Goal: Task Accomplishment & Management: Use online tool/utility

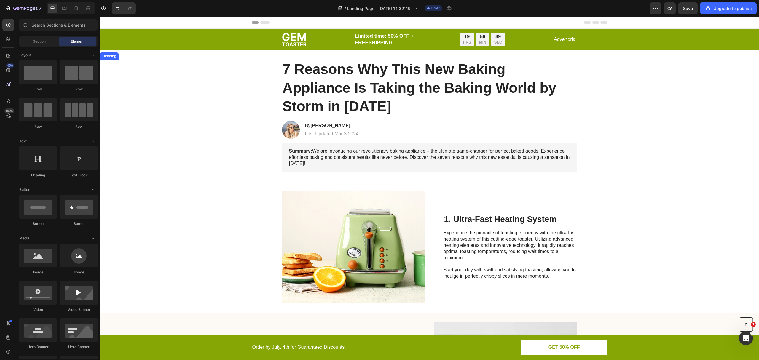
click at [326, 90] on h1 "7 Reasons Why This New Baking Appliance Is Taking the Baking World by Storm in …" at bounding box center [429, 88] width 295 height 57
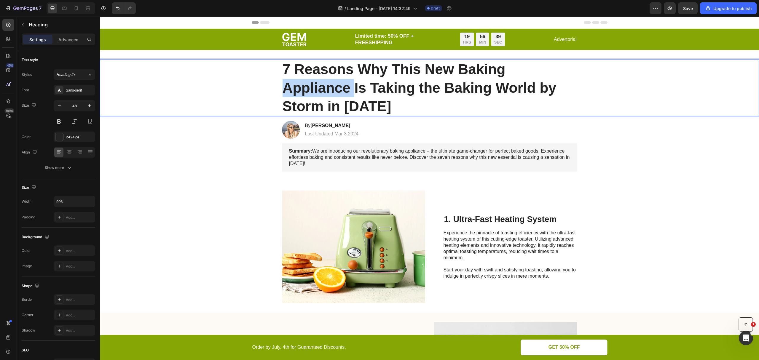
click at [326, 90] on p "7 Reasons Why This New Baking Appliance Is Taking the Baking World by Storm in …" at bounding box center [430, 87] width 294 height 55
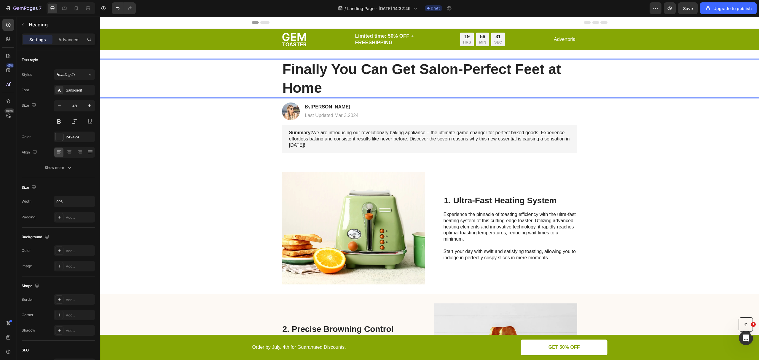
click at [454, 83] on p "Finally You Can Get Salon-Perfect Feet at Home" at bounding box center [430, 78] width 294 height 37
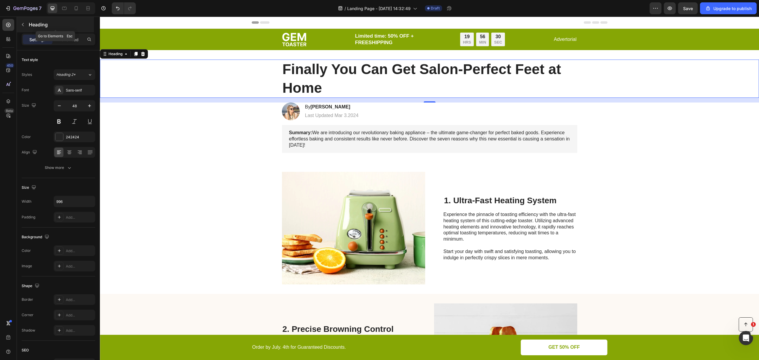
click at [22, 27] on icon "button" at bounding box center [22, 24] width 5 height 5
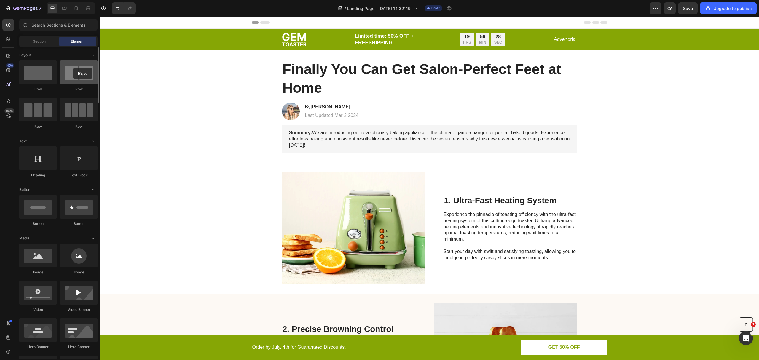
click at [73, 68] on div at bounding box center [78, 73] width 37 height 24
click at [302, 71] on p "Finally You Can Get Salon-Perfect Feet at Home" at bounding box center [430, 78] width 294 height 37
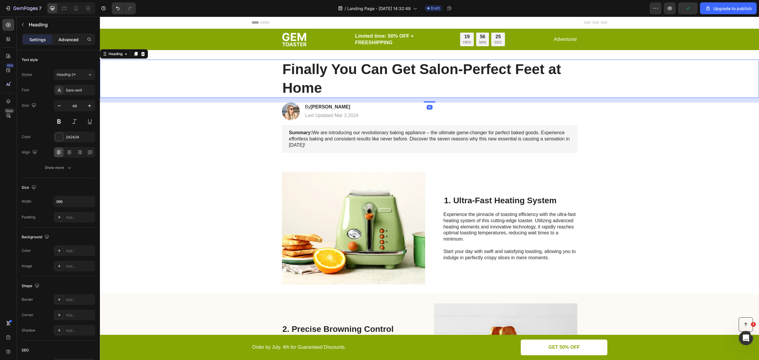
click at [73, 42] on p "Advanced" at bounding box center [68, 39] width 20 height 6
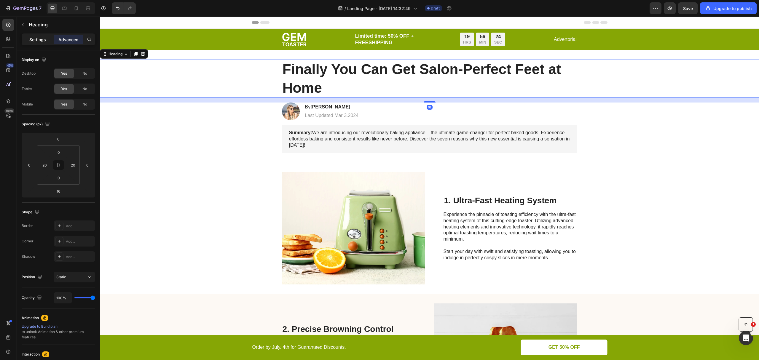
click at [34, 41] on p "Settings" at bounding box center [37, 39] width 17 height 6
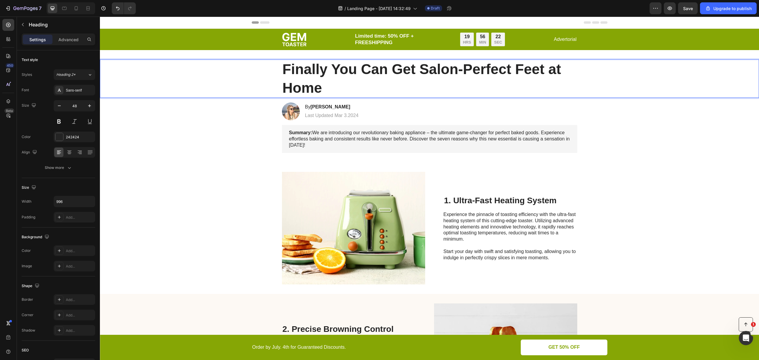
click at [332, 73] on p "Finally You Can Get Salon-Perfect Feet at Home" at bounding box center [430, 78] width 294 height 37
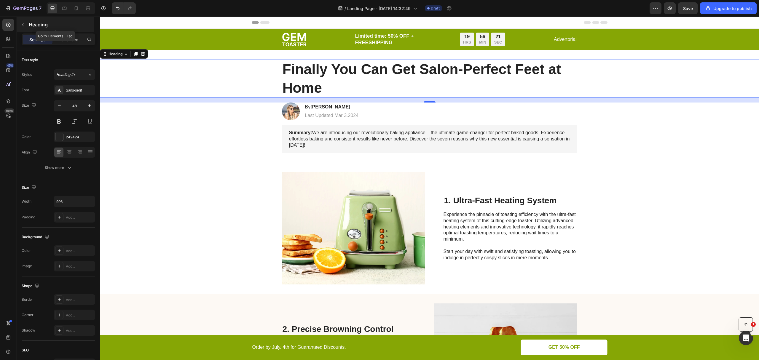
click at [26, 27] on button "button" at bounding box center [22, 24] width 9 height 9
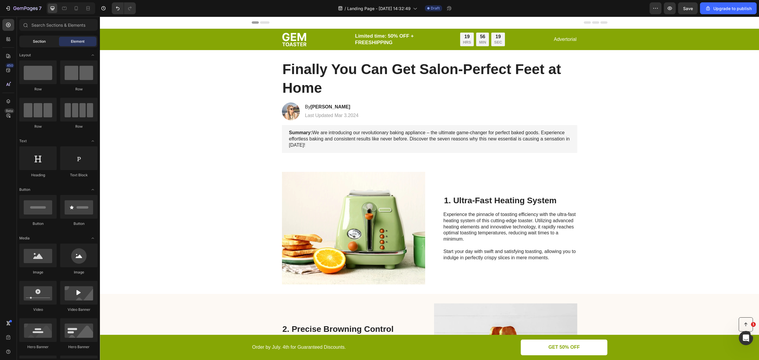
click at [42, 40] on span "Section" at bounding box center [39, 41] width 13 height 5
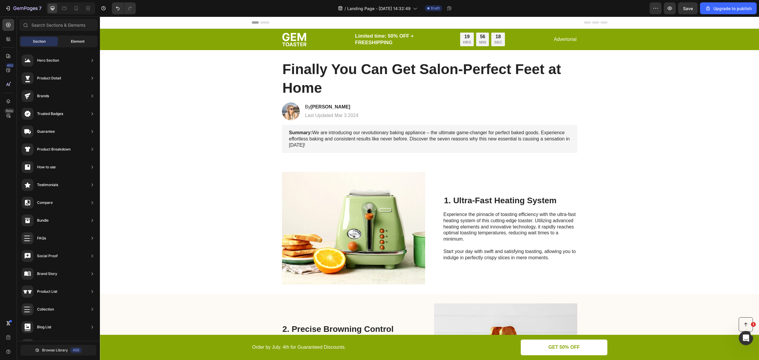
click at [63, 40] on div "Element" at bounding box center [77, 41] width 37 height 9
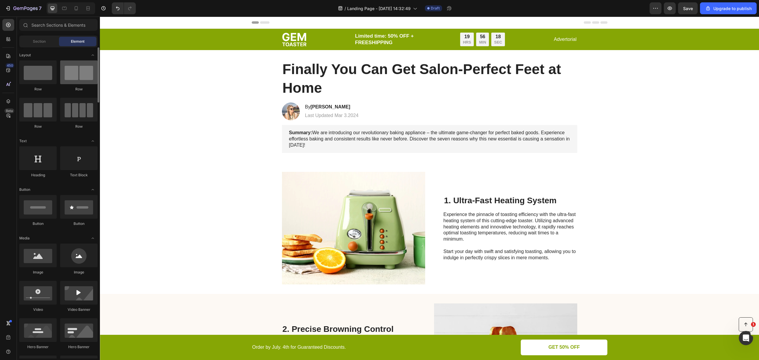
click at [80, 71] on div at bounding box center [78, 73] width 37 height 24
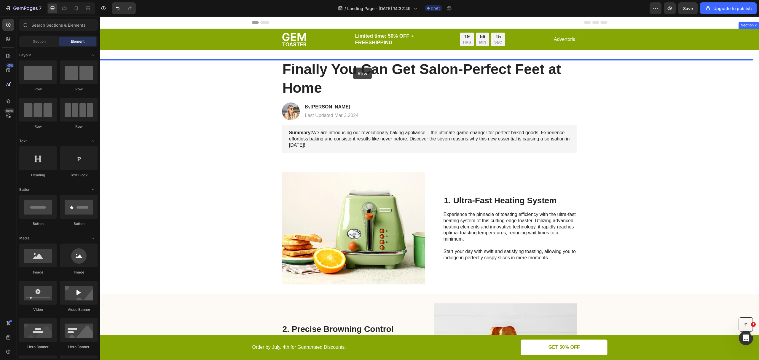
drag, startPoint x: 177, startPoint y: 93, endPoint x: 353, endPoint y: 68, distance: 177.9
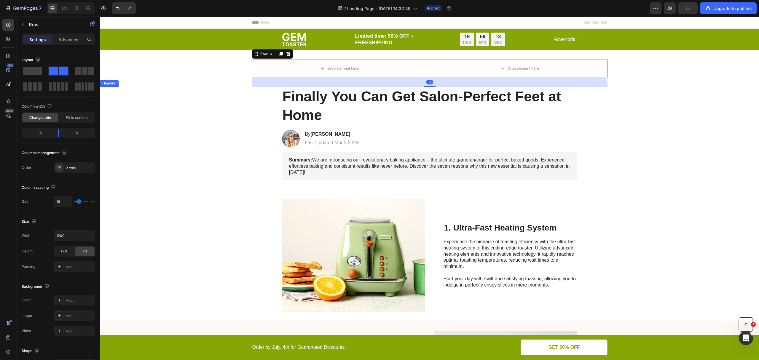
click at [265, 98] on div "Finally You Can Get Salon-Perfect Feet at Home" at bounding box center [429, 106] width 647 height 38
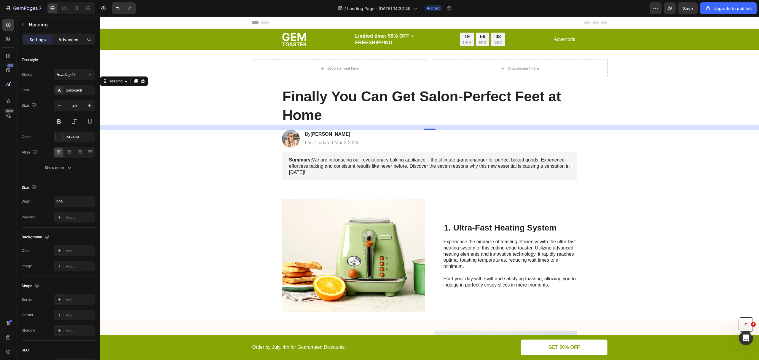
click at [66, 41] on p "Advanced" at bounding box center [68, 39] width 20 height 6
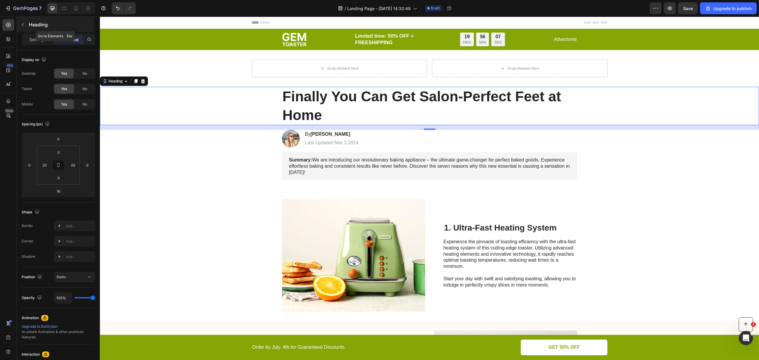
click at [20, 27] on icon "button" at bounding box center [22, 24] width 5 height 5
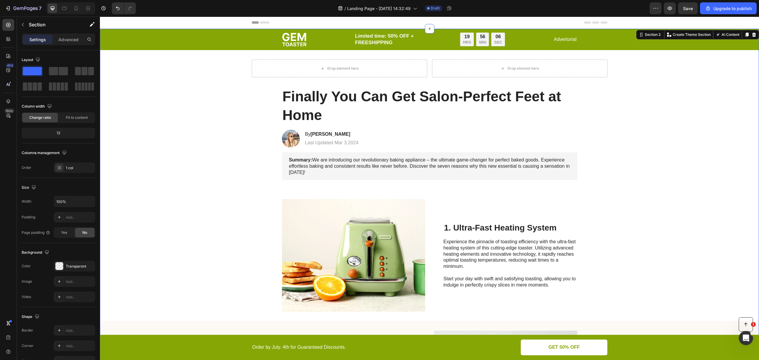
drag, startPoint x: 219, startPoint y: 67, endPoint x: 219, endPoint y: 70, distance: 3.3
click at [426, 73] on div "Drop element here Drop element here Row" at bounding box center [430, 69] width 356 height 18
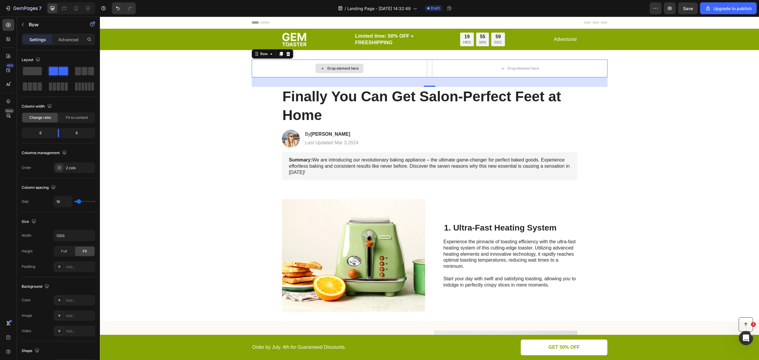
click at [417, 71] on div "Drop element here" at bounding box center [340, 69] width 176 height 18
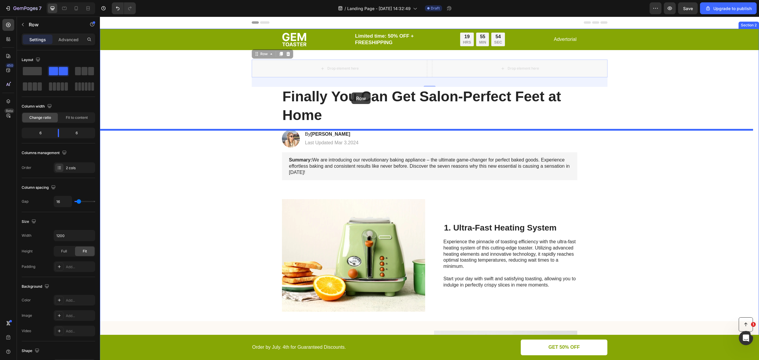
drag, startPoint x: 417, startPoint y: 74, endPoint x: 351, endPoint y: 93, distance: 68.3
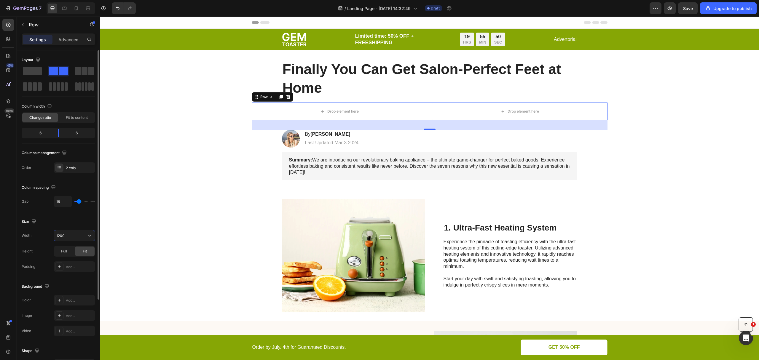
click at [64, 237] on input "1200" at bounding box center [74, 235] width 41 height 11
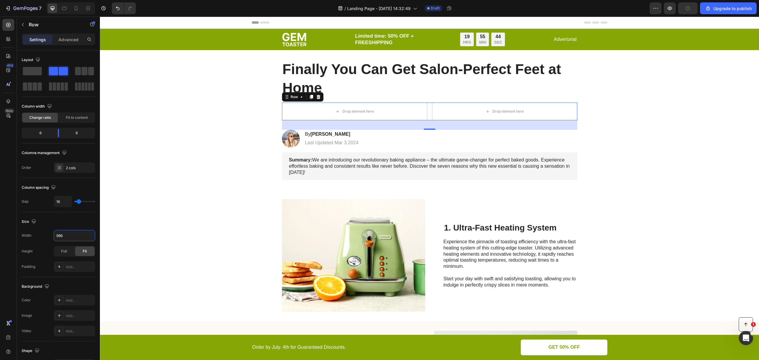
type input "996"
click at [427, 114] on div "Drop element here Drop element here Row 32" at bounding box center [429, 112] width 295 height 18
drag, startPoint x: 58, startPoint y: 133, endPoint x: 76, endPoint y: 133, distance: 18.1
click at [76, 0] on body "7 / Landing Page - Aug 28, 14:32:49 Draft Preview Save Upgrade to publish 450 B…" at bounding box center [379, 0] width 759 height 0
drag, startPoint x: 72, startPoint y: 130, endPoint x: 76, endPoint y: 132, distance: 4.0
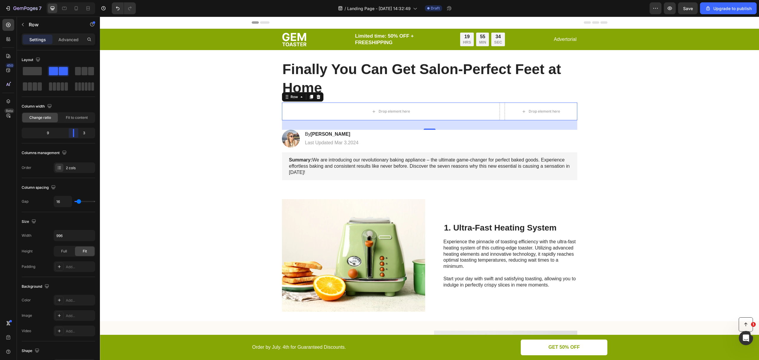
click at [76, 0] on body "7 / Landing Page - Aug 28, 14:32:49 Draft Preview Save Upgrade to publish 450 B…" at bounding box center [379, 0] width 759 height 0
click at [326, 83] on p "Finally You Can Get Salon-Perfect Feet at Home" at bounding box center [430, 78] width 294 height 37
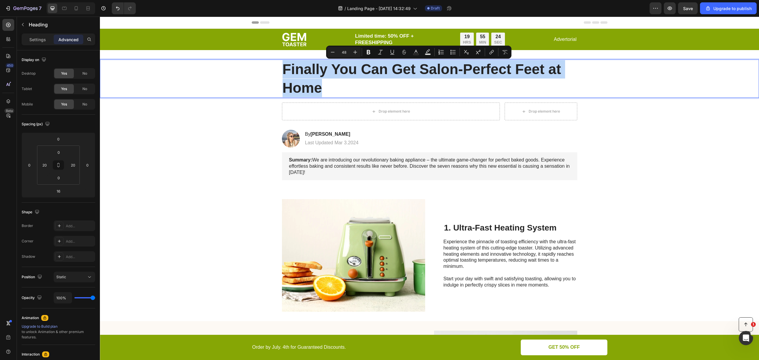
copy p "Finally You Can Get Salon-Perfect Feet at Home"
click at [327, 112] on div "Drop element here" at bounding box center [391, 112] width 218 height 18
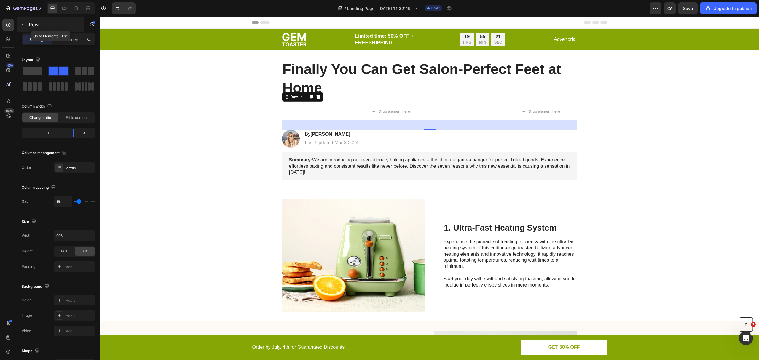
click at [23, 21] on button "button" at bounding box center [22, 24] width 9 height 9
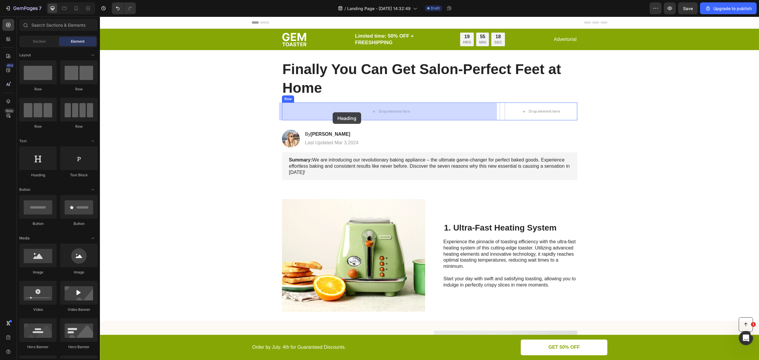
drag, startPoint x: 139, startPoint y: 186, endPoint x: 333, endPoint y: 112, distance: 207.3
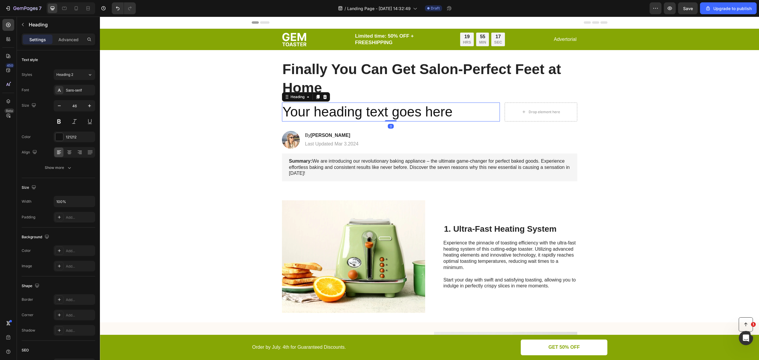
click at [356, 114] on h2 "Your heading text goes here" at bounding box center [391, 112] width 218 height 19
click at [356, 114] on p "Your heading text goes here" at bounding box center [391, 112] width 217 height 18
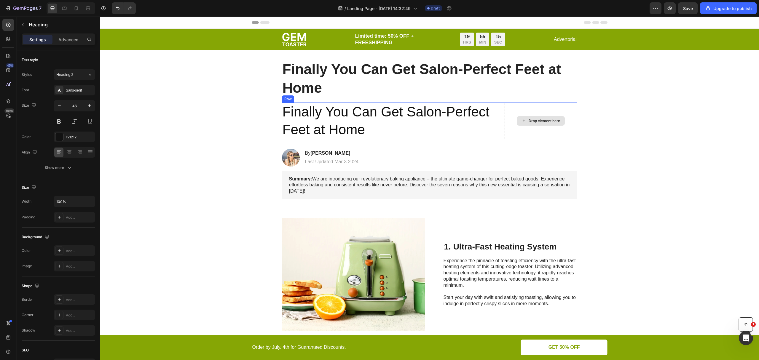
click at [522, 123] on icon at bounding box center [524, 120] width 5 height 5
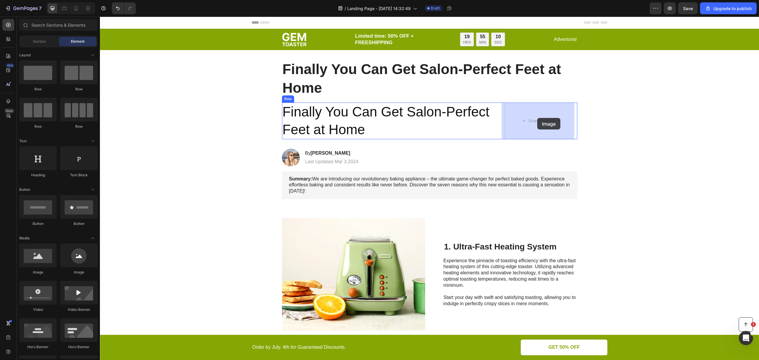
drag, startPoint x: 134, startPoint y: 272, endPoint x: 537, endPoint y: 118, distance: 431.6
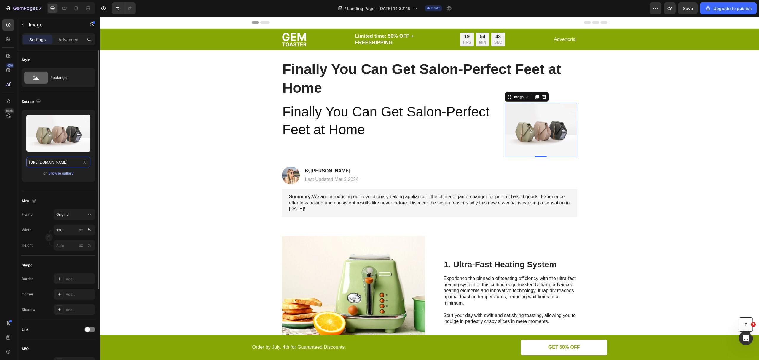
click at [51, 165] on input "https://cdn.shopify.com/s/files/1/2005/9307/files/image_demo.jpg" at bounding box center [58, 162] width 64 height 11
paste input "text"
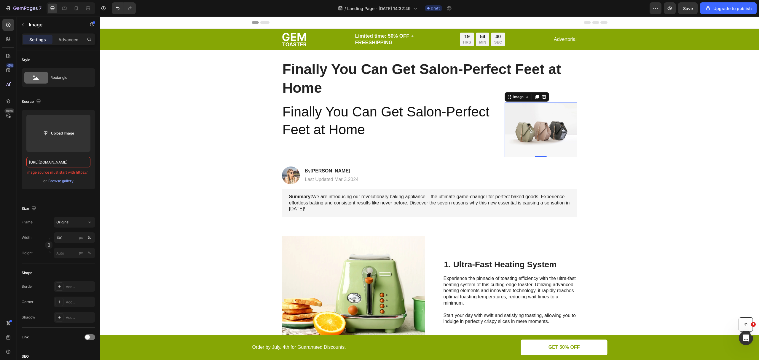
paste input "tamped.io/tr:h-180:/uploads/photos/299940_8646685753669_68a77dbe_c971_41e4_ac19…"
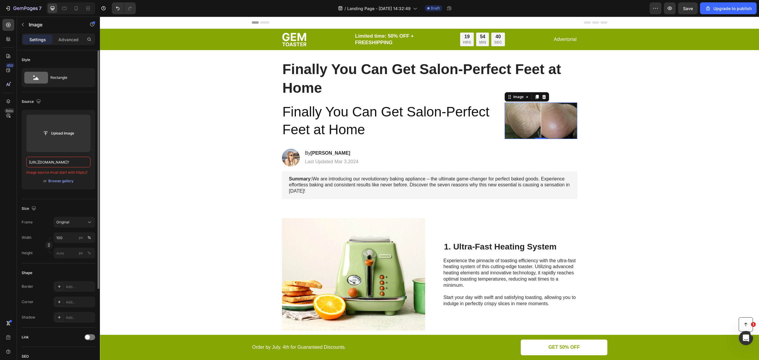
scroll to position [0, 157]
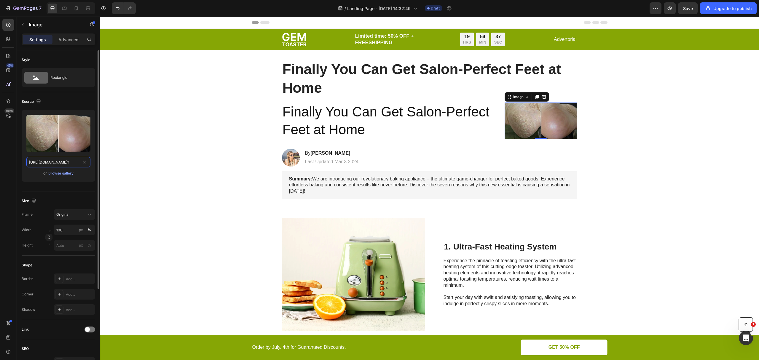
type input "[URL][DOMAIN_NAME]?"
click at [35, 178] on div "Upload Image https://cdn.stamped.io/tr:h-180:/uploads/photos/299940_86466857536…" at bounding box center [59, 146] width 74 height 72
click at [87, 210] on button "Original" at bounding box center [75, 214] width 42 height 11
click at [77, 214] on div "Original" at bounding box center [70, 214] width 29 height 5
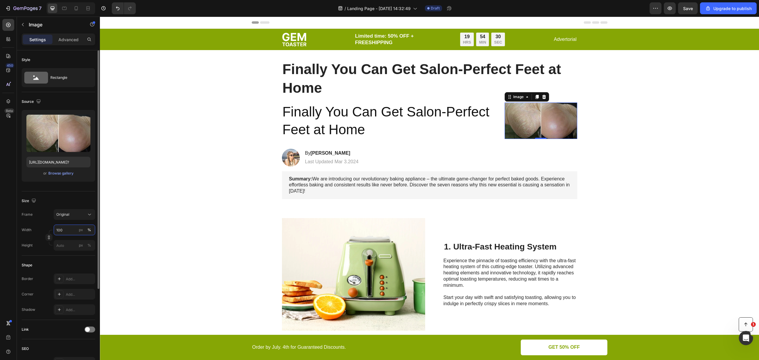
click at [58, 232] on input "100" at bounding box center [75, 230] width 42 height 11
drag, startPoint x: 69, startPoint y: 227, endPoint x: 45, endPoint y: 224, distance: 24.2
click at [45, 224] on div "Frame Original Width 300 px % Height px %" at bounding box center [59, 230] width 74 height 42
click at [58, 232] on input "500" at bounding box center [75, 230] width 42 height 11
drag, startPoint x: 58, startPoint y: 232, endPoint x: 55, endPoint y: 232, distance: 3.0
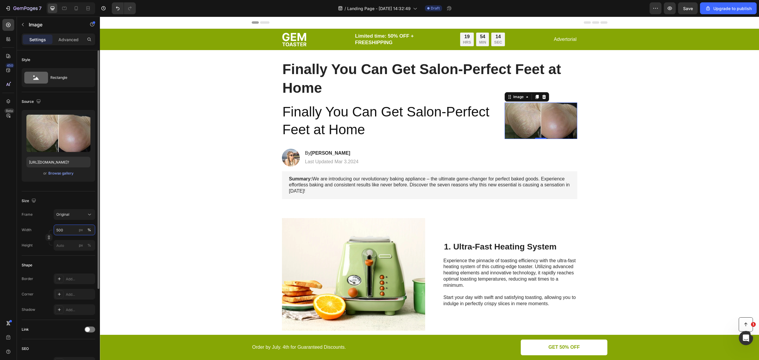
click at [55, 232] on input "500" at bounding box center [75, 230] width 42 height 11
type input "5"
type input "100"
click at [73, 239] on div "Width 100 px % Height px %" at bounding box center [59, 238] width 74 height 26
click at [74, 232] on input "100" at bounding box center [75, 230] width 42 height 11
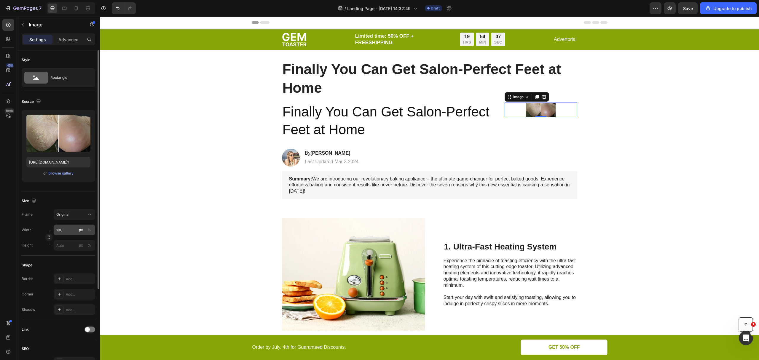
click at [84, 230] on button "px" at bounding box center [80, 230] width 7 height 7
click at [81, 231] on div "px" at bounding box center [81, 229] width 4 height 5
click at [66, 232] on input "100" at bounding box center [75, 230] width 42 height 11
click at [65, 237] on div "Full 100%" at bounding box center [68, 243] width 53 height 15
click at [61, 244] on span "Full" at bounding box center [59, 243] width 6 height 5
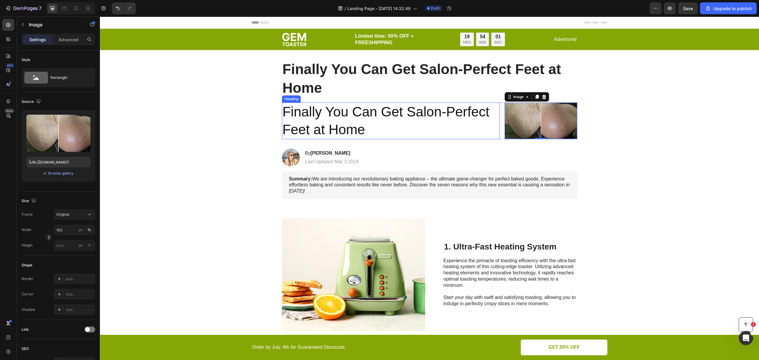
click at [449, 131] on p "Finally You Can Get Salon-Perfect Feet at Home" at bounding box center [391, 121] width 217 height 36
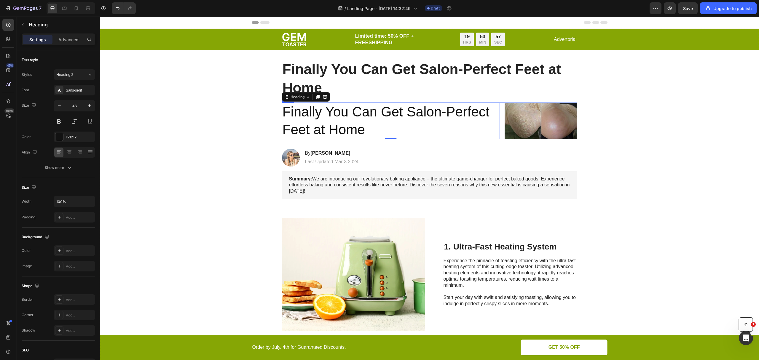
click at [500, 115] on div "Finally You Can Get Salon-Perfect Feet at Home Heading 0 Image Row" at bounding box center [429, 121] width 295 height 37
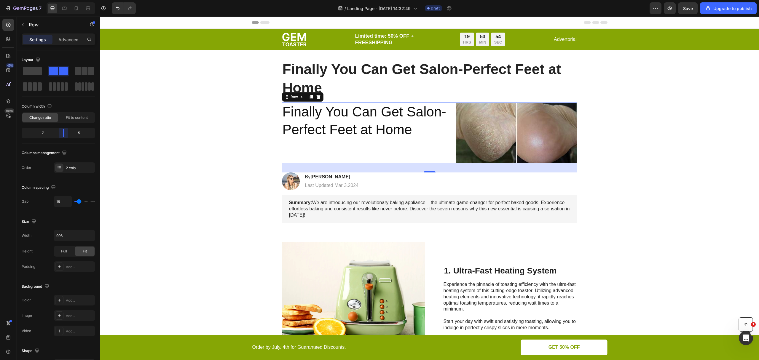
drag, startPoint x: 69, startPoint y: 135, endPoint x: 153, endPoint y: 52, distance: 117.7
click at [64, 0] on body "7 / Landing Page - Aug 28, 14:32:49 Draft Preview Save Upgrade to publish 450 B…" at bounding box center [379, 0] width 759 height 0
click at [359, 118] on p "Finally You Can Get Salon-Perfect Feet at Home" at bounding box center [367, 121] width 168 height 36
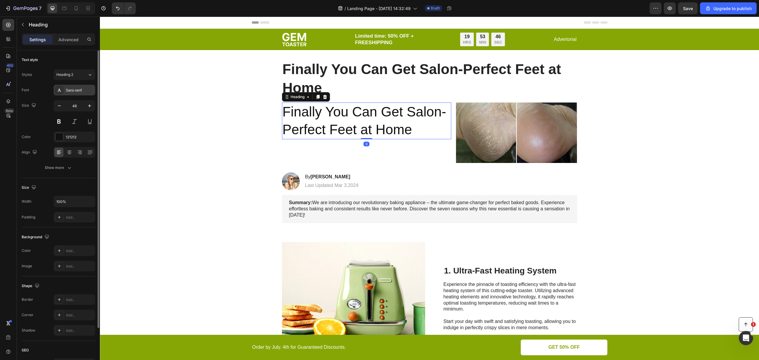
click at [76, 88] on div "Sans-serif" at bounding box center [80, 90] width 28 height 5
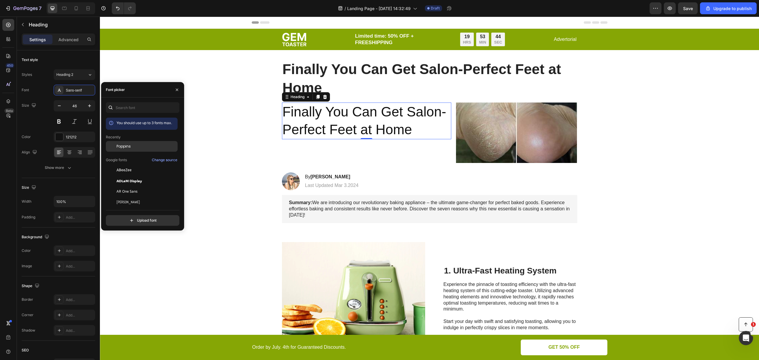
click at [137, 186] on div "Poppins" at bounding box center [142, 191] width 72 height 11
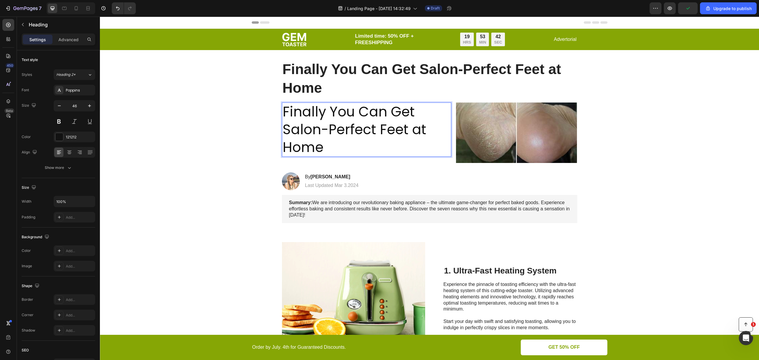
click at [343, 139] on p "⁠⁠⁠⁠⁠⁠⁠ Finally You Can Get Salon-Perfect Feet at Home" at bounding box center [367, 129] width 168 height 53
click at [343, 139] on p "Finally You Can Get Salon-Perfect Feet at Home" at bounding box center [367, 129] width 168 height 53
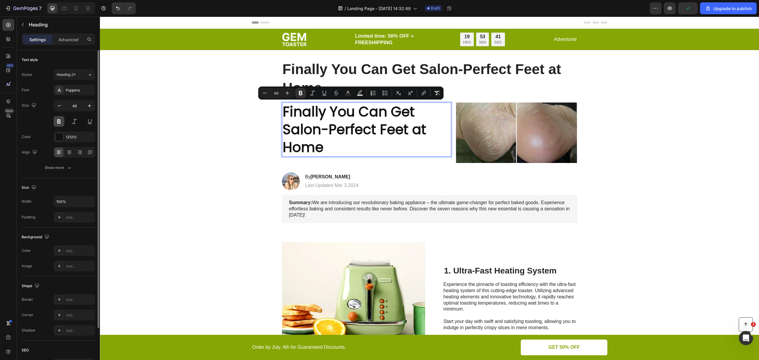
click at [57, 122] on button at bounding box center [59, 121] width 11 height 11
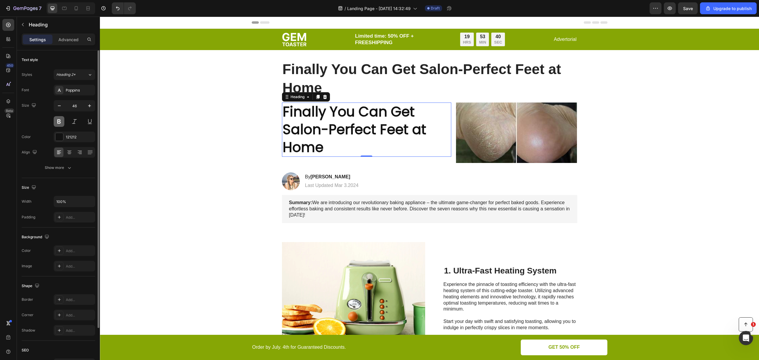
click at [57, 122] on button at bounding box center [59, 121] width 11 height 11
click at [351, 142] on p "Finally You Can Get Salon-Perfect Feet at Home" at bounding box center [367, 129] width 168 height 53
drag, startPoint x: 349, startPoint y: 126, endPoint x: 354, endPoint y: 147, distance: 21.3
click at [349, 125] on strong "Finally You Can Get Salon-Perfect Feet at Home" at bounding box center [355, 129] width 144 height 55
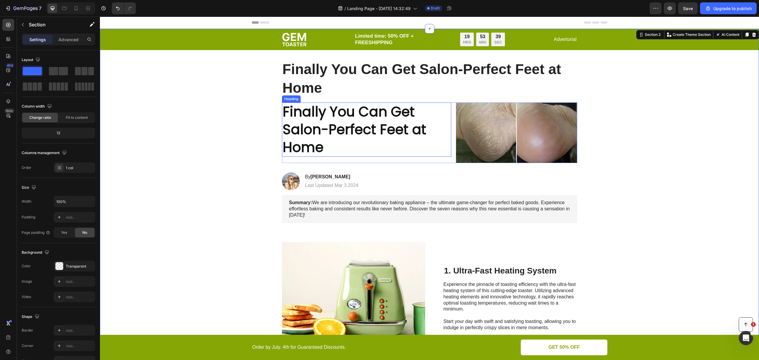
click at [374, 138] on strong "Finally You Can Get Salon-Perfect Feet at Home" at bounding box center [355, 129] width 144 height 55
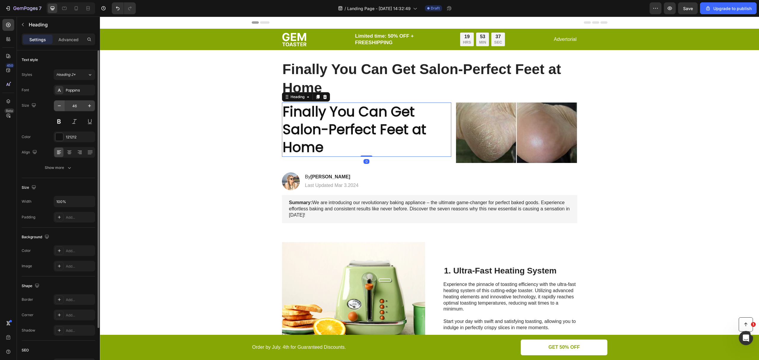
click at [63, 107] on button "button" at bounding box center [59, 106] width 11 height 11
click at [61, 107] on icon "button" at bounding box center [59, 106] width 6 height 6
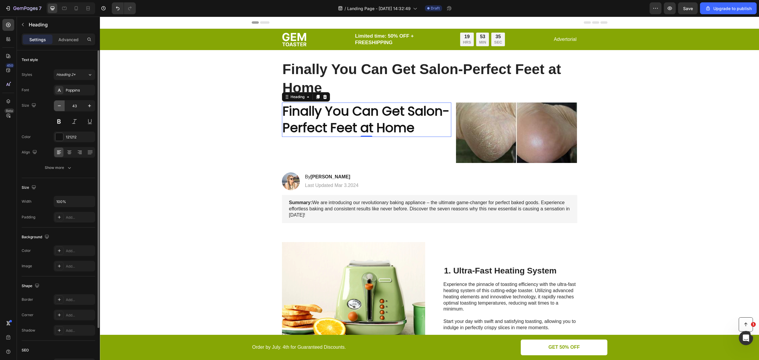
click at [60, 108] on icon "button" at bounding box center [59, 106] width 6 height 6
type input "42"
click at [399, 148] on div "⁠⁠⁠⁠⁠⁠⁠ Finally You Can Get Salon-Perfect Feet at Home Heading 0" at bounding box center [367, 133] width 170 height 61
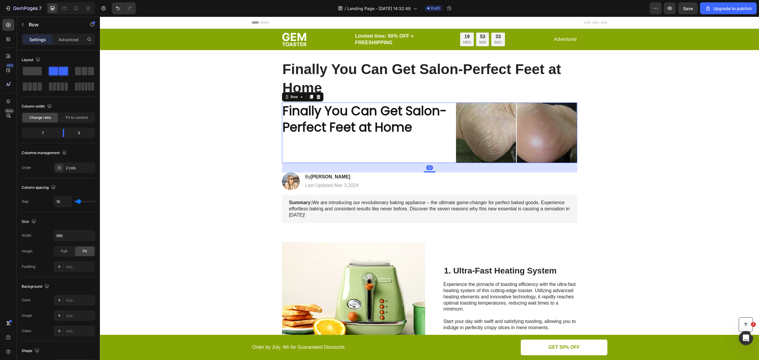
click at [411, 124] on p "⁠⁠⁠⁠⁠⁠⁠ Finally You Can Get Salon-Perfect Feet at Home" at bounding box center [367, 119] width 168 height 32
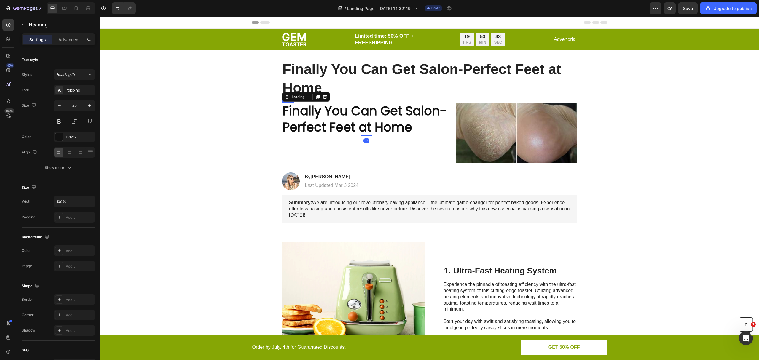
click at [407, 145] on div "⁠⁠⁠⁠⁠⁠⁠ Finally You Can Get Salon-Perfect Feet at Home Heading 0" at bounding box center [367, 133] width 170 height 61
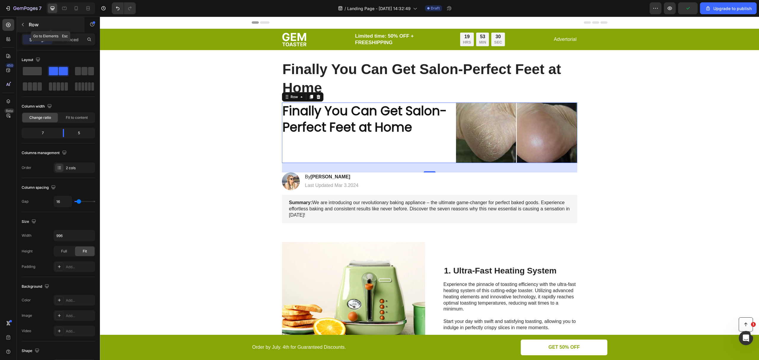
click at [21, 22] on button "button" at bounding box center [22, 24] width 9 height 9
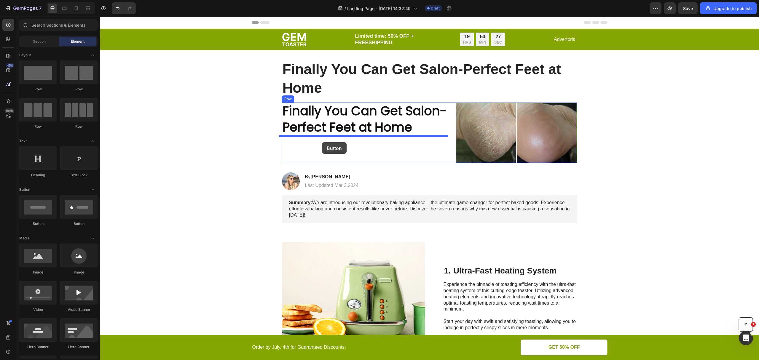
drag, startPoint x: 141, startPoint y: 233, endPoint x: 319, endPoint y: 142, distance: 199.8
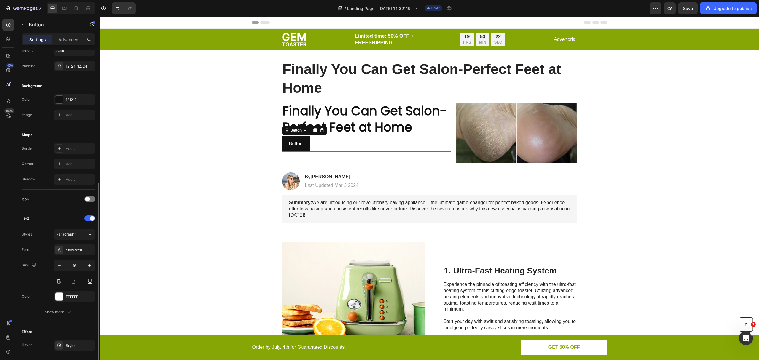
scroll to position [97, 0]
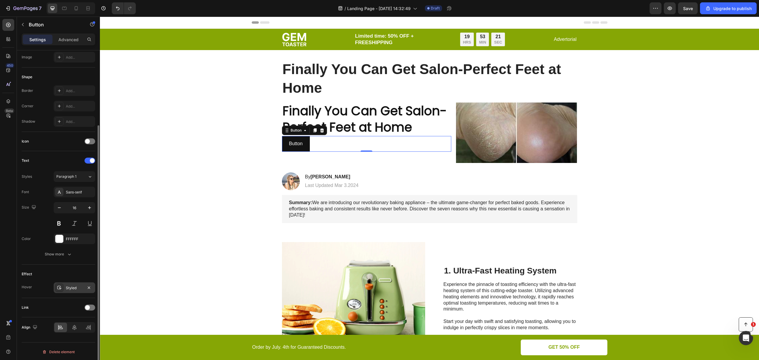
click at [64, 285] on div "Styled" at bounding box center [75, 288] width 42 height 11
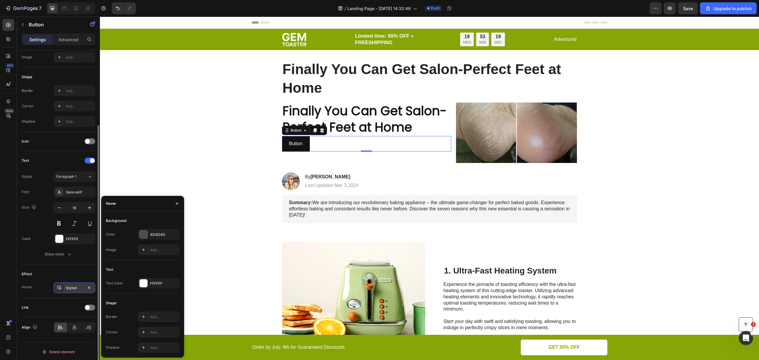
click at [64, 285] on div "Styled" at bounding box center [75, 288] width 42 height 11
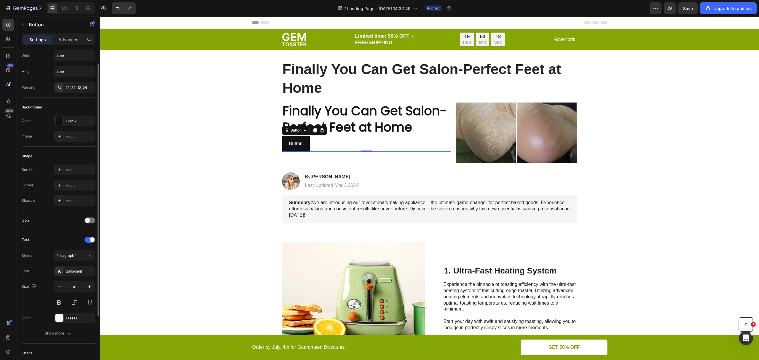
scroll to position [0, 0]
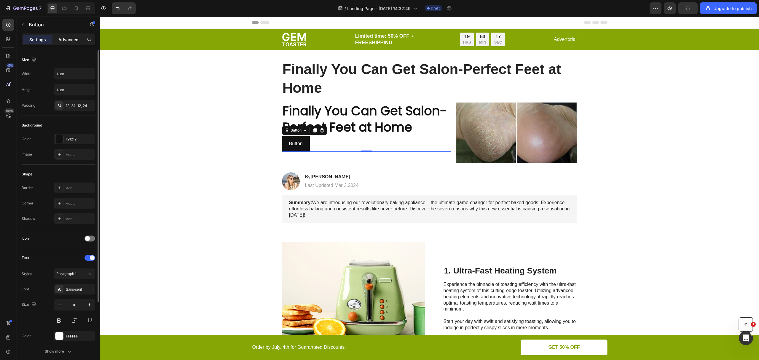
click at [65, 41] on p "Advanced" at bounding box center [68, 39] width 20 height 6
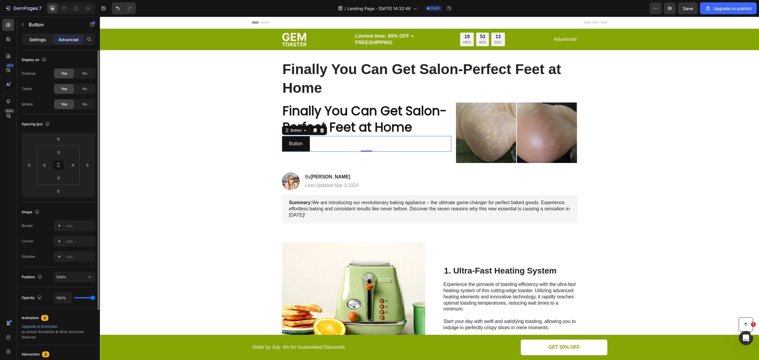
click at [34, 39] on p "Settings" at bounding box center [37, 39] width 17 height 6
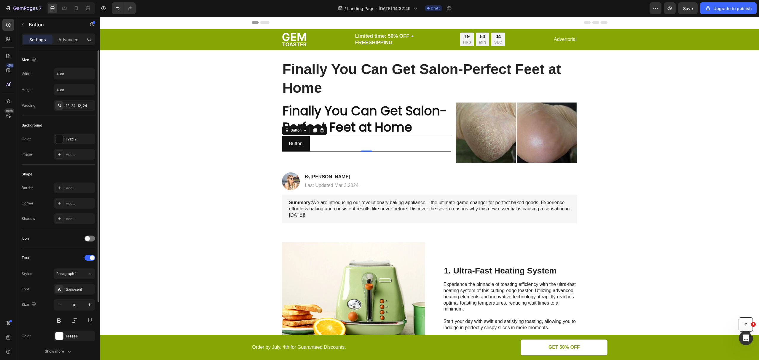
click at [28, 175] on div "Shape" at bounding box center [27, 174] width 11 height 5
click at [59, 202] on icon at bounding box center [59, 203] width 5 height 5
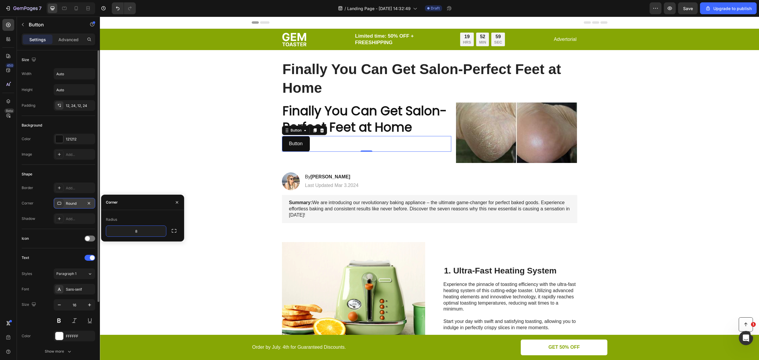
click at [39, 218] on div "Shadow Add..." at bounding box center [59, 219] width 74 height 11
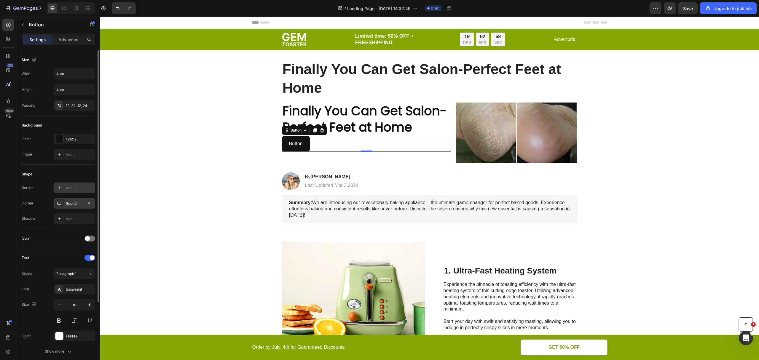
click at [61, 189] on icon at bounding box center [59, 188] width 5 height 5
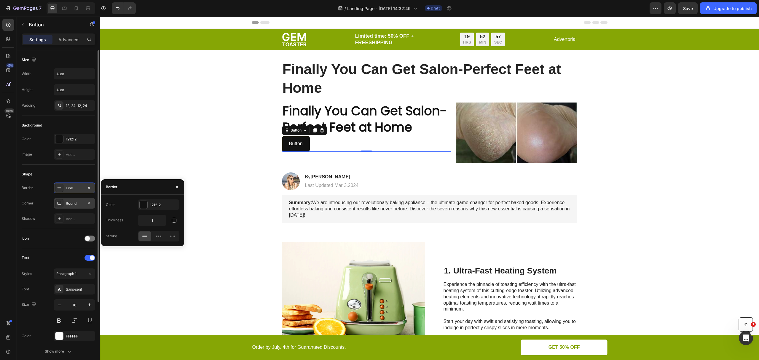
click at [44, 199] on div "Corner Round" at bounding box center [59, 203] width 74 height 11
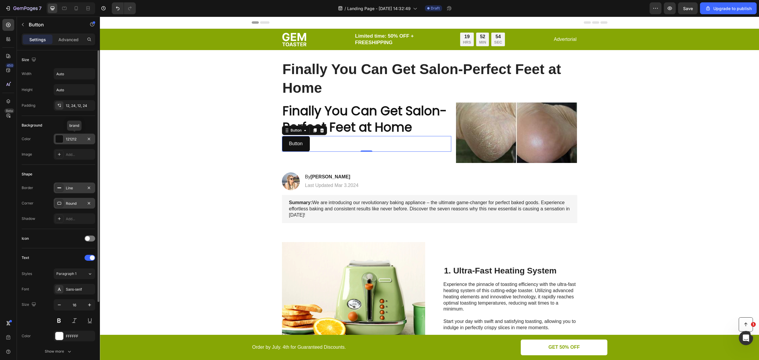
click at [59, 139] on div at bounding box center [59, 139] width 8 height 8
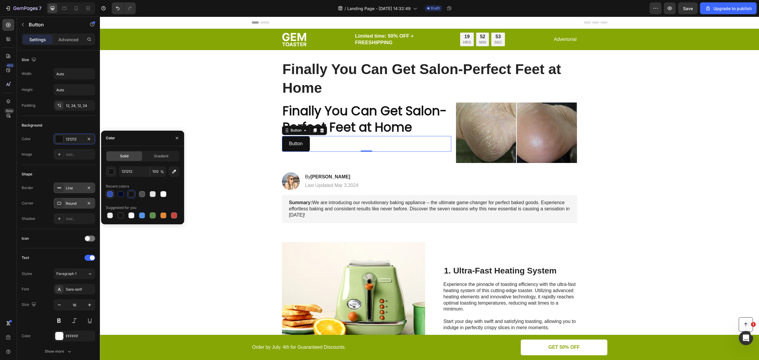
click at [109, 196] on div at bounding box center [110, 194] width 6 height 6
type input "334FB4"
click at [39, 149] on div "Image Add..." at bounding box center [59, 154] width 74 height 11
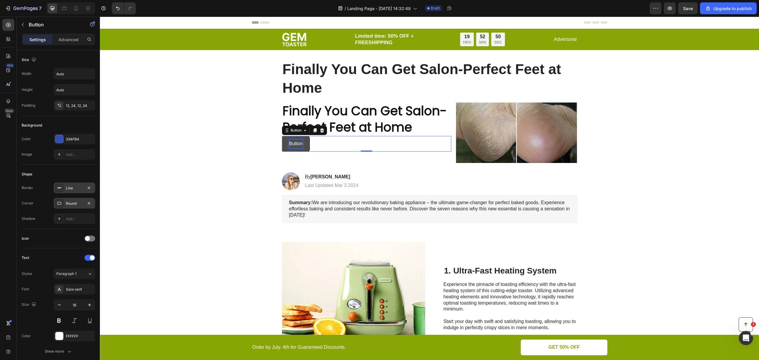
click at [291, 143] on p "Button" at bounding box center [296, 144] width 14 height 9
click at [282, 136] on button "Learn" at bounding box center [295, 144] width 26 height 16
click at [46, 250] on div "Text Styles Paragraph 1 Font Sans-serif Size 16 Color FFFFFF Show more" at bounding box center [59, 306] width 74 height 114
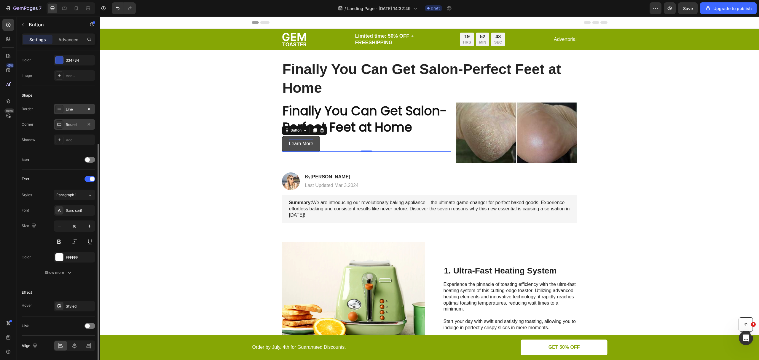
scroll to position [97, 0]
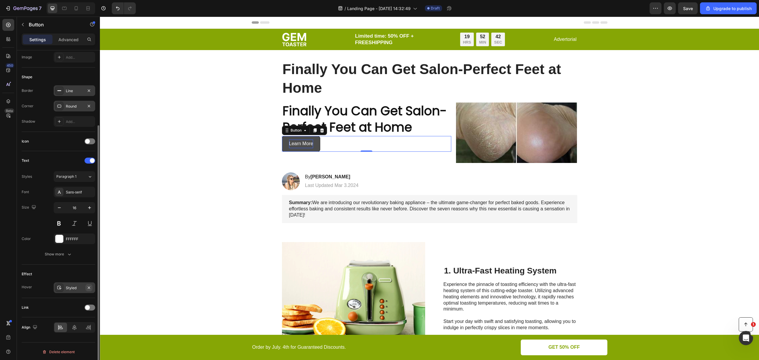
click at [90, 286] on icon "button" at bounding box center [89, 288] width 5 height 5
click at [72, 288] on div "Add..." at bounding box center [80, 288] width 28 height 5
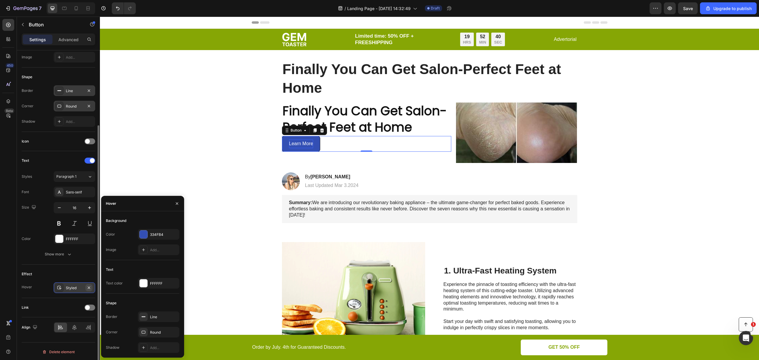
click at [91, 286] on icon "button" at bounding box center [89, 288] width 5 height 5
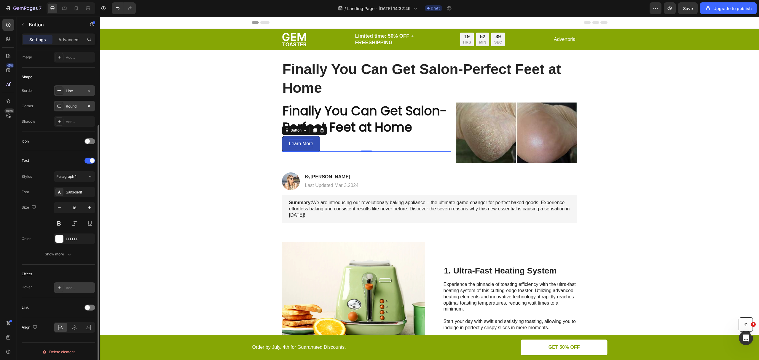
click at [19, 281] on div "Size Width Auto Height Auto Padding 12, 24, 12, 24 Background Color 334FB4 Imag…" at bounding box center [58, 165] width 83 height 425
click at [63, 289] on div at bounding box center [59, 288] width 8 height 8
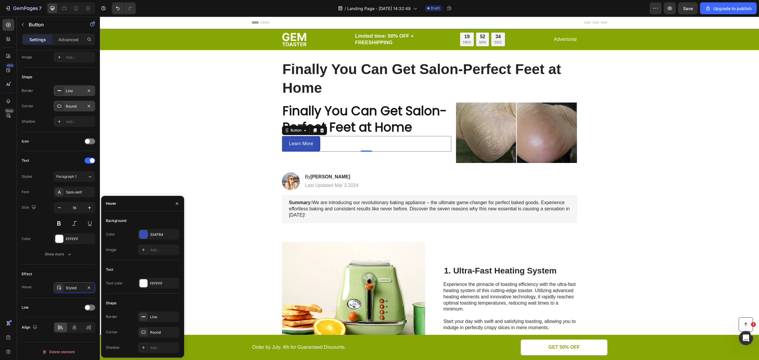
click at [41, 296] on div "Effect Hover Styled" at bounding box center [59, 282] width 74 height 34
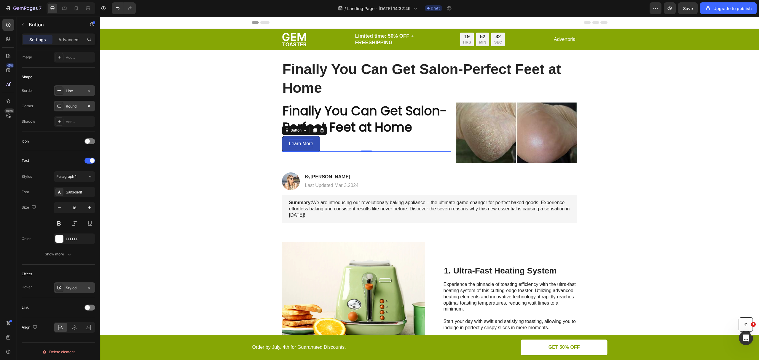
click at [69, 287] on div "Styled" at bounding box center [74, 288] width 17 height 5
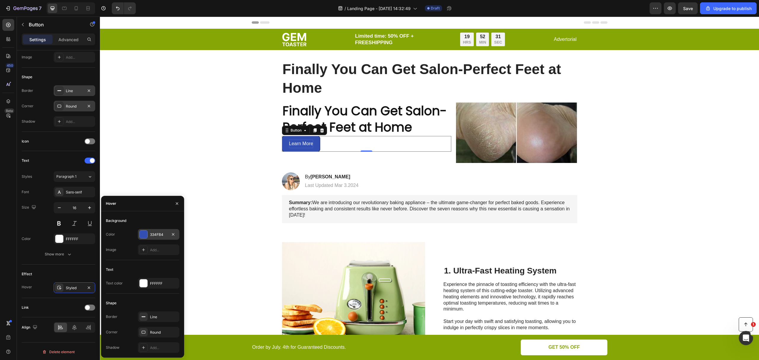
click at [144, 237] on div at bounding box center [144, 235] width 8 height 8
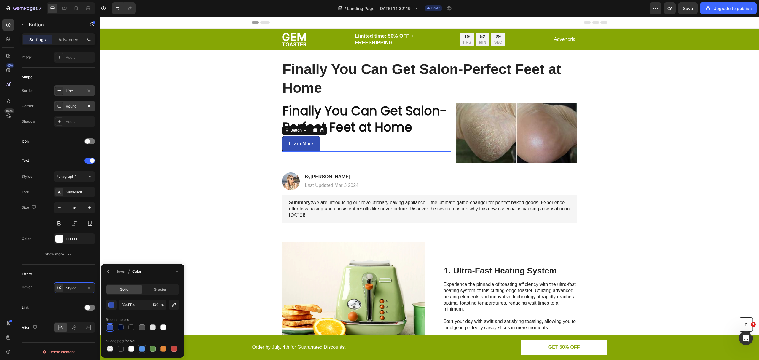
click at [143, 351] on div at bounding box center [142, 349] width 6 height 6
type input "5594E7"
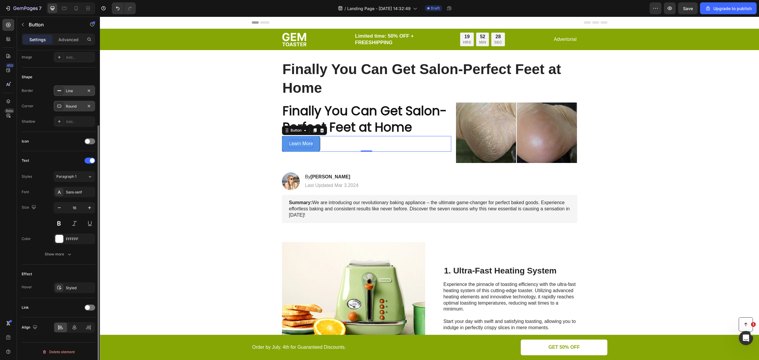
click at [47, 297] on div "Effect Hover Styled" at bounding box center [59, 282] width 74 height 34
click at [40, 288] on div "Hover Styled" at bounding box center [59, 288] width 74 height 11
click at [72, 326] on icon at bounding box center [74, 328] width 6 height 6
click at [61, 330] on div at bounding box center [60, 327] width 13 height 9
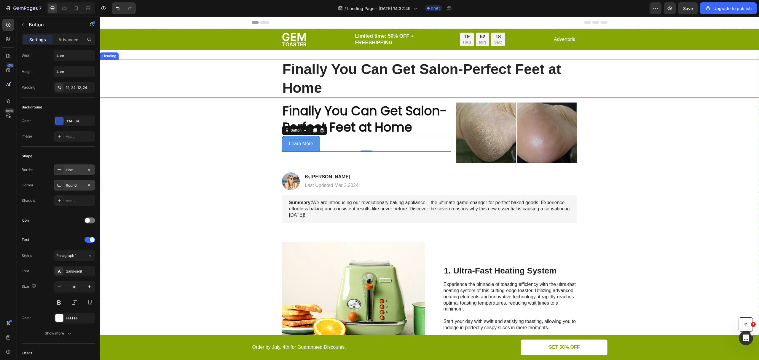
click at [366, 81] on p "Finally You Can Get Salon-Perfect Feet at Home" at bounding box center [430, 78] width 294 height 37
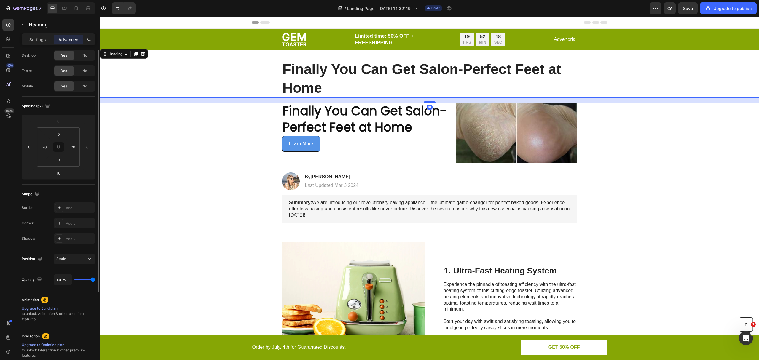
scroll to position [0, 0]
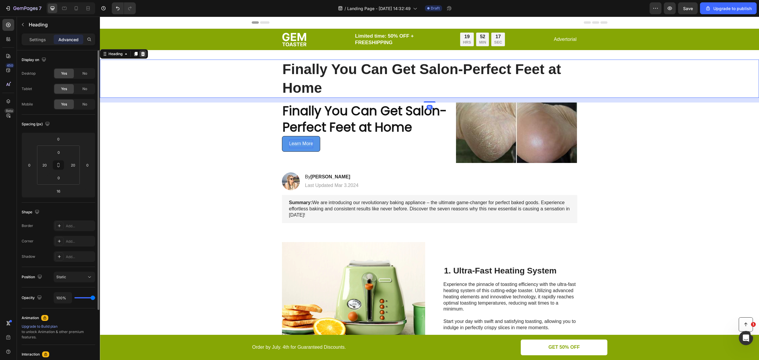
click at [146, 55] on div at bounding box center [142, 53] width 7 height 7
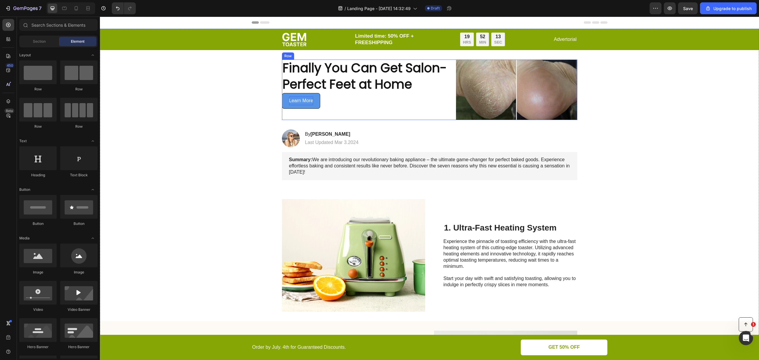
click at [430, 111] on div "⁠⁠⁠⁠⁠⁠⁠ Finally You Can Get Salon-Perfect Feet at Home Heading Learn More Button" at bounding box center [367, 90] width 170 height 61
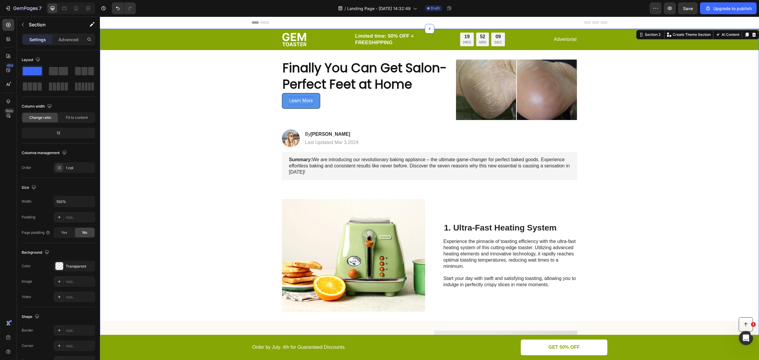
click at [490, 228] on h2 "1. Ultra-Fast Heating System" at bounding box center [511, 227] width 134 height 11
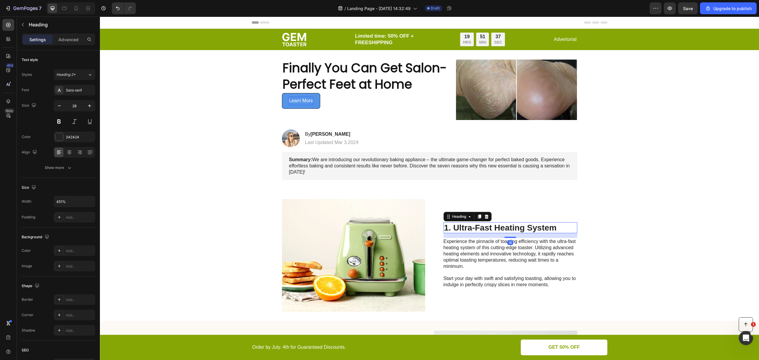
click at [490, 228] on h2 "1. Ultra-Fast Heating System" at bounding box center [511, 227] width 134 height 11
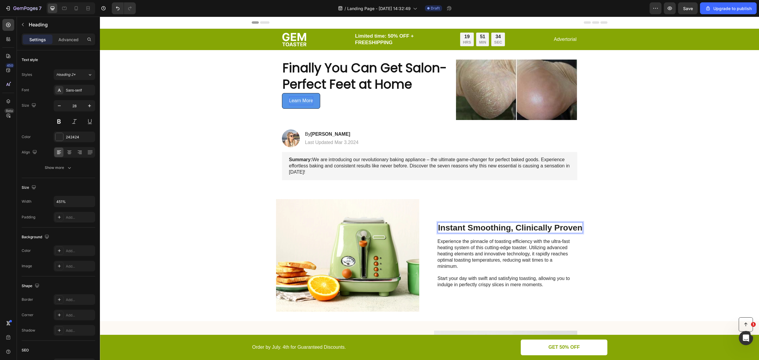
click at [479, 238] on div "Experience the pinnacle of toasting efficiency with the ultra-fast heating syst…" at bounding box center [505, 263] width 134 height 50
click at [482, 230] on icon at bounding box center [484, 232] width 5 height 5
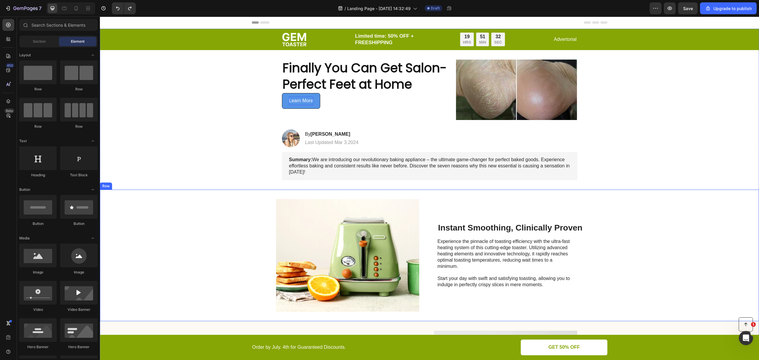
click at [518, 225] on p "Instant Smoothing, Clinically Proven" at bounding box center [510, 228] width 144 height 10
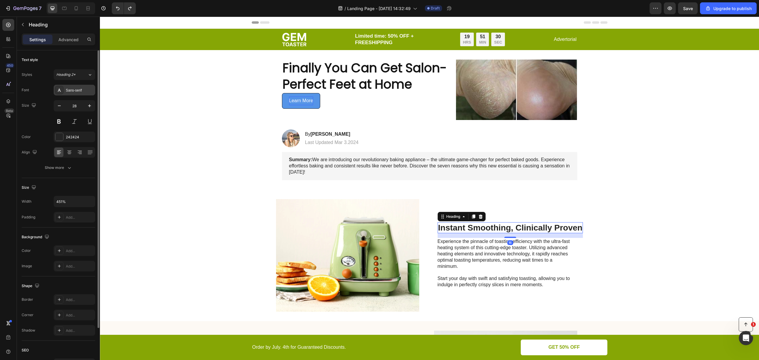
click at [70, 92] on div "Sans-serif" at bounding box center [80, 90] width 28 height 5
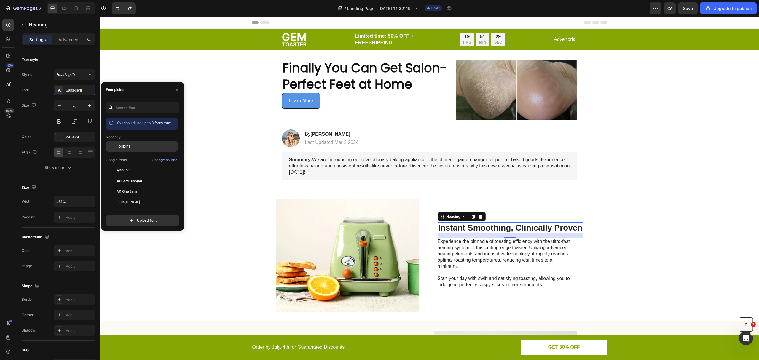
click at [117, 147] on span "Poppins" at bounding box center [124, 146] width 14 height 5
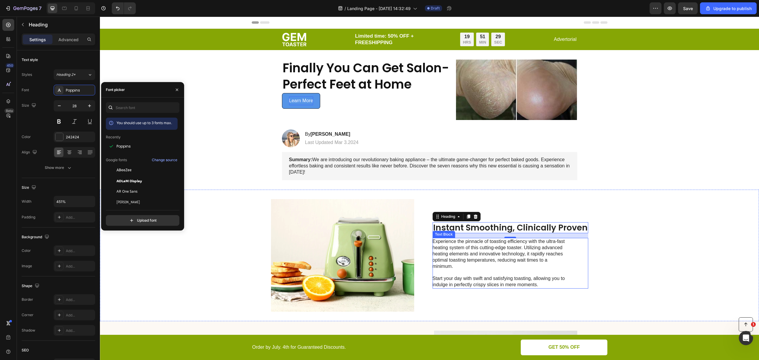
click at [521, 261] on p "Experience the pinnacle of toasting efficiency with the ultra-fast heating syst…" at bounding box center [499, 263] width 133 height 49
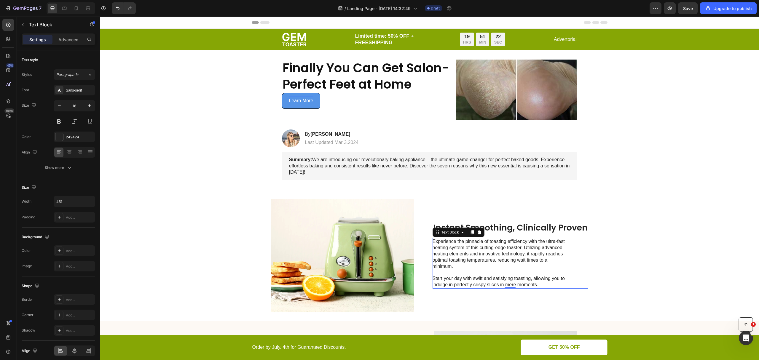
click at [466, 263] on p "Experience the pinnacle of toasting efficiency with the ultra-fast heating syst…" at bounding box center [499, 263] width 133 height 49
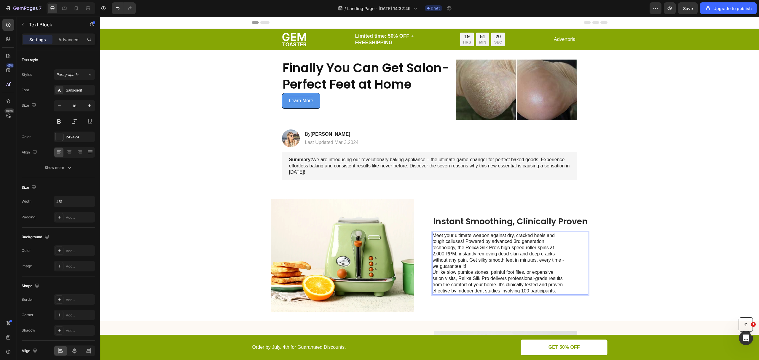
click at [486, 270] on p "Meet your ultimate weapon against dry, cracked heels and tough calluses! Powere…" at bounding box center [499, 251] width 133 height 37
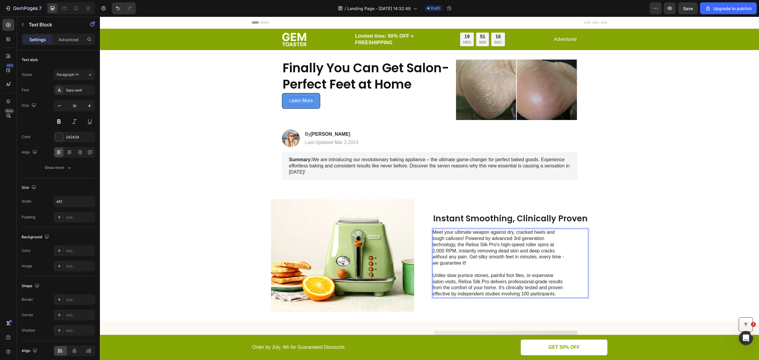
click at [461, 244] on p "Meet your ultimate weapon against dry, cracked heels and tough calluses! Powere…" at bounding box center [499, 248] width 133 height 37
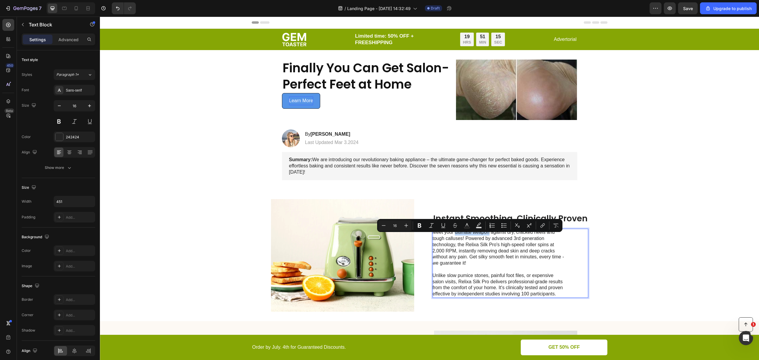
drag, startPoint x: 453, startPoint y: 237, endPoint x: 487, endPoint y: 240, distance: 34.5
click at [487, 240] on p "Meet your ultimate weapon against dry, cracked heels and tough calluses! Powere…" at bounding box center [499, 248] width 133 height 37
click at [481, 246] on p "Meet your ultimate weapon against dry, cracked heels and tough calluses! Powere…" at bounding box center [499, 248] width 133 height 37
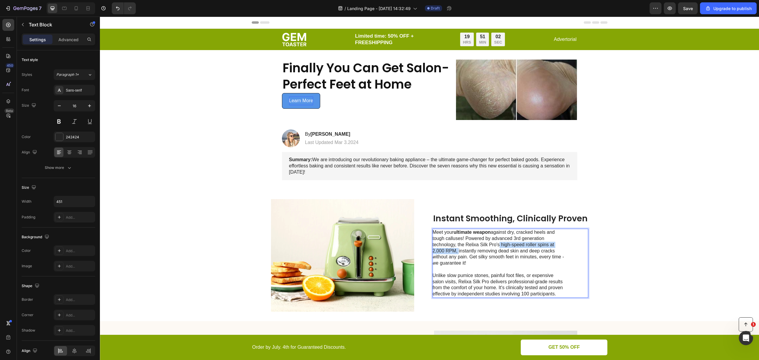
drag, startPoint x: 495, startPoint y: 250, endPoint x: 455, endPoint y: 257, distance: 40.3
click at [455, 257] on p "Meet your ultimate weapon against dry, cracked heels and tough calluses! Powere…" at bounding box center [499, 248] width 133 height 37
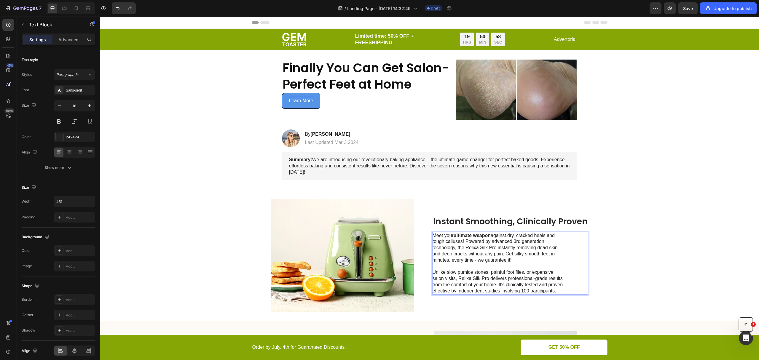
click at [503, 260] on p "Meet your ultimate weapon against dry, cracked heels and tough calluses! Powere…" at bounding box center [499, 248] width 133 height 31
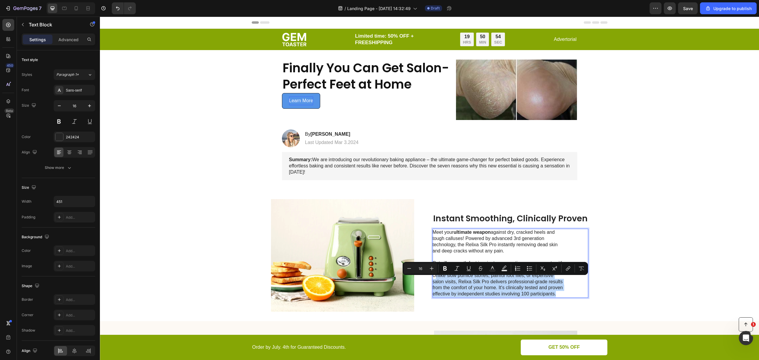
drag, startPoint x: 560, startPoint y: 298, endPoint x: 432, endPoint y: 282, distance: 128.9
click at [433, 282] on p "Unlike slow pumice stones, painful foot files, or expensive salon visits, Relix…" at bounding box center [499, 285] width 133 height 25
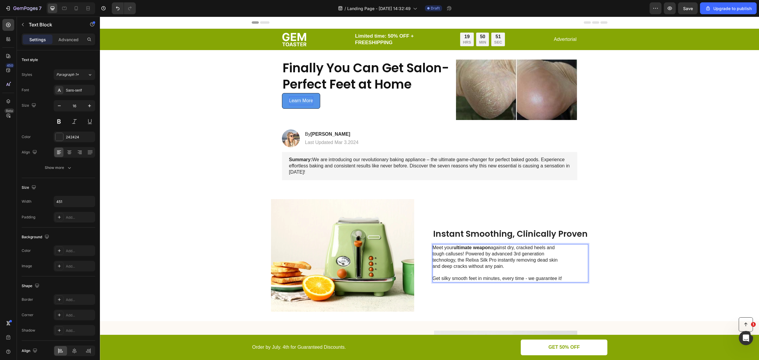
click at [533, 282] on p "Get silky smooth feet in minutes, every time - we guarantee it!" at bounding box center [499, 279] width 133 height 6
click at [531, 282] on p "Get silky smooth feet in minutes, every time - we guarantee it!" at bounding box center [499, 279] width 133 height 6
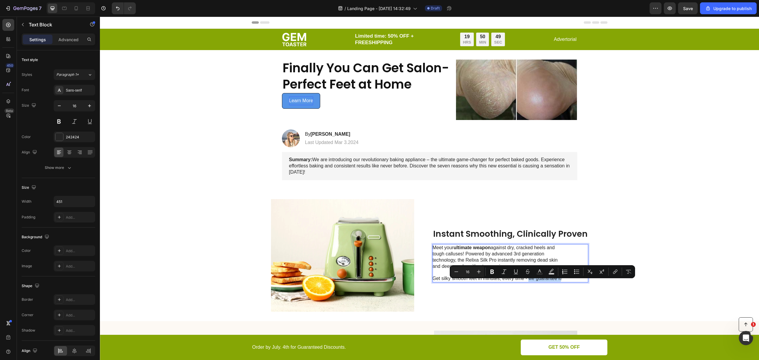
drag, startPoint x: 527, startPoint y: 284, endPoint x: 559, endPoint y: 285, distance: 32.3
click at [559, 282] on p "Get silky smooth feet in minutes, every time - we guarantee it!" at bounding box center [499, 279] width 133 height 6
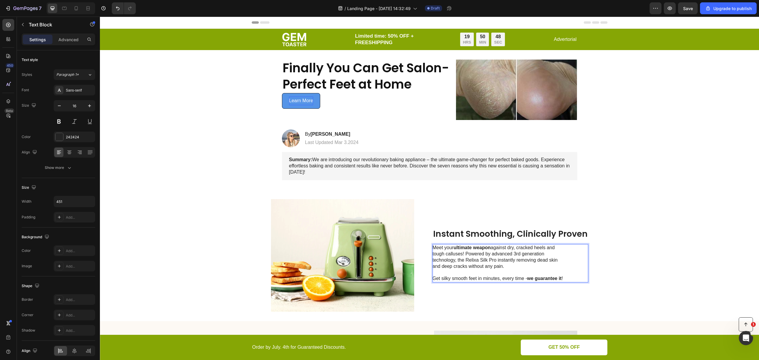
click at [564, 283] on div "Meet your ultimate weapon against dry, cracked heels and tough calluses! Powere…" at bounding box center [500, 263] width 134 height 38
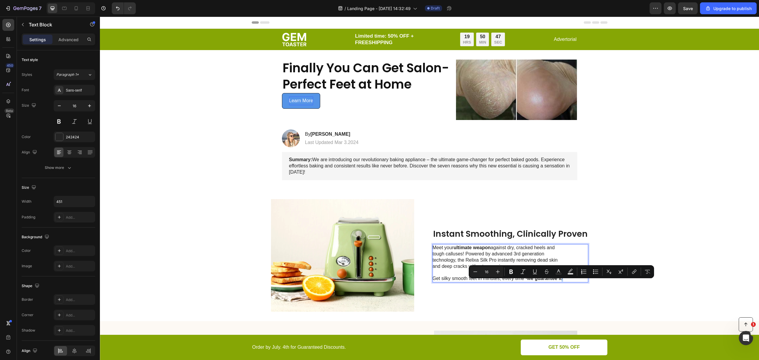
click at [561, 282] on p "Get silky smooth feet in minutes, every time - we guarantee it !" at bounding box center [499, 279] width 133 height 6
click at [567, 283] on div "Meet your ultimate weapon against dry, cracked heels and tough calluses! Powere…" at bounding box center [511, 263] width 156 height 38
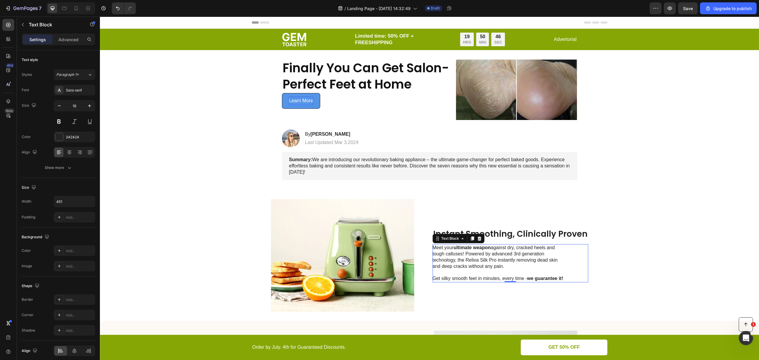
click at [604, 274] on div "Image Instant Smoothing, Clinically Proven Heading Meet your ultimate weapon ag…" at bounding box center [429, 256] width 659 height 132
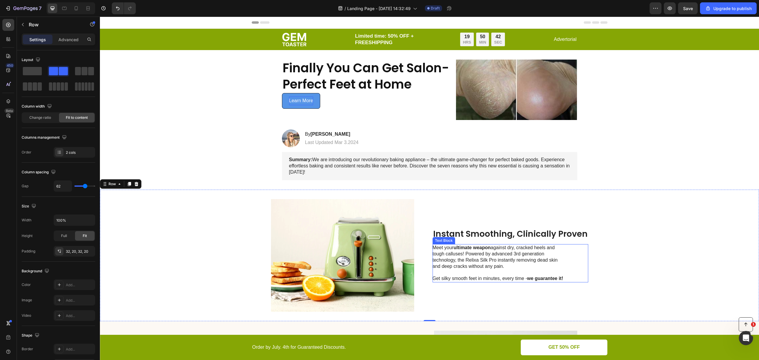
click at [502, 262] on p "Meet your ultimate weapon against dry, cracked heels and tough calluses! Powere…" at bounding box center [499, 257] width 133 height 25
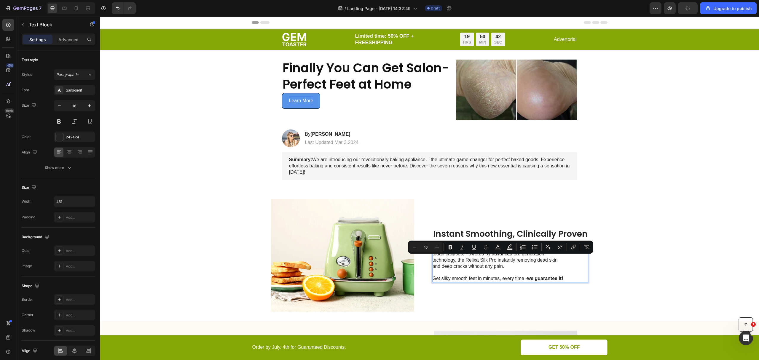
click at [487, 259] on p "Meet your ultimate weapon against dry, cracked heels and tough calluses! Powere…" at bounding box center [499, 257] width 133 height 25
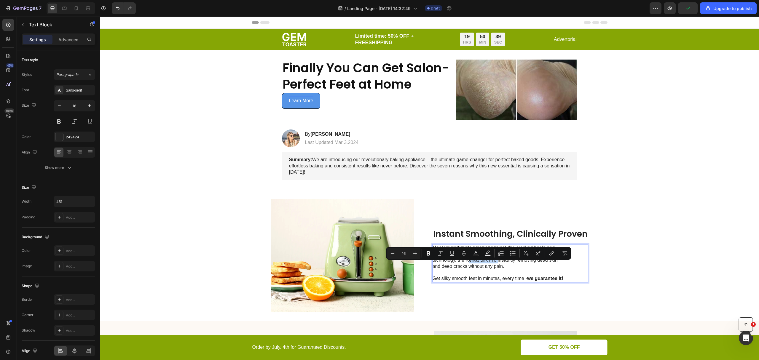
drag, startPoint x: 464, startPoint y: 265, endPoint x: 494, endPoint y: 266, distance: 29.1
click at [494, 266] on p "Meet your ultimate weapon against dry, cracked heels and tough calluses! Powere…" at bounding box center [499, 257] width 133 height 25
click at [505, 268] on p "Meet your ultimate weapon against dry, cracked heels and tough calluses! Powere…" at bounding box center [499, 257] width 133 height 25
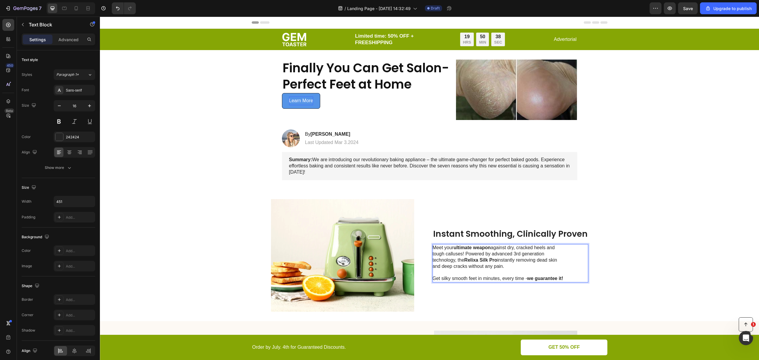
click at [511, 276] on p "Rich Text Editor. Editing area: main" at bounding box center [499, 273] width 133 height 6
click at [530, 276] on p "Rich Text Editor. Editing area: main" at bounding box center [499, 273] width 133 height 6
click at [491, 238] on p "Instant Smoothing, Clinically Proven" at bounding box center [510, 234] width 155 height 10
click at [505, 270] on p "Meet your ultimate weapon against dry, cracked heels and tough calluses! Powere…" at bounding box center [499, 257] width 133 height 25
click at [608, 286] on div "Image Instant Smoothing, Clinically Proven Heading Meet your ultimate weapon ag…" at bounding box center [429, 256] width 659 height 132
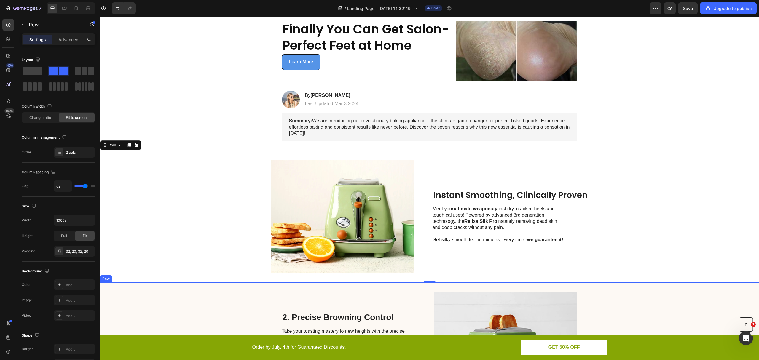
scroll to position [119, 0]
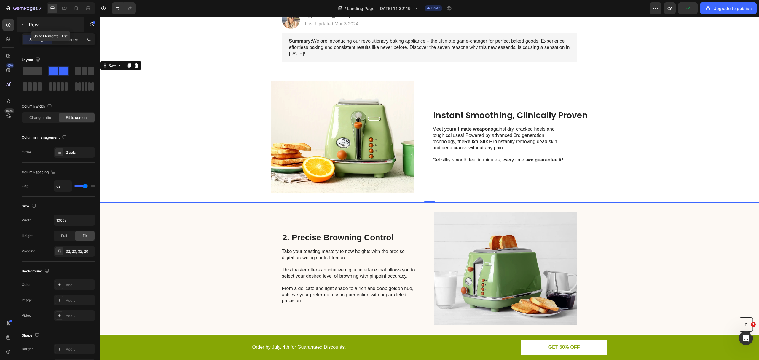
click at [21, 20] on button "button" at bounding box center [22, 24] width 9 height 9
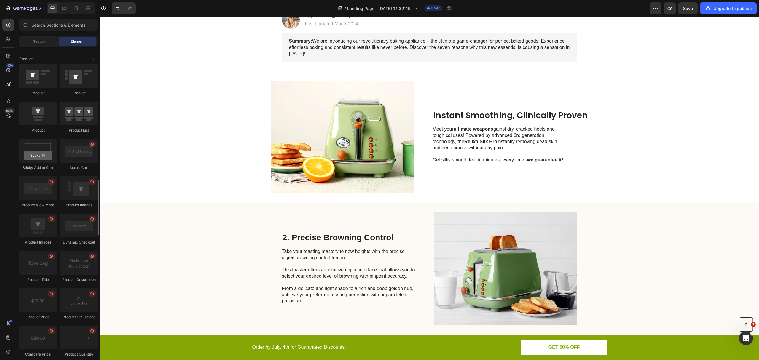
scroll to position [593, 0]
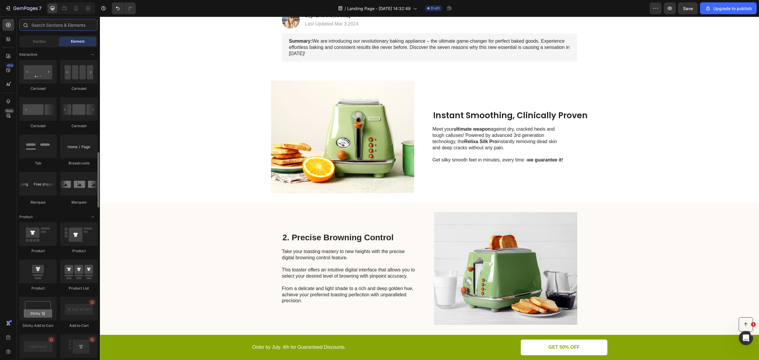
click at [58, 25] on input "text" at bounding box center [58, 25] width 78 height 12
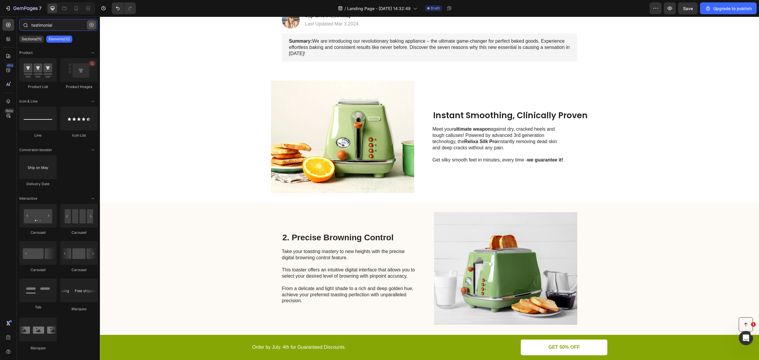
type input "testimonial"
click at [90, 22] on button "button" at bounding box center [91, 24] width 9 height 9
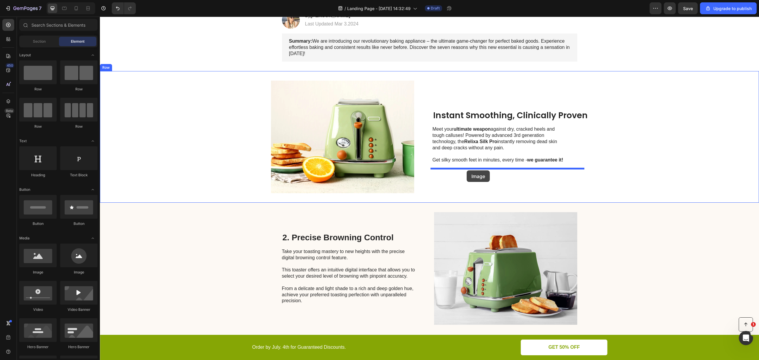
drag, startPoint x: 137, startPoint y: 274, endPoint x: 467, endPoint y: 171, distance: 345.7
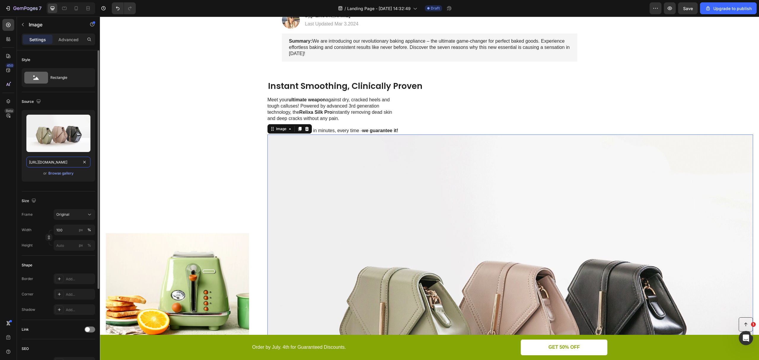
click at [55, 160] on input "https://cdn.shopify.com/s/files/1/2005/9307/files/image_demo.jpg" at bounding box center [58, 162] width 64 height 11
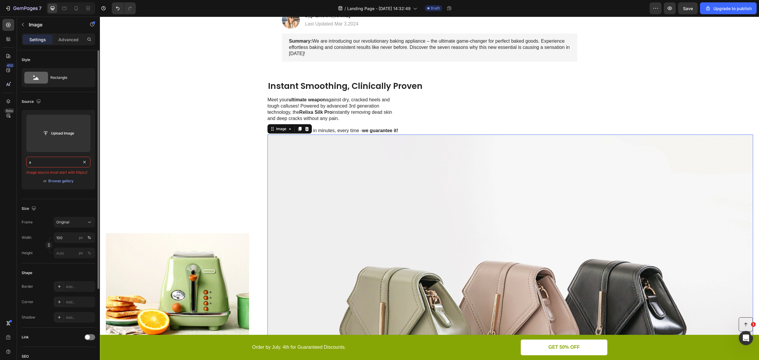
paste input "https://img.funnelish.com/49189/607126/1730414295-Group%202.png"
paste input "text"
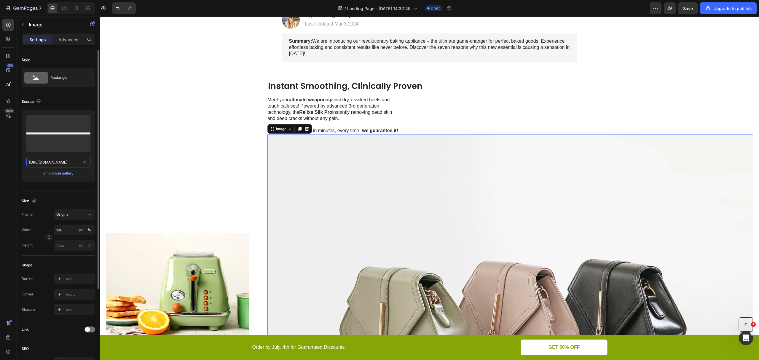
type input "https://img.funnelish.com/49189/607126/1730414295-Group%202.png"
click at [28, 174] on div "or Browse gallery" at bounding box center [58, 173] width 64 height 7
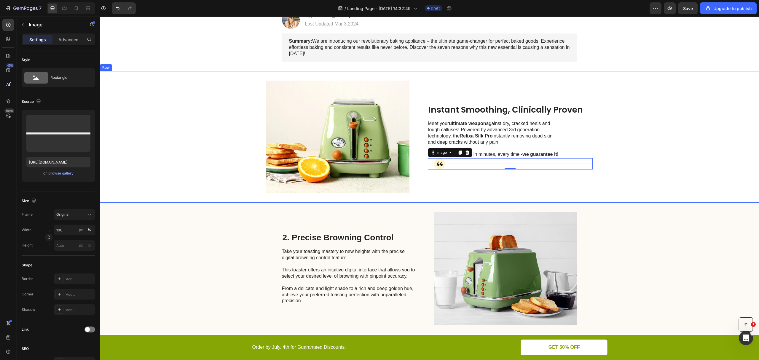
click at [538, 186] on div "Instant Smoothing, Clinically Proven Heading Meet your ultimate weapon against …" at bounding box center [510, 137] width 165 height 113
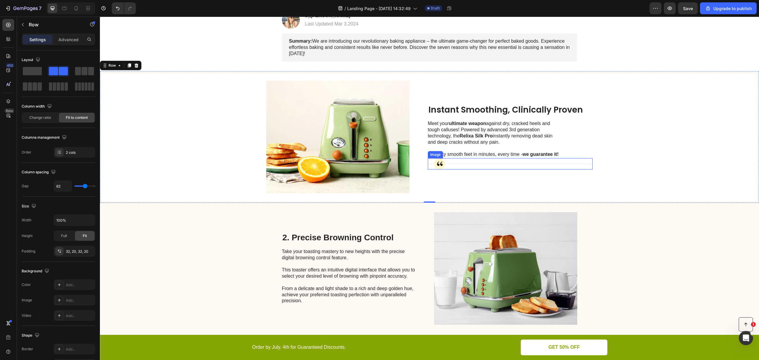
click at [567, 170] on img at bounding box center [510, 163] width 165 height 11
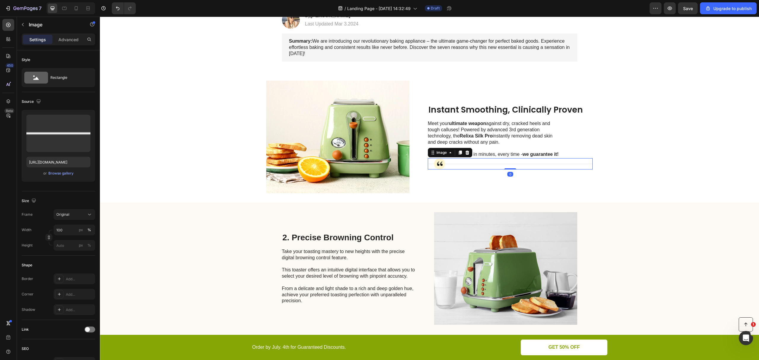
click at [579, 186] on div "Instant Smoothing, Clinically Proven Heading Meet your ultimate weapon against …" at bounding box center [510, 137] width 165 height 113
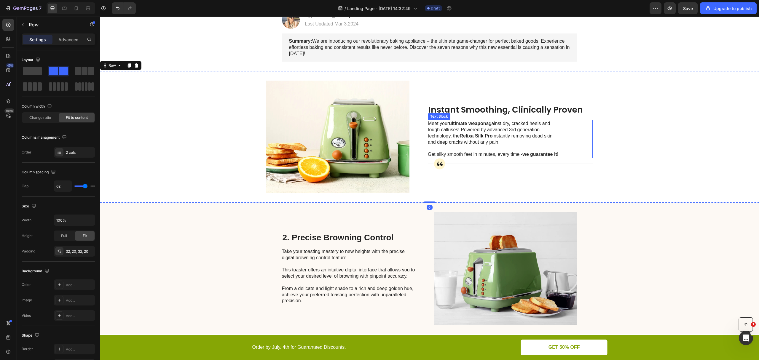
click at [580, 155] on div "Meet your ultimate weapon against dry, cracked heels and tough calluses! Powere…" at bounding box center [510, 139] width 165 height 38
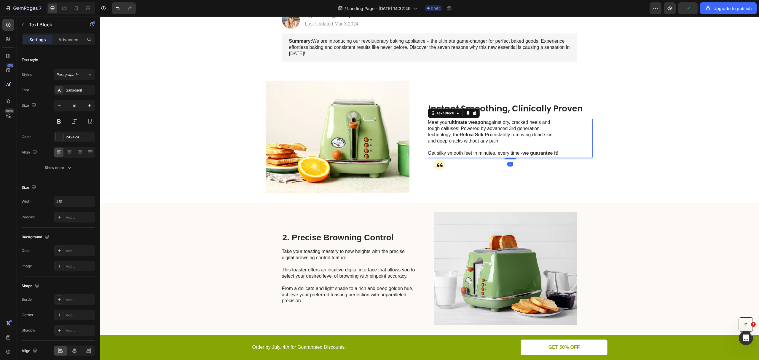
click at [509, 164] on div "Instant Smoothing, Clinically Proven Heading Meet your ultimate weapon against …" at bounding box center [510, 137] width 165 height 113
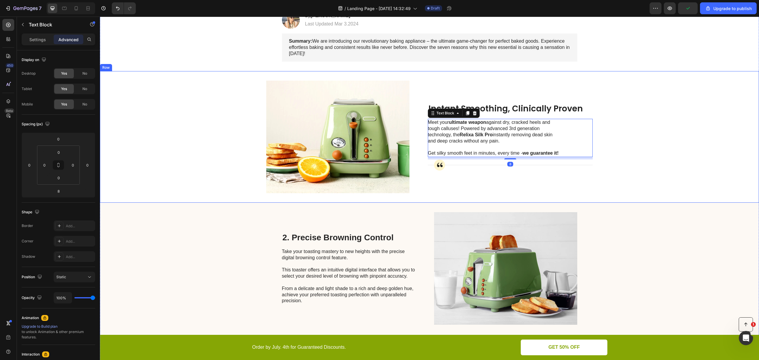
click at [550, 183] on div "Instant Smoothing, Clinically Proven Heading Meet your ultimate weapon against …" at bounding box center [510, 137] width 165 height 113
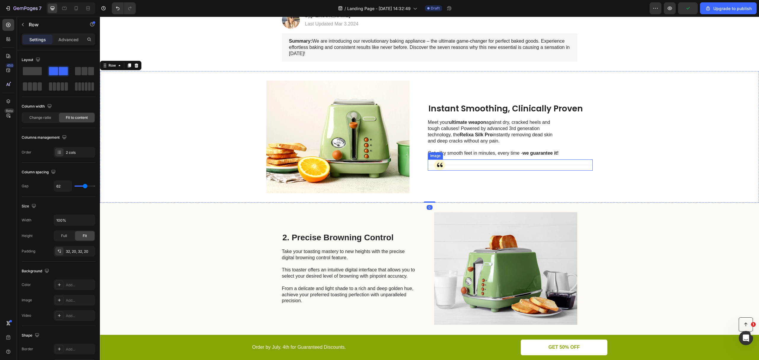
click at [549, 171] on img at bounding box center [510, 165] width 165 height 11
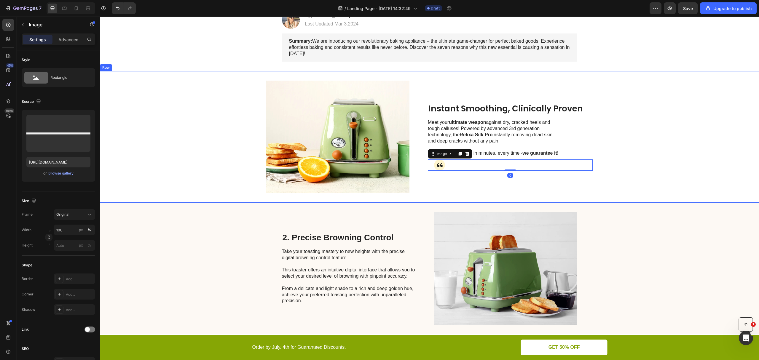
click at [547, 185] on div "Instant Smoothing, Clinically Proven Heading Meet your ultimate weapon against …" at bounding box center [510, 137] width 165 height 113
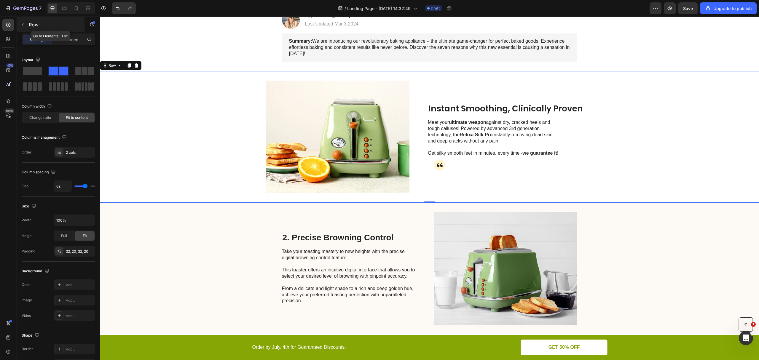
click at [23, 23] on icon "button" at bounding box center [22, 24] width 5 height 5
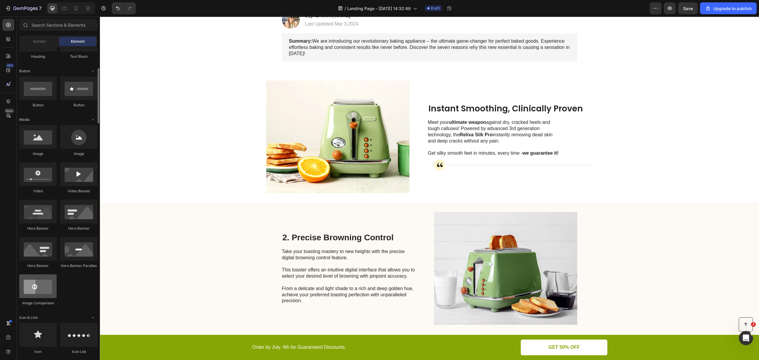
scroll to position [198, 0]
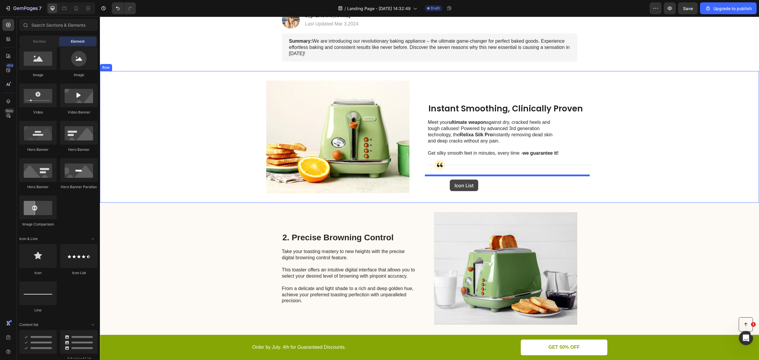
drag, startPoint x: 174, startPoint y: 272, endPoint x: 450, endPoint y: 180, distance: 291.2
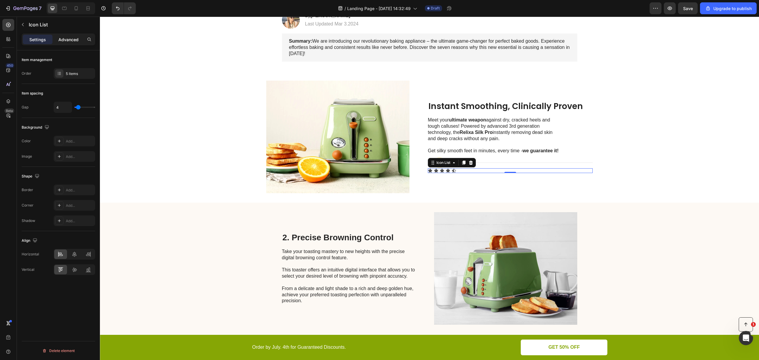
click at [71, 40] on p "Advanced" at bounding box center [68, 39] width 20 height 6
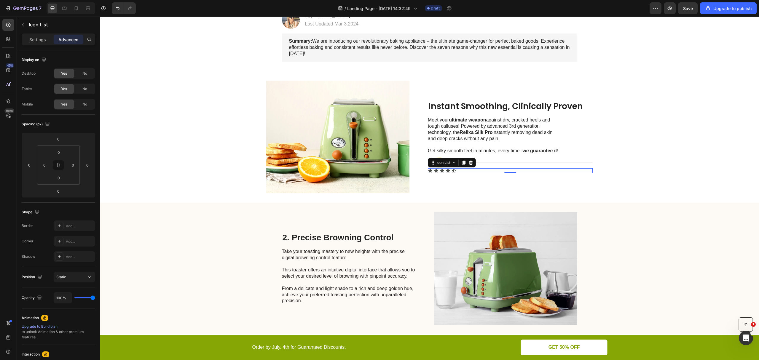
click at [38, 39] on p "Settings" at bounding box center [37, 39] width 17 height 6
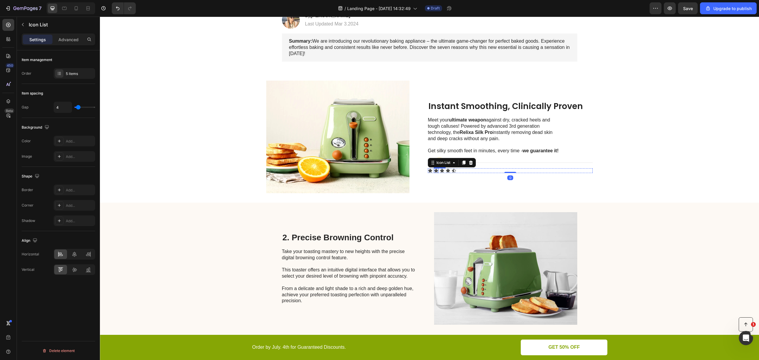
click at [434, 173] on div "Icon" at bounding box center [436, 170] width 5 height 5
click at [428, 173] on div "Icon" at bounding box center [430, 170] width 5 height 5
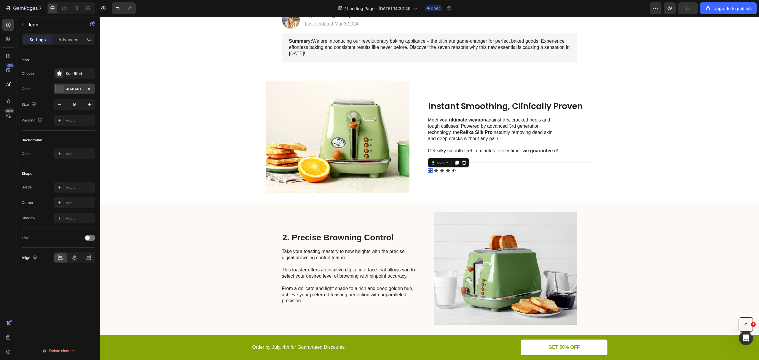
click at [58, 87] on div at bounding box center [59, 89] width 8 height 8
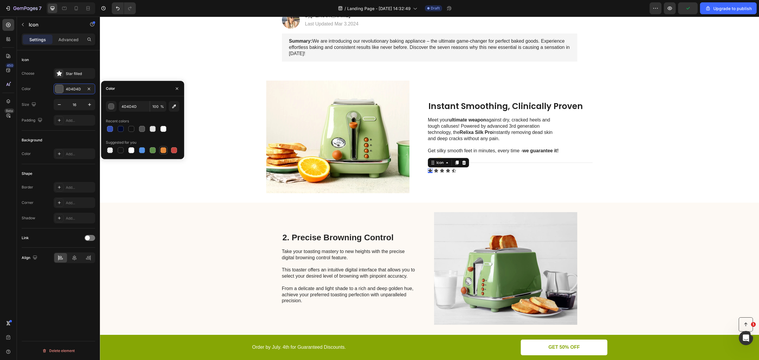
click at [161, 150] on div at bounding box center [163, 150] width 6 height 6
type input "E4893A"
click at [434, 173] on icon at bounding box center [436, 171] width 4 height 4
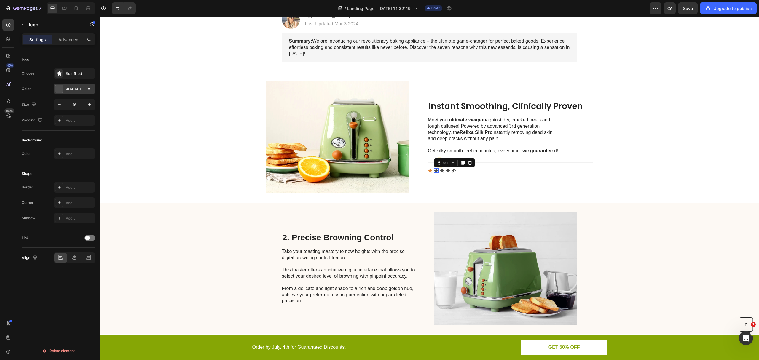
click at [61, 91] on div at bounding box center [59, 89] width 8 height 8
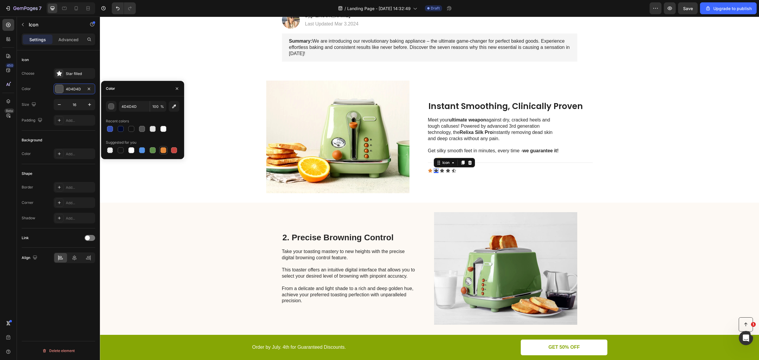
click at [162, 153] on div at bounding box center [163, 150] width 6 height 6
type input "E4893A"
click at [440, 173] on icon at bounding box center [442, 171] width 4 height 4
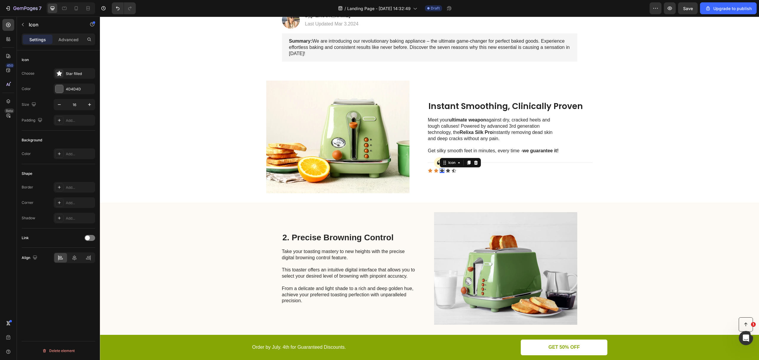
click at [66, 80] on div "Choose Star filled Color 4D4D4D Size 16 Padding Add..." at bounding box center [59, 97] width 74 height 58
click at [64, 85] on div "4D4D4D" at bounding box center [75, 89] width 42 height 11
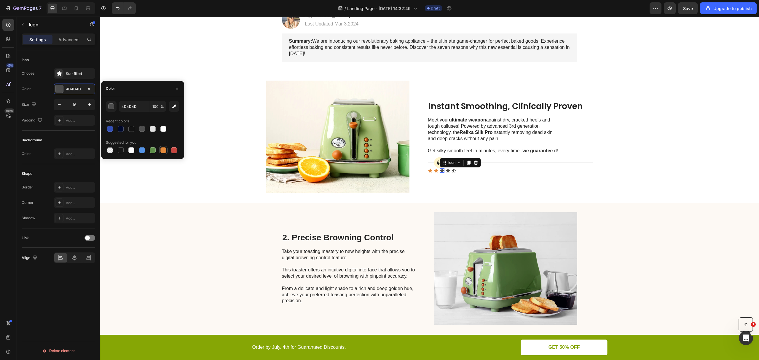
click at [163, 154] on div at bounding box center [163, 150] width 7 height 7
type input "E4893A"
click at [447, 173] on div "Icon 0" at bounding box center [448, 170] width 5 height 5
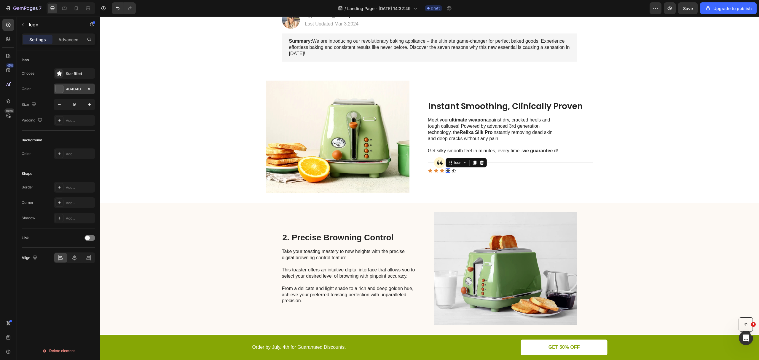
click at [69, 88] on div "4D4D4D" at bounding box center [74, 89] width 17 height 5
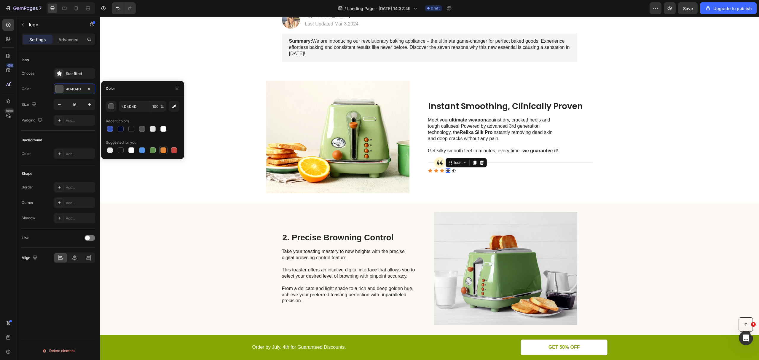
click at [162, 151] on div at bounding box center [163, 150] width 6 height 6
type input "E4893A"
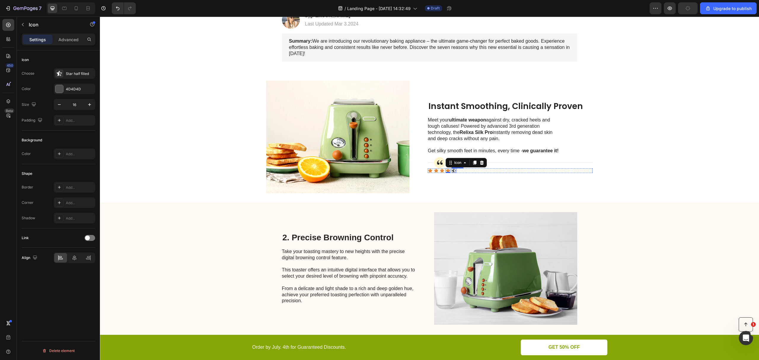
click at [452, 173] on icon at bounding box center [454, 171] width 4 height 4
click at [71, 88] on div "4D4D4D" at bounding box center [74, 89] width 17 height 5
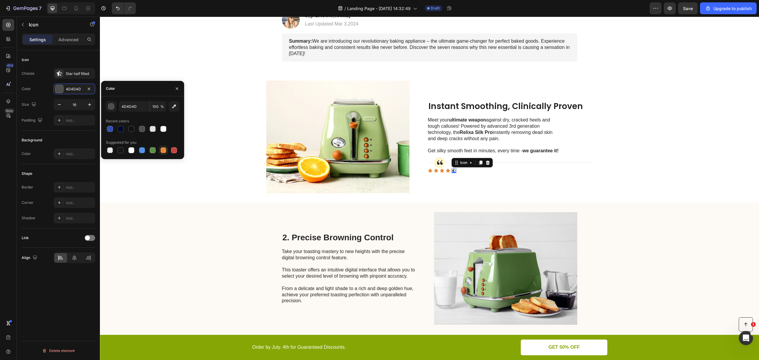
click at [164, 151] on div at bounding box center [163, 150] width 6 height 6
type input "E4893A"
click at [614, 174] on div "Image Instant Smoothing, Clinically Proven Heading Meet your ultimate weapon ag…" at bounding box center [429, 137] width 659 height 132
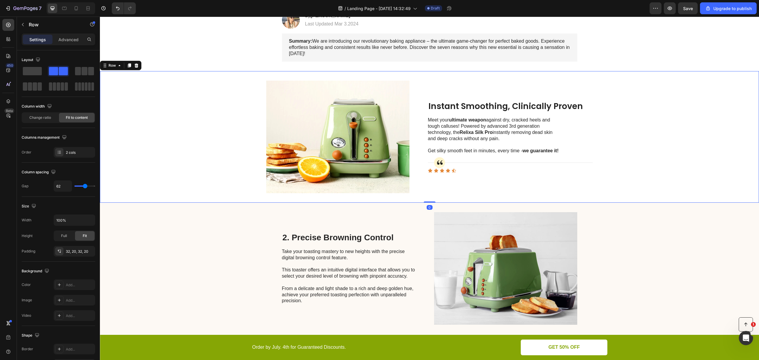
click at [614, 175] on div "Image Instant Smoothing, Clinically Proven Heading Meet your ultimate weapon ag…" at bounding box center [429, 137] width 659 height 132
click at [464, 173] on div "Icon Icon Icon Icon Icon" at bounding box center [510, 170] width 165 height 5
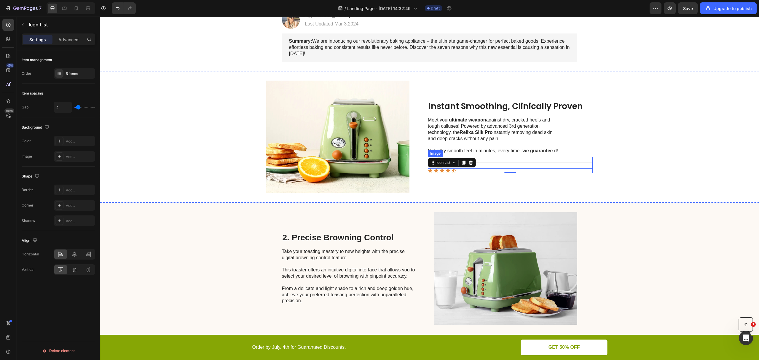
click at [516, 168] on img at bounding box center [510, 162] width 165 height 11
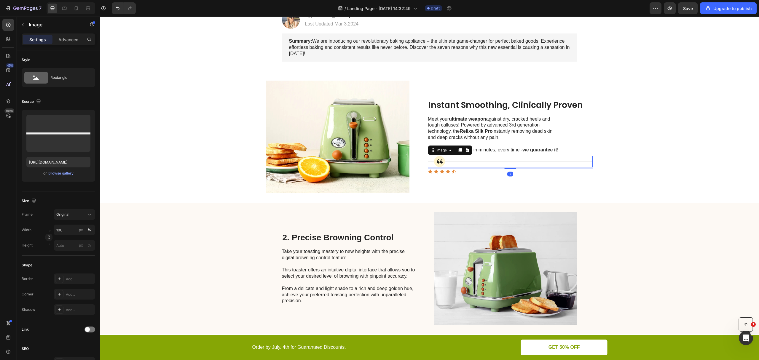
click at [510, 175] on div "Instant Smoothing, Clinically Proven Heading Meet your ultimate weapon against …" at bounding box center [510, 137] width 165 height 113
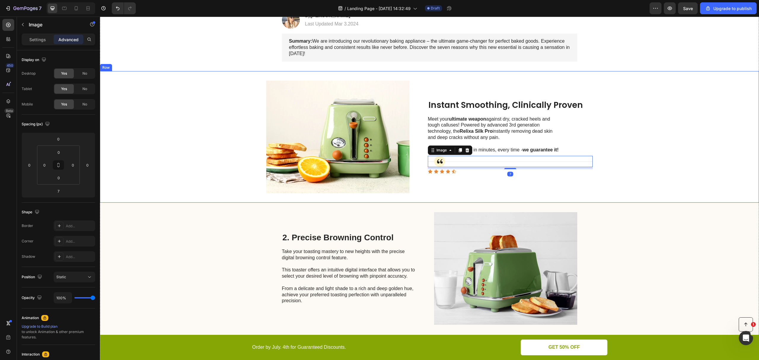
click at [593, 189] on div "Image Instant Smoothing, Clinically Proven Heading Meet your ultimate weapon ag…" at bounding box center [429, 137] width 659 height 132
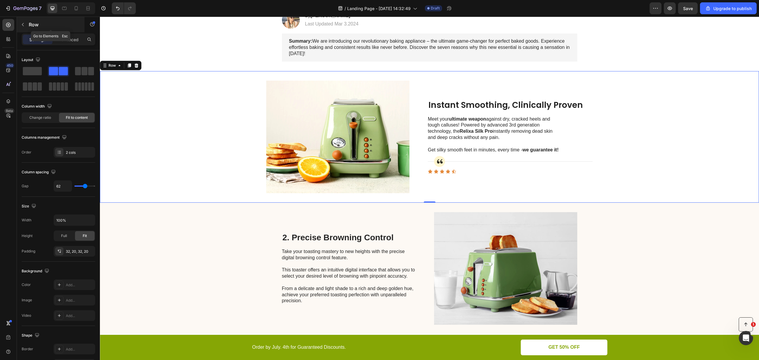
click at [20, 21] on button "button" at bounding box center [22, 24] width 9 height 9
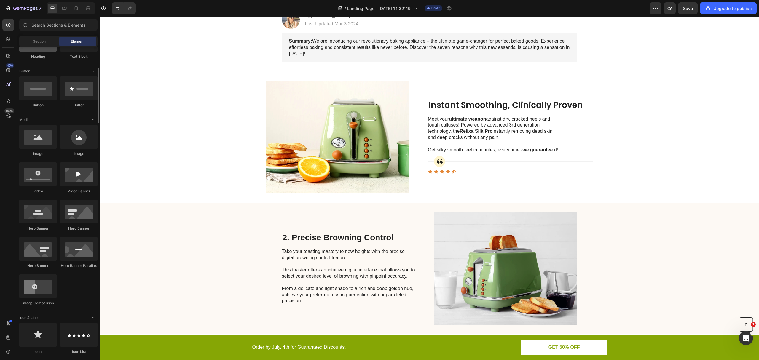
scroll to position [0, 0]
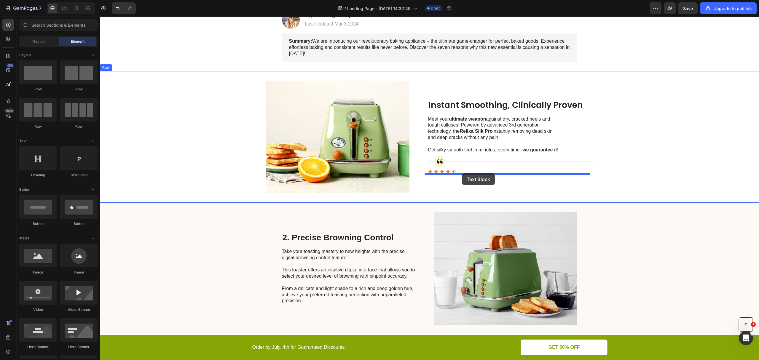
drag, startPoint x: 180, startPoint y: 177, endPoint x: 462, endPoint y: 173, distance: 281.8
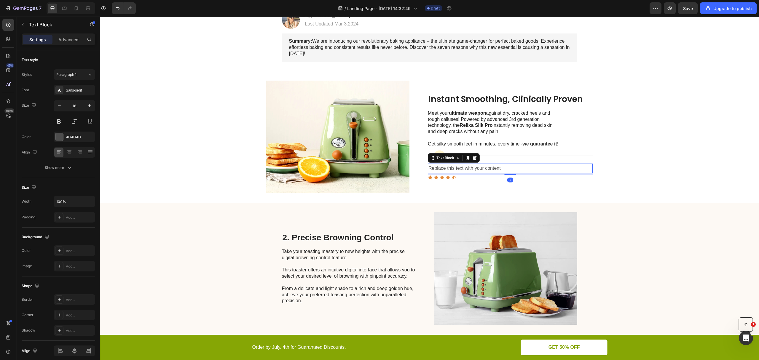
click at [477, 173] on div "Replace this text with your content" at bounding box center [510, 169] width 165 height 10
click at [477, 173] on p "Replace this text with your content" at bounding box center [511, 168] width 164 height 9
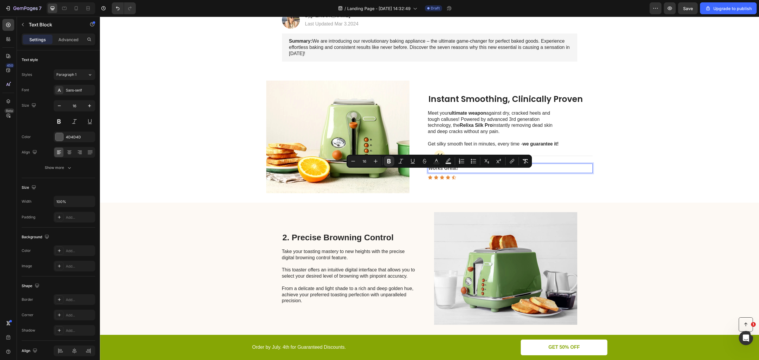
click at [469, 190] on div "Instant Smoothing, Clinically Proven Heading Meet your ultimate weapon against …" at bounding box center [510, 137] width 165 height 113
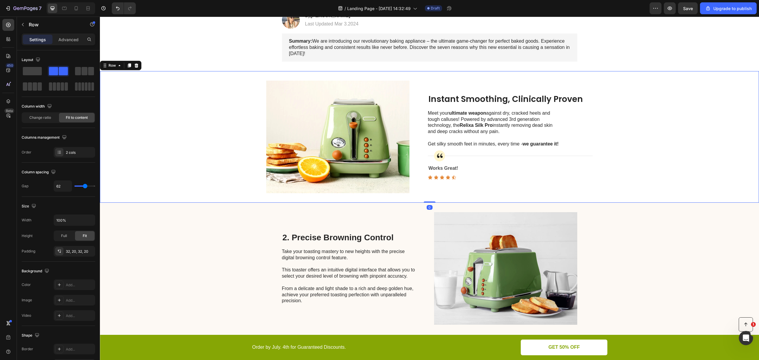
click at [469, 193] on div "Instant Smoothing, Clinically Proven Heading Meet your ultimate weapon against …" at bounding box center [510, 137] width 165 height 113
click at [473, 180] on div "Icon Icon Icon Icon Icon" at bounding box center [510, 177] width 165 height 5
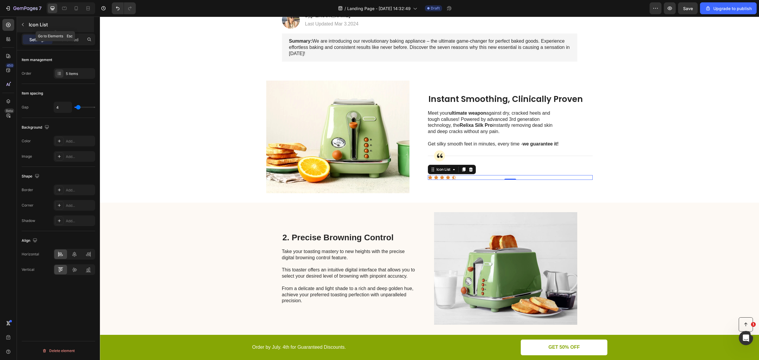
click at [23, 28] on button "button" at bounding box center [22, 24] width 9 height 9
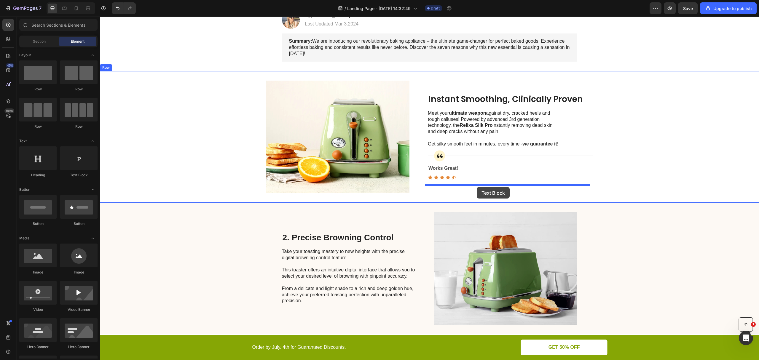
drag, startPoint x: 177, startPoint y: 179, endPoint x: 477, endPoint y: 187, distance: 299.7
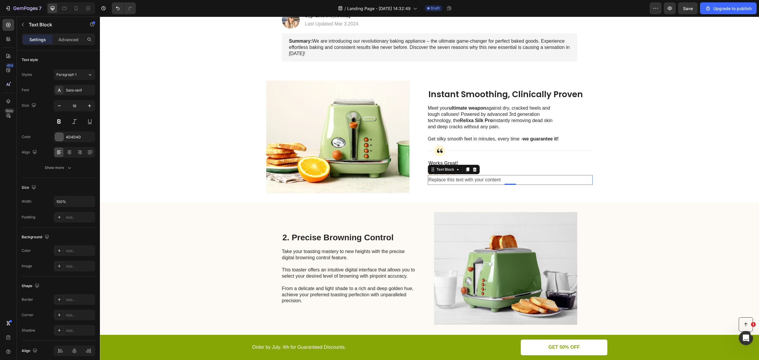
click at [474, 184] on div "Replace this text with your content" at bounding box center [510, 180] width 165 height 10
click at [474, 184] on p "Replace this text with your content" at bounding box center [511, 180] width 164 height 9
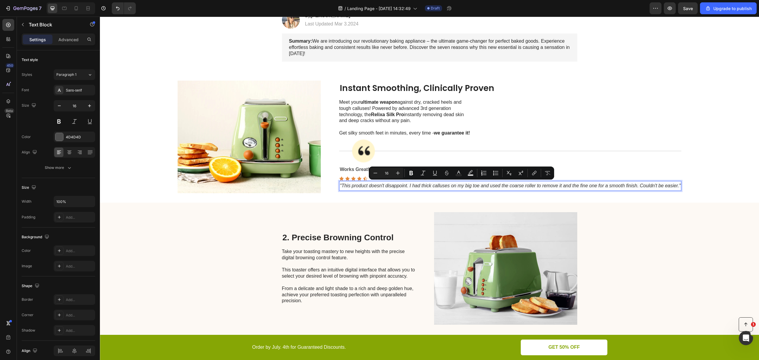
scroll to position [125, 0]
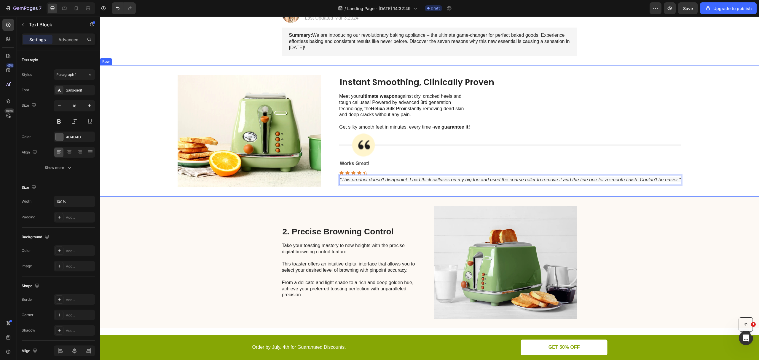
click at [499, 197] on div "Image Instant Smoothing, Clinically Proven Heading Meet your ultimate weapon ag…" at bounding box center [429, 131] width 659 height 132
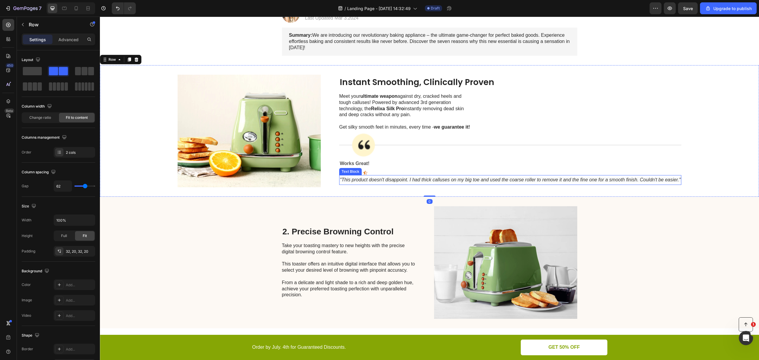
click at [513, 157] on img at bounding box center [510, 144] width 342 height 23
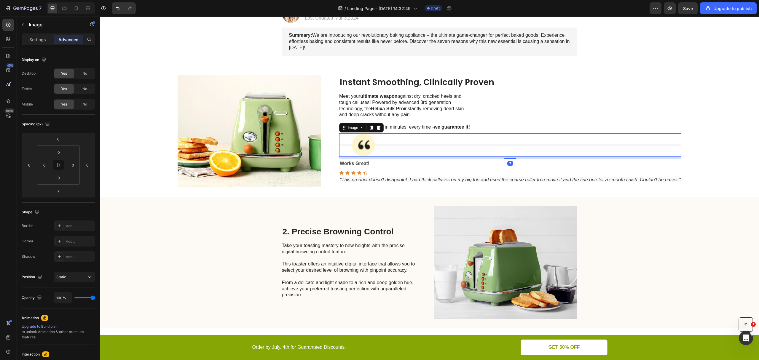
click at [520, 121] on div "Meet your ultimate weapon against dry, cracked heels and tough calluses! Powere…" at bounding box center [510, 112] width 342 height 38
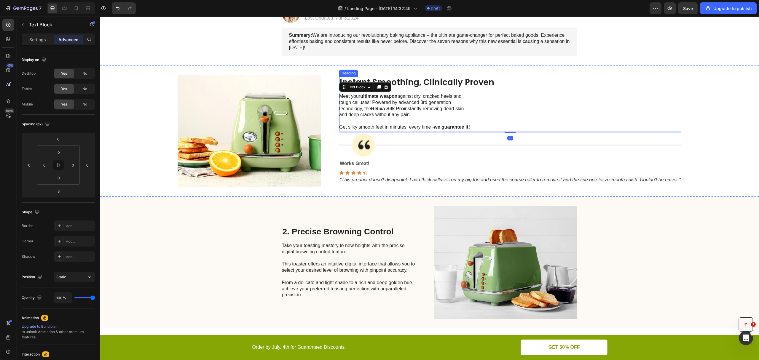
click at [524, 87] on p "Instant Smoothing, Clinically Proven" at bounding box center [510, 82] width 341 height 10
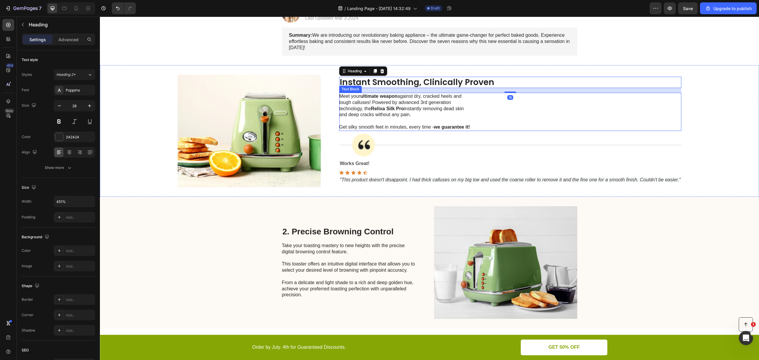
click at [527, 112] on div "Meet your ultimate weapon against dry, cracked heels and tough calluses! Powere…" at bounding box center [510, 112] width 342 height 38
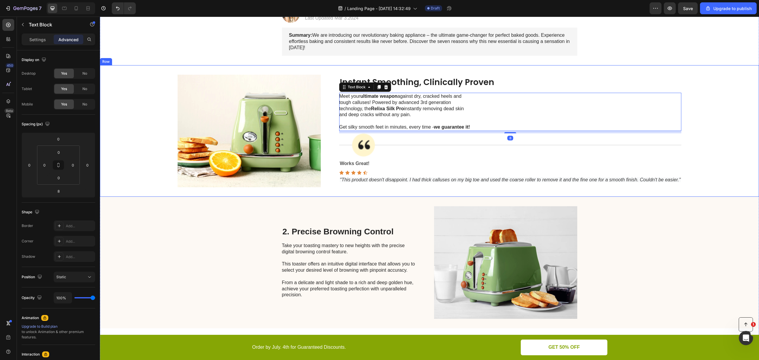
click at [719, 118] on div "Image Instant Smoothing, Clinically Proven Heading Meet your ultimate weapon ag…" at bounding box center [429, 131] width 659 height 132
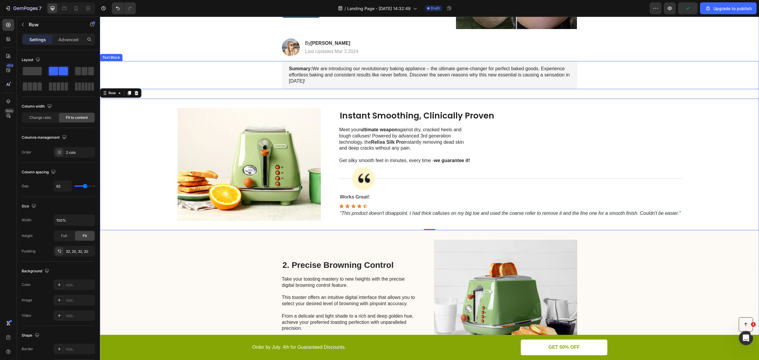
scroll to position [45, 0]
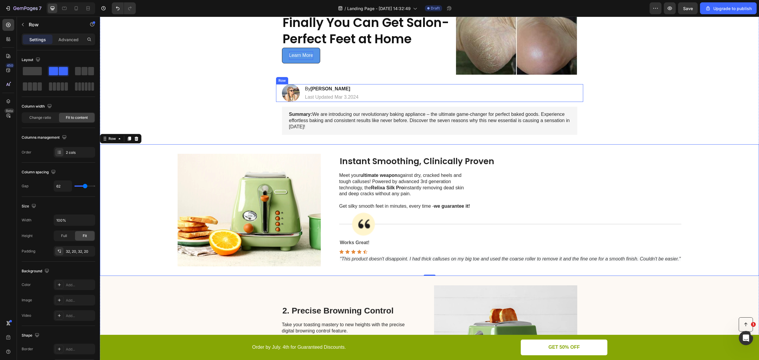
click at [413, 92] on div "Image By Jessica M. Heading Last Updated Mar 3.2024 Text Block Row" at bounding box center [429, 93] width 307 height 18
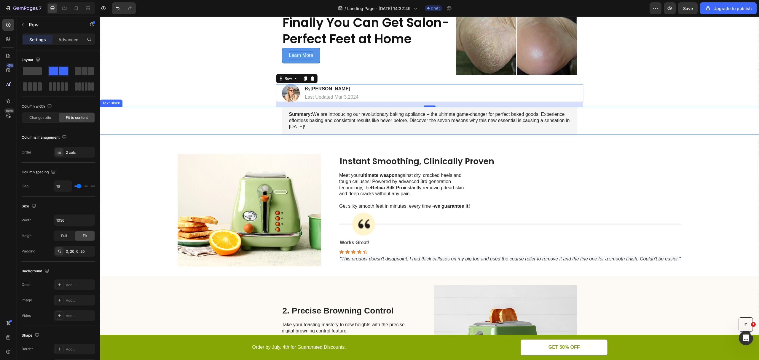
click at [268, 134] on div "Summary: We are introducing our revolutionary baking appliance – the ultimate g…" at bounding box center [429, 121] width 647 height 28
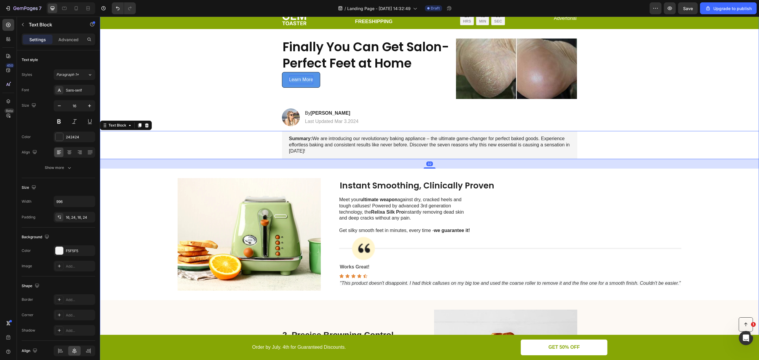
scroll to position [6, 0]
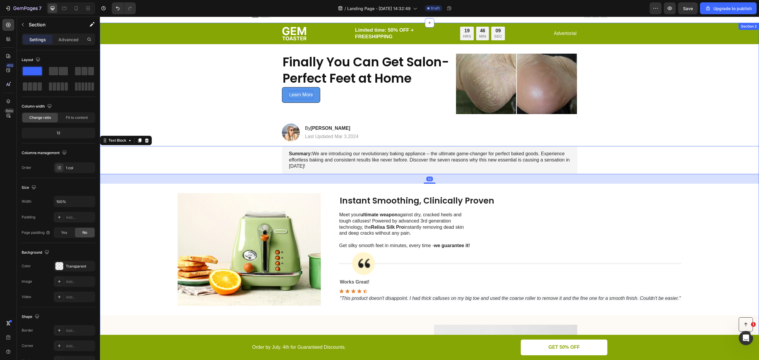
click at [248, 140] on div "Image Limited time: 50% OFF + FREESHIPPING Text Block 19 HRS 46 MIN 09 SEC Coun…" at bounding box center [429, 367] width 659 height 688
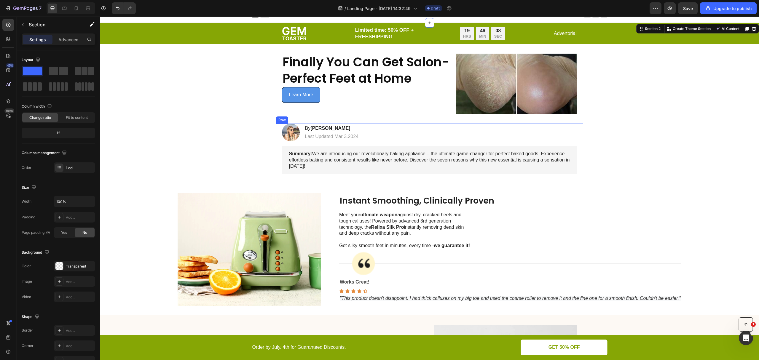
click at [394, 133] on div "Image By Jessica M. Heading Last Updated Mar 3.2024 Text Block Row" at bounding box center [429, 133] width 307 height 18
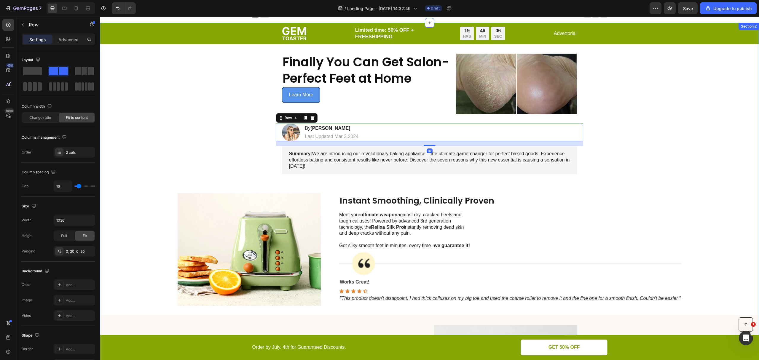
click at [225, 129] on div "Image Limited time: 50% OFF + FREESHIPPING Text Block 19 HRS 46 MIN 06 SEC Coun…" at bounding box center [429, 367] width 659 height 688
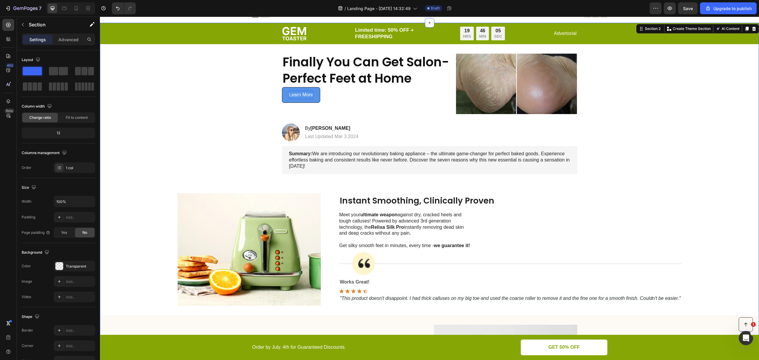
click at [229, 135] on div "Image Limited time: 50% OFF + FREESHIPPING Text Block 19 HRS 46 MIN 05 SEC Coun…" at bounding box center [429, 367] width 659 height 688
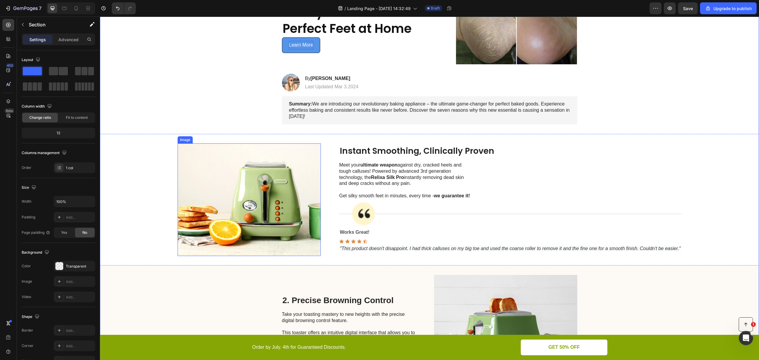
scroll to position [85, 0]
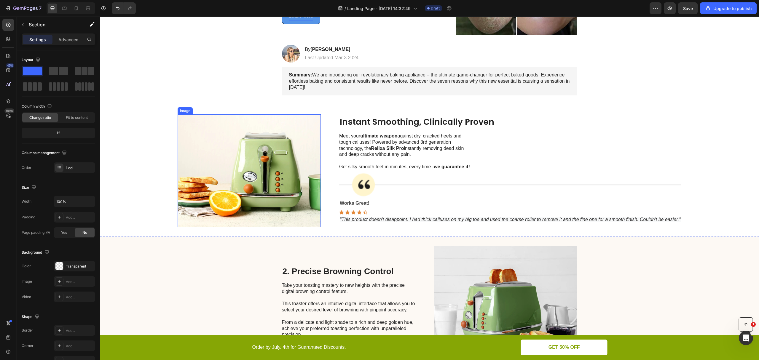
click at [144, 130] on div "Image Instant Smoothing, Clinically Proven Heading Meet your ultimate weapon ag…" at bounding box center [429, 171] width 659 height 132
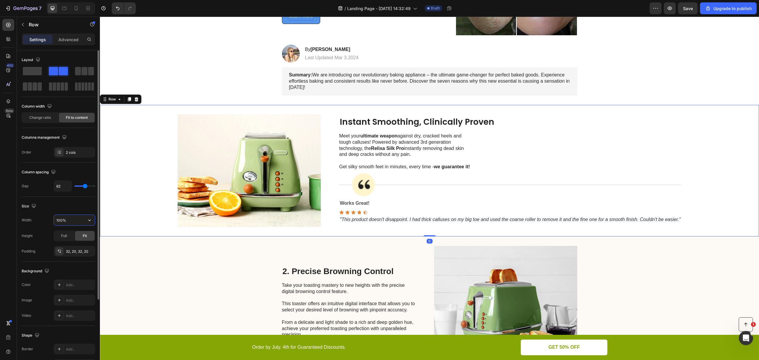
click at [69, 218] on input "100%" at bounding box center [74, 220] width 41 height 11
click at [69, 221] on input "996%" at bounding box center [74, 220] width 41 height 11
type input "996"
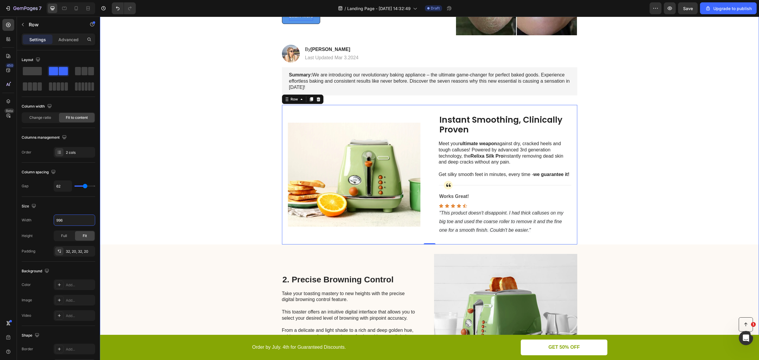
click at [248, 224] on div "Image Limited time: 50% OFF + FREESHIPPING Text Block 19 HRS 45 MIN 58 SEC Coun…" at bounding box center [429, 292] width 659 height 696
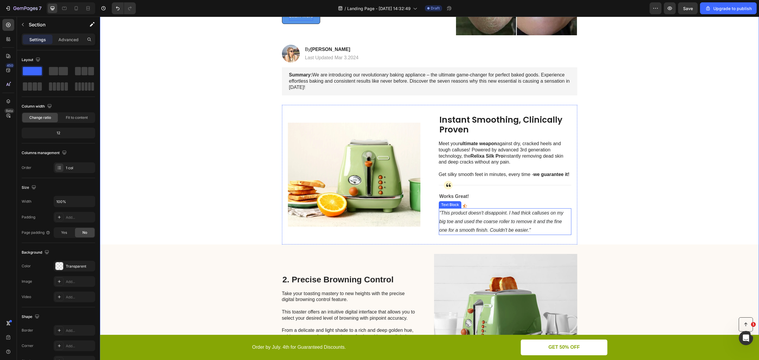
scroll to position [125, 0]
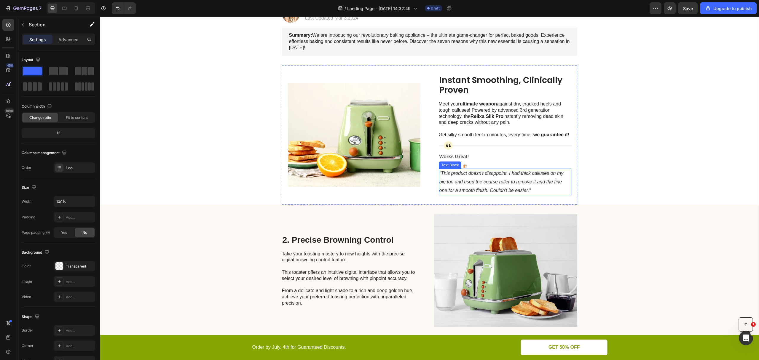
click at [552, 195] on p ""This product doesn't disappoint. I had thick calluses on my big toe and used t…" at bounding box center [505, 182] width 131 height 26
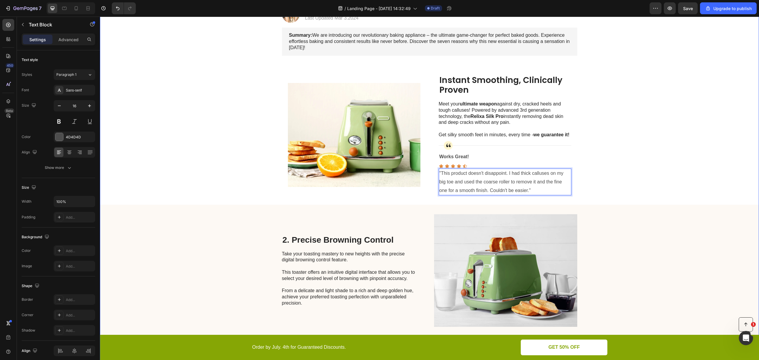
click at [583, 201] on div "Image Limited time: 50% OFF + FREESHIPPING Text Block 19 HRS 45 MIN 49 SEC Coun…" at bounding box center [429, 252] width 659 height 696
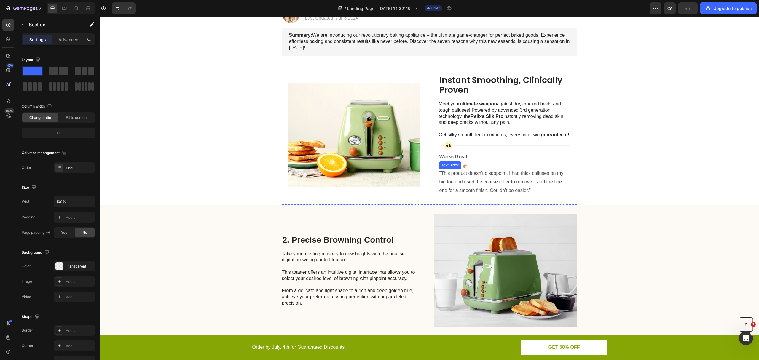
click at [532, 194] on p ""This product doesn't disappoint. I had thick calluses on my big toe and used t…" at bounding box center [505, 182] width 131 height 26
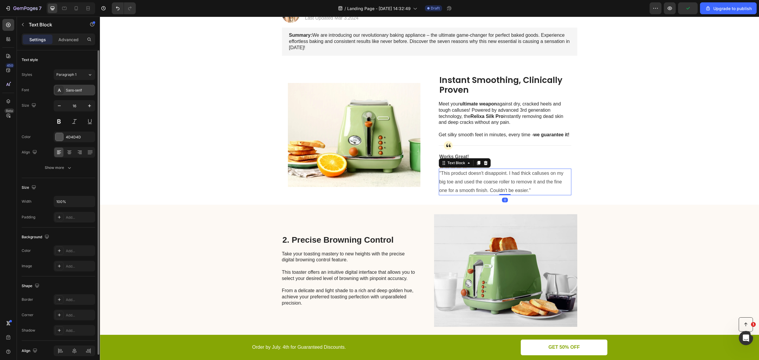
drag, startPoint x: 76, startPoint y: 90, endPoint x: 79, endPoint y: 91, distance: 3.6
click at [77, 90] on div "Sans-serif" at bounding box center [80, 90] width 28 height 5
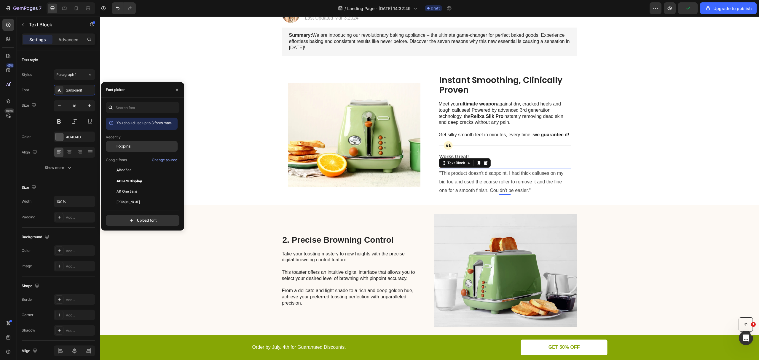
click at [136, 144] on div "Poppins" at bounding box center [147, 146] width 60 height 5
click at [530, 161] on p "Works Great!" at bounding box center [505, 157] width 131 height 9
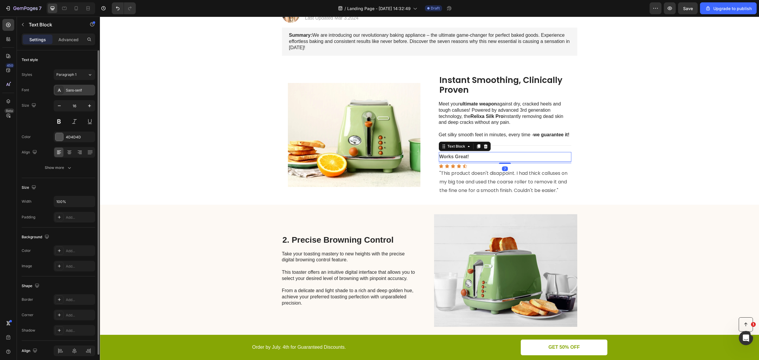
click at [74, 94] on div "Sans-serif" at bounding box center [75, 90] width 42 height 11
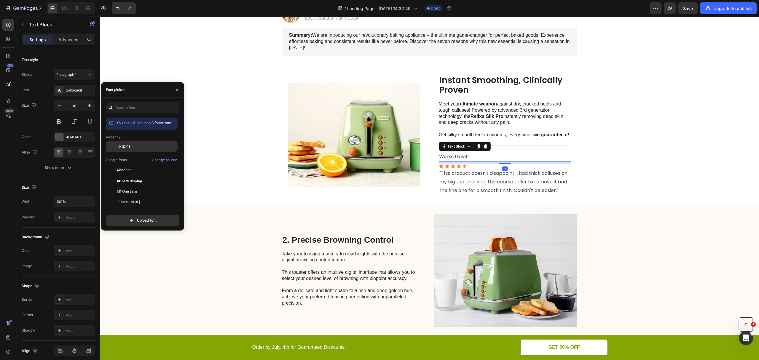
drag, startPoint x: 126, startPoint y: 147, endPoint x: 159, endPoint y: 145, distance: 33.3
click at [126, 147] on span "Poppins" at bounding box center [124, 146] width 14 height 5
click at [484, 132] on p "Rich Text Editor. Editing area: main" at bounding box center [505, 129] width 132 height 6
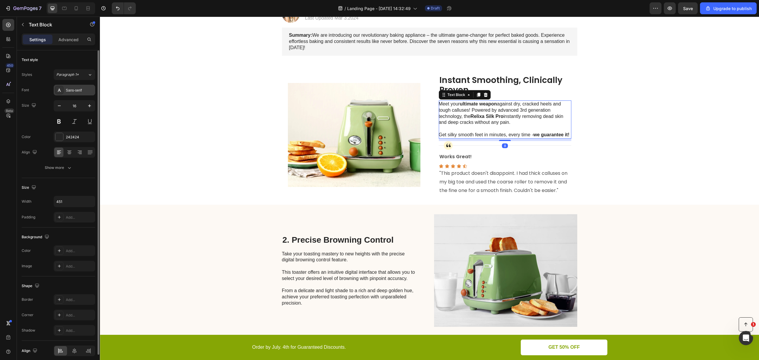
click at [69, 89] on div "Sans-serif" at bounding box center [80, 90] width 28 height 5
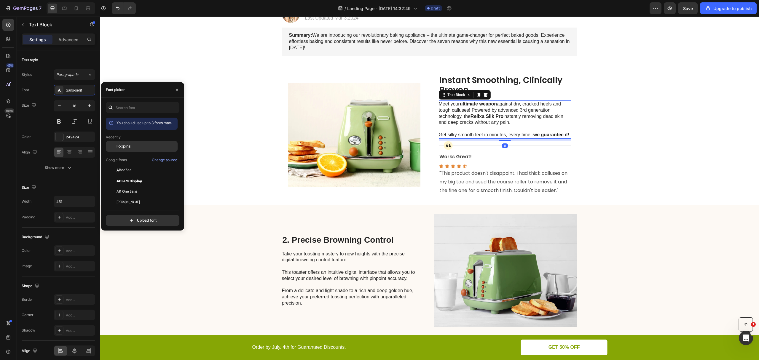
click at [122, 147] on span "Poppins" at bounding box center [124, 146] width 14 height 5
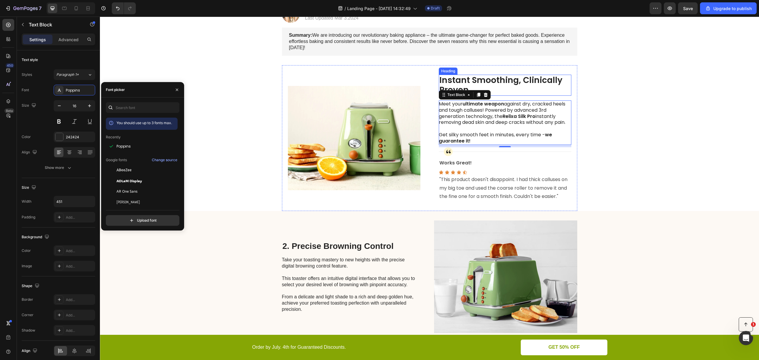
click at [517, 83] on p "Instant Smoothing, Clinically Proven" at bounding box center [505, 85] width 131 height 20
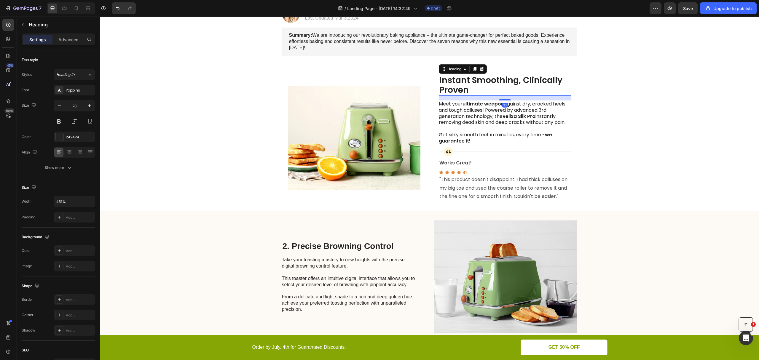
click at [614, 142] on div "Image Limited time: 50% OFF + FREESHIPPING Text Block 19 HRS 45 MIN 38 SEC Coun…" at bounding box center [429, 255] width 659 height 702
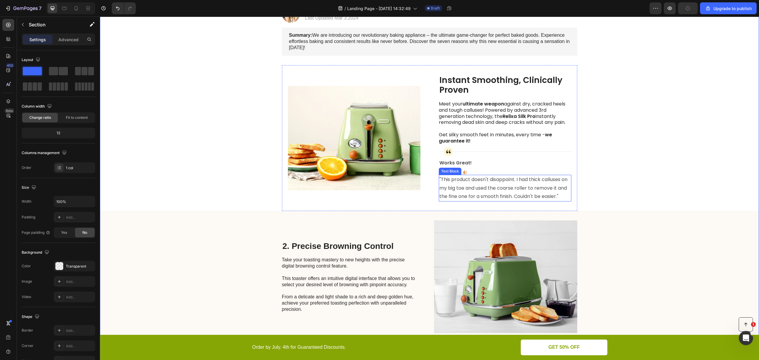
click at [546, 190] on p ""This product doesn't disappoint. I had thick calluses on my big toe and used t…" at bounding box center [505, 189] width 131 height 26
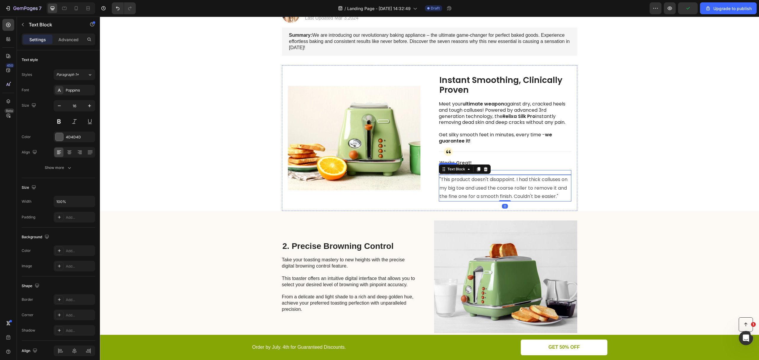
click at [518, 175] on div "Icon Icon Icon Icon Icon" at bounding box center [505, 172] width 133 height 5
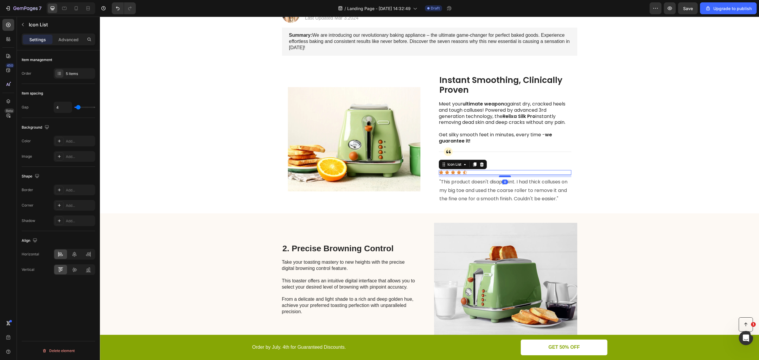
click at [507, 177] on div at bounding box center [505, 177] width 12 height 2
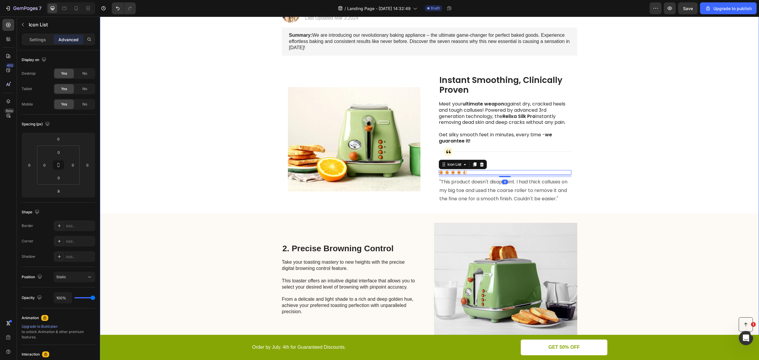
click at [612, 187] on div "Image Limited time: 50% OFF + FREESHIPPING Text Block 19 HRS 45 MIN 32 SEC Coun…" at bounding box center [429, 256] width 659 height 704
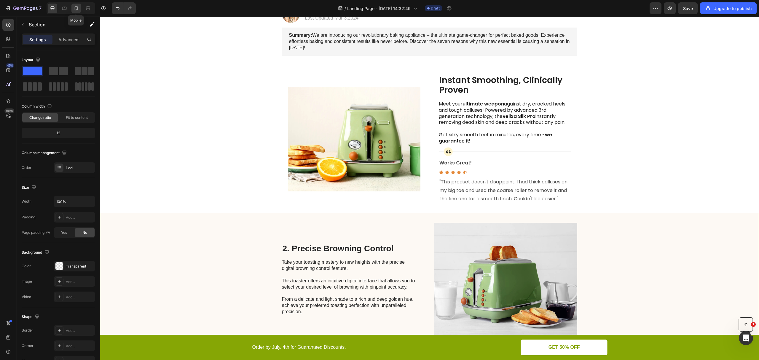
click at [74, 10] on icon at bounding box center [76, 8] width 6 height 6
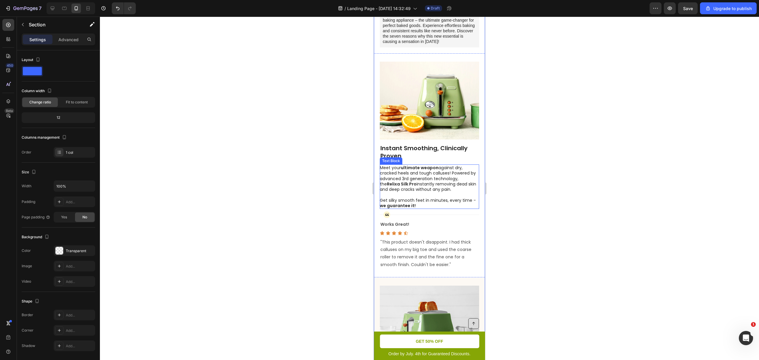
scroll to position [198, 0]
click at [66, 37] on p "Advanced" at bounding box center [68, 39] width 20 height 6
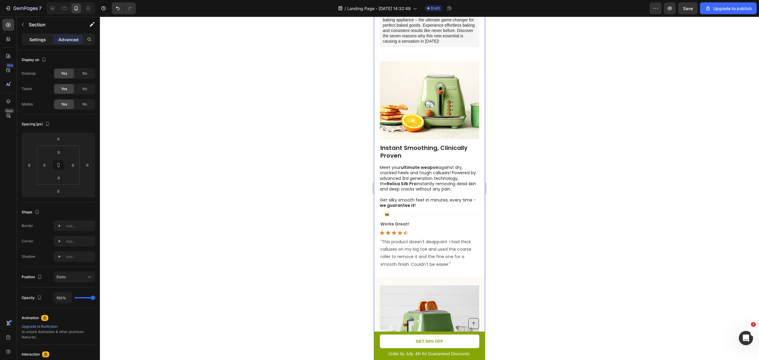
click at [38, 39] on p "Settings" at bounding box center [37, 39] width 17 height 6
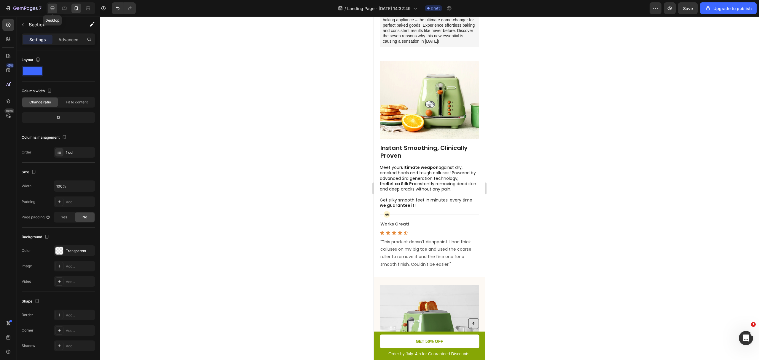
click at [51, 11] on icon at bounding box center [53, 8] width 6 height 6
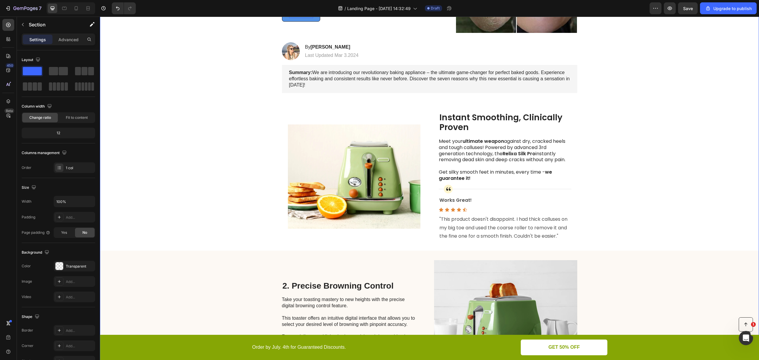
scroll to position [119, 0]
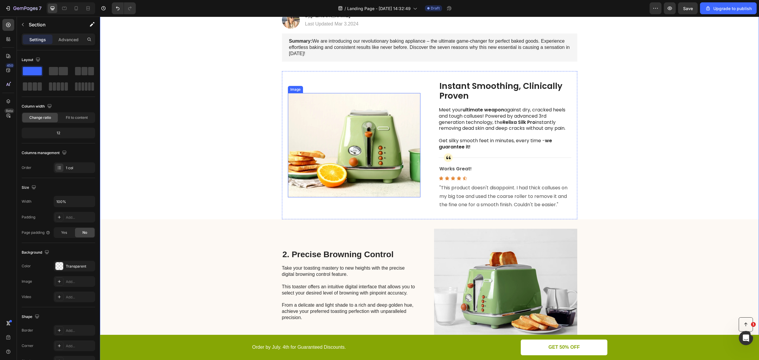
click at [403, 168] on img at bounding box center [354, 145] width 133 height 104
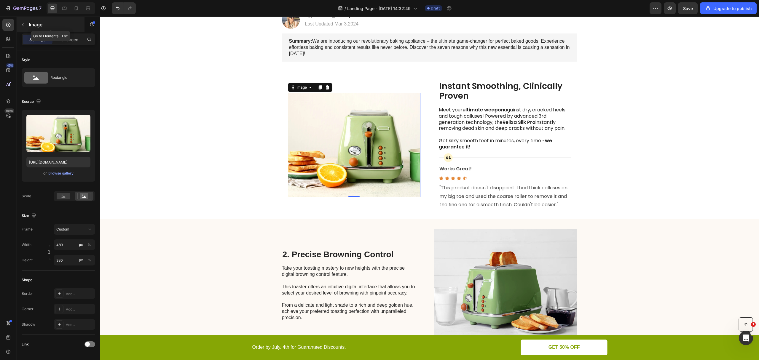
click at [23, 23] on icon "button" at bounding box center [22, 24] width 5 height 5
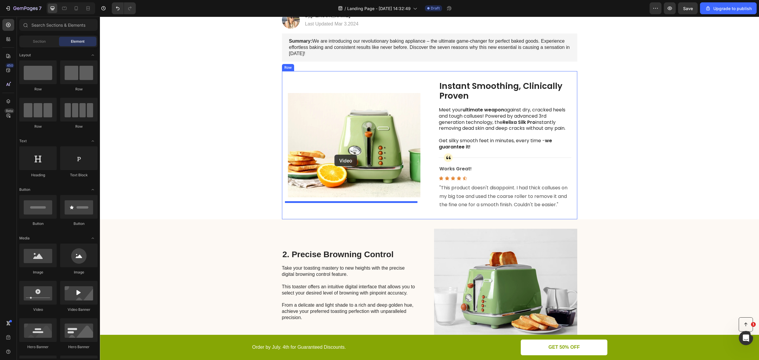
drag, startPoint x: 142, startPoint y: 317, endPoint x: 335, endPoint y: 155, distance: 251.5
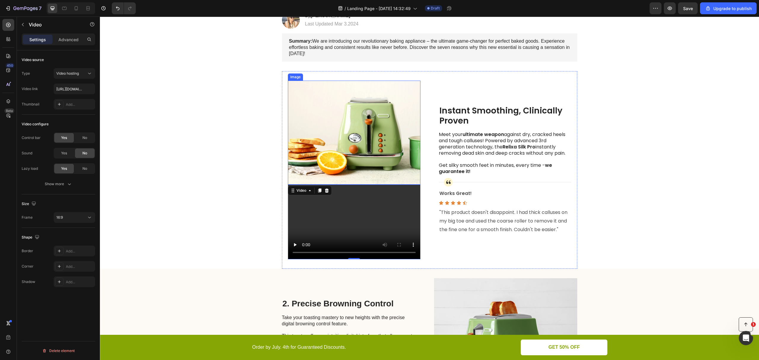
click at [361, 152] on img at bounding box center [354, 133] width 133 height 104
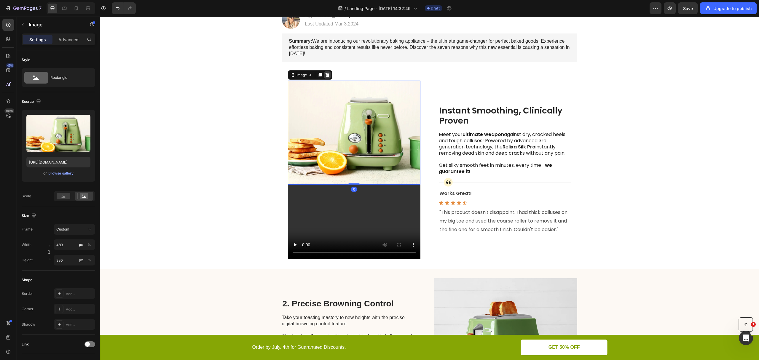
click at [326, 77] on icon at bounding box center [327, 75] width 5 height 5
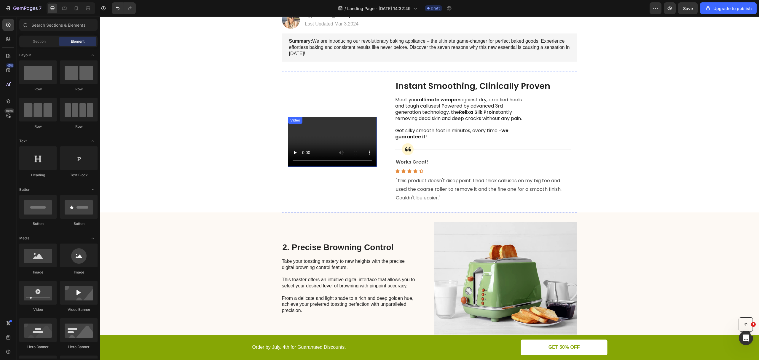
click at [377, 151] on video at bounding box center [332, 142] width 89 height 50
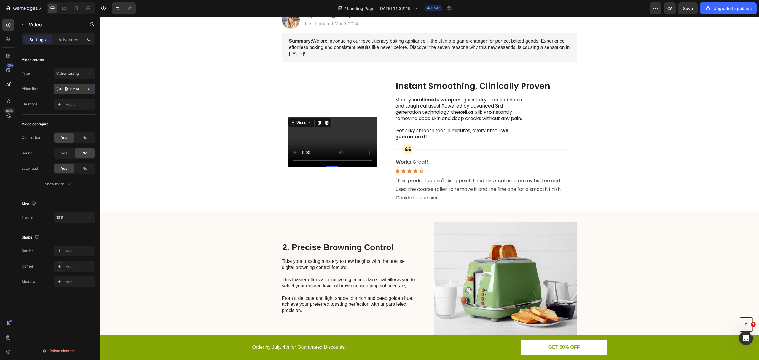
click at [66, 88] on input "https://cdn.shopify.com/videos/c/o/v/2cd3deb506b54b009063f7270ab5cf2e.mp4" at bounding box center [75, 89] width 42 height 11
paste input "30170358edd641d8b1efbc2e328a33cb"
type input "https://cdn.shopify.com/videos/c/o/v/30170358edd641d8b1efbc2e328a33cb.mp4"
click at [37, 90] on div "Video link" at bounding box center [30, 88] width 16 height 5
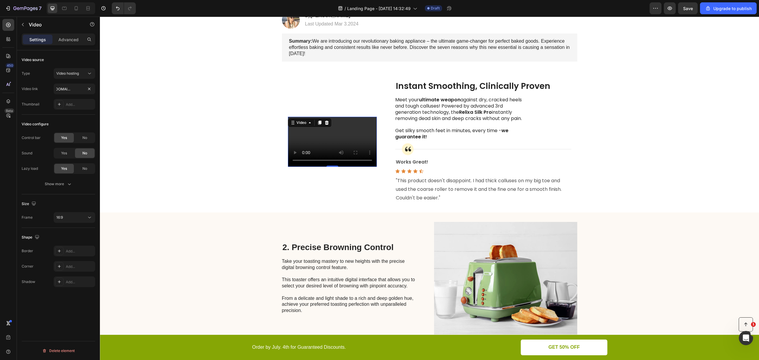
scroll to position [0, 0]
click at [72, 75] on span "Video hosting" at bounding box center [67, 73] width 23 height 5
click at [28, 98] on div "Type Video hosting Video link https://cdn.shopify.com/videos/c/o/v/30170358edd6…" at bounding box center [59, 89] width 74 height 42
click at [79, 217] on div "16:9" at bounding box center [71, 217] width 30 height 5
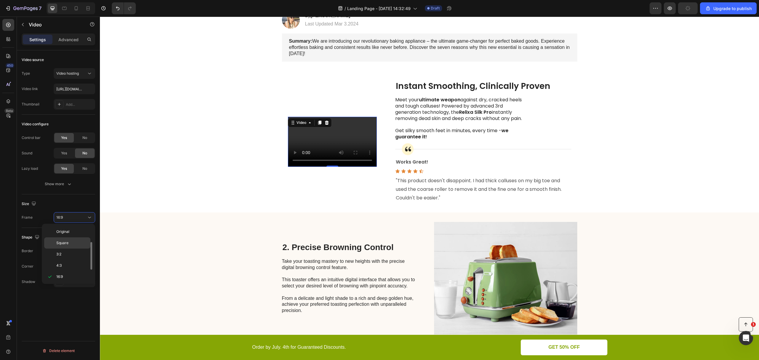
scroll to position [11, 0]
click at [71, 238] on div "Square" at bounding box center [67, 243] width 46 height 11
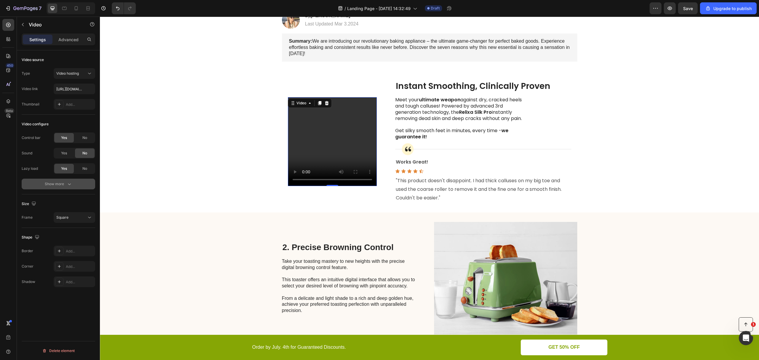
click at [63, 183] on div "Show more" at bounding box center [59, 184] width 28 height 6
click at [66, 183] on span "Yes" at bounding box center [64, 184] width 6 height 5
click at [60, 201] on div "Yes" at bounding box center [64, 199] width 20 height 9
click at [41, 203] on div "Loop video Yes No" at bounding box center [59, 199] width 74 height 11
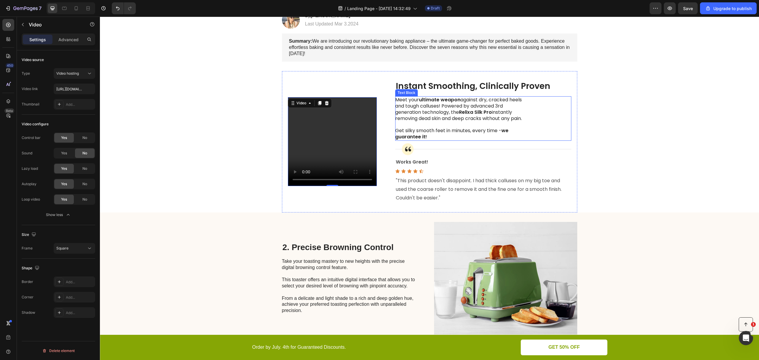
click at [507, 140] on p "Get silky smooth feet in minutes, every time - we guarantee it!" at bounding box center [461, 134] width 133 height 12
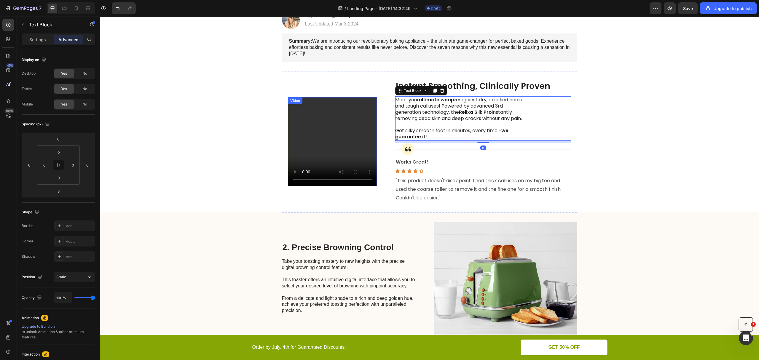
click at [352, 174] on video at bounding box center [332, 141] width 89 height 89
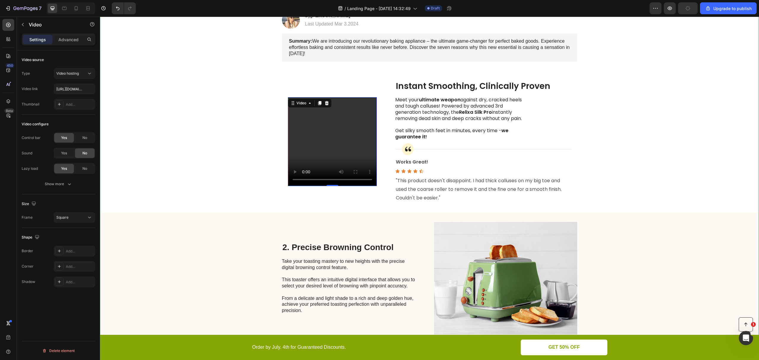
click at [594, 130] on div "Image Limited time: 50% OFF + FREESHIPPING Text Block 19 HRS 43 MIN 34 SEC Coun…" at bounding box center [429, 259] width 659 height 698
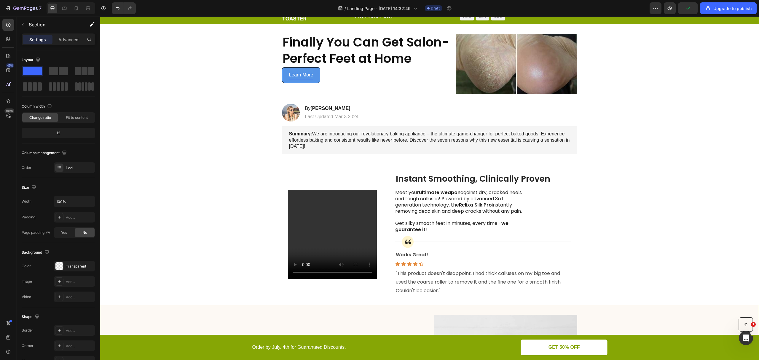
scroll to position [0, 0]
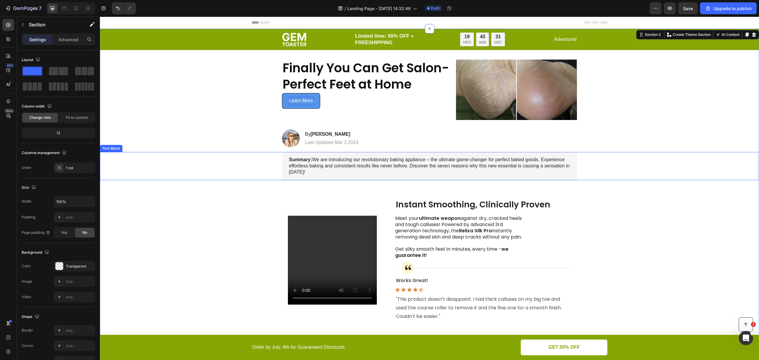
click at [585, 174] on div "Summary: We are introducing our revolutionary baking appliance – the ultimate g…" at bounding box center [429, 166] width 647 height 28
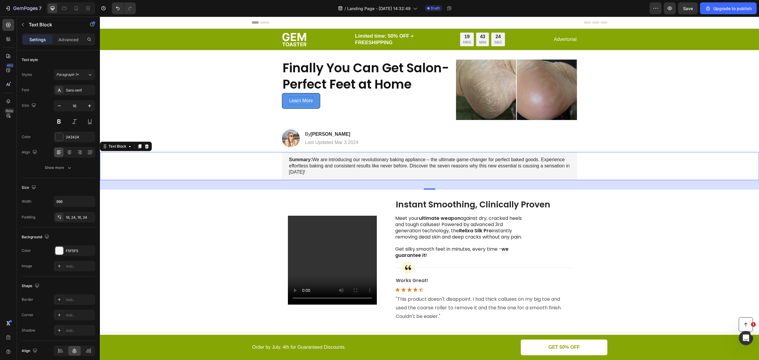
click at [354, 170] on p "Summary: We are introducing our revolutionary baking appliance – the ultimate g…" at bounding box center [429, 166] width 281 height 18
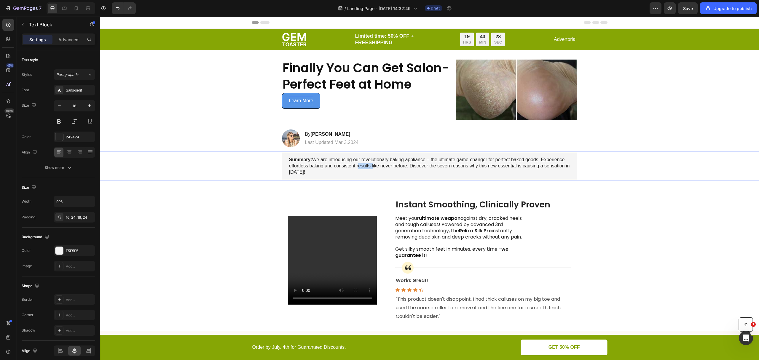
click at [354, 170] on p "Summary: We are introducing our revolutionary baking appliance – the ultimate g…" at bounding box center [429, 166] width 281 height 18
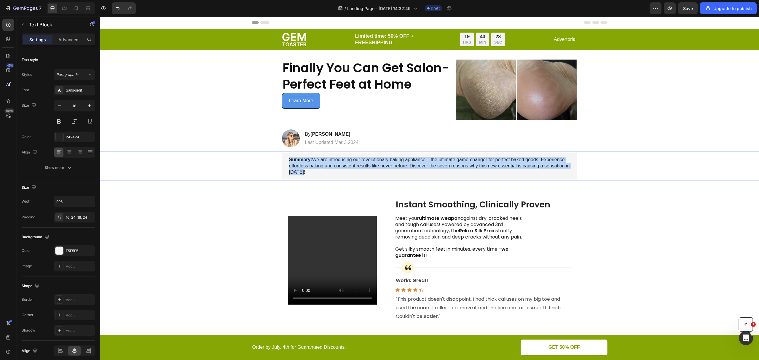
click at [354, 170] on p "Summary: We are introducing our revolutionary baking appliance – the ultimate g…" at bounding box center [429, 166] width 281 height 18
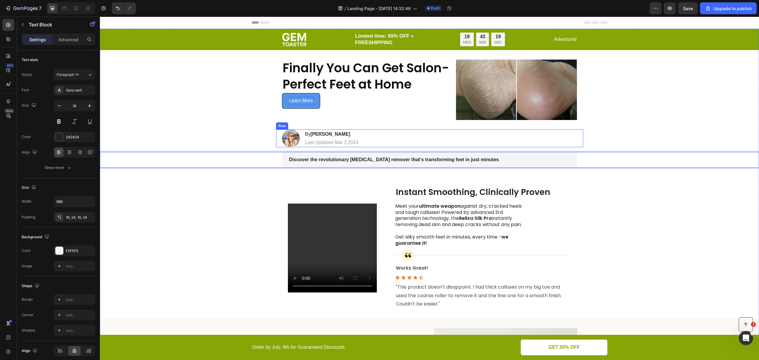
click at [372, 140] on div "Image By Jessica M. Heading Last Updated Mar 3.2024 Text Block Row" at bounding box center [429, 139] width 307 height 18
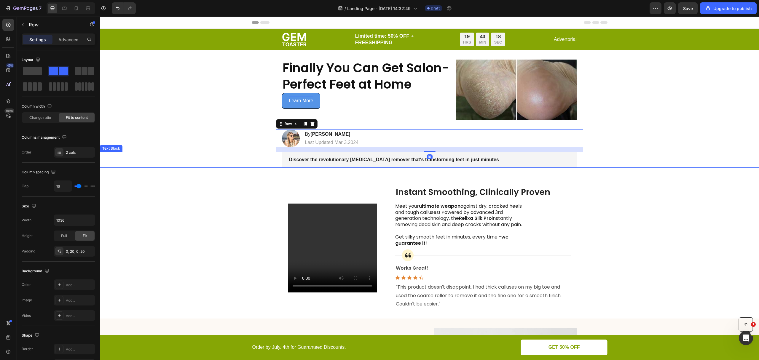
click at [641, 165] on div "Discover the revolutionary callus remover that's transforming feet in just minu…" at bounding box center [429, 160] width 647 height 16
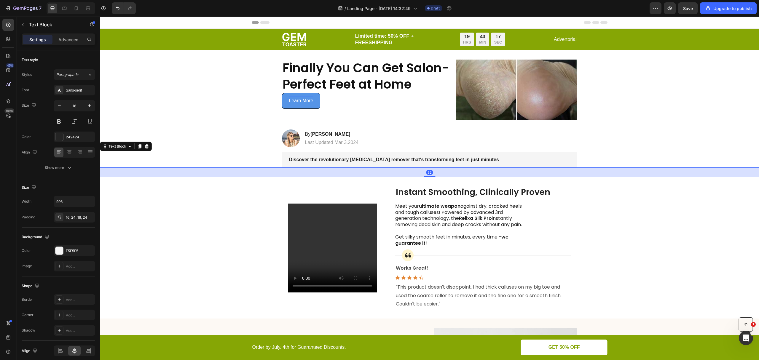
click at [617, 166] on div "Discover the revolutionary callus remover that's transforming feet in just minu…" at bounding box center [429, 160] width 647 height 16
click at [146, 149] on icon at bounding box center [147, 146] width 4 height 4
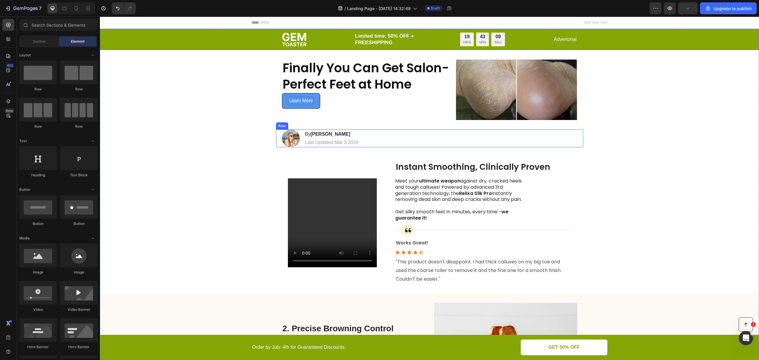
click at [504, 139] on div "Image By Jessica M. Heading Last Updated Mar 3.2024 Text Block Row" at bounding box center [429, 139] width 307 height 18
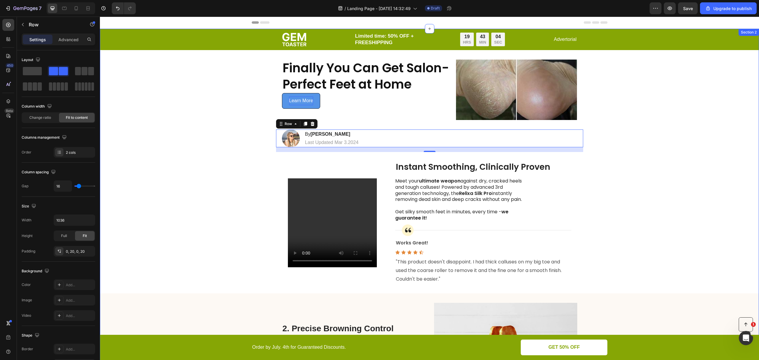
click at [621, 142] on div "Image Limited time: 50% OFF + FREESHIPPING Text Block 19 HRS 43 MIN 04 SEC Coun…" at bounding box center [429, 359] width 659 height 660
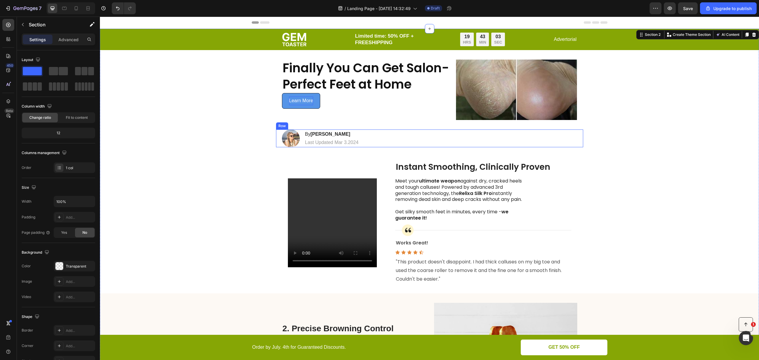
click at [387, 141] on div "Image By Jessica M. Heading Last Updated Mar 3.2024 Text Block Row" at bounding box center [429, 139] width 307 height 18
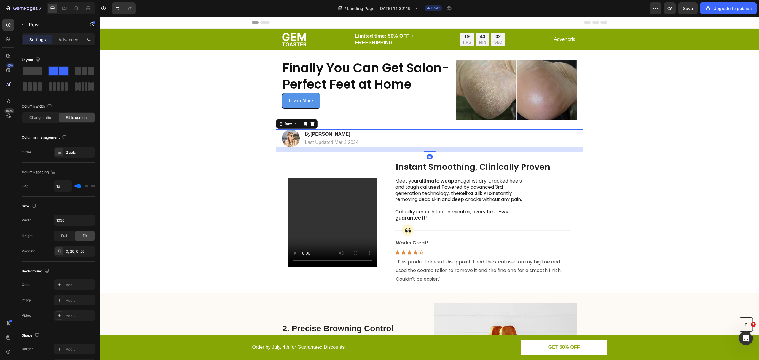
click at [354, 146] on p "Last Updated Mar 3.2024" at bounding box center [332, 143] width 54 height 6
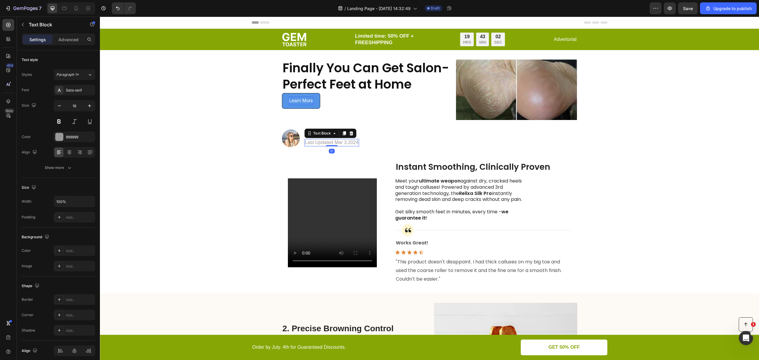
click at [354, 146] on p "Last Updated Mar 3.2024" at bounding box center [332, 143] width 54 height 6
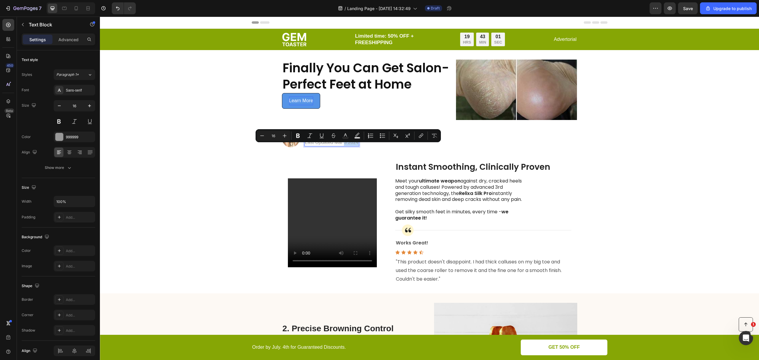
click at [352, 146] on p "Last Updated Mar 3.2024" at bounding box center [332, 143] width 54 height 6
click at [355, 146] on p "Last Updated Mar 3.2024" at bounding box center [332, 143] width 54 height 6
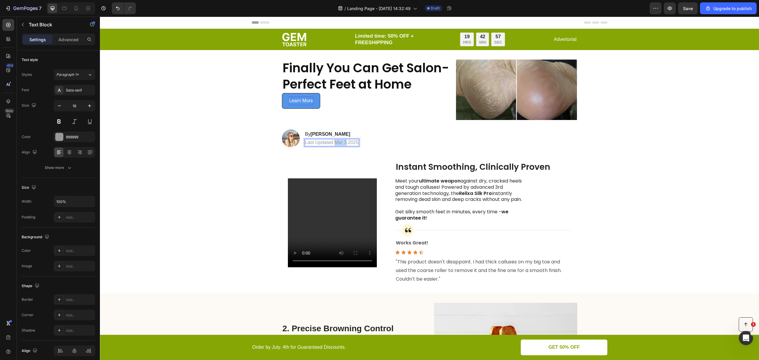
drag, startPoint x: 343, startPoint y: 148, endPoint x: 333, endPoint y: 149, distance: 9.7
click at [333, 146] on p "Last Updated Mar 3.2025" at bounding box center [332, 143] width 54 height 6
click at [447, 144] on div "Image By Jessica M. Heading Last Updated 25 August.2025 Text Block 0 Row" at bounding box center [429, 139] width 307 height 18
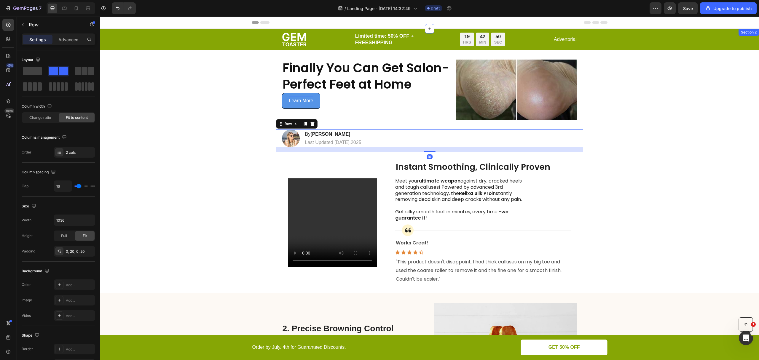
click at [581, 198] on div "Image Limited time: 50% OFF + FREESHIPPING Text Block 19 HRS 42 MIN 50 SEC Coun…" at bounding box center [429, 359] width 659 height 660
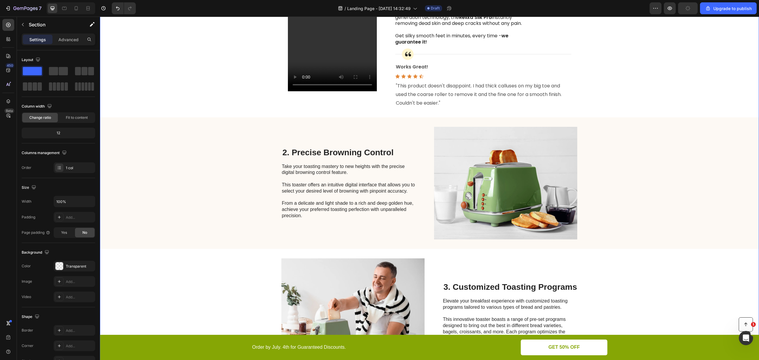
scroll to position [198, 0]
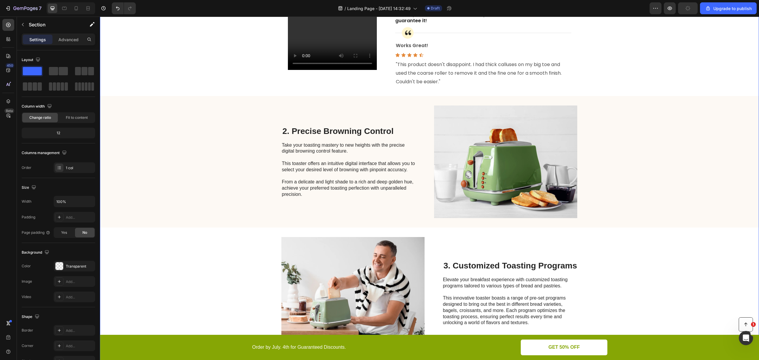
click at [660, 212] on div "2. Precise Browning Control Heading Take your toasting mastery to new heights w…" at bounding box center [429, 162] width 659 height 132
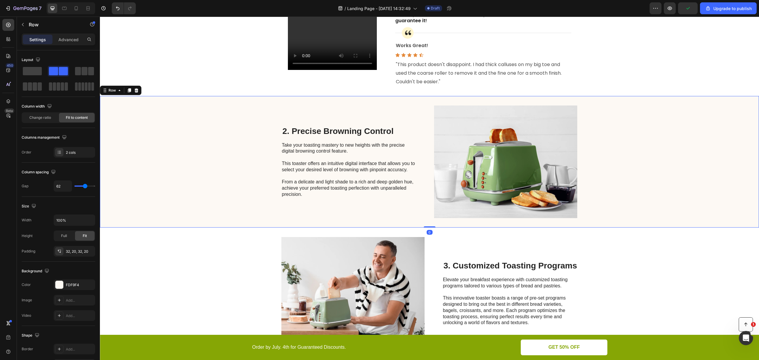
click at [662, 212] on div "2. Precise Browning Control Heading Take your toasting mastery to new heights w…" at bounding box center [429, 162] width 659 height 132
click at [667, 160] on div "2. Precise Browning Control Heading Take your toasting mastery to new heights w…" at bounding box center [429, 162] width 659 height 132
click at [657, 183] on div "2. Precise Browning Control Heading Take your toasting mastery to new heights w…" at bounding box center [429, 162] width 659 height 132
click at [129, 93] on icon at bounding box center [129, 91] width 3 height 4
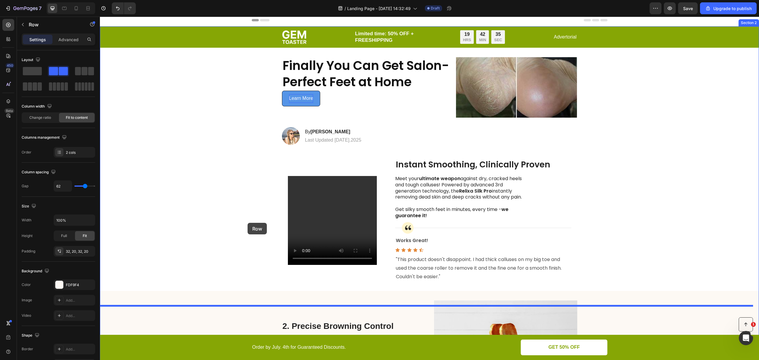
scroll to position [0, 0]
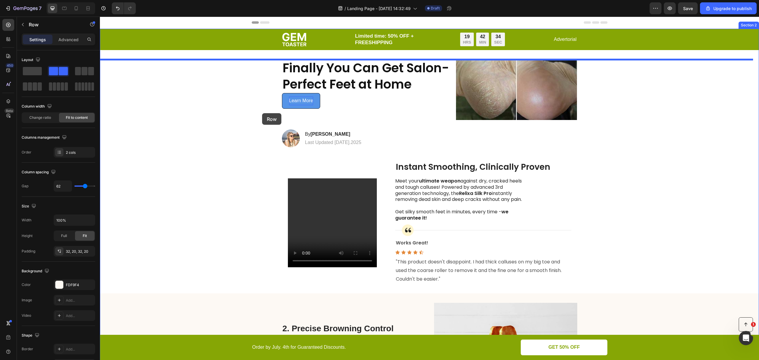
drag, startPoint x: 243, startPoint y: 271, endPoint x: 262, endPoint y: 113, distance: 159.2
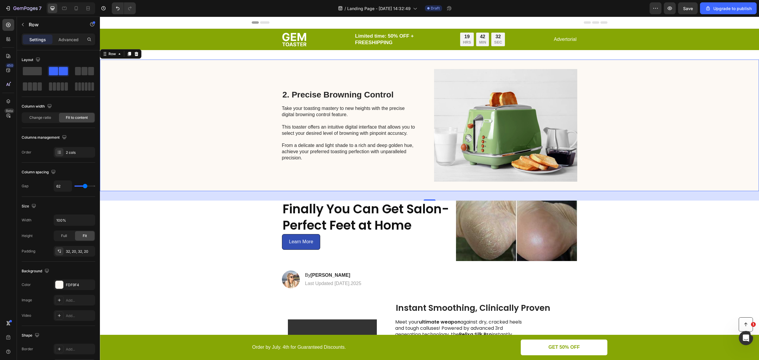
click at [327, 217] on strong "Finally You Can Get Salon-Perfect Feet at Home" at bounding box center [366, 217] width 167 height 34
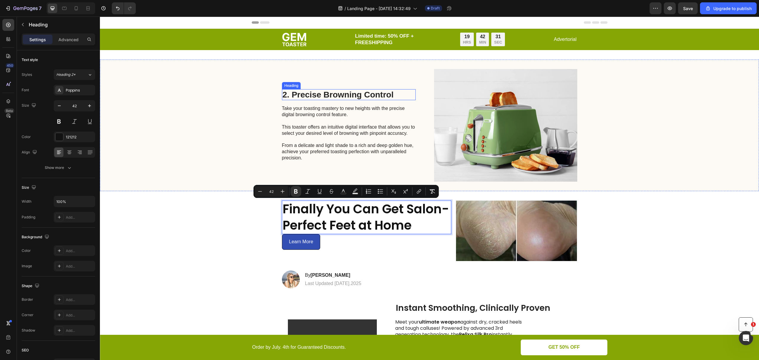
click at [330, 98] on h2 "2. Precise Browning Control" at bounding box center [349, 94] width 134 height 11
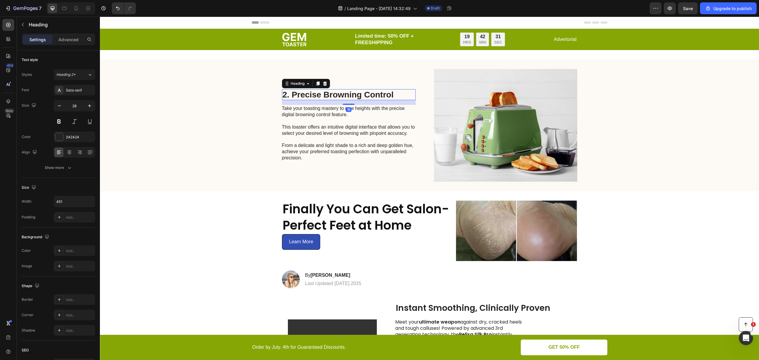
click at [330, 98] on h2 "2. Precise Browning Control" at bounding box center [349, 94] width 134 height 11
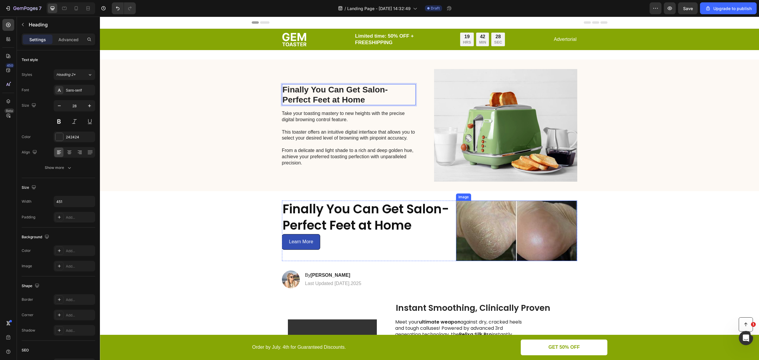
click at [492, 222] on img at bounding box center [516, 231] width 121 height 61
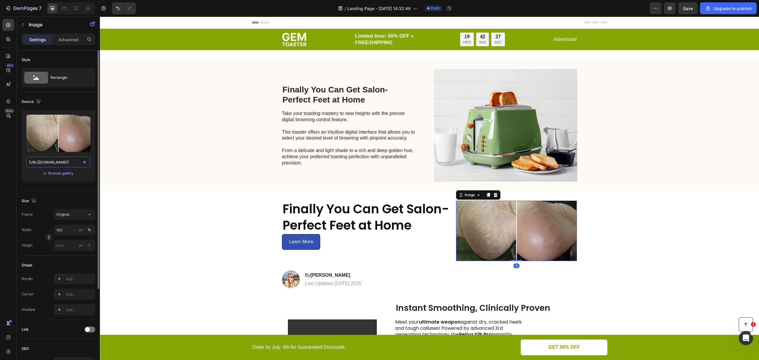
click at [44, 160] on input "https://cdn.stamped.io/tr:h-180:/uploads/photos/299940_8646685753669_68a77dbe_c…" at bounding box center [58, 162] width 64 height 11
click at [512, 123] on img at bounding box center [505, 125] width 143 height 113
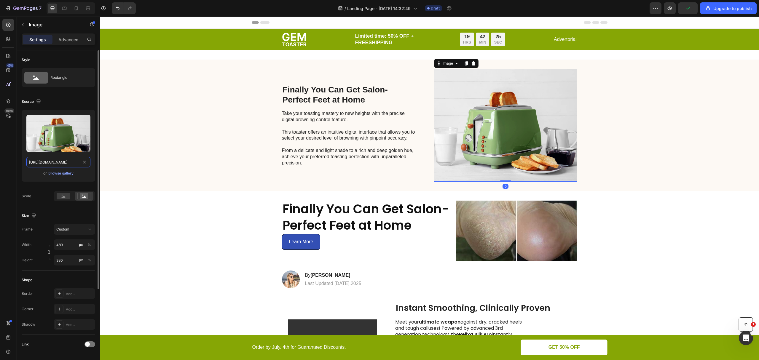
click at [60, 161] on input "https://cdn.shopify.com/s/files/1/0701/2119/3655/files/gempages_575087701322105…" at bounding box center [58, 162] width 64 height 11
paste input "tamped.io/tr:h-180:/uploads/photos/299940_8646685753669_68a77dbe_c971_41e4_ac19…"
type input "https://cdn.stamped.io/tr:h-180:/uploads/photos/299940_8646685753669_68a77dbe_c…"
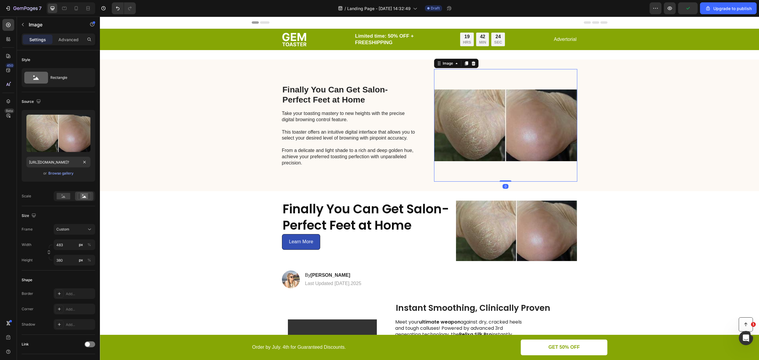
click at [593, 135] on div "⁠⁠⁠⁠⁠⁠⁠ Finally You Can Get Salon-Perfect Feet at Home Heading Take your toasti…" at bounding box center [429, 126] width 659 height 132
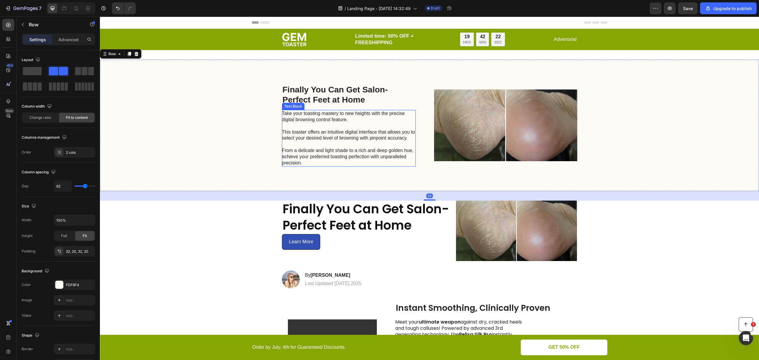
click at [353, 149] on p "Take your toasting mastery to new heights with the precise digital browning con…" at bounding box center [348, 138] width 133 height 55
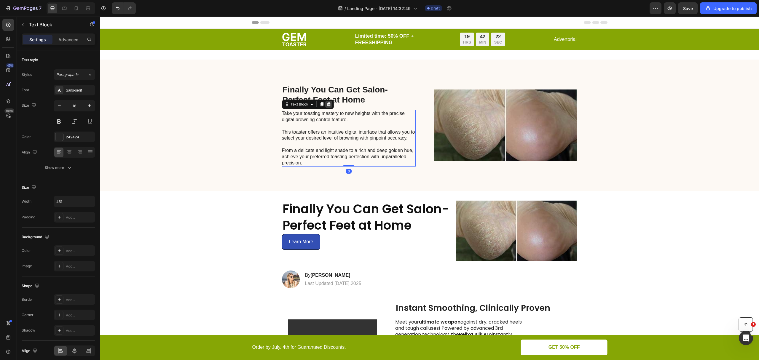
click at [327, 103] on icon at bounding box center [329, 104] width 4 height 4
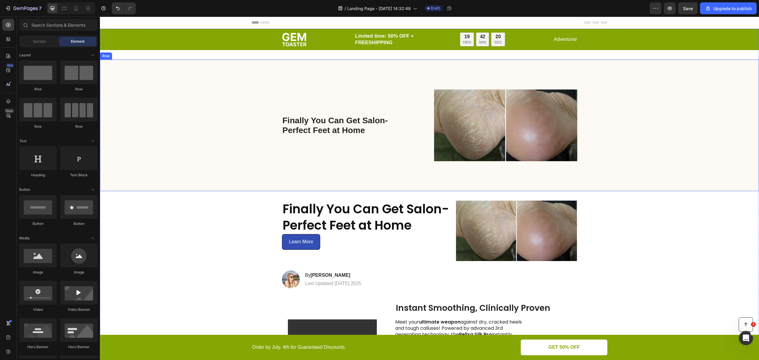
click at [440, 187] on div "⁠⁠⁠⁠⁠⁠⁠ Finally You Can Get Salon-Perfect Feet at Home Heading Image Row" at bounding box center [429, 126] width 659 height 132
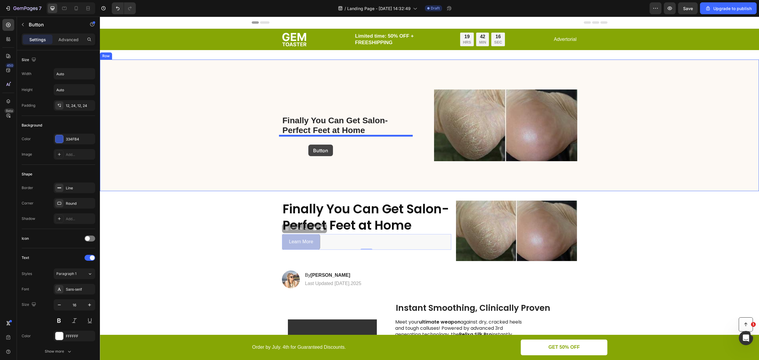
drag, startPoint x: 315, startPoint y: 260, endPoint x: 308, endPoint y: 145, distance: 115.3
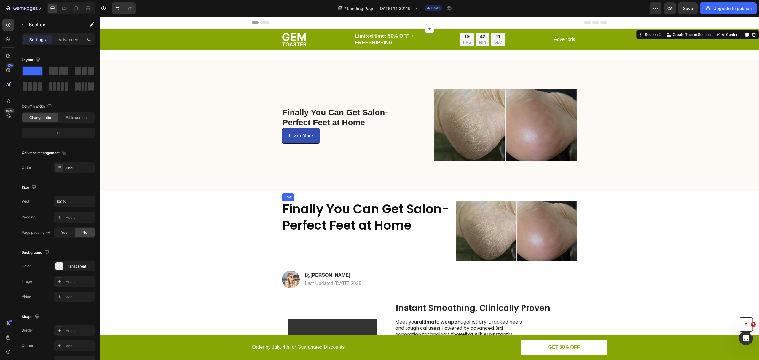
click at [371, 257] on div "⁠⁠⁠⁠⁠⁠⁠ Finally You Can Get Salon-Perfect Feet at Home Heading" at bounding box center [367, 231] width 170 height 61
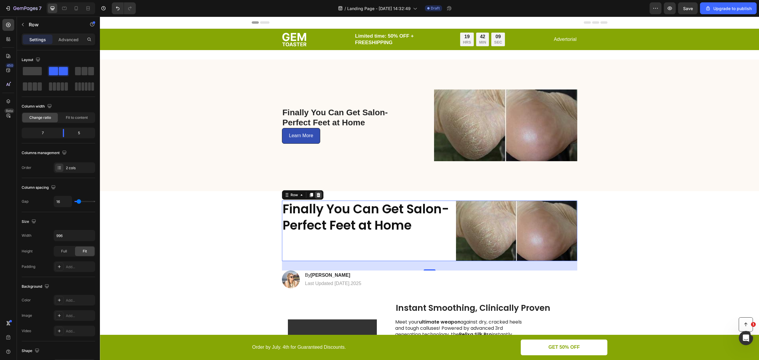
click at [316, 193] on icon at bounding box center [318, 195] width 5 height 5
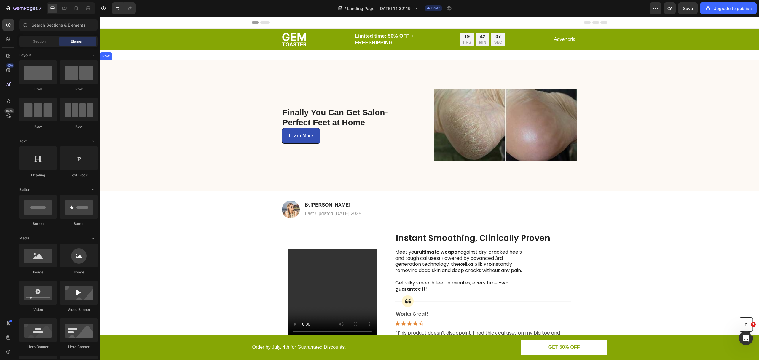
click at [385, 165] on div "⁠⁠⁠⁠⁠⁠⁠ Finally You Can Get Salon-Perfect Feet at Home Heading Learn More Button" at bounding box center [349, 125] width 134 height 113
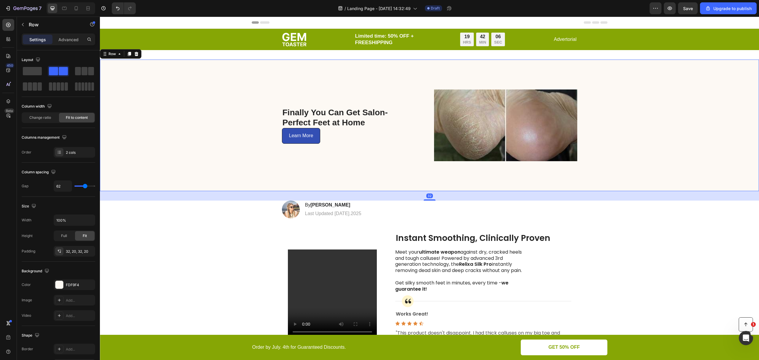
click at [401, 71] on div "⁠⁠⁠⁠⁠⁠⁠ Finally You Can Get Salon-Perfect Feet at Home Heading Learn More Button" at bounding box center [349, 125] width 134 height 113
click at [471, 74] on img at bounding box center [505, 125] width 143 height 113
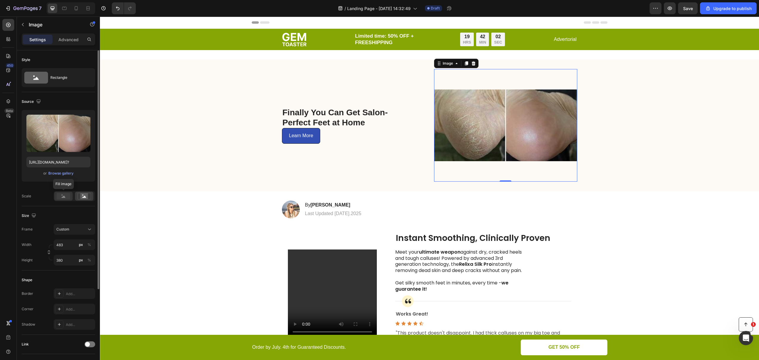
click at [65, 198] on rect at bounding box center [64, 196] width 14 height 7
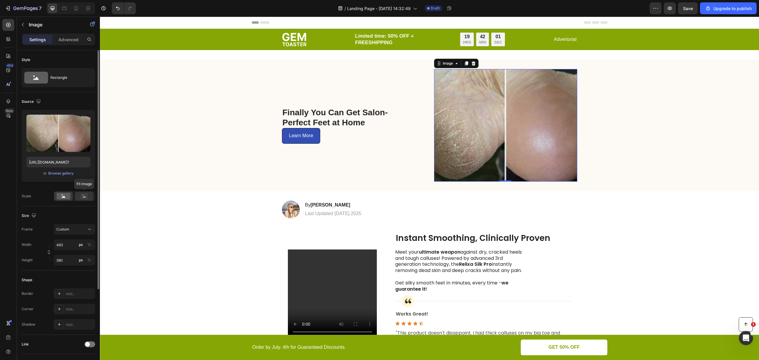
click at [79, 197] on icon at bounding box center [84, 196] width 14 height 7
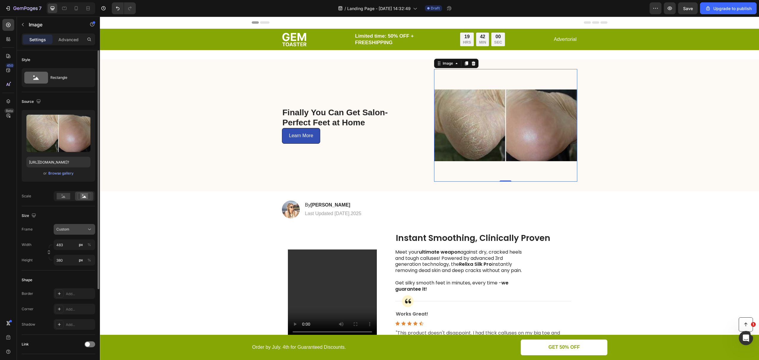
click at [88, 230] on icon at bounding box center [90, 230] width 6 height 6
click at [64, 277] on span "Original" at bounding box center [62, 277] width 13 height 5
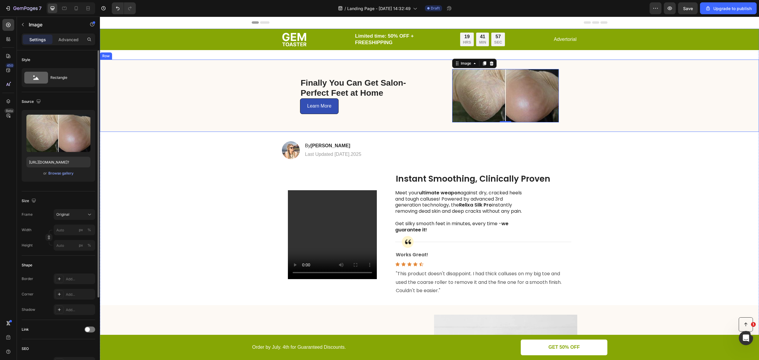
click at [582, 101] on div "⁠⁠⁠⁠⁠⁠⁠ Finally You Can Get Salon-Perfect Feet at Home Heading Learn More Butto…" at bounding box center [429, 96] width 659 height 72
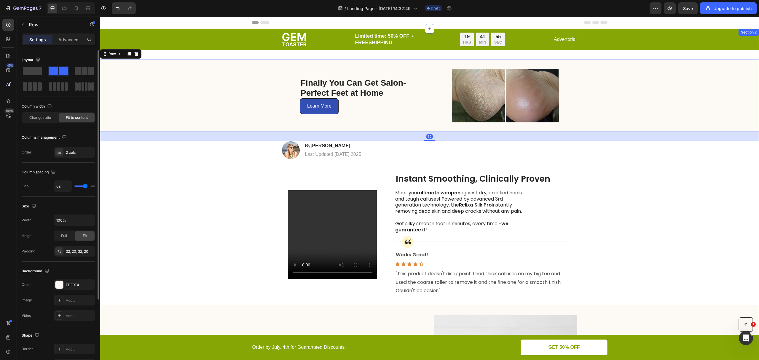
click at [615, 149] on div "Image Limited time: 50% OFF + FREESHIPPING Text Block 19 HRS 41 MIN 55 SEC Coun…" at bounding box center [429, 365] width 659 height 672
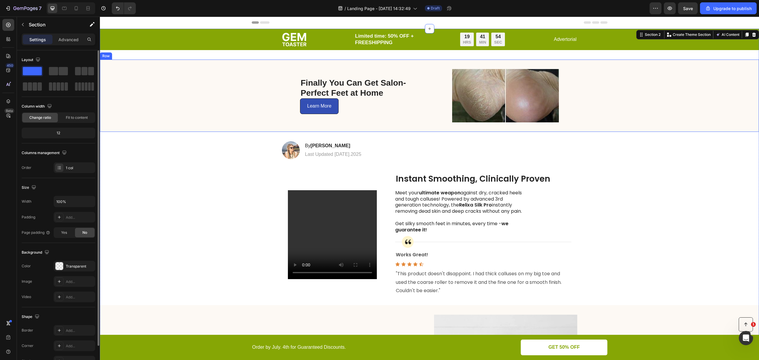
click at [632, 118] on div "⁠⁠⁠⁠⁠⁠⁠ Finally You Can Get Salon-Perfect Feet at Home Heading Learn More Butto…" at bounding box center [429, 96] width 659 height 72
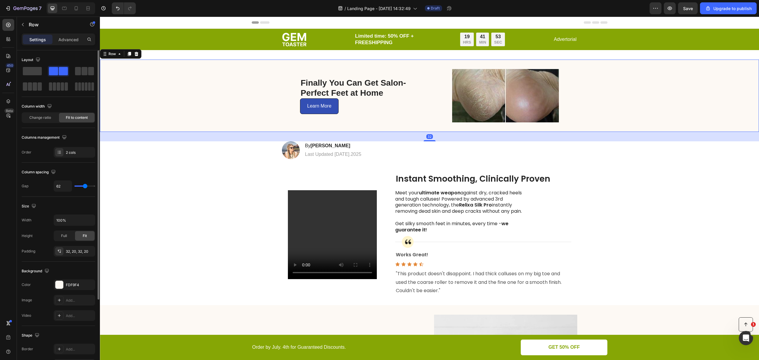
click at [289, 97] on div "⁠⁠⁠⁠⁠⁠⁠ Finally You Can Get Salon-Perfect Feet at Home Heading Learn More Butto…" at bounding box center [429, 96] width 659 height 72
click at [303, 82] on strong "Finally You Can Get Salon-Perfect Feet at Home" at bounding box center [353, 87] width 105 height 19
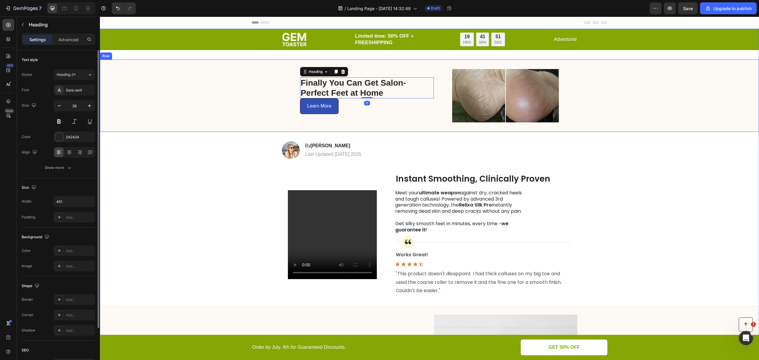
click at [393, 123] on div "⁠⁠⁠⁠⁠⁠⁠ Finally You Can Get Salon-Perfect Feet at Home Heading 0 Learn More But…" at bounding box center [429, 96] width 659 height 72
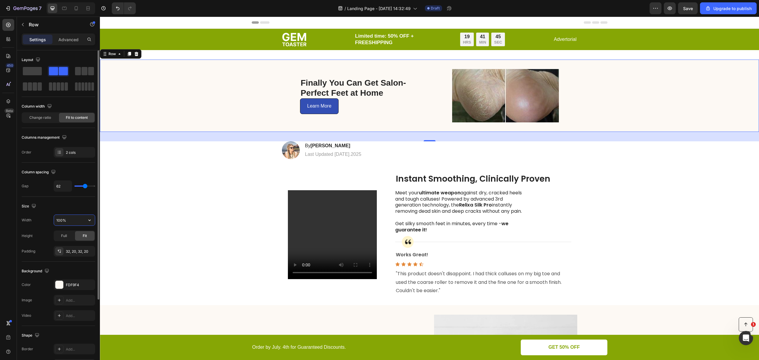
click at [71, 219] on input "100%" at bounding box center [74, 220] width 41 height 11
click at [39, 219] on div "Width 100%" at bounding box center [59, 220] width 74 height 11
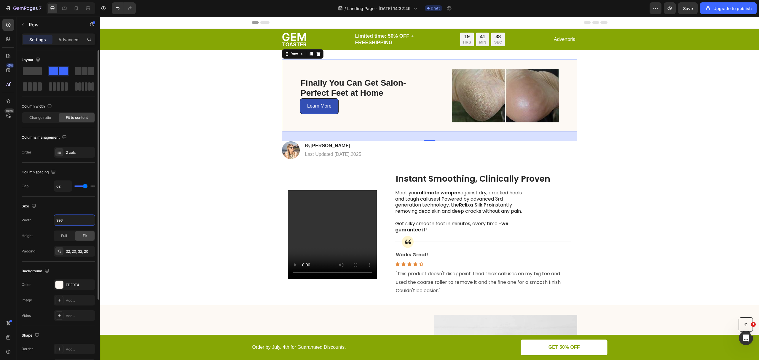
type input "100%"
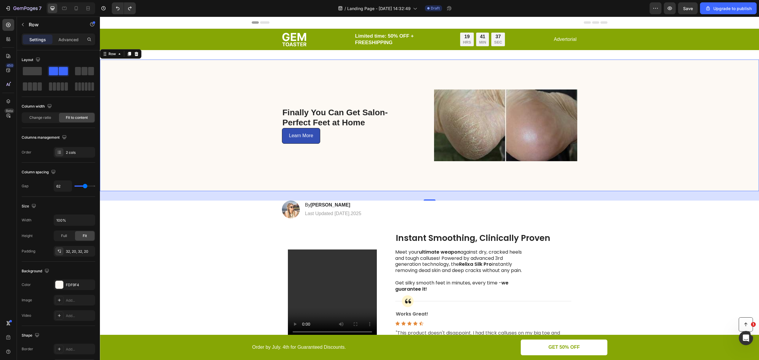
click at [593, 167] on div "⁠⁠⁠⁠⁠⁠⁠ Finally You Can Get Salon-Perfect Feet at Home Heading Learn More Butto…" at bounding box center [429, 126] width 659 height 132
click at [456, 176] on img at bounding box center [505, 125] width 143 height 113
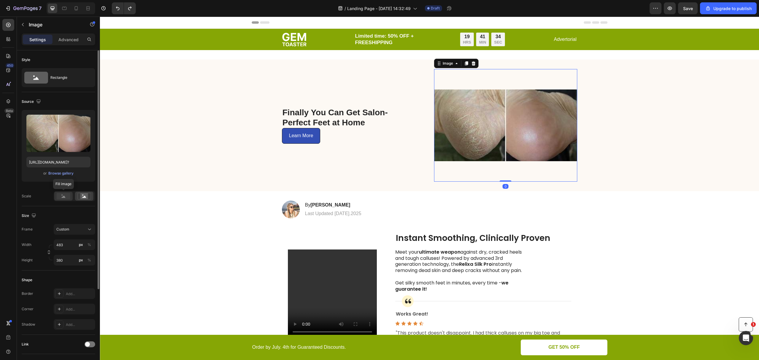
click at [62, 195] on circle at bounding box center [62, 195] width 1 height 1
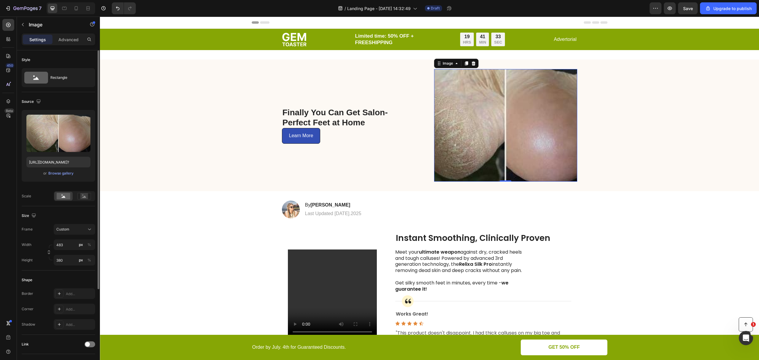
click at [82, 191] on div at bounding box center [75, 196] width 42 height 10
click at [81, 196] on rect at bounding box center [84, 196] width 8 height 6
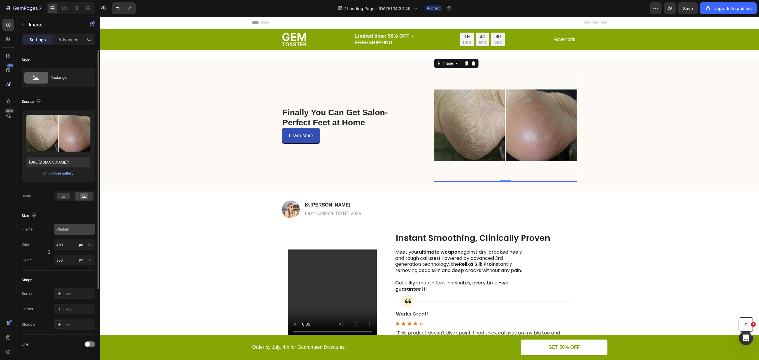
click at [68, 232] on div "Custom" at bounding box center [74, 230] width 36 height 6
click at [67, 244] on span "Square" at bounding box center [62, 244] width 12 height 6
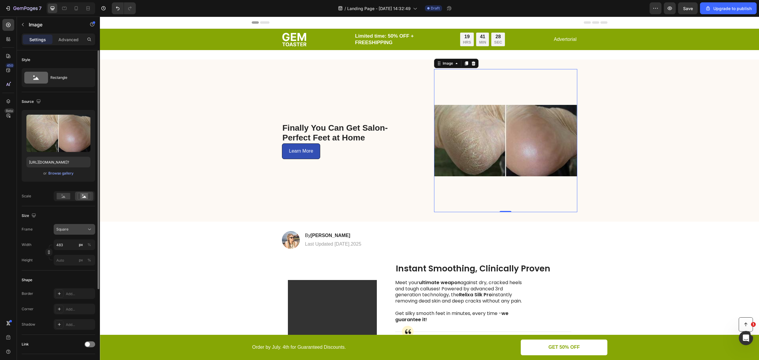
click at [79, 231] on div "Square" at bounding box center [70, 229] width 29 height 5
click at [64, 279] on span "Original" at bounding box center [62, 277] width 13 height 5
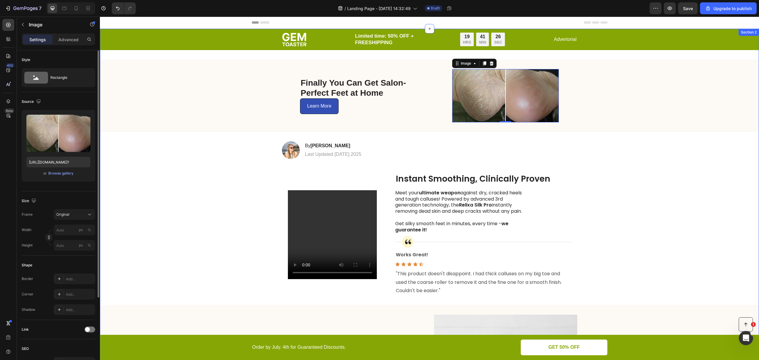
click at [639, 130] on div "⁠⁠⁠⁠⁠⁠⁠ Finally You Can Get Salon-Perfect Feet at Home Heading Learn More Butto…" at bounding box center [429, 96] width 659 height 72
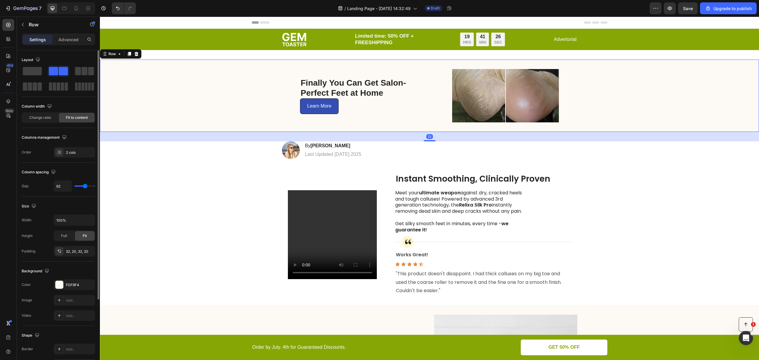
click at [644, 125] on div "⁠⁠⁠⁠⁠⁠⁠ Finally You Can Get Salon-Perfect Feet at Home Heading Learn More Butto…" at bounding box center [429, 96] width 659 height 72
click at [651, 118] on div "⁠⁠⁠⁠⁠⁠⁠ Finally You Can Get Salon-Perfect Feet at Home Heading Learn More Butto…" at bounding box center [429, 96] width 659 height 72
click at [181, 109] on div "⁠⁠⁠⁠⁠⁠⁠ Finally You Can Get Salon-Perfect Feet at Home Heading Learn More Butto…" at bounding box center [429, 96] width 659 height 72
click at [66, 285] on div "FDF9F4" at bounding box center [74, 285] width 17 height 5
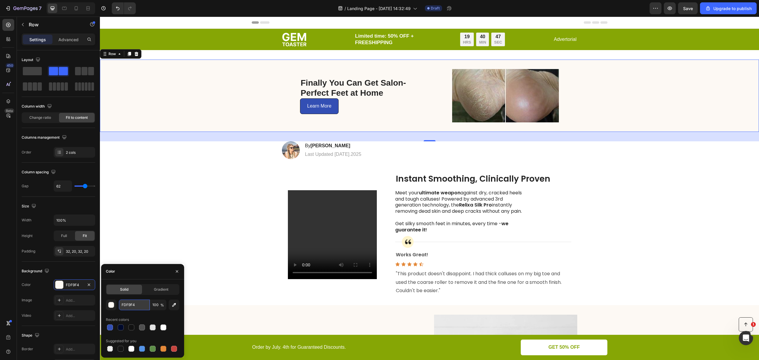
paste input "268c98"
type input "268c98"
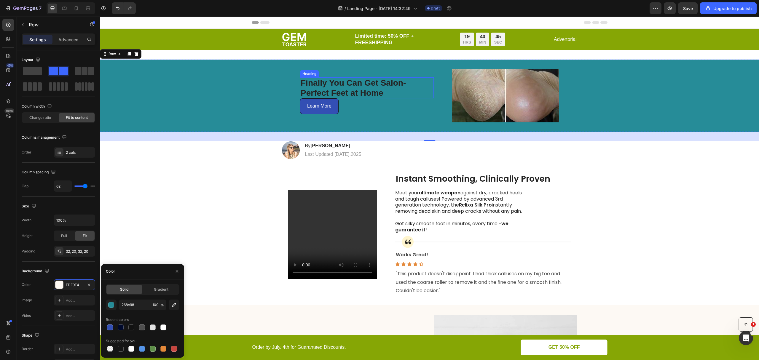
click at [335, 90] on strong "Finally You Can Get Salon-Perfect Feet at Home" at bounding box center [353, 87] width 105 height 19
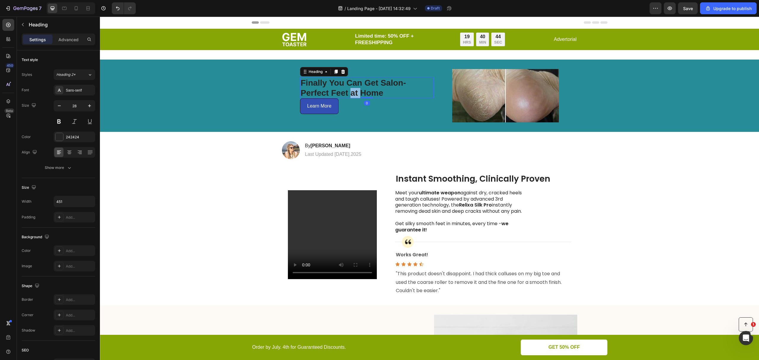
click at [353, 90] on strong "Finally You Can Get Salon-Perfect Feet at Home" at bounding box center [353, 87] width 105 height 19
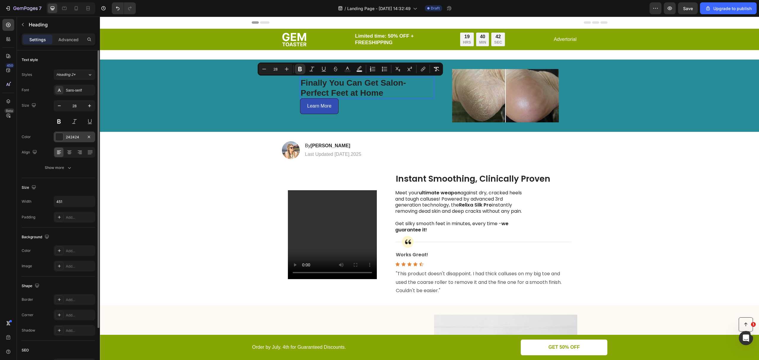
click at [62, 139] on div at bounding box center [59, 137] width 8 height 8
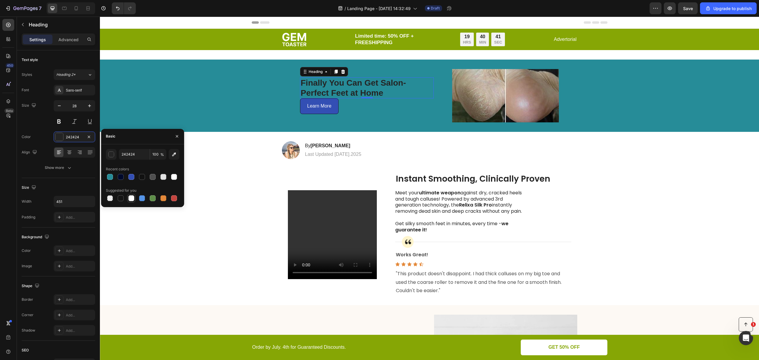
click at [133, 201] on div at bounding box center [131, 198] width 6 height 6
type input "FFFFFF"
click at [585, 112] on div "⁠⁠⁠⁠⁠⁠⁠ Finally You Can Get Salon-Perfect Feet at Home Heading 0 Learn More But…" at bounding box center [429, 96] width 659 height 72
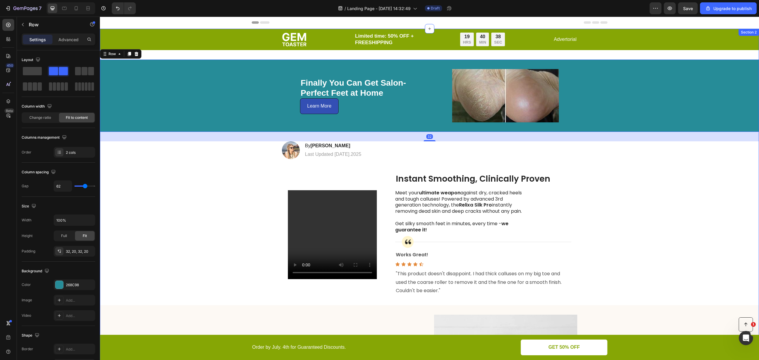
click at [597, 177] on div "Image Limited time: 50% OFF + FREESHIPPING Text Block 19 HRS 40 MIN 38 SEC Coun…" at bounding box center [429, 365] width 659 height 672
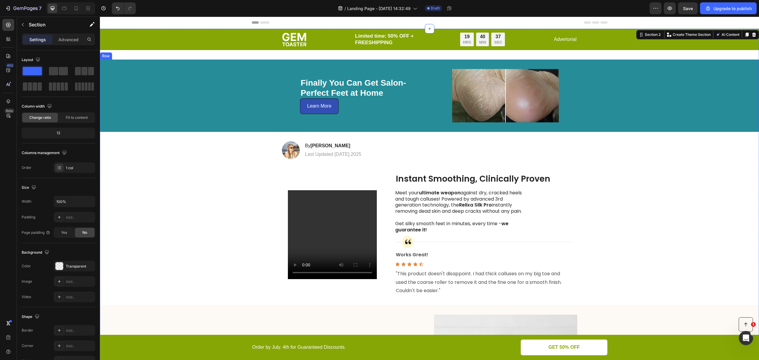
click at [311, 125] on div "⁠⁠⁠⁠⁠⁠⁠ Finally You Can Get Salon-Perfect Feet at Home Heading Learn More Butto…" at bounding box center [429, 96] width 659 height 72
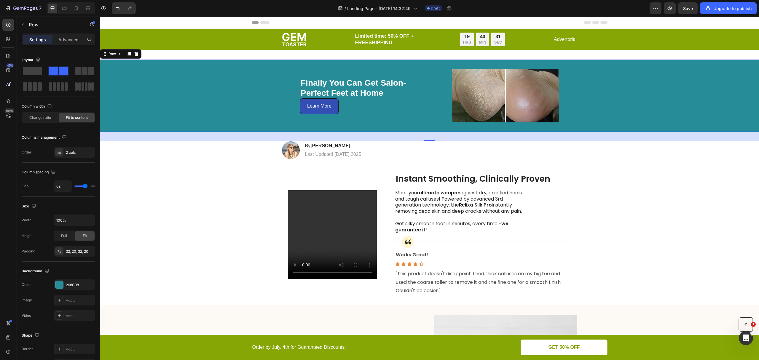
click at [619, 121] on div "⁠⁠⁠⁠⁠⁠⁠ Finally You Can Get Salon-Perfect Feet at Home Heading Learn More Butto…" at bounding box center [429, 96] width 659 height 72
type input "57"
type input "54"
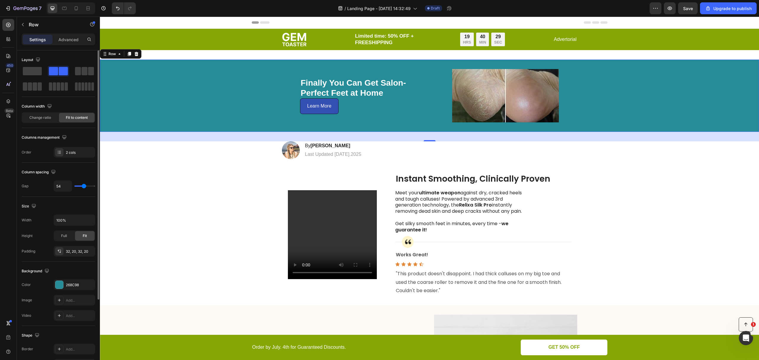
type input "50"
type input "48"
type input "45"
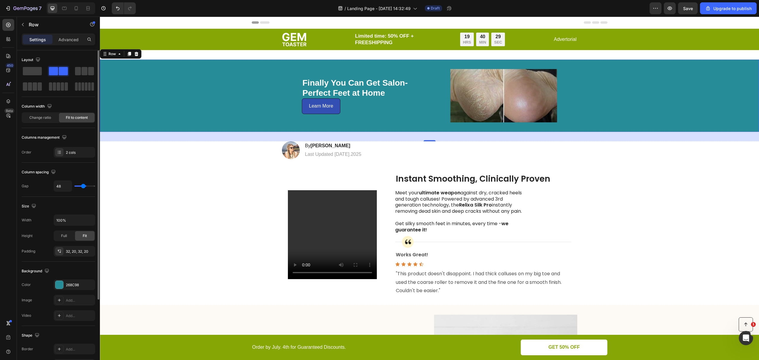
type input "45"
type input "39"
type input "36"
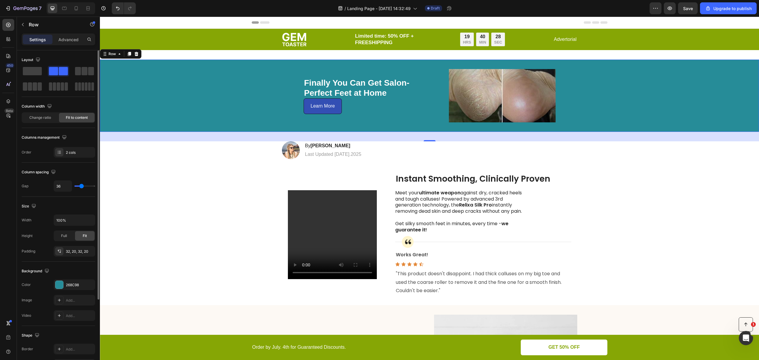
type input "35"
type input "32"
type input "35"
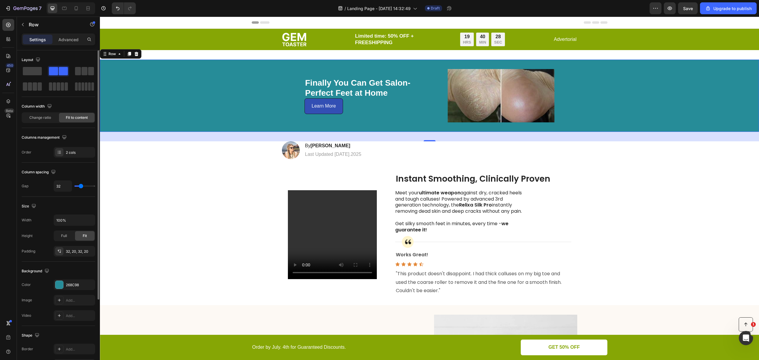
type input "35"
type input "47"
type input "56"
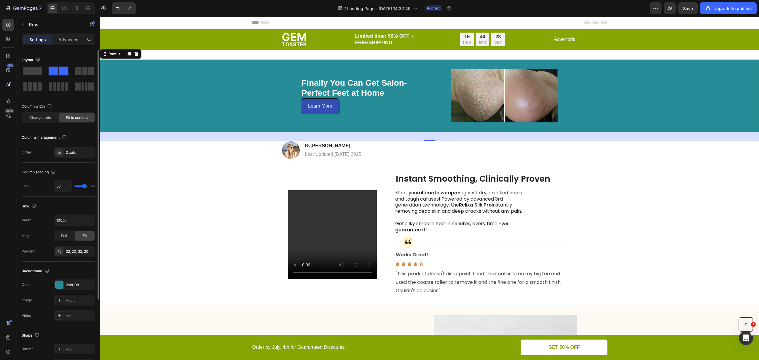
type input "57"
type input "59"
type input "60"
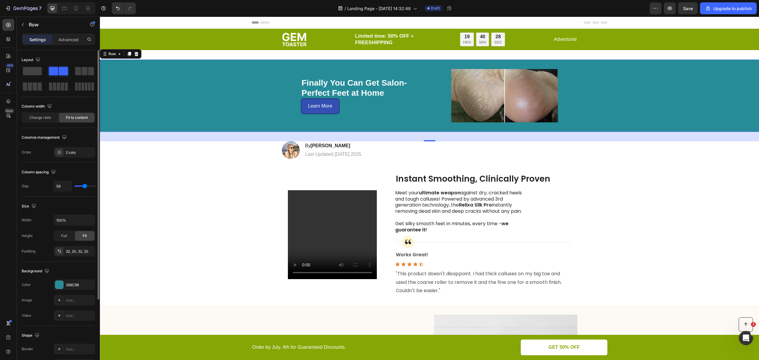
type input "60"
type input "61"
type input "64"
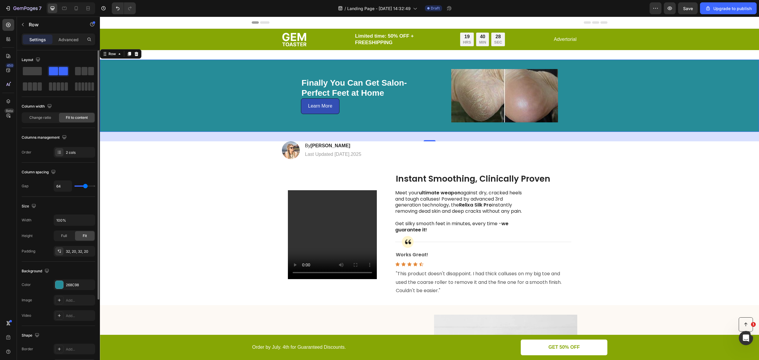
type input "66"
type input "69"
type input "70"
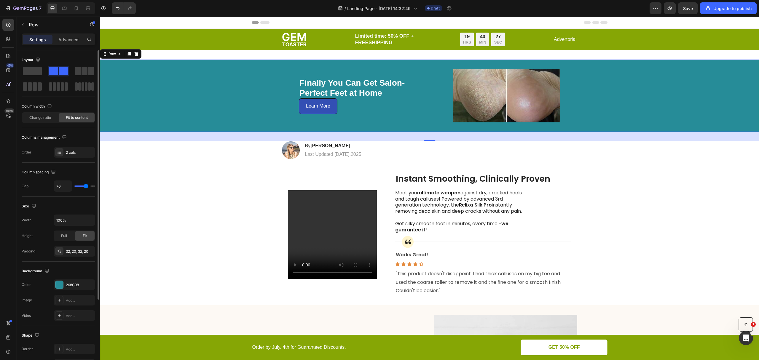
type input "70"
click at [86, 187] on input "range" at bounding box center [84, 186] width 21 height 1
click at [72, 250] on div "32, 20, 32, 20" at bounding box center [74, 251] width 17 height 5
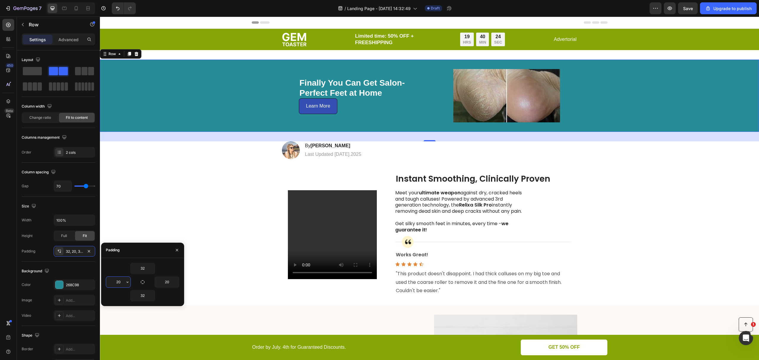
click at [122, 282] on input "20" at bounding box center [118, 282] width 24 height 11
type input "1"
type input "62"
type input "20"
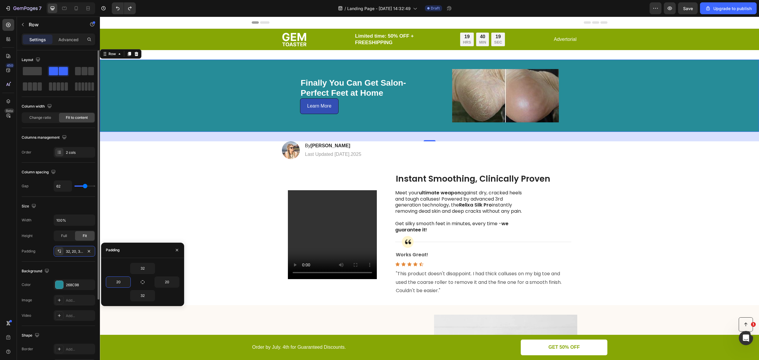
click at [47, 202] on div "Size" at bounding box center [59, 206] width 74 height 9
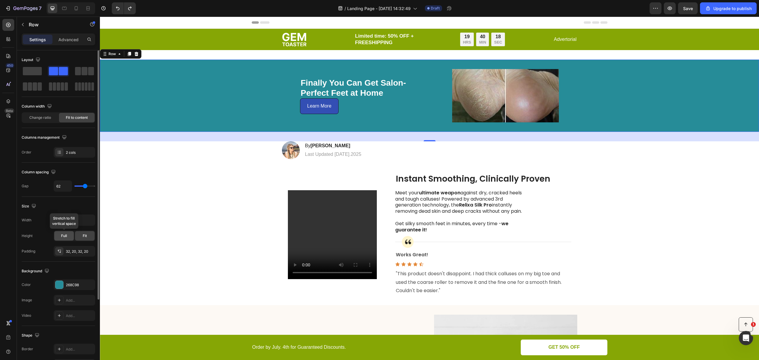
click at [67, 236] on div "Full" at bounding box center [64, 235] width 20 height 9
click at [80, 233] on div "Fit" at bounding box center [85, 235] width 20 height 9
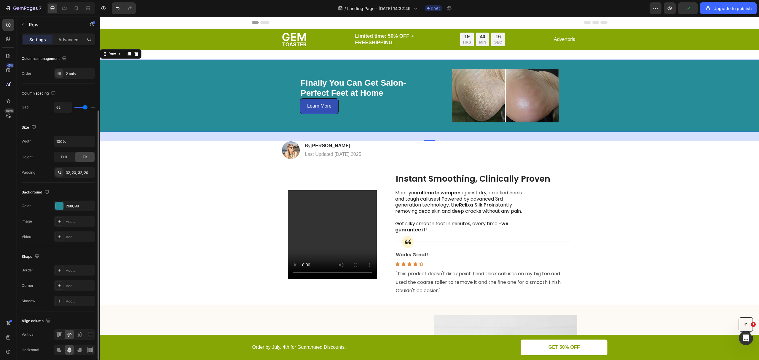
scroll to position [101, 0]
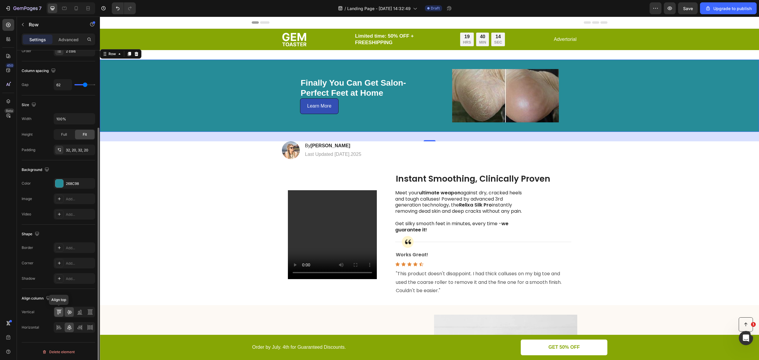
click at [56, 314] on div at bounding box center [58, 312] width 9 height 9
click at [69, 311] on icon at bounding box center [69, 312] width 6 height 6
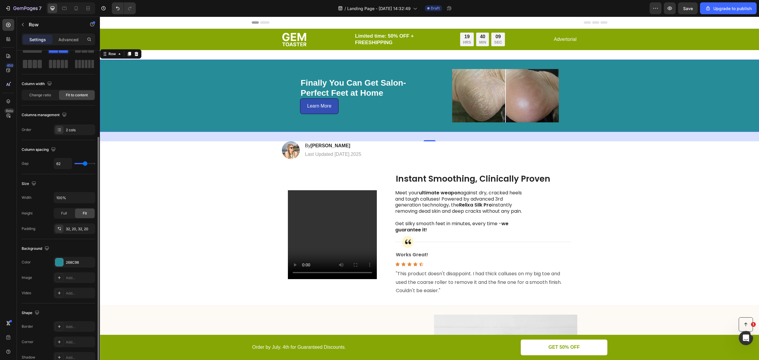
scroll to position [0, 0]
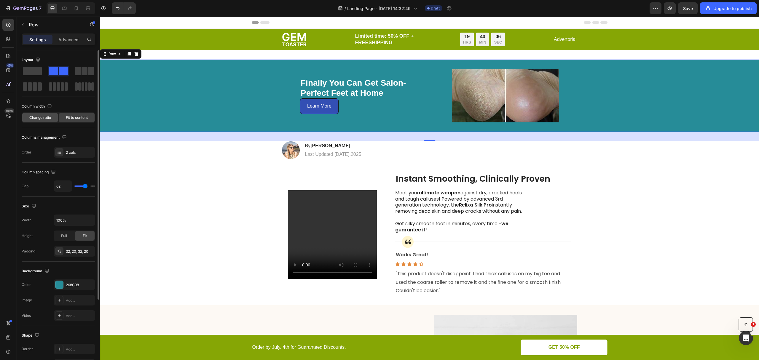
click at [43, 122] on div "Change ratio" at bounding box center [40, 117] width 36 height 9
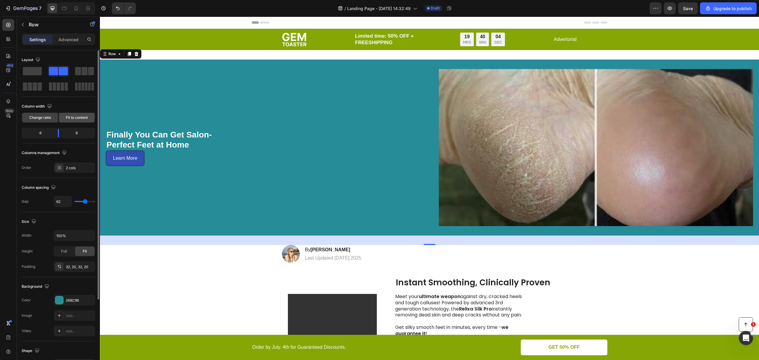
click at [74, 119] on span "Fit to content" at bounding box center [77, 117] width 22 height 5
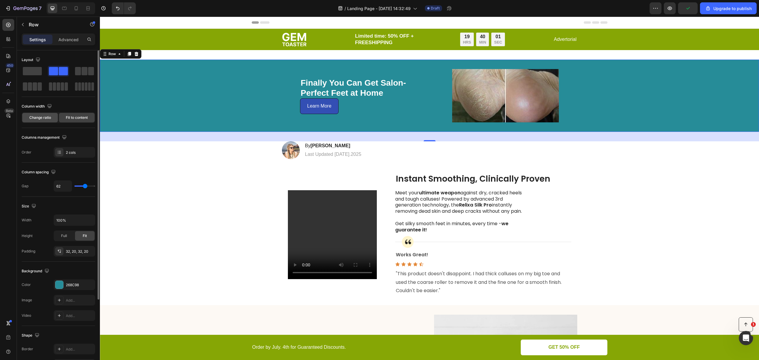
click at [42, 119] on span "Change ratio" at bounding box center [40, 117] width 22 height 5
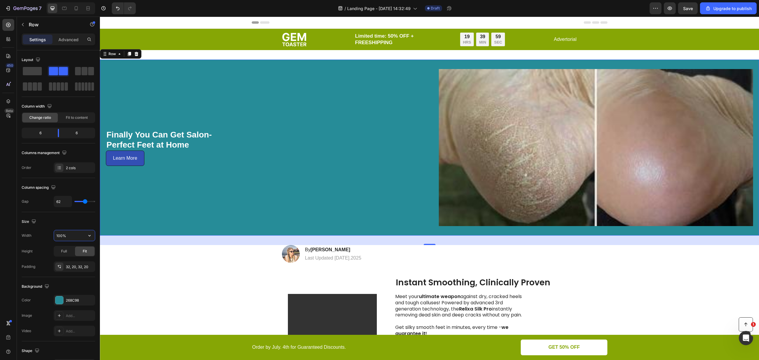
click at [71, 237] on input "100%" at bounding box center [74, 235] width 41 height 11
type input "%"
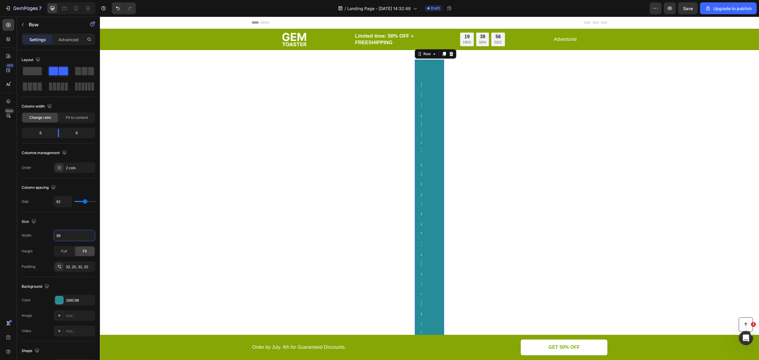
type input "996"
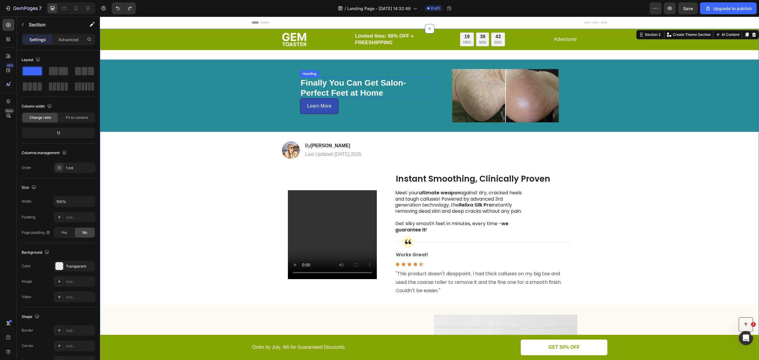
click at [357, 88] on strong "Finally You Can Get Salon-Perfect Feet at Home" at bounding box center [353, 87] width 105 height 19
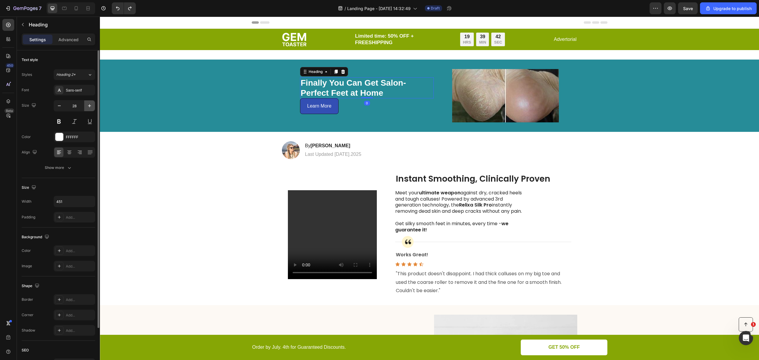
click at [87, 105] on icon "button" at bounding box center [90, 106] width 6 height 6
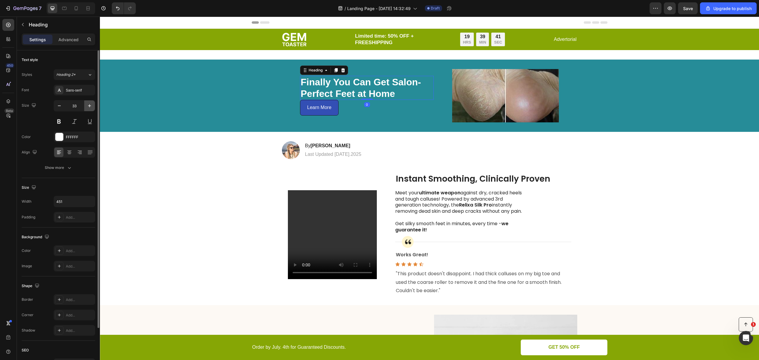
click at [87, 105] on icon "button" at bounding box center [90, 106] width 6 height 6
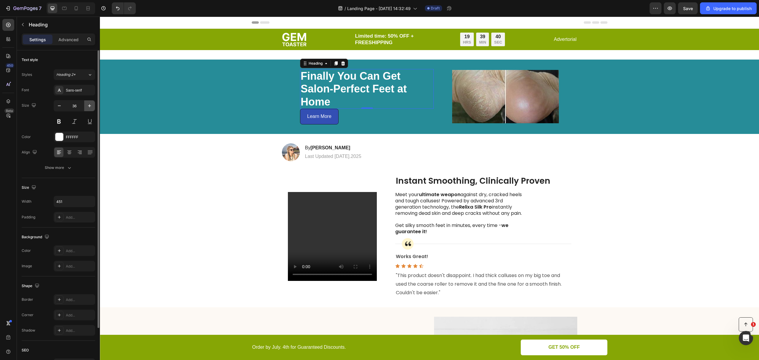
click at [87, 105] on icon "button" at bounding box center [90, 106] width 6 height 6
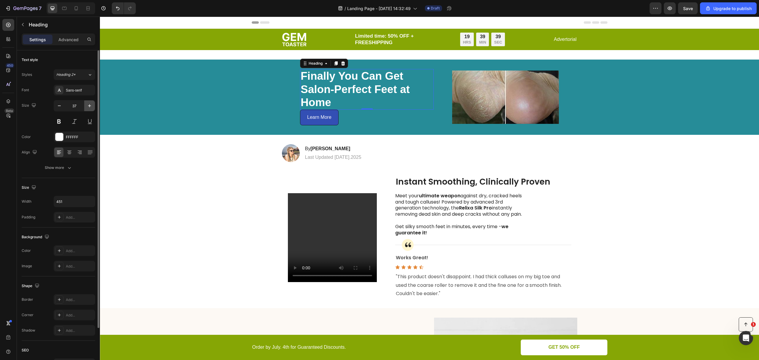
click at [87, 105] on icon "button" at bounding box center [90, 106] width 6 height 6
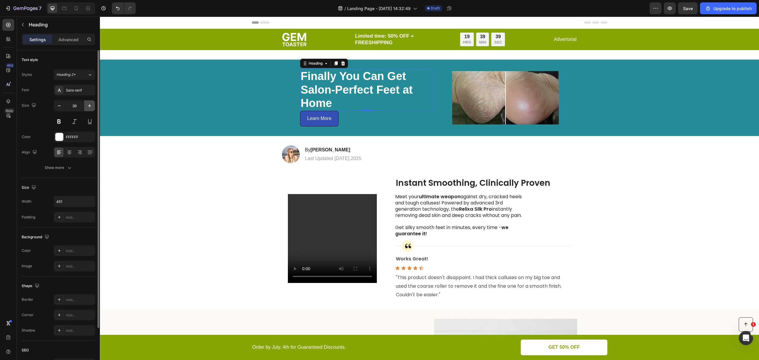
click at [87, 105] on icon "button" at bounding box center [90, 106] width 6 height 6
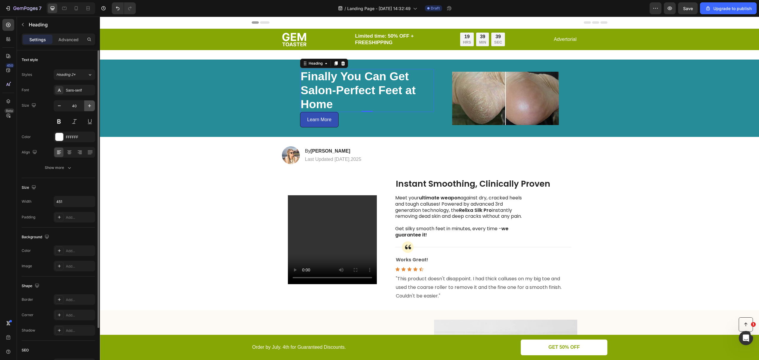
click at [88, 105] on icon "button" at bounding box center [90, 106] width 6 height 6
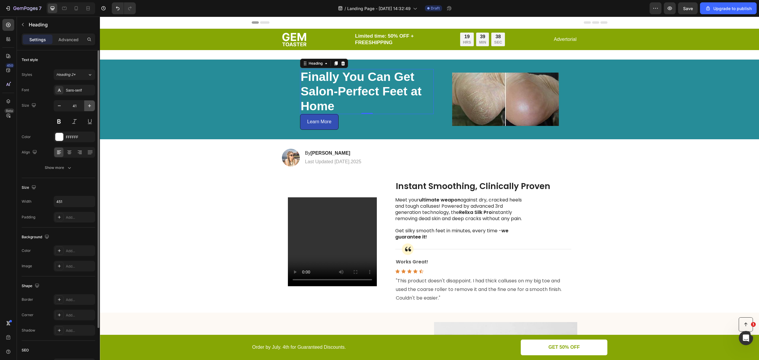
click at [88, 105] on icon "button" at bounding box center [90, 106] width 6 height 6
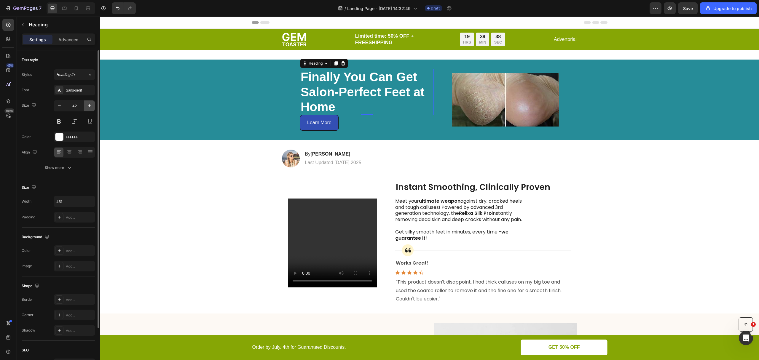
click at [88, 105] on icon "button" at bounding box center [90, 106] width 6 height 6
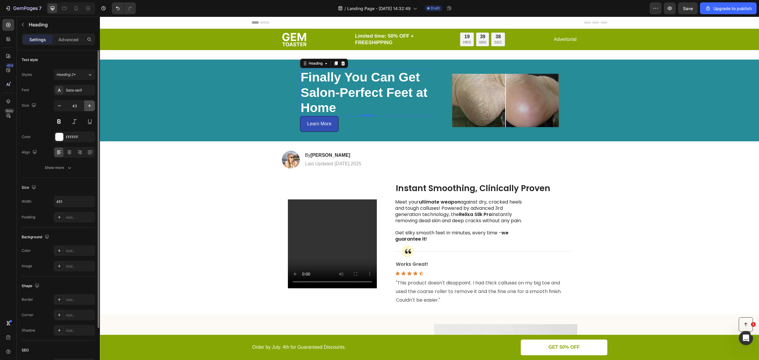
click at [88, 105] on icon "button" at bounding box center [90, 106] width 6 height 6
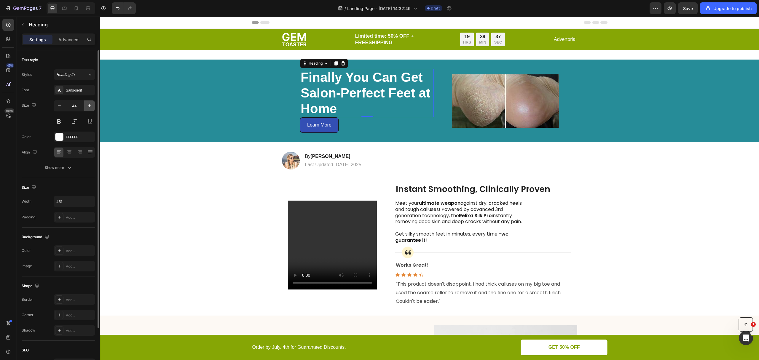
click at [88, 105] on icon "button" at bounding box center [90, 106] width 6 height 6
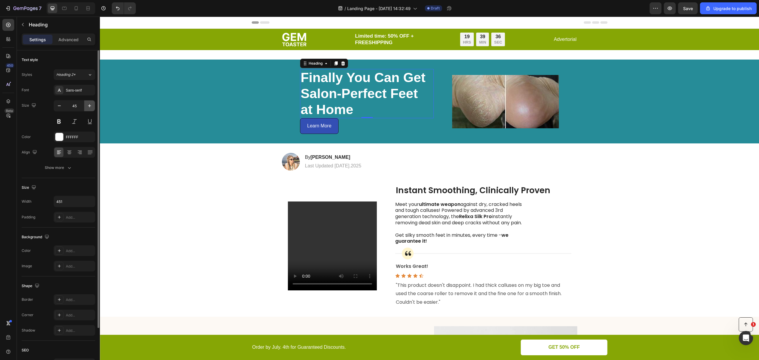
click at [88, 105] on icon "button" at bounding box center [90, 106] width 6 height 6
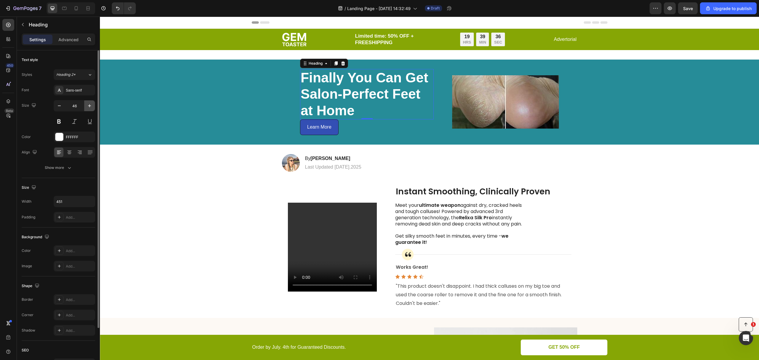
click at [88, 105] on icon "button" at bounding box center [90, 106] width 6 height 6
type input "47"
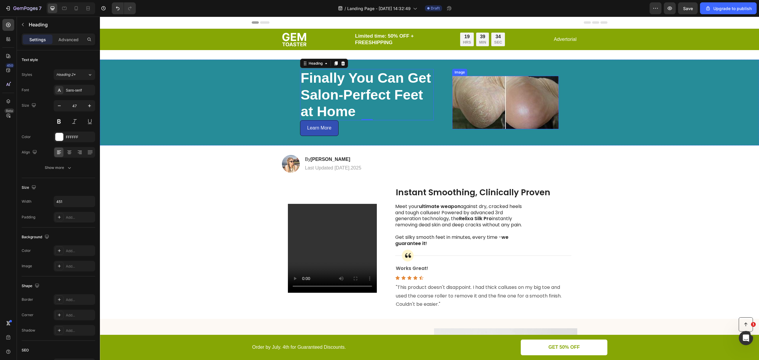
click at [504, 109] on img at bounding box center [505, 102] width 107 height 53
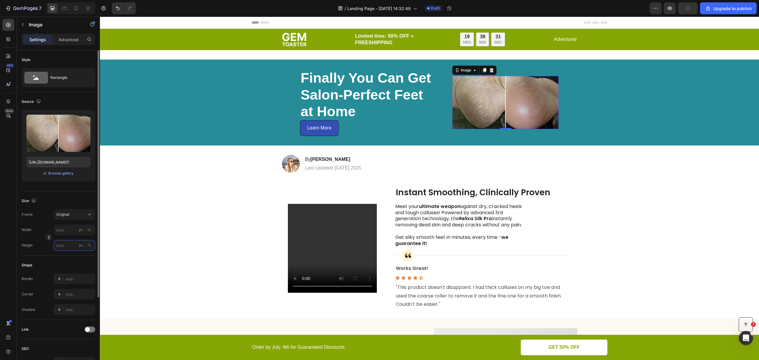
click at [63, 249] on input "px %" at bounding box center [75, 245] width 42 height 11
click at [63, 259] on p "Full 100%" at bounding box center [73, 259] width 34 height 5
type input "100"
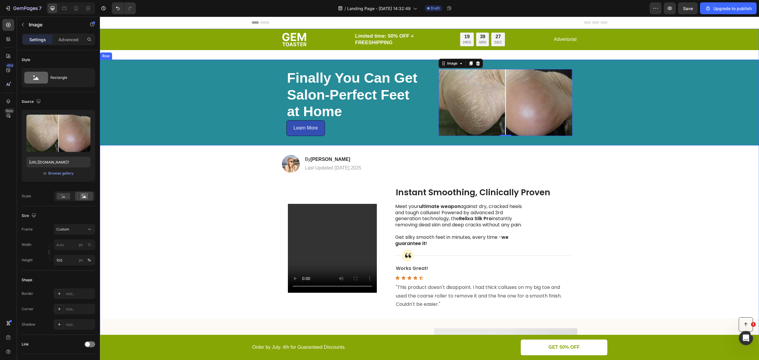
click at [613, 134] on div "⁠⁠⁠⁠⁠⁠⁠ Finally You Can Get Salon-Perfect Feet at Home Heading Learn More Butto…" at bounding box center [429, 103] width 659 height 86
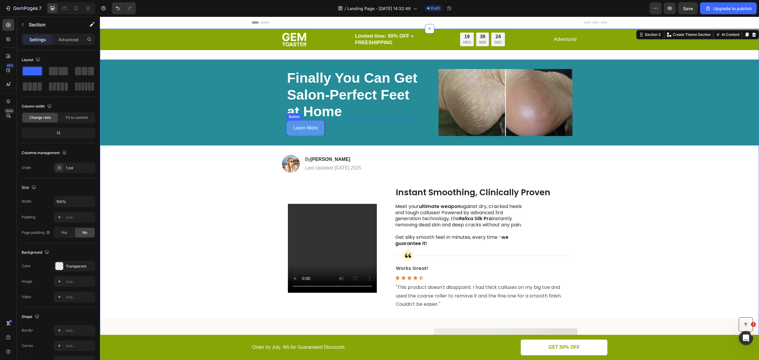
click at [316, 133] on button "Learn More" at bounding box center [305, 128] width 39 height 16
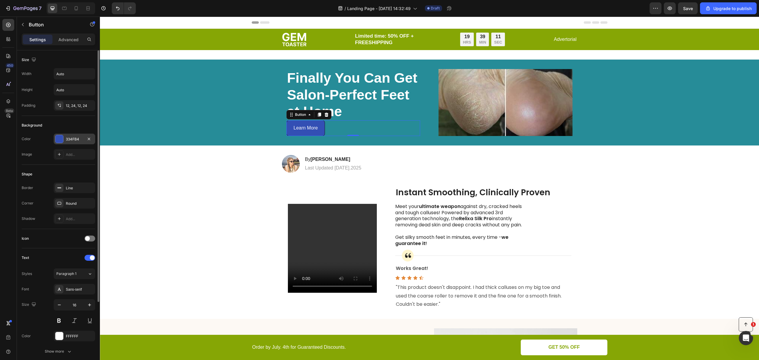
click at [77, 139] on div "334FB4" at bounding box center [74, 139] width 17 height 5
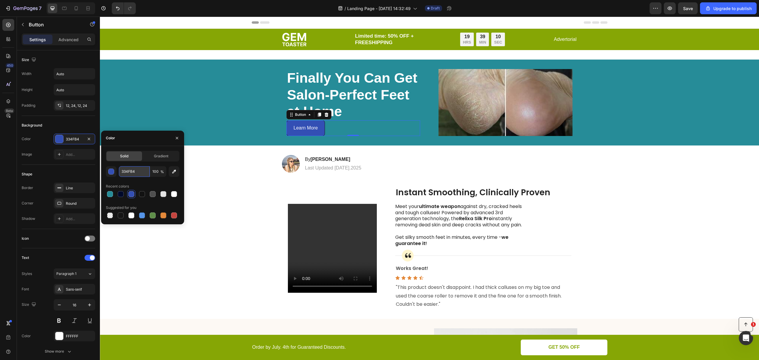
click at [139, 174] on input "334FB4" at bounding box center [134, 171] width 31 height 11
paste input "#3BA5B1"
type input "#3BA5B1"
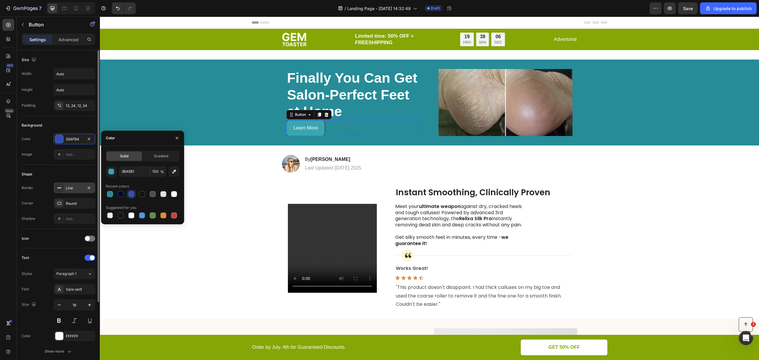
click at [69, 187] on div "Line" at bounding box center [74, 188] width 17 height 5
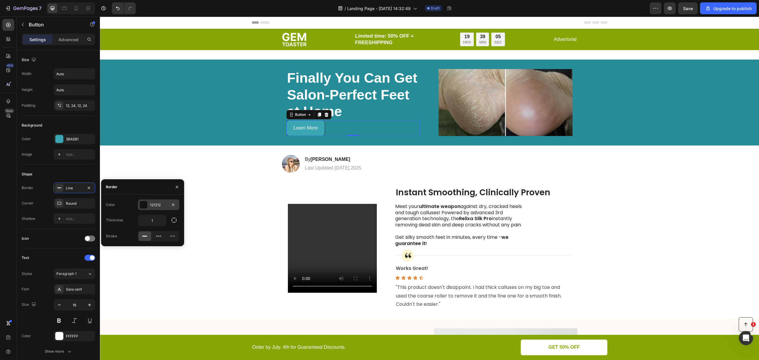
click at [144, 206] on div at bounding box center [144, 205] width 8 height 8
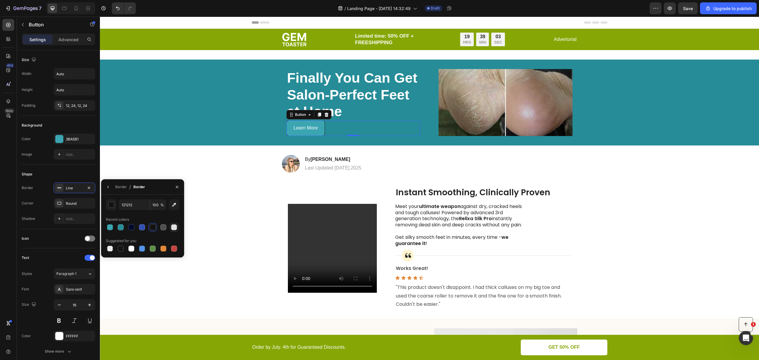
click at [176, 227] on div at bounding box center [174, 228] width 6 height 6
type input "E2E2E2"
click at [365, 137] on div "⁠⁠⁠⁠⁠⁠⁠ Finally You Can Get Salon-Perfect Feet at Home Heading Learn More Butto…" at bounding box center [429, 103] width 659 height 86
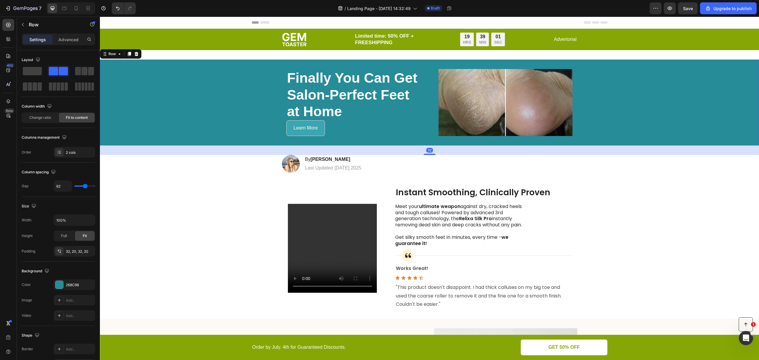
click at [644, 136] on div "⁠⁠⁠⁠⁠⁠⁠ Finally You Can Get Salon-Perfect Feet at Home Heading Learn More Butto…" at bounding box center [429, 103] width 659 height 86
click at [314, 132] on p "Learn More" at bounding box center [306, 128] width 24 height 9
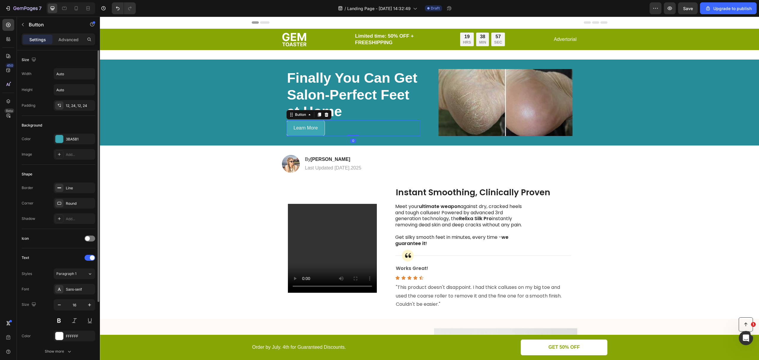
scroll to position [97, 0]
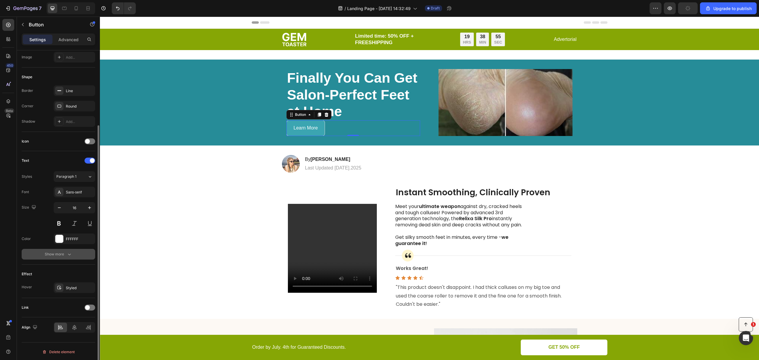
click at [66, 258] on button "Show more" at bounding box center [59, 254] width 74 height 11
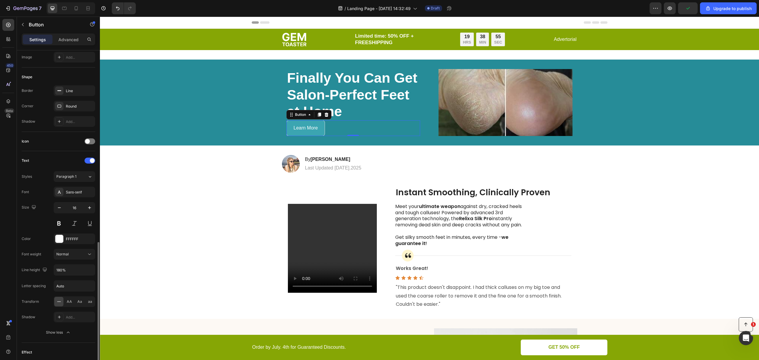
scroll to position [175, 0]
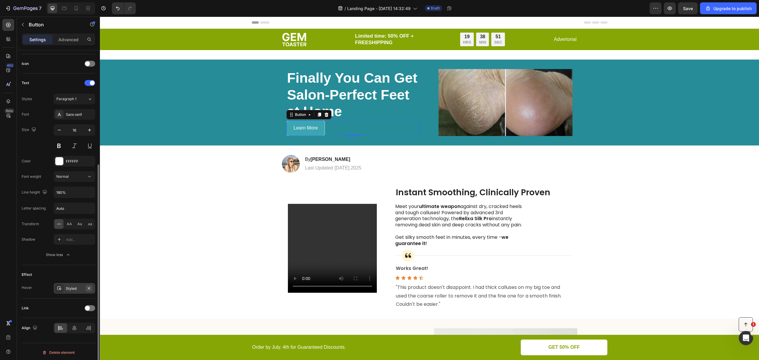
click at [90, 286] on icon "button" at bounding box center [89, 288] width 5 height 5
click at [85, 286] on div "Add..." at bounding box center [80, 288] width 28 height 5
click at [44, 299] on div "Link" at bounding box center [59, 308] width 74 height 19
click at [91, 307] on div at bounding box center [90, 308] width 11 height 6
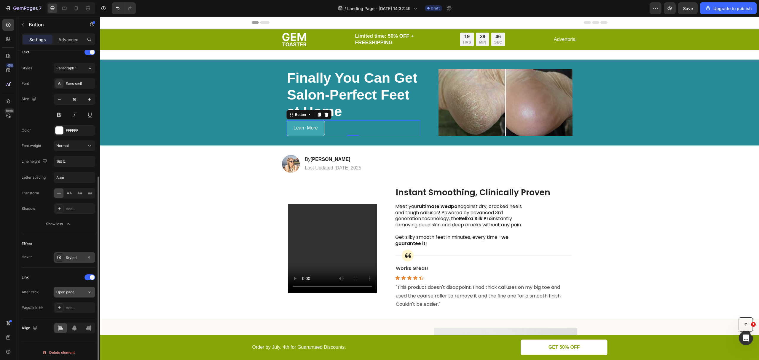
click at [84, 292] on div "Open page" at bounding box center [71, 292] width 30 height 5
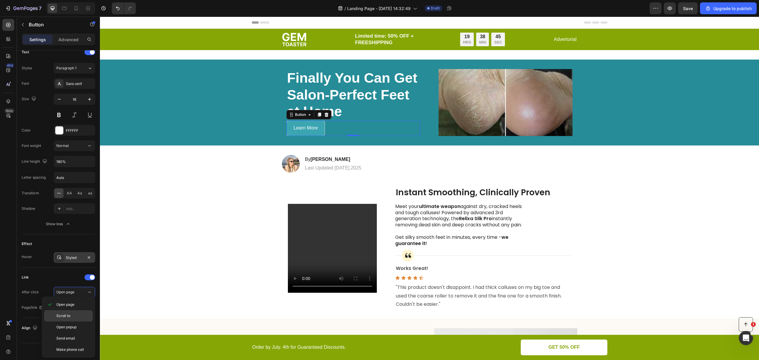
click at [74, 322] on div "Scroll to" at bounding box center [68, 327] width 49 height 11
click at [85, 305] on div "Add..." at bounding box center [80, 307] width 28 height 5
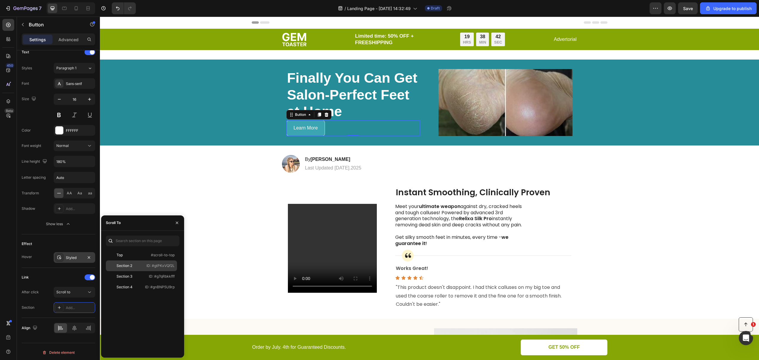
click at [136, 266] on div "Section 2" at bounding box center [125, 265] width 34 height 5
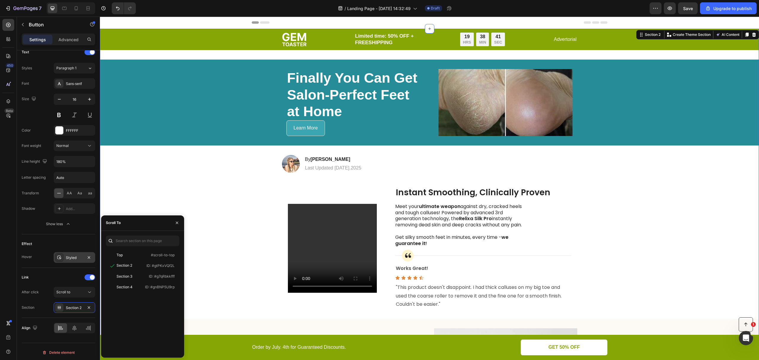
scroll to position [0, 0]
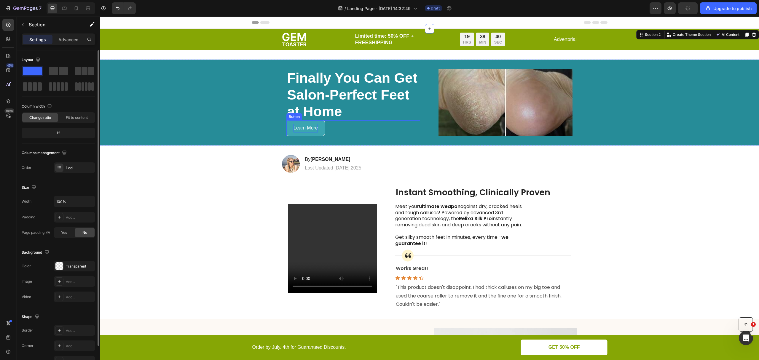
click at [314, 129] on p "Learn More" at bounding box center [306, 128] width 24 height 9
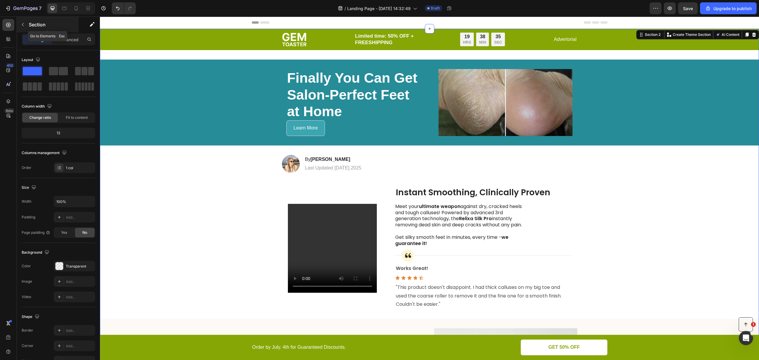
click at [22, 23] on icon "button" at bounding box center [22, 24] width 5 height 5
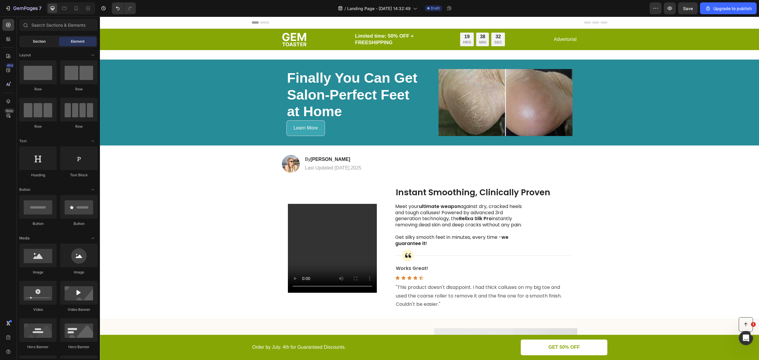
click at [38, 38] on div "Section" at bounding box center [38, 41] width 37 height 9
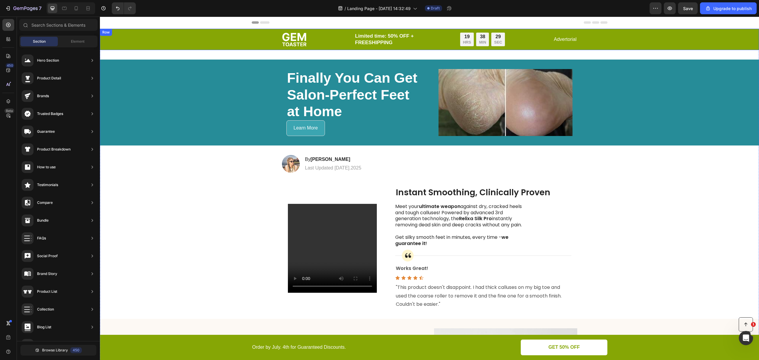
click at [639, 43] on div "Image Limited time: 50% OFF + FREESHIPPING Text Block 19 HRS 38 MIN 29 SEC Coun…" at bounding box center [429, 39] width 647 height 14
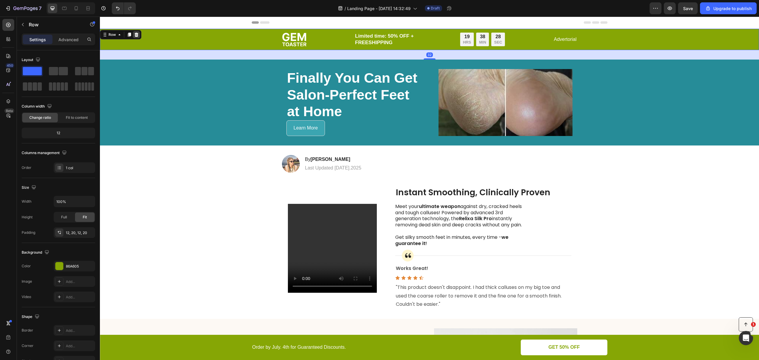
click at [137, 36] on icon at bounding box center [137, 35] width 4 height 4
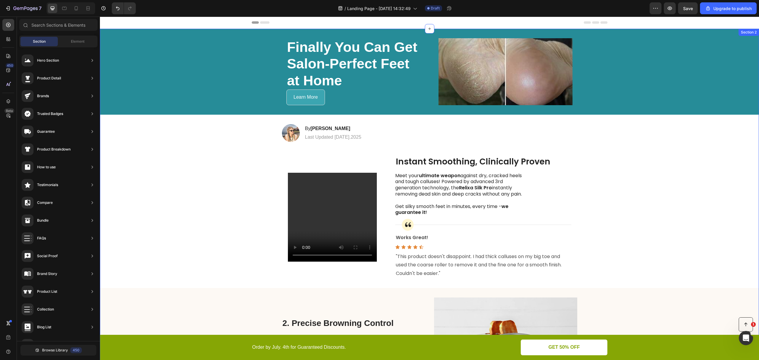
click at [630, 157] on div "⁠⁠⁠⁠⁠⁠⁠ Finally You Can Get Salon-Perfect Feet at Home Heading Learn More Butto…" at bounding box center [429, 356] width 659 height 655
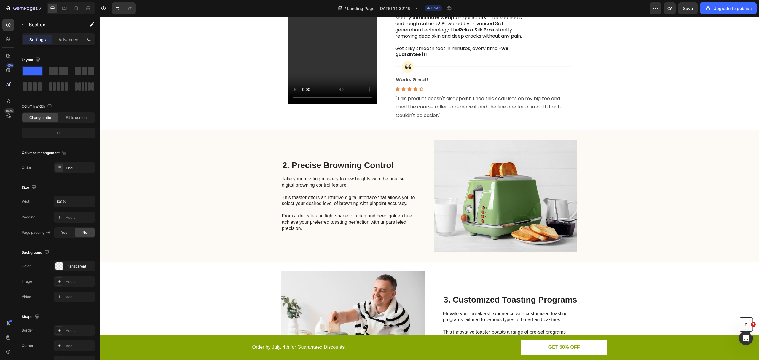
scroll to position [39, 0]
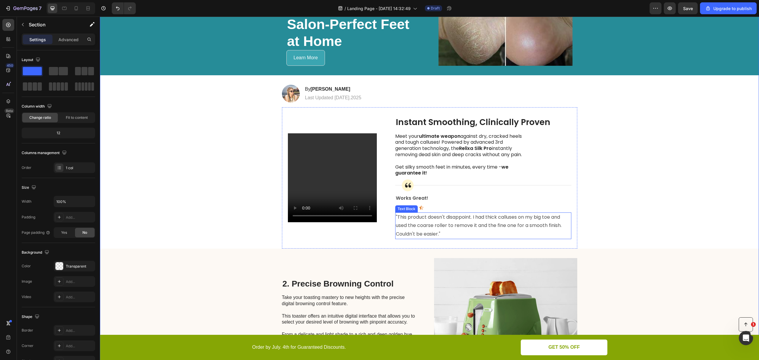
click at [563, 239] on p ""This product doesn't disappoint. I had thick calluses on my big toe and used t…" at bounding box center [483, 226] width 175 height 26
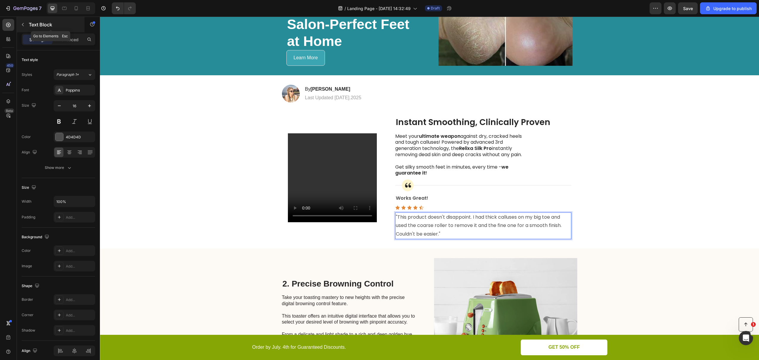
click at [22, 27] on button "button" at bounding box center [22, 24] width 9 height 9
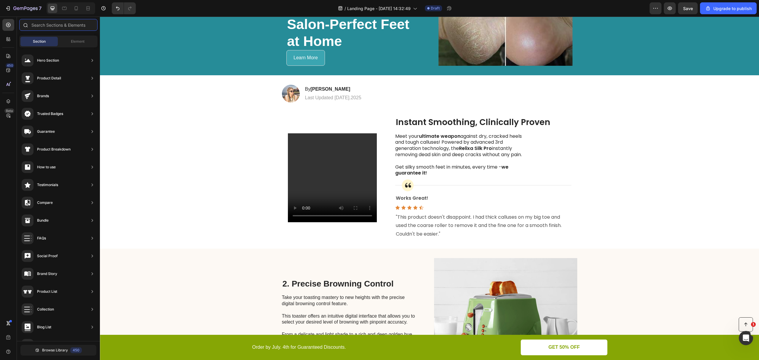
click at [44, 26] on input "text" at bounding box center [58, 25] width 78 height 12
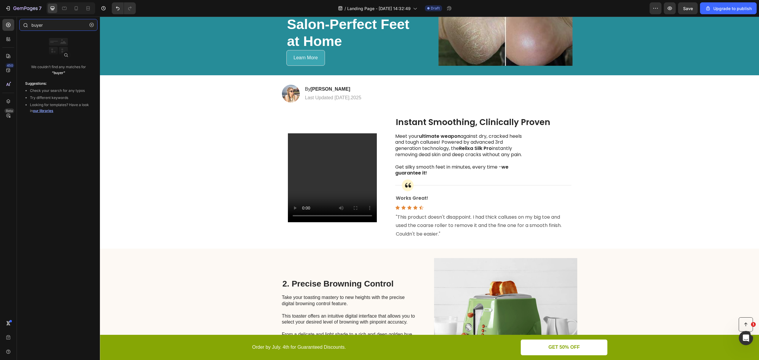
click at [55, 27] on input "buyer" at bounding box center [58, 25] width 78 height 12
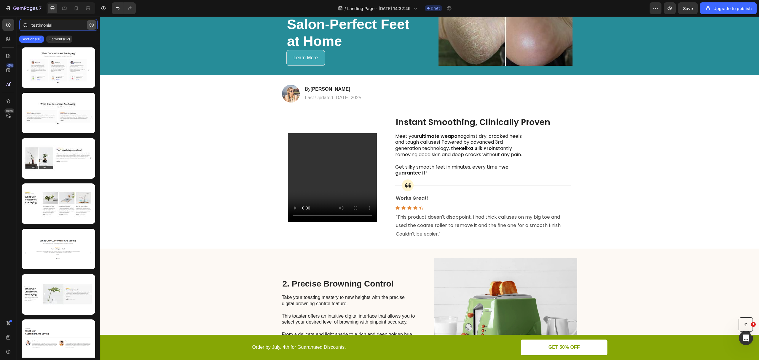
type input "testimonial"
click at [90, 26] on icon "button" at bounding box center [92, 25] width 4 height 4
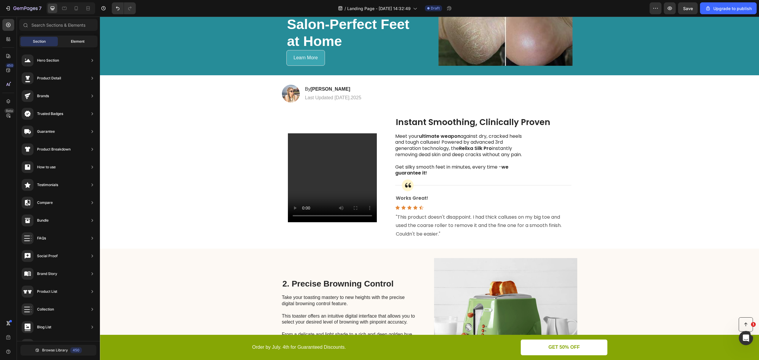
click at [78, 43] on span "Element" at bounding box center [78, 41] width 14 height 5
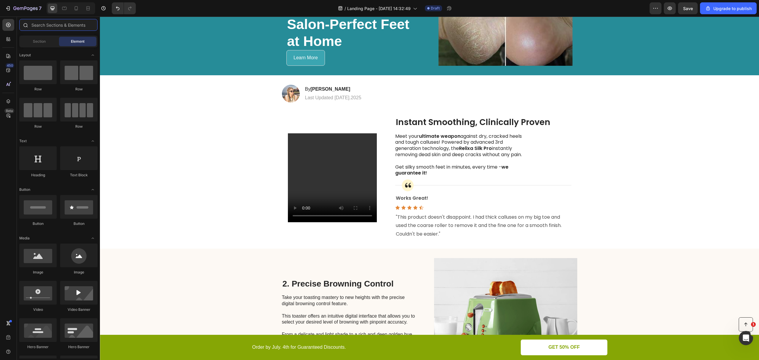
click at [66, 20] on input "text" at bounding box center [58, 25] width 78 height 12
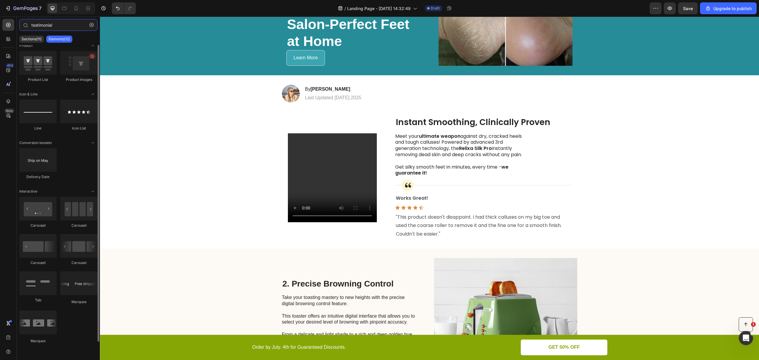
scroll to position [0, 0]
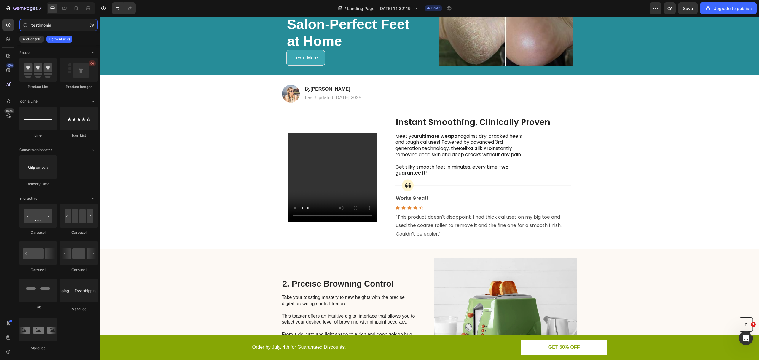
type input "testimonial"
click at [642, 177] on div "⁠⁠⁠⁠⁠⁠⁠ Finally You Can Get Salon-Perfect Feet at Home Heading Learn More Butto…" at bounding box center [429, 316] width 659 height 655
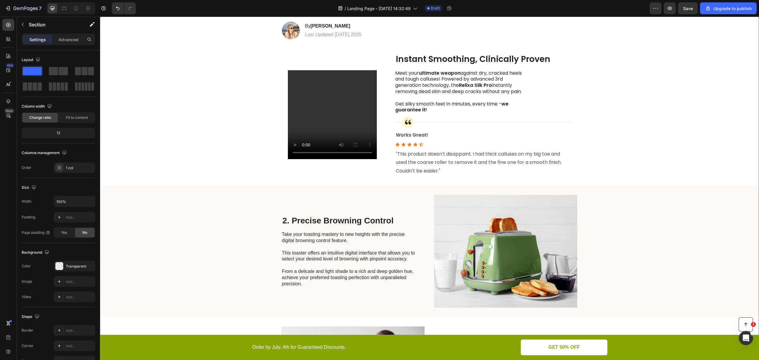
scroll to position [158, 0]
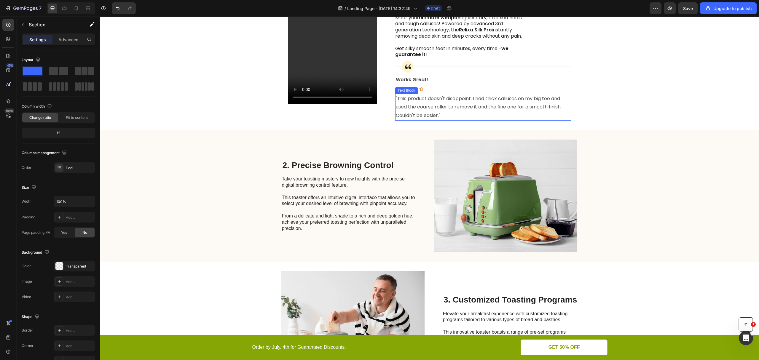
click at [542, 117] on p ""This product doesn't disappoint. I had thick calluses on my big toe and used t…" at bounding box center [483, 108] width 175 height 26
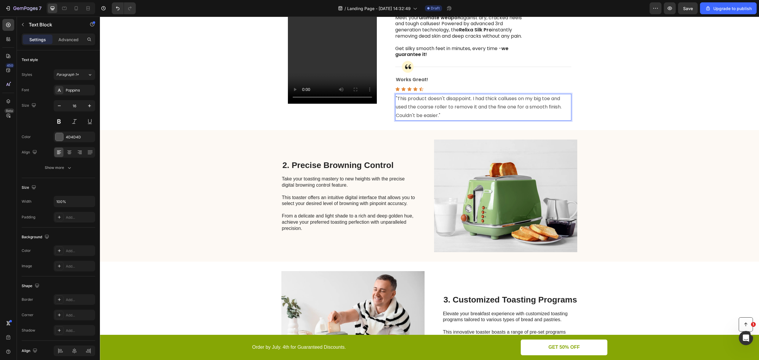
click at [566, 120] on p ""This product doesn't disappoint. I had thick calluses on my big toe and used t…" at bounding box center [483, 108] width 175 height 26
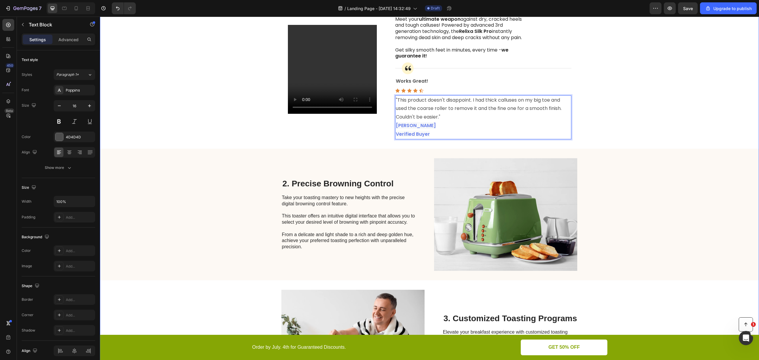
click at [612, 140] on div "⁠⁠⁠⁠⁠⁠⁠ Finally You Can Get Salon-Perfect Feet at Home Heading Learn More Butto…" at bounding box center [429, 208] width 659 height 672
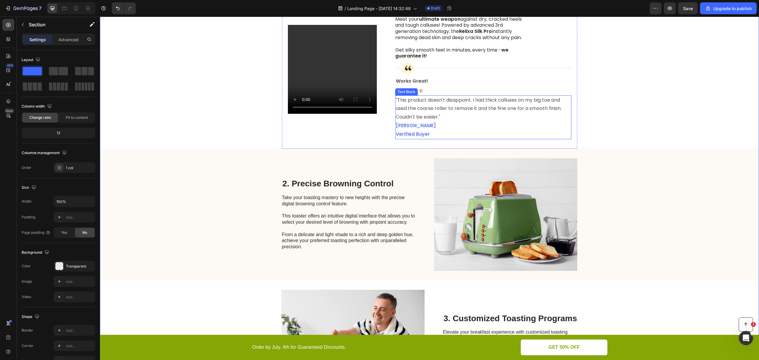
click at [430, 138] on strong "Verified Buyer" at bounding box center [413, 134] width 34 height 7
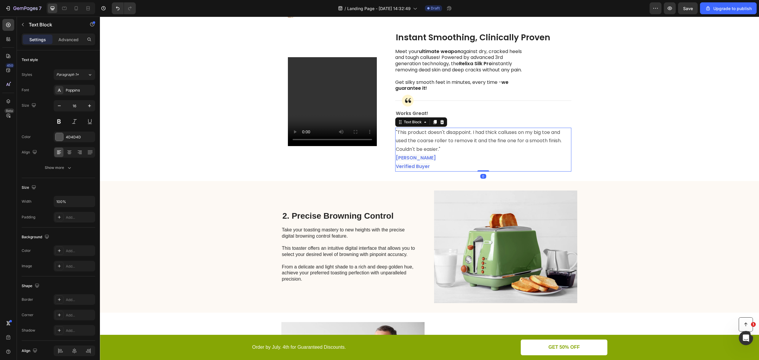
scroll to position [77, 0]
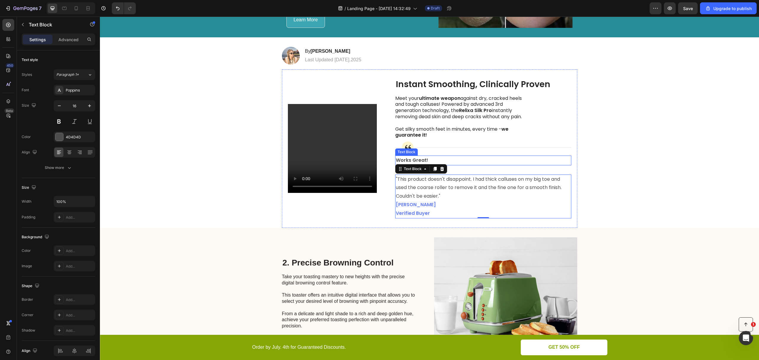
click at [620, 167] on div "⁠⁠⁠⁠⁠⁠⁠ Finally You Can Get Salon-Perfect Feet at Home Heading Learn More Butto…" at bounding box center [429, 287] width 659 height 672
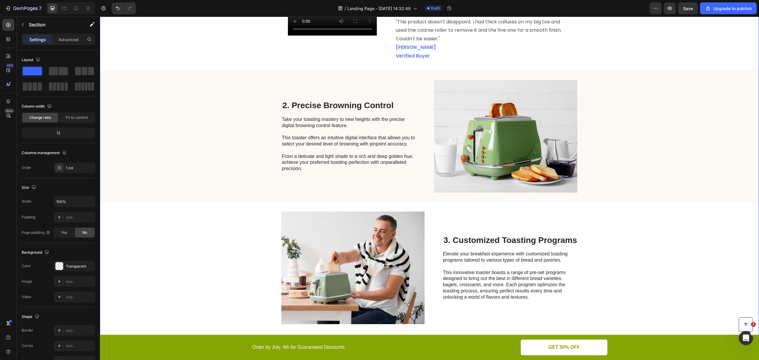
scroll to position [235, 0]
click at [344, 111] on h2 "2. Precise Browning Control" at bounding box center [349, 104] width 134 height 11
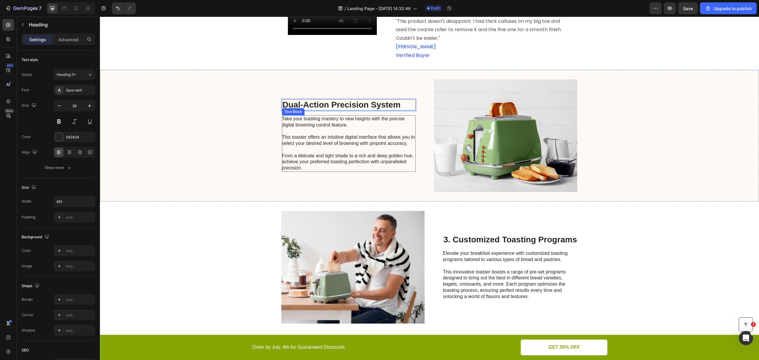
click at [310, 138] on p "Take your toasting mastery to new heights with the precise digital browning con…" at bounding box center [348, 143] width 133 height 55
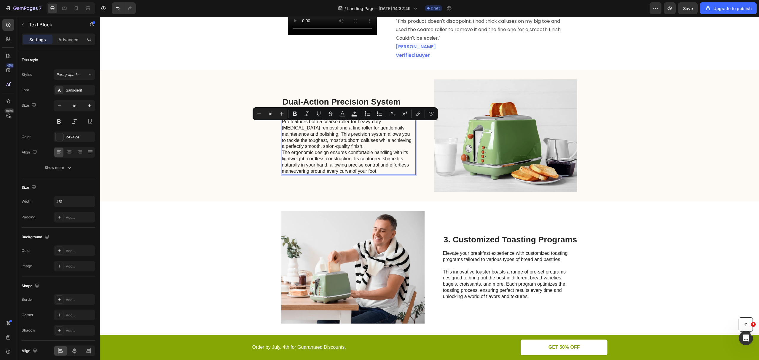
scroll to position [233, 0]
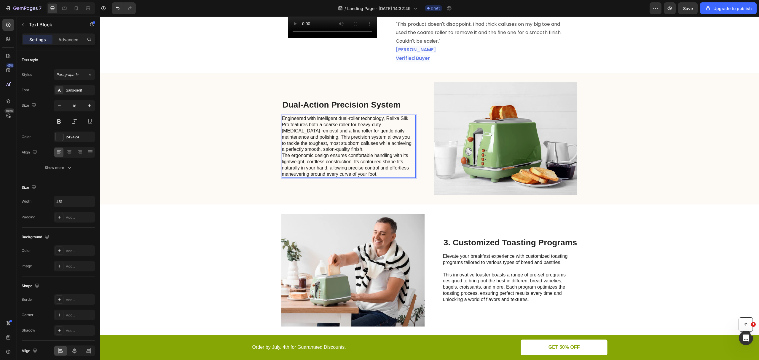
click at [344, 153] on p "Engineered with intelligent dual-roller technology, Relixa Silk Pro features bo…" at bounding box center [348, 134] width 133 height 37
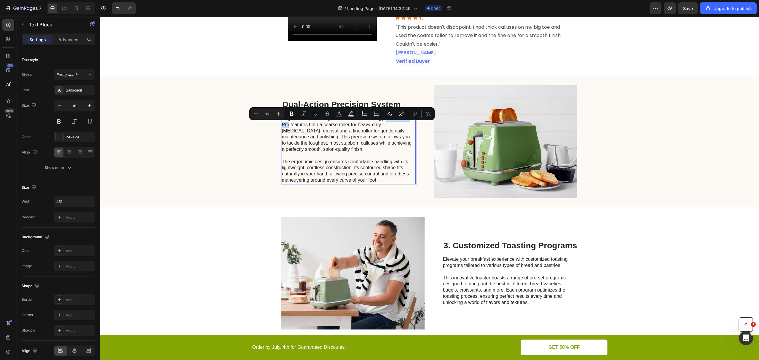
drag, startPoint x: 383, startPoint y: 125, endPoint x: 286, endPoint y: 133, distance: 97.0
click at [286, 133] on p "Engineered with intelligent dual-roller technology, Relixa Silk Pro features bo…" at bounding box center [348, 134] width 133 height 37
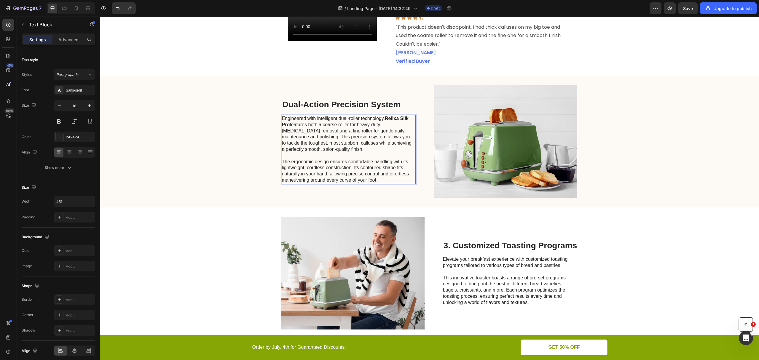
click at [349, 132] on p "Engineered with intelligent dual-roller technology, Relixa Silk Pro features bo…" at bounding box center [348, 134] width 133 height 37
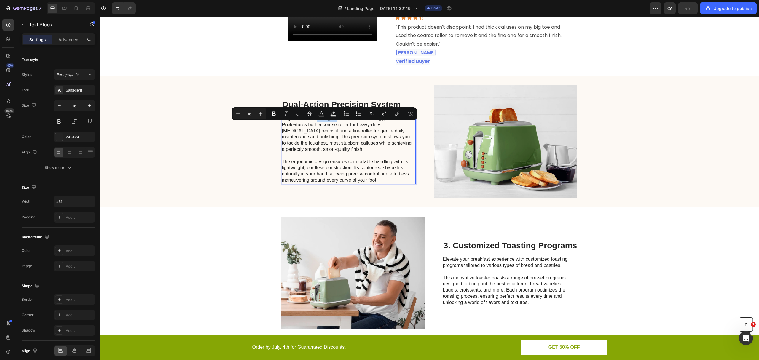
drag, startPoint x: 335, startPoint y: 126, endPoint x: 315, endPoint y: 126, distance: 19.9
click at [315, 126] on p "Engineered with intelligent dual-roller technology, Relixa Silk Pro features bo…" at bounding box center [348, 134] width 133 height 37
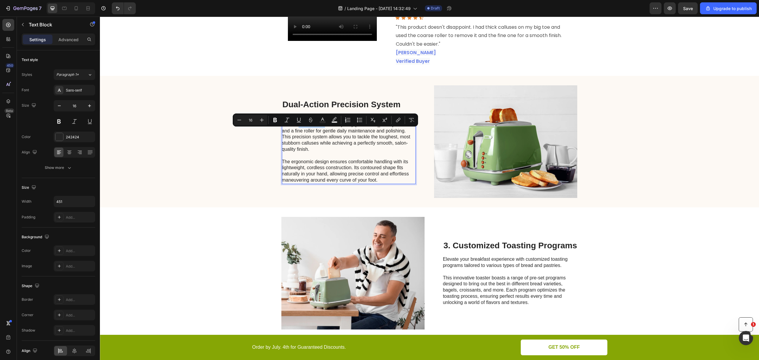
drag, startPoint x: 312, startPoint y: 132, endPoint x: 339, endPoint y: 135, distance: 27.1
click at [339, 135] on p "Engineered with dual-roller technology, Relixa Silk Pro features both a coarse …" at bounding box center [348, 134] width 133 height 37
click at [306, 135] on p "Engineered with dual-roller technology, Relixa Silk Pro features both a coarse …" at bounding box center [348, 134] width 133 height 37
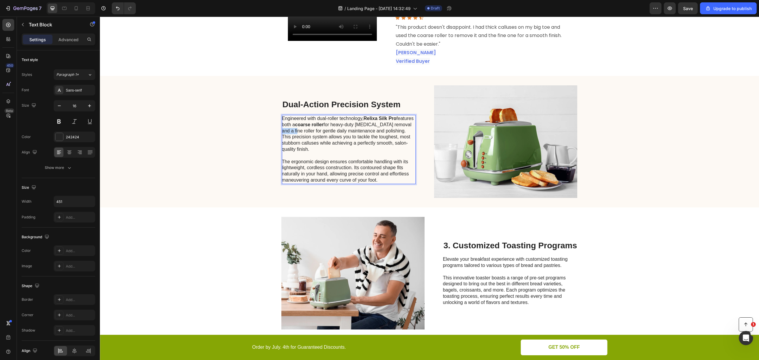
drag, startPoint x: 293, startPoint y: 138, endPoint x: 311, endPoint y: 139, distance: 18.1
click at [311, 139] on p "Engineered with dual-roller technology, Relixa Silk Pro features both a coarse …" at bounding box center [348, 134] width 133 height 37
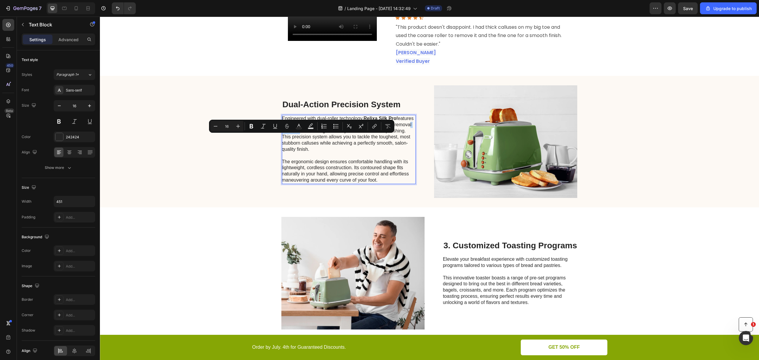
drag, startPoint x: 312, startPoint y: 139, endPoint x: 292, endPoint y: 139, distance: 20.5
click at [292, 139] on p "Engineered with dual-roller technology, Relixa Silk Pro features both a coarse …" at bounding box center [348, 134] width 133 height 37
click at [337, 143] on p "Engineered with dual-roller technology, Relixa Silk Pro features both a coarse …" at bounding box center [348, 134] width 133 height 37
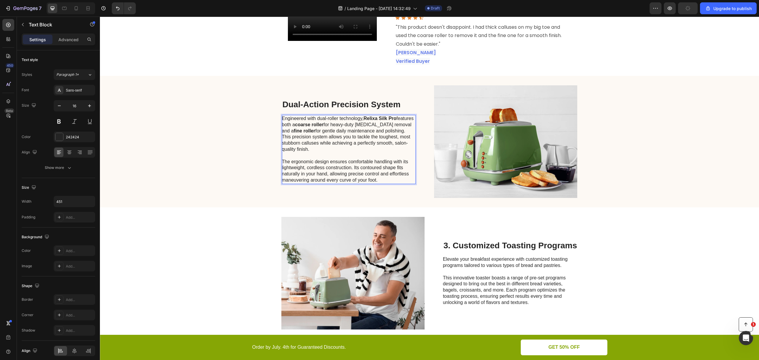
click at [406, 138] on p "Engineered with dual-roller technology, Relixa Silk Pro features both a coarse …" at bounding box center [348, 134] width 133 height 37
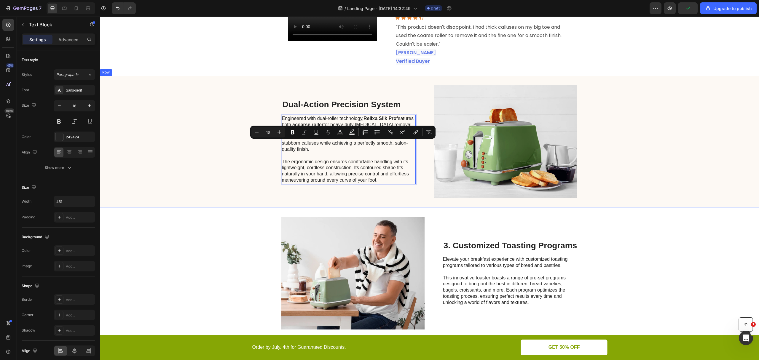
drag, startPoint x: 306, startPoint y: 156, endPoint x: 278, endPoint y: 142, distance: 30.9
click at [278, 142] on div "Dual-Action Precision System Heading Engineered with dual-roller technology, Re…" at bounding box center [429, 142] width 659 height 132
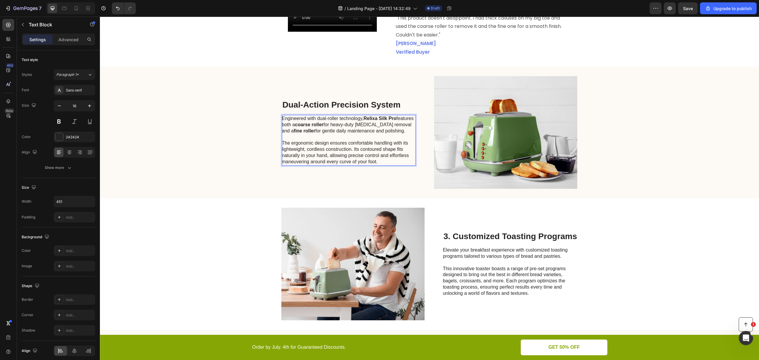
click at [354, 154] on p "The ergonomic design ensures comfortable handling with its lightweight, cordles…" at bounding box center [348, 152] width 133 height 25
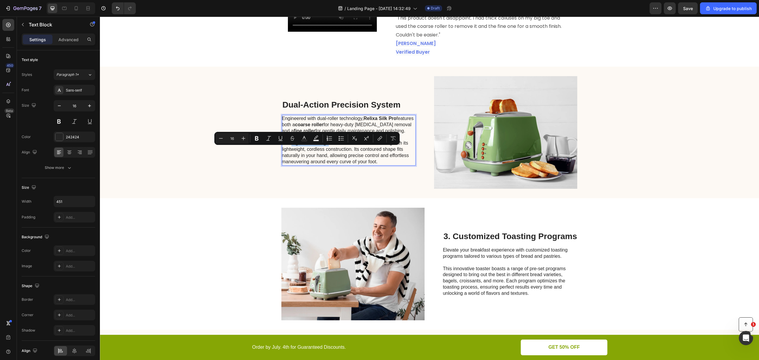
drag, startPoint x: 289, startPoint y: 149, endPoint x: 326, endPoint y: 153, distance: 37.0
click at [326, 153] on p "The ergonomic design ensures comfortable handling with its lightweight, cordles…" at bounding box center [348, 152] width 133 height 25
click at [375, 155] on p "The ergonomic design ensures comfortable handling with its lightweight, cordles…" at bounding box center [348, 152] width 133 height 25
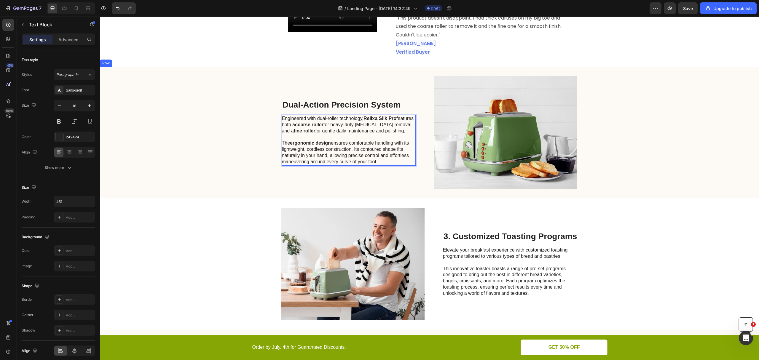
click at [376, 189] on div "Dual-Action Precision System Heading Engineered with dual-roller technology, Re…" at bounding box center [349, 132] width 134 height 113
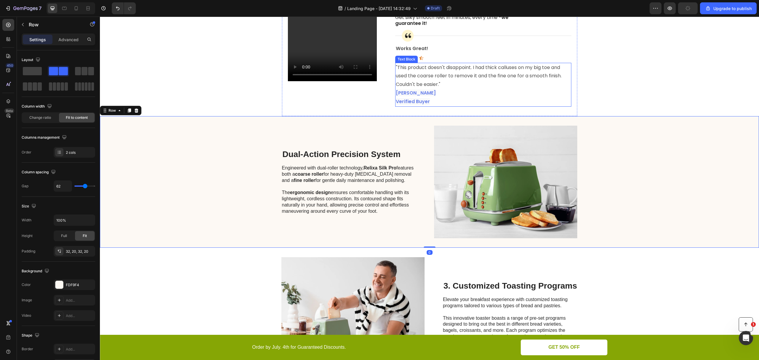
scroll to position [160, 0]
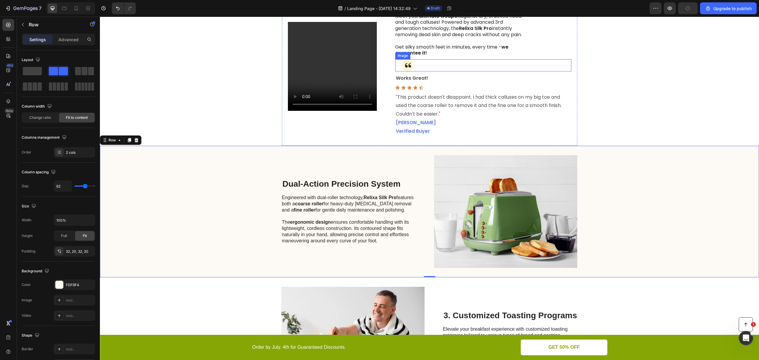
click at [516, 71] on img at bounding box center [483, 65] width 176 height 12
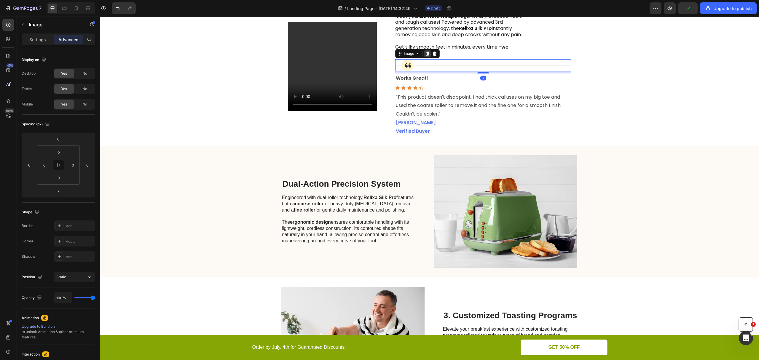
click at [430, 56] on icon at bounding box center [427, 53] width 5 height 5
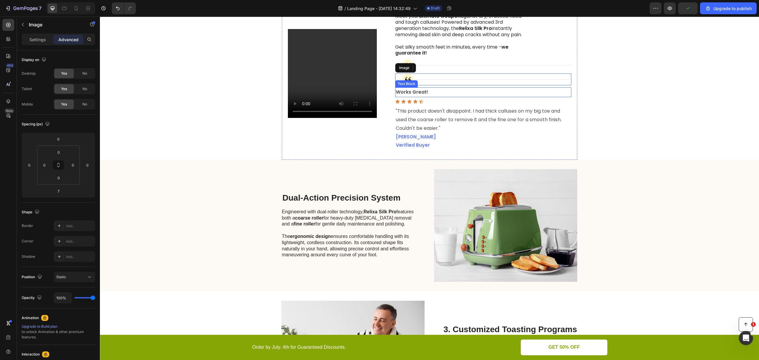
scroll to position [165, 0]
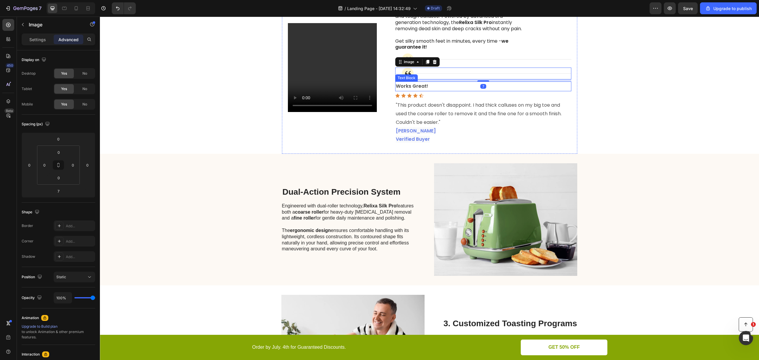
click at [476, 89] on p "Works Great!" at bounding box center [483, 86] width 175 height 9
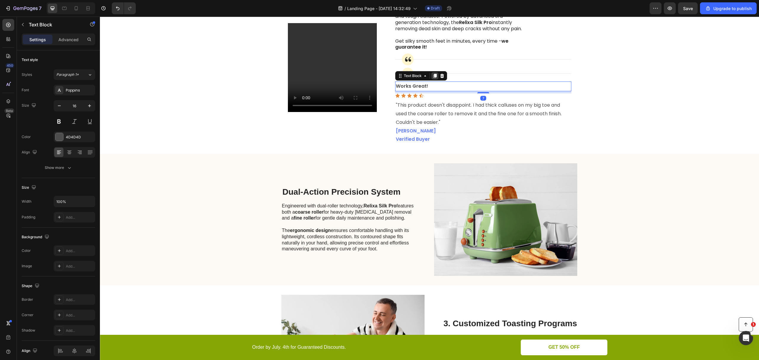
click at [437, 78] on icon at bounding box center [435, 76] width 5 height 5
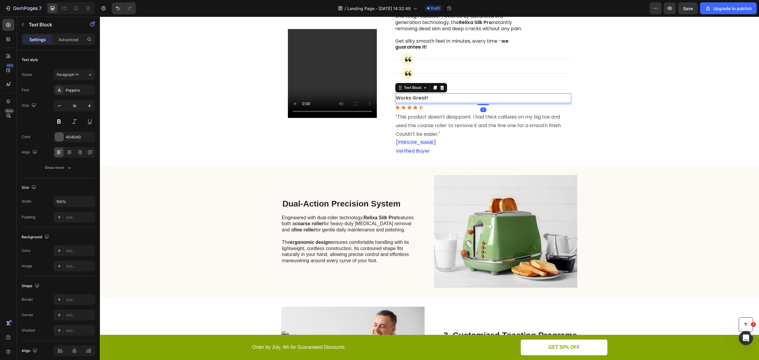
scroll to position [171, 0]
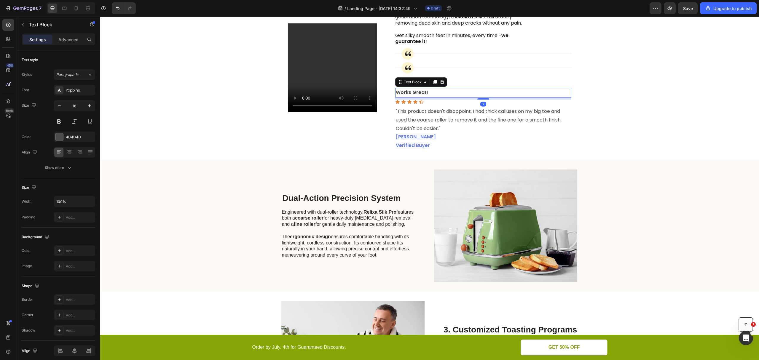
click at [473, 104] on div "Icon Icon Icon Icon Icon" at bounding box center [483, 102] width 176 height 5
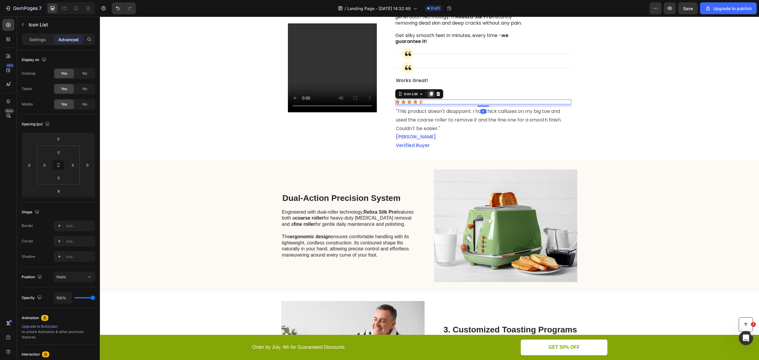
click at [433, 96] on icon at bounding box center [430, 94] width 3 height 4
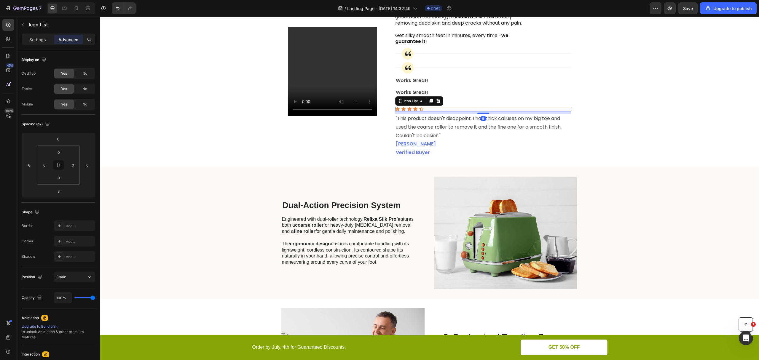
scroll to position [175, 0]
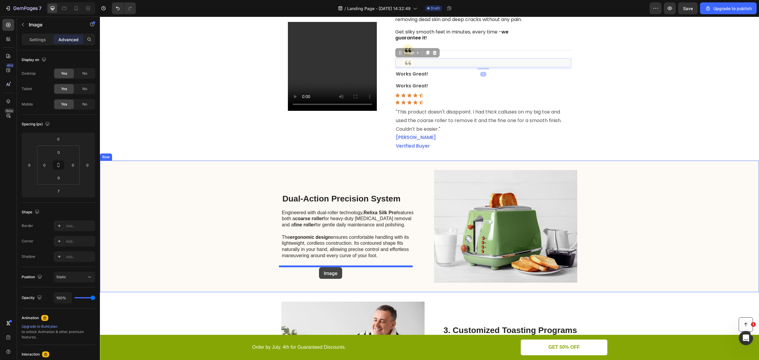
drag, startPoint x: 469, startPoint y: 69, endPoint x: 319, endPoint y: 268, distance: 248.4
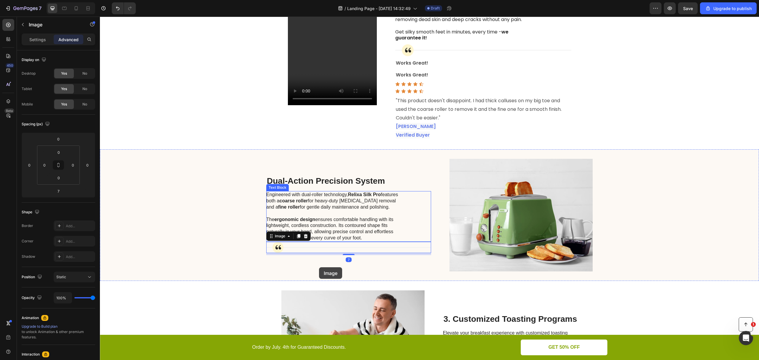
scroll to position [169, 0]
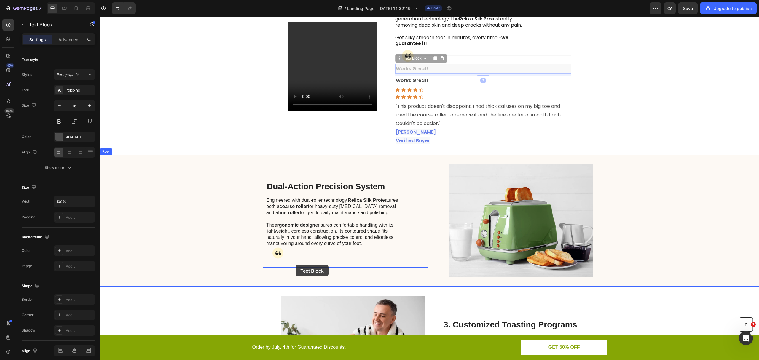
drag, startPoint x: 469, startPoint y: 74, endPoint x: 296, endPoint y: 265, distance: 257.6
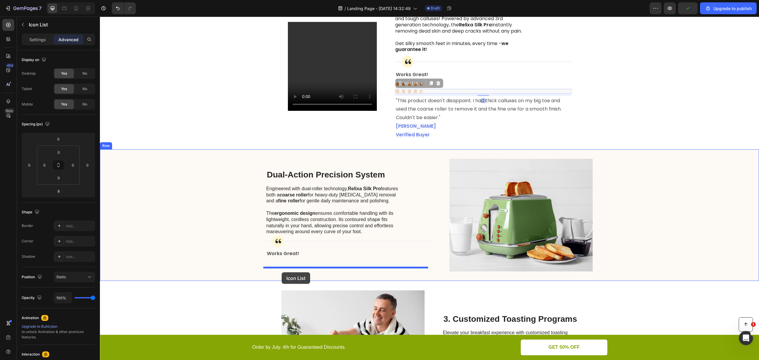
drag, startPoint x: 473, startPoint y: 103, endPoint x: 282, endPoint y: 273, distance: 255.7
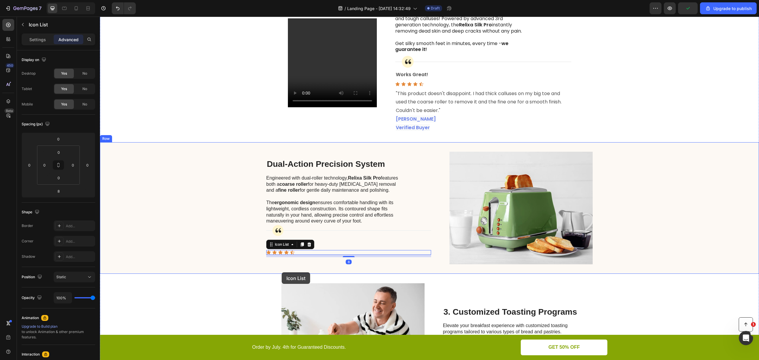
scroll to position [160, 0]
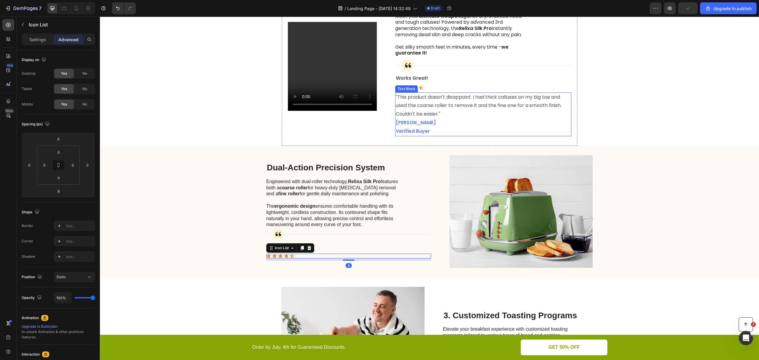
click at [483, 119] on p ""This product doesn't disappoint. I had thick calluses on my big toe and used t…" at bounding box center [483, 106] width 175 height 26
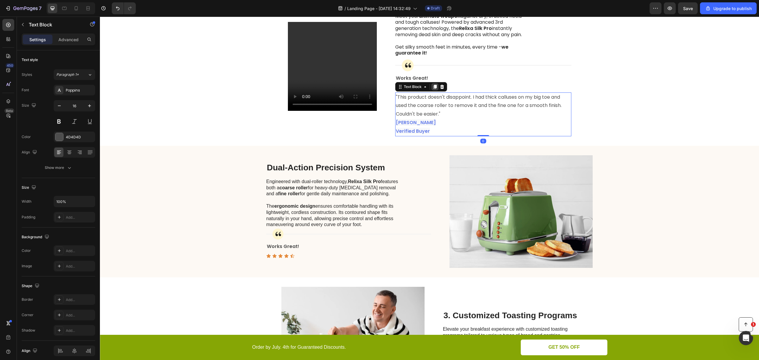
click at [437, 89] on icon at bounding box center [435, 87] width 5 height 5
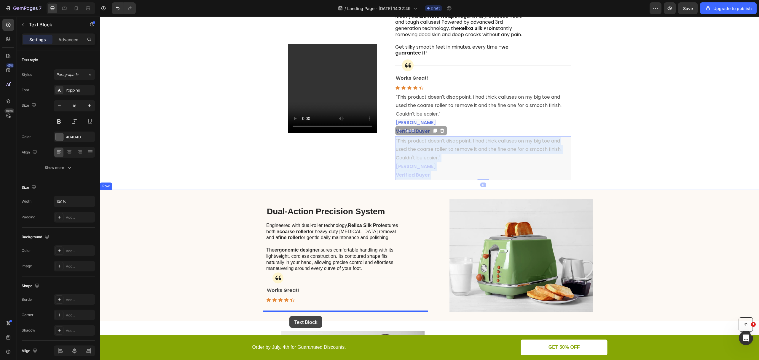
drag, startPoint x: 478, startPoint y: 137, endPoint x: 289, endPoint y: 316, distance: 260.6
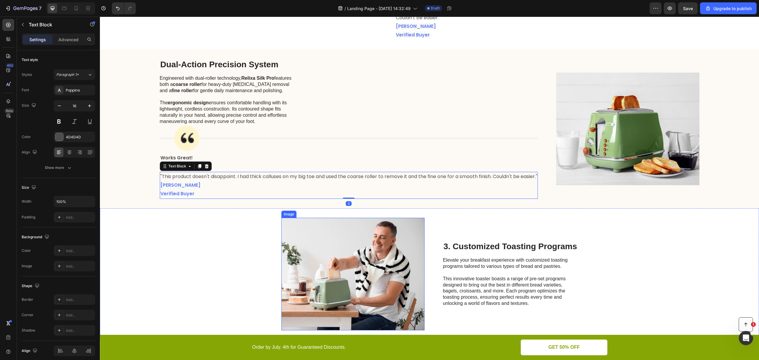
scroll to position [256, 0]
click at [125, 189] on div "Dual-Action Precision System Heading Engineered with dual-roller technology, Re…" at bounding box center [429, 128] width 659 height 159
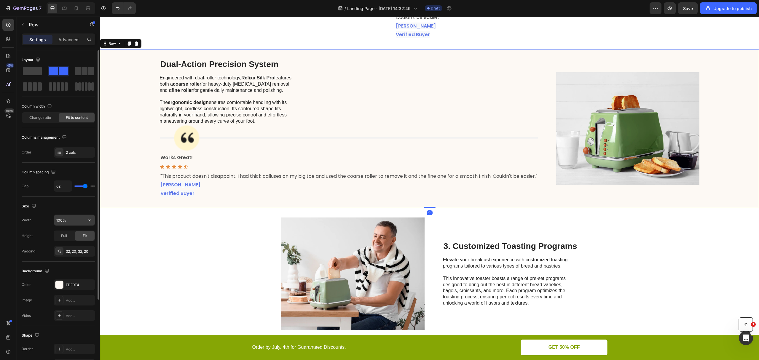
click at [74, 216] on input "100%" at bounding box center [74, 220] width 41 height 11
type input "%"
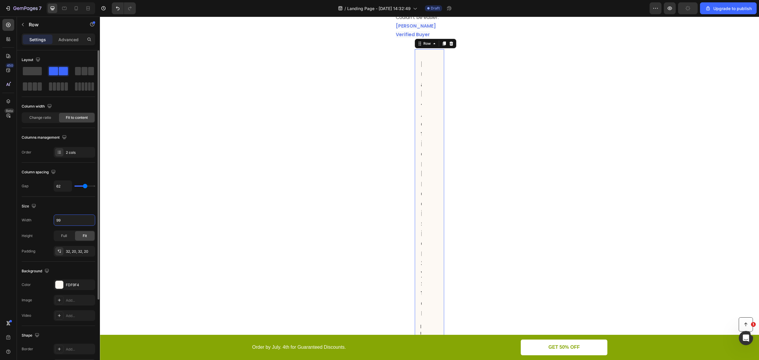
type input "996"
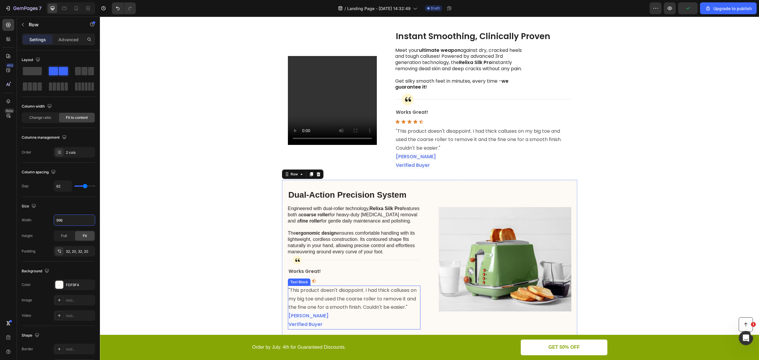
scroll to position [217, 0]
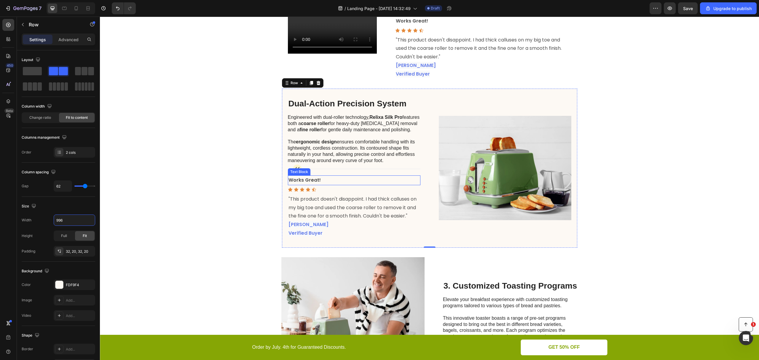
click at [313, 184] on strong "Works Great!" at bounding box center [305, 180] width 32 height 7
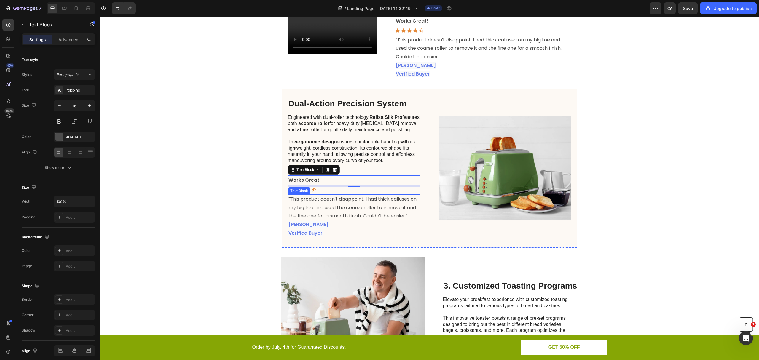
click at [326, 208] on p ""This product doesn't disappoint. I had thick calluses on my big toe and used t…" at bounding box center [354, 208] width 131 height 26
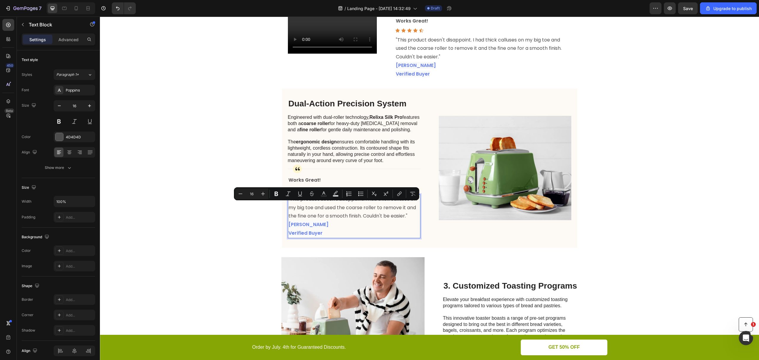
click at [345, 217] on p ""This product doesn't disappoint. I had thick calluses on my big toe and used t…" at bounding box center [354, 208] width 131 height 26
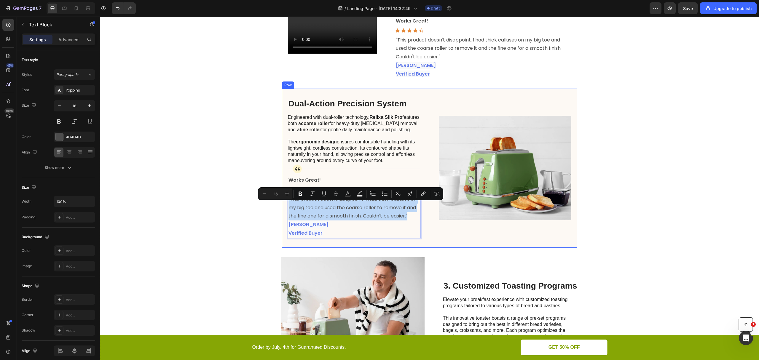
drag, startPoint x: 407, startPoint y: 222, endPoint x: 279, endPoint y: 206, distance: 128.5
click at [282, 206] on div "Dual-Action Precision System Heading Engineered with dual-roller technology, Re…" at bounding box center [429, 168] width 295 height 159
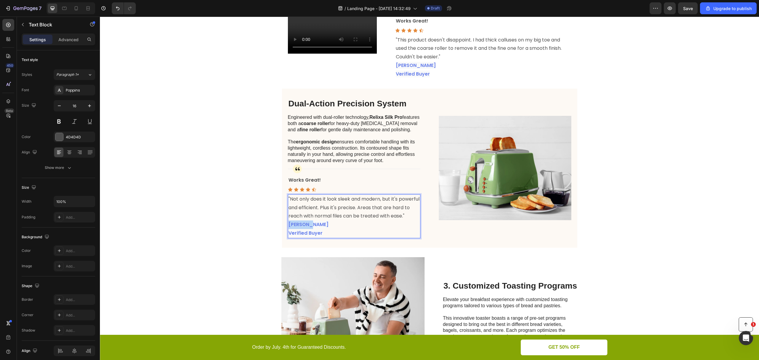
drag, startPoint x: 309, startPoint y: 241, endPoint x: 285, endPoint y: 241, distance: 24.0
click at [289, 238] on p "Sarah M. Verified Buyer" at bounding box center [354, 229] width 131 height 17
click at [627, 180] on div "⁠⁠⁠⁠⁠⁠⁠ Finally You Can Get Salon-Perfect Feet at Home Heading Learn More Butto…" at bounding box center [429, 161] width 659 height 699
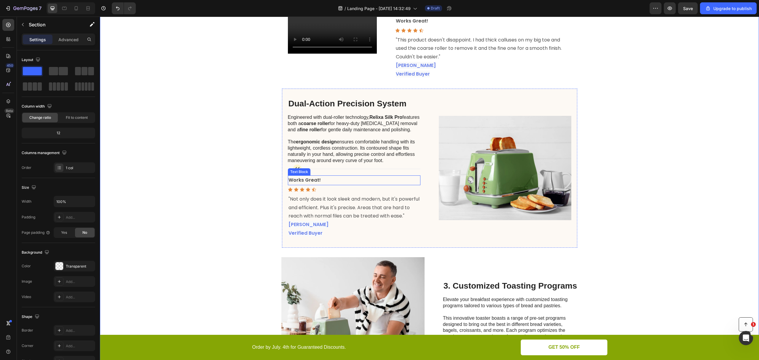
click at [319, 185] on p "Works Great!" at bounding box center [354, 180] width 131 height 9
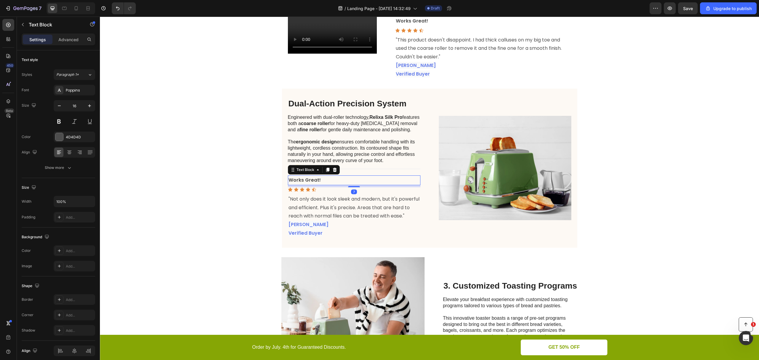
click at [319, 185] on p "Works Great!" at bounding box center [354, 180] width 131 height 9
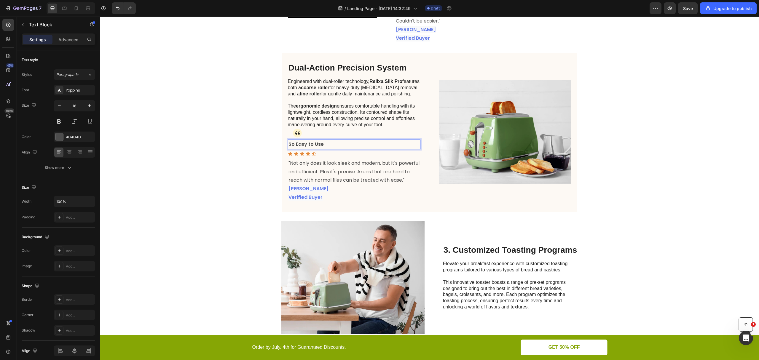
scroll to position [296, 0]
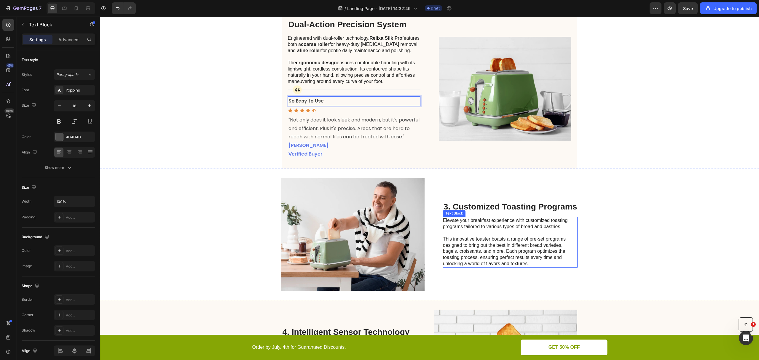
click at [528, 230] on p "Elevate your breakfast experience with customized toasting programs tailored to…" at bounding box center [509, 224] width 133 height 12
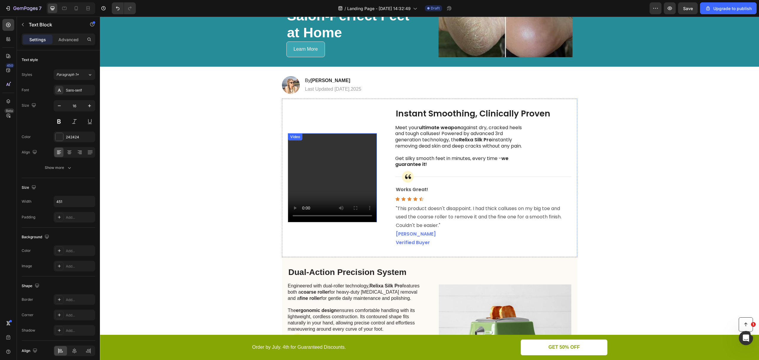
scroll to position [0, 0]
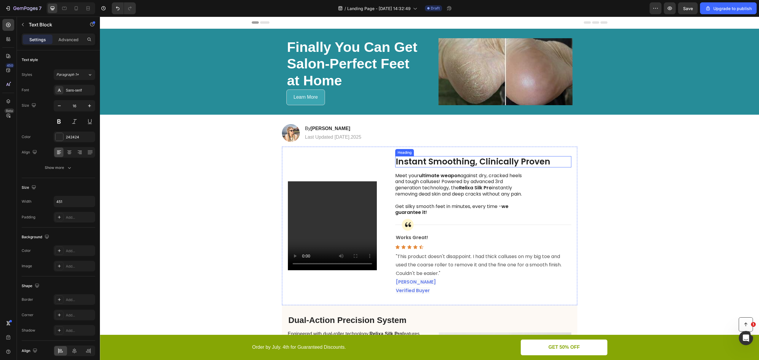
click at [445, 162] on p "Instant Smoothing, Clinically Proven" at bounding box center [483, 162] width 175 height 10
click at [491, 198] on p "Meet your ultimate weapon against dry, cracked heels and tough calluses! Powere…" at bounding box center [461, 185] width 133 height 25
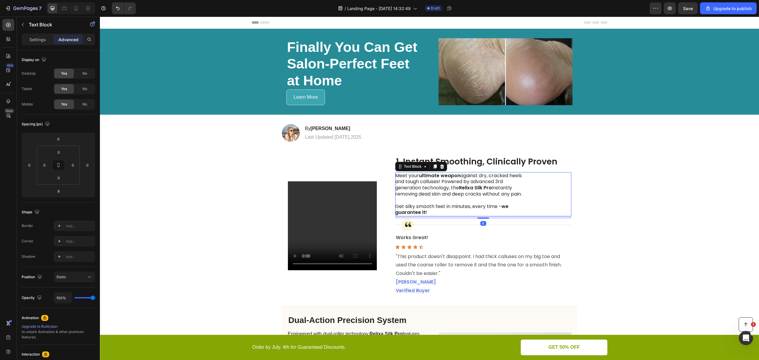
scroll to position [119, 0]
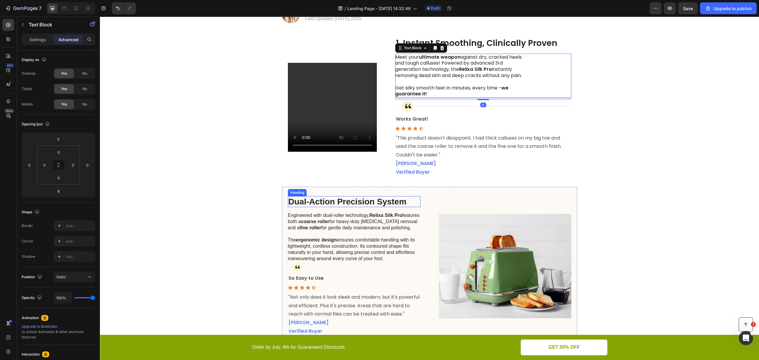
click at [312, 207] on p "Dual-Action Precision System" at bounding box center [354, 202] width 131 height 10
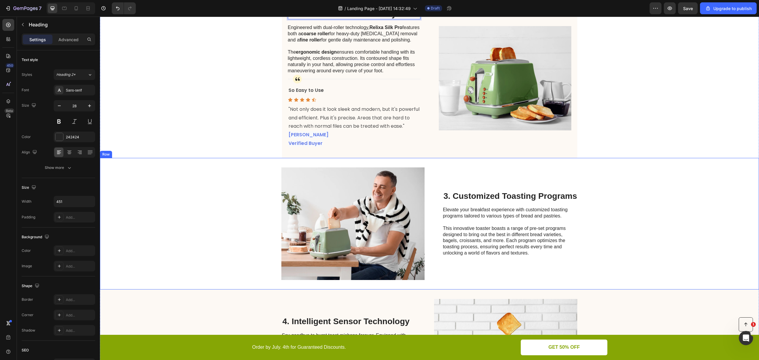
scroll to position [316, 0]
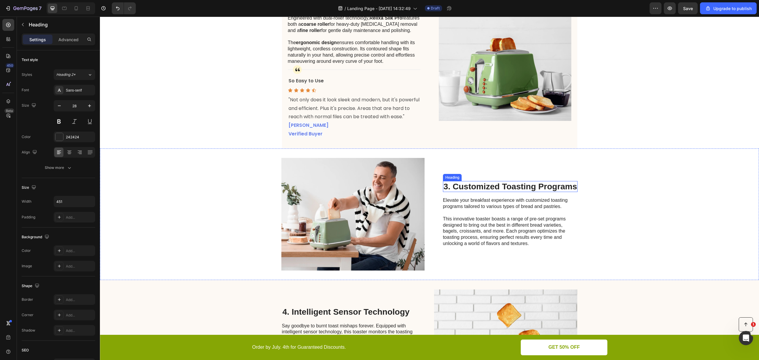
click at [481, 192] on h2 "3. Customized Toasting Programs" at bounding box center [510, 186] width 135 height 11
click at [466, 192] on h2 "3. Customized Toasting Programs" at bounding box center [510, 186] width 135 height 11
drag, startPoint x: 457, startPoint y: 203, endPoint x: 572, endPoint y: 200, distance: 115.7
click at [572, 192] on p "3. Customized Toasting Programs" at bounding box center [511, 187] width 134 height 10
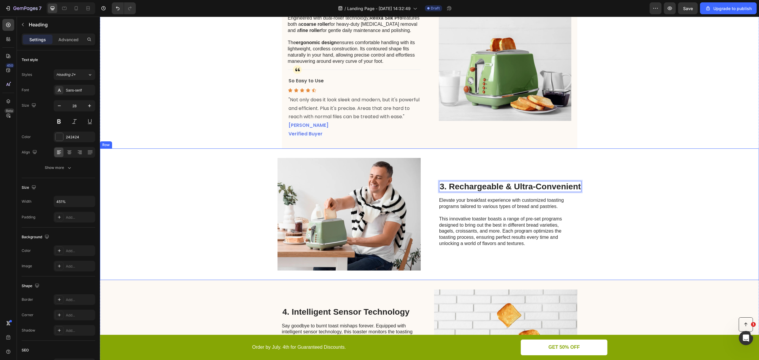
click at [229, 193] on div "Image 3. Rechargeable & Ultra-Convenient Heading 16 Elevate your breakfast expe…" at bounding box center [429, 215] width 659 height 132
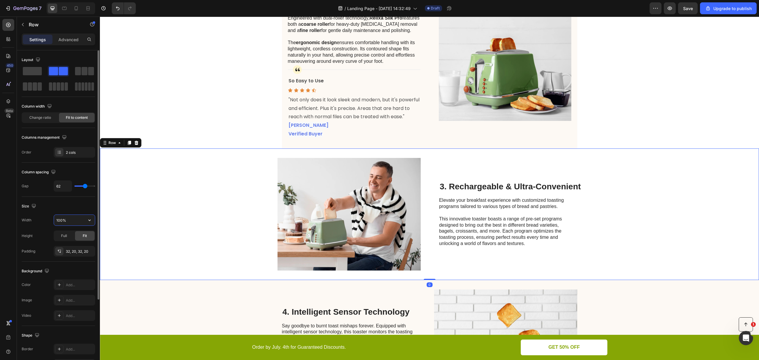
click at [70, 224] on input "100%" at bounding box center [74, 220] width 41 height 11
type input "%"
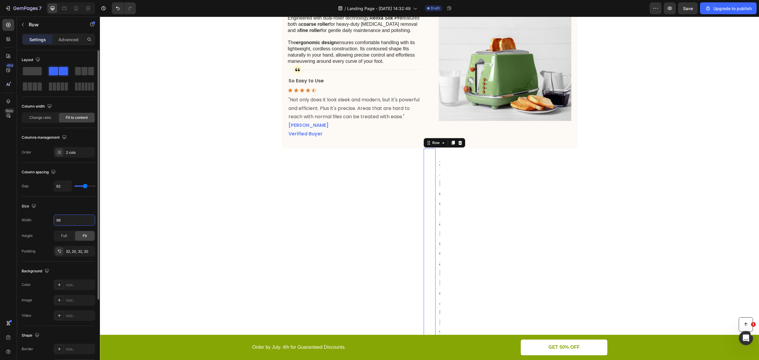
type input "996"
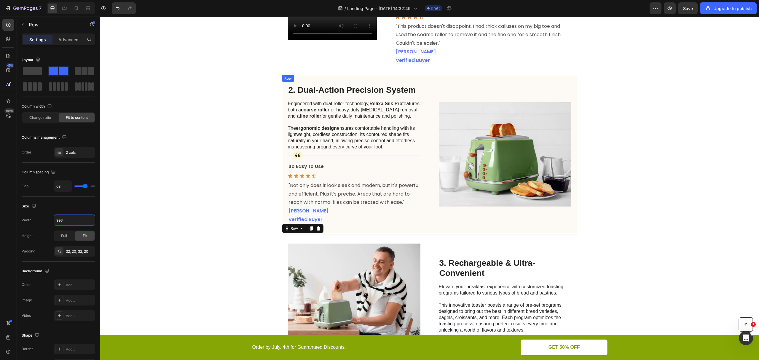
scroll to position [158, 0]
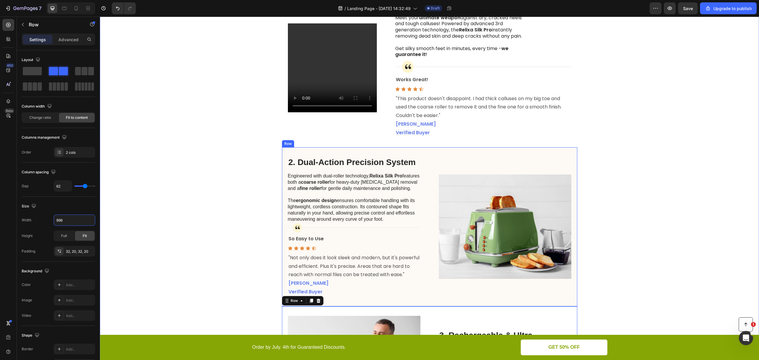
click at [373, 177] on div "2. Dual-Action Precision System Heading Engineered with dual-roller technology,…" at bounding box center [354, 227] width 133 height 140
click at [385, 167] on p "2. Dual-Action Precision System" at bounding box center [354, 162] width 131 height 10
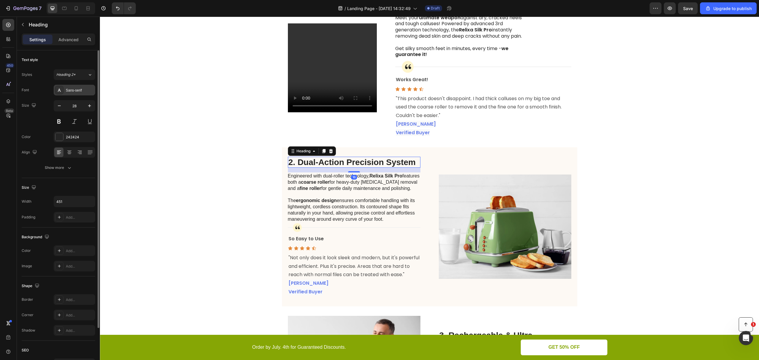
click at [69, 88] on div "Sans-serif" at bounding box center [80, 90] width 28 height 5
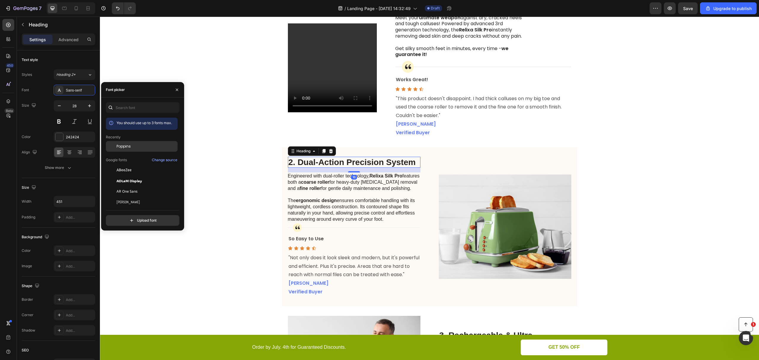
click at [120, 146] on span "Poppins" at bounding box center [124, 146] width 14 height 5
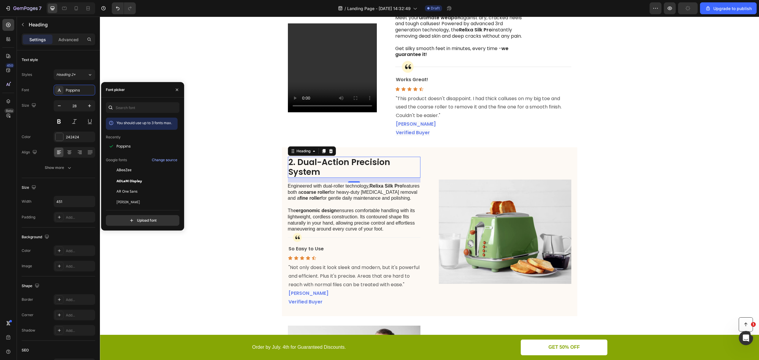
click at [330, 195] on strong "coarse roller" at bounding box center [315, 192] width 28 height 5
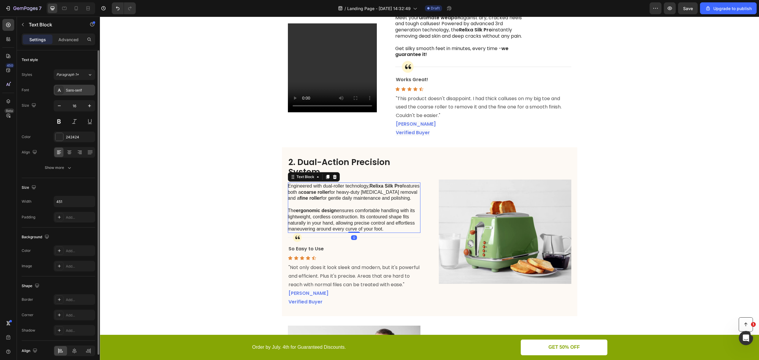
click at [69, 90] on div "Sans-serif" at bounding box center [80, 90] width 28 height 5
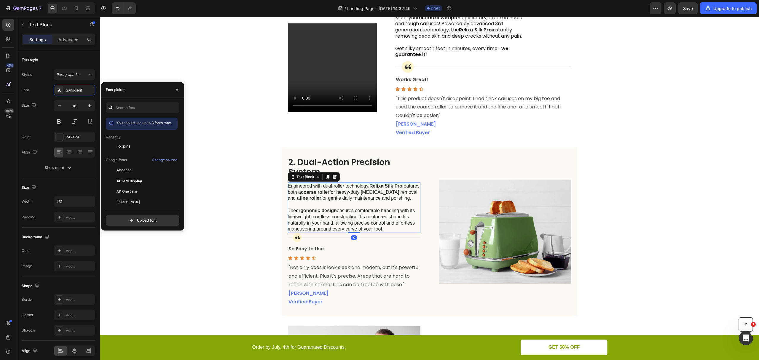
click at [120, 144] on span "Poppins" at bounding box center [124, 146] width 14 height 5
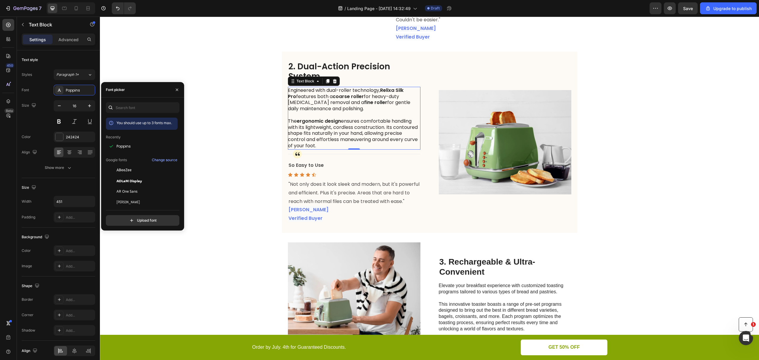
scroll to position [277, 0]
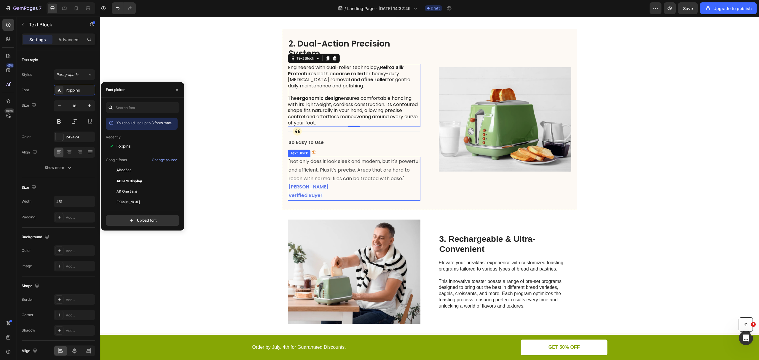
click at [358, 183] on p ""Not only does it look sleek and modern, but it's powerful and efficient. Plus …" at bounding box center [354, 170] width 131 height 26
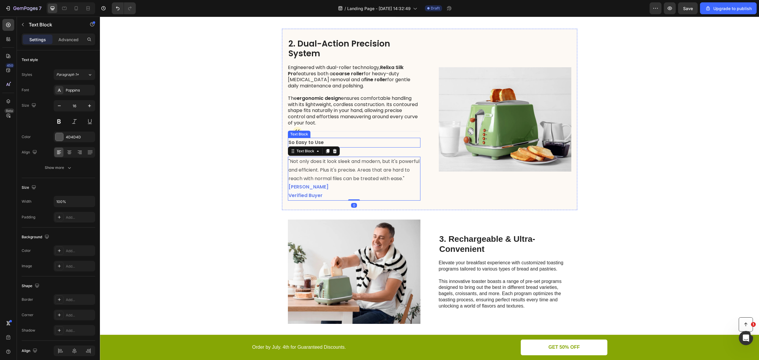
click at [382, 147] on p "So Easy to Use" at bounding box center [354, 143] width 131 height 9
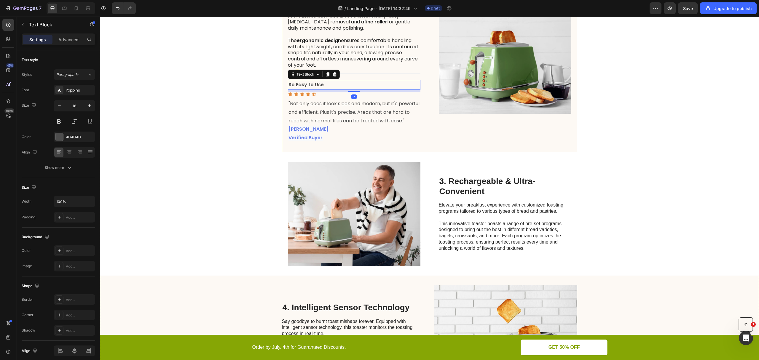
scroll to position [395, 0]
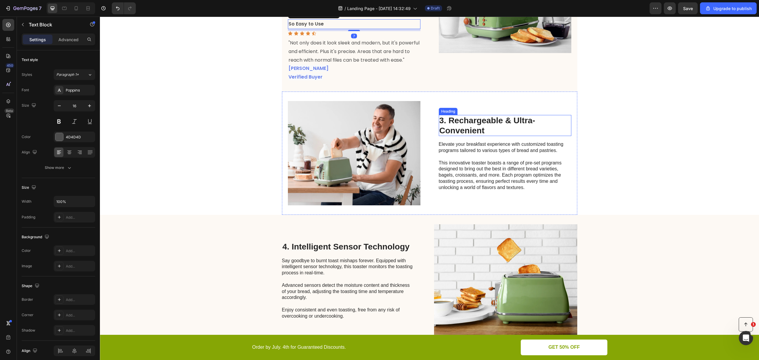
click at [492, 136] on p "3. Rechargeable & Ultra-Convenient" at bounding box center [505, 126] width 131 height 20
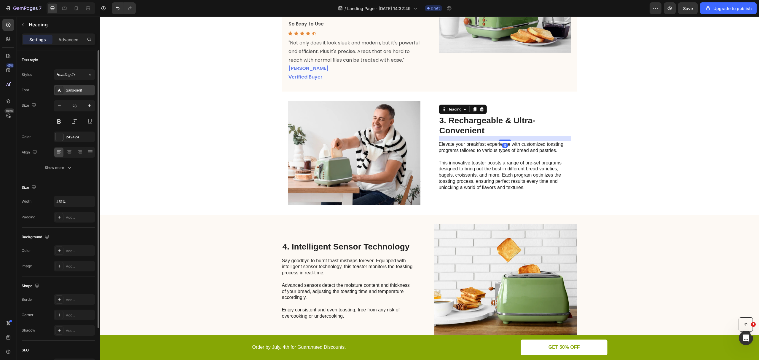
click at [74, 87] on div "Sans-serif" at bounding box center [75, 90] width 42 height 11
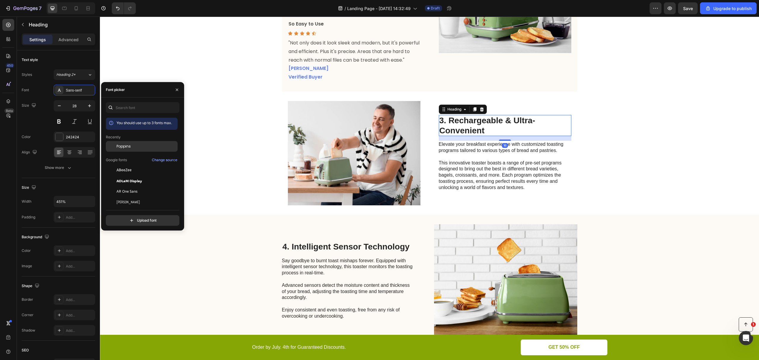
click at [134, 186] on div "Poppins" at bounding box center [142, 191] width 72 height 11
click at [476, 184] on p "This innovative toaster boasts a range of pre-set programs designed to bring ou…" at bounding box center [505, 175] width 132 height 31
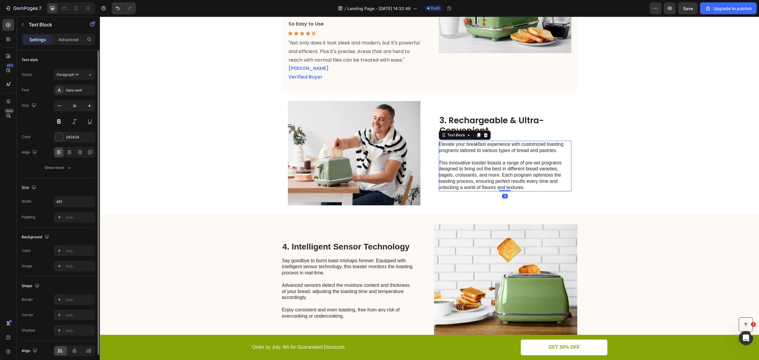
click at [76, 96] on div "Font Sans-serif Size 16 Color 242424 Align Show more" at bounding box center [59, 129] width 74 height 88
click at [65, 91] on div "Sans-serif" at bounding box center [75, 90] width 42 height 11
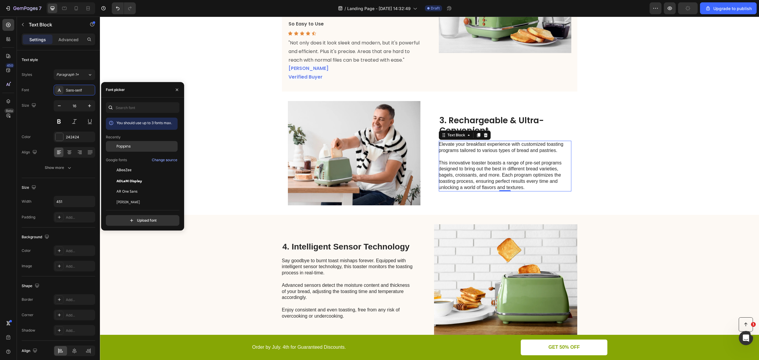
click at [125, 145] on span "Poppins" at bounding box center [124, 146] width 14 height 5
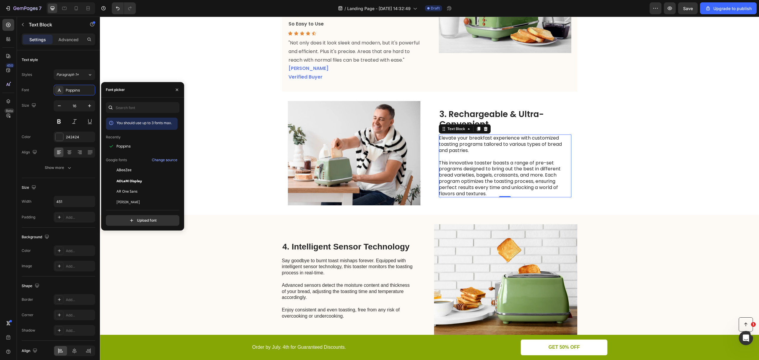
click at [494, 154] on p "Elevate your breakfast experience with customized toasting programs tailored to…" at bounding box center [505, 144] width 132 height 18
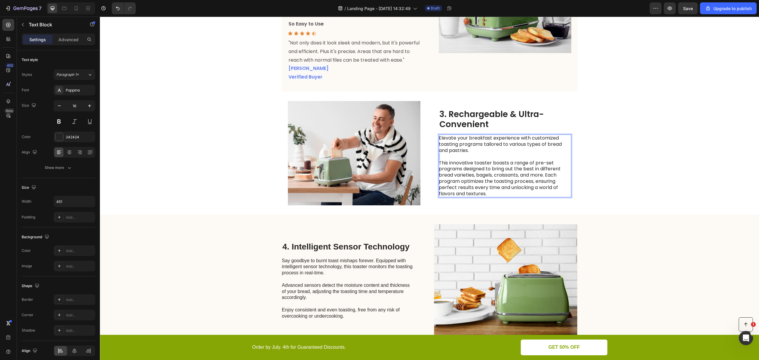
click at [494, 154] on p "Elevate your breakfast experience with customized toasting programs tailored to…" at bounding box center [505, 144] width 132 height 18
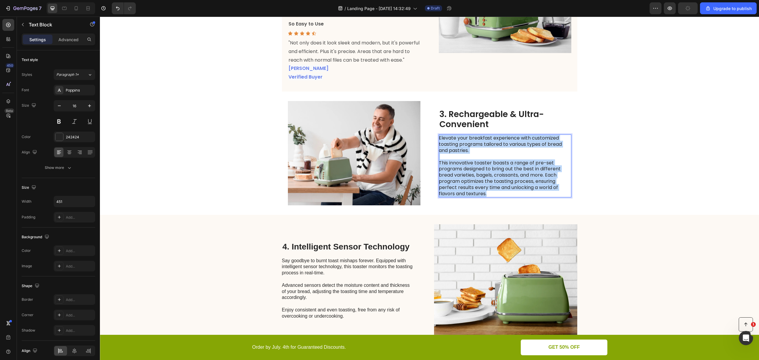
scroll to position [404, 0]
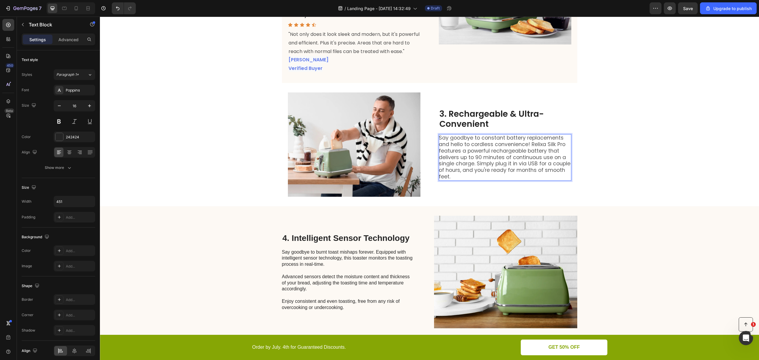
click at [529, 161] on span "Say goodbye to constant battery replacements and hello to cordless convenience!…" at bounding box center [505, 157] width 132 height 46
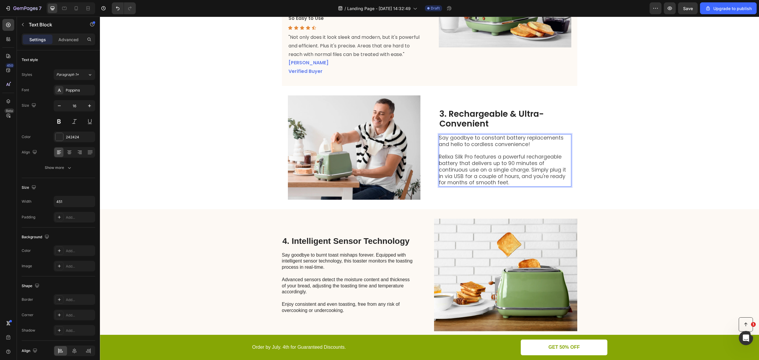
click at [528, 185] on span "Relixa Silk Pro features a powerful rechargeable battery that delivers up to 90…" at bounding box center [502, 169] width 127 height 33
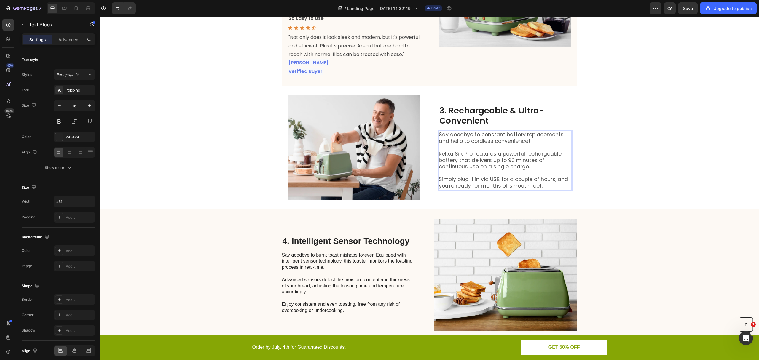
scroll to position [398, 0]
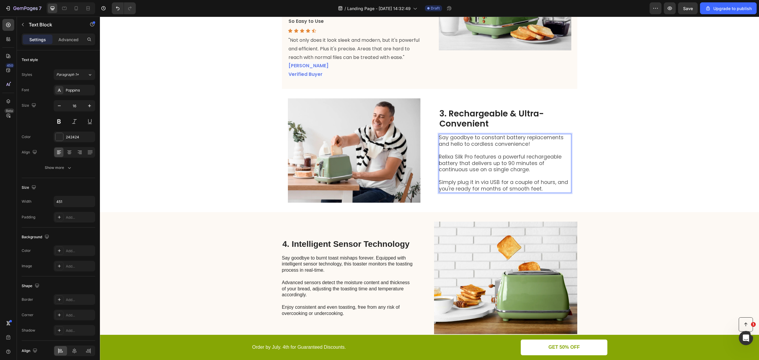
click at [520, 148] on span "Say goodbye to constant battery replacements and hello to cordless convenience!" at bounding box center [501, 141] width 125 height 14
drag, startPoint x: 471, startPoint y: 174, endPoint x: 434, endPoint y: 174, distance: 36.8
click at [434, 174] on div "Image 3. Rechargeable & Ultra-Convenient Heading Say goodbye to constant batter…" at bounding box center [429, 150] width 295 height 123
click at [485, 173] on span "Relixa Silk Pro features a powerful rechargeable battery that delivers up to 90…" at bounding box center [500, 163] width 123 height 20
click at [528, 173] on span "Relixa Silk Pro features a powerful rechargeable battery that delivers up to 90…" at bounding box center [500, 163] width 123 height 20
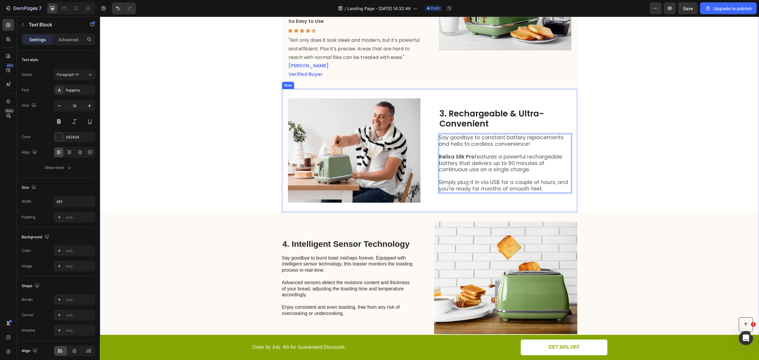
click at [472, 203] on div "3. Rechargeable & Ultra-Convenient Heading Say goodbye to constant battery repl…" at bounding box center [505, 150] width 133 height 104
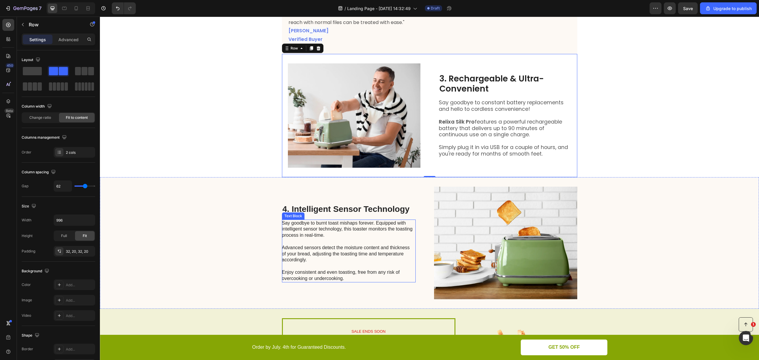
scroll to position [477, 0]
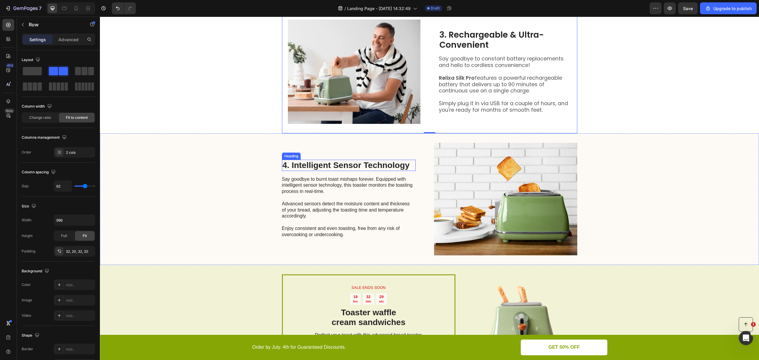
click at [300, 171] on h2 "4. Intelligent Sensor Technology" at bounding box center [349, 165] width 134 height 11
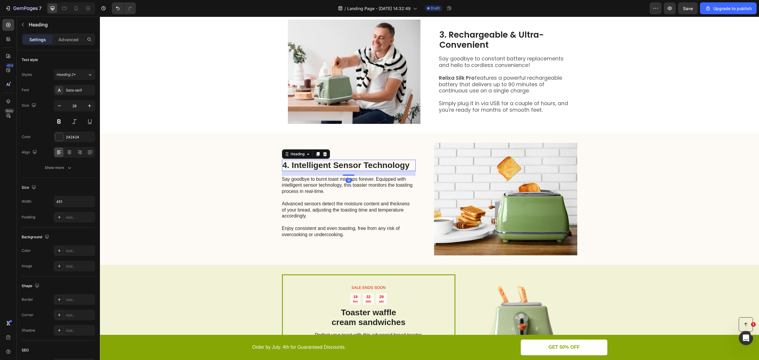
click at [300, 171] on h2 "4. Intelligent Sensor Technology" at bounding box center [349, 165] width 134 height 11
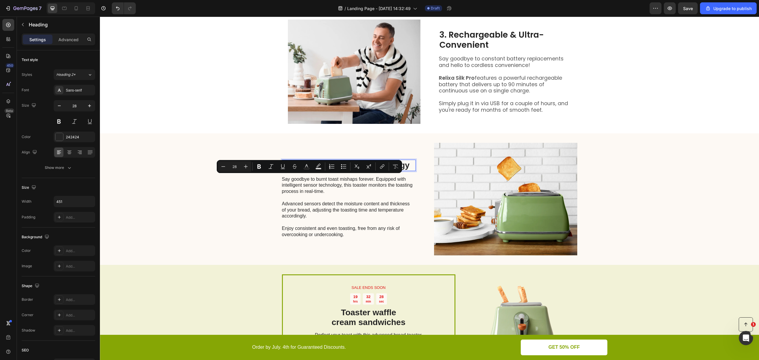
click at [292, 171] on p "4. Intelligent Sensor Technology" at bounding box center [349, 165] width 133 height 10
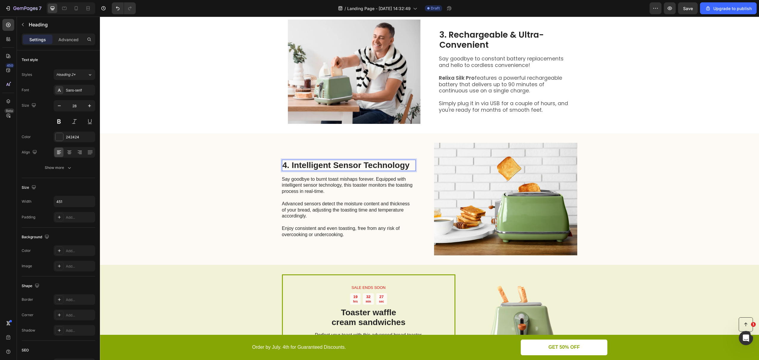
click at [288, 171] on p "4. Intelligent Sensor Technology" at bounding box center [349, 165] width 133 height 10
drag, startPoint x: 289, startPoint y: 183, endPoint x: 407, endPoint y: 184, distance: 117.2
click at [407, 171] on p "4. Intelligent Sensor Technology" at bounding box center [349, 165] width 133 height 10
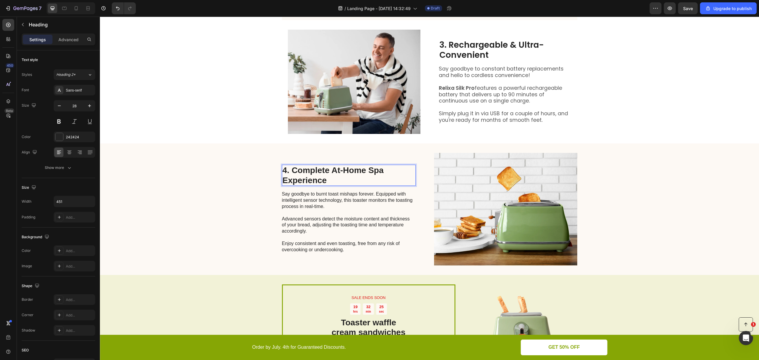
scroll to position [472, 0]
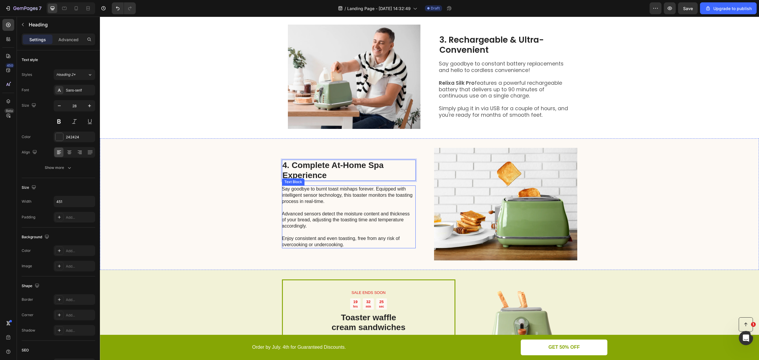
click at [361, 222] on p "Say goodbye to burnt toast mishaps forever. Equipped with intelligent sensor te…" at bounding box center [348, 217] width 133 height 62
click at [343, 219] on p "Say goodbye to burnt toast mishaps forever. Equipped with intelligent sensor te…" at bounding box center [348, 217] width 133 height 62
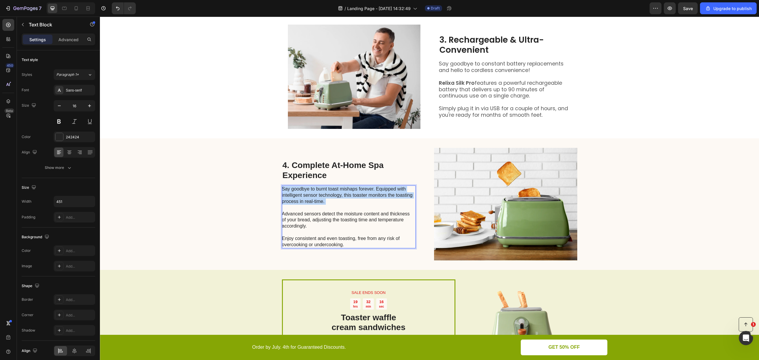
click at [343, 219] on p "Say goodbye to burnt toast mishaps forever. Equipped with intelligent sensor te…" at bounding box center [348, 217] width 133 height 62
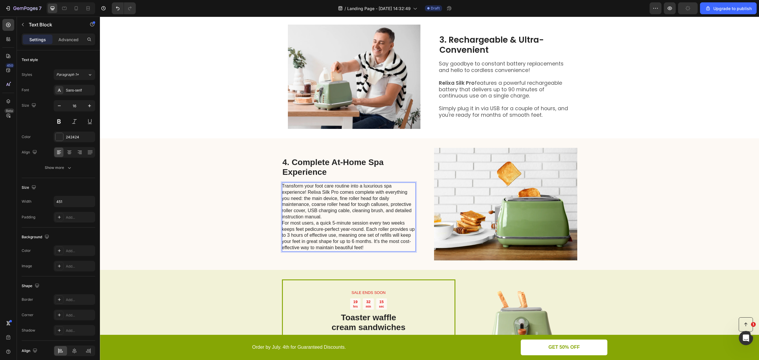
scroll to position [469, 0]
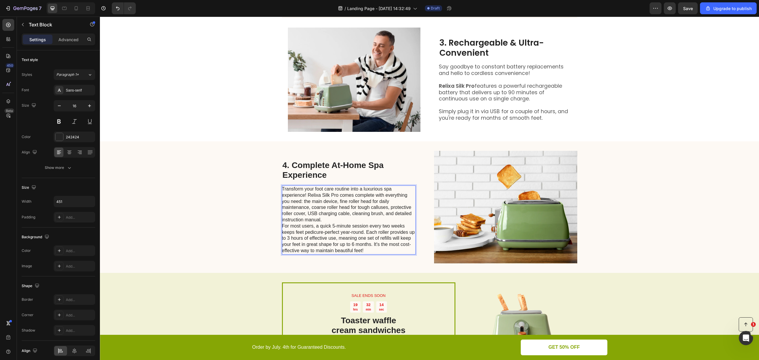
click at [340, 223] on p "Transform your foot care routine into a luxurious spa experience! Relixa Silk P…" at bounding box center [348, 204] width 133 height 37
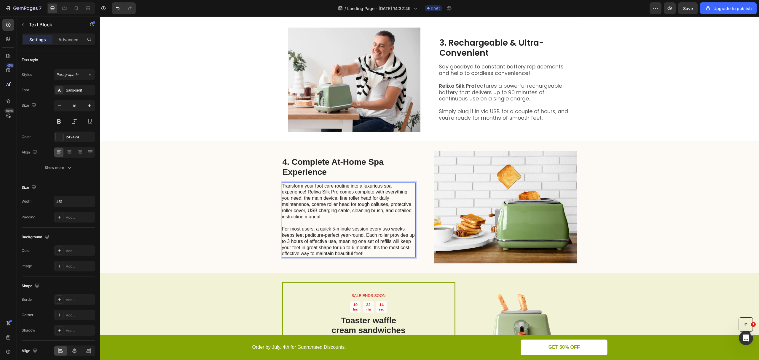
scroll to position [466, 0]
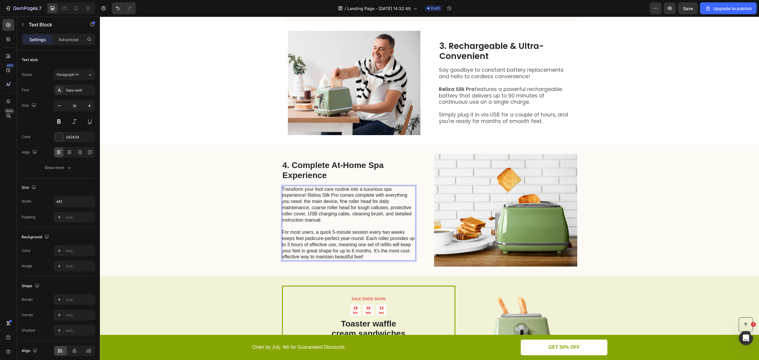
click at [372, 209] on p "Transform your foot care routine into a luxurious spa experience! Relixa Silk P…" at bounding box center [348, 205] width 133 height 37
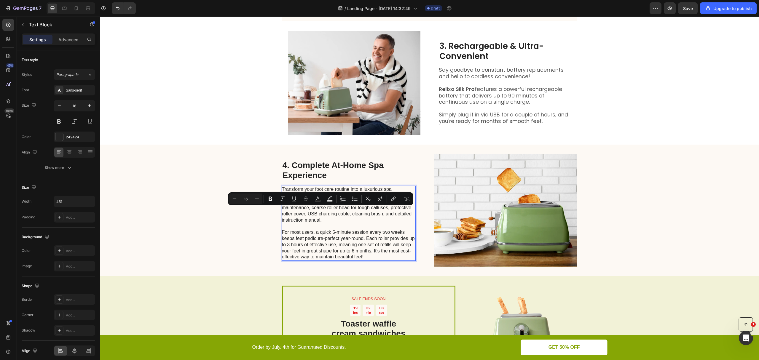
drag, startPoint x: 305, startPoint y: 212, endPoint x: 337, endPoint y: 214, distance: 31.2
click at [337, 214] on p "Transform your foot care routine into a luxurious spa experience! Relixa Silk P…" at bounding box center [348, 205] width 133 height 37
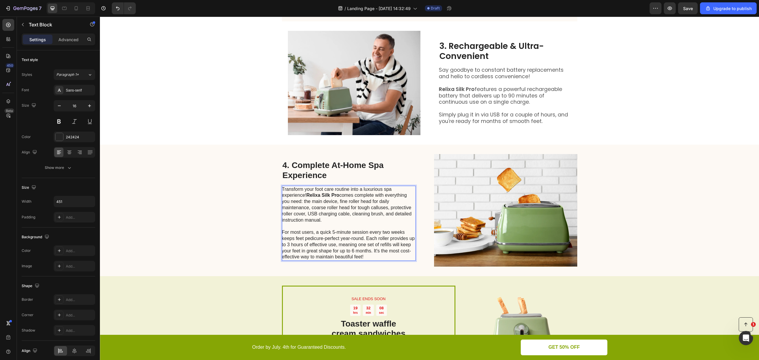
click at [358, 221] on p "Transform your foot care routine into a luxurious spa experience! Relixa Silk P…" at bounding box center [348, 205] width 133 height 37
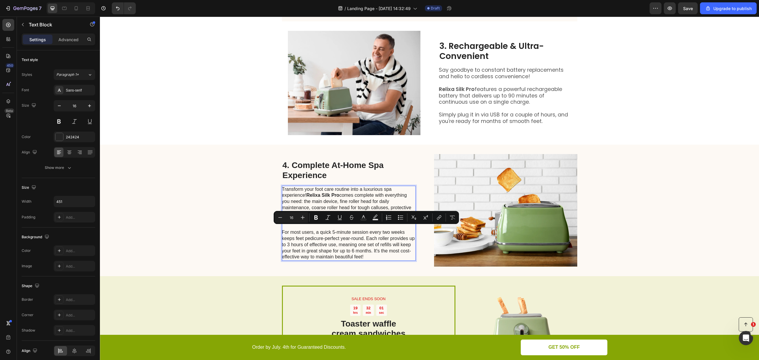
drag, startPoint x: 351, startPoint y: 230, endPoint x: 382, endPoint y: 230, distance: 31.4
click at [382, 224] on p "Transform your foot care routine into a luxurious spa experience! Relixa Silk P…" at bounding box center [348, 205] width 133 height 37
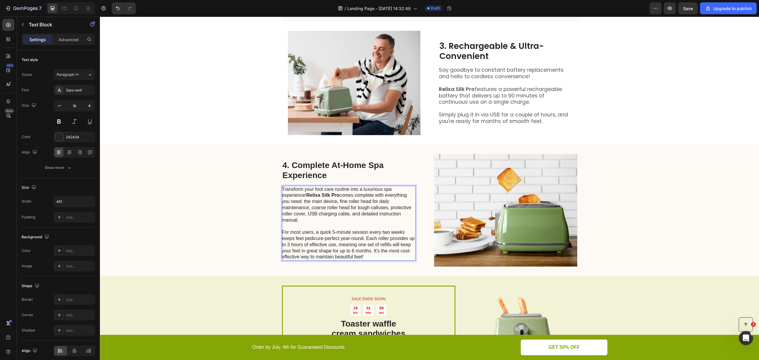
click at [341, 230] on p "Rich Text Editor. Editing area: main" at bounding box center [348, 226] width 133 height 6
click at [332, 255] on p "For most users, a quick 5-minute session every two weeks keeps feet pedicure-pe…" at bounding box center [348, 245] width 133 height 31
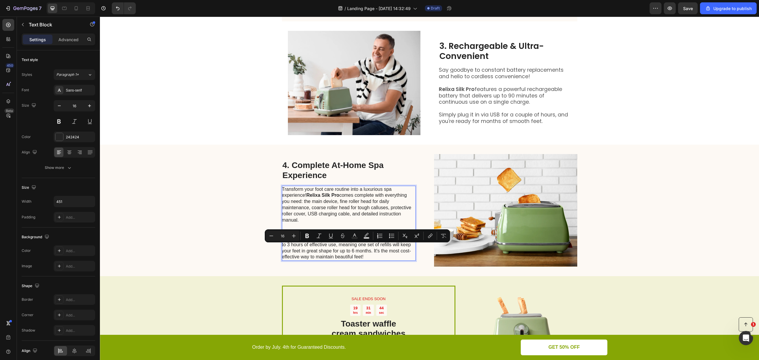
drag, startPoint x: 314, startPoint y: 249, endPoint x: 402, endPoint y: 250, distance: 87.8
click at [402, 250] on p "For most users, a quick 5-minute session every two weeks keeps feet pedicure-pe…" at bounding box center [348, 245] width 133 height 31
click at [373, 257] on p "For most users, a quick 5-minute session every two weeks keeps feet pedicure-pe…" at bounding box center [348, 245] width 133 height 31
click at [363, 260] on p "For most users, a quick 5-minute session every two weeks keeps feet pedicure-pe…" at bounding box center [348, 245] width 133 height 31
drag, startPoint x: 362, startPoint y: 252, endPoint x: 277, endPoint y: 246, distance: 85.6
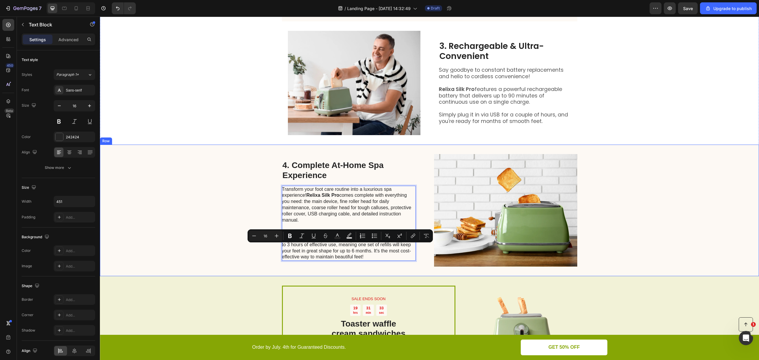
click at [277, 246] on div "4. Complete At-Home Spa Experience Heading Transform your foot care routine int…" at bounding box center [429, 211] width 659 height 132
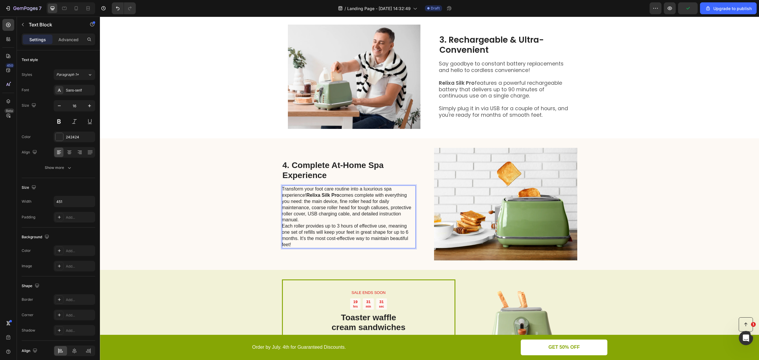
scroll to position [469, 0]
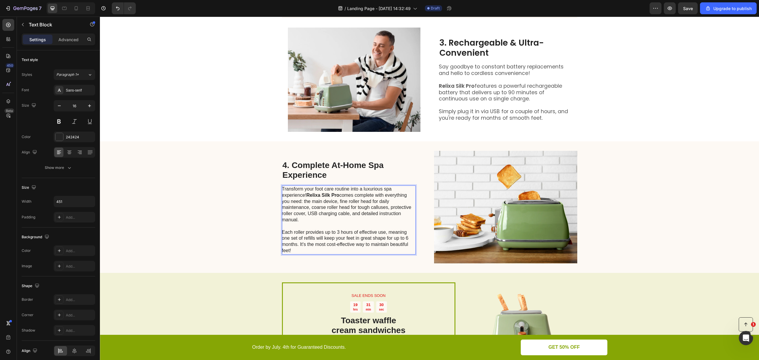
click at [288, 248] on p "Each roller provides up to 3 hours of effective use, meaning one set of refills…" at bounding box center [348, 242] width 133 height 25
click at [298, 254] on p "Each roller provides up to 3 hours of effective use, meaning one set of refills…" at bounding box center [348, 242] width 133 height 25
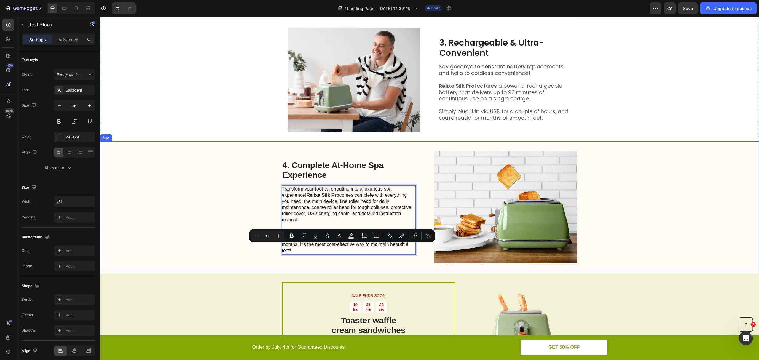
drag, startPoint x: 300, startPoint y: 265, endPoint x: 278, endPoint y: 246, distance: 29.6
click at [278, 246] on div "4. Complete At-Home Spa Experience Heading Transform your foot care routine int…" at bounding box center [429, 207] width 659 height 132
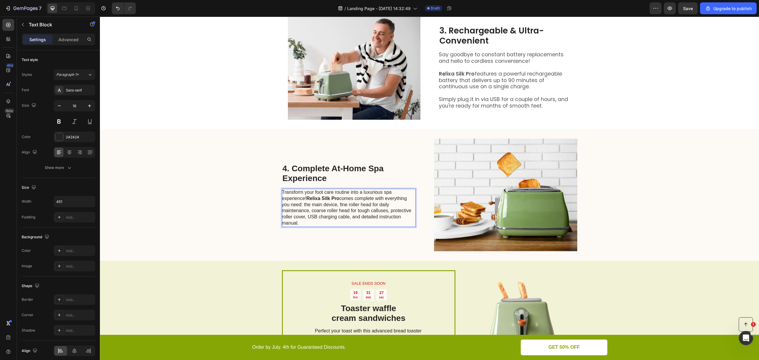
scroll to position [484, 0]
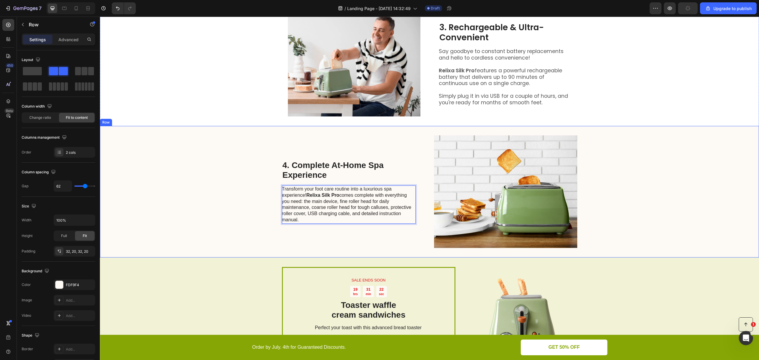
click at [325, 248] on div "4. Complete At-Home Spa Experience Heading Transform your foot care routine int…" at bounding box center [349, 192] width 134 height 113
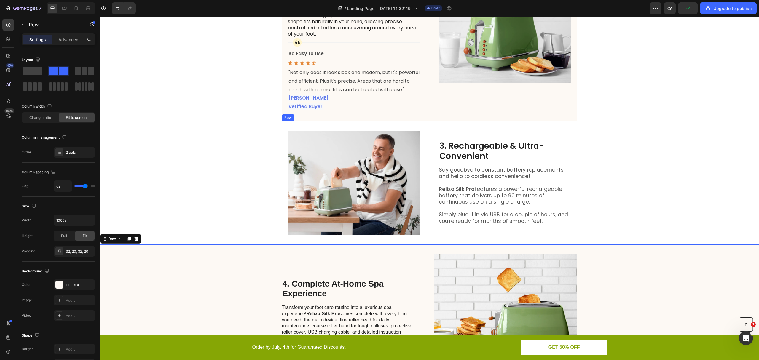
scroll to position [524, 0]
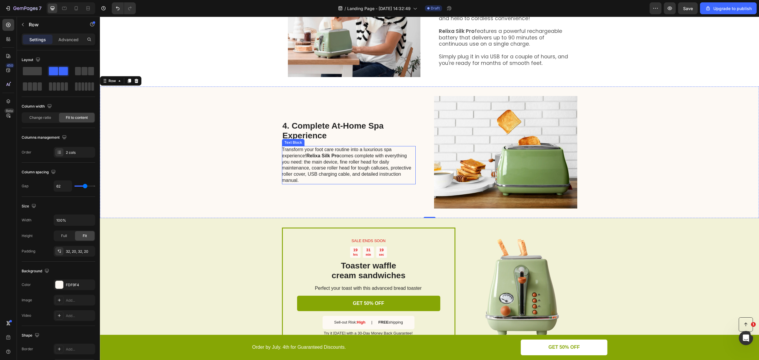
click at [348, 141] on p "4. Complete At-Home Spa Experience" at bounding box center [349, 131] width 133 height 20
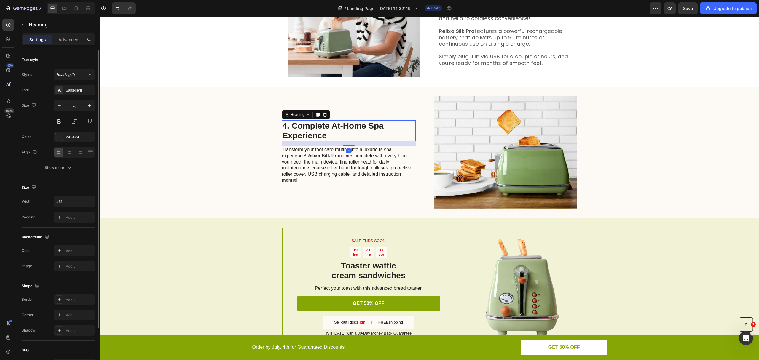
click at [73, 96] on div "Font Sans-serif Size 28 Color 242424 Align Show more" at bounding box center [59, 129] width 74 height 88
click at [74, 94] on div "Sans-serif" at bounding box center [75, 90] width 42 height 11
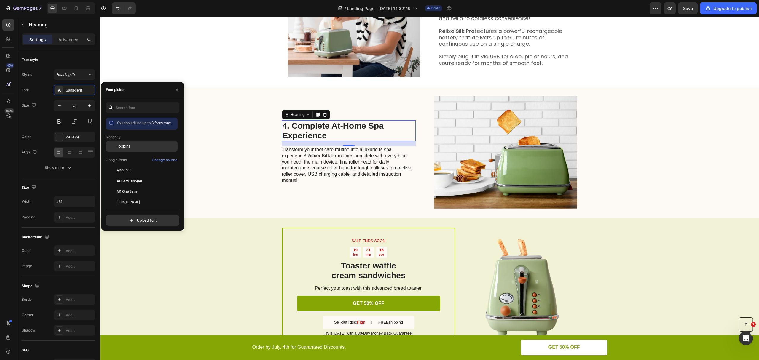
click at [131, 145] on div "Poppins" at bounding box center [147, 146] width 60 height 5
click at [345, 175] on p "Transform your foot care routine into a luxurious spa experience! Relixa Silk P…" at bounding box center [348, 165] width 133 height 37
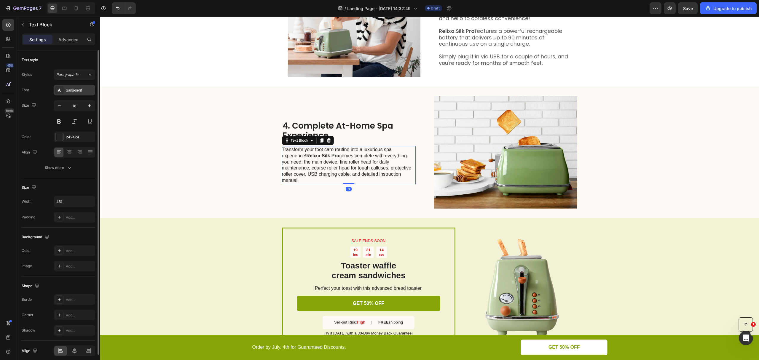
click at [75, 94] on div "Sans-serif" at bounding box center [75, 90] width 42 height 11
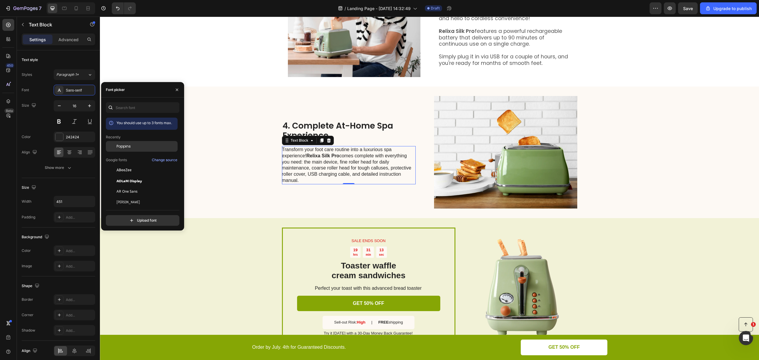
drag, startPoint x: 130, startPoint y: 144, endPoint x: 143, endPoint y: 144, distance: 13.4
click at [129, 144] on span "Poppins" at bounding box center [124, 146] width 14 height 5
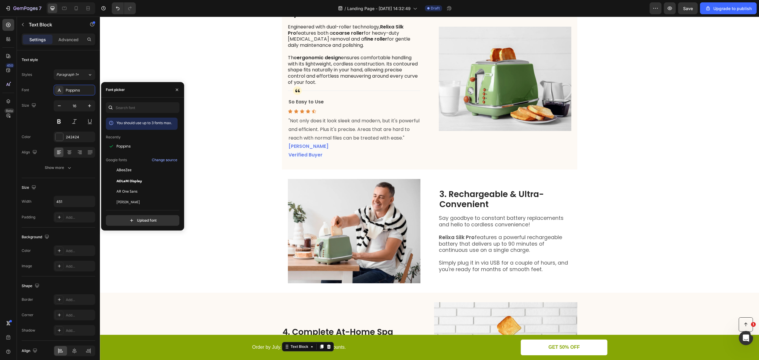
scroll to position [286, 0]
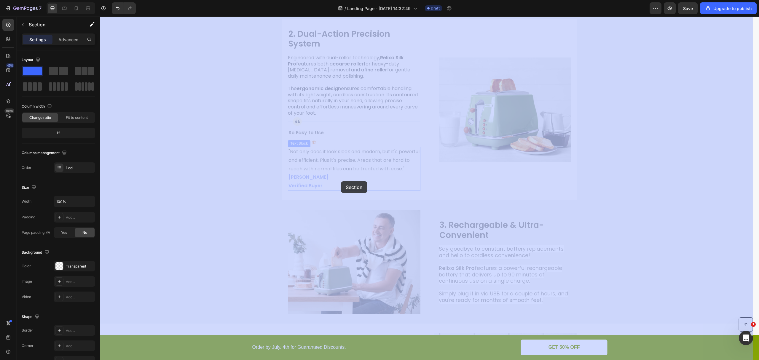
drag, startPoint x: 269, startPoint y: 138, endPoint x: 352, endPoint y: 190, distance: 98.4
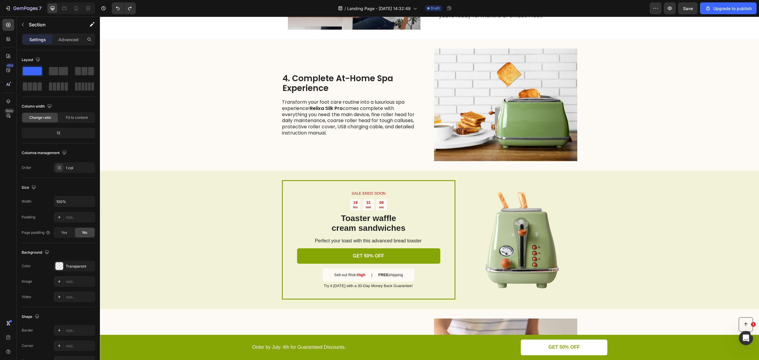
scroll to position [484, 0]
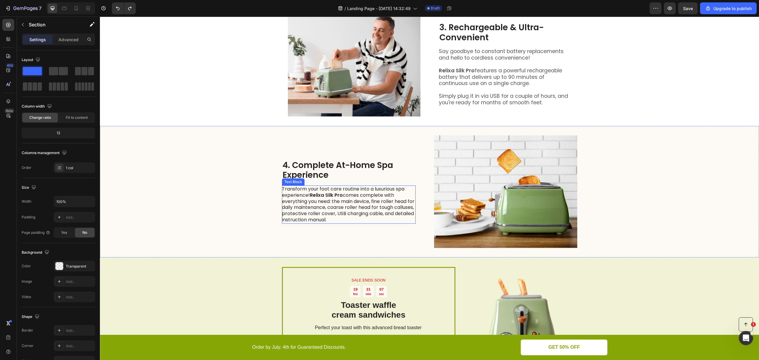
click at [348, 205] on p "Transform your foot care routine into a luxurious spa experience! Relixa Silk P…" at bounding box center [348, 204] width 133 height 37
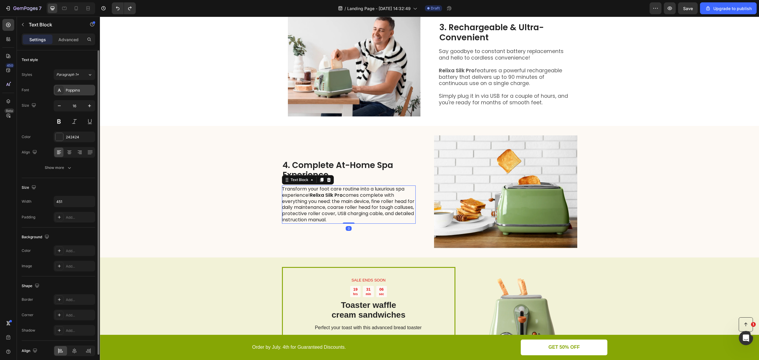
click at [74, 93] on div "Poppins" at bounding box center [75, 90] width 42 height 11
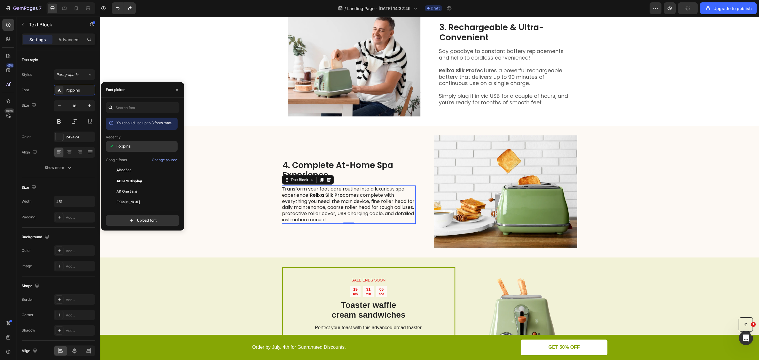
click at [124, 146] on span "Poppins" at bounding box center [124, 146] width 14 height 5
click at [351, 181] on h2 "4. Complete At-Home Spa Experience" at bounding box center [349, 170] width 134 height 21
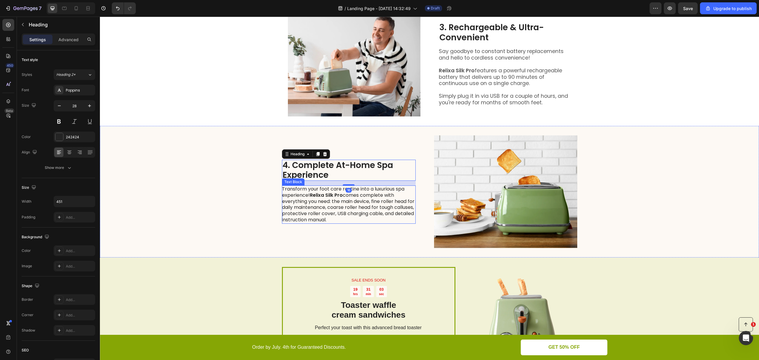
click at [371, 210] on p "Transform your foot care routine into a luxurious spa experience! Relixa Silk P…" at bounding box center [348, 204] width 133 height 37
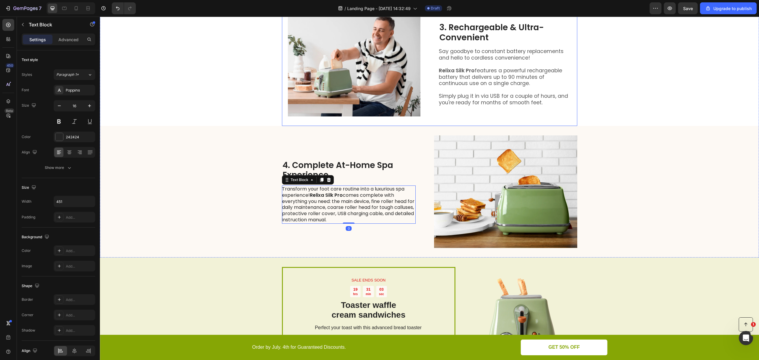
click at [465, 87] on span "Relixa Silk Pro features a powerful rechargeable battery that delivers up to 90…" at bounding box center [500, 77] width 123 height 20
click at [326, 199] on strong "Relixa Silk Pro" at bounding box center [326, 195] width 33 height 7
click at [299, 217] on p "Transform your foot care routine into a luxurious spa experience! Relixa Silk P…" at bounding box center [348, 204] width 133 height 37
click at [71, 90] on div "Poppins" at bounding box center [80, 90] width 28 height 5
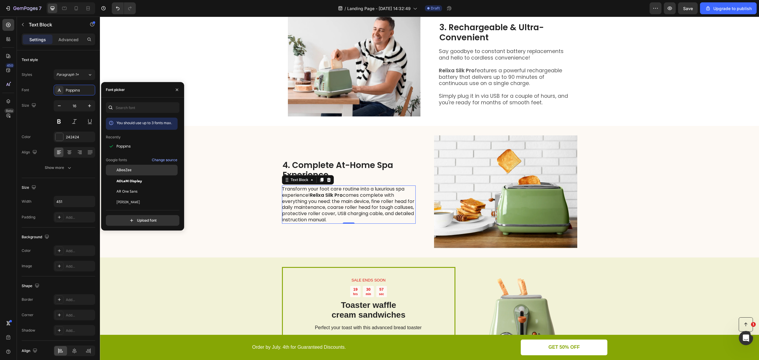
click at [119, 172] on span "ABeeZee" at bounding box center [124, 170] width 15 height 5
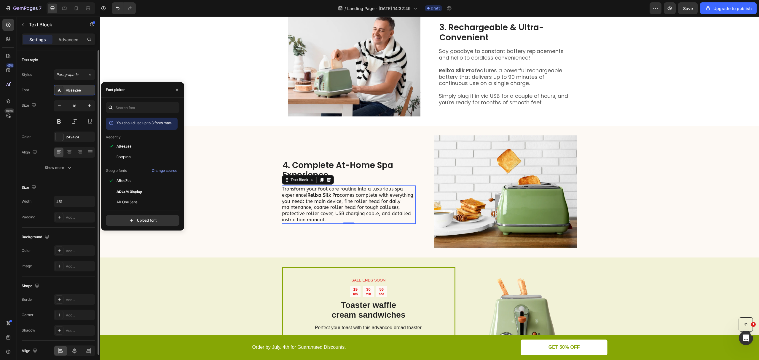
click at [73, 91] on div "ABeeZee" at bounding box center [80, 90] width 28 height 5
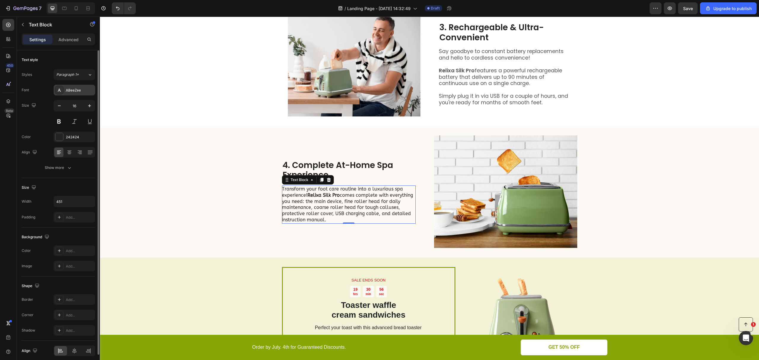
click at [74, 91] on div "ABeeZee" at bounding box center [80, 90] width 28 height 5
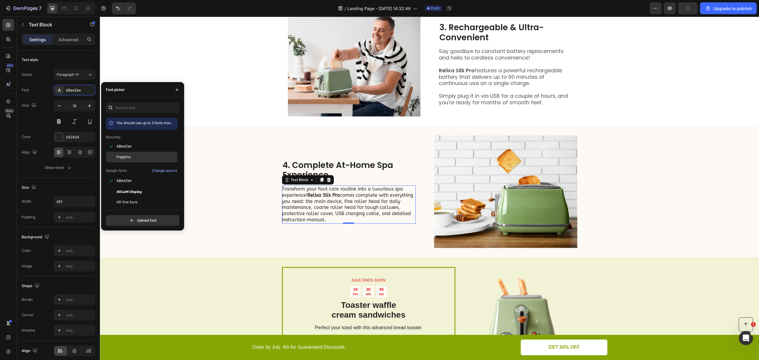
click at [131, 218] on div "Poppins" at bounding box center [142, 223] width 72 height 11
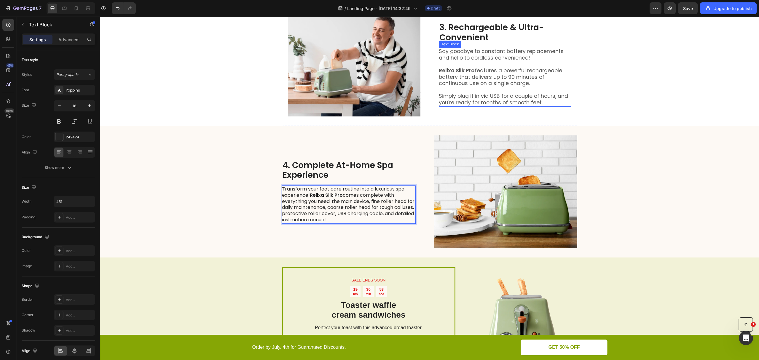
click at [468, 93] on p at bounding box center [505, 90] width 132 height 6
click at [311, 218] on p "Transform your foot care routine into a luxurious spa experience! Relixa Silk P…" at bounding box center [348, 204] width 133 height 37
click at [371, 216] on p "Transform your foot care routine into a luxurious spa experience! Relixa Silk P…" at bounding box center [348, 204] width 133 height 37
click at [307, 211] on p "Transform your foot care routine into a luxurious spa experience! Relixa Silk P…" at bounding box center [348, 204] width 133 height 37
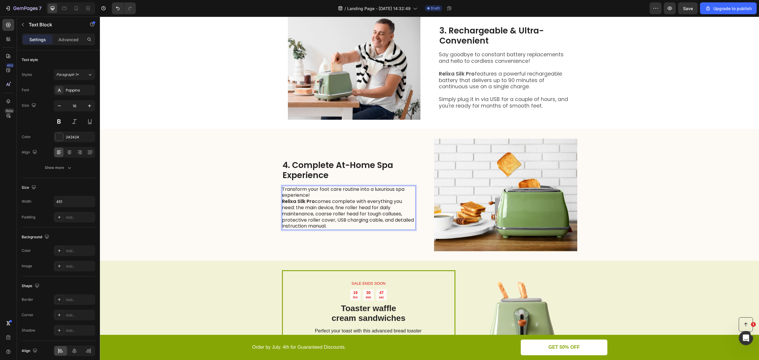
scroll to position [478, 0]
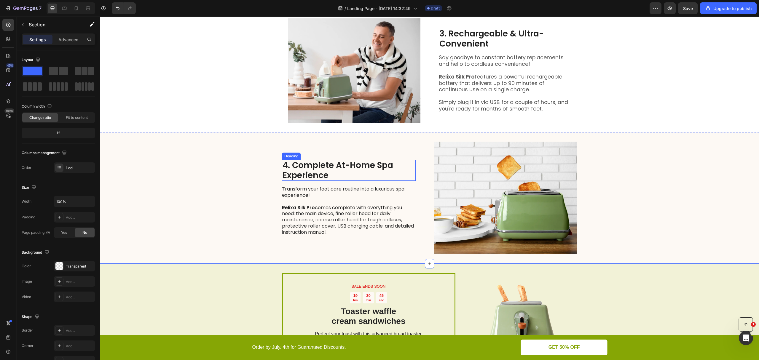
click at [335, 181] on h2 "4. Complete At-Home Spa Experience" at bounding box center [349, 170] width 134 height 21
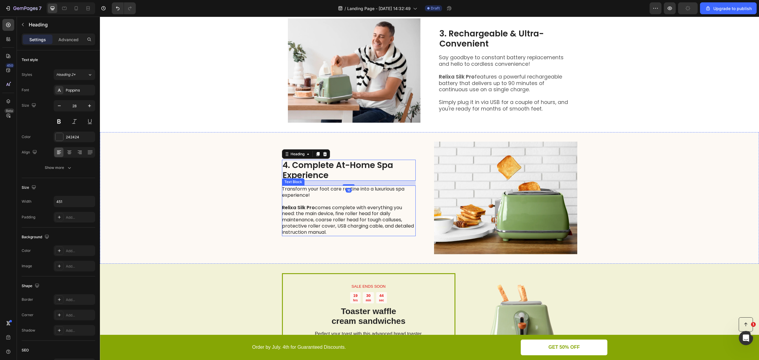
click at [323, 228] on p "Relixa Silk Pro comes complete with everything you need: the main device, fine …" at bounding box center [348, 220] width 133 height 31
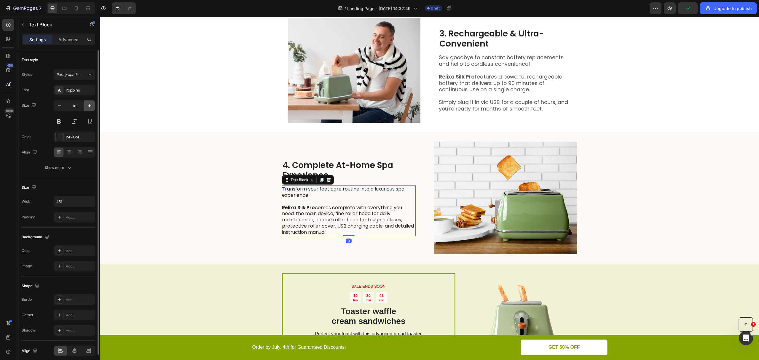
click at [88, 106] on icon "button" at bounding box center [90, 106] width 6 height 6
type input "17"
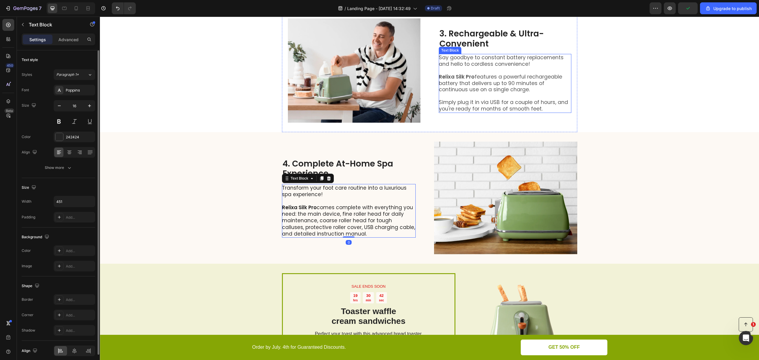
click at [517, 93] on span "Relixa Silk Pro features a powerful rechargeable battery that delivers up to 90…" at bounding box center [500, 83] width 123 height 20
click at [477, 51] on icon at bounding box center [478, 49] width 3 height 4
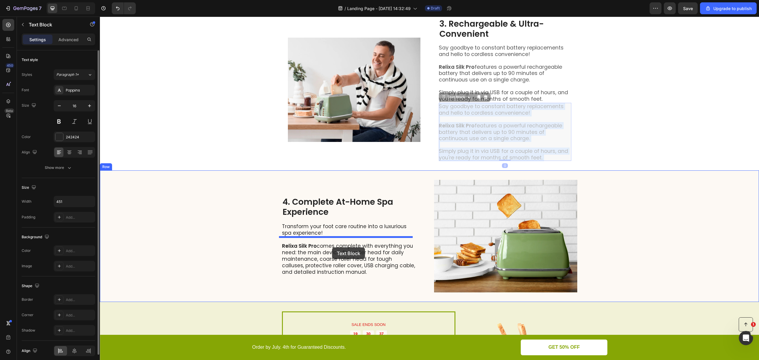
drag, startPoint x: 464, startPoint y: 135, endPoint x: 332, endPoint y: 248, distance: 173.3
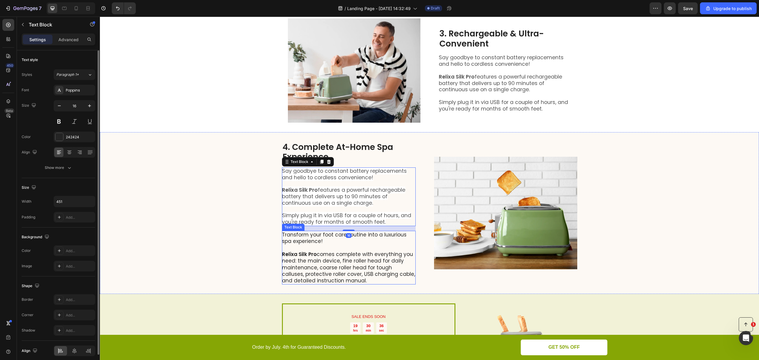
click at [343, 274] on p "Relixa Silk Pro comes complete with everything you need: the main device, fine …" at bounding box center [348, 267] width 133 height 33
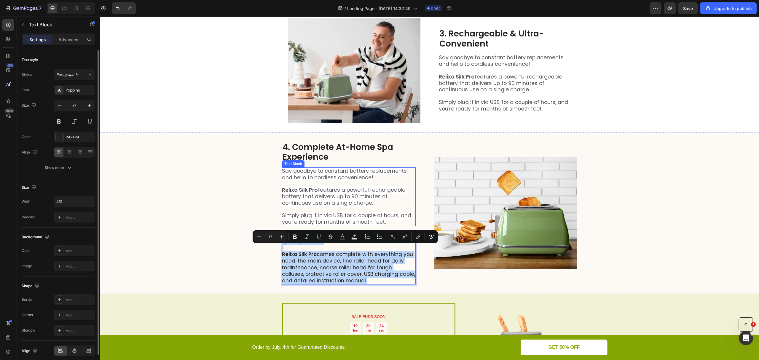
click at [339, 207] on span "Relixa Silk Pro features a powerful rechargeable battery that delivers up to 90…" at bounding box center [343, 197] width 123 height 20
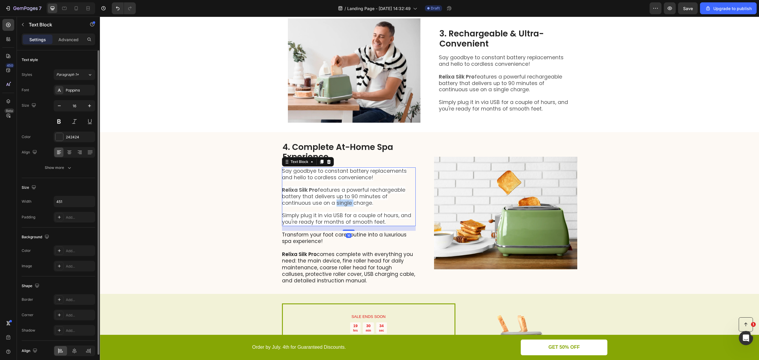
click at [339, 207] on span "Relixa Silk Pro features a powerful rechargeable battery that delivers up to 90…" at bounding box center [343, 197] width 123 height 20
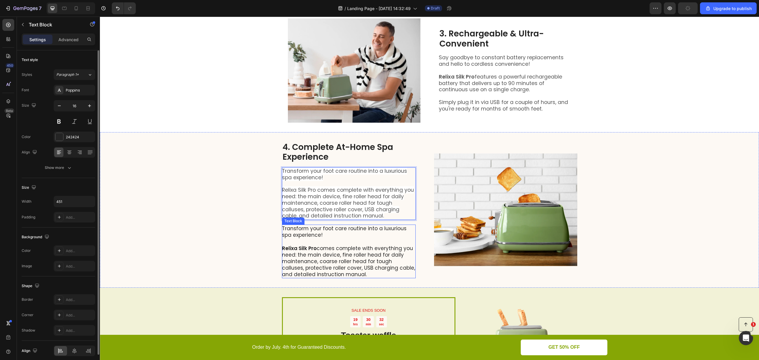
click at [361, 245] on p "Rich Text Editor. Editing area: main" at bounding box center [348, 241] width 133 height 7
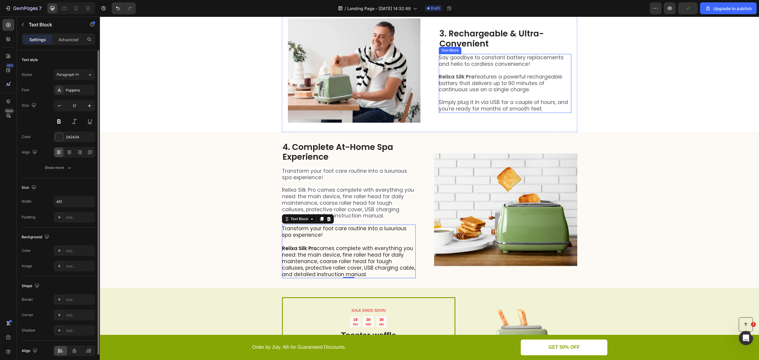
click at [472, 80] on strong "Relixa Silk Pro" at bounding box center [457, 76] width 36 height 7
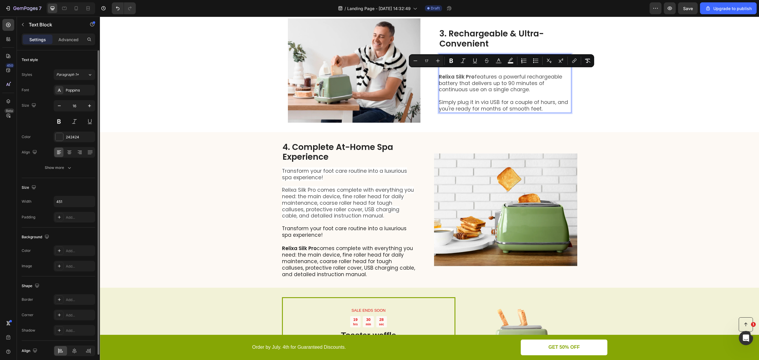
drag, startPoint x: 474, startPoint y: 97, endPoint x: 484, endPoint y: 107, distance: 14.7
click at [480, 93] on span "Relixa Silk Pro features a powerful rechargeable battery that delivers up to 90…" at bounding box center [500, 83] width 123 height 20
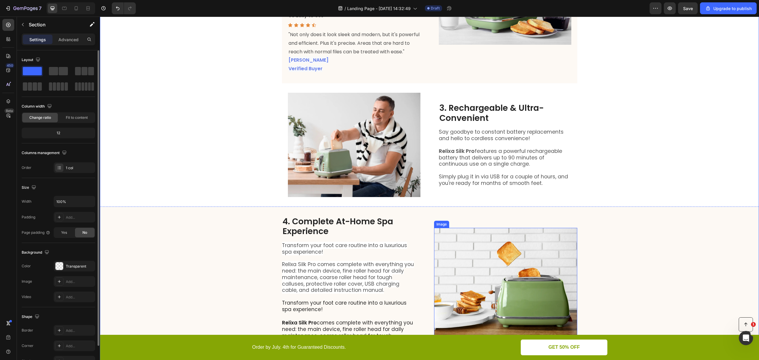
scroll to position [518, 0]
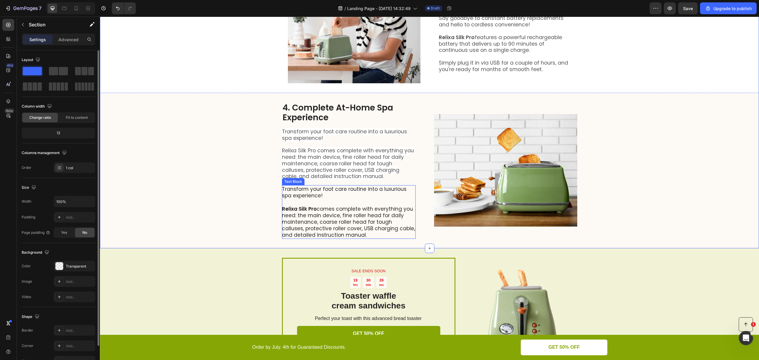
click at [343, 206] on p "Rich Text Editor. Editing area: main" at bounding box center [348, 202] width 133 height 7
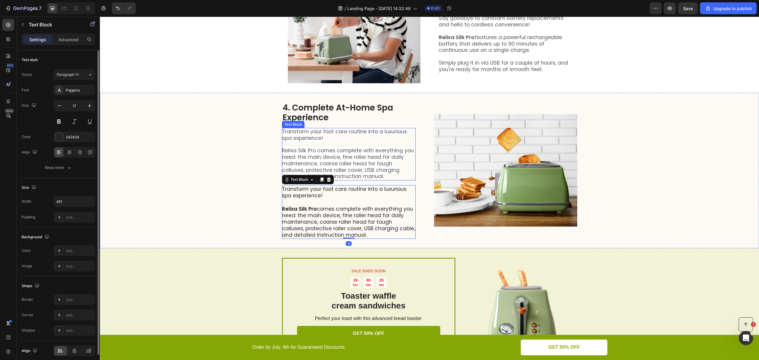
click at [321, 169] on span "Relixa Silk Pro comes complete with everything you need: the main device, fine …" at bounding box center [348, 163] width 132 height 33
click at [320, 169] on span "Relixa Silk Pro comes complete with everything you need: the main device, fine …" at bounding box center [348, 163] width 132 height 33
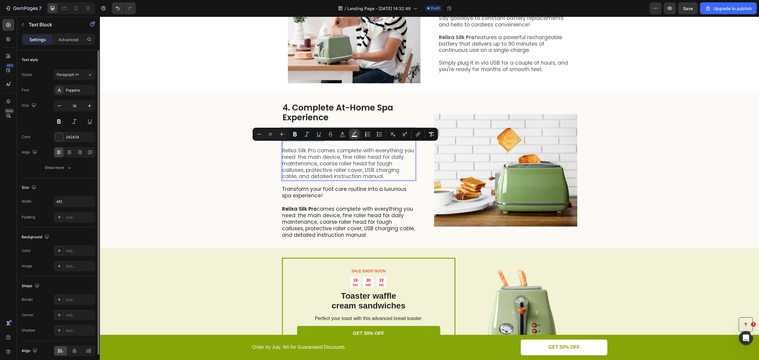
click at [352, 134] on icon "Editor contextual toolbar" at bounding box center [354, 134] width 6 height 6
type input "FFFFFF"
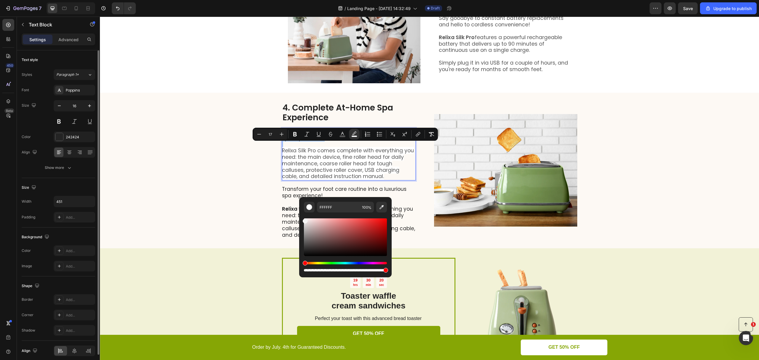
type input "F4F4F4"
drag, startPoint x: 403, startPoint y: 238, endPoint x: 296, endPoint y: 218, distance: 109.1
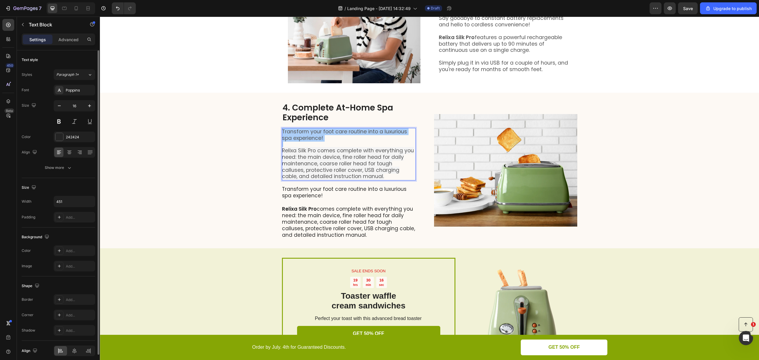
drag, startPoint x: 415, startPoint y: 289, endPoint x: 309, endPoint y: 272, distance: 107.6
click at [329, 148] on p "Rich Text Editor. Editing area: main" at bounding box center [348, 145] width 133 height 6
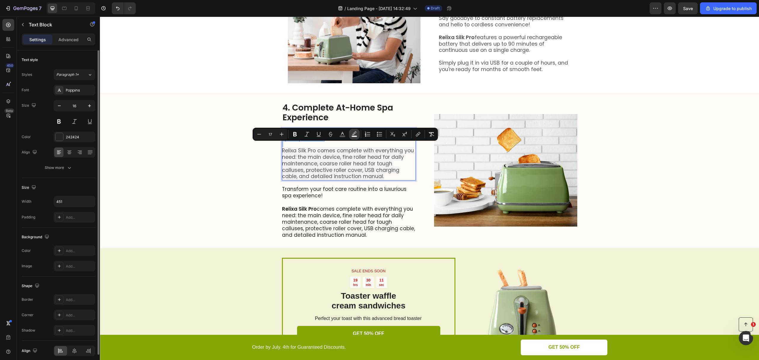
click at [355, 133] on icon "Editor contextual toolbar" at bounding box center [354, 134] width 6 height 6
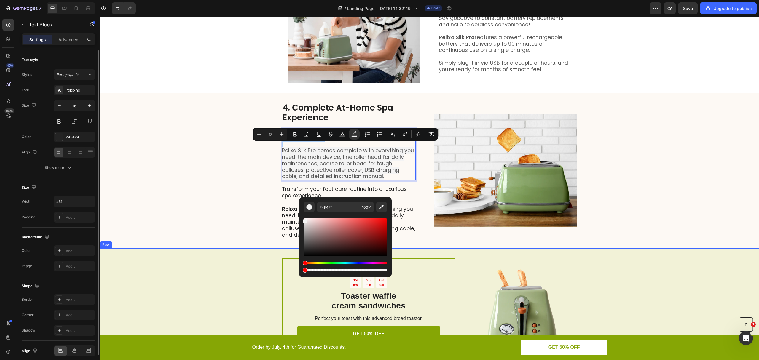
drag, startPoint x: 486, startPoint y: 288, endPoint x: 292, endPoint y: 271, distance: 195.3
type input "0"
click at [273, 174] on div "4. Complete At-Home Spa Experience Heading Transform your foot care routine int…" at bounding box center [429, 171] width 659 height 156
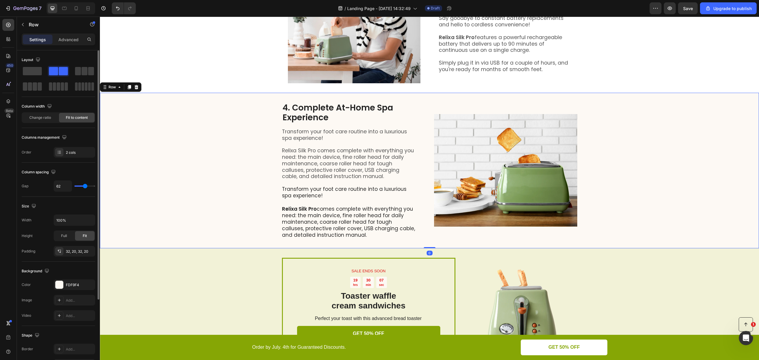
click at [315, 171] on span "Relixa Silk Pro comes complete with everything you need: the main device, fine …" at bounding box center [348, 163] width 132 height 33
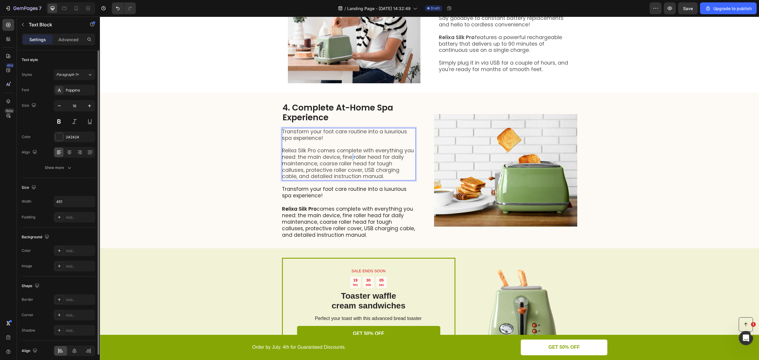
click at [348, 175] on span "Relixa Silk Pro comes complete with everything you need: the main device, fine …" at bounding box center [348, 163] width 132 height 33
copy div "Transform your foot care routine into a luxurious spa experience!"
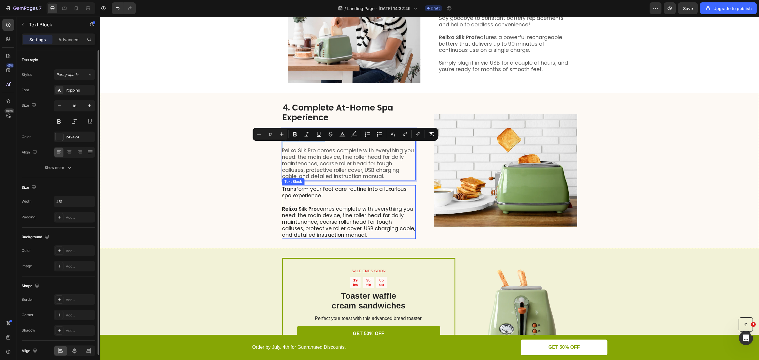
click at [335, 227] on p "Relixa Silk Pro comes complete with everything you need: the main device, fine …" at bounding box center [348, 222] width 133 height 33
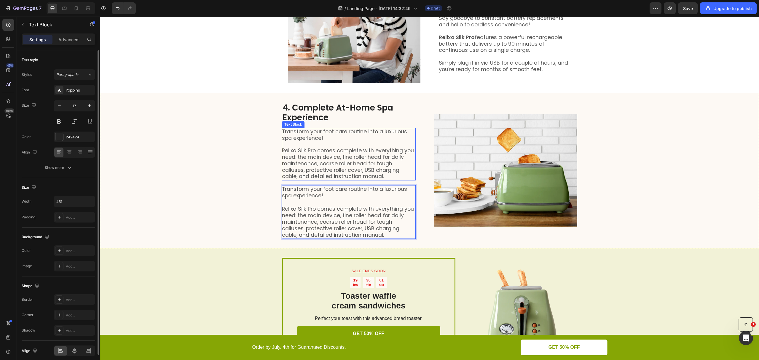
click at [355, 172] on span "Relixa Silk Pro comes complete with everything you need: the main device, fine …" at bounding box center [348, 163] width 132 height 33
click at [354, 163] on span "Relixa Silk Pro comes complete with everything you need: the main device, fine …" at bounding box center [348, 163] width 132 height 33
click at [265, 173] on div "4. Complete At-Home Spa Experience Heading Transform your foot care routine int…" at bounding box center [429, 171] width 659 height 156
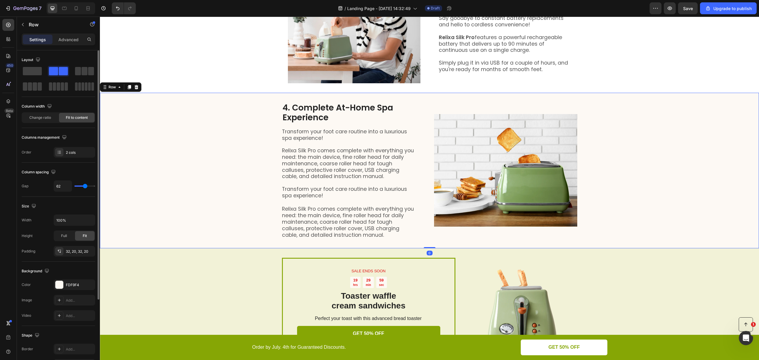
click at [319, 175] on span "Relixa Silk Pro comes complete with everything you need: the main device, fine …" at bounding box center [348, 163] width 132 height 33
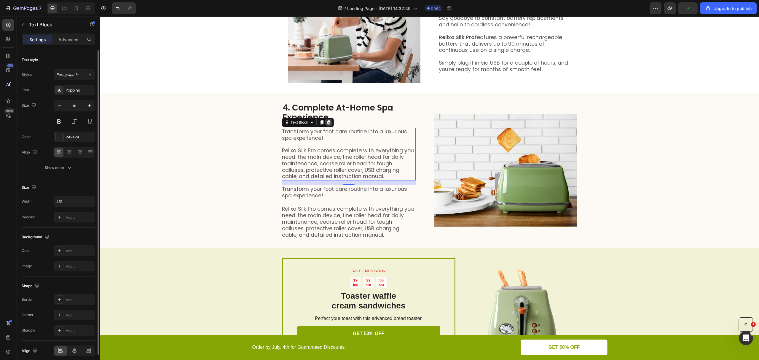
click at [327, 125] on icon at bounding box center [329, 122] width 5 height 5
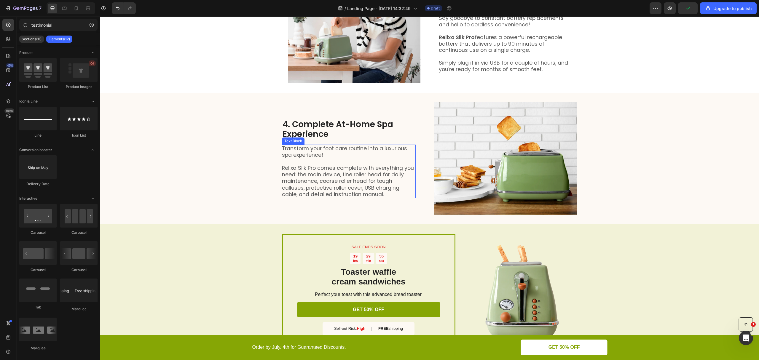
click at [325, 159] on span "Transform your foot care routine into a luxurious spa experience!" at bounding box center [344, 152] width 125 height 14
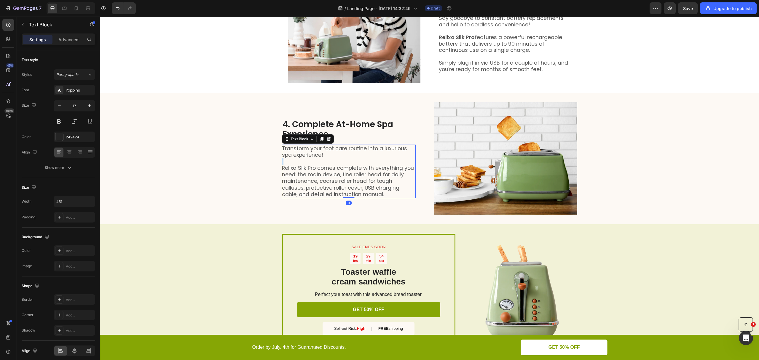
click at [331, 165] on p "Rich Text Editor. Editing area: main" at bounding box center [348, 161] width 133 height 7
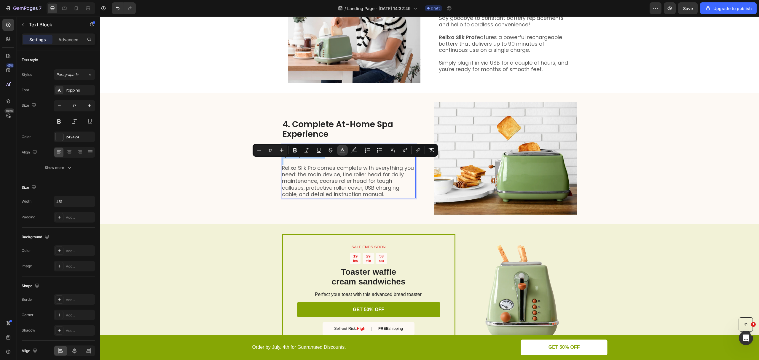
click at [342, 151] on icon "Editor contextual toolbar" at bounding box center [343, 150] width 6 height 6
type input "555555"
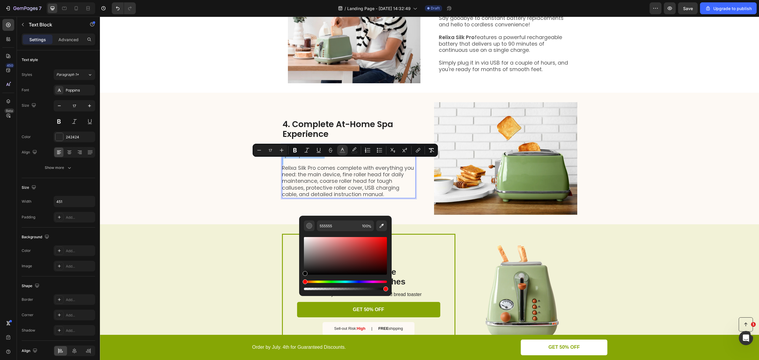
drag, startPoint x: 306, startPoint y: 264, endPoint x: 299, endPoint y: 279, distance: 16.3
click at [299, 279] on div "555555 100 %" at bounding box center [345, 254] width 93 height 76
type input "000000"
click at [352, 183] on span "Relixa Silk Pro comes complete with everything you need: the main device, fine …" at bounding box center [348, 181] width 132 height 33
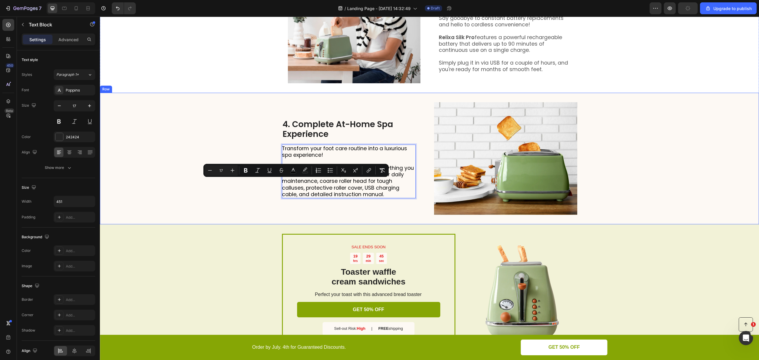
drag, startPoint x: 313, startPoint y: 183, endPoint x: 275, endPoint y: 184, distance: 38.0
click at [275, 184] on div "4. Complete At-Home Spa Experience Heading Transform your foot care routine int…" at bounding box center [429, 159] width 659 height 132
click at [337, 193] on span "Relixa Silk Pro comes complete with everything you need: the main device, fine …" at bounding box center [348, 181] width 133 height 33
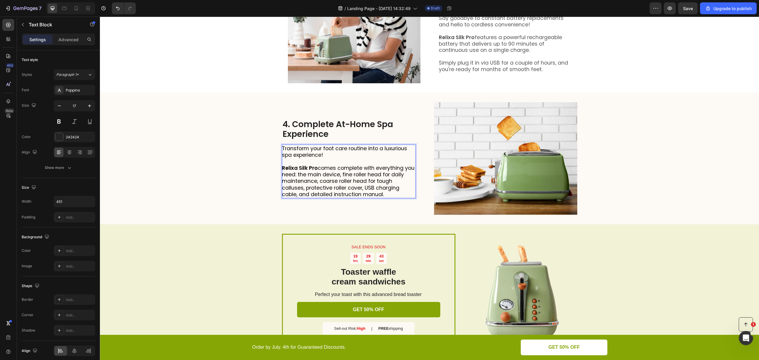
click at [305, 191] on span "Relixa Silk Pro comes complete with everything you need: the main device, fine …" at bounding box center [348, 181] width 133 height 33
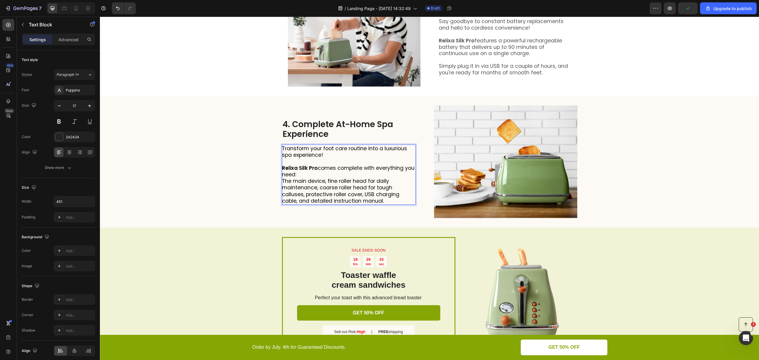
click at [325, 196] on span "The main device, fine roller head for daily maintenance, coarse roller head for…" at bounding box center [340, 191] width 117 height 27
click at [380, 202] on span "fine roller head for daily maintenance, coarse roller head for tough calluses, …" at bounding box center [348, 194] width 133 height 20
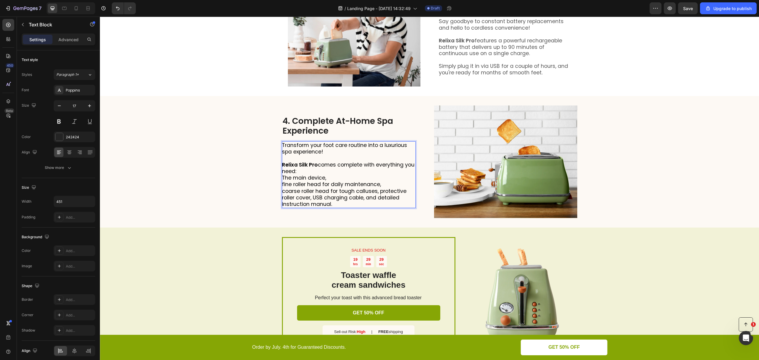
scroll to position [511, 0]
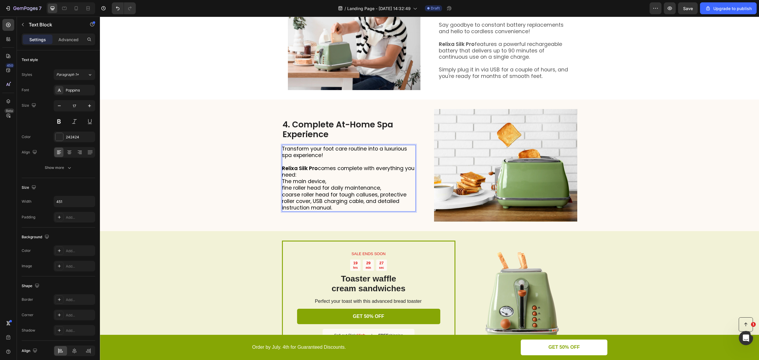
click at [378, 209] on span "coarse roller head for tough calluses, protective roller cover, USB charging ca…" at bounding box center [344, 201] width 125 height 20
drag, startPoint x: 376, startPoint y: 209, endPoint x: 311, endPoint y: 219, distance: 66.6
click at [311, 211] on span "coarse roller head for tough calluses, protective roller cover, USB charging ca…" at bounding box center [344, 201] width 125 height 20
click at [333, 211] on span "USB charging cable, and detailed instruction manual." at bounding box center [340, 205] width 116 height 14
click at [349, 205] on p "USB charging cable," at bounding box center [348, 201] width 133 height 7
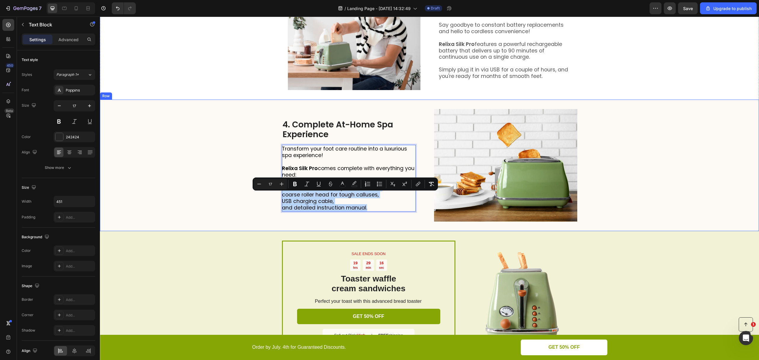
drag, startPoint x: 366, startPoint y: 224, endPoint x: 278, endPoint y: 196, distance: 92.2
click at [278, 196] on div "4. Complete At-Home Spa Experience Heading Transform your foot care routine int…" at bounding box center [429, 166] width 659 height 132
click at [379, 184] on icon "Editor contextual toolbar" at bounding box center [380, 184] width 6 height 6
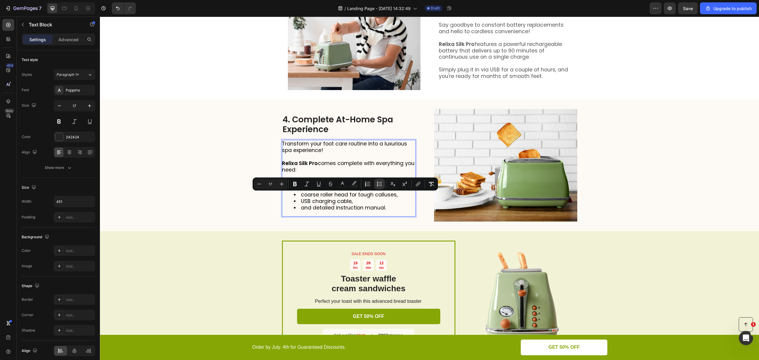
click at [337, 192] on span "fine roller head for daily maintenance," at bounding box center [350, 187] width 99 height 7
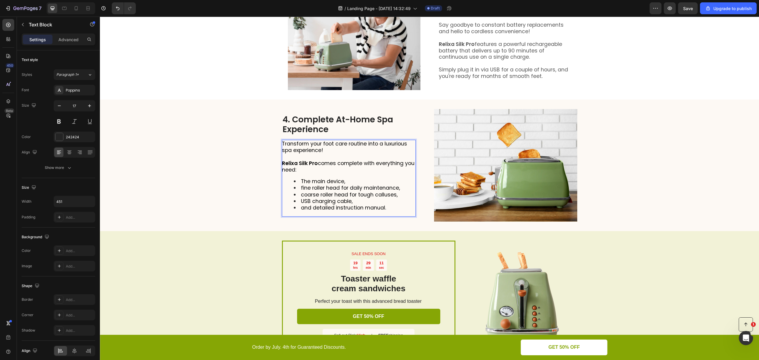
click at [372, 192] on span "fine roller head for daily maintenance," at bounding box center [350, 187] width 99 height 7
click at [357, 185] on li "The main device," at bounding box center [354, 181] width 121 height 7
click at [301, 192] on span "fine roller head for daily maintenance," at bounding box center [350, 187] width 99 height 7
click at [362, 205] on li "USB charging cable," at bounding box center [354, 201] width 121 height 7
click at [397, 198] on li "Coarse roller head for tough calluses," at bounding box center [354, 195] width 121 height 7
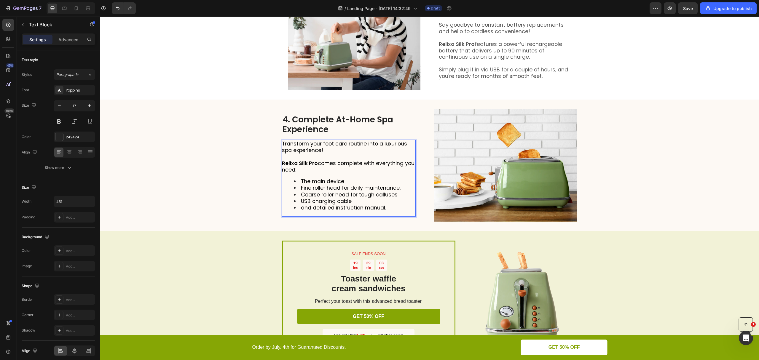
click at [401, 191] on li "Fine roller head for daily maintenance," at bounding box center [354, 188] width 121 height 7
click at [301, 211] on span "and detailed instruction manual." at bounding box center [343, 207] width 85 height 7
click at [380, 205] on li "USB charging cable" at bounding box center [354, 201] width 121 height 7
click at [375, 211] on li "Detailed instruction manual." at bounding box center [354, 208] width 121 height 7
click at [434, 221] on img at bounding box center [505, 165] width 143 height 113
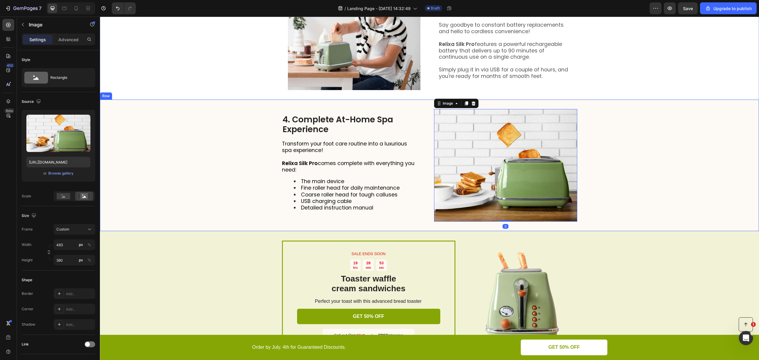
click at [604, 201] on div "4. Complete At-Home Spa Experience Heading Transform your foot care routine int…" at bounding box center [429, 166] width 659 height 132
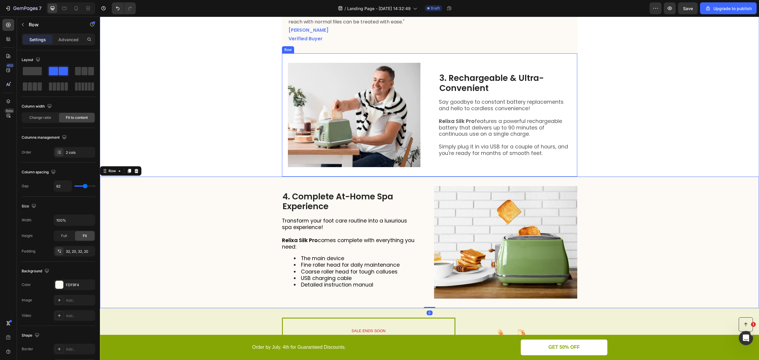
scroll to position [432, 0]
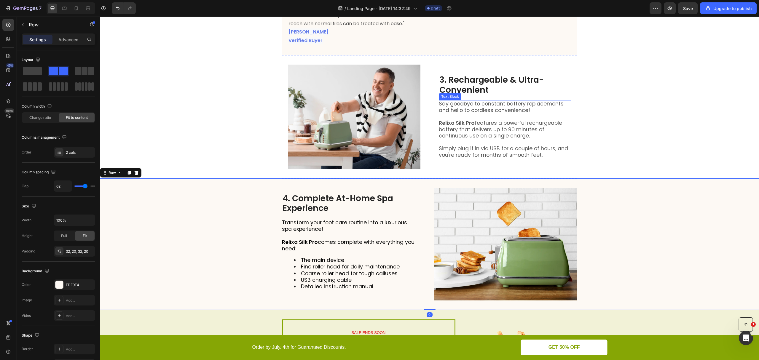
click at [509, 140] on span "Relixa Silk Pro features a powerful rechargeable battery that delivers up to 90…" at bounding box center [500, 130] width 123 height 20
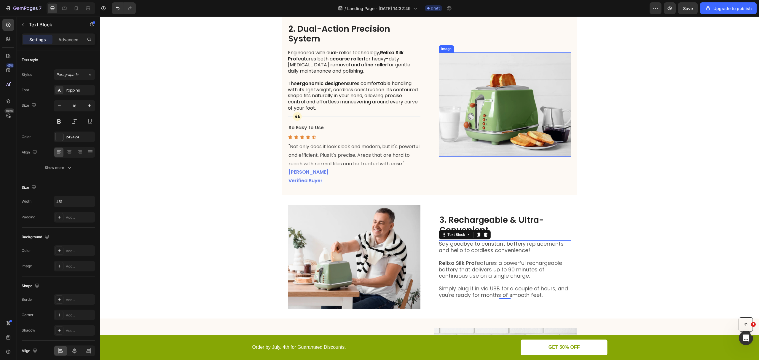
scroll to position [353, 0]
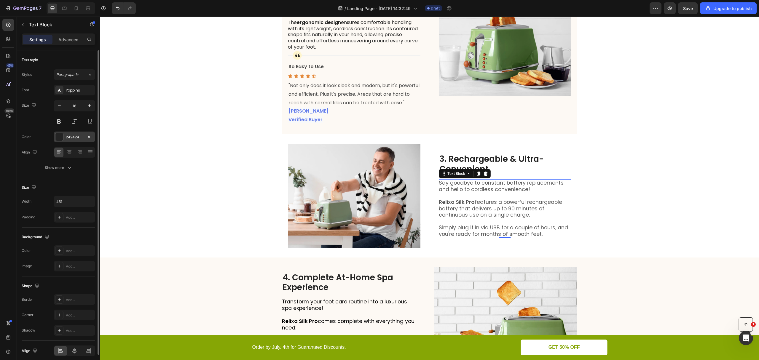
click at [70, 135] on div "242424" at bounding box center [74, 137] width 17 height 5
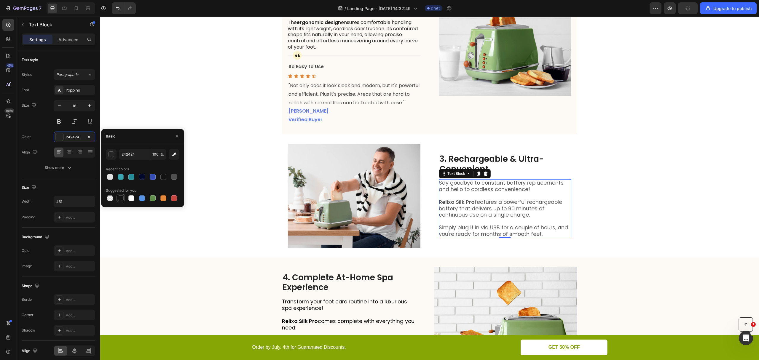
click at [118, 200] on div at bounding box center [121, 198] width 6 height 6
click at [136, 156] on input "151515" at bounding box center [134, 154] width 31 height 11
click at [115, 157] on button "button" at bounding box center [111, 154] width 11 height 11
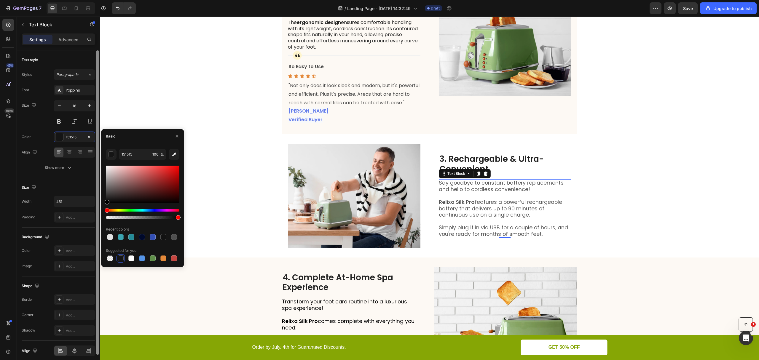
drag, startPoint x: 112, startPoint y: 198, endPoint x: 98, endPoint y: 211, distance: 18.9
click at [98, 211] on div "450 Beta testimonial Sections(11) Elements(12) Product Product List Product Ima…" at bounding box center [50, 189] width 100 height 344
type input "000000"
click at [505, 175] on h2 "3. Rechargeable & Ultra-Convenient" at bounding box center [505, 164] width 133 height 21
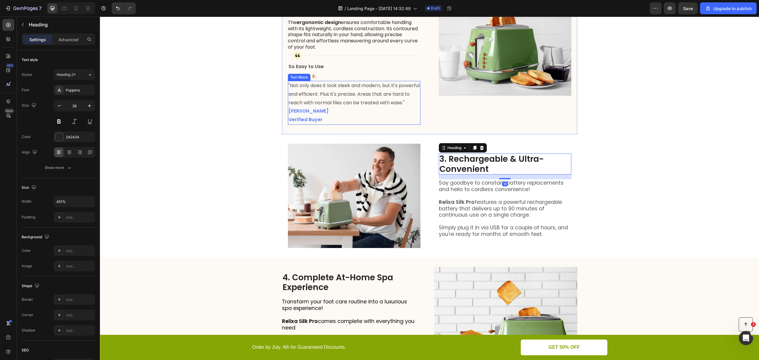
click at [365, 94] on p ""Not only does it look sleek and modern, but it's powerful and efficient. Plus …" at bounding box center [354, 95] width 131 height 26
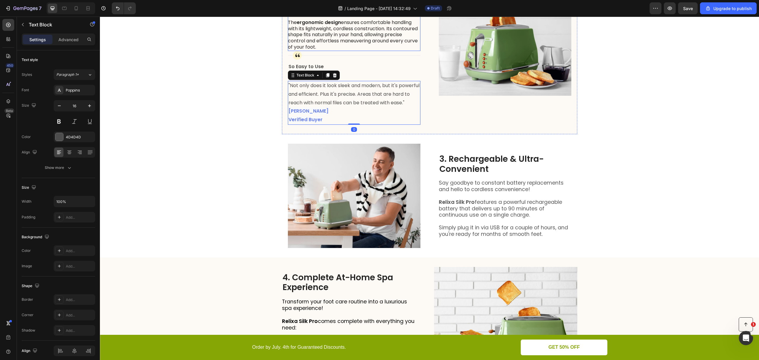
click at [373, 47] on p "The ergonomic design ensures comfortable handling with its lightweight, cordles…" at bounding box center [354, 35] width 132 height 31
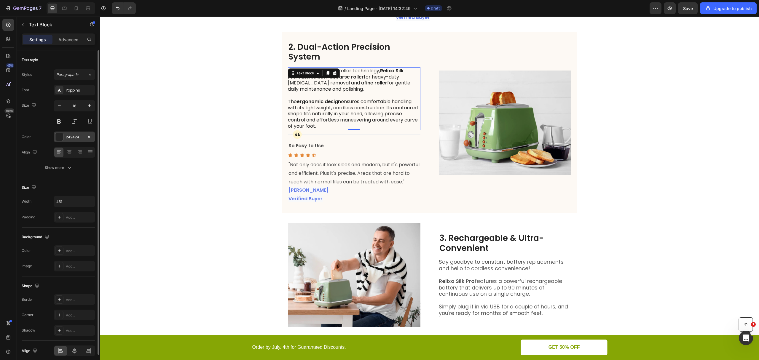
click at [70, 135] on div "242424" at bounding box center [74, 137] width 17 height 5
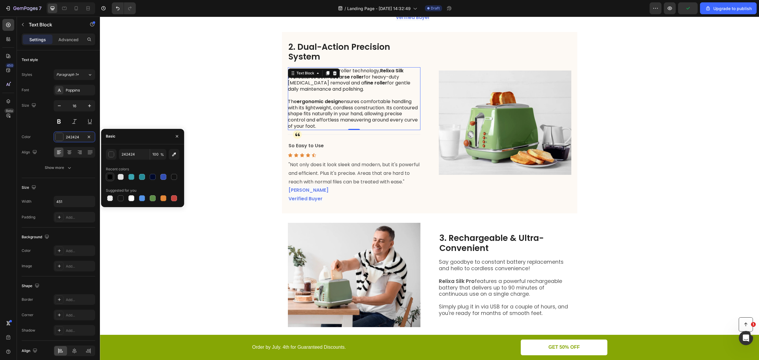
click at [109, 176] on div at bounding box center [110, 177] width 6 height 6
type input "000000"
click at [361, 127] on p "The ergonomic design ensures comfortable handling with its lightweight, cordles…" at bounding box center [354, 114] width 132 height 31
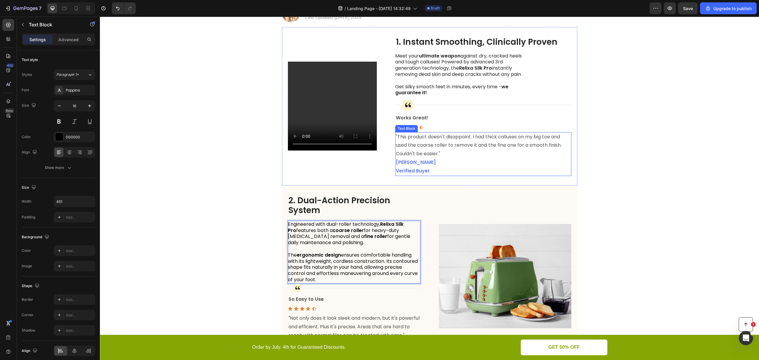
scroll to position [76, 0]
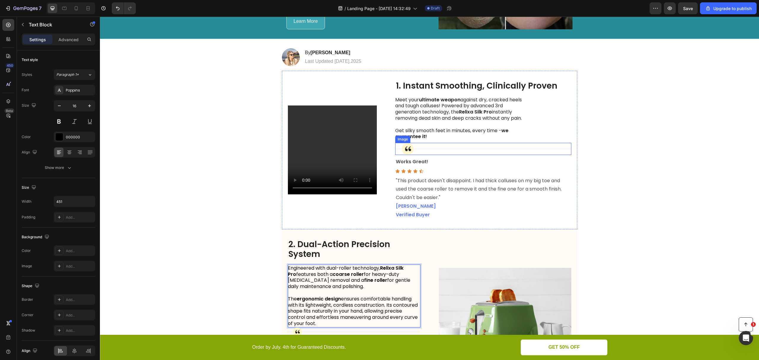
click at [499, 128] on p at bounding box center [461, 125] width 133 height 6
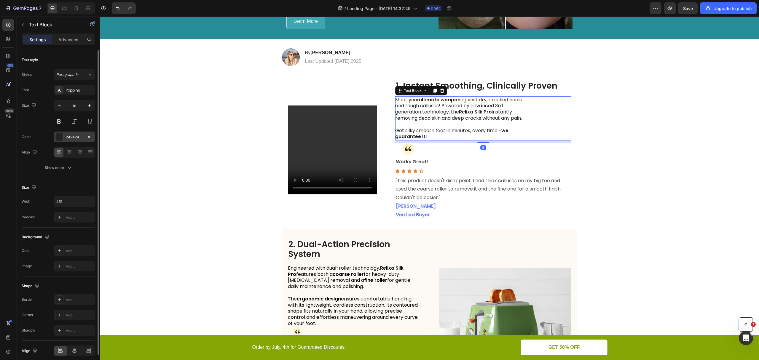
click at [74, 136] on div "242424" at bounding box center [74, 137] width 17 height 5
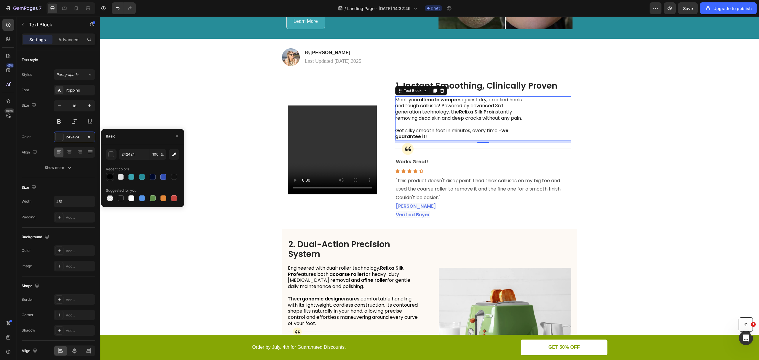
click at [110, 179] on div at bounding box center [110, 177] width 6 height 6
type input "000000"
click at [634, 170] on div "Finally You Can Get Salon-Perfect Feet at Home Heading Learn More Button Image …" at bounding box center [429, 309] width 659 height 713
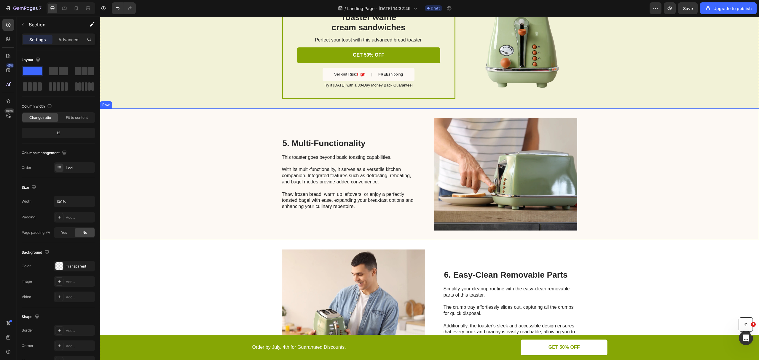
scroll to position [676, 0]
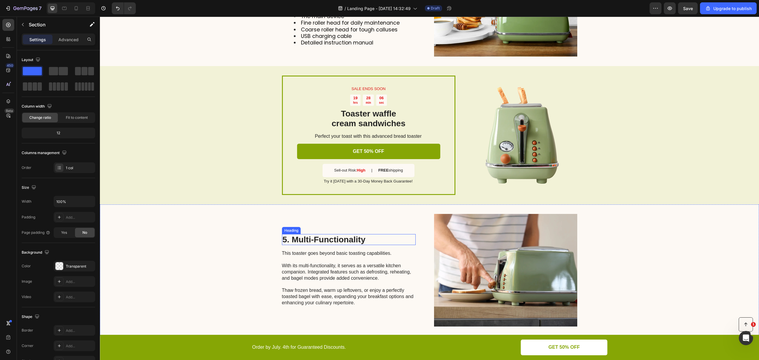
click at [324, 246] on h2 "5. Multi-Functionality" at bounding box center [349, 239] width 134 height 11
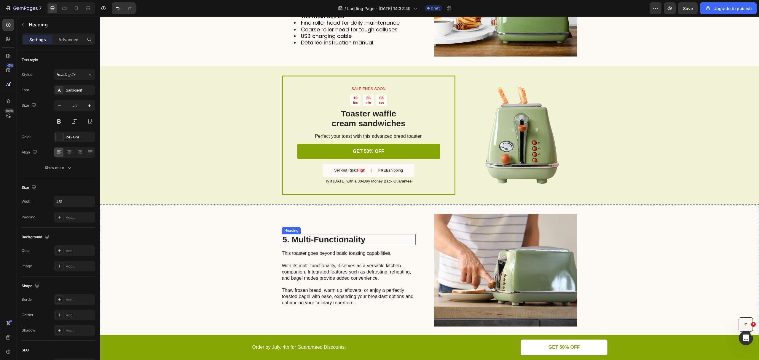
click at [324, 246] on h2 "5. Multi-Functionality" at bounding box center [349, 239] width 134 height 11
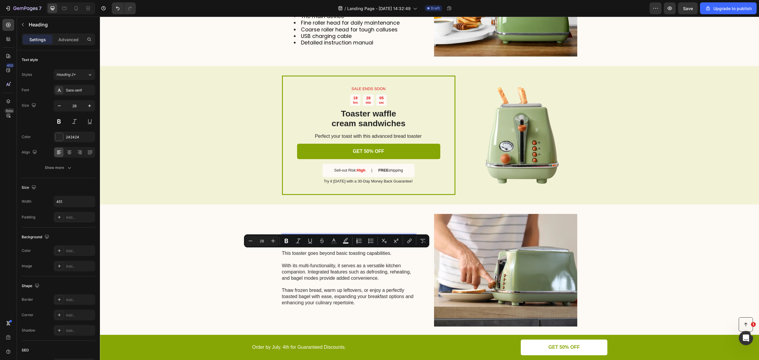
click at [320, 245] on p "5. Multi-Functionality" at bounding box center [349, 240] width 133 height 10
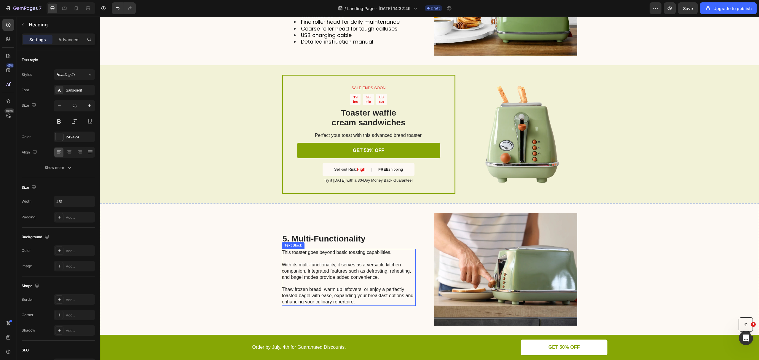
scroll to position [715, 0]
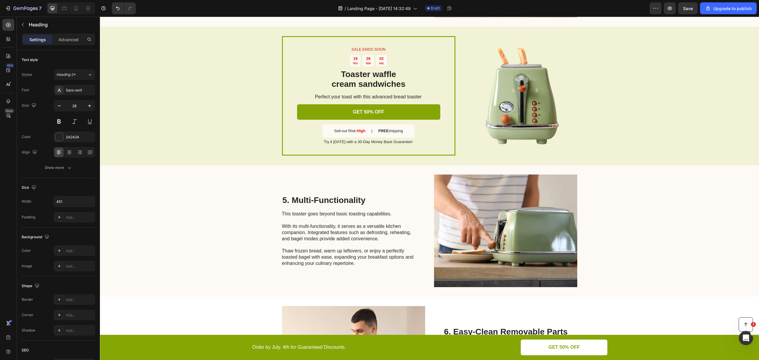
click at [308, 206] on h2 "5. Multi-Functionality" at bounding box center [349, 200] width 134 height 11
click at [308, 206] on p "5. Multi-Functionality" at bounding box center [349, 200] width 133 height 10
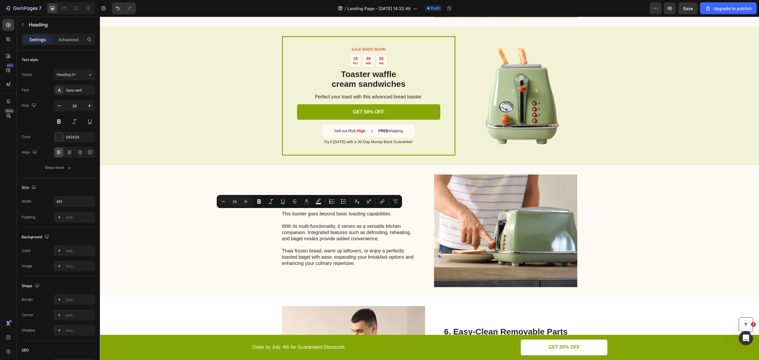
click at [288, 206] on p "5. Multi-Functionality" at bounding box center [349, 200] width 133 height 10
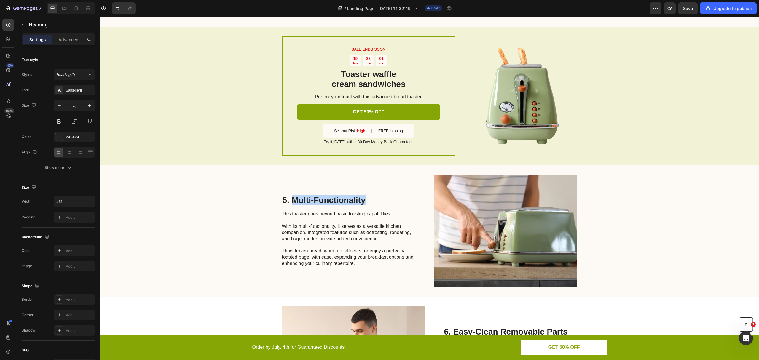
drag, startPoint x: 289, startPoint y: 216, endPoint x: 362, endPoint y: 215, distance: 73.0
click at [362, 206] on p "5. Multi-Functionality" at bounding box center [349, 200] width 133 height 10
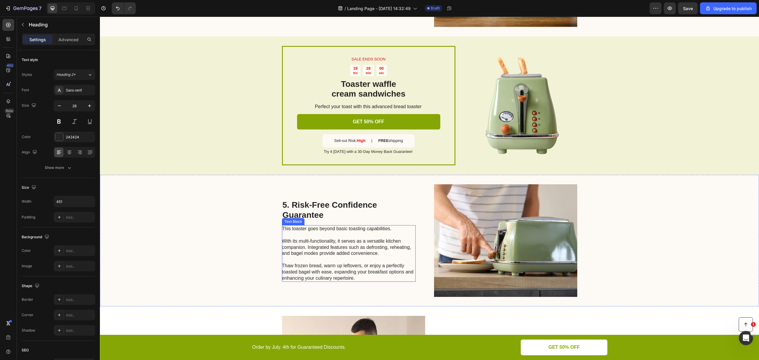
scroll to position [711, 0]
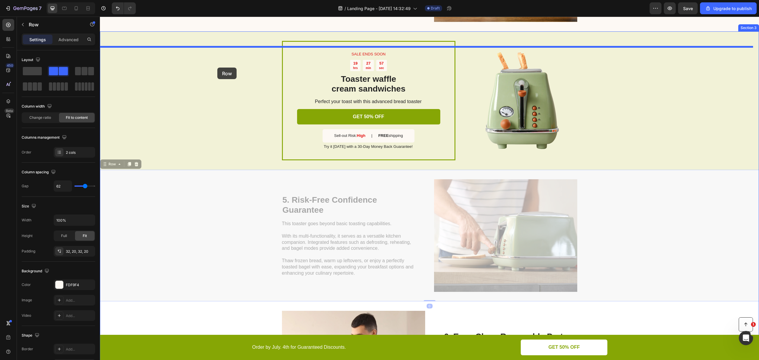
drag, startPoint x: 218, startPoint y: 220, endPoint x: 217, endPoint y: 68, distance: 152.4
click at [217, 68] on div "Header Button Order by July. 4th for Guaranteed Discounts. Text Block GET 50% O…" at bounding box center [429, 114] width 659 height 1616
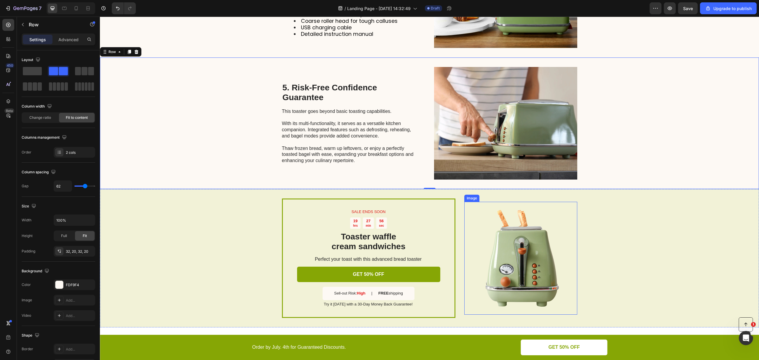
scroll to position [671, 0]
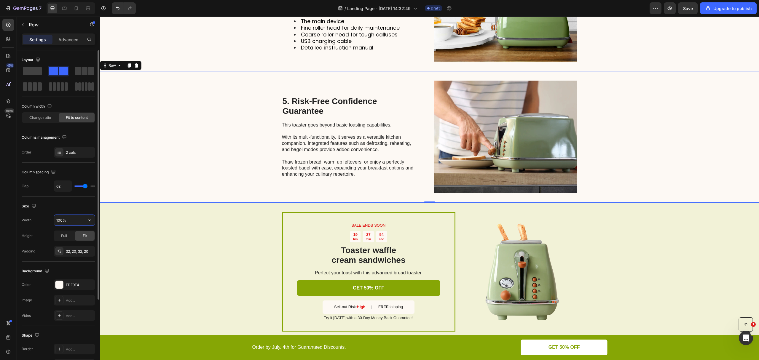
click at [72, 219] on input "100%" at bounding box center [74, 220] width 41 height 11
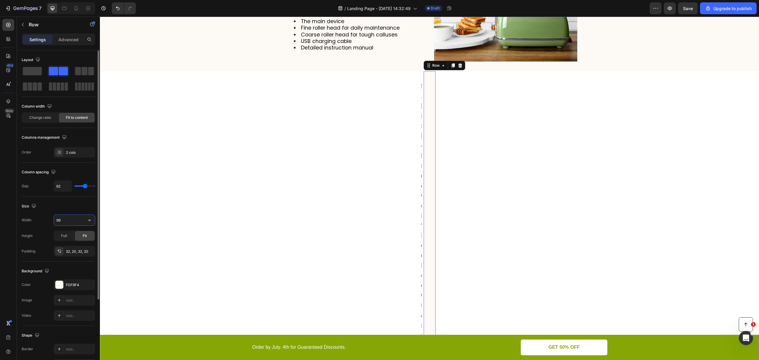
type input "996"
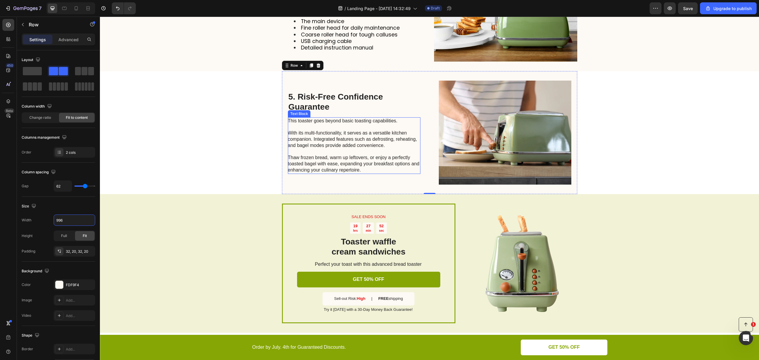
click at [332, 144] on p "This toaster goes beyond basic toasting capabilities. With its multi-functional…" at bounding box center [354, 145] width 132 height 55
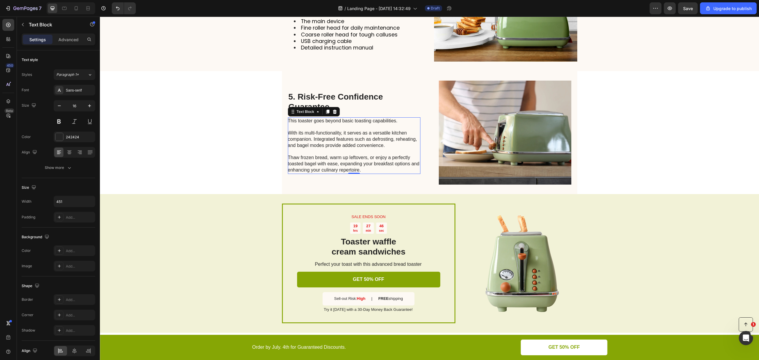
click at [312, 163] on p "This toaster goes beyond basic toasting capabilities. With its multi-functional…" at bounding box center [354, 145] width 132 height 55
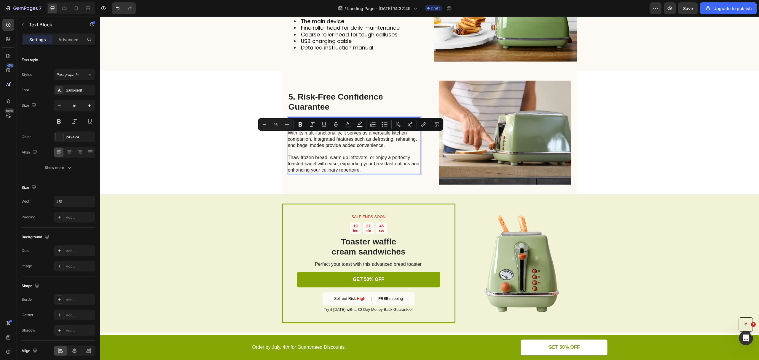
scroll to position [665, 0]
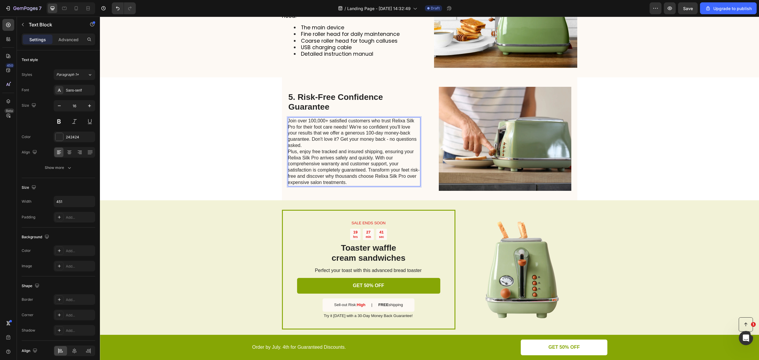
click at [324, 137] on p "Join over 100,000+ satisfied customers who trust Relixa Silk Pro for their foot…" at bounding box center [354, 133] width 132 height 31
click at [310, 137] on p "Join over 100,000+ satisfied customers who trust Relixa Silk Pro for their foot…" at bounding box center [354, 133] width 132 height 31
click at [392, 137] on p "Join over 40,000+ satisfied customers who trust Relixa Silk Pro for their foot …" at bounding box center [354, 133] width 132 height 31
drag, startPoint x: 388, startPoint y: 137, endPoint x: 399, endPoint y: 137, distance: 10.4
click at [399, 137] on p "Join over 40,000+ satisfied customers who trust Relixa Silk Pro for their foot …" at bounding box center [354, 133] width 132 height 31
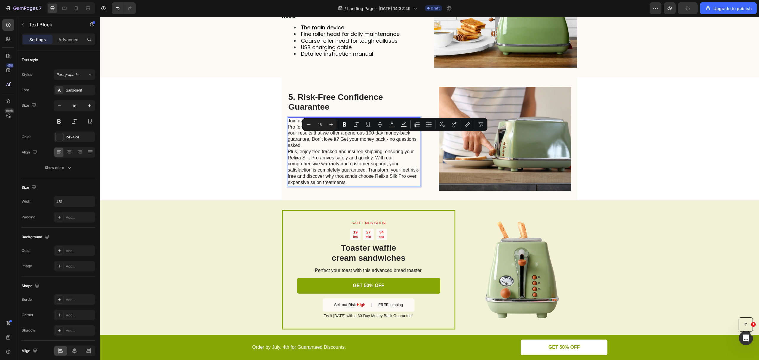
click at [399, 137] on p "Join over 40,000+ satisfied customers who trust Relixa Silk Pro for their foot …" at bounding box center [354, 133] width 132 height 31
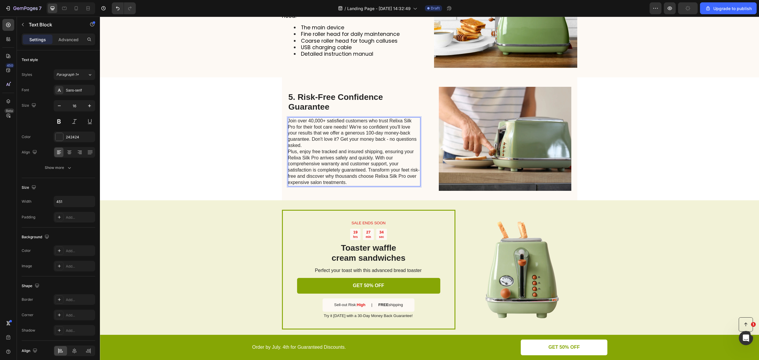
click at [395, 138] on p "Join over 40,000+ satisfied customers who trust Relixa Silk Pro for their foot …" at bounding box center [354, 133] width 132 height 31
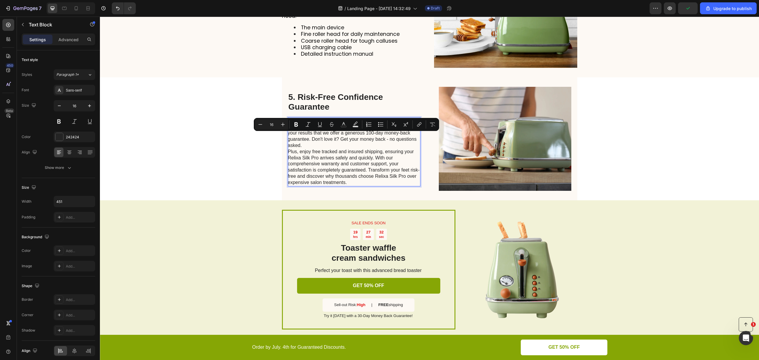
drag, startPoint x: 386, startPoint y: 136, endPoint x: 293, endPoint y: 143, distance: 93.7
click at [293, 143] on p "Join over 40,000+ satisfied customers who trust Relixa Silk Pro for their foot …" at bounding box center [354, 133] width 132 height 31
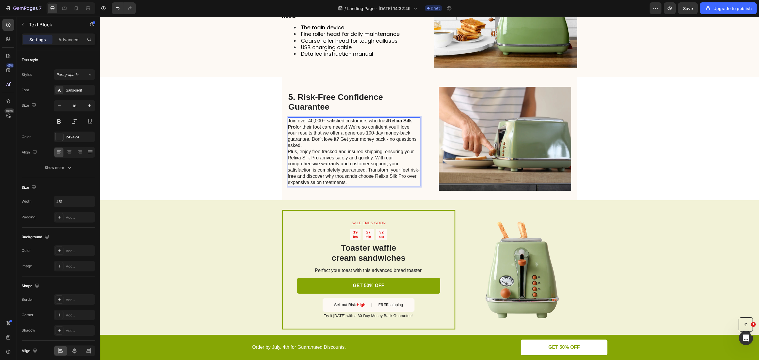
click at [312, 147] on p "Join over 40,000+ satisfied customers who trust Relixa Silk Pro for their foot …" at bounding box center [354, 133] width 132 height 31
click at [351, 145] on p "Join over 40,000+ satisfied customers who trust Relixa Silk Pro for their foot …" at bounding box center [354, 133] width 132 height 31
click at [368, 148] on p "Join over 40,000+ satisfied customers who trust Relixa Silk Pro for their foot …" at bounding box center [354, 133] width 132 height 31
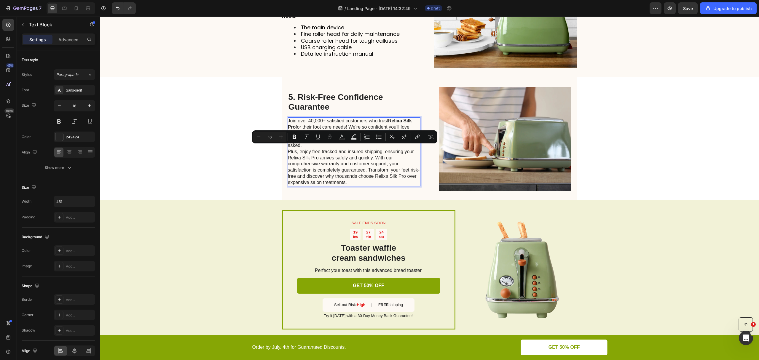
drag, startPoint x: 364, startPoint y: 148, endPoint x: 308, endPoint y: 155, distance: 56.2
click at [308, 149] on p "Join over 40,000+ satisfied customers who trust Relixa Silk Pro for their foot …" at bounding box center [354, 133] width 132 height 31
click at [310, 149] on p "Join over 40,000+ satisfied customers who trust Relixa Silk Pro for their foot …" at bounding box center [354, 133] width 132 height 31
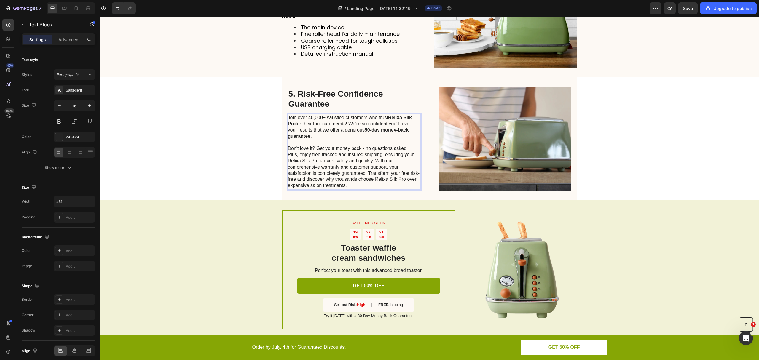
scroll to position [662, 0]
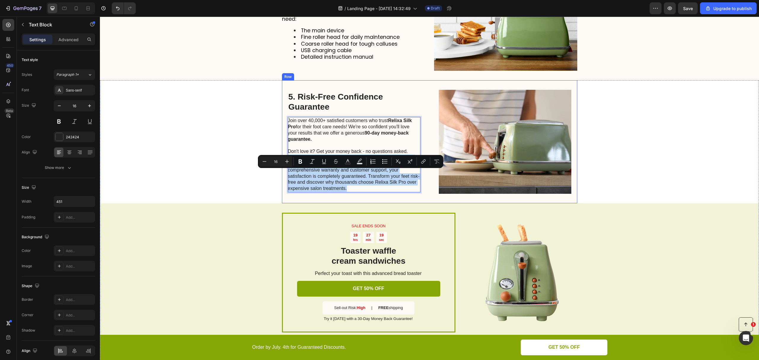
drag, startPoint x: 352, startPoint y: 205, endPoint x: 284, endPoint y: 175, distance: 74.4
click at [284, 175] on div "5. Risk-Free Confidence Guarantee Heading Join over 40,000+ satisfied customers…" at bounding box center [429, 141] width 295 height 123
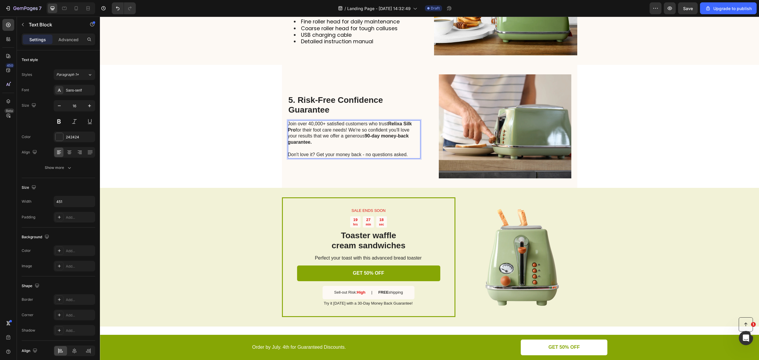
scroll to position [680, 0]
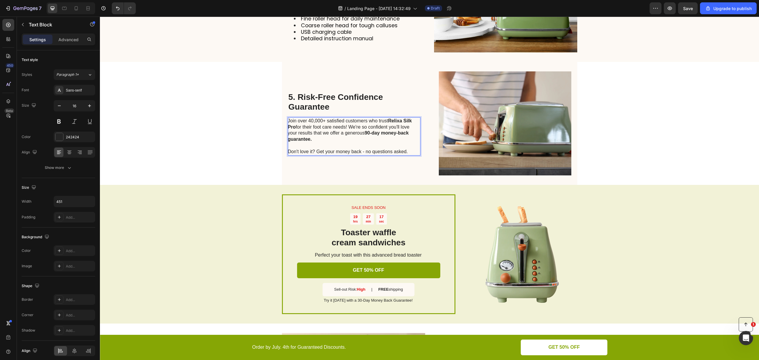
click at [325, 143] on p "Join over 40,000+ satisfied customers who trust Relixa Silk Pro for their foot …" at bounding box center [354, 130] width 132 height 25
click at [344, 176] on div "5. Risk-Free Confidence Guarantee Heading Join over 40,000+ satisfied customers…" at bounding box center [354, 123] width 133 height 104
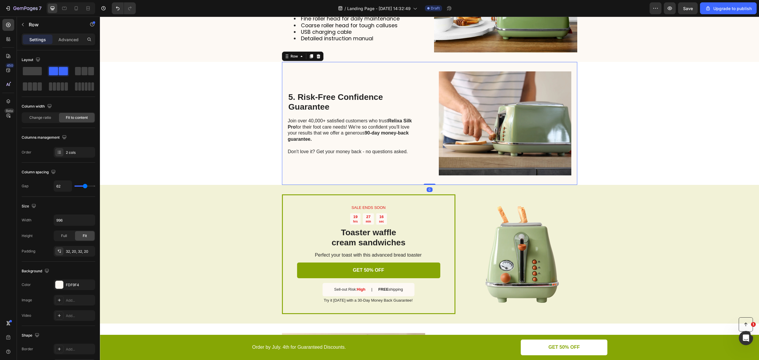
click at [345, 143] on p "Join over 40,000+ satisfied customers who trust Relixa Silk Pro for their foot …" at bounding box center [354, 130] width 132 height 25
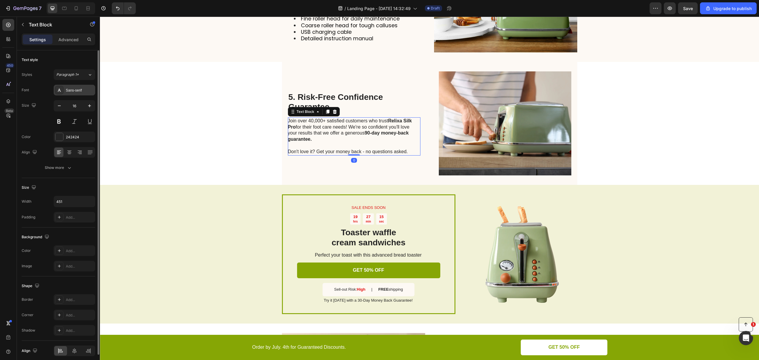
click at [72, 92] on div "Sans-serif" at bounding box center [80, 90] width 28 height 5
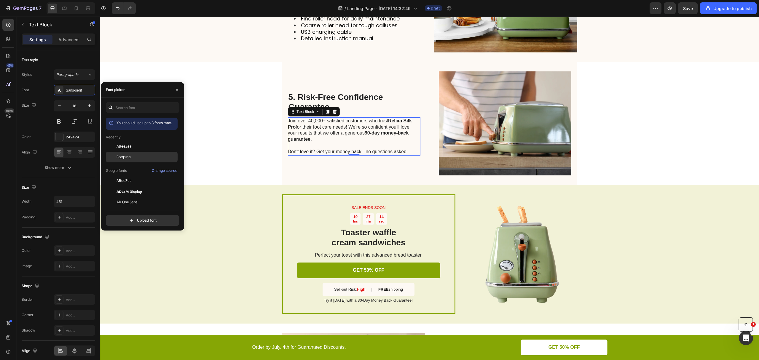
click at [129, 156] on span "Poppins" at bounding box center [124, 157] width 14 height 5
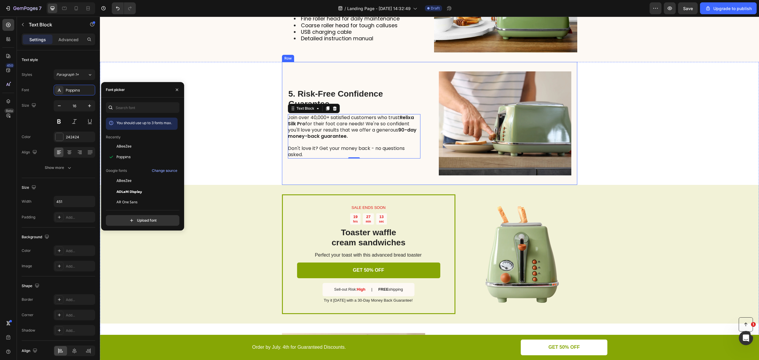
click at [362, 109] on p "5. Risk-Free Confidence Guarantee" at bounding box center [354, 99] width 131 height 20
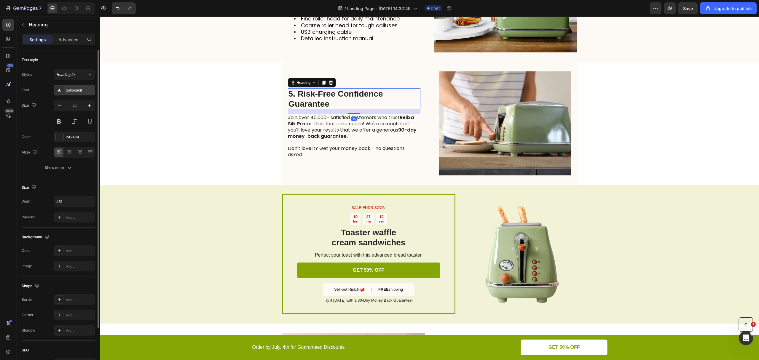
drag, startPoint x: 72, startPoint y: 94, endPoint x: 83, endPoint y: 93, distance: 11.0
click at [72, 94] on div "Sans-serif" at bounding box center [75, 90] width 42 height 11
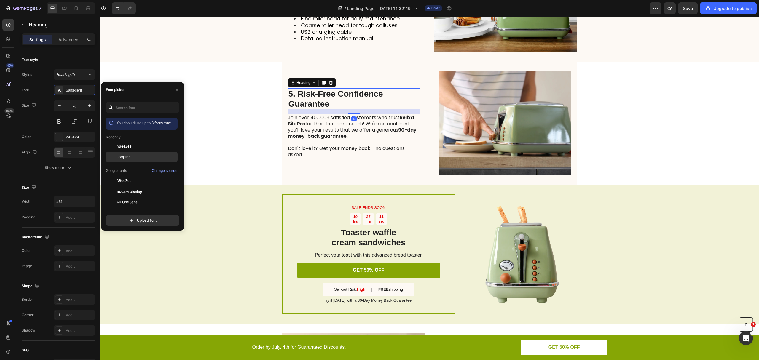
click at [121, 155] on span "Poppins" at bounding box center [124, 157] width 14 height 5
click at [494, 157] on img at bounding box center [505, 123] width 133 height 104
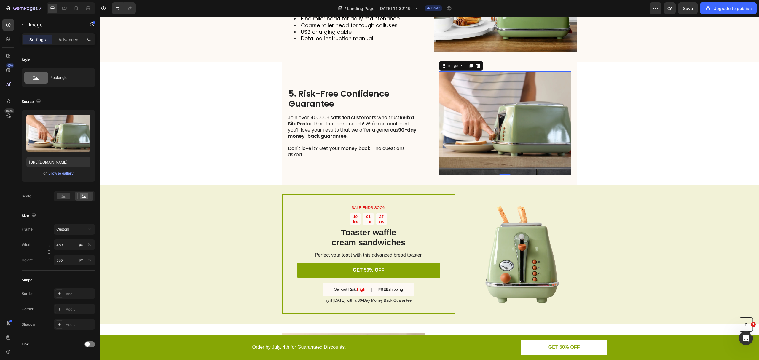
click at [478, 122] on img at bounding box center [505, 123] width 133 height 104
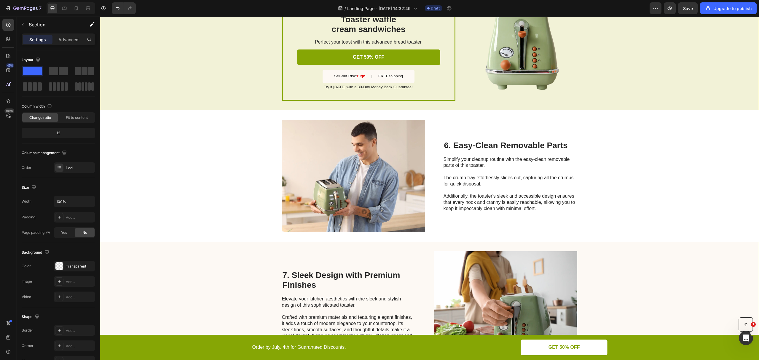
scroll to position [917, 0]
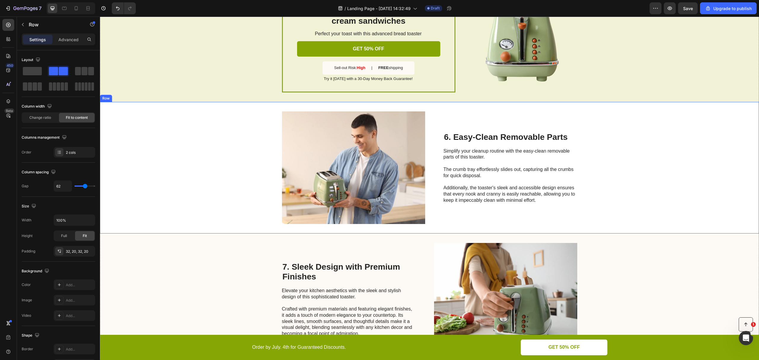
click at [609, 175] on div "Image 6. Easy-Clean Removable Parts Heading Simplify your cleanup routine with …" at bounding box center [429, 168] width 659 height 132
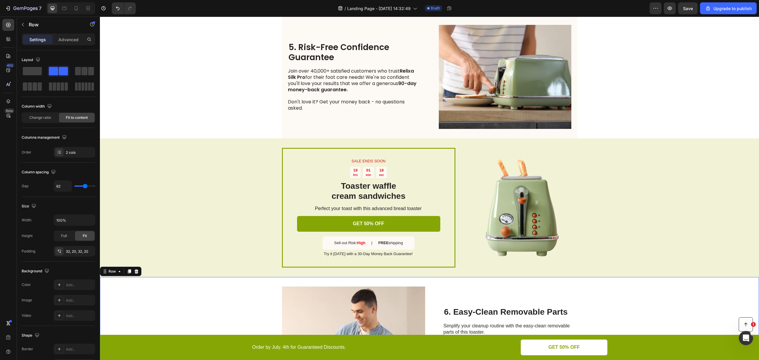
scroll to position [647, 0]
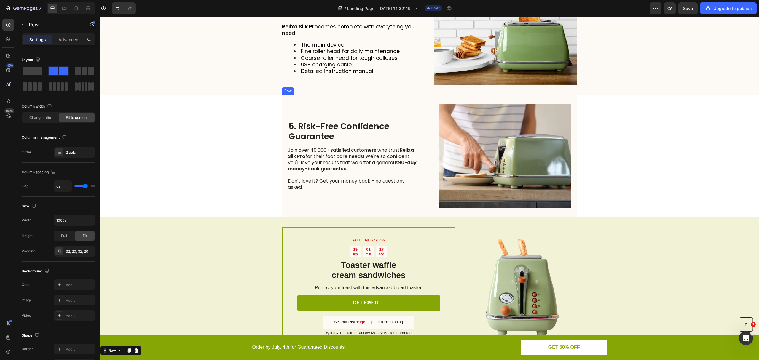
click at [358, 117] on div "5. Risk-Free Confidence Guarantee Heading Join over 40,000+ satisfied customers…" at bounding box center [429, 156] width 295 height 123
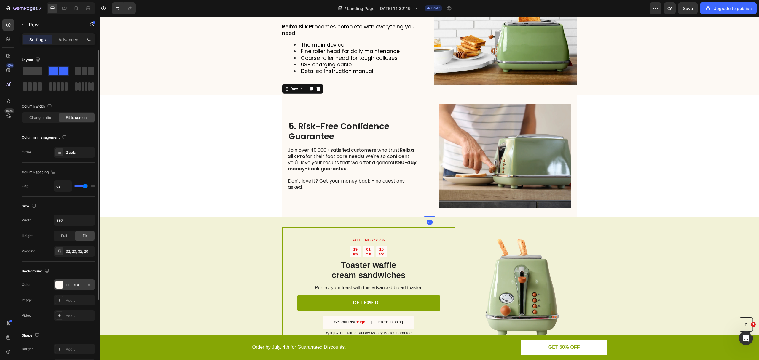
click at [61, 288] on div at bounding box center [59, 285] width 8 height 8
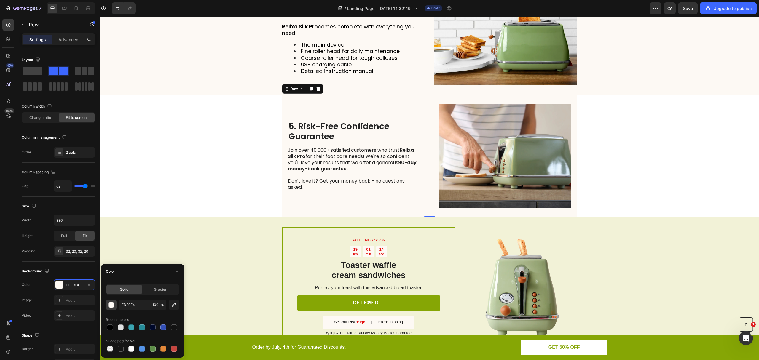
click at [110, 307] on div "button" at bounding box center [112, 306] width 6 height 6
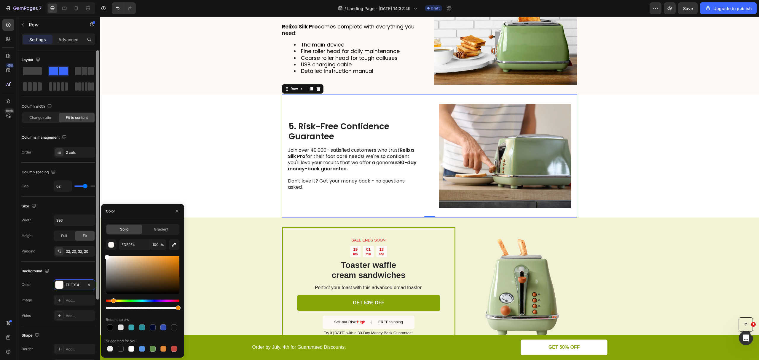
drag, startPoint x: 112, startPoint y: 265, endPoint x: 98, endPoint y: 251, distance: 19.7
click at [98, 251] on div "450 Beta testimonial Sections(11) Elements(12) Product Product List Product Ima…" at bounding box center [50, 189] width 100 height 344
click at [499, 147] on img at bounding box center [505, 156] width 133 height 104
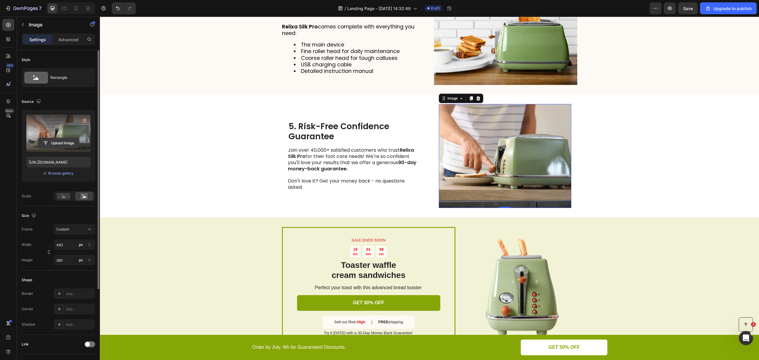
click at [62, 144] on input "file" at bounding box center [58, 143] width 41 height 10
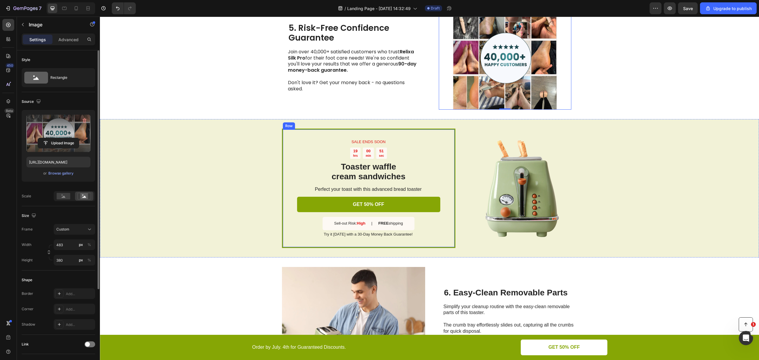
scroll to position [766, 0]
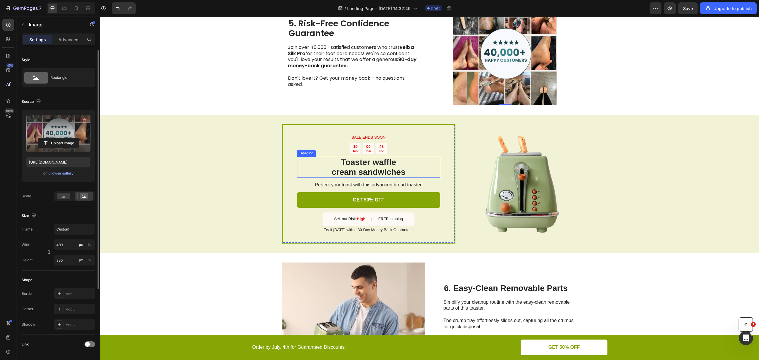
click at [387, 165] on h2 "Toaster waffle cream sandwiches" at bounding box center [368, 167] width 143 height 21
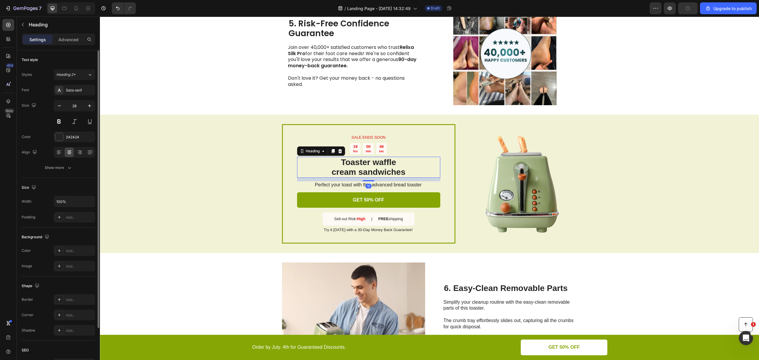
click at [387, 165] on h2 "Toaster waffle cream sandwiches" at bounding box center [368, 167] width 143 height 21
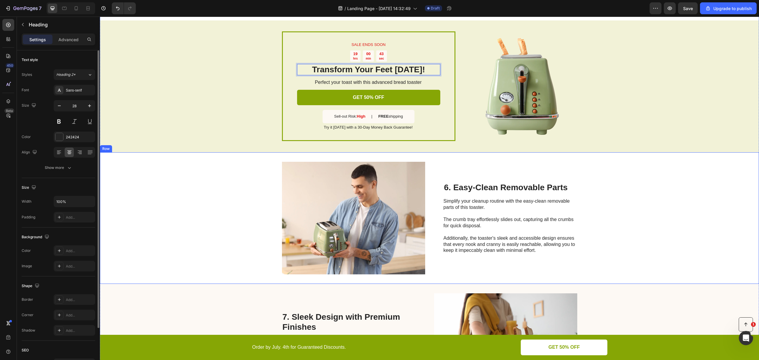
scroll to position [926, 0]
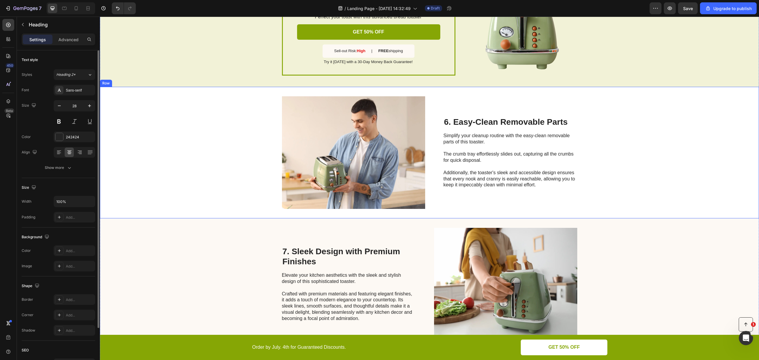
click at [209, 125] on div "Image 6. Easy-Clean Removable Parts Heading Simplify your cleanup routine with …" at bounding box center [429, 153] width 659 height 132
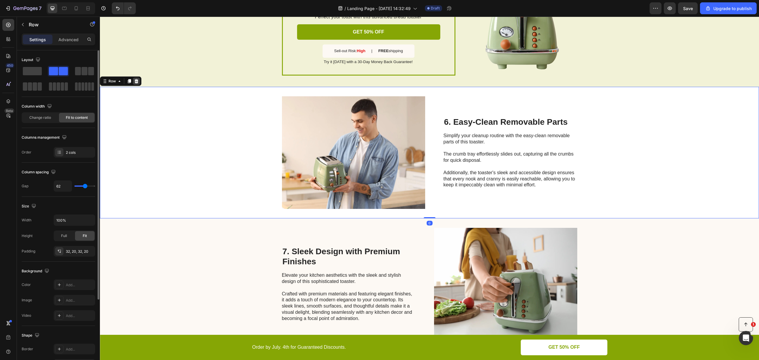
click at [135, 81] on icon at bounding box center [136, 81] width 5 height 5
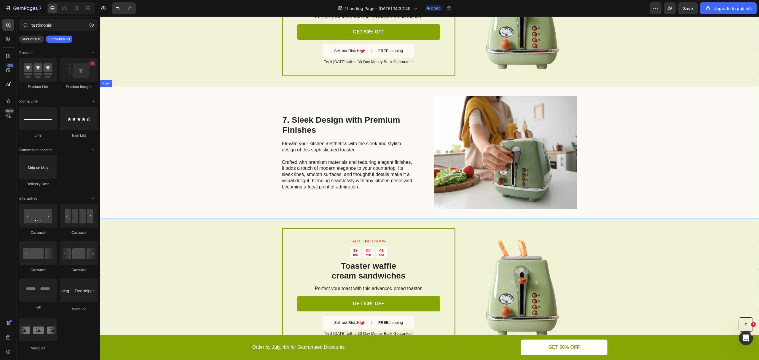
click at [152, 117] on div "7. Sleek Design with Premium Finishes Heading Elevate your kitchen aesthetics w…" at bounding box center [429, 153] width 659 height 132
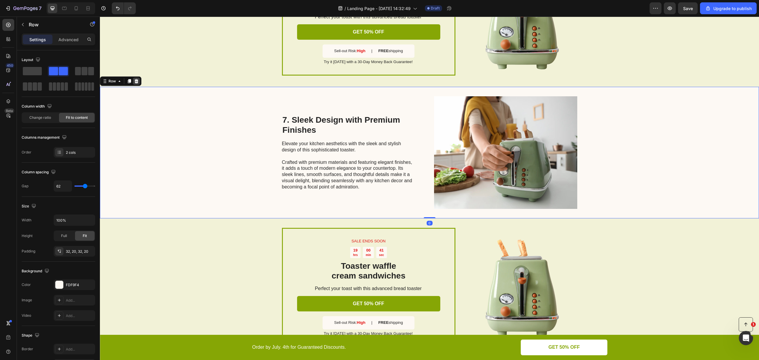
click at [136, 81] on icon at bounding box center [136, 81] width 5 height 5
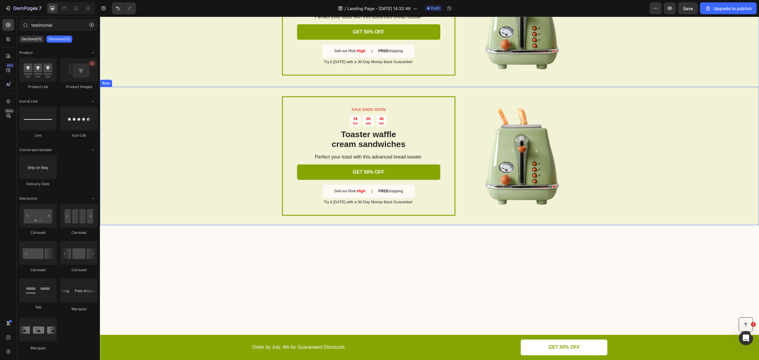
click at [159, 125] on div "SALE ENDS SOON Text Block 19 hrs 00 min 40 sec Countdown Timer Toaster waffle c…" at bounding box center [429, 156] width 659 height 139
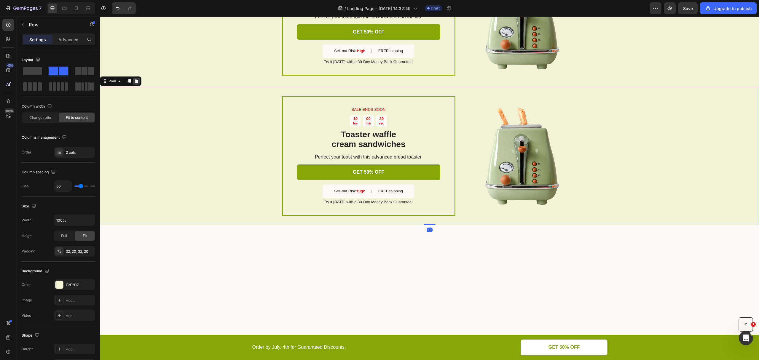
click at [137, 80] on icon at bounding box center [137, 81] width 4 height 4
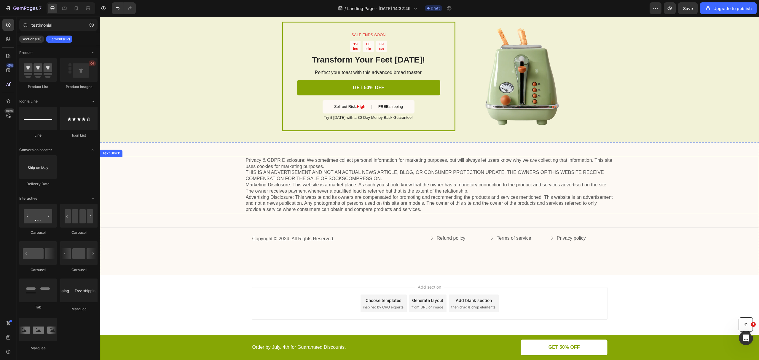
click at [193, 172] on div "Privacy & GDPR Disclosure: We sometimes collect personal information for market…" at bounding box center [429, 185] width 647 height 57
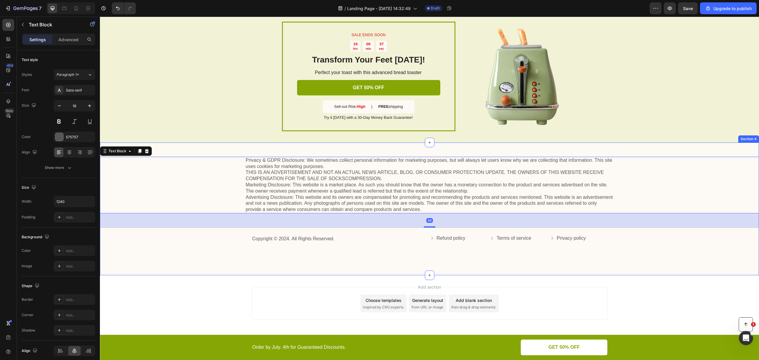
click at [180, 258] on div "Privacy & GDPR Disclosure: We sometimes collect personal information for market…" at bounding box center [429, 209] width 659 height 133
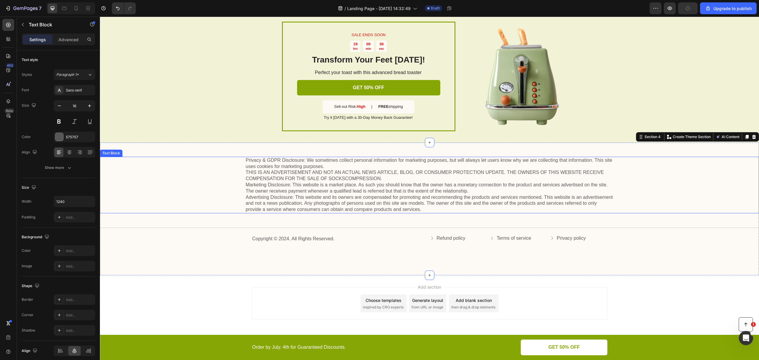
click at [199, 197] on div "Privacy & GDPR Disclosure: We sometimes collect personal information for market…" at bounding box center [429, 185] width 647 height 57
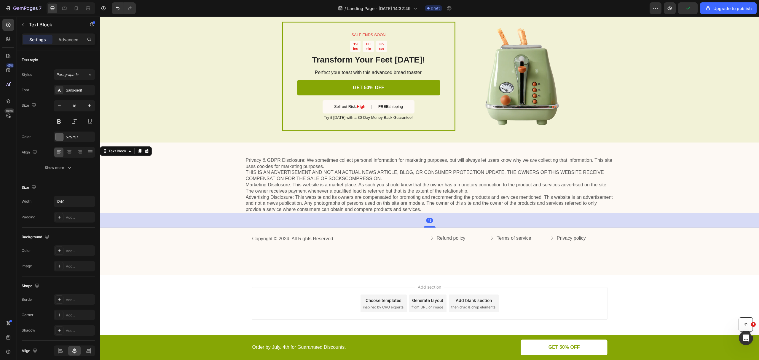
click at [134, 220] on div "48" at bounding box center [429, 221] width 659 height 14
click at [266, 197] on p "Privacy & GDPR Disclosure: We sometimes collect personal information for market…" at bounding box center [430, 184] width 368 height 55
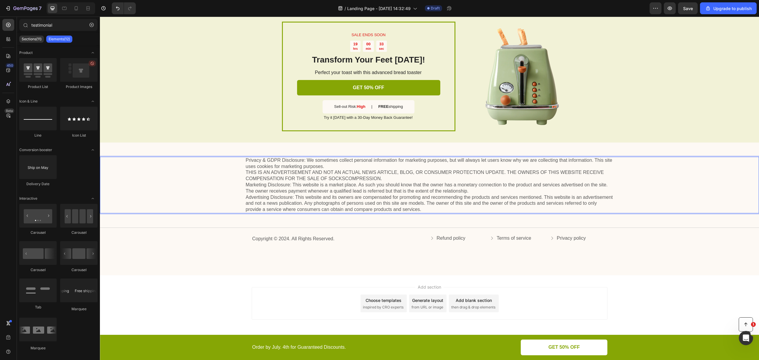
click at [311, 305] on div "Add section Choose templates inspired by CRO experts Generate layout from URL o…" at bounding box center [430, 303] width 356 height 33
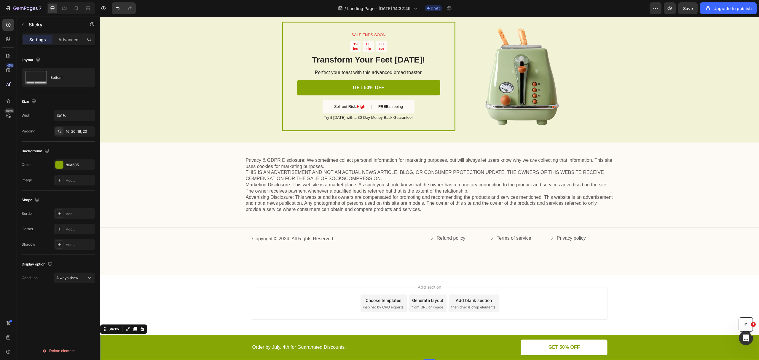
click at [214, 340] on div "Button Order by July. 4th for Guaranteed Discounts. Text Block GET 50% OFF Butt…" at bounding box center [429, 348] width 647 height 16
click at [141, 328] on icon at bounding box center [142, 329] width 5 height 5
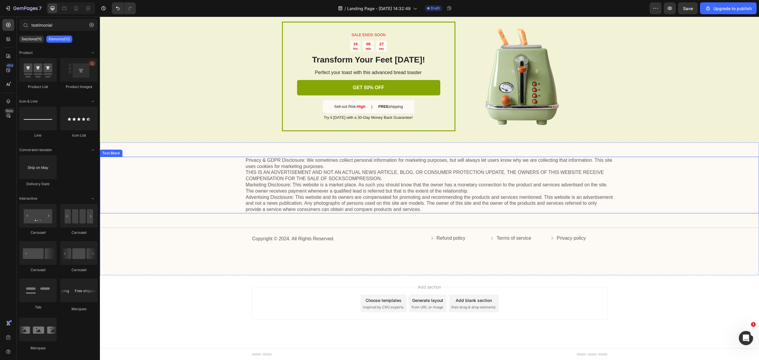
click at [300, 163] on p "Privacy & GDPR Disclosure: We sometimes collect personal information for market…" at bounding box center [430, 184] width 368 height 55
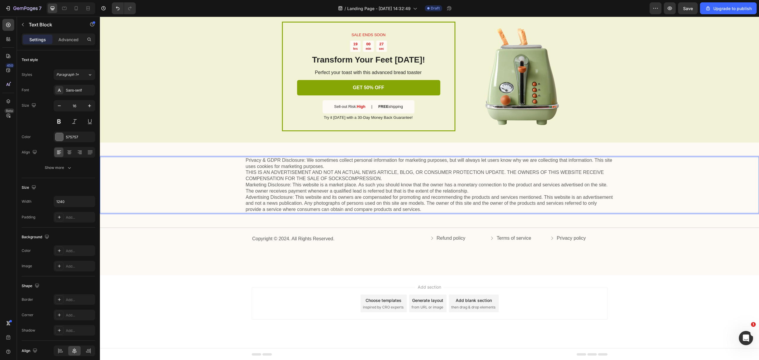
click at [353, 171] on p "Privacy & GDPR Disclosure: We sometimes collect personal information for market…" at bounding box center [430, 184] width 368 height 55
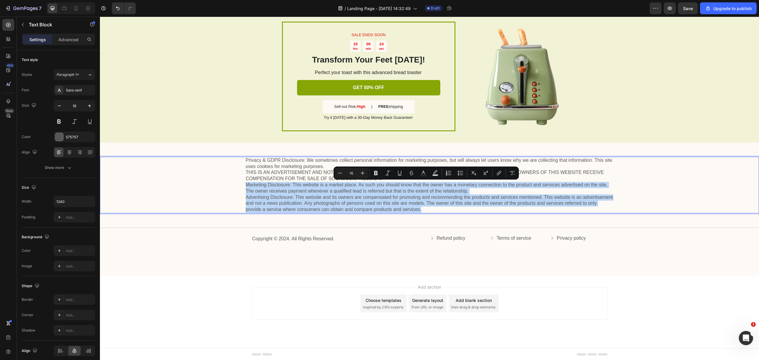
drag, startPoint x: 429, startPoint y: 210, endPoint x: 238, endPoint y: 186, distance: 192.5
click at [238, 186] on div "Privacy & GDPR Disclosure: We sometimes collect personal information for market…" at bounding box center [429, 185] width 647 height 57
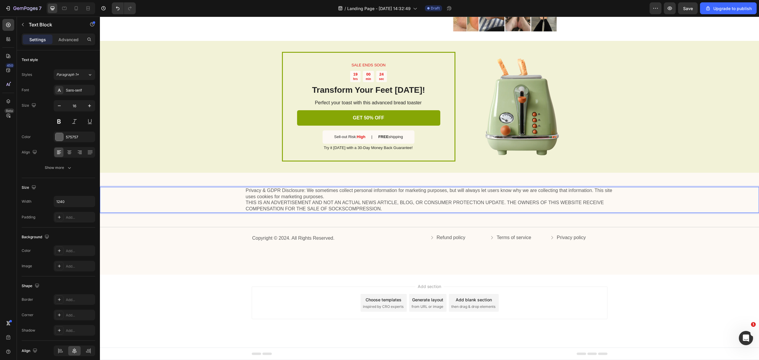
scroll to position [839, 0]
click at [427, 202] on p "Privacy & GDPR Disclosure: We sometimes collect personal information for market…" at bounding box center [430, 200] width 368 height 25
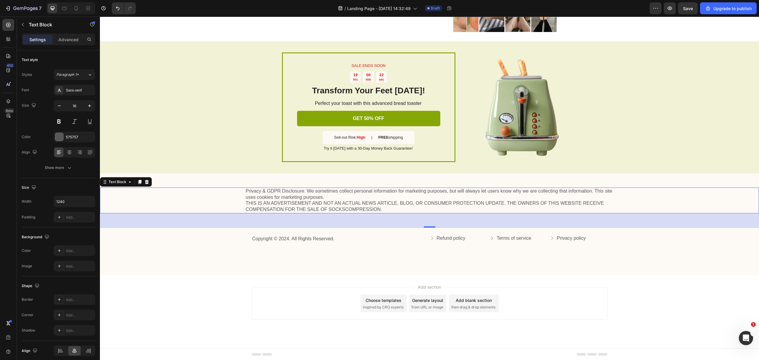
click at [198, 205] on div "Privacy & GDPR Disclosure: We sometimes collect personal information for market…" at bounding box center [429, 201] width 647 height 26
click at [177, 247] on div "Privacy & GDPR Disclosure: We sometimes collect personal information for market…" at bounding box center [429, 224] width 659 height 102
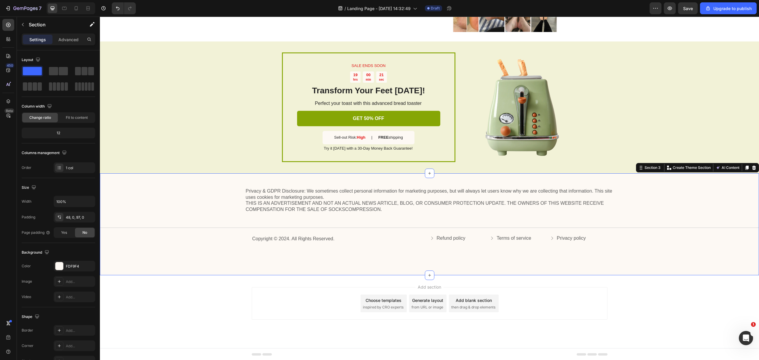
click at [188, 223] on div "Privacy & GDPR Disclosure: We sometimes collect personal information for market…" at bounding box center [429, 217] width 659 height 59
click at [211, 219] on div "Privacy & GDPR Disclosure: We sometimes collect personal information for market…" at bounding box center [429, 217] width 659 height 59
click at [310, 244] on div "Copyright © 2024. All Rights Reserved. Text Block Refund policy Button Terms of…" at bounding box center [430, 239] width 368 height 15
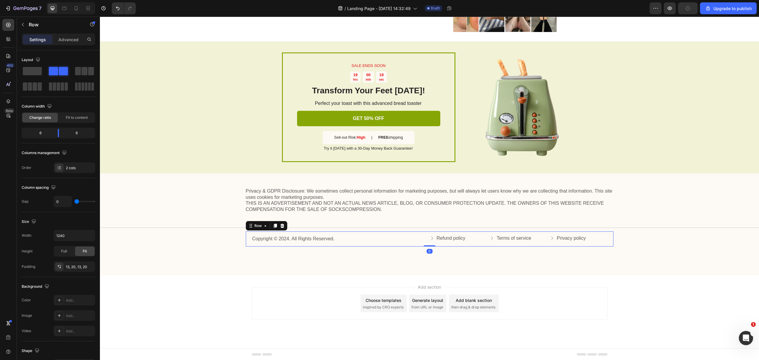
click at [315, 243] on div "Copyright © 2024. All Rights Reserved. Text Block Refund policy Button Terms of…" at bounding box center [430, 239] width 368 height 15
click at [327, 241] on p "Copyright © 2024. All Rights Reserved." at bounding box center [340, 239] width 177 height 6
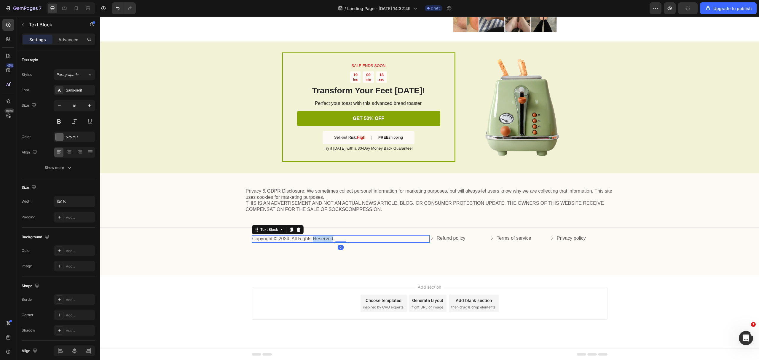
click at [327, 241] on p "Copyright © 2024. All Rights Reserved." at bounding box center [340, 239] width 177 height 6
click at [391, 208] on p "Privacy & GDPR Disclosure: We sometimes collect personal information for market…" at bounding box center [430, 200] width 368 height 25
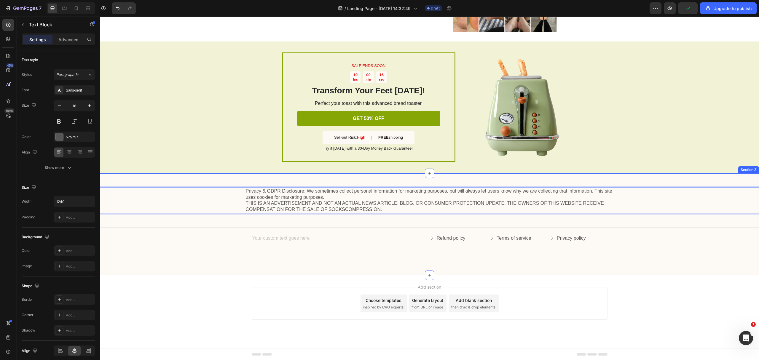
click at [397, 218] on div "Privacy & GDPR Disclosure: We sometimes collect personal information for market…" at bounding box center [429, 217] width 659 height 59
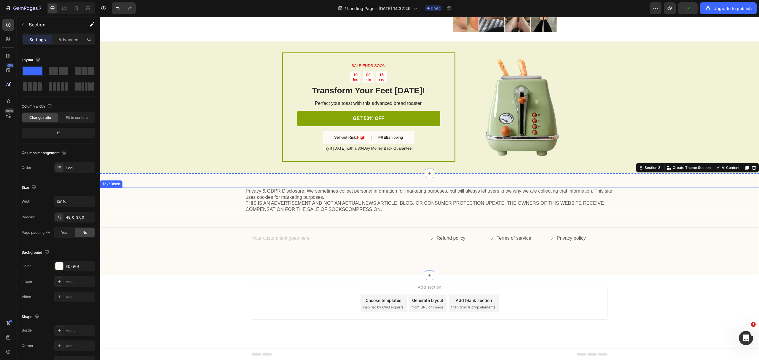
click at [387, 210] on p "Privacy & GDPR Disclosure: We sometimes collect personal information for market…" at bounding box center [430, 200] width 368 height 25
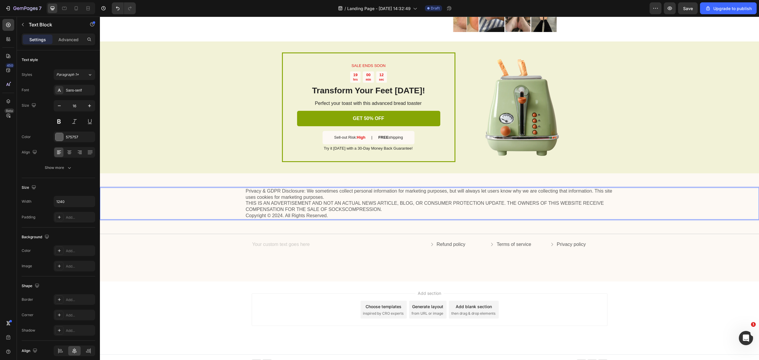
click at [263, 215] on p "Copyright © 2024. All Rights Reserved." at bounding box center [430, 216] width 368 height 6
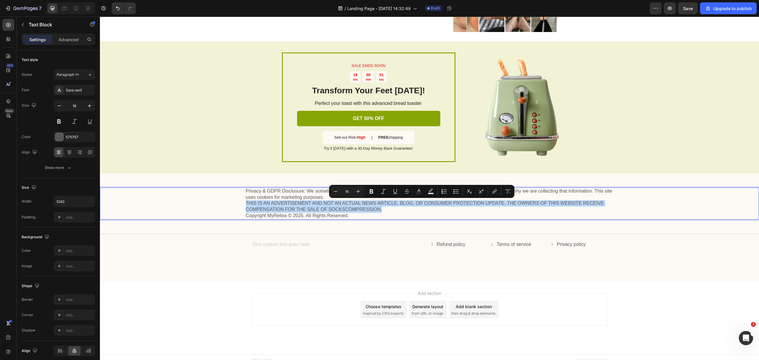
drag, startPoint x: 385, startPoint y: 210, endPoint x: 234, endPoint y: 205, distance: 150.4
click at [234, 205] on div "Privacy & GDPR Disclosure: We sometimes collect personal information for market…" at bounding box center [429, 204] width 647 height 32
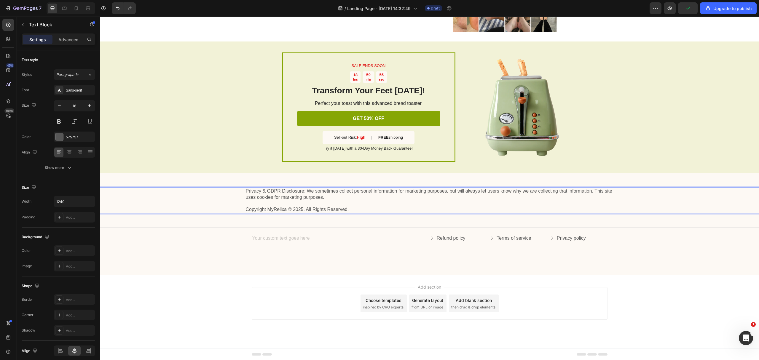
click at [327, 209] on p "Copyright MyRelixa © 2025. All Rights Reserved." at bounding box center [430, 210] width 368 height 6
click at [287, 237] on div "Rich Text Editor. Editing area: main" at bounding box center [341, 238] width 178 height 7
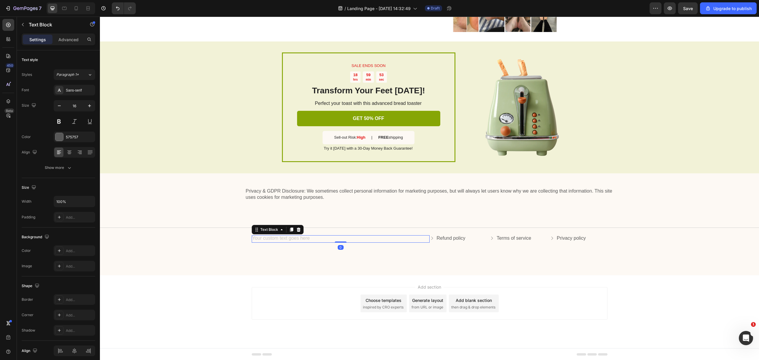
click at [287, 237] on div "Rich Text Editor. Editing area: main" at bounding box center [341, 238] width 178 height 7
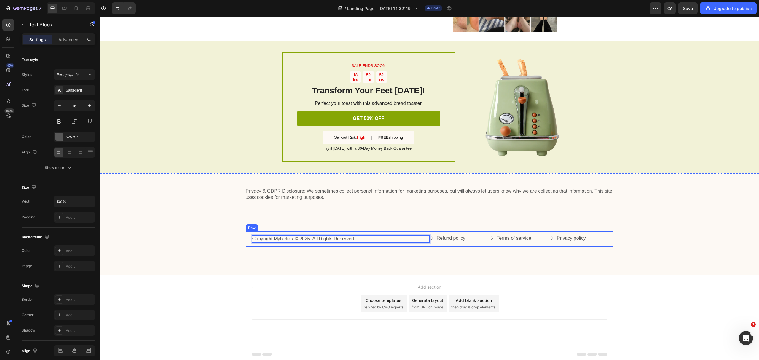
click at [332, 253] on div "Privacy & GDPR Disclosure: We sometimes collect personal information for market…" at bounding box center [429, 224] width 659 height 102
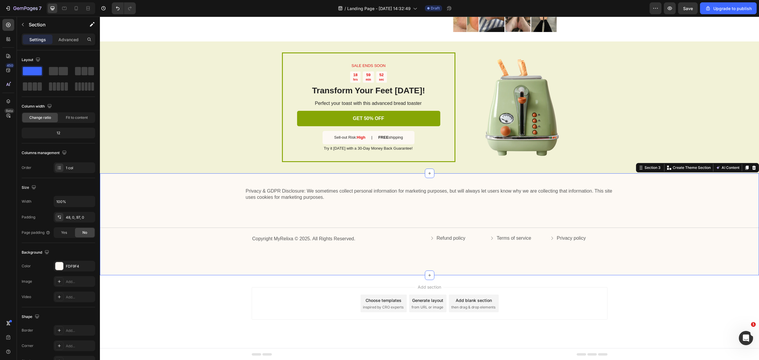
click at [313, 217] on div "Privacy & GDPR Disclosure: We sometimes collect personal information for market…" at bounding box center [429, 217] width 659 height 59
click at [338, 205] on p "Rich Text Editor. Editing area: main" at bounding box center [430, 203] width 368 height 6
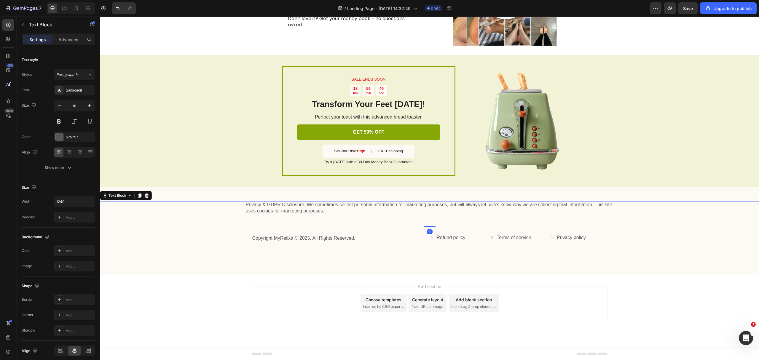
scroll to position [825, 0]
drag, startPoint x: 430, startPoint y: 227, endPoint x: 443, endPoint y: 211, distance: 20.0
click at [443, 211] on div "Privacy & GDPR Disclosure: We sometimes collect personal information for market…" at bounding box center [429, 215] width 659 height 26
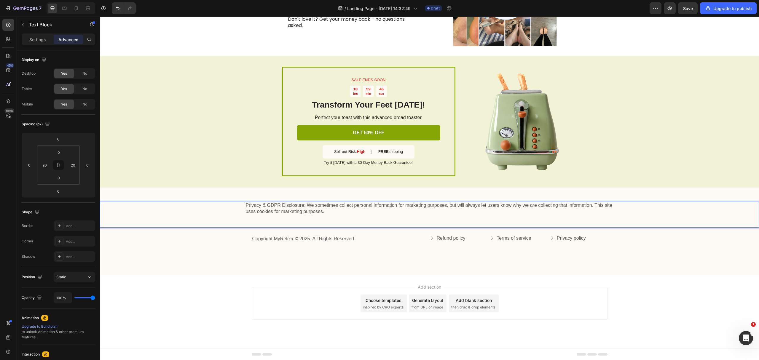
click at [345, 216] on p "Rich Text Editor. Editing area: main" at bounding box center [430, 218] width 368 height 6
click at [351, 228] on div "Title Line" at bounding box center [429, 228] width 659 height 0
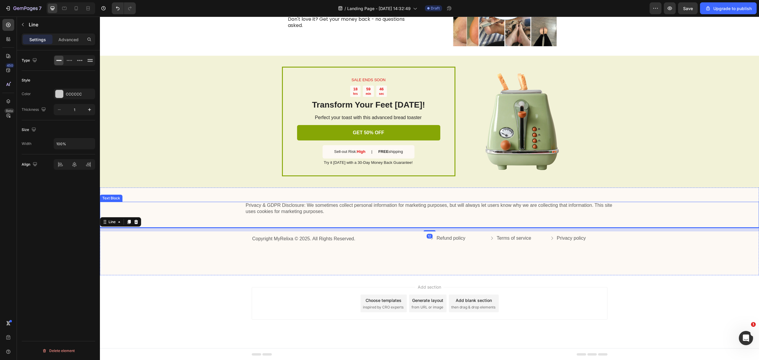
click at [321, 218] on p "Rich Text Editor. Editing area: main" at bounding box center [430, 218] width 368 height 6
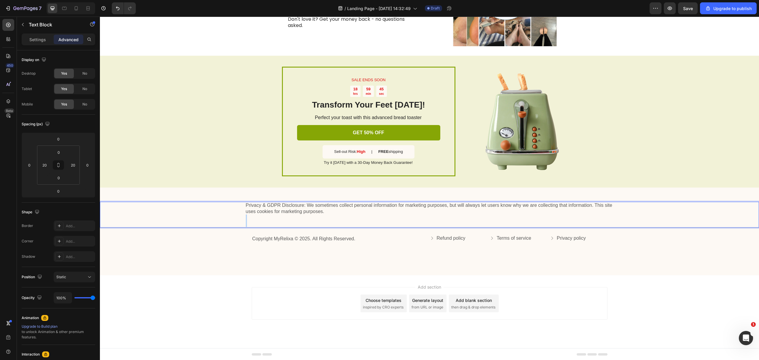
click at [324, 216] on p "Rich Text Editor. Editing area: main" at bounding box center [430, 218] width 368 height 6
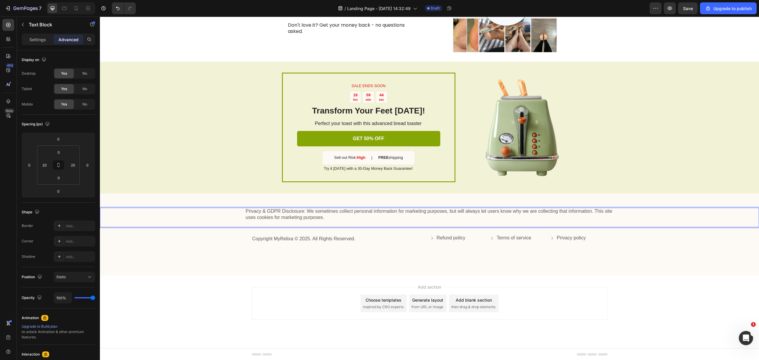
scroll to position [813, 0]
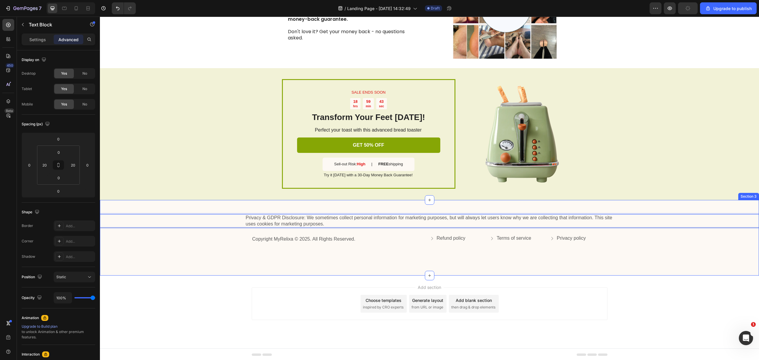
click at [373, 274] on div "Privacy & GDPR Disclosure: We sometimes collect personal information for market…" at bounding box center [429, 238] width 659 height 76
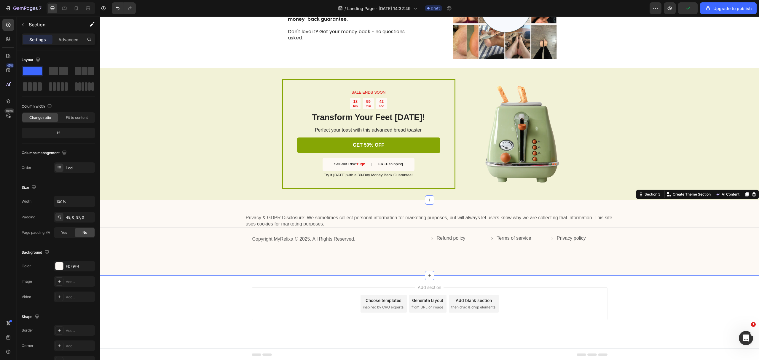
click at [391, 262] on div "Privacy & GDPR Disclosure: We sometimes collect personal information for market…" at bounding box center [429, 238] width 659 height 76
click at [446, 252] on div "Privacy & GDPR Disclosure: We sometimes collect personal information for market…" at bounding box center [429, 238] width 659 height 76
click at [242, 233] on div "Privacy & GDPR Disclosure: We sometimes collect personal information for market…" at bounding box center [429, 230] width 659 height 33
click at [166, 211] on div "Privacy & GDPR Disclosure: We sometimes collect personal information for market…" at bounding box center [429, 238] width 659 height 76
click at [414, 207] on div "Privacy & GDPR Disclosure: We sometimes collect personal information for market…" at bounding box center [429, 238] width 659 height 76
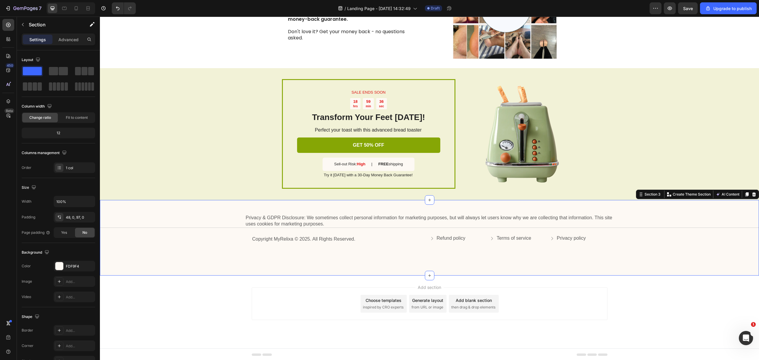
click at [414, 207] on div "Privacy & GDPR Disclosure: We sometimes collect personal information for market…" at bounding box center [429, 238] width 659 height 76
click at [404, 208] on div "Privacy & GDPR Disclosure: We sometimes collect personal information for market…" at bounding box center [429, 238] width 659 height 76
click at [72, 218] on div "48, 0, 97, 0" at bounding box center [74, 217] width 17 height 5
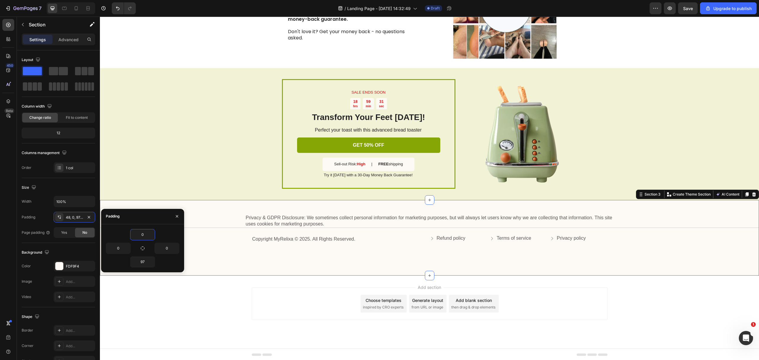
scroll to position [798, 0]
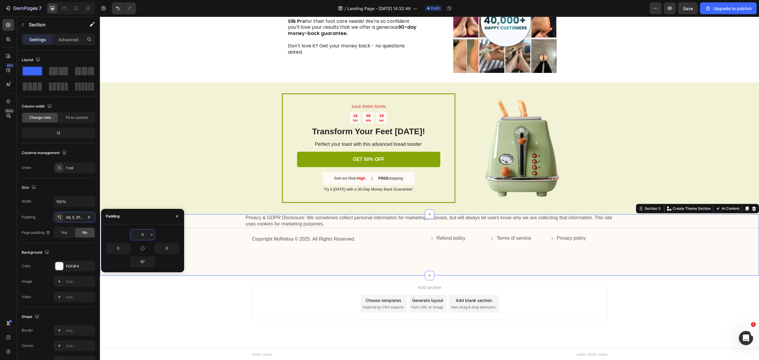
click at [141, 234] on input "0" at bounding box center [142, 235] width 24 height 11
type input "20"
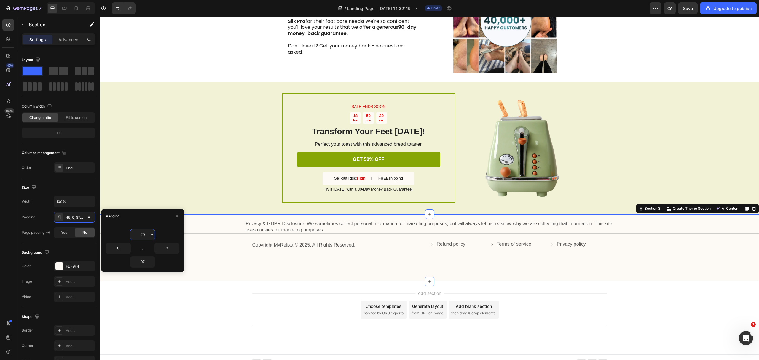
scroll to position [804, 0]
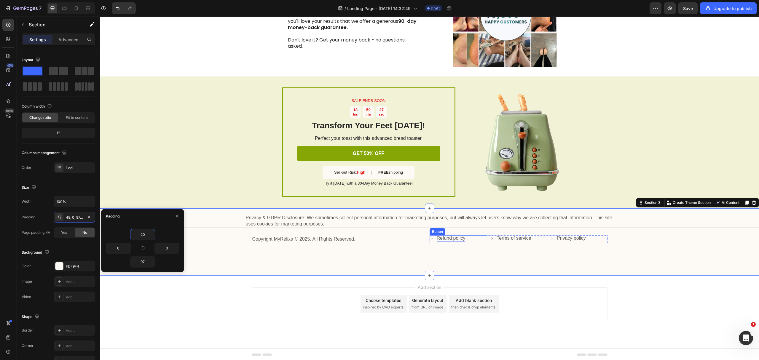
click at [446, 240] on p "Refund policy" at bounding box center [451, 238] width 29 height 6
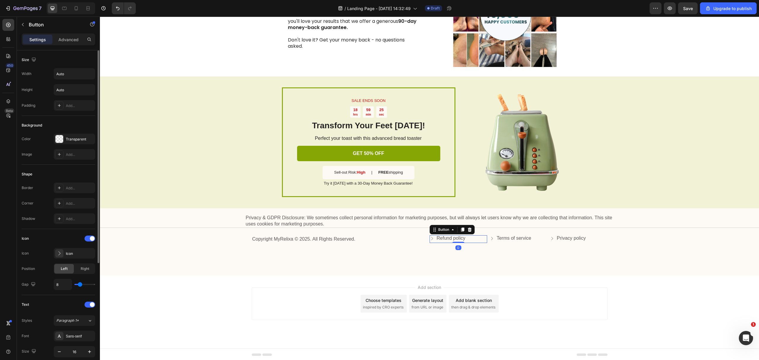
scroll to position [175, 0]
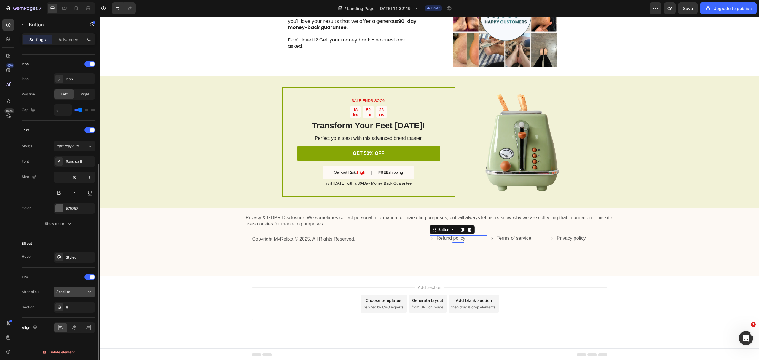
click at [78, 289] on div "Scroll to" at bounding box center [74, 292] width 36 height 6
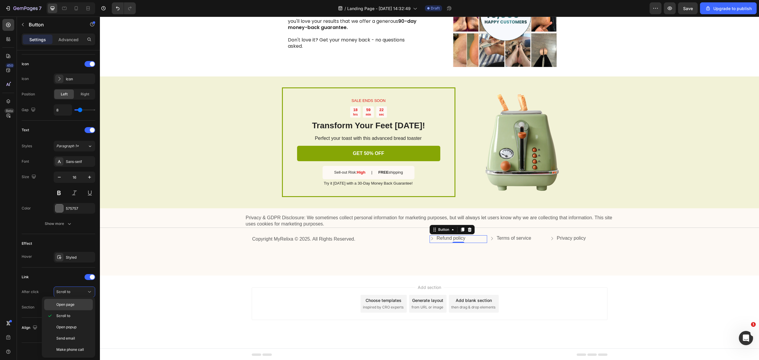
click at [77, 303] on p "Open page" at bounding box center [73, 304] width 34 height 5
click at [72, 310] on div "Add..." at bounding box center [75, 307] width 42 height 11
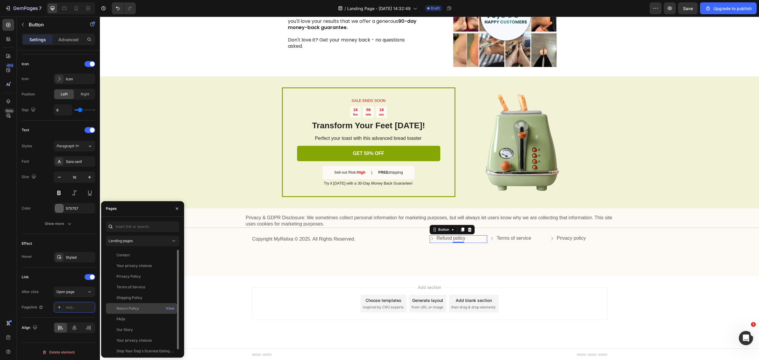
click at [135, 311] on div "Return Policy" at bounding box center [128, 308] width 23 height 5
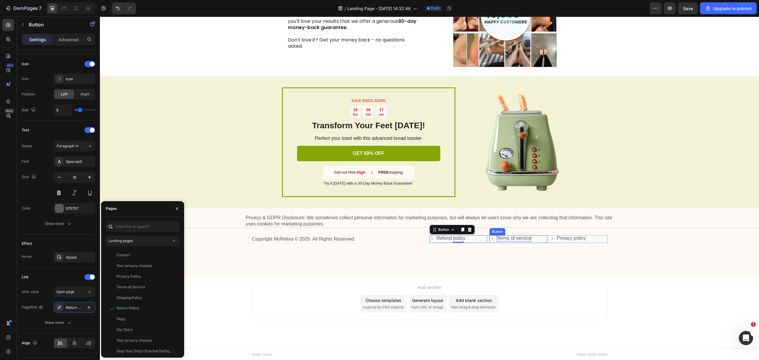
click at [511, 239] on p "Terms of service" at bounding box center [514, 238] width 34 height 6
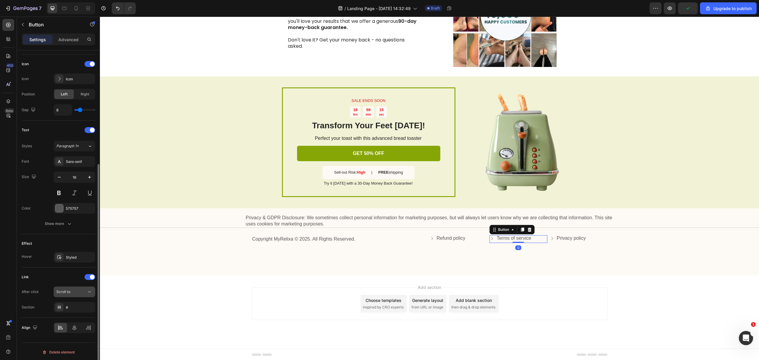
click at [74, 287] on button "Scroll to" at bounding box center [75, 292] width 42 height 11
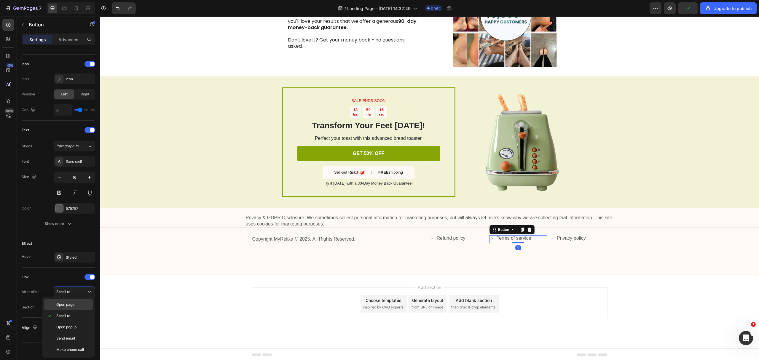
click at [77, 305] on p "Open page" at bounding box center [73, 304] width 34 height 5
click at [74, 305] on div "Add..." at bounding box center [80, 307] width 28 height 5
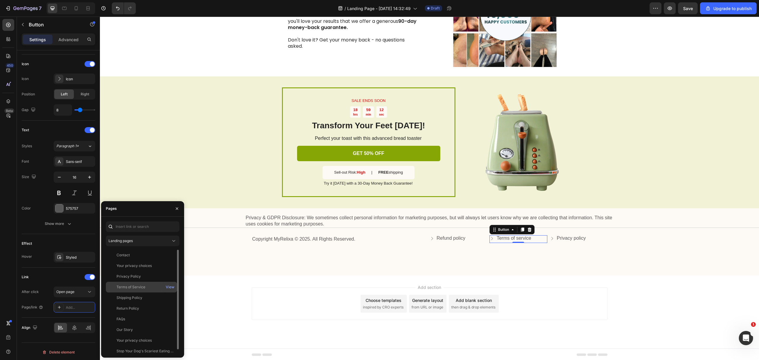
click at [141, 287] on div "Terms of Service" at bounding box center [131, 287] width 29 height 5
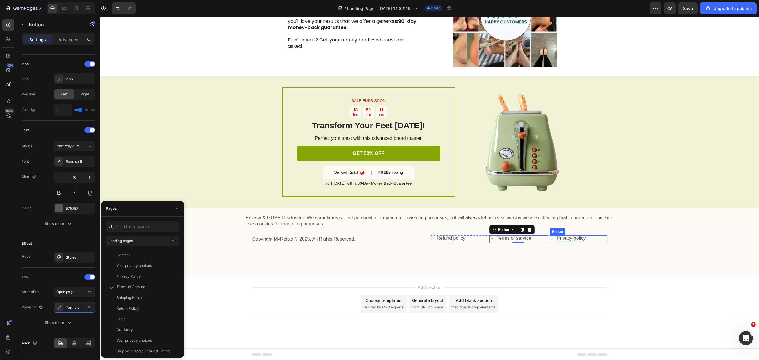
click at [577, 237] on p "Privacy policy" at bounding box center [571, 238] width 29 height 6
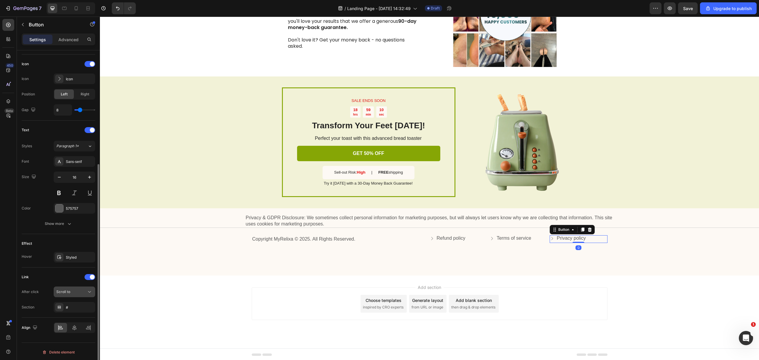
click at [69, 291] on span "Scroll to" at bounding box center [63, 292] width 14 height 4
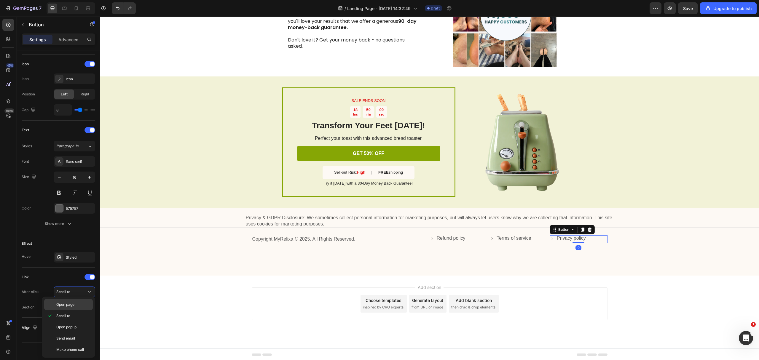
click at [66, 307] on span "Open page" at bounding box center [65, 304] width 18 height 5
click at [68, 305] on div "Add..." at bounding box center [80, 307] width 28 height 5
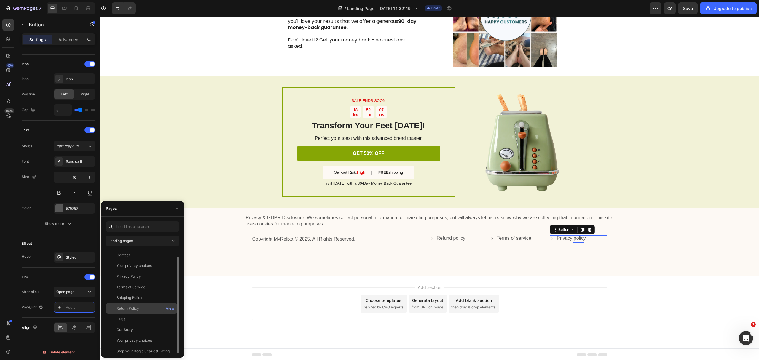
scroll to position [4, 0]
click at [136, 278] on div "Privacy Policy View" at bounding box center [141, 283] width 71 height 11
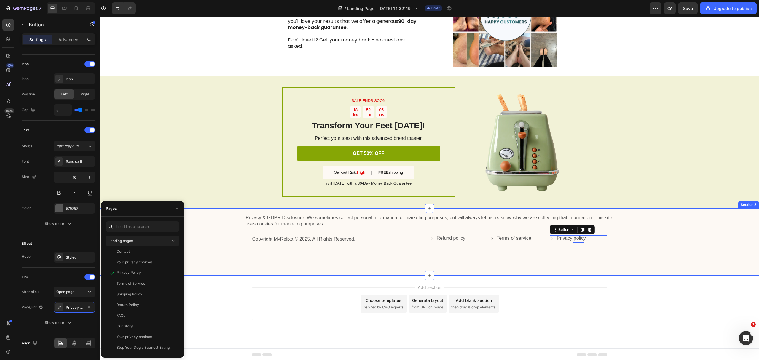
click at [368, 273] on div "Privacy & GDPR Disclosure: We sometimes collect personal information for market…" at bounding box center [429, 241] width 659 height 67
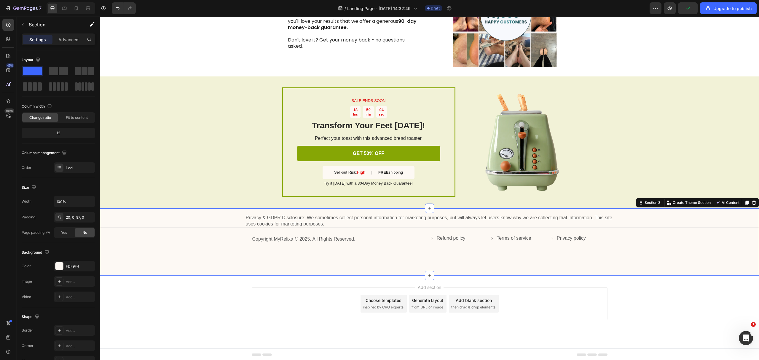
click at [236, 262] on div "Privacy & GDPR Disclosure: We sometimes collect personal information for market…" at bounding box center [429, 241] width 659 height 67
click at [189, 257] on div "Privacy & GDPR Disclosure: We sometimes collect personal information for market…" at bounding box center [429, 241] width 659 height 67
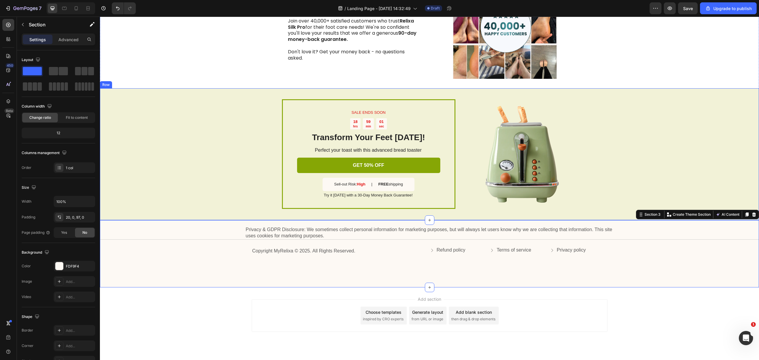
scroll to position [804, 0]
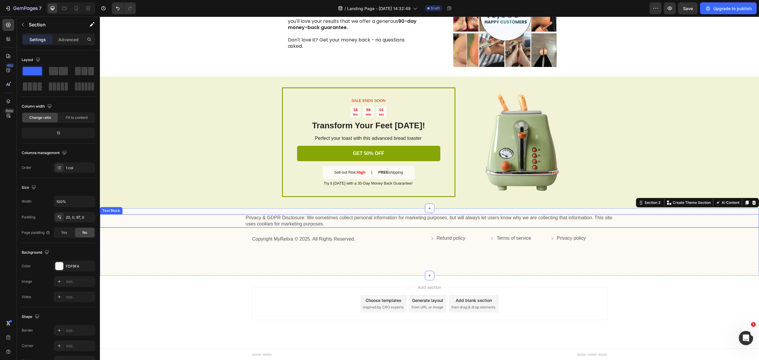
click at [158, 217] on div "Privacy & GDPR Disclosure: We sometimes collect personal information for market…" at bounding box center [429, 221] width 647 height 14
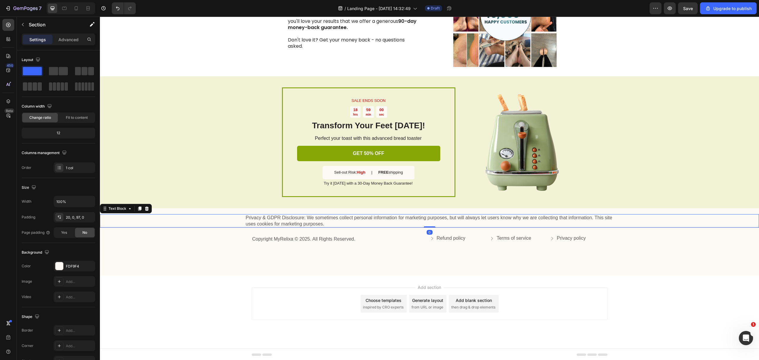
click at [163, 238] on div "Privacy & GDPR Disclosure: We sometimes collect personal information for market…" at bounding box center [429, 230] width 659 height 33
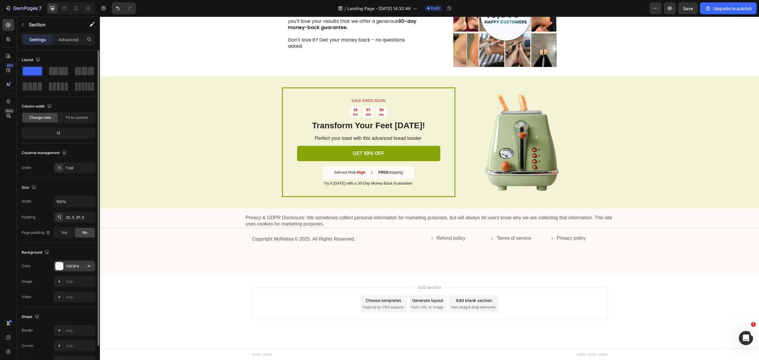
click at [65, 266] on div "FDF9F4" at bounding box center [75, 266] width 42 height 11
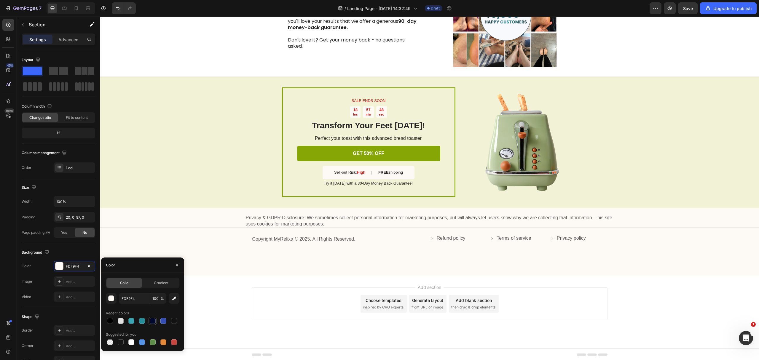
click at [153, 325] on div at bounding box center [153, 321] width 8 height 8
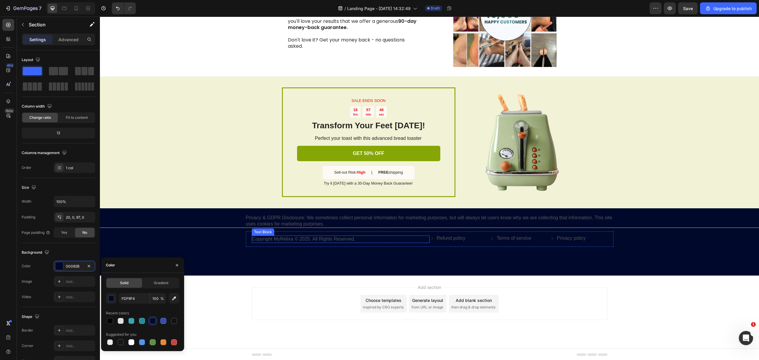
click at [319, 239] on p "Copyright MyRelixa © 2025. All Rights Reserved." at bounding box center [340, 239] width 177 height 6
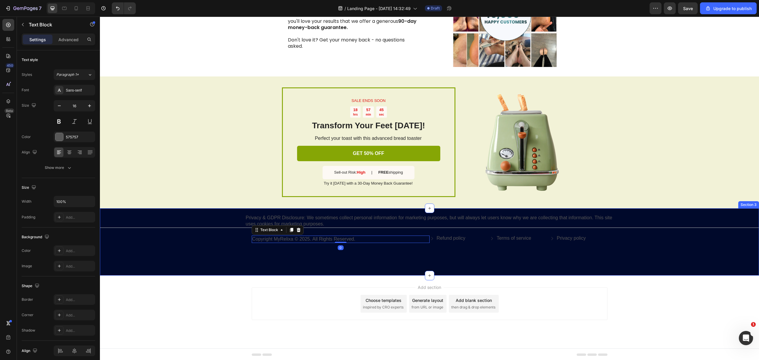
click at [219, 230] on div "Privacy & GDPR Disclosure: We sometimes collect personal information for market…" at bounding box center [429, 230] width 659 height 33
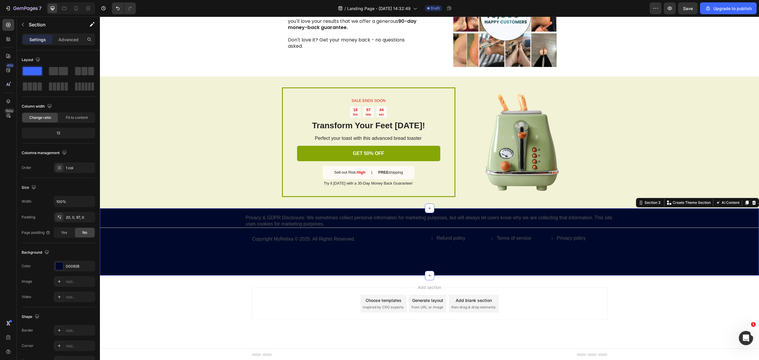
click at [221, 227] on div "Privacy & GDPR Disclosure: We sometimes collect personal information for market…" at bounding box center [429, 221] width 647 height 14
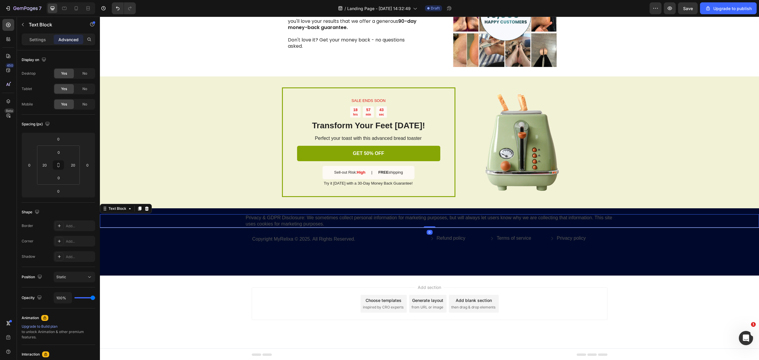
click at [222, 218] on div "Privacy & GDPR Disclosure: We sometimes collect personal information for market…" at bounding box center [429, 221] width 647 height 14
click at [271, 219] on p "Privacy & GDPR Disclosure: We sometimes collect personal information for market…" at bounding box center [430, 221] width 368 height 12
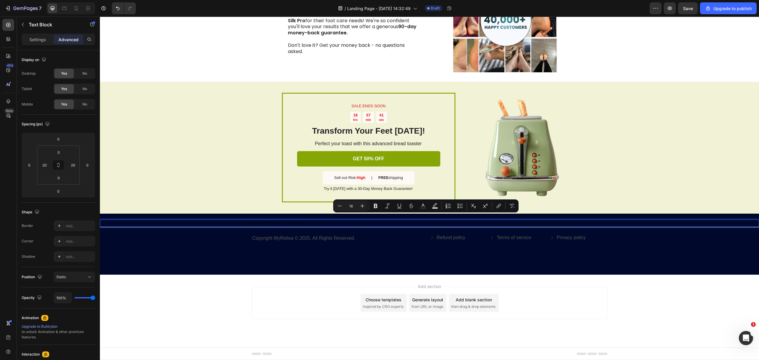
scroll to position [798, 0]
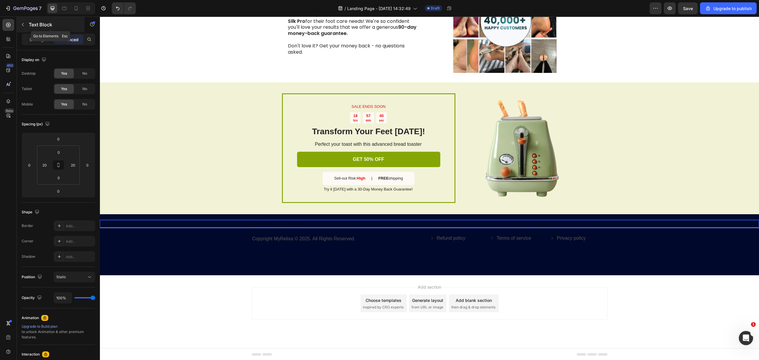
click at [20, 23] on icon "button" at bounding box center [22, 24] width 5 height 5
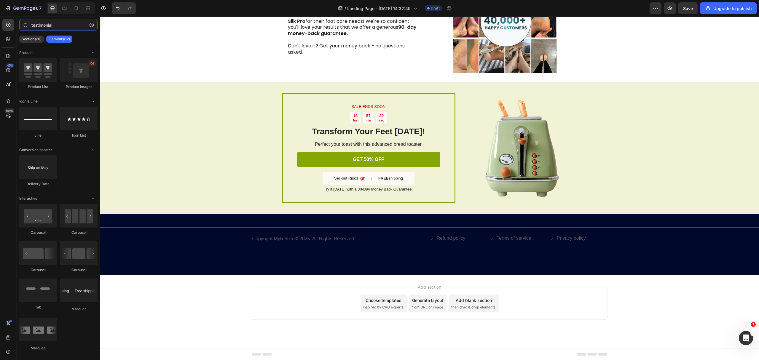
type input "testimonia"
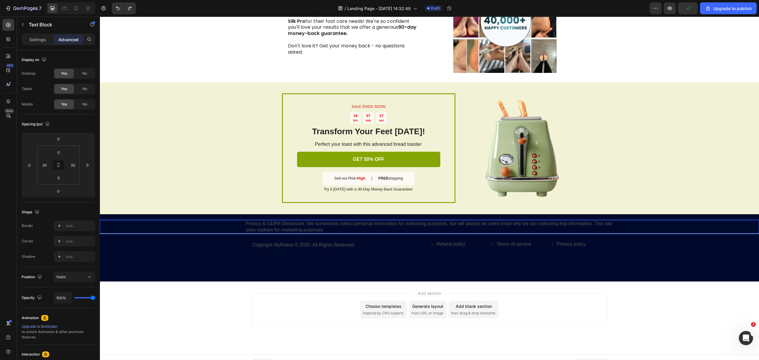
click at [346, 225] on p "Privacy & GDPR Disclosure: We sometimes collect personal information for market…" at bounding box center [430, 227] width 368 height 12
click at [196, 236] on div "Privacy & GDPR Disclosure: We sometimes collect personal information for market…" at bounding box center [429, 236] width 659 height 33
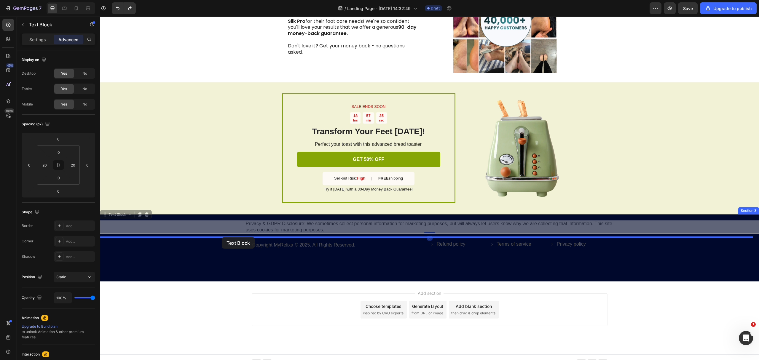
drag, startPoint x: 221, startPoint y: 226, endPoint x: 222, endPoint y: 238, distance: 11.9
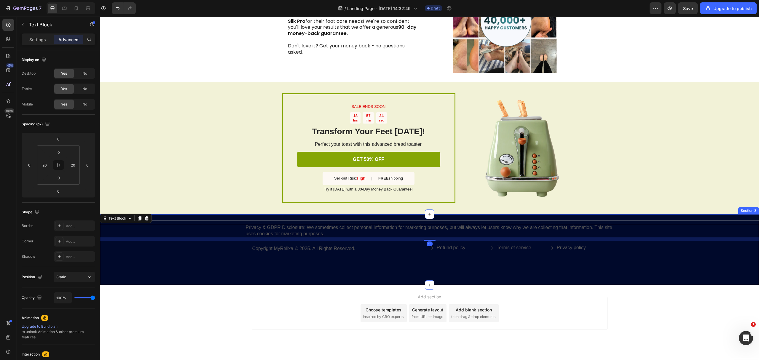
click at [205, 271] on div "Title Line Privacy & GDPR Disclosure: We sometimes collect personal information…" at bounding box center [429, 249] width 659 height 71
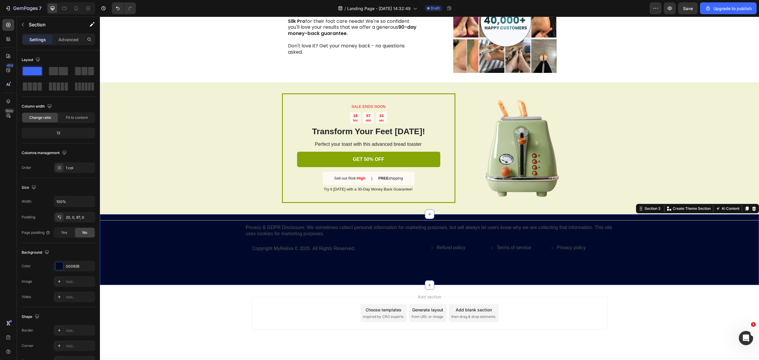
click at [233, 215] on div "Title Line Privacy & GDPR Disclosure: We sometimes collect personal information…" at bounding box center [429, 249] width 659 height 71
click at [526, 217] on div "Title Line Privacy & GDPR Disclosure: We sometimes collect personal information…" at bounding box center [429, 249] width 659 height 71
click at [752, 208] on icon at bounding box center [754, 209] width 4 height 4
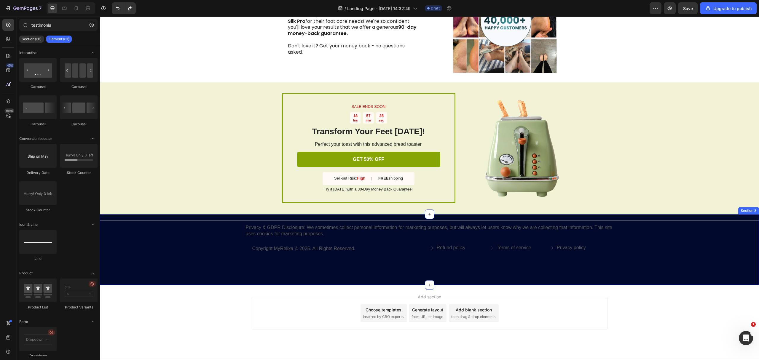
click at [243, 215] on div "Title Line Privacy & GDPR Disclosure: We sometimes collect personal information…" at bounding box center [429, 249] width 659 height 71
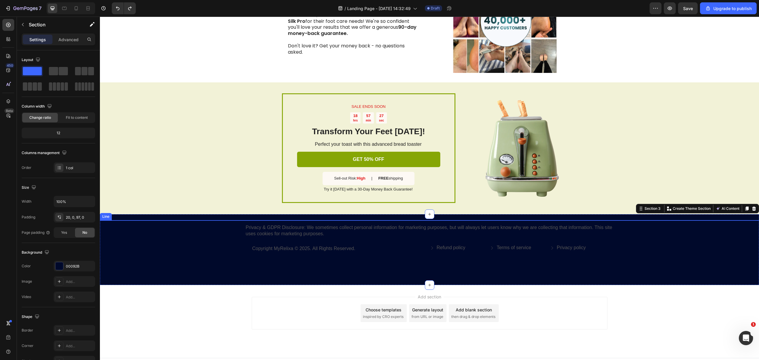
click at [184, 220] on div "Title Line" at bounding box center [429, 220] width 659 height 0
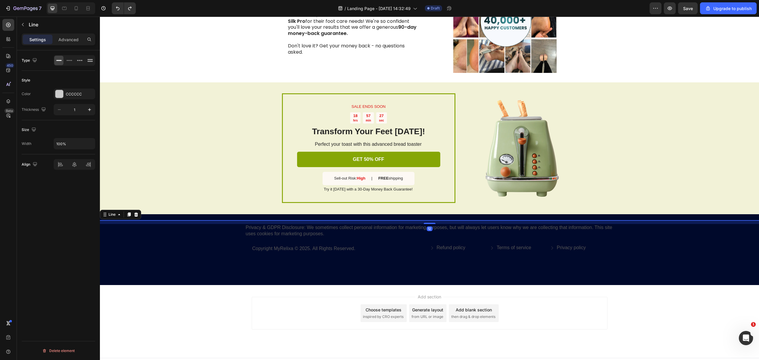
click at [184, 221] on div "12" at bounding box center [429, 223] width 659 height 4
click at [137, 216] on icon at bounding box center [136, 215] width 4 height 4
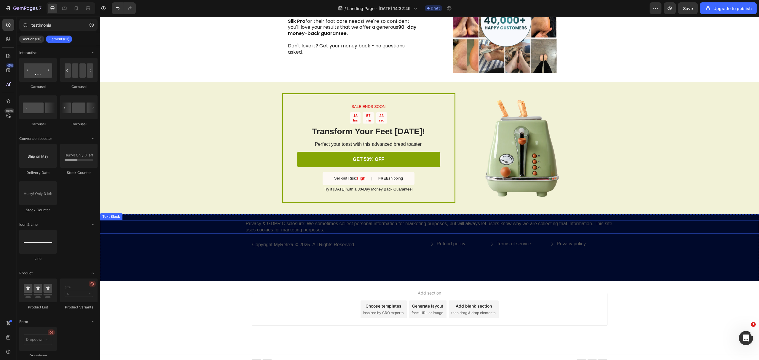
click at [348, 223] on p "Privacy & GDPR Disclosure: We sometimes collect personal information for market…" at bounding box center [430, 227] width 368 height 12
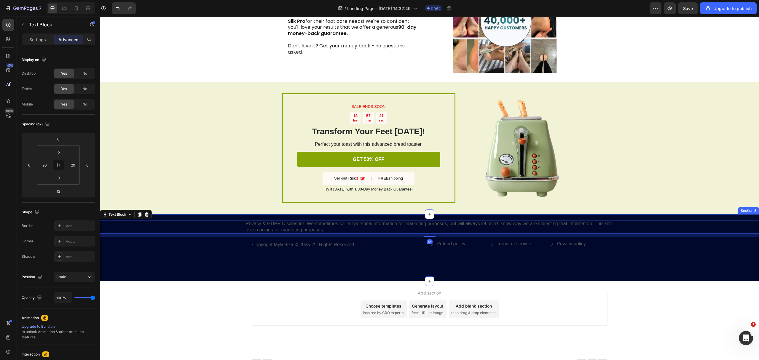
click at [264, 218] on div "Privacy & GDPR Disclosure: We sometimes collect personal information for market…" at bounding box center [429, 247] width 659 height 67
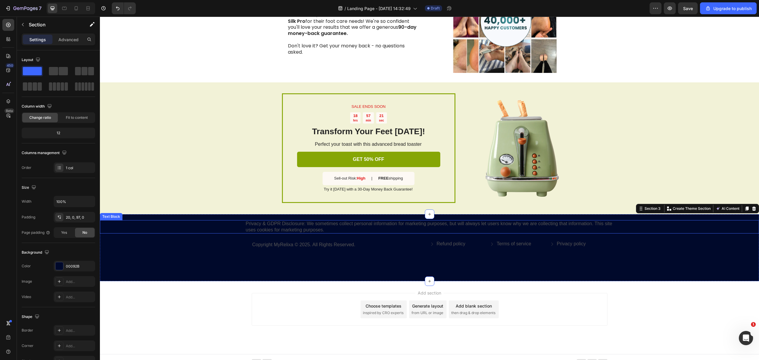
click at [260, 230] on p "Privacy & GDPR Disclosure: We sometimes collect personal information for market…" at bounding box center [430, 227] width 368 height 12
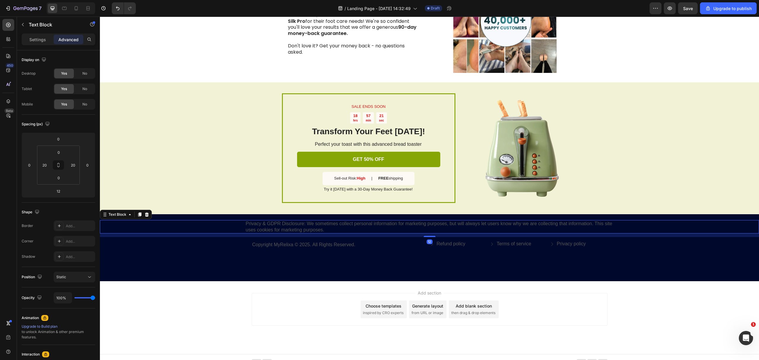
click at [260, 230] on p "Privacy & GDPR Disclosure: We sometimes collect personal information for market…" at bounding box center [430, 227] width 368 height 12
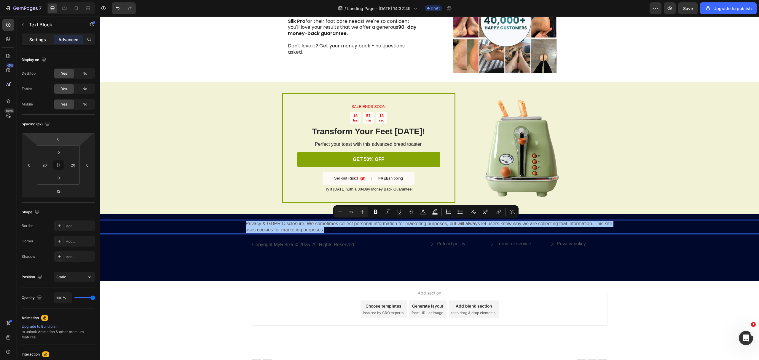
click at [35, 40] on p "Settings" at bounding box center [37, 39] width 17 height 6
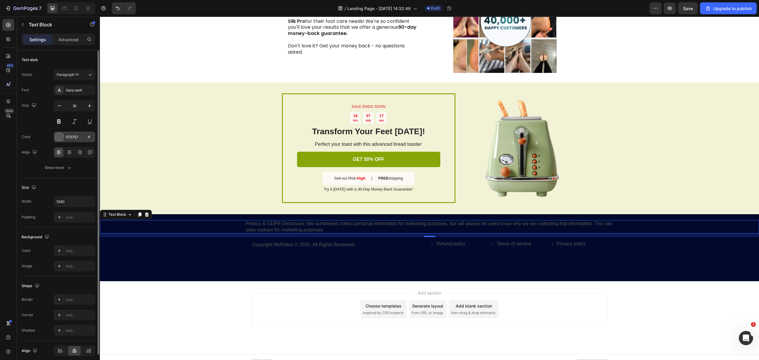
click at [76, 136] on div "575757" at bounding box center [74, 137] width 17 height 5
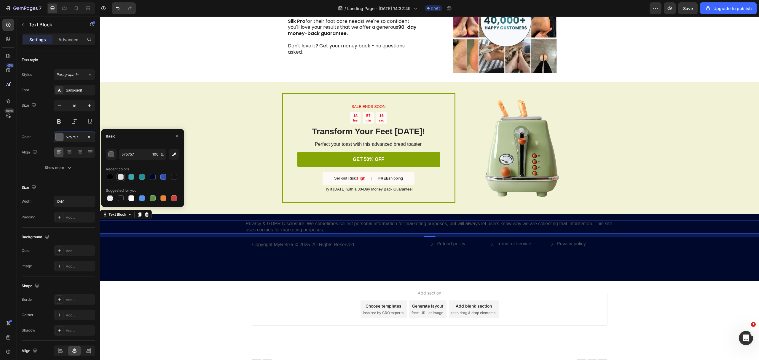
click at [122, 179] on div at bounding box center [121, 177] width 6 height 6
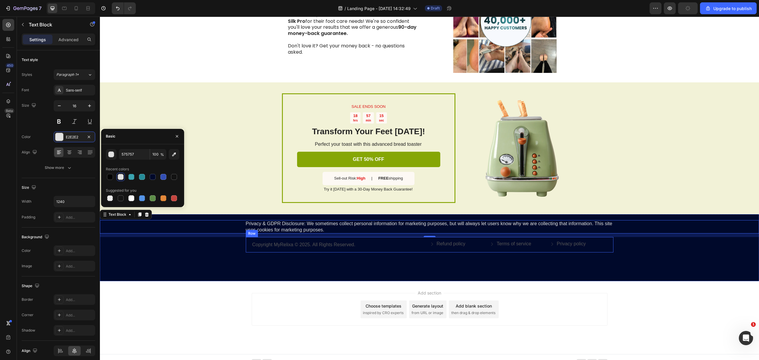
click at [343, 245] on p "Copyright MyRelixa © 2025. All Rights Reserved." at bounding box center [340, 245] width 177 height 6
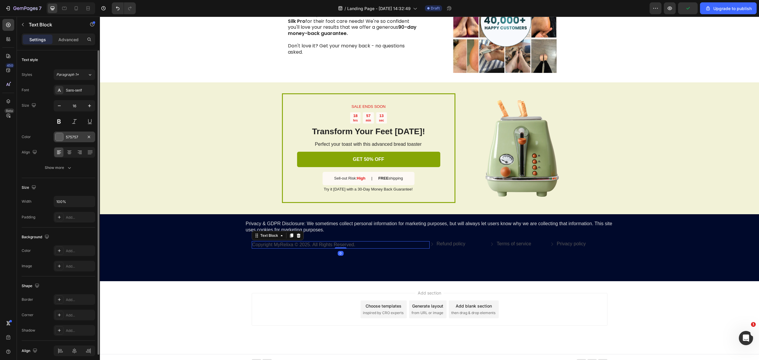
click at [77, 135] on div "575757" at bounding box center [74, 137] width 17 height 5
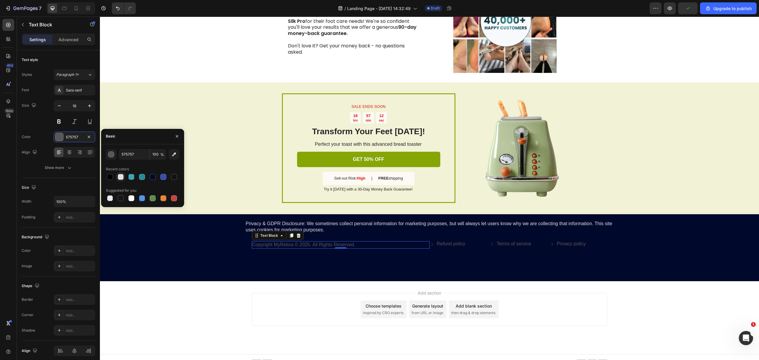
click at [120, 176] on div at bounding box center [121, 177] width 6 height 6
click at [460, 247] on div "Refund policy Button" at bounding box center [459, 244] width 58 height 7
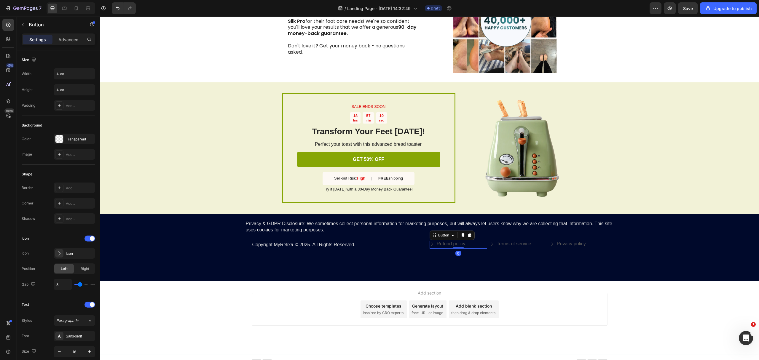
click at [475, 246] on div "Refund policy Button 0" at bounding box center [459, 244] width 58 height 7
click at [72, 137] on div "Transparent" at bounding box center [74, 139] width 17 height 5
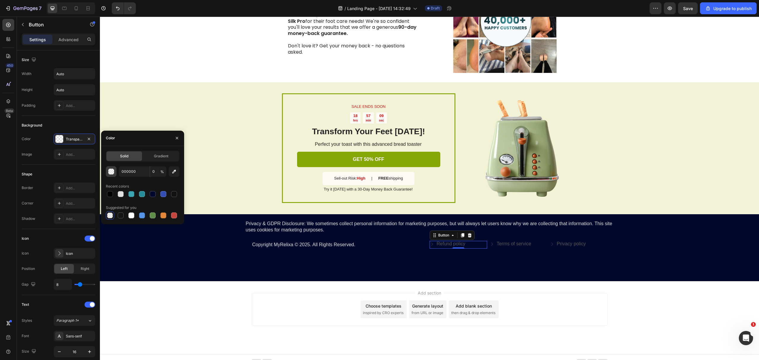
click at [111, 173] on div "button" at bounding box center [112, 172] width 6 height 6
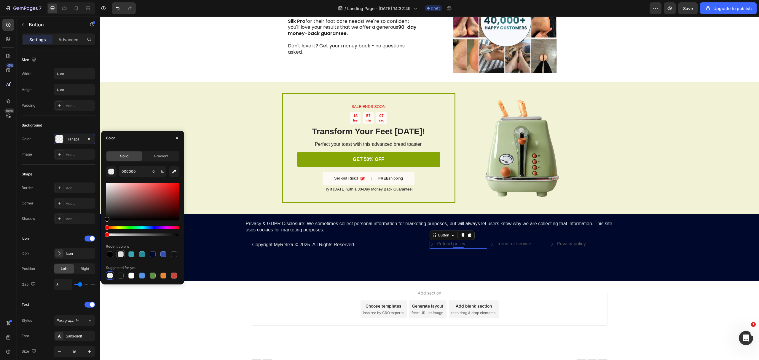
click at [120, 258] on div at bounding box center [120, 254] width 7 height 7
click at [451, 245] on p "Refund policy" at bounding box center [451, 244] width 29 height 6
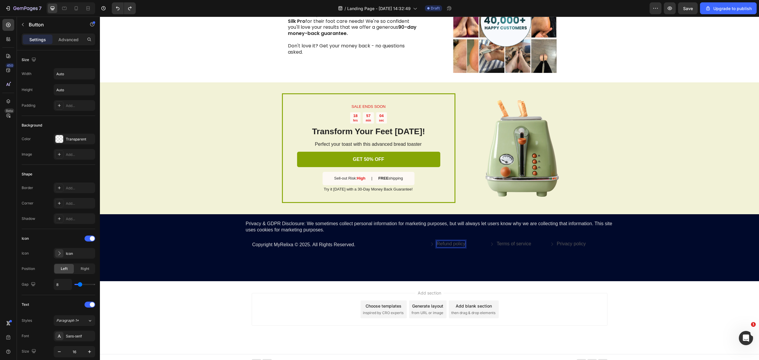
click at [451, 245] on p "Refund policy" at bounding box center [451, 244] width 29 height 6
click at [450, 233] on icon "Editor contextual toolbar" at bounding box center [452, 233] width 6 height 6
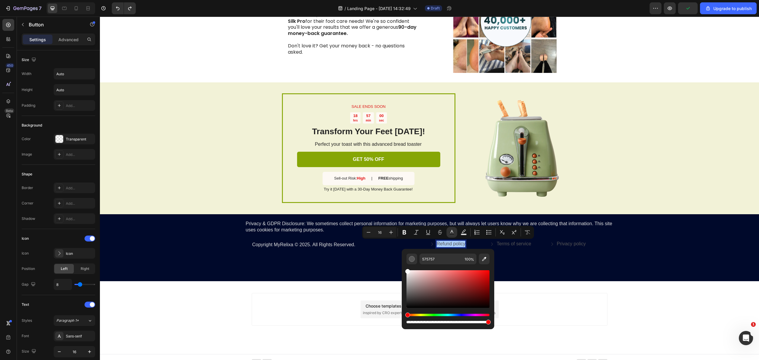
drag, startPoint x: 511, startPoint y: 292, endPoint x: 400, endPoint y: 267, distance: 114.1
click at [504, 244] on p "Terms of service" at bounding box center [514, 244] width 34 height 6
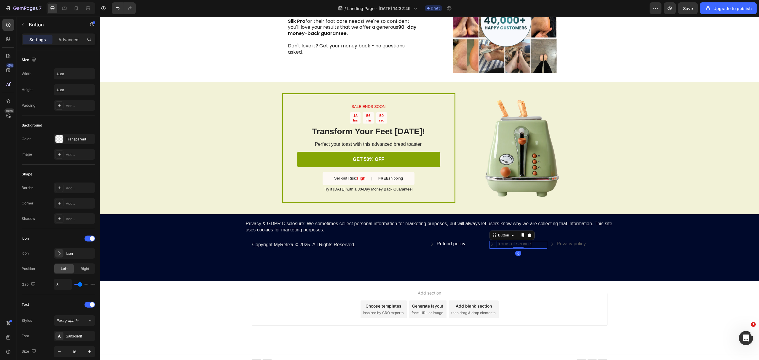
click at [504, 244] on p "Terms of service" at bounding box center [514, 244] width 34 height 6
click at [514, 236] on button "Text Color" at bounding box center [515, 232] width 11 height 11
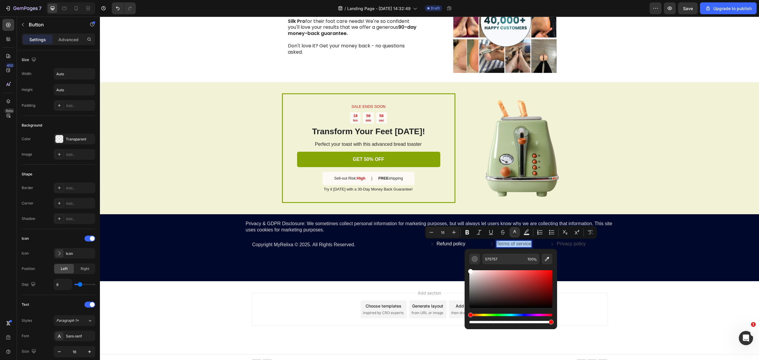
drag, startPoint x: 584, startPoint y: 297, endPoint x: 457, endPoint y: 263, distance: 131.4
click at [567, 245] on p "Privacy policy" at bounding box center [571, 244] width 29 height 6
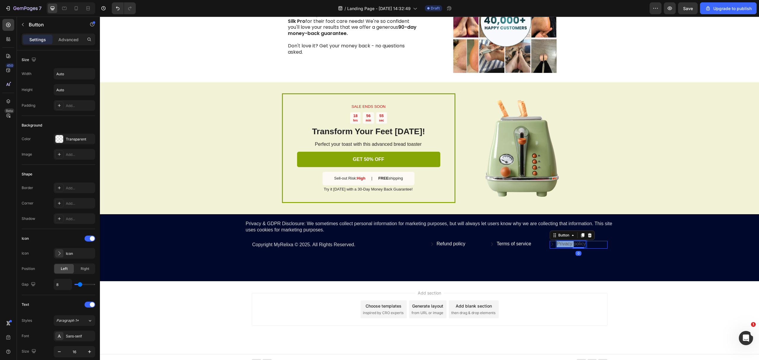
click at [567, 245] on p "Privacy policy" at bounding box center [571, 244] width 29 height 6
click at [570, 235] on rect "Editor contextual toolbar" at bounding box center [572, 234] width 6 height 1
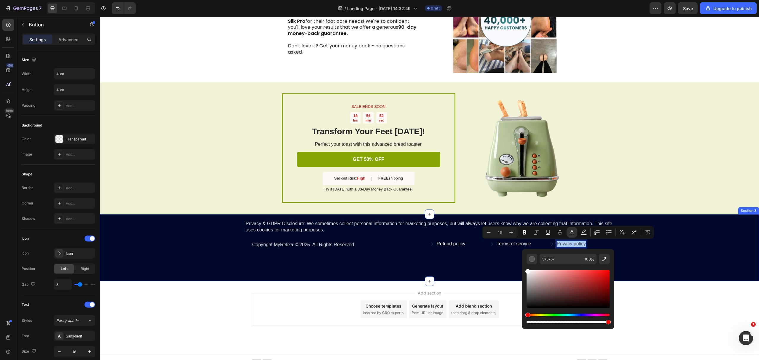
drag, startPoint x: 630, startPoint y: 291, endPoint x: 512, endPoint y: 261, distance: 122.0
click at [550, 243] on icon at bounding box center [552, 244] width 5 height 5
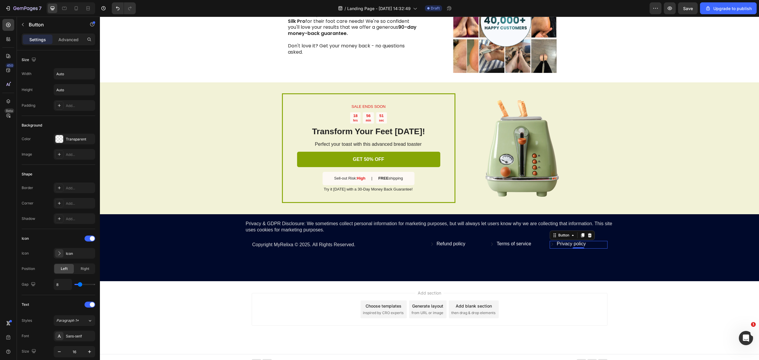
click at [550, 245] on icon at bounding box center [552, 244] width 5 height 5
click at [430, 244] on icon at bounding box center [432, 244] width 5 height 5
click at [431, 244] on icon at bounding box center [432, 244] width 2 height 3
click at [430, 244] on icon at bounding box center [432, 244] width 5 height 5
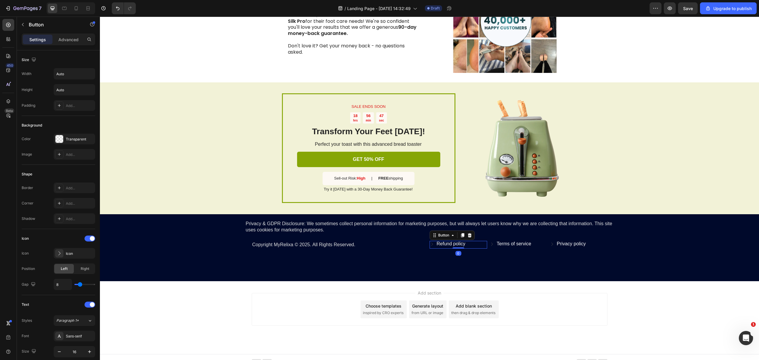
click at [430, 244] on icon at bounding box center [432, 244] width 5 height 5
click at [68, 253] on div "Icon" at bounding box center [80, 253] width 28 height 5
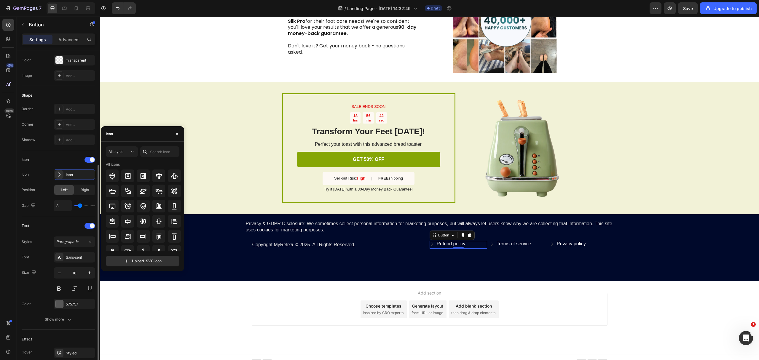
scroll to position [119, 0]
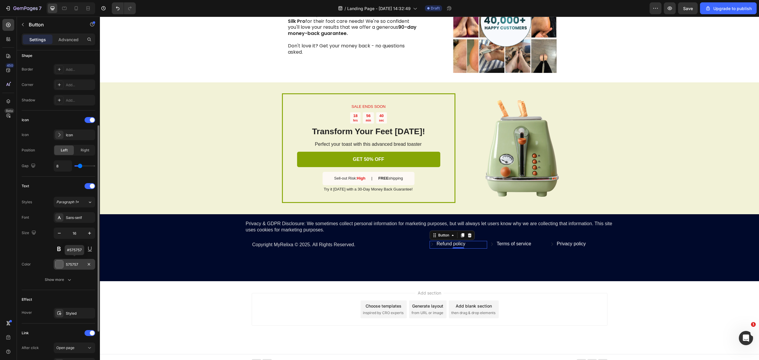
click at [67, 265] on div "575757" at bounding box center [74, 264] width 17 height 5
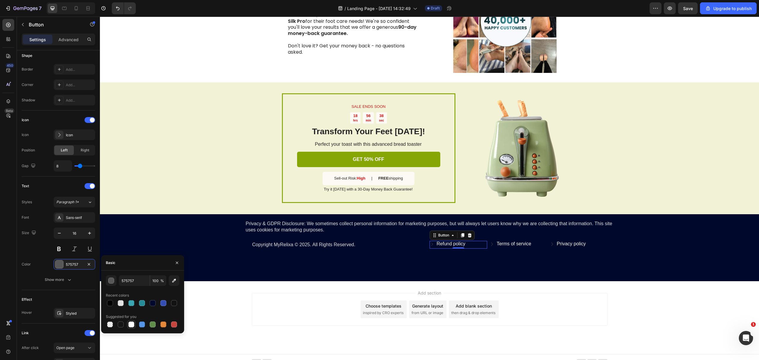
click at [133, 326] on div at bounding box center [131, 325] width 6 height 6
click at [491, 243] on icon at bounding box center [492, 244] width 5 height 5
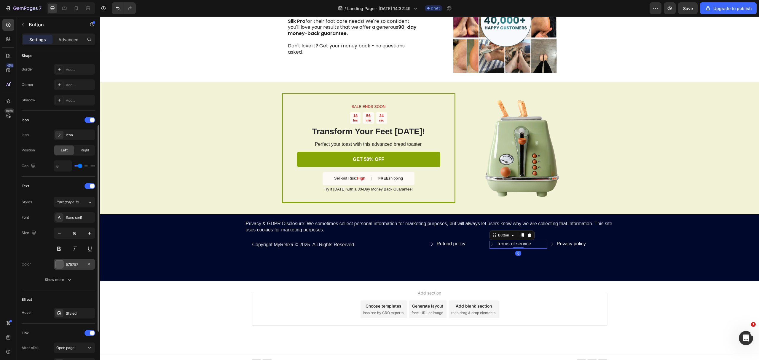
click at [69, 264] on div "575757" at bounding box center [74, 264] width 17 height 5
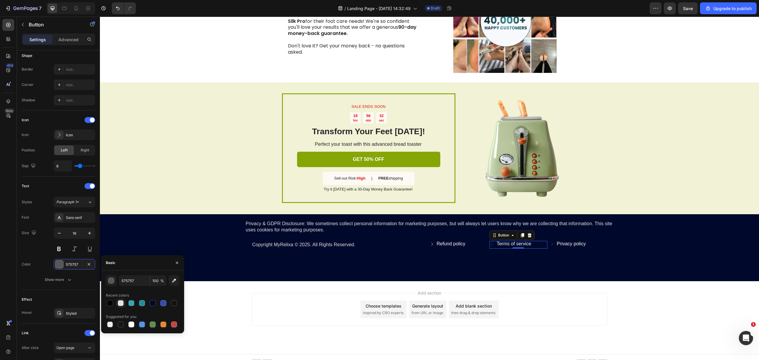
click at [122, 303] on div at bounding box center [121, 303] width 6 height 6
click at [557, 246] on span "Privacy policy" at bounding box center [571, 243] width 29 height 5
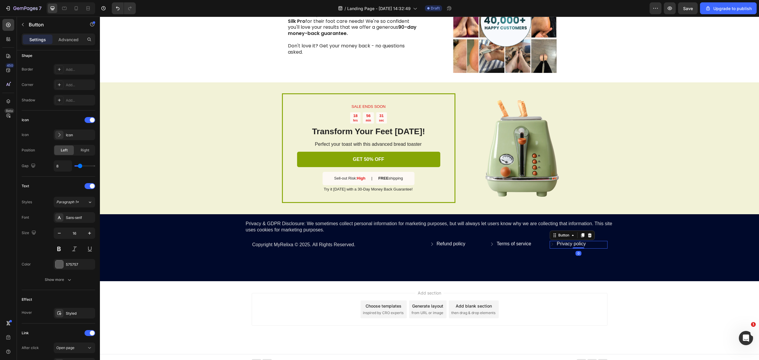
click at [550, 245] on icon at bounding box center [552, 244] width 5 height 5
click at [76, 262] on div "575757" at bounding box center [74, 264] width 17 height 5
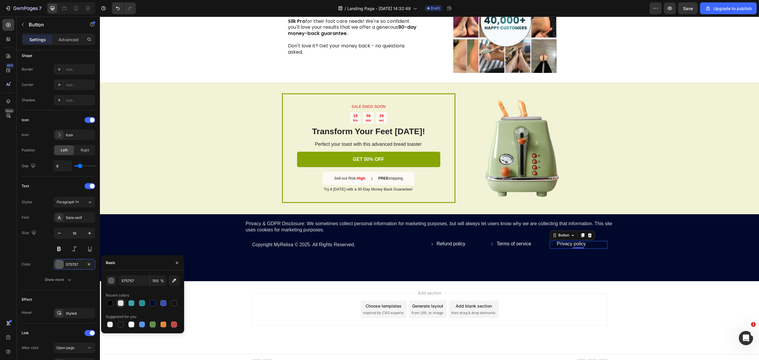
click at [121, 305] on div at bounding box center [121, 303] width 6 height 6
click at [387, 260] on div "Privacy & GDPR Disclosure: We sometimes collect personal information for market…" at bounding box center [429, 247] width 659 height 67
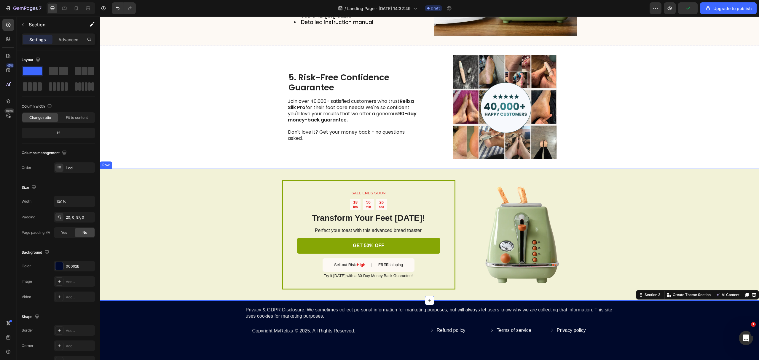
scroll to position [687, 0]
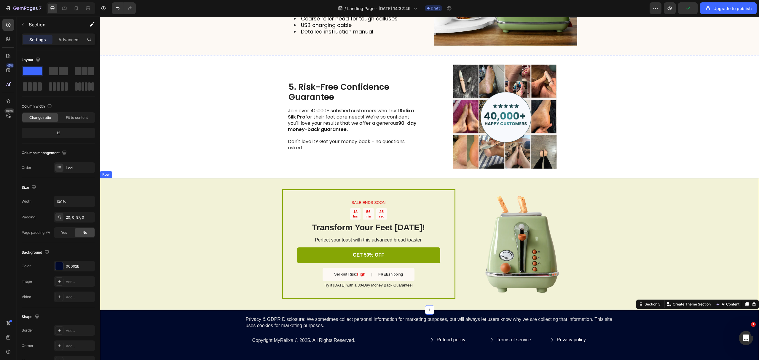
click at [648, 223] on div "SALE ENDS SOON Text Block 18 hrs 56 min 25 sec Countdown Timer Transform Your F…" at bounding box center [429, 244] width 659 height 132
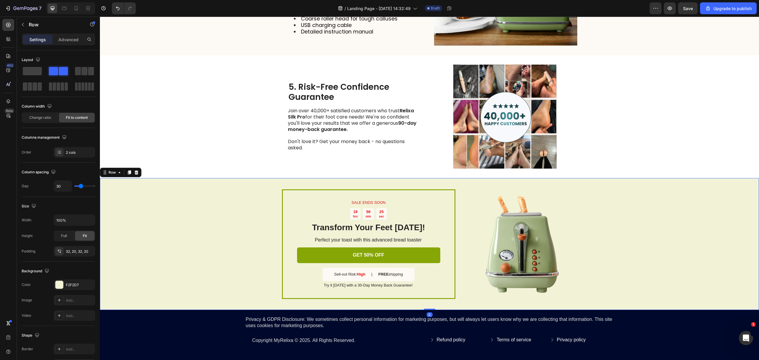
click at [555, 253] on img at bounding box center [520, 244] width 113 height 113
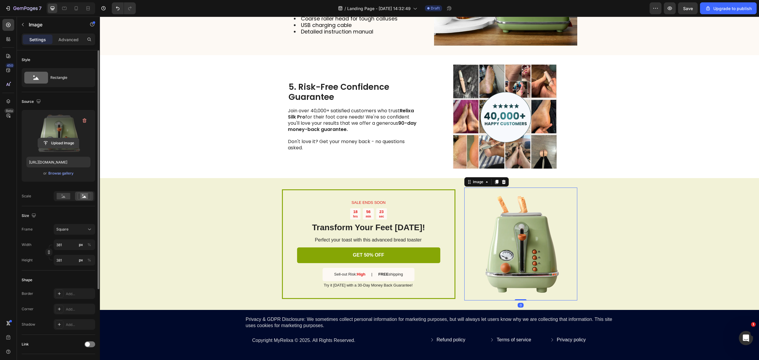
click at [63, 146] on input "file" at bounding box center [58, 143] width 41 height 10
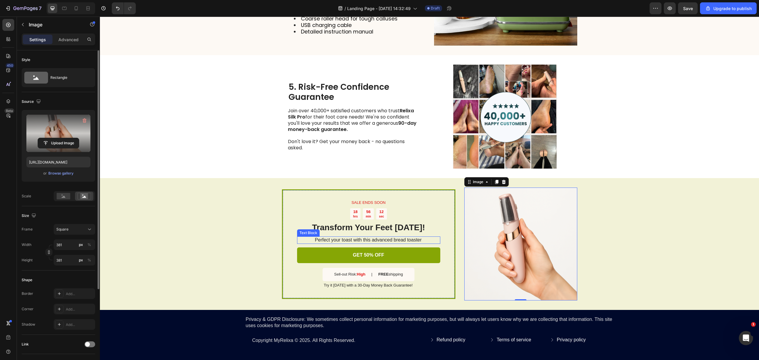
click at [354, 243] on p "Perfect your toast with this advanced bread toaster" at bounding box center [368, 240] width 143 height 6
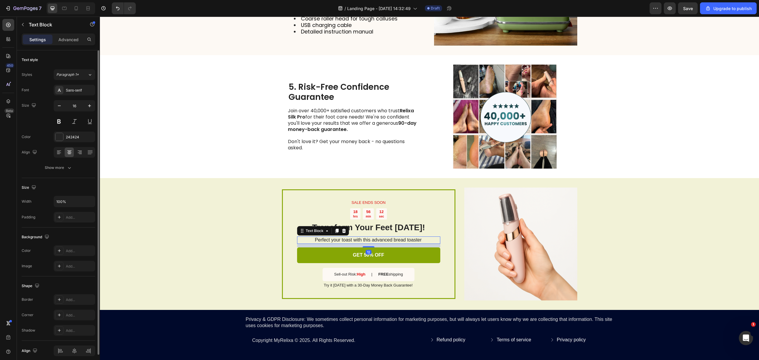
click at [354, 243] on p "Perfect your toast with this advanced bread toaster" at bounding box center [368, 240] width 143 height 6
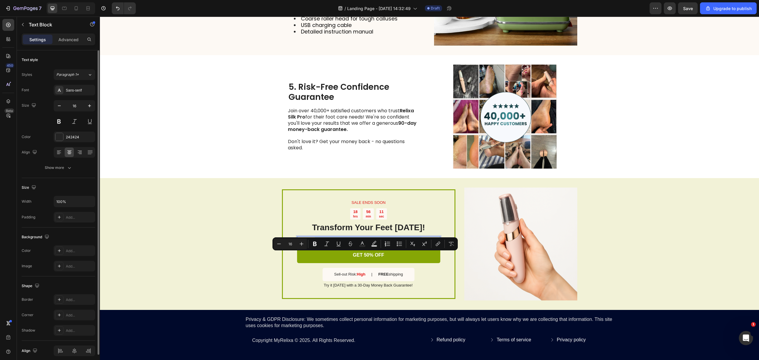
scroll to position [685, 0]
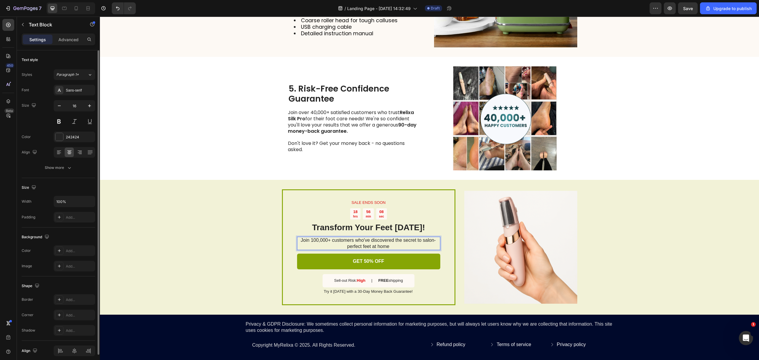
click at [312, 250] on p "Join 100,000+ customers who've discovered the secret to salon-perfect feet at h…" at bounding box center [368, 244] width 143 height 12
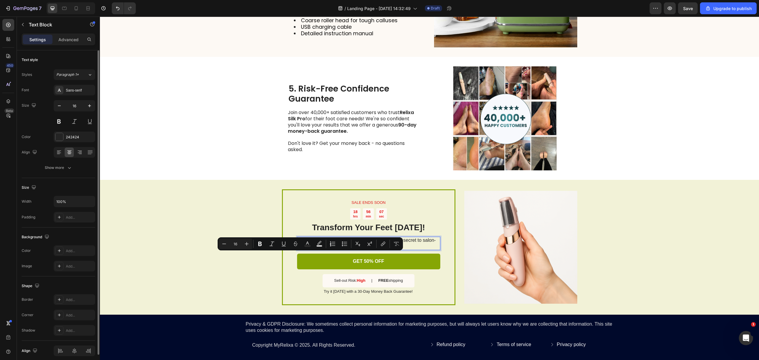
drag, startPoint x: 313, startPoint y: 257, endPoint x: 308, endPoint y: 257, distance: 5.0
click at [308, 250] on p "Join 100,000+ customers who've discovered the secret to salon-perfect feet at h…" at bounding box center [368, 244] width 143 height 12
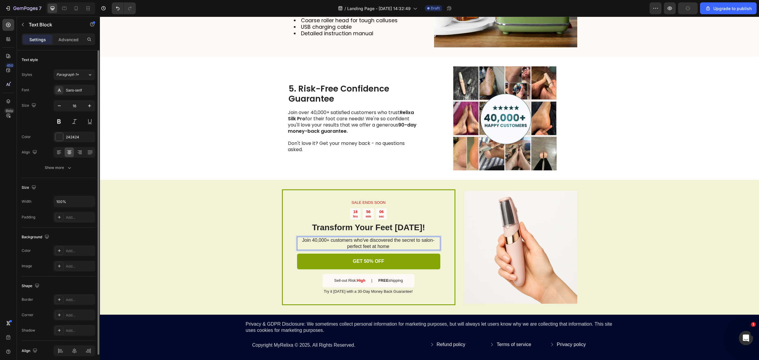
click at [415, 250] on p "Join 40,000+ customers who've discovered the secret to salon-perfect feet at ho…" at bounding box center [368, 244] width 143 height 12
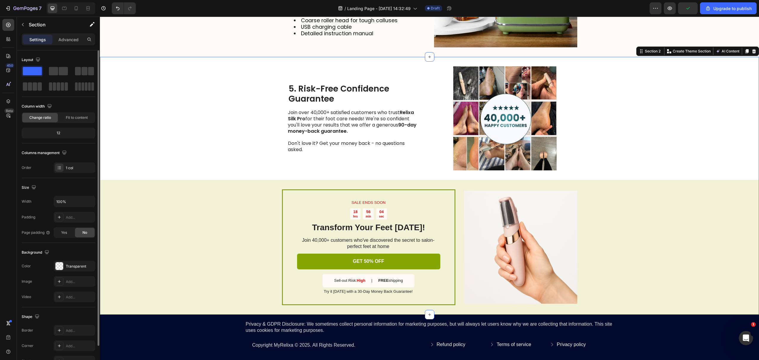
click at [578, 148] on div "5. Risk-Free Confidence Guarantee Heading Join over 40,000+ satisfied customers…" at bounding box center [429, 186] width 659 height 258
click at [74, 201] on input "100%" at bounding box center [74, 201] width 41 height 11
type input "%"
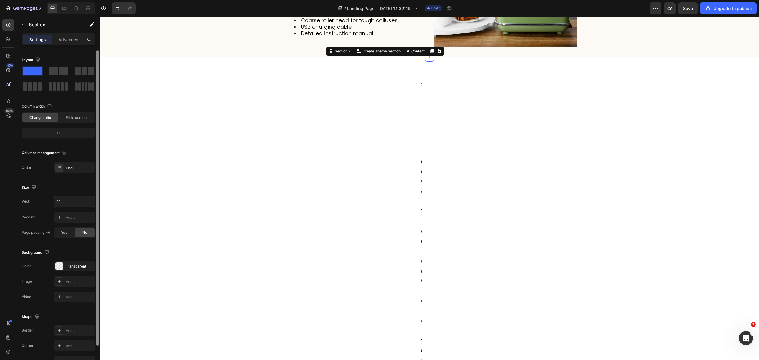
type input "996"
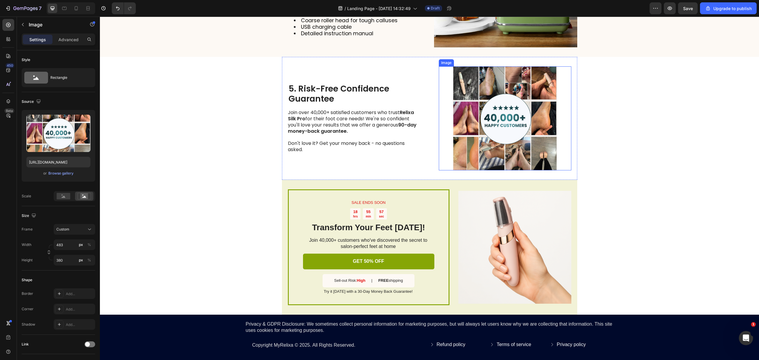
click at [565, 160] on img at bounding box center [505, 118] width 133 height 104
click at [74, 227] on div "Custom" at bounding box center [70, 229] width 29 height 5
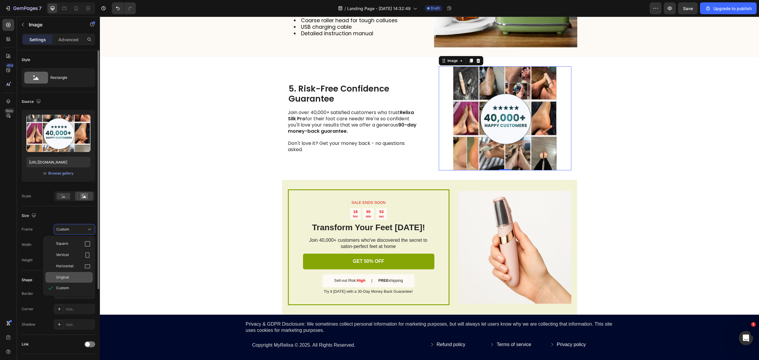
click at [63, 275] on span "Original" at bounding box center [62, 277] width 13 height 5
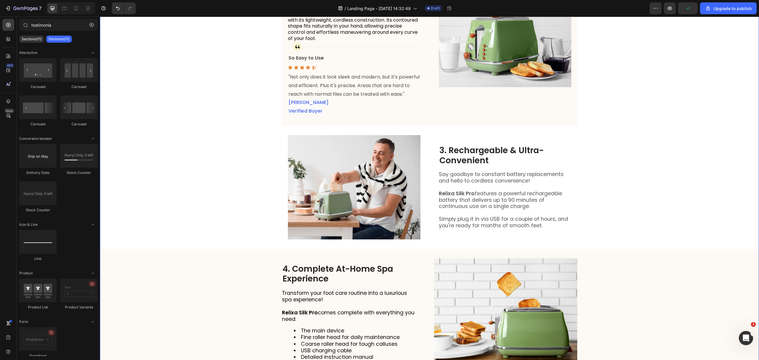
scroll to position [448, 0]
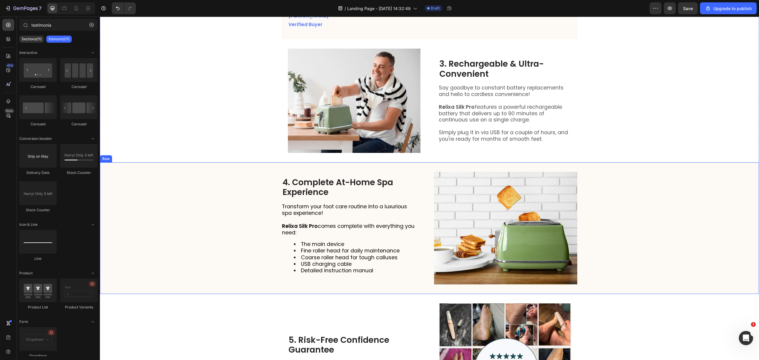
click at [622, 207] on div "4. Complete At-Home Spa Experience Heading Transform your foot care routine int…" at bounding box center [429, 229] width 659 height 132
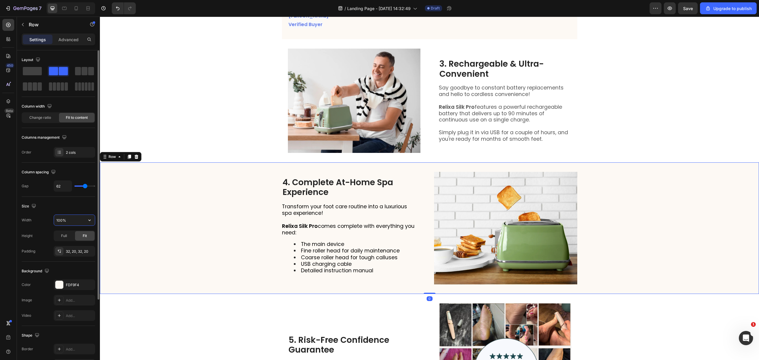
click at [65, 220] on input "100%" at bounding box center [74, 220] width 41 height 11
click at [72, 222] on input "100%" at bounding box center [74, 220] width 41 height 11
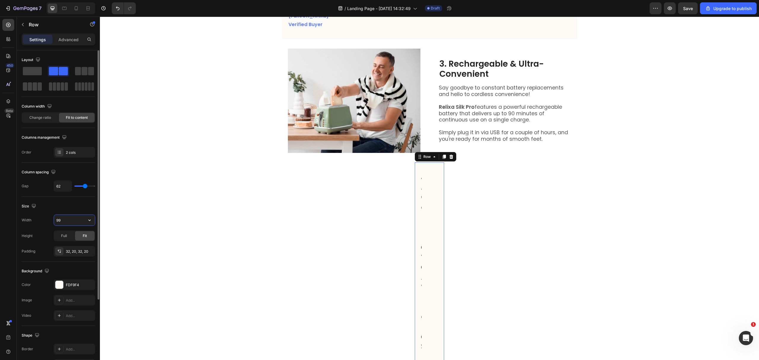
type input "996"
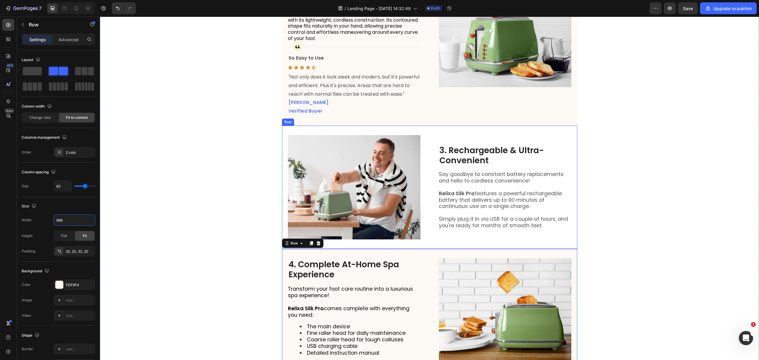
scroll to position [329, 0]
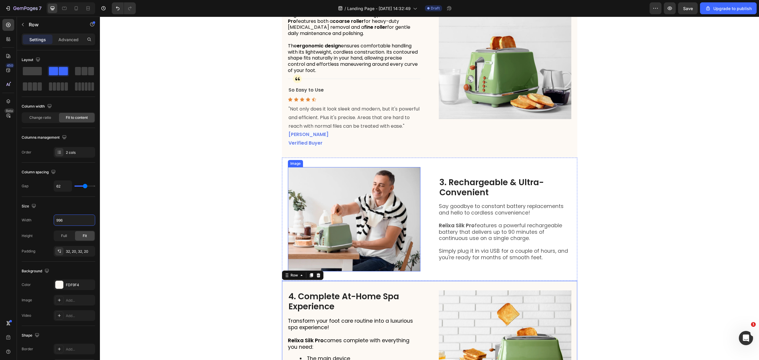
click at [313, 232] on img at bounding box center [354, 219] width 133 height 104
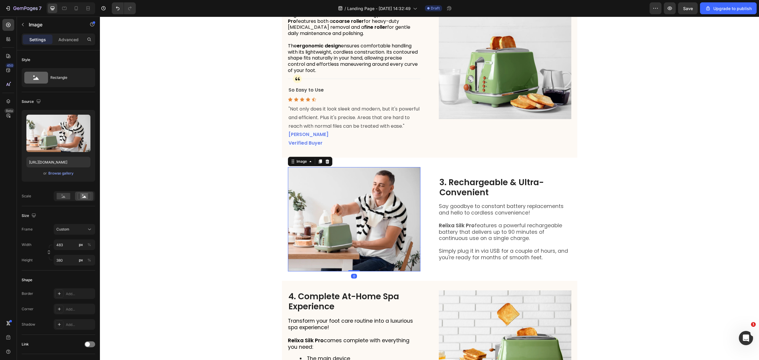
scroll to position [211, 0]
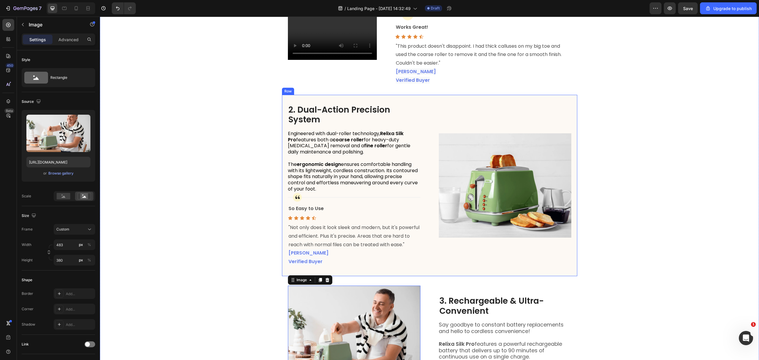
click at [435, 197] on div "2. Dual-Action Precision System Heading Engineered with dual-roller technology,…" at bounding box center [429, 186] width 295 height 182
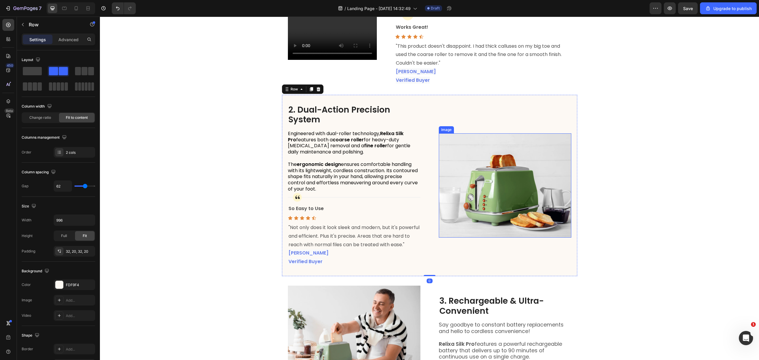
click at [454, 193] on img at bounding box center [505, 185] width 133 height 104
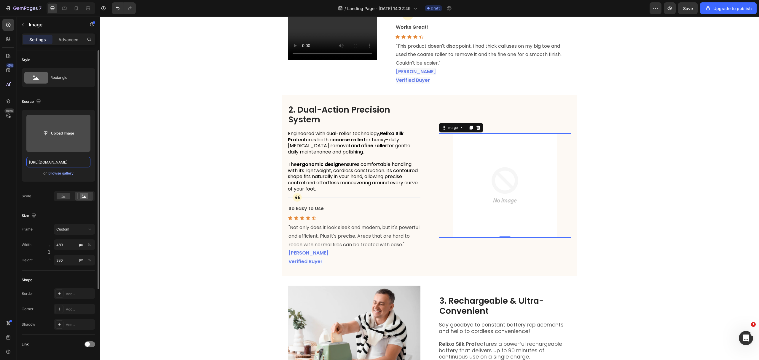
scroll to position [0, 0]
click at [59, 133] on input "file" at bounding box center [58, 133] width 41 height 10
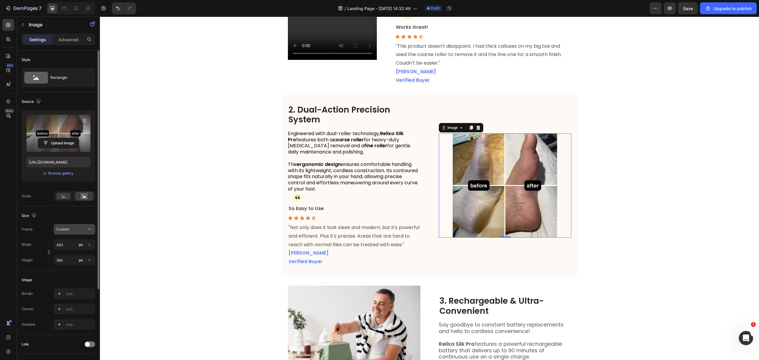
click at [66, 228] on span "Custom" at bounding box center [62, 229] width 13 height 5
click at [63, 275] on span "Original" at bounding box center [62, 277] width 13 height 5
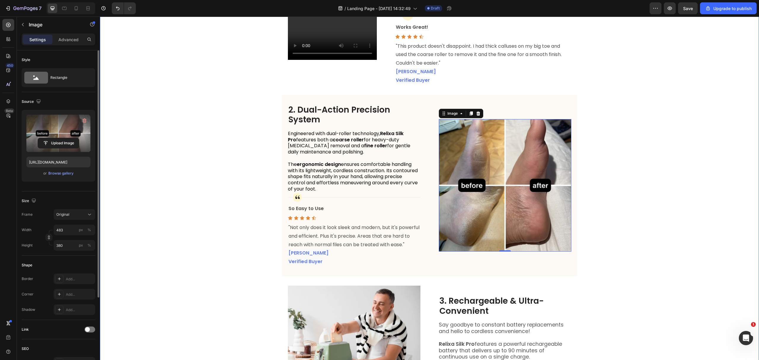
click at [637, 202] on div "Finally You Can Get Salon-Perfect Feet at Home Heading Learn More Button Image …" at bounding box center [429, 170] width 659 height 705
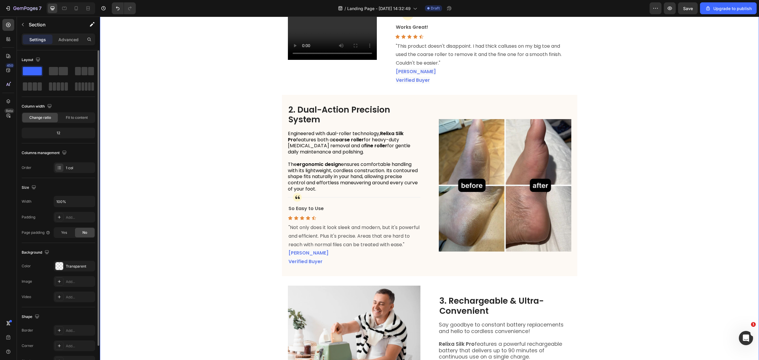
click at [637, 202] on div "Finally You Can Get Salon-Perfect Feet at Home Heading Learn More Button Image …" at bounding box center [429, 170] width 659 height 705
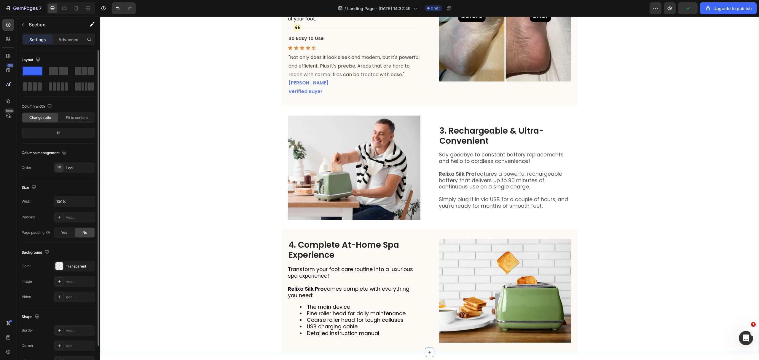
scroll to position [395, 0]
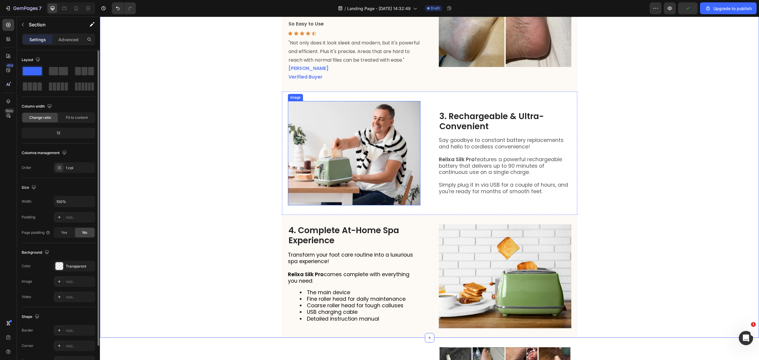
click at [333, 132] on img at bounding box center [354, 153] width 133 height 104
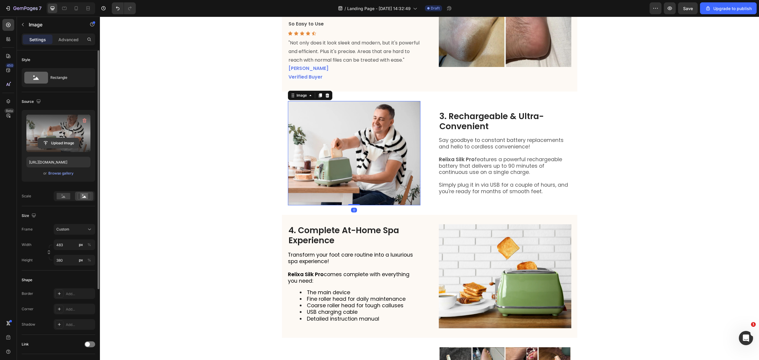
click at [62, 141] on input "file" at bounding box center [58, 143] width 41 height 10
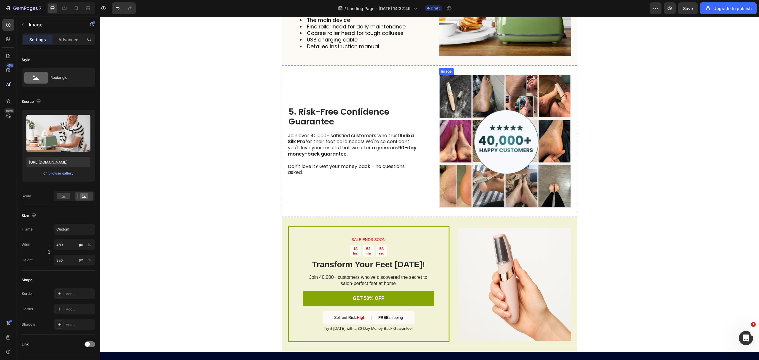
scroll to position [672, 0]
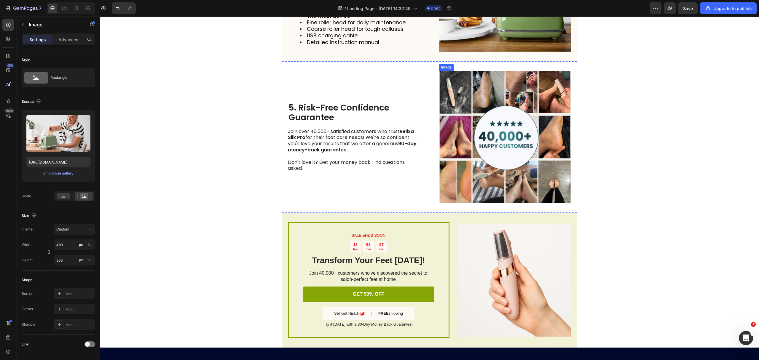
click at [495, 203] on img at bounding box center [505, 137] width 133 height 133
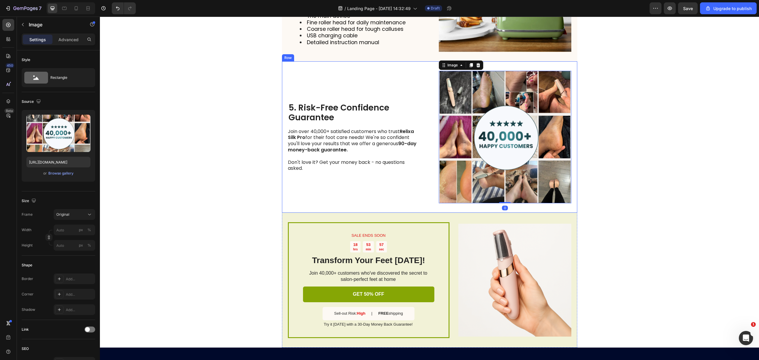
click at [421, 213] on div "5. Risk-Free Confidence Guarantee Heading Join over 40,000+ satisfied customers…" at bounding box center [429, 137] width 295 height 152
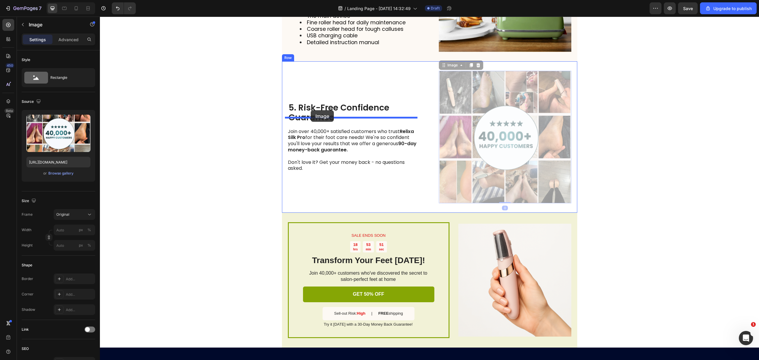
drag, startPoint x: 476, startPoint y: 202, endPoint x: 311, endPoint y: 110, distance: 189.3
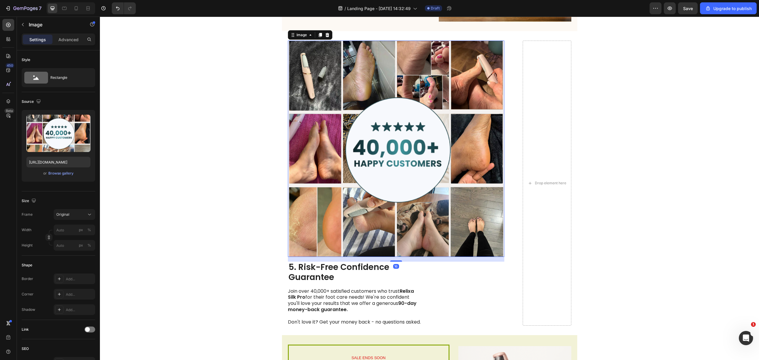
scroll to position [751, 0]
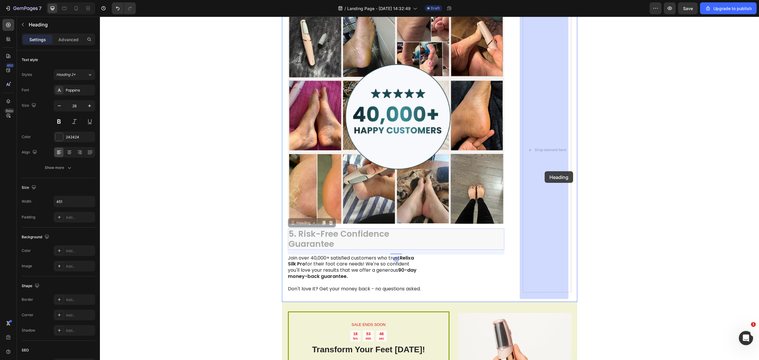
drag, startPoint x: 370, startPoint y: 240, endPoint x: 545, endPoint y: 171, distance: 187.7
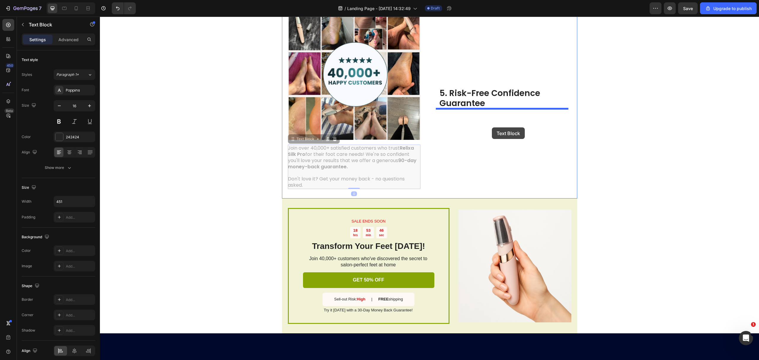
drag, startPoint x: 349, startPoint y: 160, endPoint x: 492, endPoint y: 128, distance: 146.9
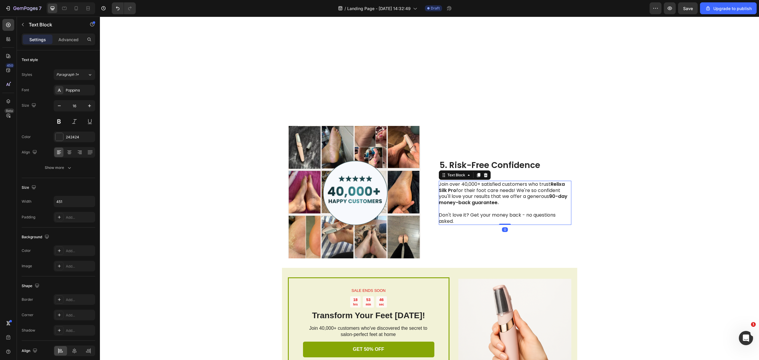
scroll to position [639, 0]
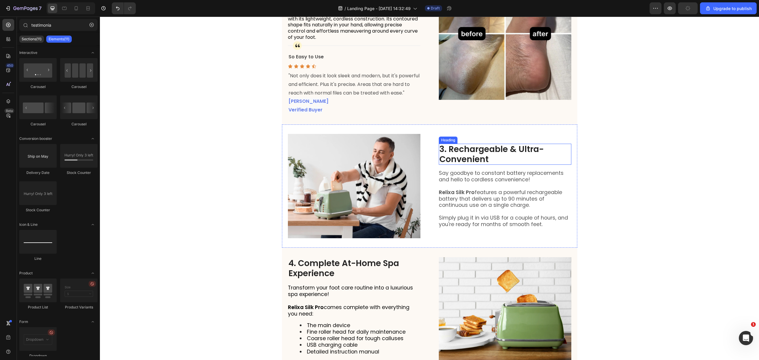
scroll to position [363, 0]
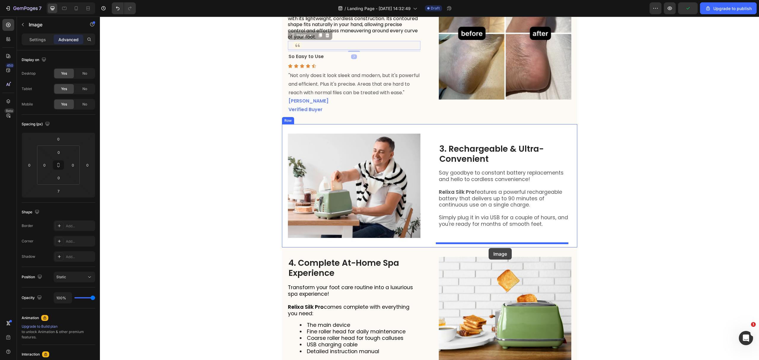
drag, startPoint x: 365, startPoint y: 52, endPoint x: 489, endPoint y: 248, distance: 232.3
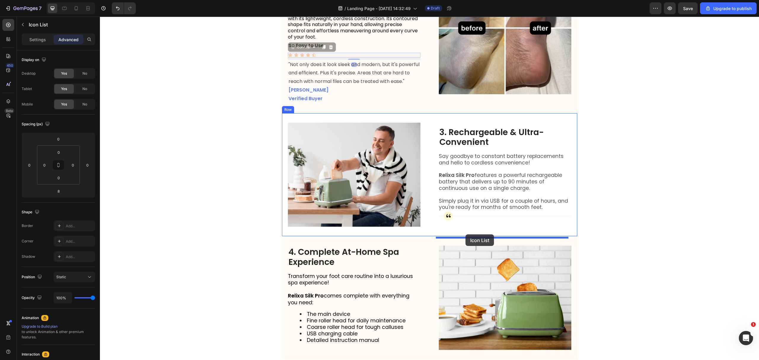
drag, startPoint x: 323, startPoint y: 62, endPoint x: 466, endPoint y: 235, distance: 223.7
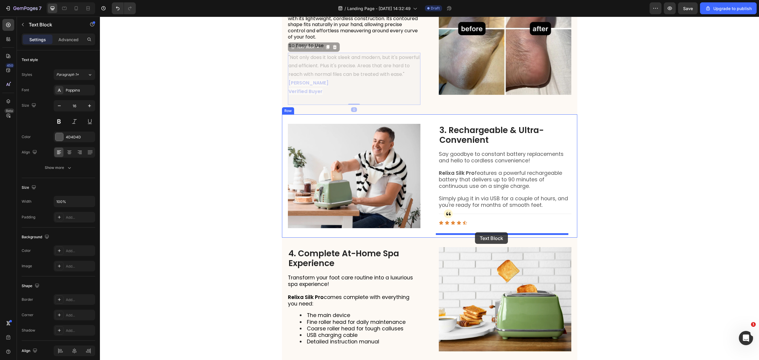
drag, startPoint x: 340, startPoint y: 78, endPoint x: 475, endPoint y: 233, distance: 204.7
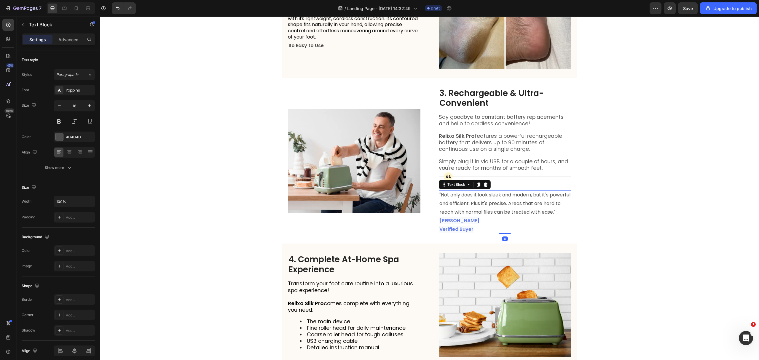
click at [599, 204] on div "Finally You Can Get Salon-Perfect Feet at Home Heading Learn More Button Image …" at bounding box center [429, 8] width 659 height 717
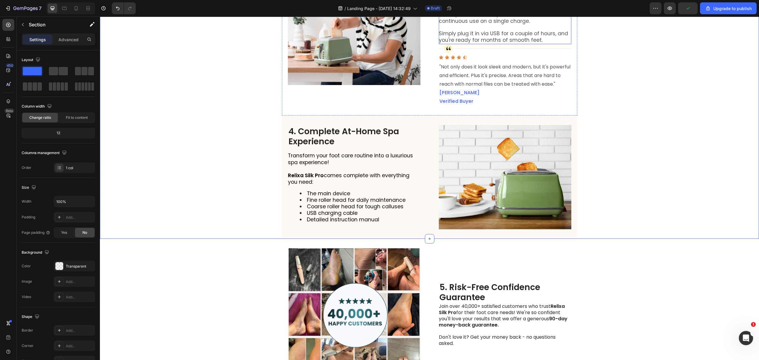
scroll to position [497, 0]
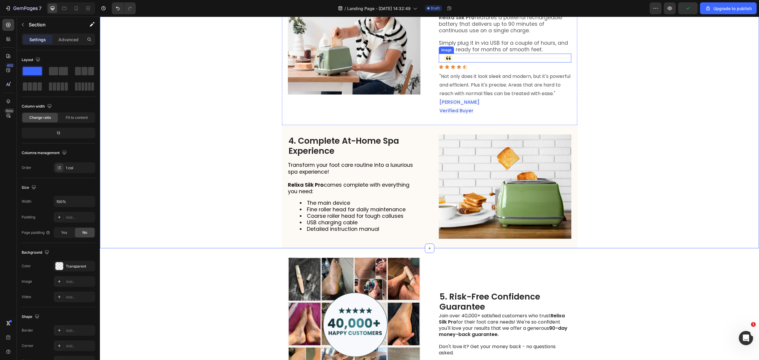
click at [495, 63] on img at bounding box center [505, 58] width 133 height 9
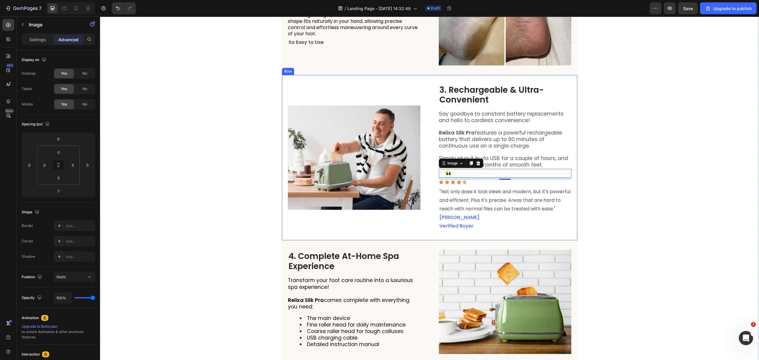
scroll to position [379, 0]
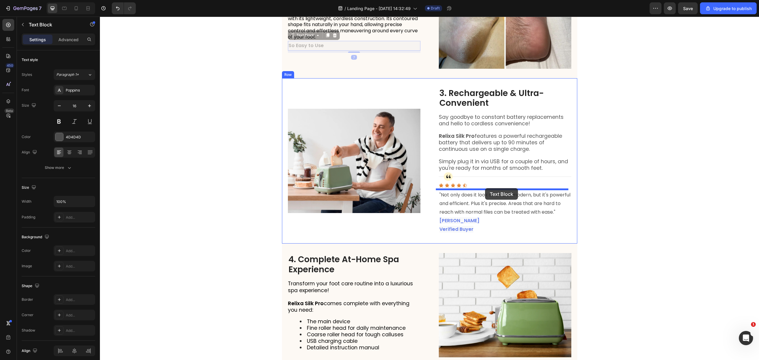
drag, startPoint x: 315, startPoint y: 51, endPoint x: 485, endPoint y: 188, distance: 218.7
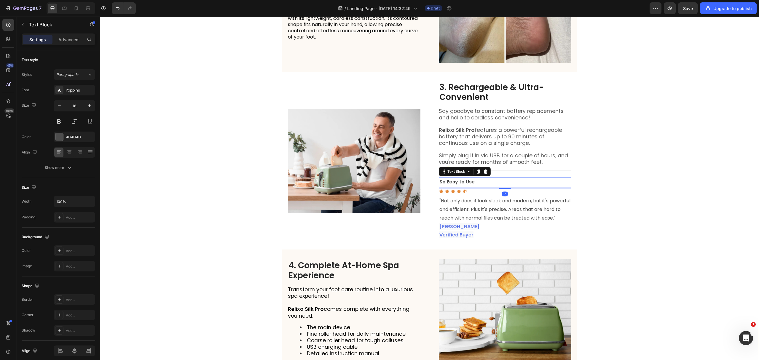
click at [607, 193] on div "Finally You Can Get Salon-Perfect Feet at Home Heading Learn More Button Image …" at bounding box center [429, 8] width 659 height 729
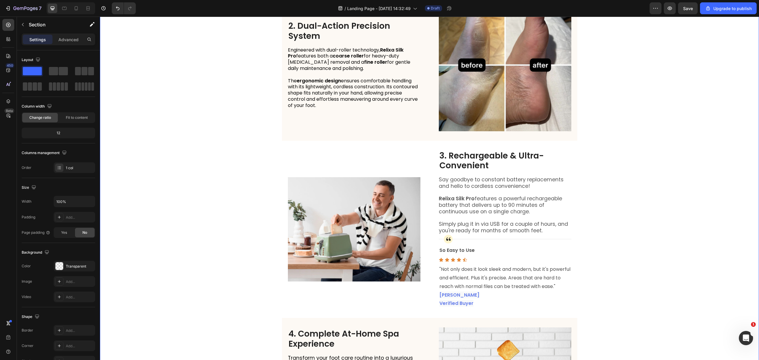
scroll to position [435, 0]
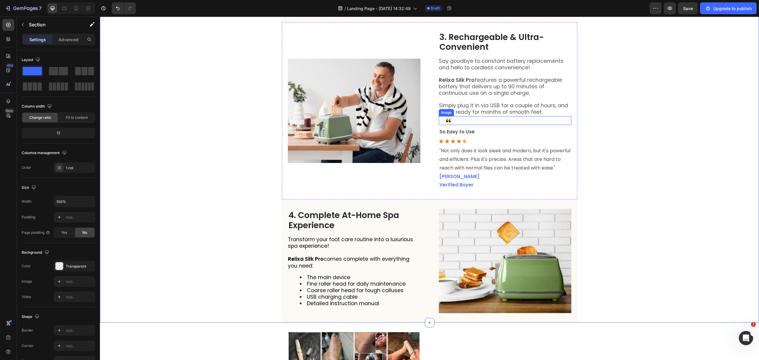
click at [510, 125] on img at bounding box center [505, 120] width 133 height 9
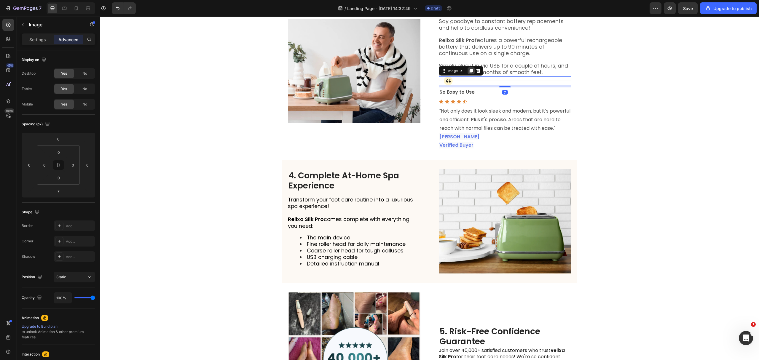
click at [469, 73] on icon at bounding box center [470, 71] width 3 height 4
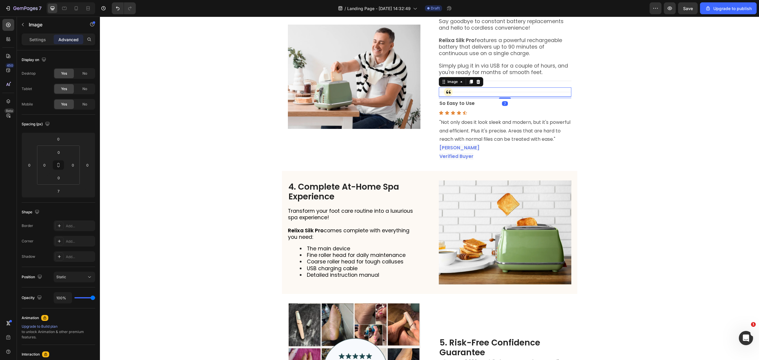
scroll to position [480, 0]
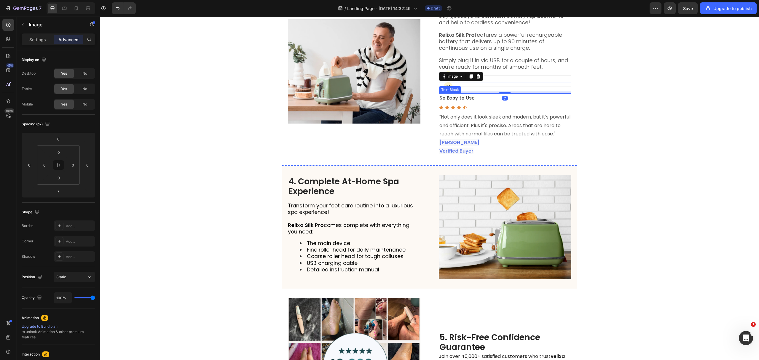
click at [477, 103] on p "So Easy to Use" at bounding box center [505, 98] width 131 height 9
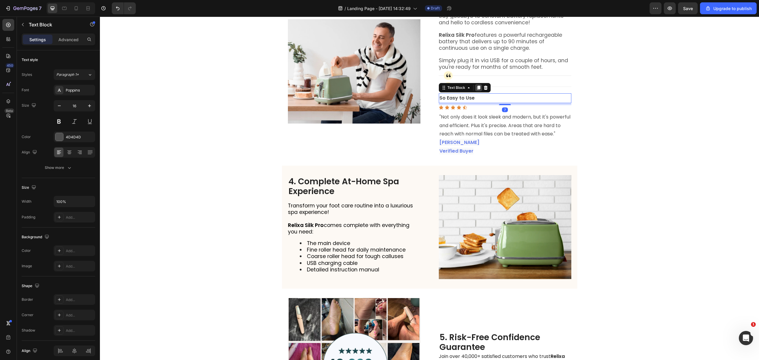
click at [477, 90] on icon at bounding box center [478, 88] width 3 height 4
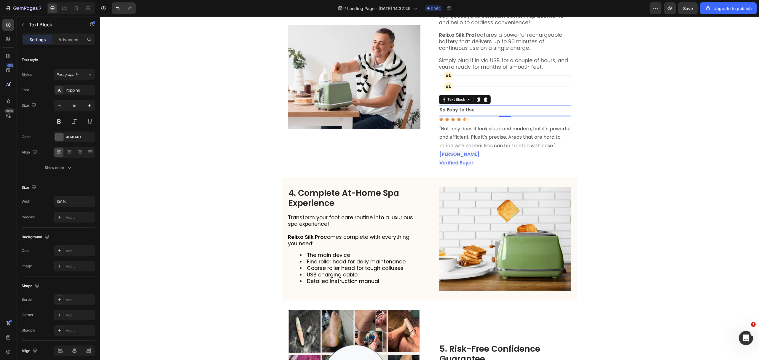
scroll to position [486, 0]
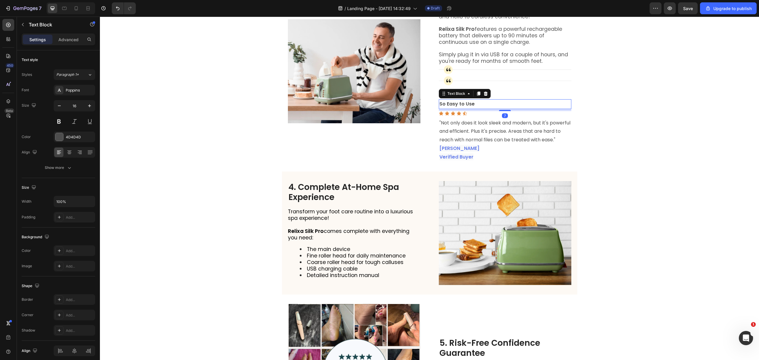
click at [475, 116] on div "Icon Icon Icon Icon Icon" at bounding box center [505, 113] width 133 height 5
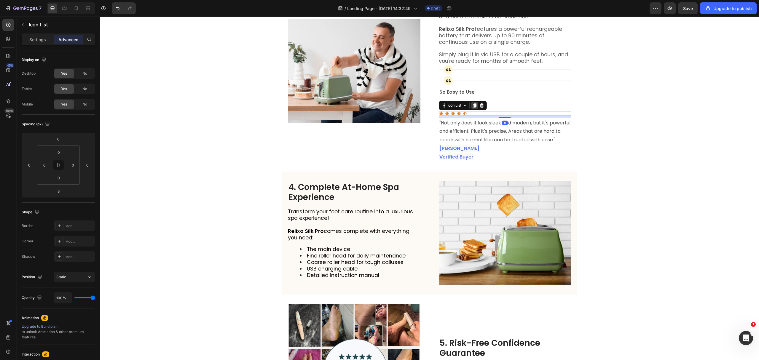
click at [473, 108] on icon at bounding box center [474, 106] width 3 height 4
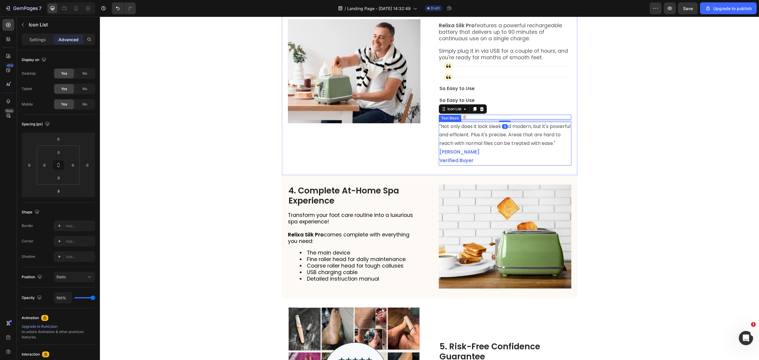
click at [480, 140] on p ""Not only does it look sleek and modern, but it's powerful and efficient. Plus …" at bounding box center [505, 135] width 131 height 26
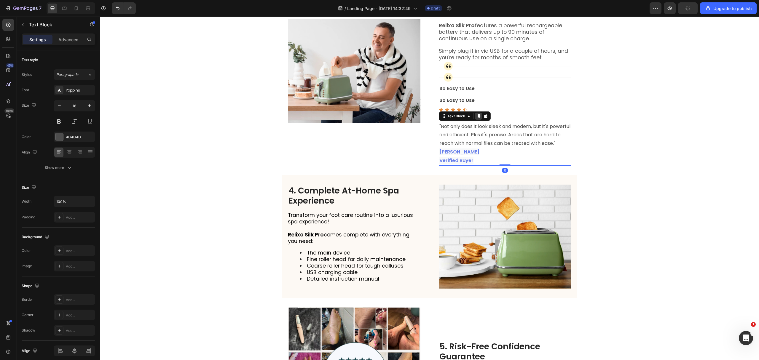
click at [477, 118] on icon at bounding box center [478, 116] width 3 height 4
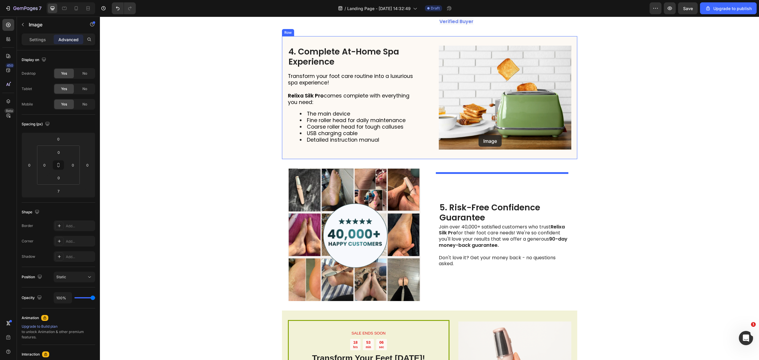
scroll to position [674, 0]
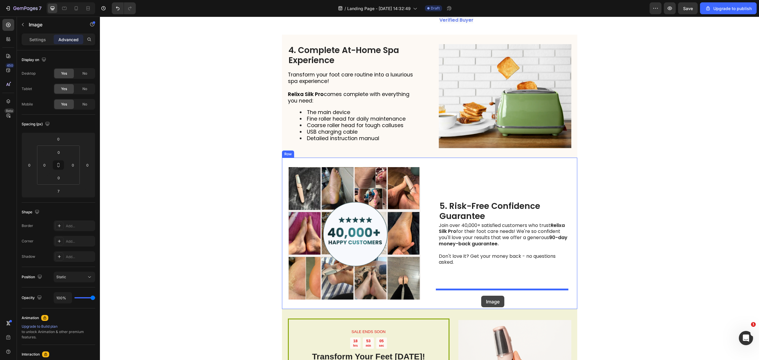
drag, startPoint x: 476, startPoint y: 60, endPoint x: 481, endPoint y: 296, distance: 235.8
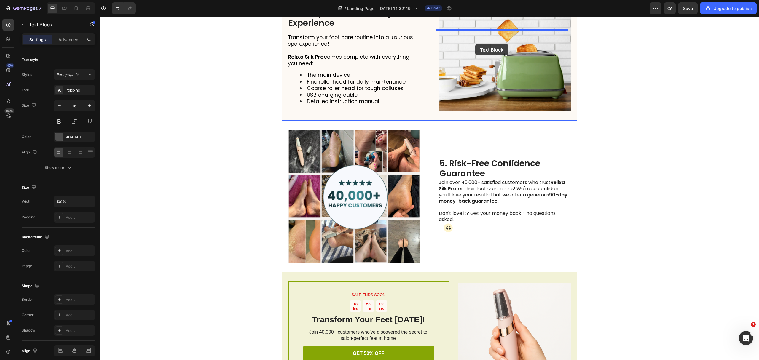
scroll to position [714, 0]
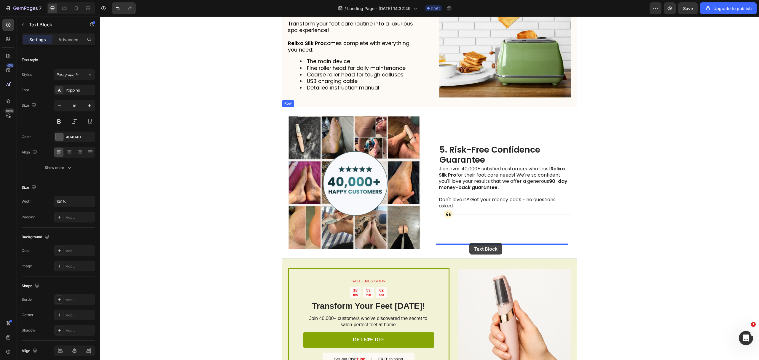
drag, startPoint x: 475, startPoint y: 30, endPoint x: 469, endPoint y: 243, distance: 213.6
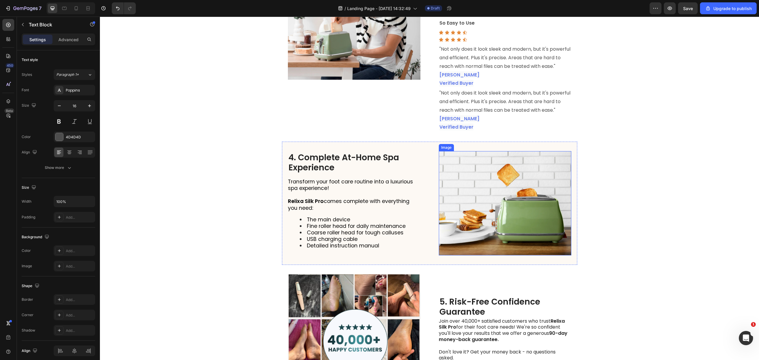
scroll to position [543, 0]
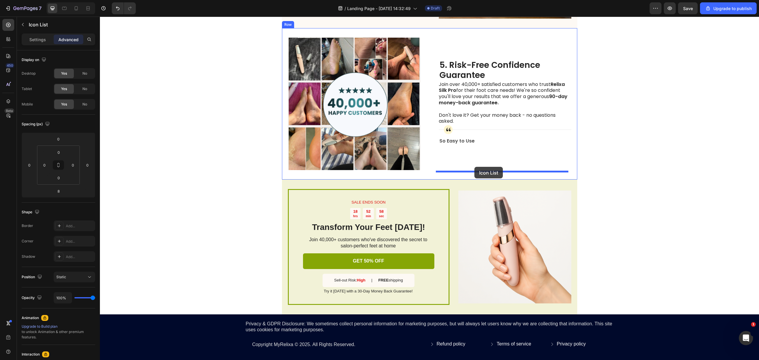
drag, startPoint x: 468, startPoint y: 46, endPoint x: 475, endPoint y: 167, distance: 121.2
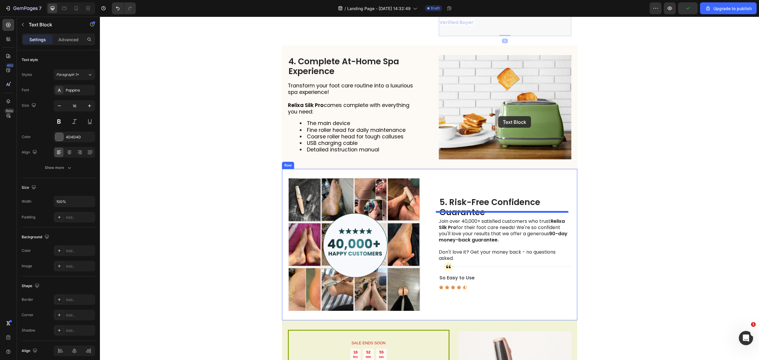
scroll to position [773, 0]
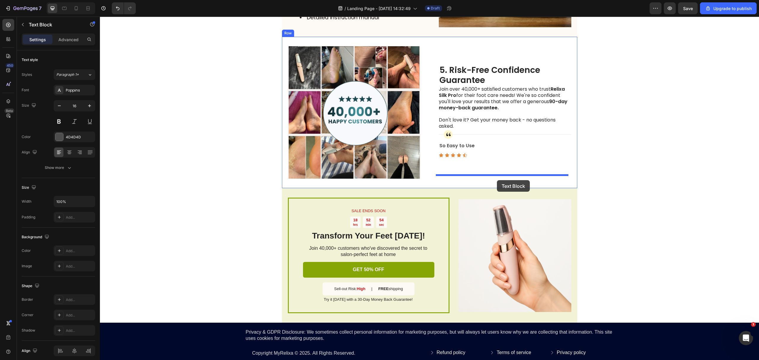
drag, startPoint x: 497, startPoint y: 115, endPoint x: 497, endPoint y: 180, distance: 65.2
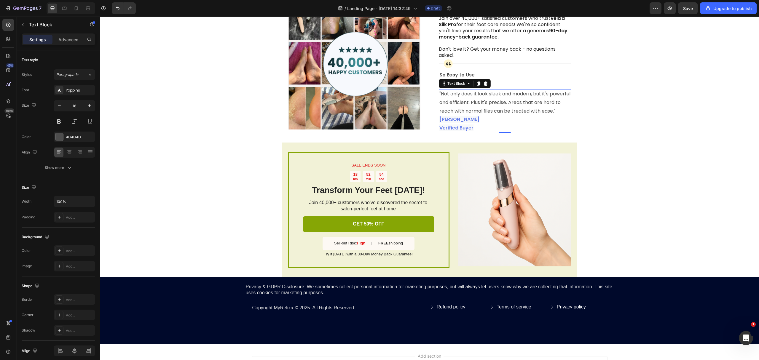
scroll to position [721, 0]
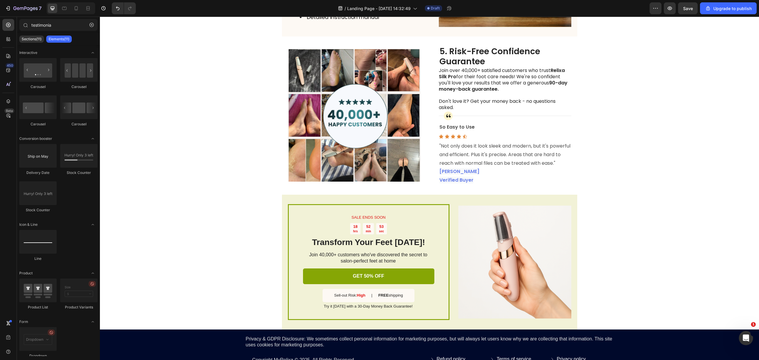
click at [464, 168] on p ""Not only does it look sleek and modern, but it's powerful and efficient. Plus …" at bounding box center [505, 155] width 131 height 26
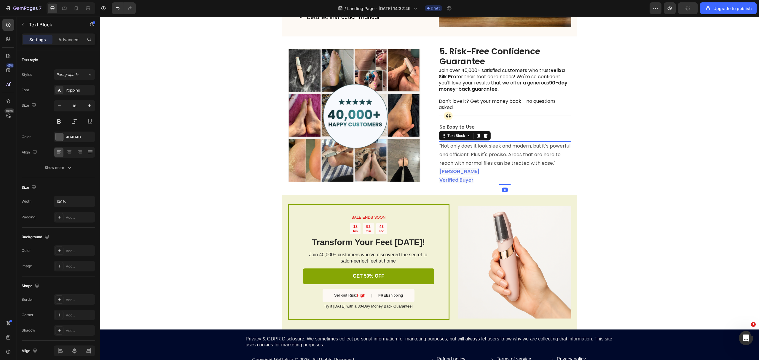
click at [464, 168] on p ""Not only does it look sleek and modern, but it's powerful and efficient. Plus …" at bounding box center [505, 155] width 131 height 26
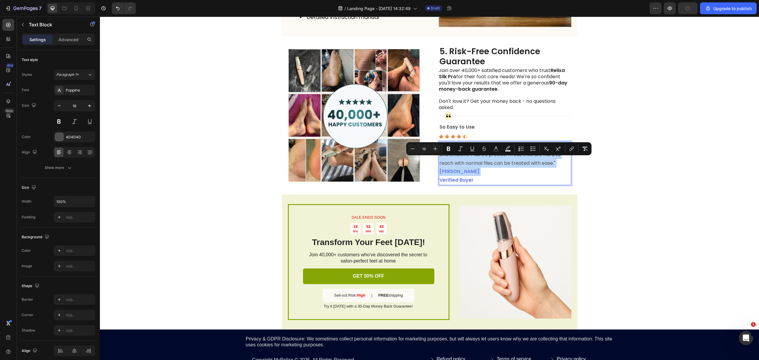
click at [456, 168] on p ""Not only does it look sleek and modern, but it's powerful and efficient. Plus …" at bounding box center [505, 155] width 131 height 26
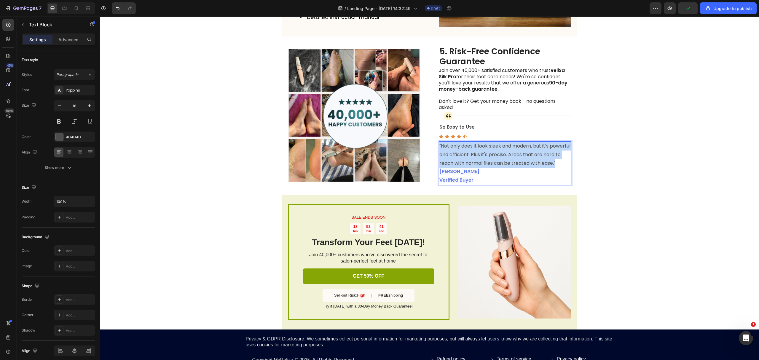
drag, startPoint x: 453, startPoint y: 186, endPoint x: 436, endPoint y: 160, distance: 30.7
click at [439, 160] on div ""Not only does it look sleek and modern, but it's powerful and efficient. Plus …" at bounding box center [505, 163] width 133 height 44
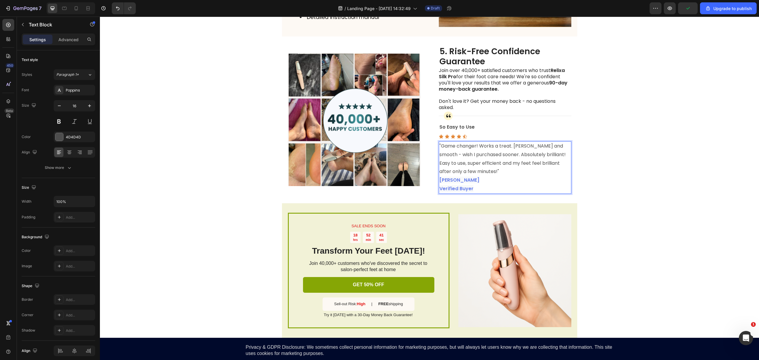
click at [466, 163] on p ""Game changer! Works a treat. Silky and smooth - wish I purchased sooner. Absol…" at bounding box center [505, 159] width 131 height 34
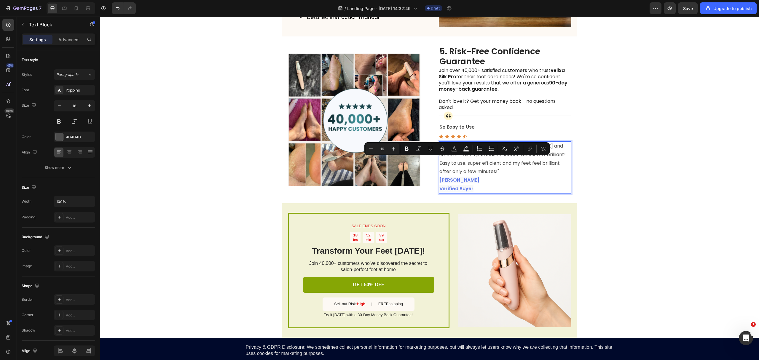
drag, startPoint x: 478, startPoint y: 162, endPoint x: 438, endPoint y: 163, distance: 40.1
click at [440, 163] on p ""Game changer! Works a treat. Silky and smooth - wish I purchased sooner. Absol…" at bounding box center [505, 159] width 131 height 34
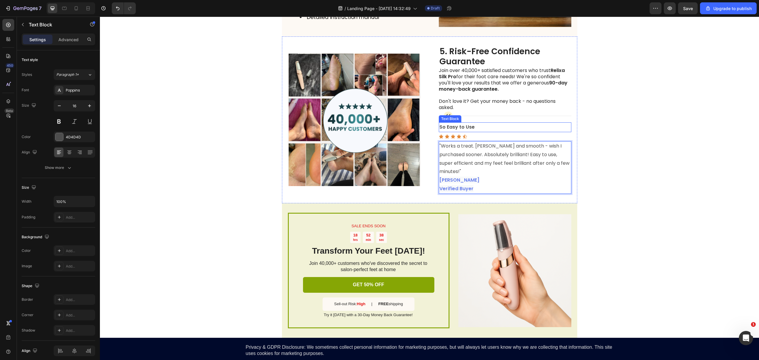
click at [461, 130] on strong "So Easy to Use" at bounding box center [457, 127] width 35 height 7
click at [481, 176] on p ""Works a treat. [PERSON_NAME] and smooth - wish I purchased sooner. Absolutely …" at bounding box center [505, 159] width 131 height 34
click at [456, 184] on strong "[PERSON_NAME]" at bounding box center [460, 180] width 40 height 7
click at [464, 189] on p "Gabriela B. Verified Buyer" at bounding box center [505, 184] width 131 height 17
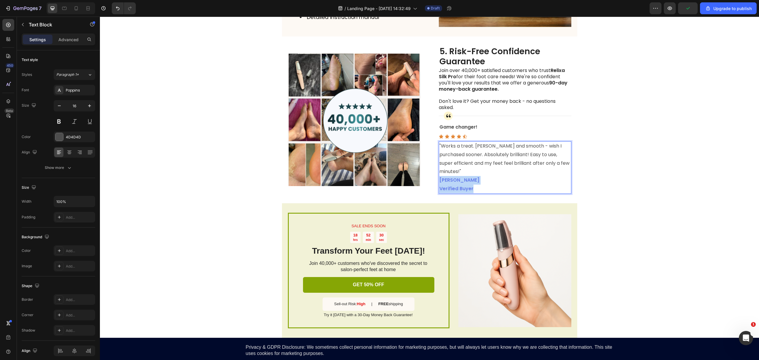
drag, startPoint x: 472, startPoint y: 196, endPoint x: 437, endPoint y: 186, distance: 37.0
click at [440, 186] on p "Gabriela B. Verified Buyer" at bounding box center [505, 184] width 131 height 17
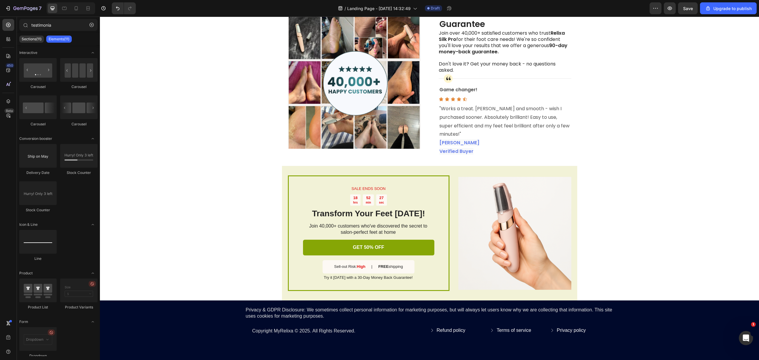
scroll to position [857, 0]
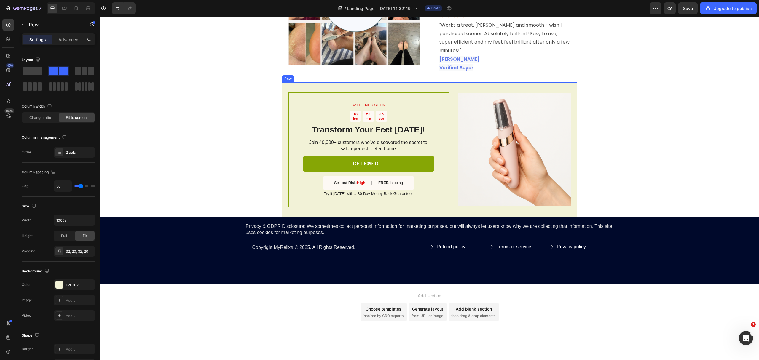
click at [450, 82] on div "SALE ENDS SOON Text Block 18 hrs 52 min 25 sec Countdown Timer Transform Your F…" at bounding box center [429, 149] width 295 height 135
click at [68, 284] on div "F2F2D7" at bounding box center [74, 285] width 17 height 5
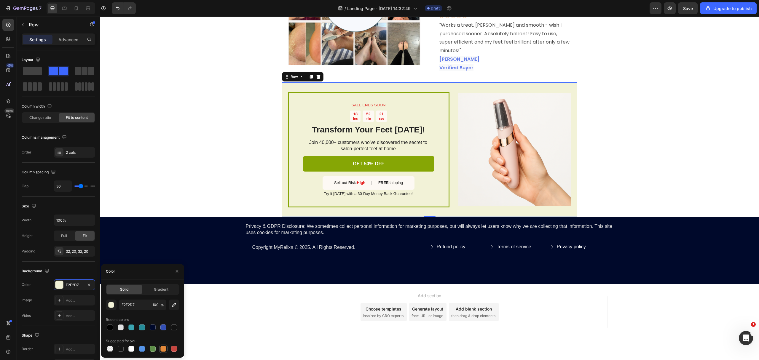
click at [165, 347] on div at bounding box center [163, 349] width 6 height 6
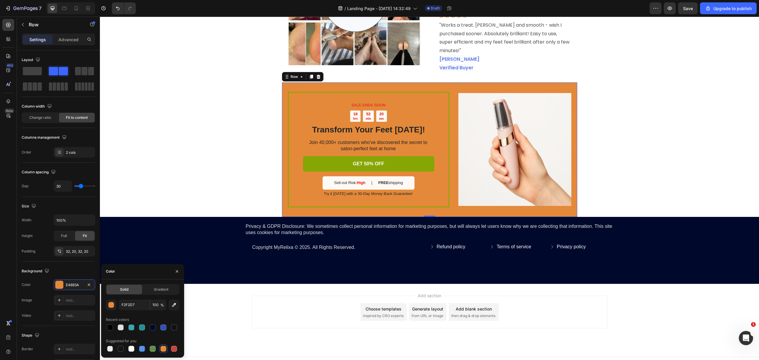
click at [157, 349] on div at bounding box center [143, 349] width 74 height 8
click at [152, 349] on div at bounding box center [153, 349] width 6 height 6
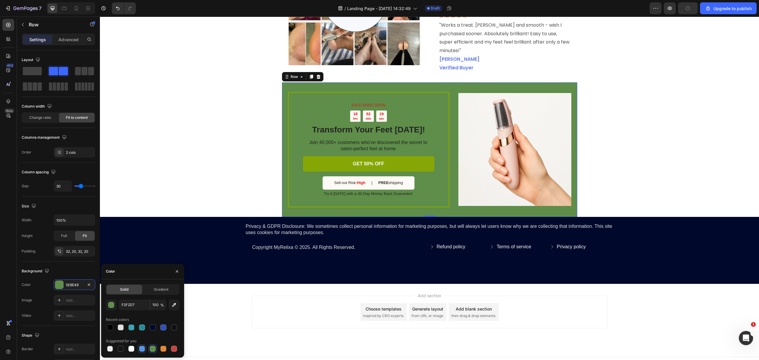
click at [141, 351] on div at bounding box center [142, 349] width 6 height 6
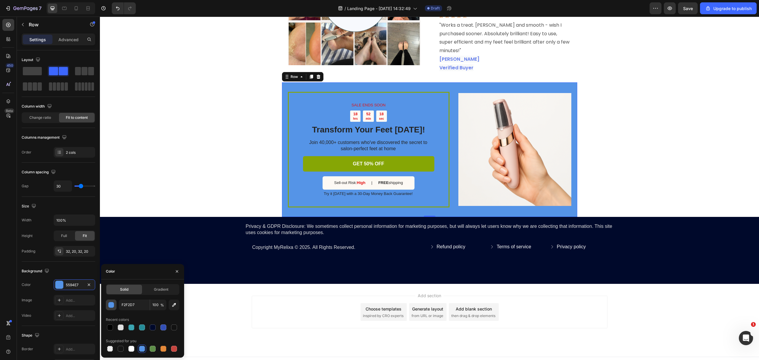
click at [110, 306] on div "button" at bounding box center [112, 306] width 6 height 6
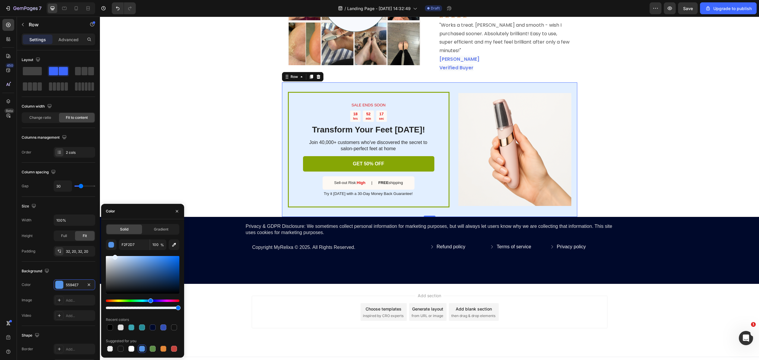
drag, startPoint x: 121, startPoint y: 265, endPoint x: 114, endPoint y: 254, distance: 13.5
click at [114, 254] on div "F2F2D7 100 % Recent colors Suggested for you" at bounding box center [143, 297] width 74 height 114
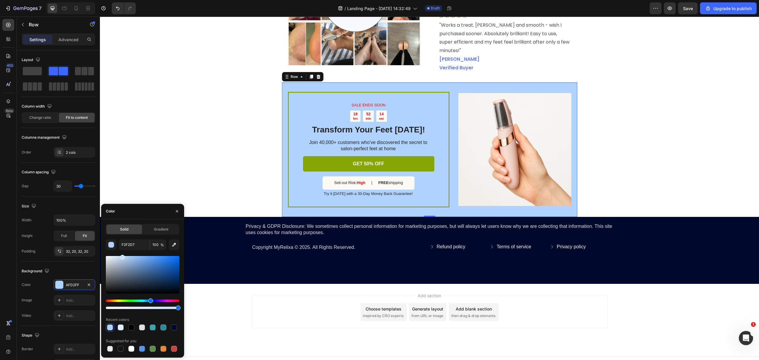
drag, startPoint x: 116, startPoint y: 256, endPoint x: 122, endPoint y: 255, distance: 5.4
click at [122, 255] on div at bounding box center [122, 257] width 5 height 5
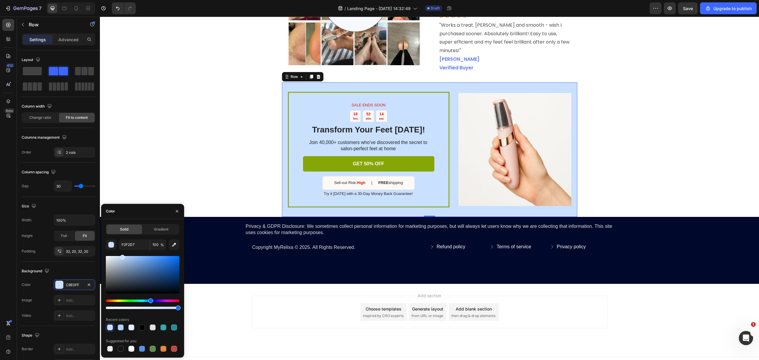
click at [116, 303] on div at bounding box center [143, 304] width 74 height 9
click at [116, 302] on div "Hue" at bounding box center [143, 301] width 74 height 2
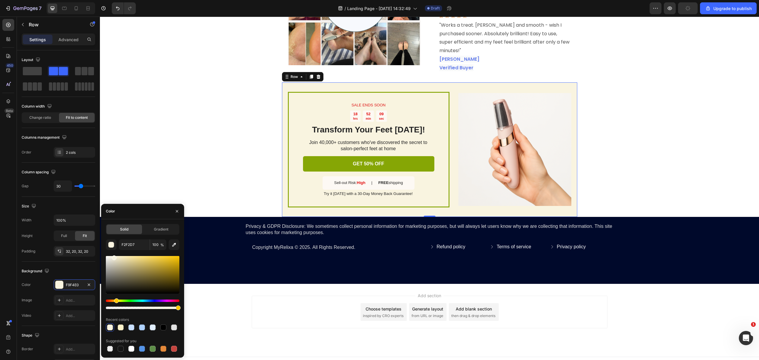
drag, startPoint x: 123, startPoint y: 258, endPoint x: 114, endPoint y: 257, distance: 9.6
click at [114, 257] on div at bounding box center [114, 258] width 5 height 5
click at [403, 177] on div "Sell-out Risk: High Text Block | Text Block FREE shipping Text Block Row" at bounding box center [369, 182] width 92 height 13
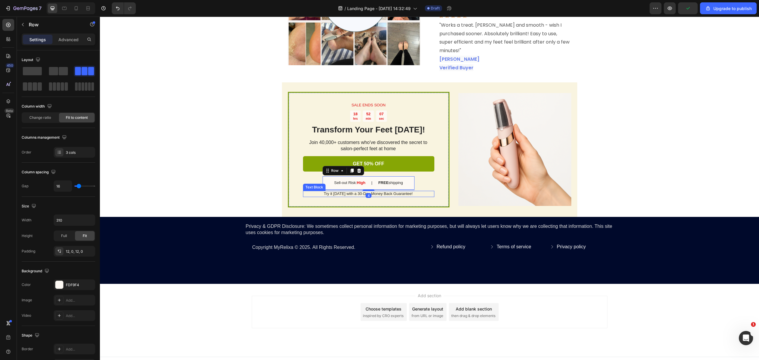
click at [354, 192] on p "Try it today with a 30-Day Money Back Guarantee!" at bounding box center [368, 194] width 131 height 5
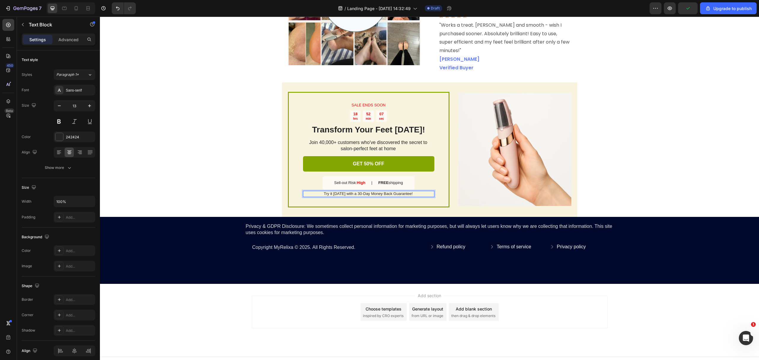
click at [354, 192] on p "Try it today with a 30-Day Money Back Guarantee!" at bounding box center [368, 194] width 131 height 5
click at [378, 161] on p "GET 50% OFF" at bounding box center [368, 164] width 31 height 6
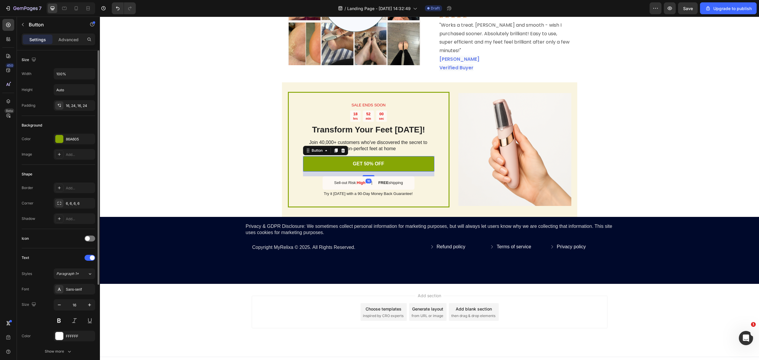
scroll to position [128, 0]
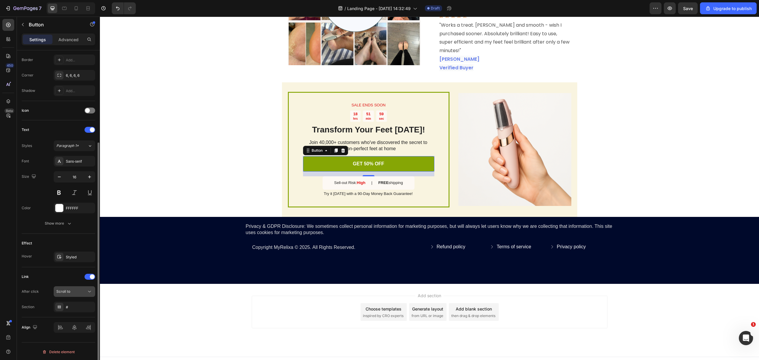
click at [73, 289] on div "Scroll to" at bounding box center [71, 291] width 30 height 5
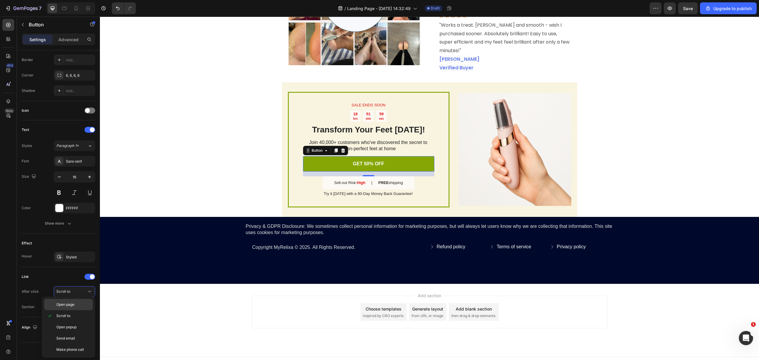
click at [68, 305] on span "Open page" at bounding box center [65, 304] width 18 height 5
click at [72, 305] on div "Add..." at bounding box center [80, 307] width 28 height 5
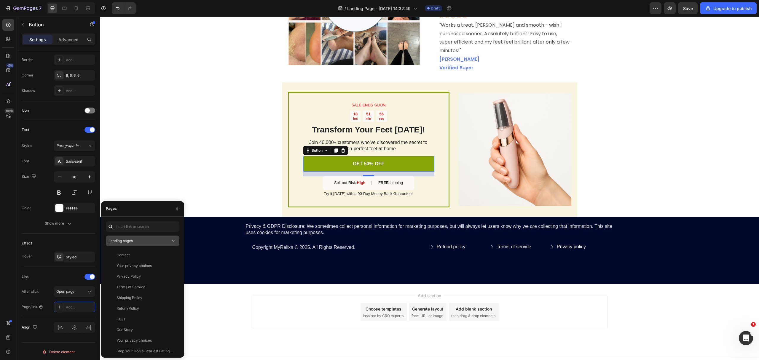
click at [132, 243] on span "Landing pages" at bounding box center [121, 241] width 24 height 4
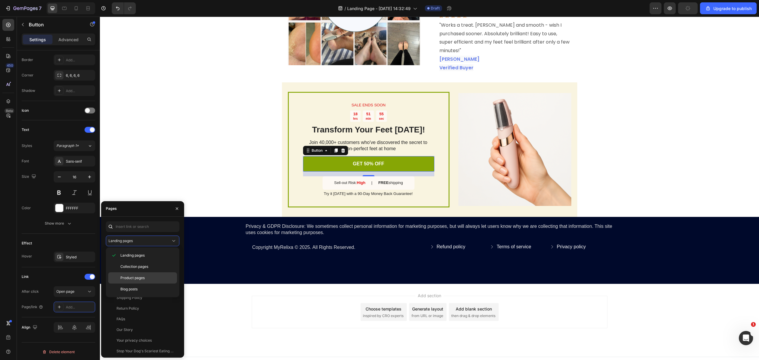
click at [130, 277] on span "Product pages" at bounding box center [132, 278] width 24 height 5
click at [144, 256] on div "Prevents Cracked Heels & Foot Embarrassment" at bounding box center [145, 255] width 57 height 5
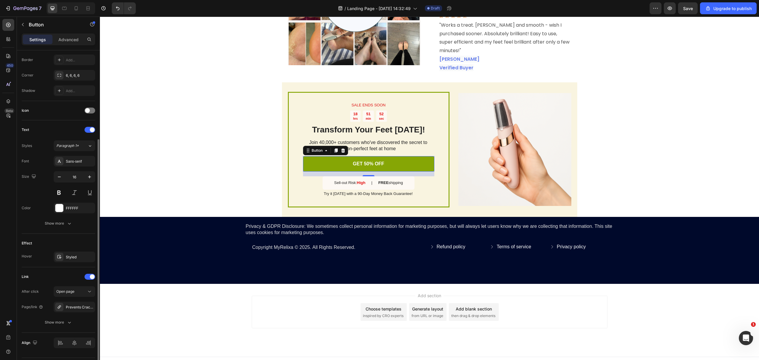
click at [42, 289] on div "After click Open page" at bounding box center [59, 291] width 74 height 11
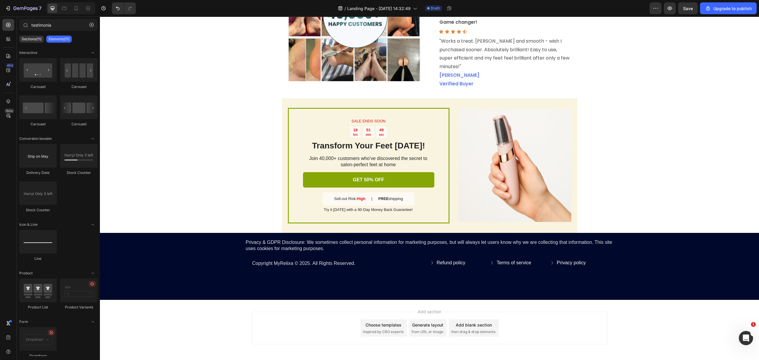
scroll to position [857, 0]
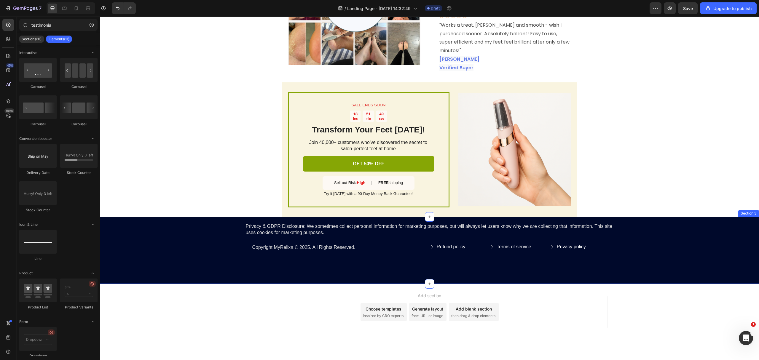
click at [606, 254] on div "Privacy & GDPR Disclosure: We sometimes collect personal information for market…" at bounding box center [429, 250] width 659 height 67
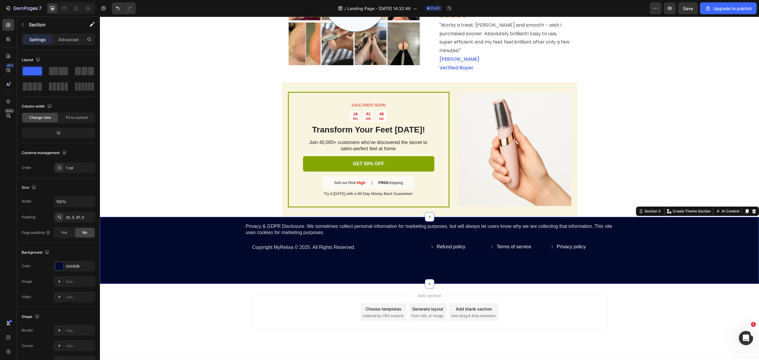
click at [507, 261] on div "Privacy & GDPR Disclosure: We sometimes collect personal information for market…" at bounding box center [429, 250] width 659 height 67
click at [492, 260] on div "Privacy & GDPR Disclosure: We sometimes collect personal information for market…" at bounding box center [429, 250] width 659 height 67
click at [74, 215] on div "20, 0, 97, 0" at bounding box center [74, 217] width 17 height 5
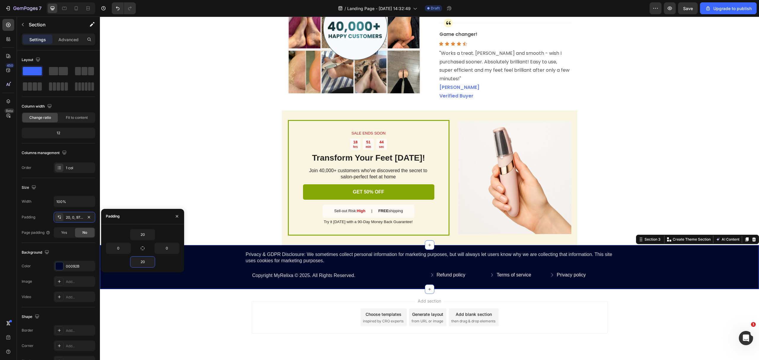
scroll to position [835, 0]
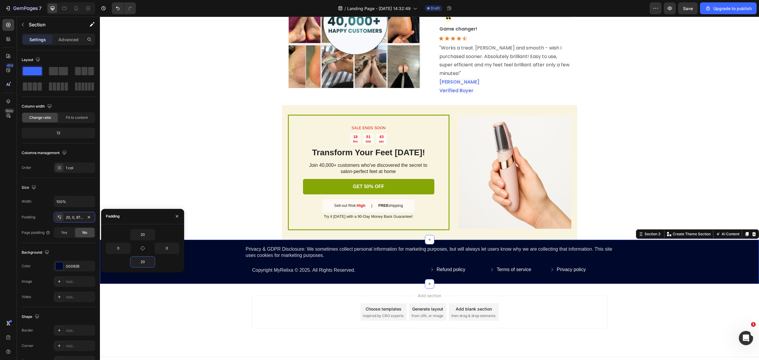
type input "20"
click at [650, 260] on div "Privacy & GDPR Disclosure: We sometimes collect personal information for market…" at bounding box center [429, 262] width 659 height 32
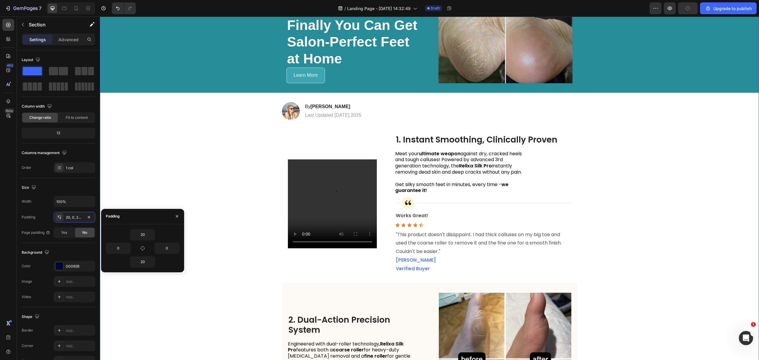
scroll to position [0, 0]
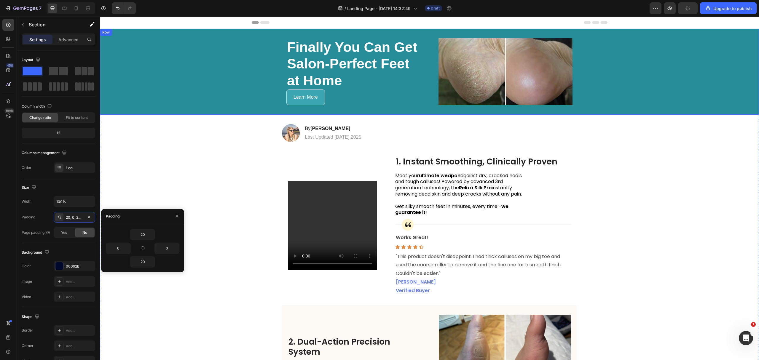
click at [622, 94] on div "Finally You Can Get Salon-Perfect Feet at Home Heading Learn More Button Image …" at bounding box center [429, 72] width 659 height 86
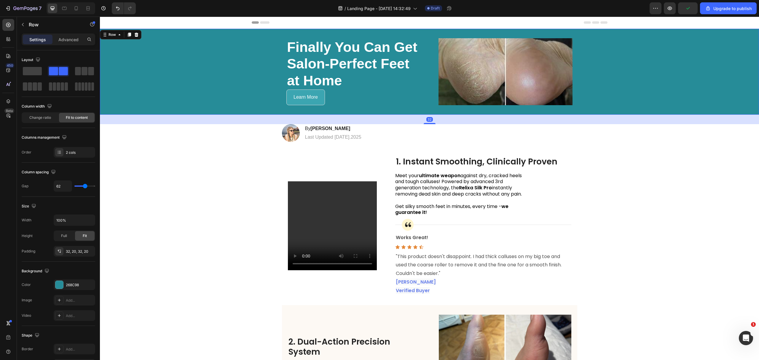
click at [628, 90] on div "Finally You Can Get Salon-Perfect Feet at Home Heading Learn More Button Image …" at bounding box center [429, 72] width 659 height 86
click at [685, 10] on span "Save" at bounding box center [688, 8] width 10 height 5
click at [661, 55] on div "Finally You Can Get Salon-Perfect Feet at Home Heading Learn More Button Image …" at bounding box center [429, 72] width 659 height 86
click at [69, 280] on div "268C98" at bounding box center [75, 285] width 42 height 11
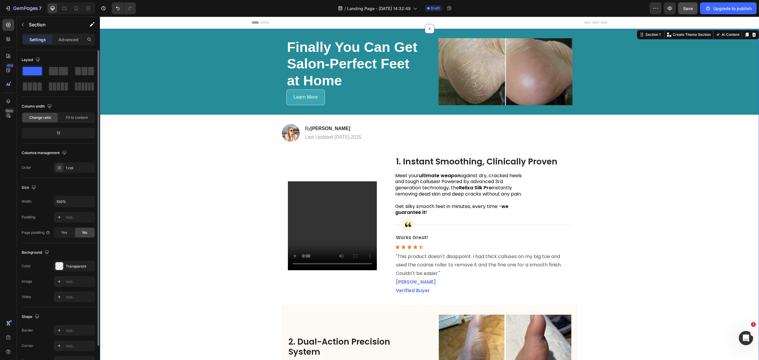
click at [655, 9] on icon "button" at bounding box center [656, 8] width 6 height 6
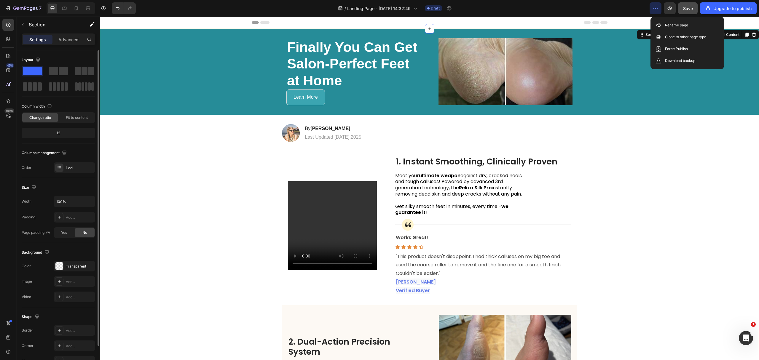
click at [8, 10] on icon "button" at bounding box center [8, 8] width 3 height 4
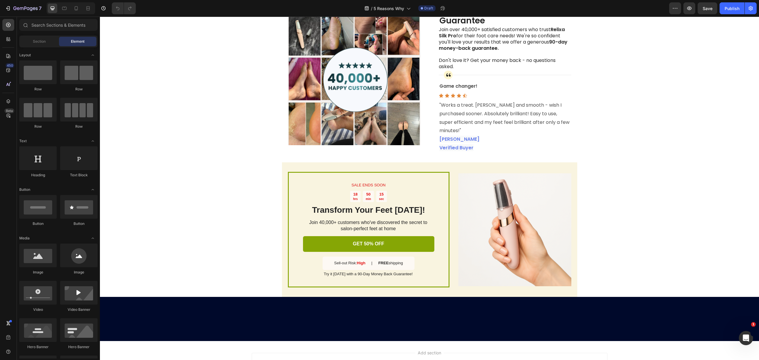
scroll to position [820, 0]
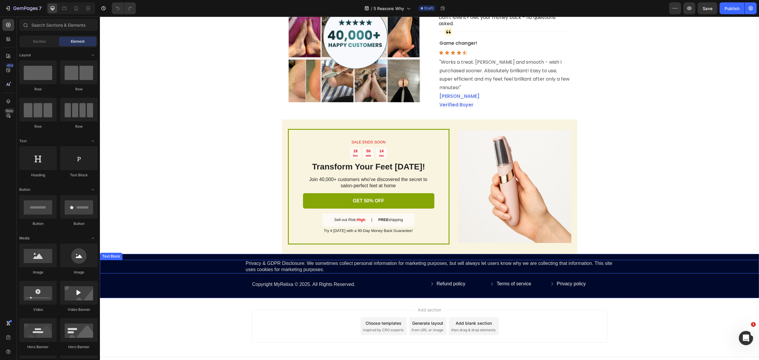
click at [656, 260] on div "Privacy & GDPR Disclosure: We sometimes collect personal information for market…" at bounding box center [429, 267] width 647 height 14
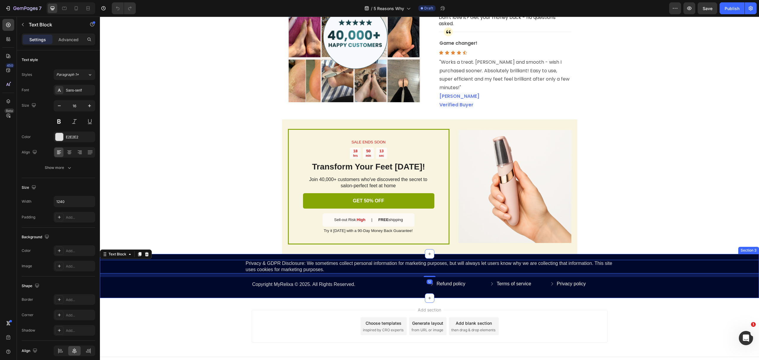
click at [658, 280] on div "Privacy & GDPR Disclosure: We sometimes collect personal information for market…" at bounding box center [429, 276] width 659 height 32
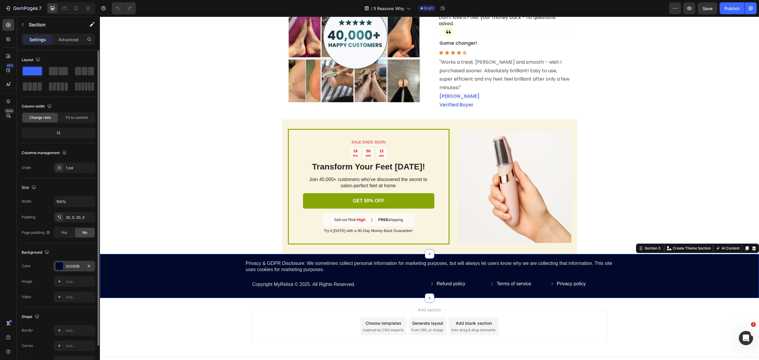
click at [71, 266] on div "00092B" at bounding box center [74, 266] width 17 height 5
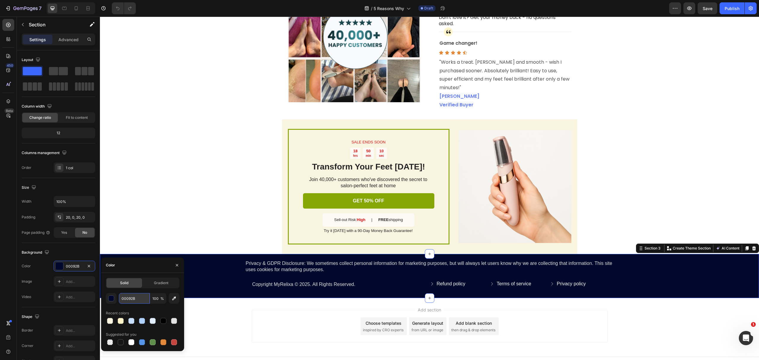
click at [139, 300] on input "00092B" at bounding box center [134, 298] width 31 height 11
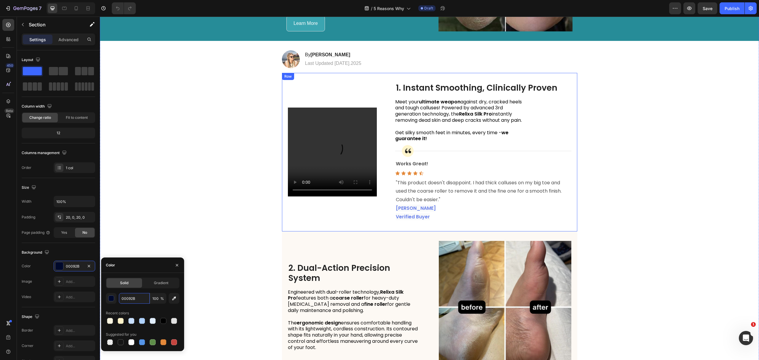
scroll to position [0, 0]
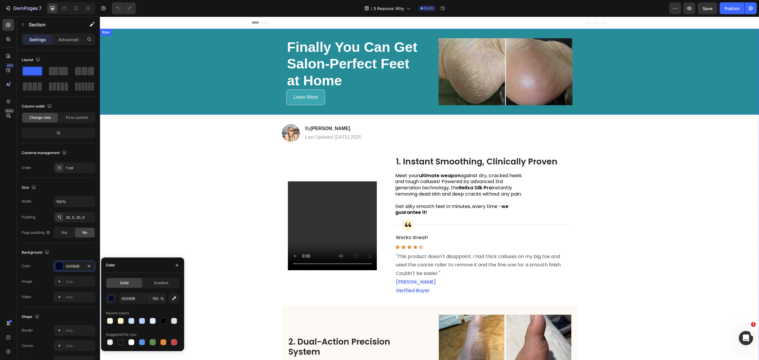
click at [181, 67] on div "Finally You Can Get Salon-Perfect Feet at Home Heading Learn More Button Image …" at bounding box center [429, 72] width 659 height 86
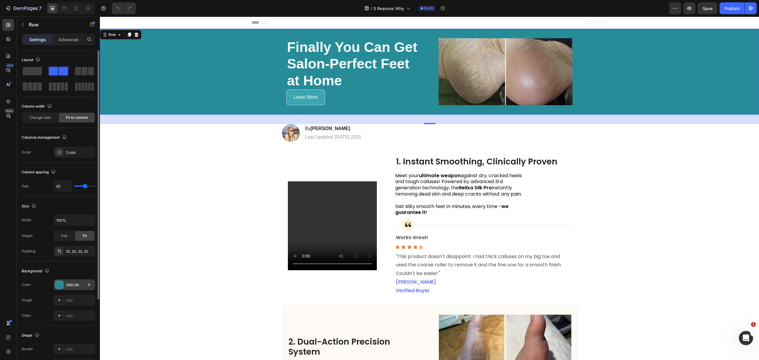
click at [64, 283] on div "268C98" at bounding box center [75, 285] width 42 height 11
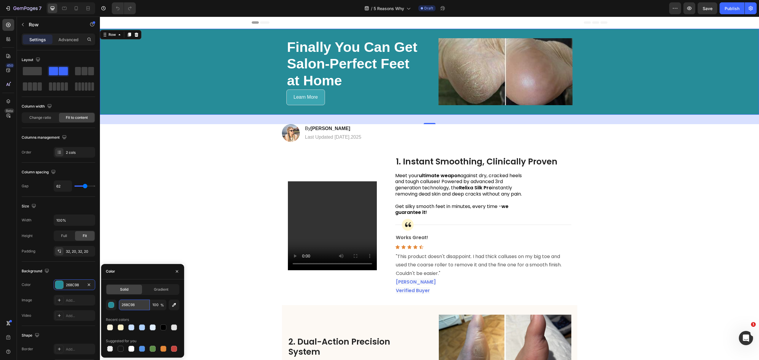
click at [136, 306] on input "268C98" at bounding box center [134, 305] width 31 height 11
paste input "00092B"
type input "00092B"
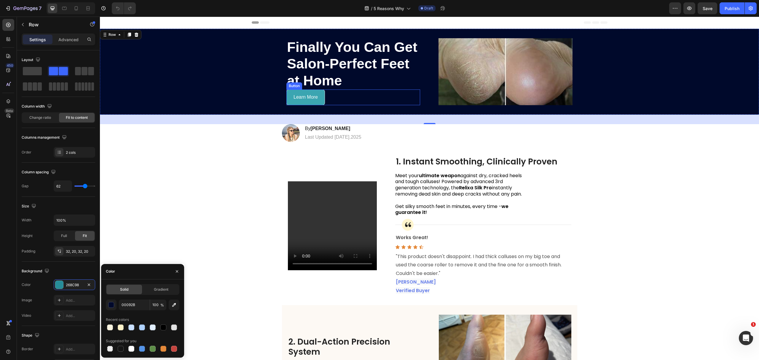
click at [320, 97] on link "Learn More" at bounding box center [305, 98] width 39 height 16
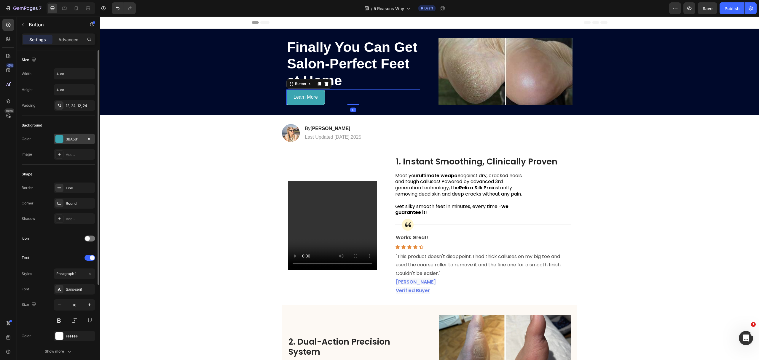
click at [62, 137] on div at bounding box center [59, 139] width 8 height 8
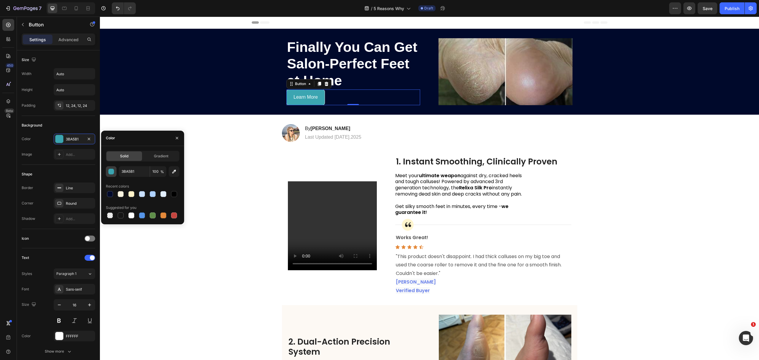
click at [112, 174] on div "button" at bounding box center [112, 172] width 6 height 6
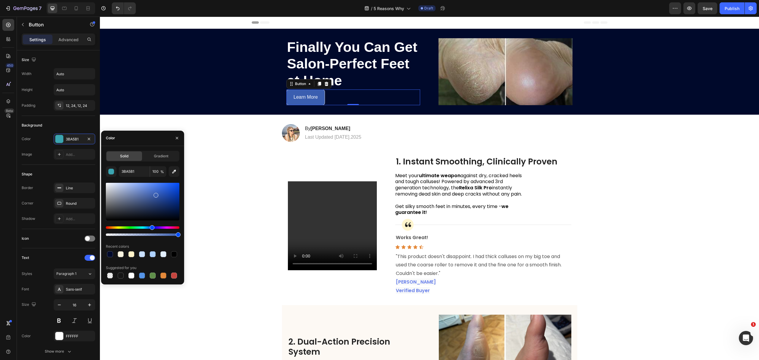
type input "3A5EB0"
drag, startPoint x: 146, startPoint y: 228, endPoint x: 152, endPoint y: 230, distance: 6.3
click at [152, 230] on div at bounding box center [143, 231] width 74 height 9
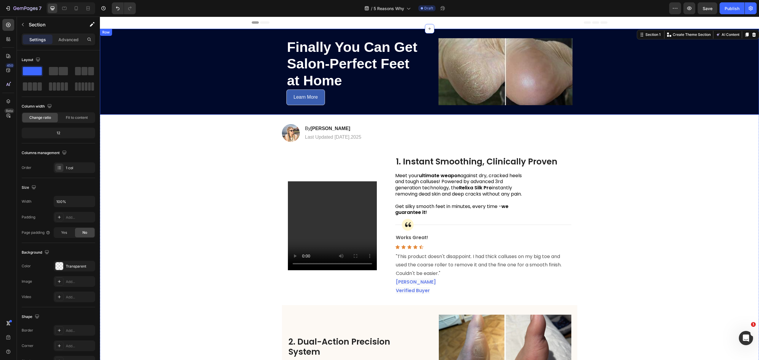
click at [685, 93] on div "Finally You Can Get Salon-Perfect Feet at Home Heading Learn More Button Image …" at bounding box center [429, 72] width 659 height 86
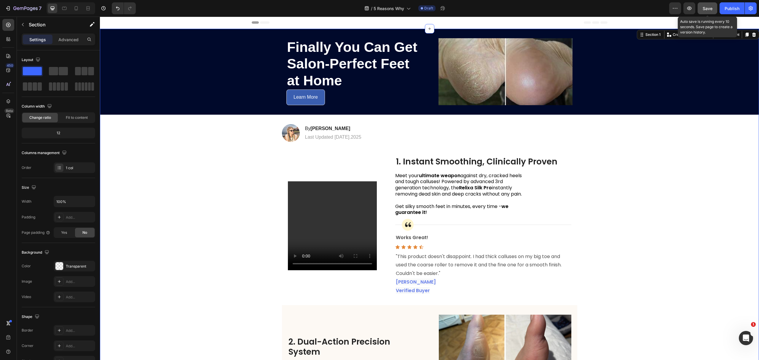
click at [713, 4] on button "Save" at bounding box center [708, 8] width 20 height 12
click at [735, 9] on div "Publish" at bounding box center [732, 8] width 15 height 6
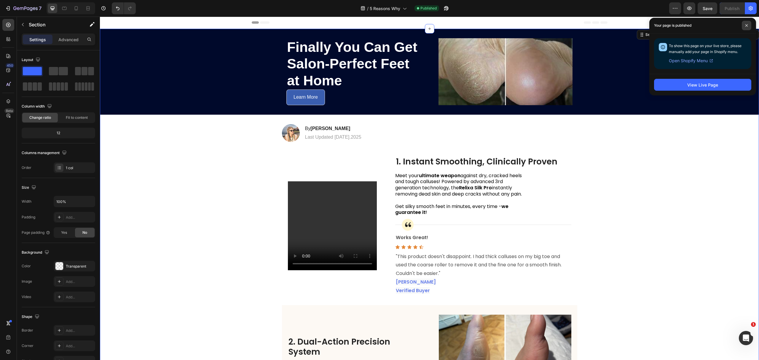
click at [745, 26] on icon at bounding box center [746, 25] width 3 height 3
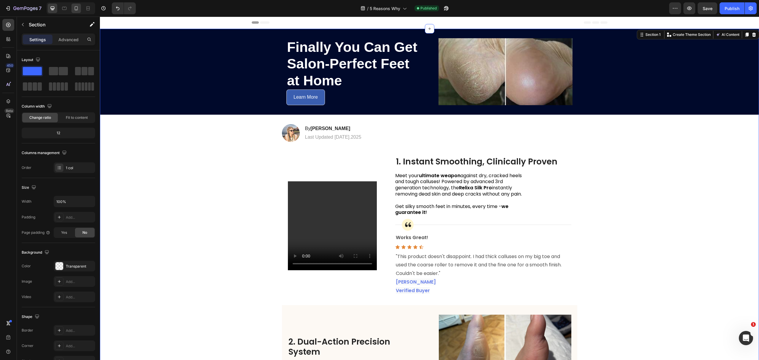
click at [79, 7] on div at bounding box center [75, 8] width 9 height 9
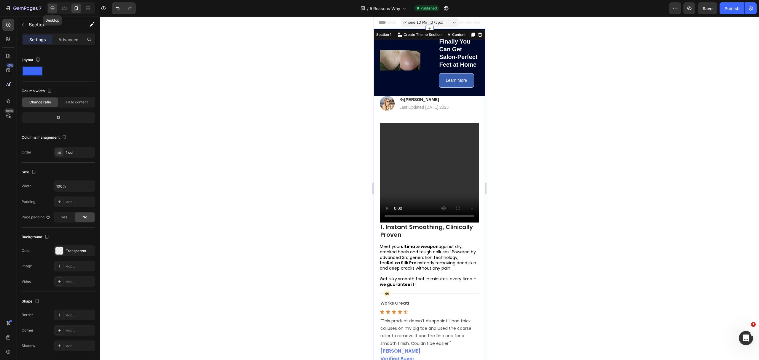
click at [53, 8] on icon at bounding box center [53, 9] width 4 height 4
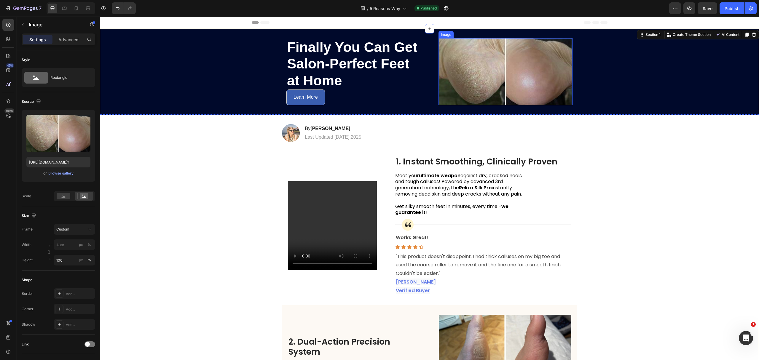
click at [528, 88] on img at bounding box center [506, 71] width 134 height 67
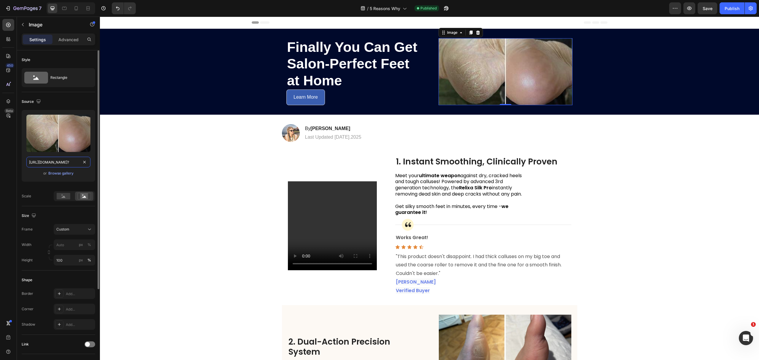
click at [62, 161] on input "[URL][DOMAIN_NAME]?" at bounding box center [58, 162] width 64 height 11
paste input "[DOMAIN_NAME][URL][DOMAIN_NAME][DOMAIN_NAME][DOMAIN_NAME]"
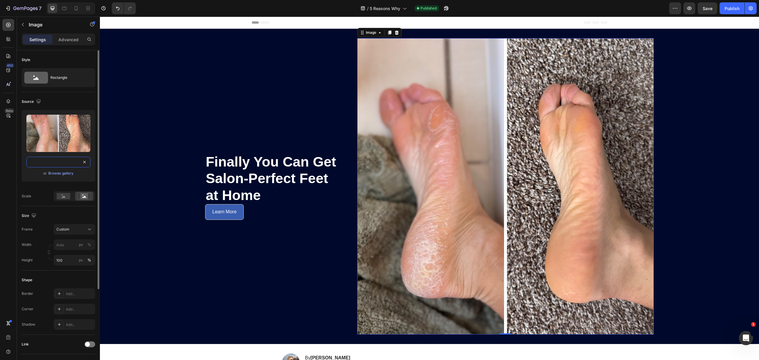
type input "[URL][DOMAIN_NAME][DOMAIN_NAME][DOMAIN_NAME][DOMAIN_NAME]"
click at [27, 177] on div "Upload Image [URL][DOMAIN_NAME][DOMAIN_NAME][DOMAIN_NAME][DOMAIN_NAME] or Brows…" at bounding box center [59, 146] width 74 height 72
click at [75, 231] on div "Custom" at bounding box center [70, 229] width 29 height 5
click at [65, 274] on div "Original" at bounding box center [68, 277] width 47 height 11
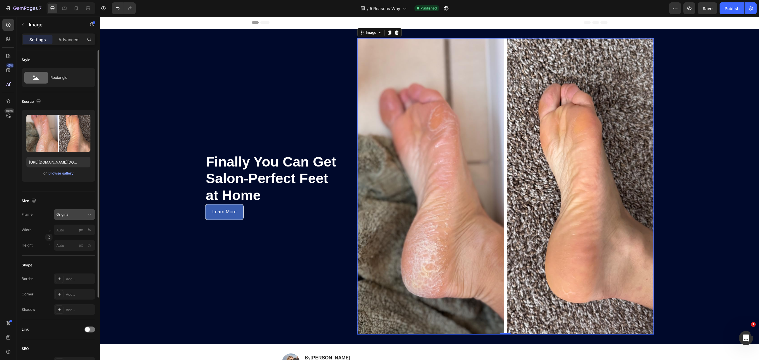
click at [70, 217] on div "Original" at bounding box center [74, 215] width 36 height 6
click at [67, 228] on span "Square" at bounding box center [62, 229] width 12 height 6
click at [64, 243] on input "px %" at bounding box center [75, 245] width 42 height 11
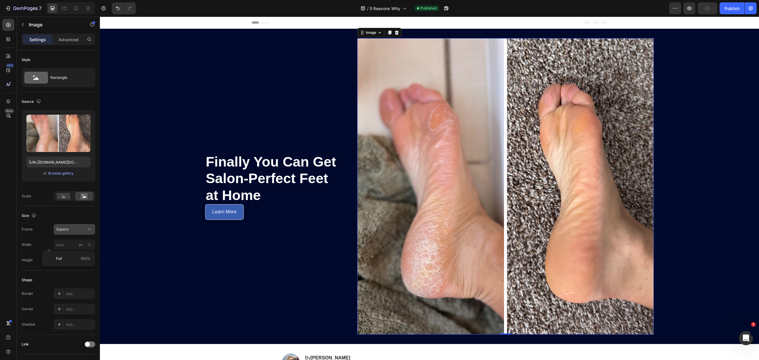
click at [73, 231] on div "Square" at bounding box center [70, 229] width 29 height 5
click at [72, 255] on div "Vertical" at bounding box center [73, 255] width 34 height 6
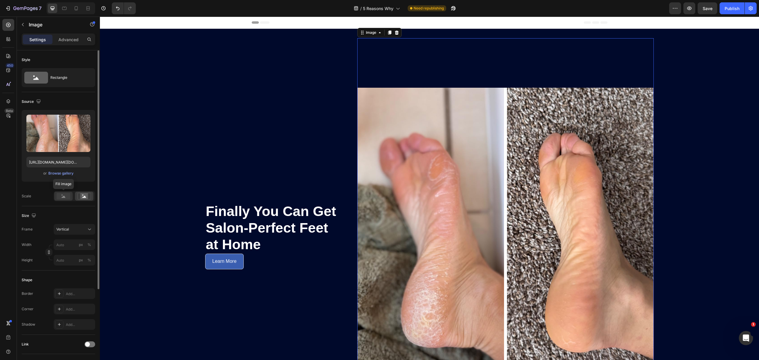
click at [67, 197] on rect at bounding box center [64, 196] width 14 height 7
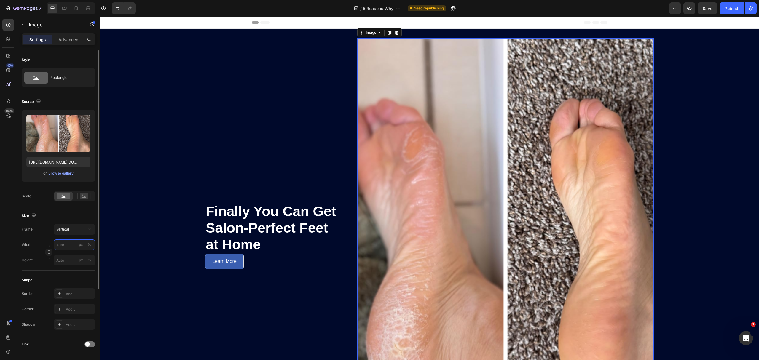
click at [66, 246] on input "px %" at bounding box center [75, 245] width 42 height 11
type input "3"
type input "4"
type input "30"
type input "40"
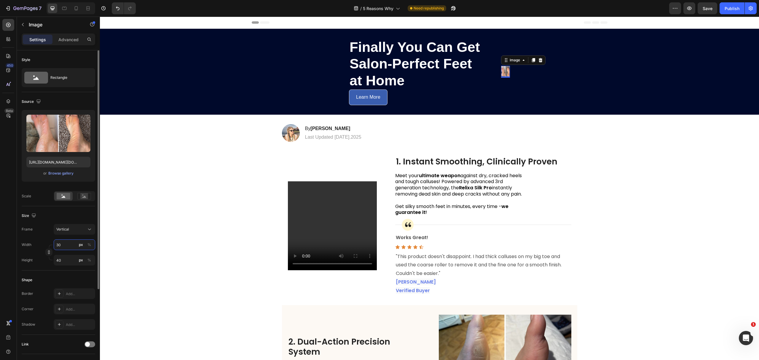
type input "3"
type input "4"
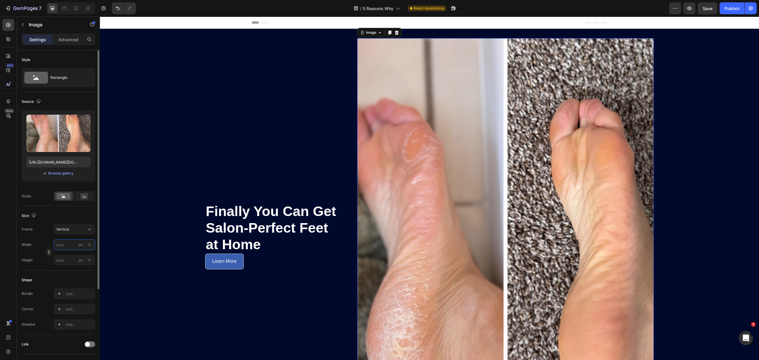
type input "3"
type input "4"
type input "30"
type input "40"
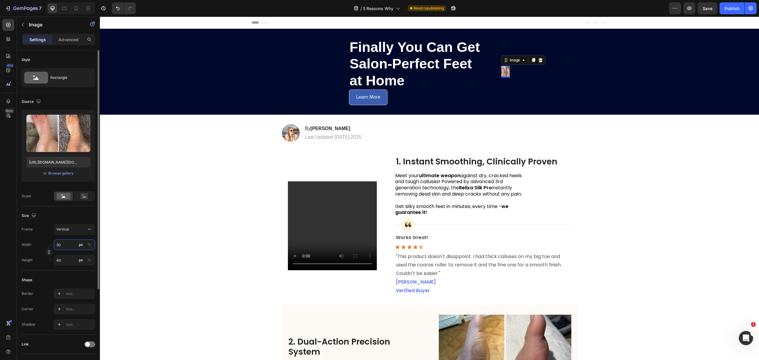
type input "300"
type input "400"
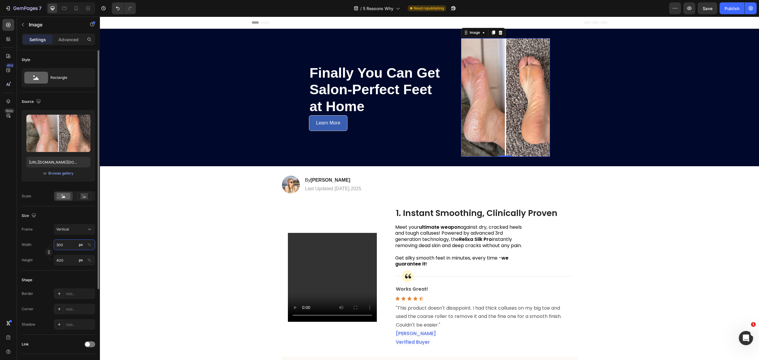
type input "300"
click at [32, 242] on div "Width 300 px %" at bounding box center [59, 245] width 74 height 11
click at [590, 106] on div "Finally You Can Get Salon-Perfect Feet at Home Heading Learn More Button Image …" at bounding box center [429, 98] width 659 height 138
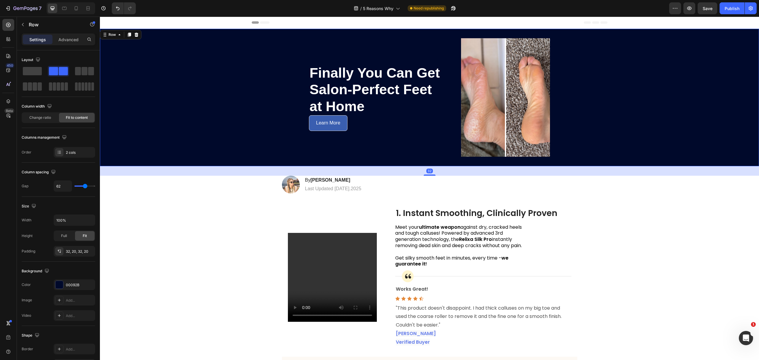
click at [604, 127] on div "Finally You Can Get Salon-Perfect Feet at Home Heading Learn More Button Image …" at bounding box center [429, 98] width 659 height 138
click at [613, 109] on div "Finally You Can Get Salon-Perfect Feet at Home Heading Learn More Button Image …" at bounding box center [429, 98] width 659 height 138
click at [77, 9] on icon at bounding box center [76, 8] width 3 height 4
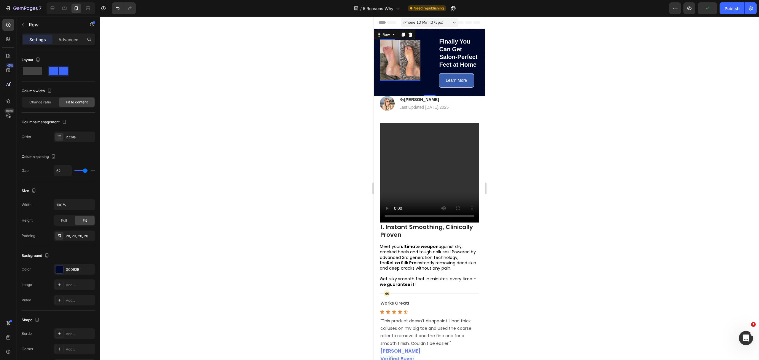
click at [395, 67] on img at bounding box center [400, 60] width 41 height 41
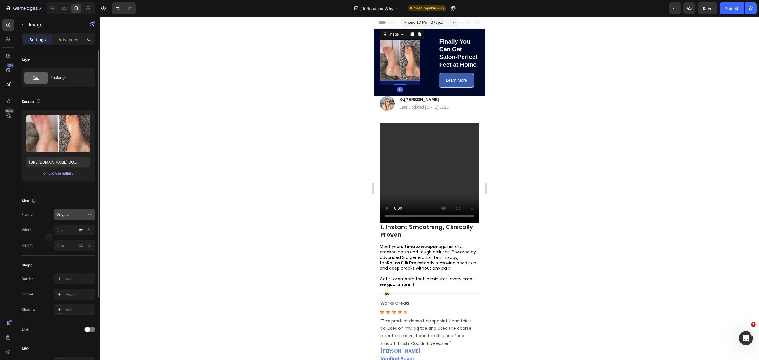
click at [77, 215] on div "Original" at bounding box center [70, 214] width 29 height 5
click at [69, 241] on span "Vertical" at bounding box center [62, 241] width 13 height 6
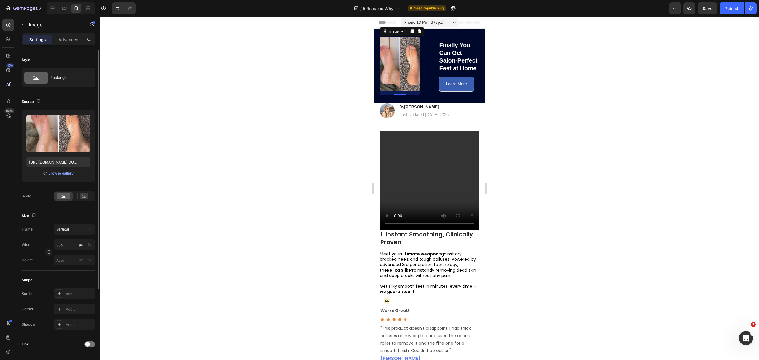
click at [547, 94] on div at bounding box center [429, 189] width 659 height 344
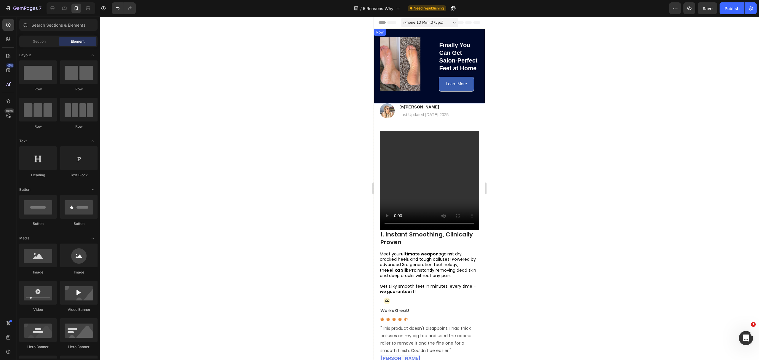
click at [407, 97] on div "Finally You Can Get Salon-Perfect Feet at Home Heading Learn More Button Image …" at bounding box center [429, 66] width 111 height 75
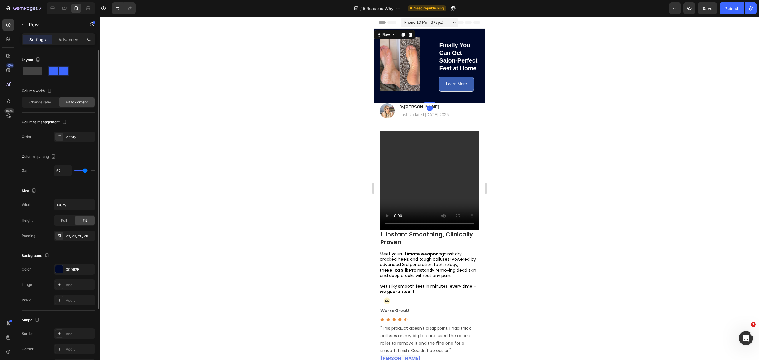
type input "51"
type input "50"
type input "48"
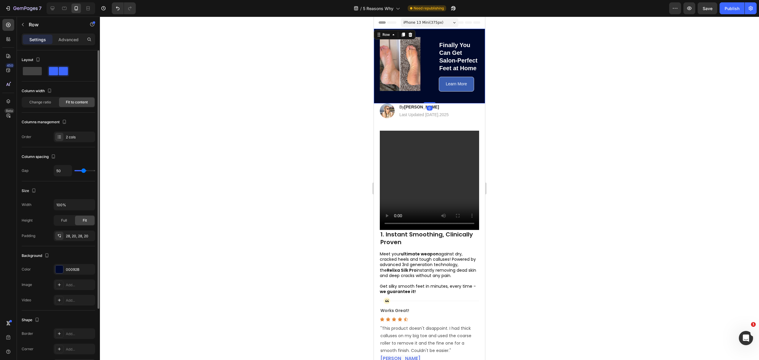
type input "48"
type input "45"
type input "38"
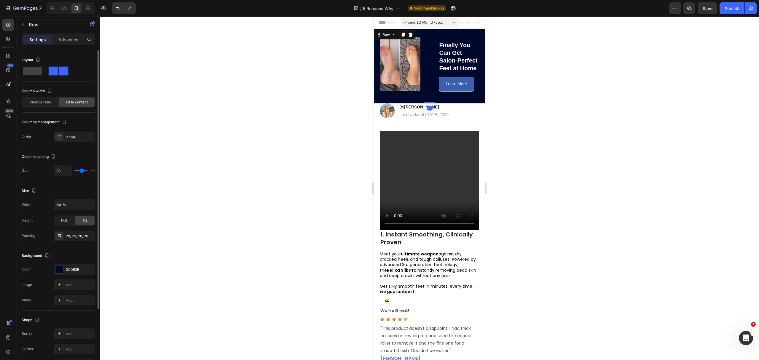
type input "36"
type input "35"
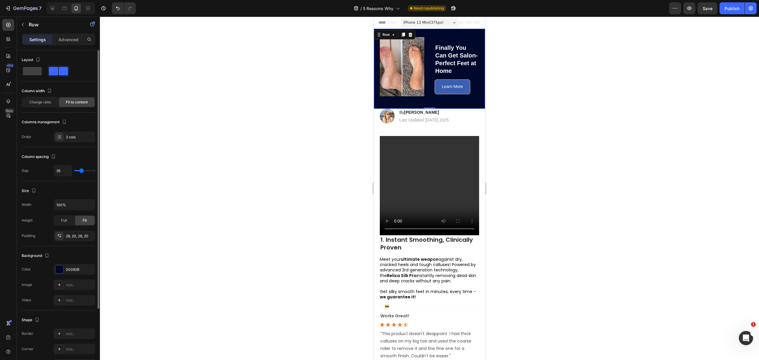
type input "33"
type input "32"
type input "30"
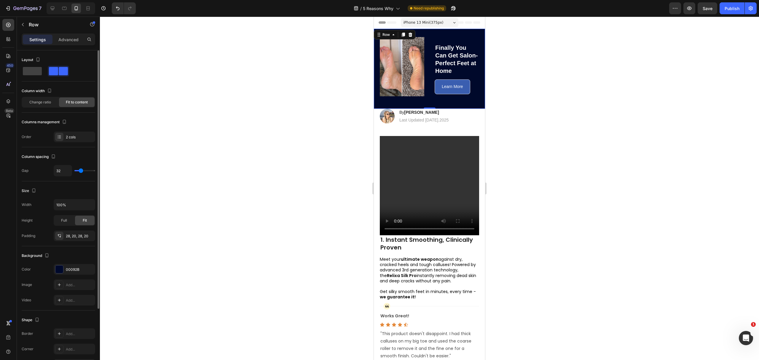
type input "30"
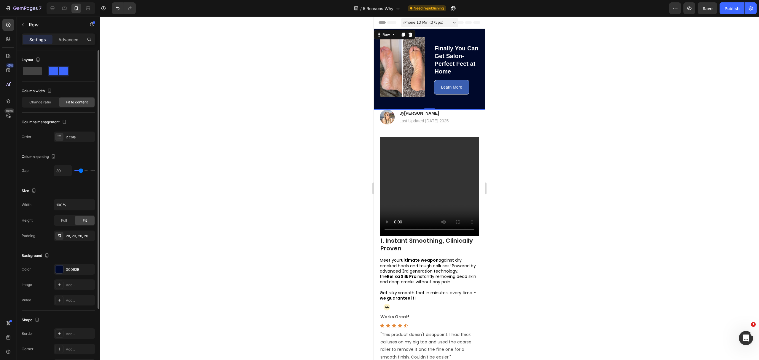
type input "27"
type input "23"
type input "21"
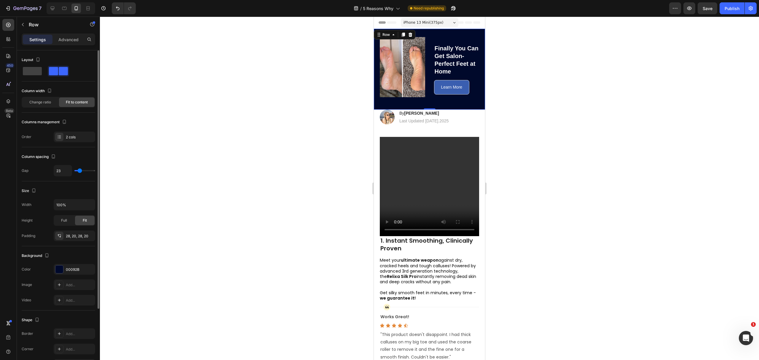
type input "21"
type input "20"
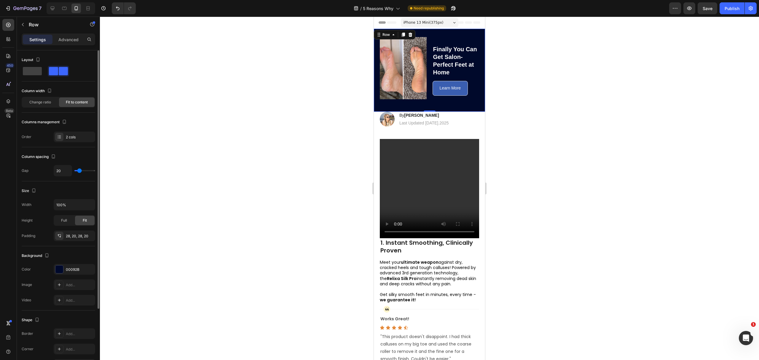
type input "19"
type input "16"
type input "14"
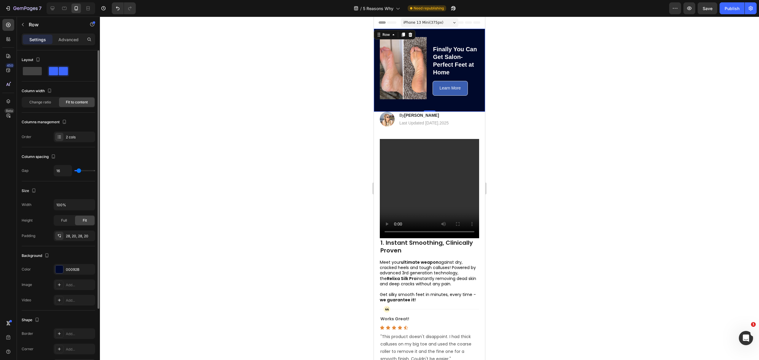
type input "14"
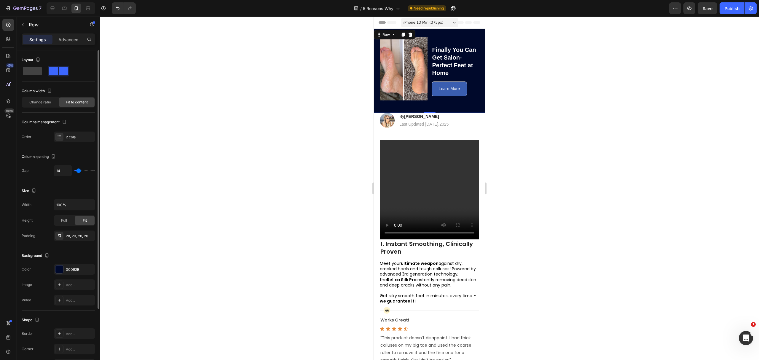
type input "13"
type input "11"
type input "10"
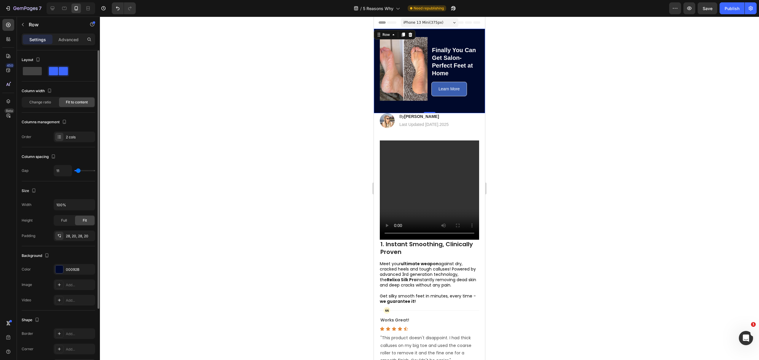
type input "10"
type input "8"
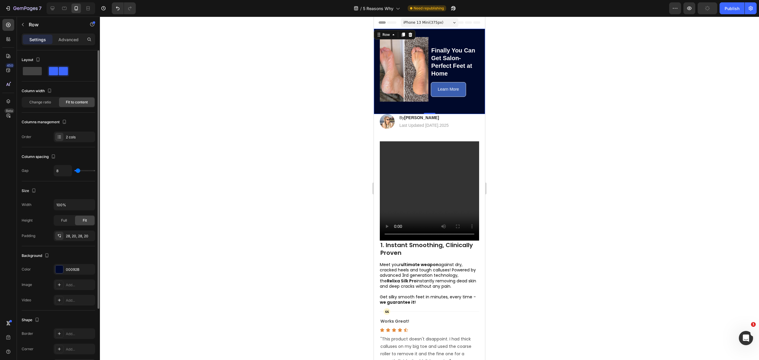
type input "10"
type input "11"
type input "13"
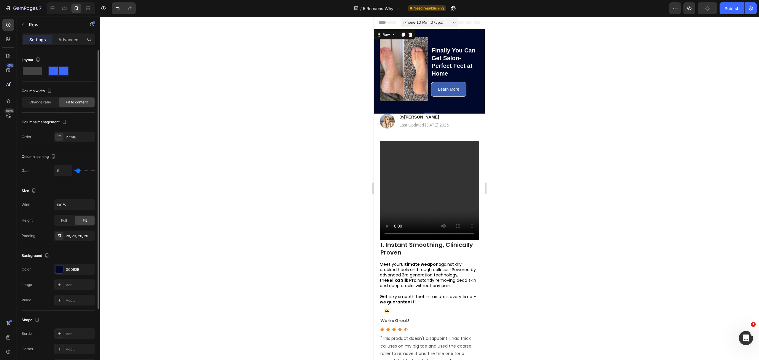
type input "13"
type input "14"
type input "17"
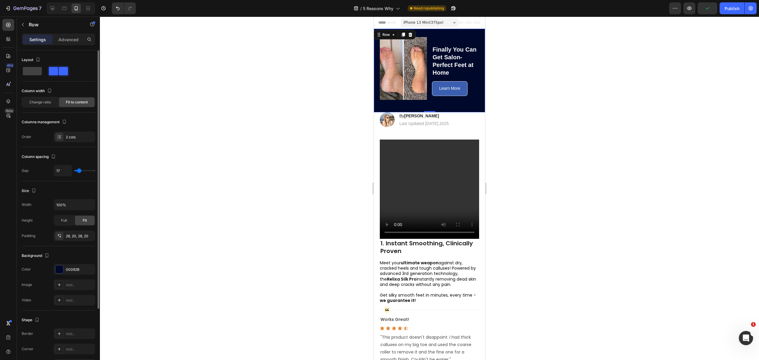
drag, startPoint x: 84, startPoint y: 172, endPoint x: 79, endPoint y: 173, distance: 5.5
type input "17"
click at [79, 171] on input "range" at bounding box center [84, 170] width 21 height 1
click at [464, 114] on div "Image By [PERSON_NAME] Heading Last Updated [DATE].2025 Text Block Row 14" at bounding box center [429, 119] width 111 height 15
click at [454, 104] on div "Finally You Can Get Salon-Perfect Feet at Home Heading Learn More Button Image …" at bounding box center [429, 71] width 111 height 84
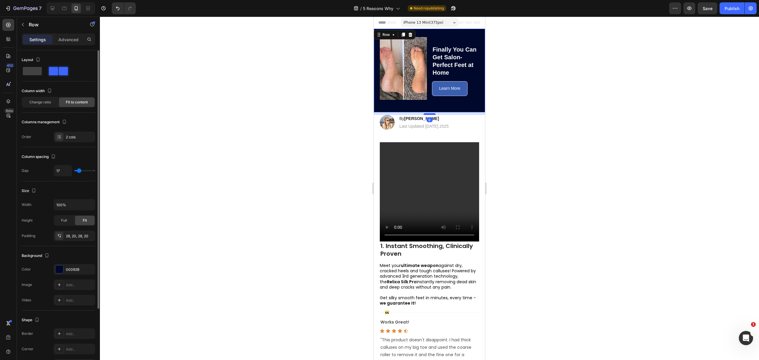
drag, startPoint x: 430, startPoint y: 107, endPoint x: 430, endPoint y: 110, distance: 3.0
click at [430, 113] on div at bounding box center [430, 114] width 12 height 2
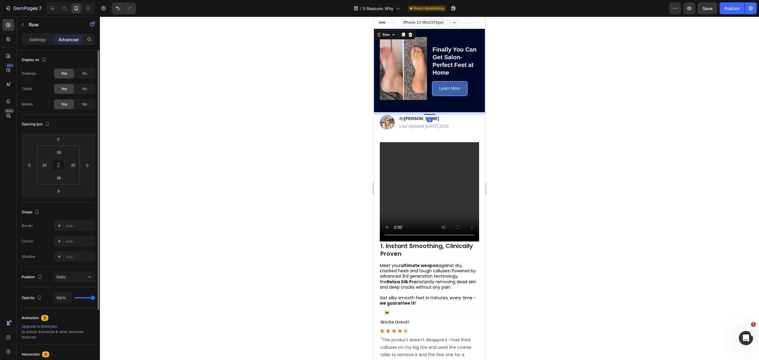
click at [439, 103] on div "Finally You Can Get Salon-Perfect Feet at Home Heading Learn More Button Image …" at bounding box center [429, 71] width 111 height 84
click at [60, 180] on input "28" at bounding box center [59, 177] width 12 height 9
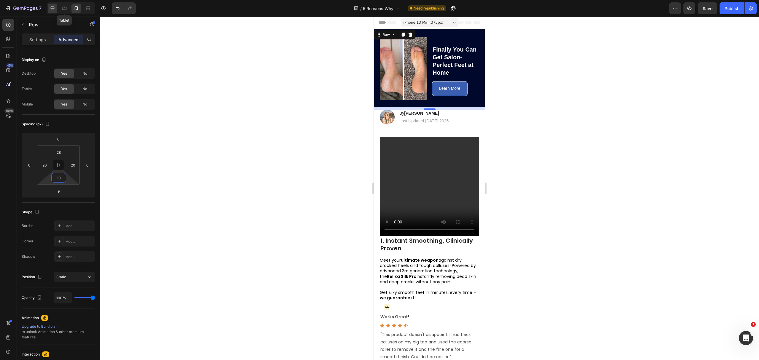
type input "10"
click at [53, 9] on icon at bounding box center [53, 8] width 6 height 6
type input "32"
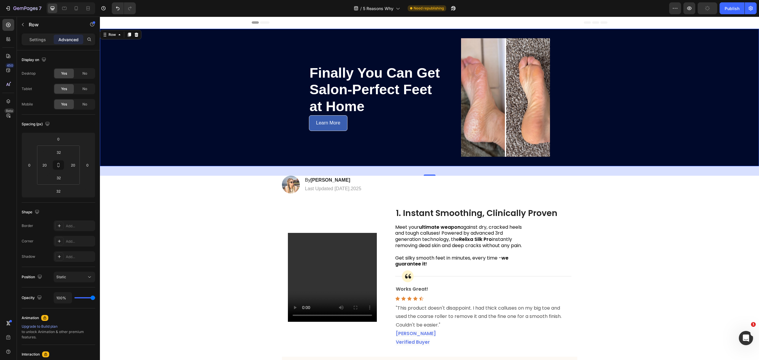
click at [594, 128] on div "Finally You Can Get Salon-Perfect Feet at Home Heading Learn More Button Image …" at bounding box center [429, 98] width 659 height 138
click at [706, 4] on button "Save" at bounding box center [708, 8] width 20 height 12
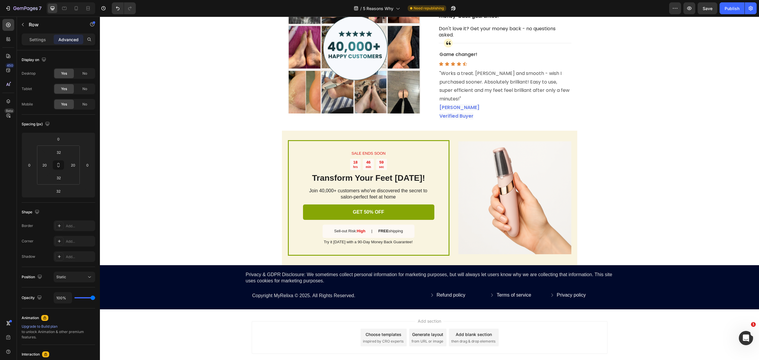
scroll to position [872, 0]
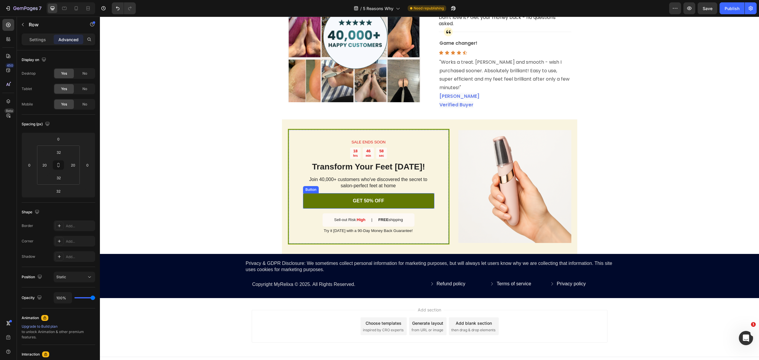
click at [395, 194] on link "GET 50% OFF" at bounding box center [368, 201] width 131 height 16
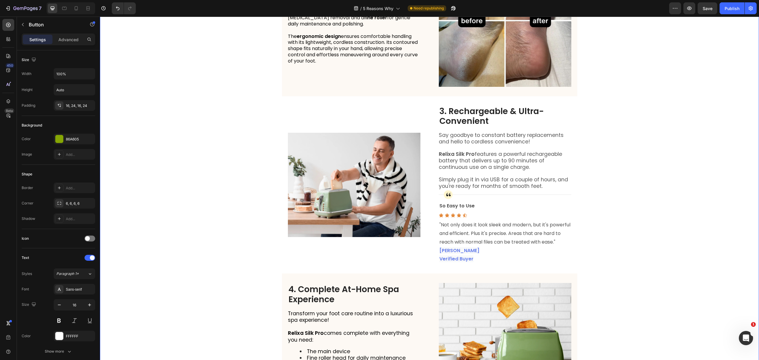
scroll to position [483, 0]
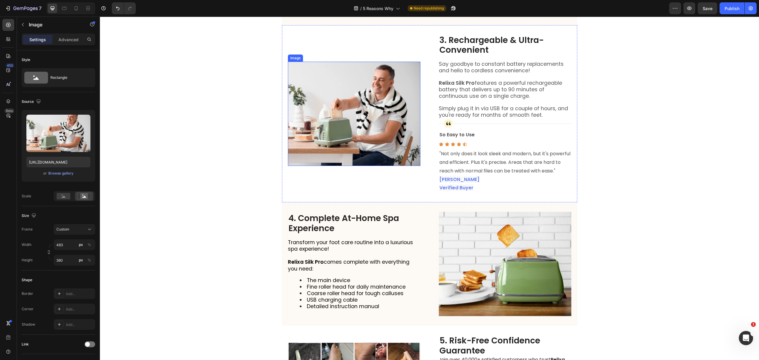
click at [385, 151] on img at bounding box center [354, 114] width 133 height 104
click at [59, 164] on input "[URL][DOMAIN_NAME]" at bounding box center [58, 162] width 64 height 11
paste input "[DOMAIN_NAME][URL]"
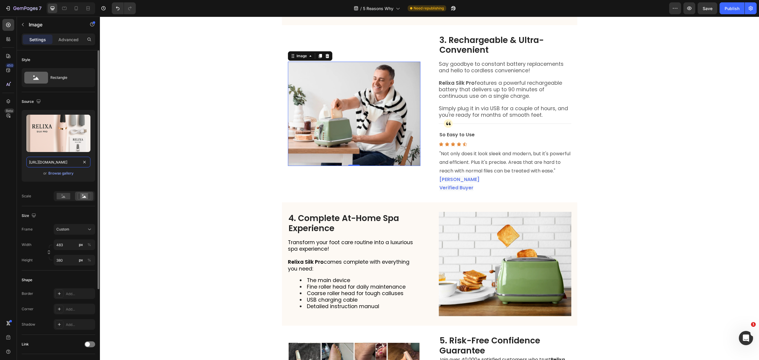
scroll to position [0, 148]
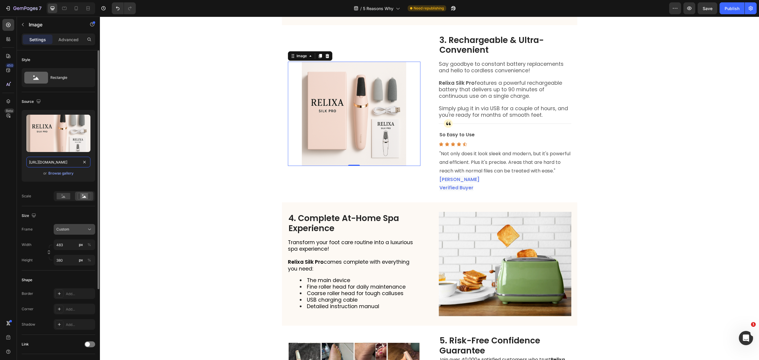
type input "[URL][DOMAIN_NAME]"
click at [65, 225] on button "Custom" at bounding box center [75, 229] width 42 height 11
click at [70, 247] on div "Square" at bounding box center [68, 243] width 47 height 11
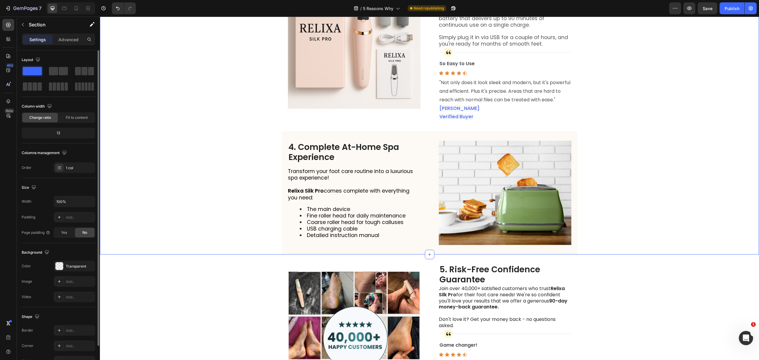
scroll to position [602, 0]
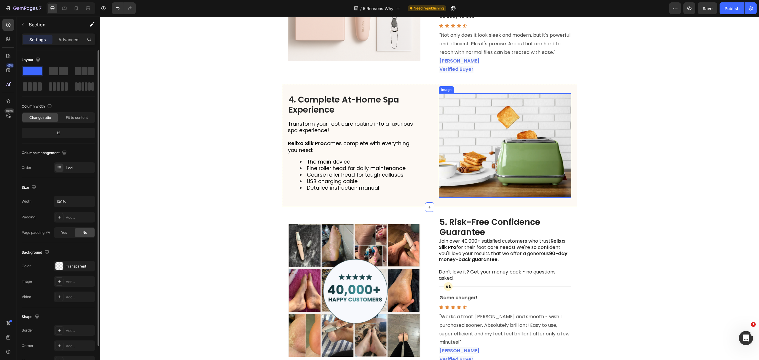
click at [532, 164] on img at bounding box center [505, 145] width 133 height 104
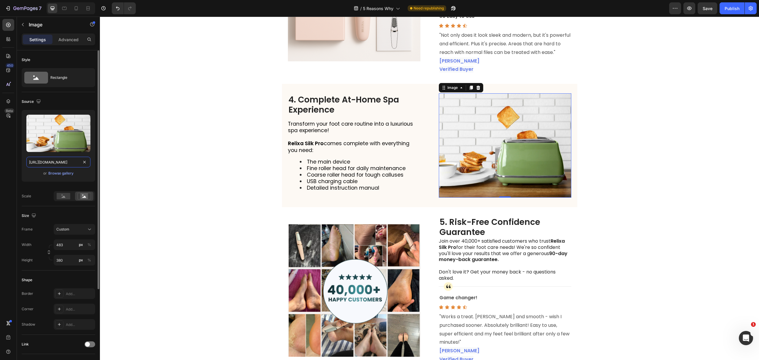
click at [57, 163] on input "https://cdn.shopify.com/s/files/1/2005/9307/files/gempages_432750572815254551-e…" at bounding box center [58, 162] width 64 height 11
paste input "://vanuca.com/cdn/shop/files/ezgif-6437326037aec3.gif?v=1754728288&width=165%20…"
type input "http://vanuca.com/cdn/shop/files/ezgif-6437326037aec3.gif?v=1754728288&width=16…"
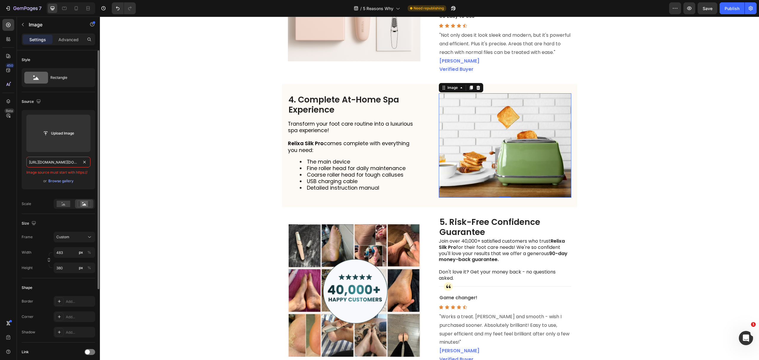
scroll to position [0, 961]
paste input "text"
paste input "s"
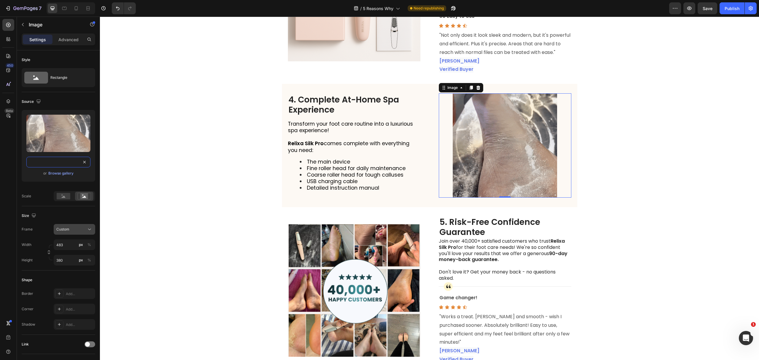
type input "https://vanuca.com/cdn/shop/files/ezgif-6437326037aec3.gif?v=1754728288&width=1…"
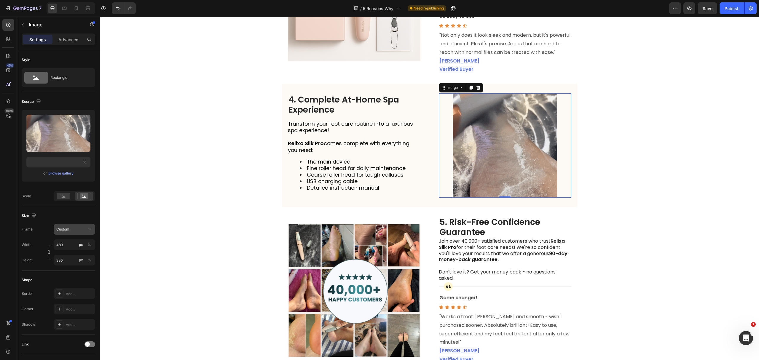
click at [70, 230] on div "Custom" at bounding box center [70, 229] width 29 height 5
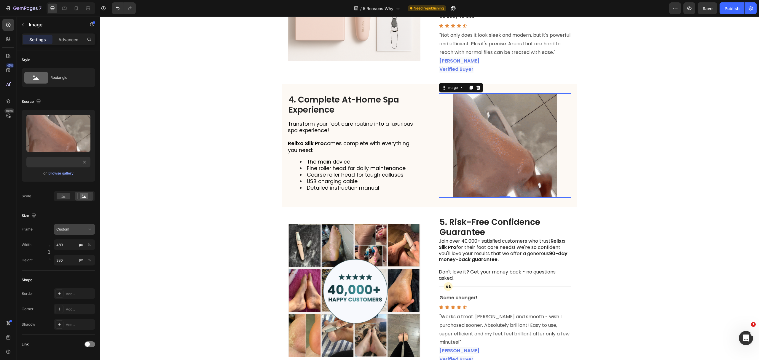
scroll to position [0, 0]
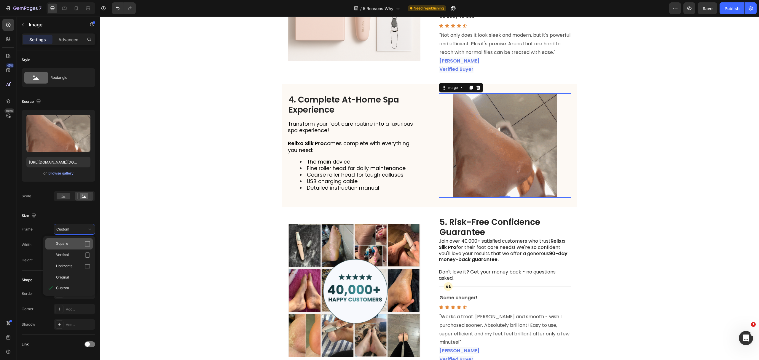
click at [65, 247] on div "Square" at bounding box center [68, 243] width 47 height 11
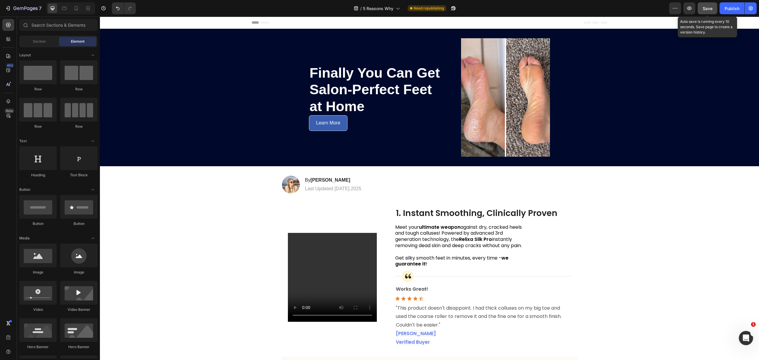
click at [713, 7] on button "Save" at bounding box center [708, 8] width 20 height 12
click at [75, 11] on icon at bounding box center [76, 8] width 6 height 6
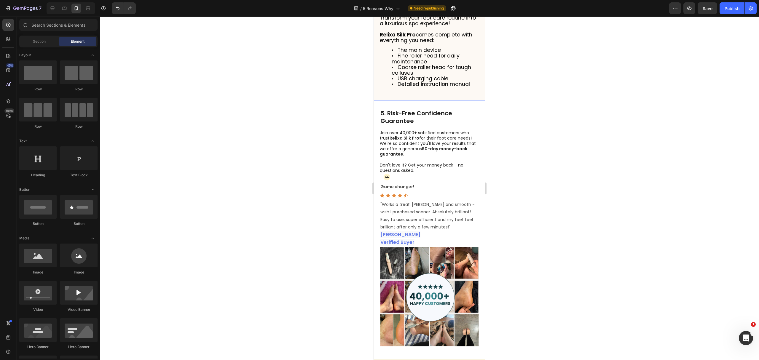
scroll to position [989, 0]
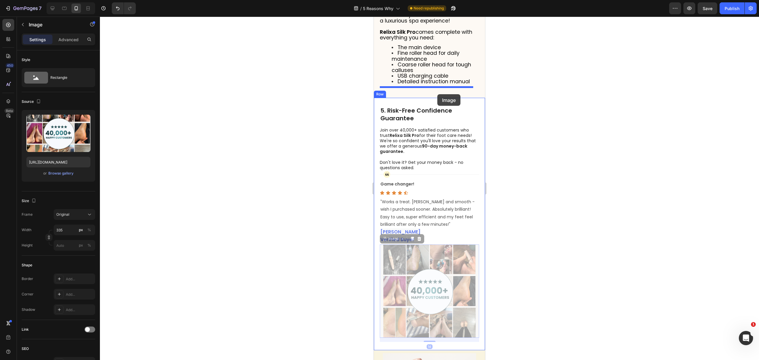
drag, startPoint x: 453, startPoint y: 244, endPoint x: 437, endPoint y: 94, distance: 150.3
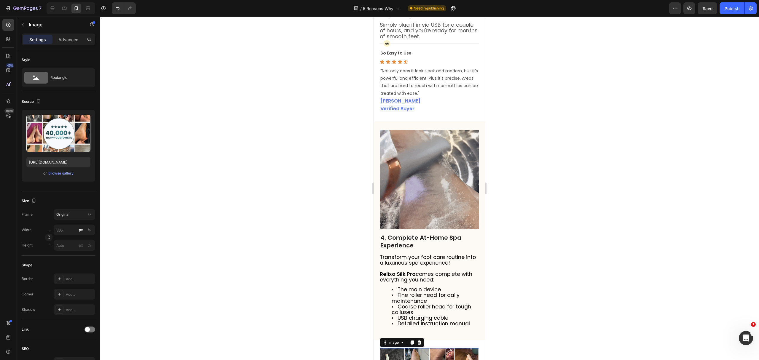
scroll to position [712, 0]
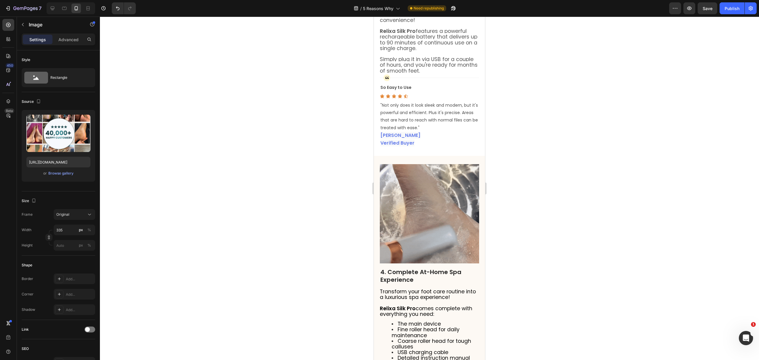
click at [556, 213] on div at bounding box center [429, 189] width 659 height 344
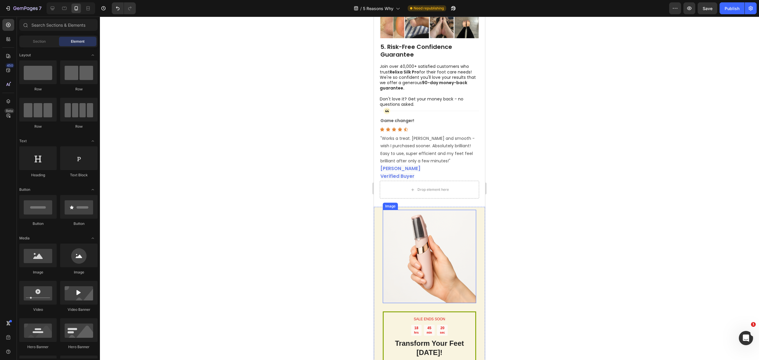
scroll to position [1107, 0]
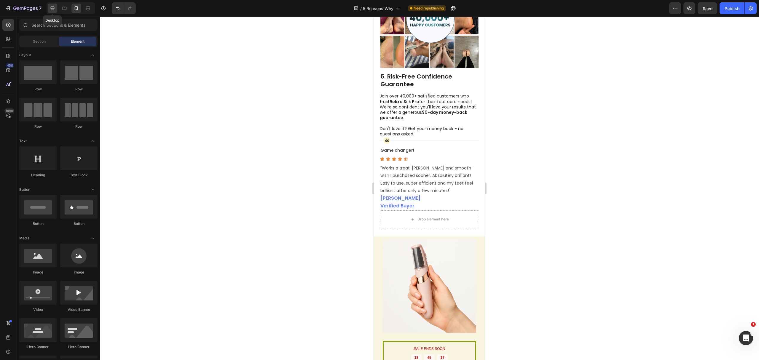
click at [53, 10] on icon at bounding box center [53, 9] width 4 height 4
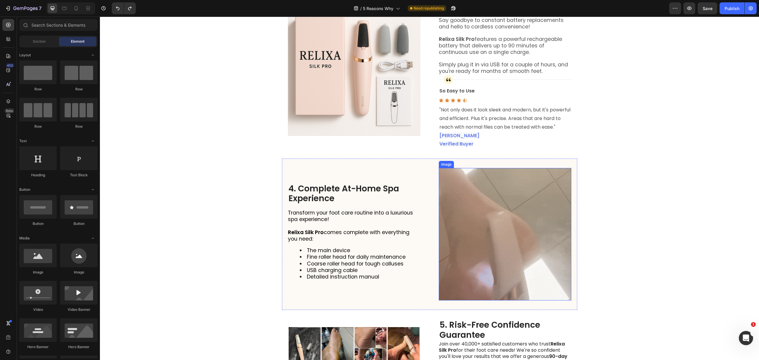
scroll to position [511, 0]
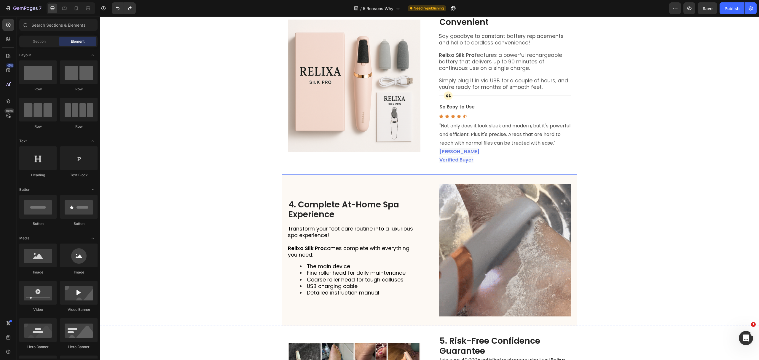
click at [428, 164] on div "Image 3. Rechargeable & Ultra-Convenient Heading Say goodbye to constant batter…" at bounding box center [429, 86] width 295 height 178
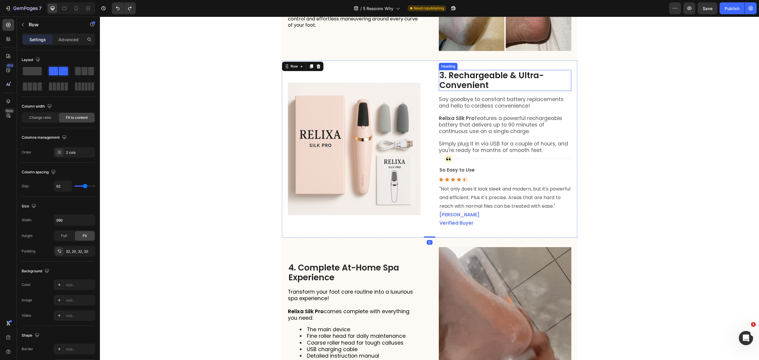
scroll to position [432, 0]
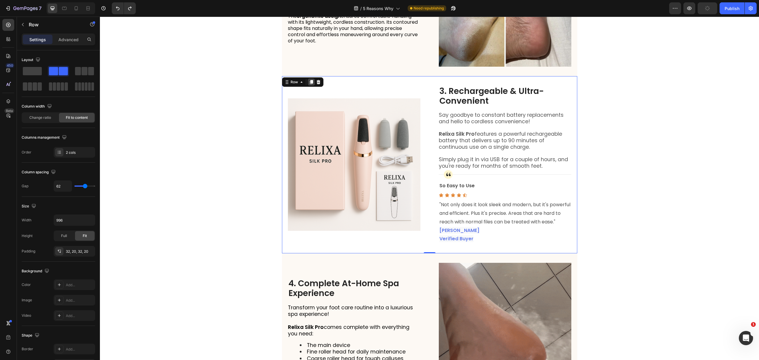
click at [310, 84] on icon at bounding box center [311, 82] width 3 height 4
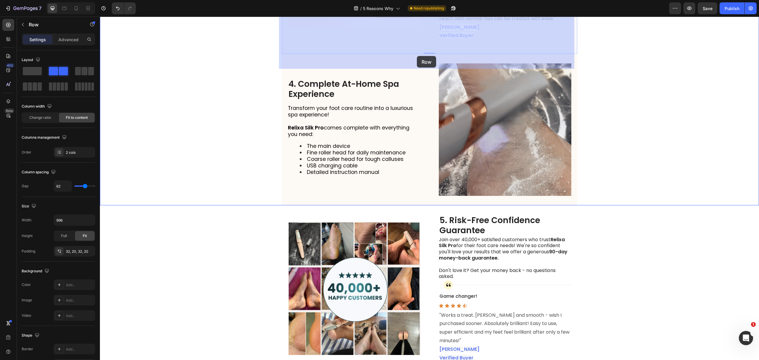
scroll to position [822, 0]
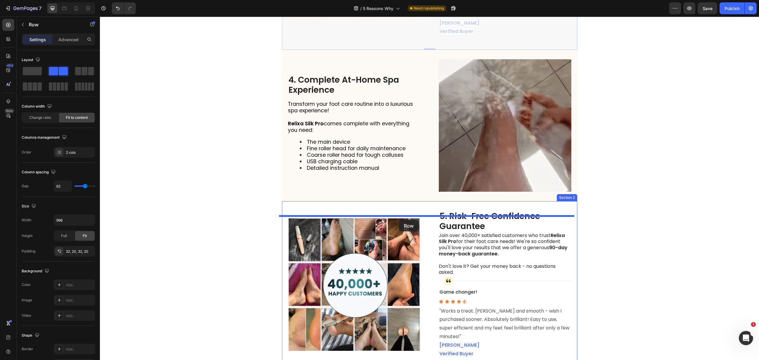
drag, startPoint x: 417, startPoint y: 46, endPoint x: 399, endPoint y: 220, distance: 174.7
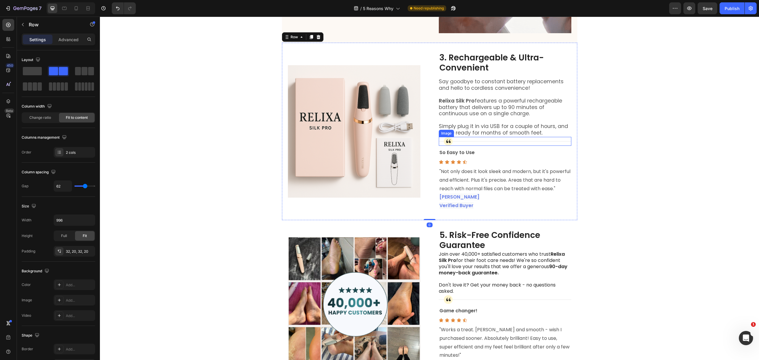
scroll to position [834, 0]
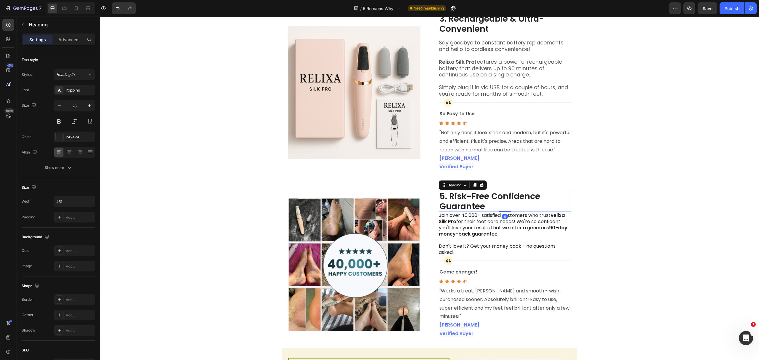
click at [497, 212] on h2 "5. Risk-Free Confidence Guarantee" at bounding box center [505, 201] width 133 height 21
copy p "5. Risk-Free Confidence Guarantee"
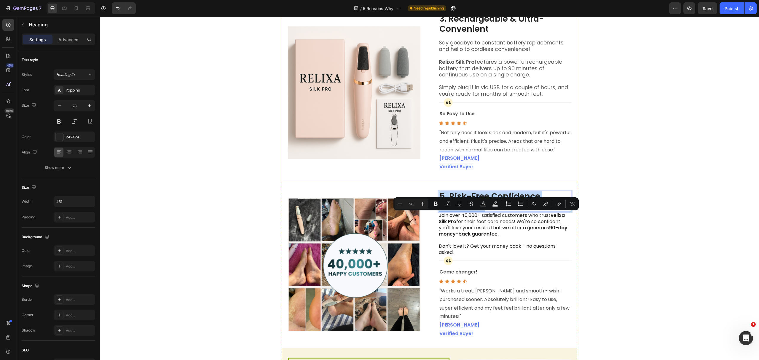
click at [480, 34] on h2 "3. Rechargeable & Ultra-Convenient" at bounding box center [505, 23] width 133 height 21
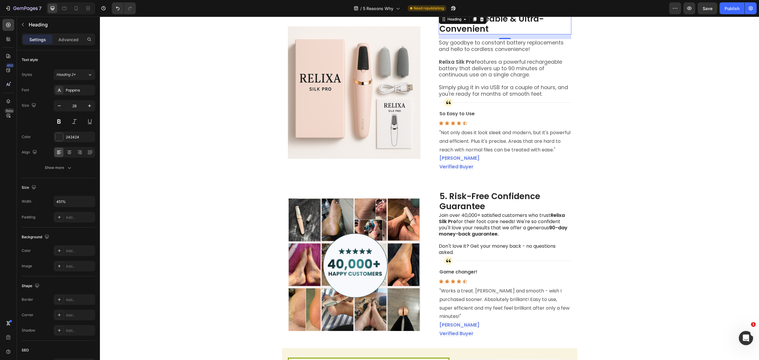
click at [480, 34] on h2 "3. Rechargeable & Ultra-Convenient" at bounding box center [505, 23] width 133 height 21
click at [478, 237] on p "Join over 40,000+ satisfied customers who trust Relixa Silk Pro for their foot …" at bounding box center [505, 225] width 132 height 25
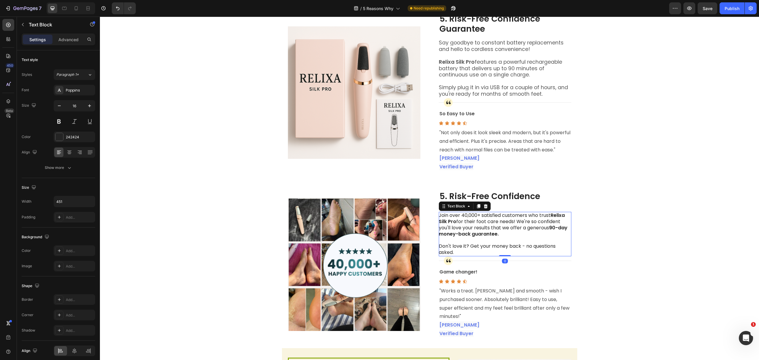
click at [478, 237] on p "Join over 40,000+ satisfied customers who trust Relixa Silk Pro for their foot …" at bounding box center [505, 225] width 132 height 25
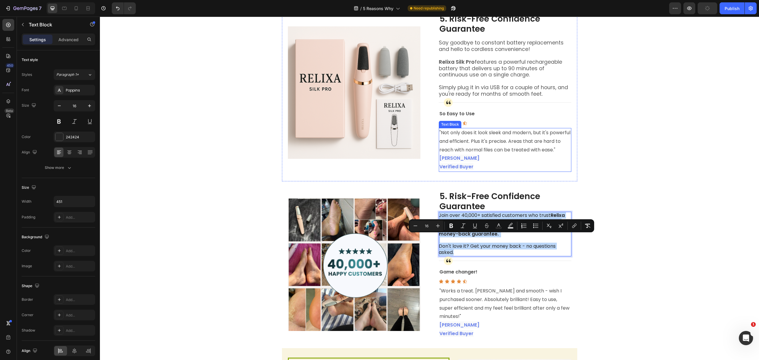
copy div "Join over 40,000+ satisfied customers who trust Relixa Silk Pro for their foot …"
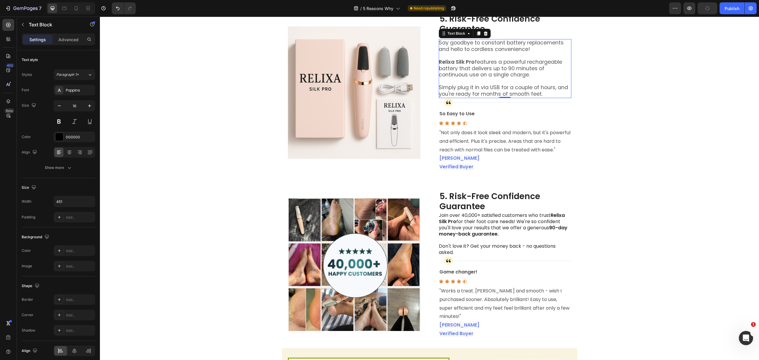
click at [471, 79] on span "Relixa Silk Pro features a powerful rechargeable battery that delivers up to 90…" at bounding box center [500, 68] width 123 height 20
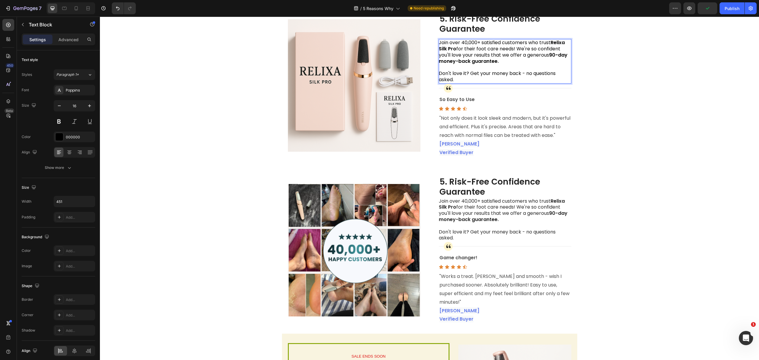
click at [478, 65] on strong "90-day money-back guarantee." at bounding box center [503, 58] width 129 height 13
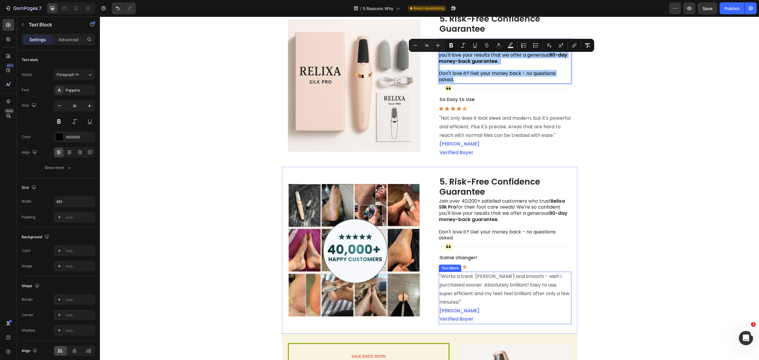
click at [477, 298] on p ""Works a treat. [PERSON_NAME] and smooth - wish I purchased sooner. Absolutely …" at bounding box center [505, 290] width 131 height 34
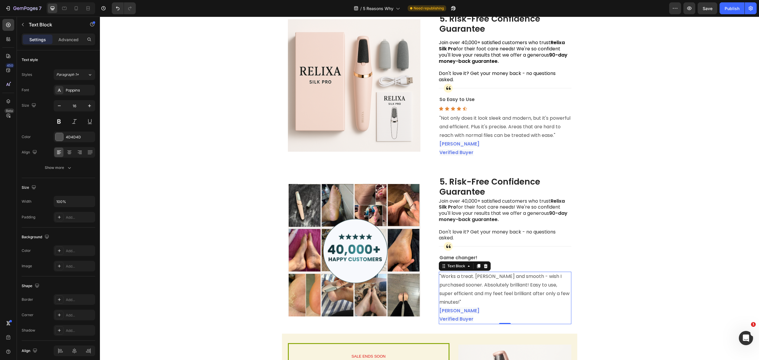
click at [477, 298] on p ""Works a treat. [PERSON_NAME] and smooth - wish I purchased sooner. Absolutely …" at bounding box center [505, 290] width 131 height 34
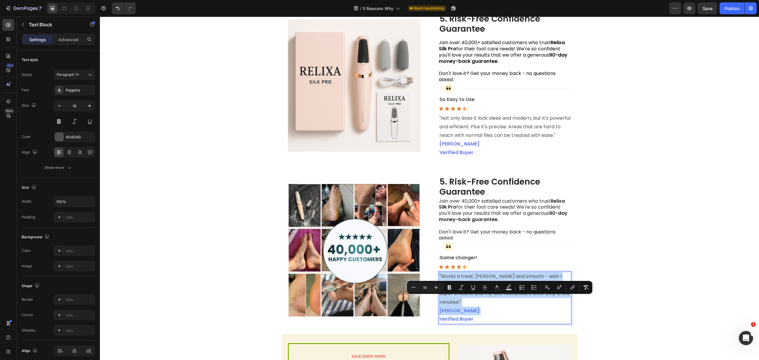
copy div ""Works a treat. Silky and smooth - wish I purchased sooner. Absolutely brillian…"
click at [485, 140] on p ""Not only does it look sleek and modern, but it's powerful and efficient. Plus …" at bounding box center [505, 127] width 131 height 26
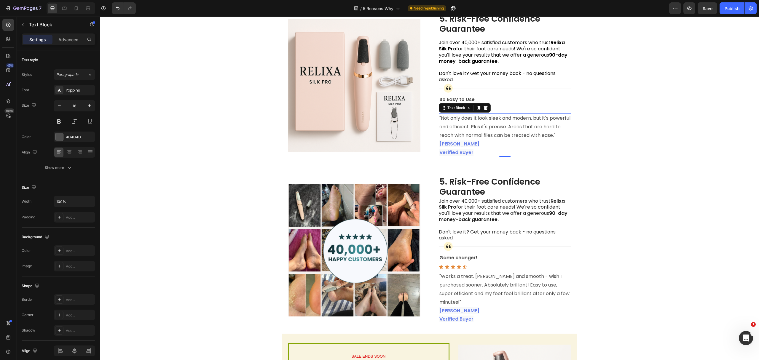
click at [485, 140] on p ""Not only does it look sleek and modern, but it's powerful and efficient. Plus …" at bounding box center [505, 127] width 131 height 26
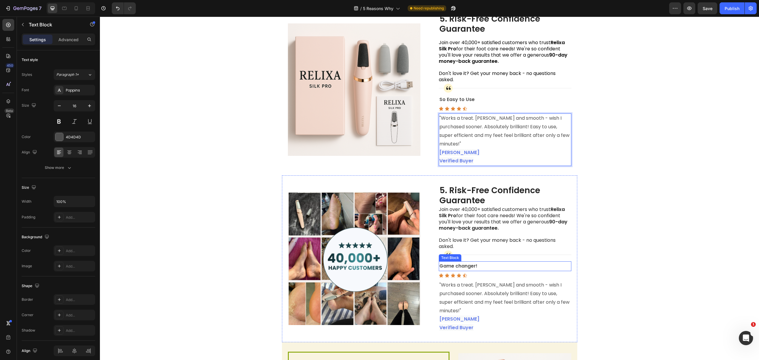
click at [471, 270] on strong "Game changer!" at bounding box center [459, 266] width 38 height 7
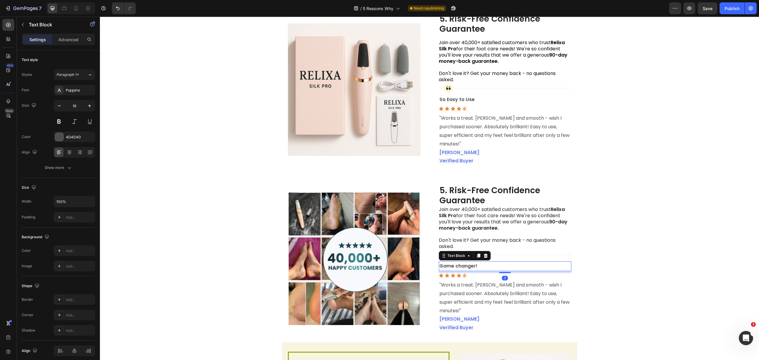
click at [471, 270] on strong "Game changer!" at bounding box center [459, 266] width 38 height 7
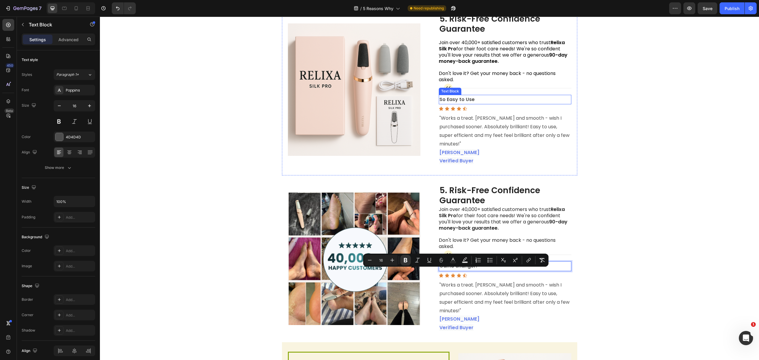
click at [472, 104] on p "So Easy to Use" at bounding box center [505, 99] width 131 height 9
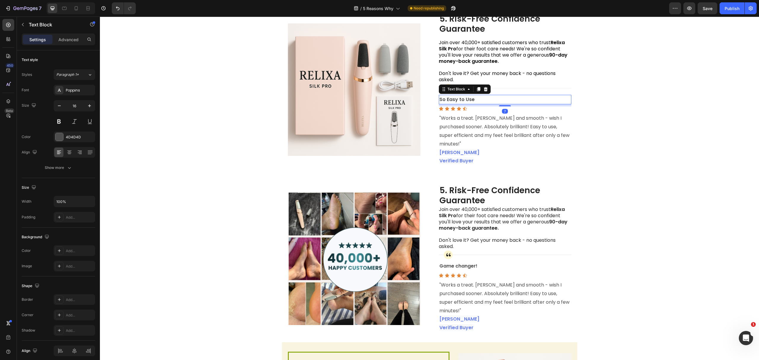
click at [472, 104] on p "So Easy to Use" at bounding box center [505, 99] width 131 height 9
click at [367, 243] on img at bounding box center [354, 259] width 133 height 133
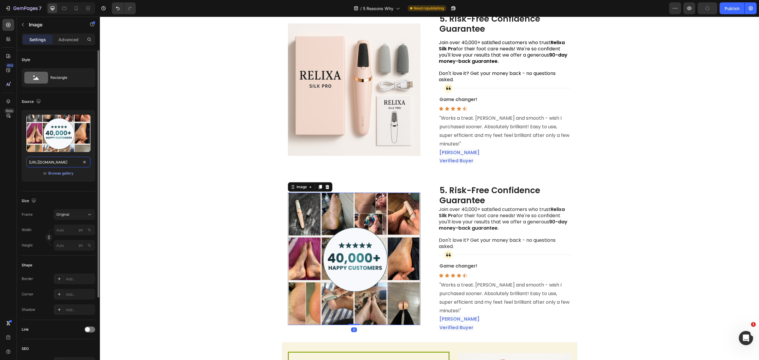
click at [65, 163] on input "https://cdn.shopify.com/s/files/1/0701/2119/3655/files/gempages_575087701322105…" at bounding box center [58, 162] width 64 height 11
click at [318, 120] on img at bounding box center [354, 89] width 133 height 133
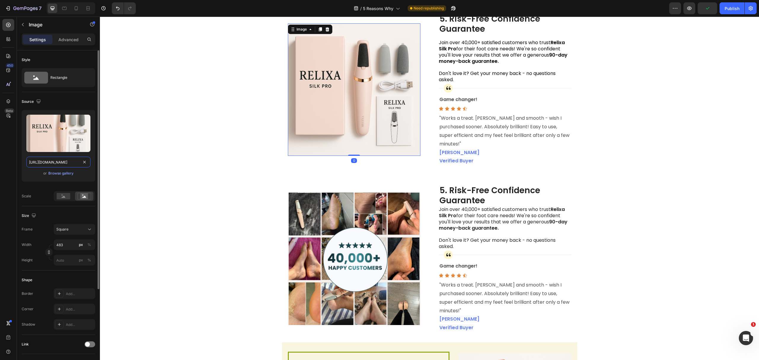
click at [59, 161] on input "https://www.myrelixa.com/cdn/shop/files/6fd1e210-b743-4668-b7f9-d59e6e7ffc83.pn…" at bounding box center [58, 162] width 64 height 11
paste input "cdn.shopify.com/s/files/1/0701/2119/3655/files/gempages_575087701322105968-15ff…"
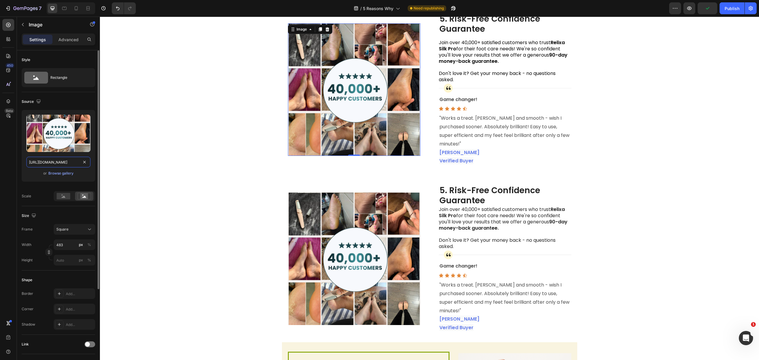
type input "https://cdn.shopify.com/s/files/1/0701/2119/3655/files/gempages_575087701322105…"
click at [32, 185] on div "Upload Image https://cdn.shopify.com/s/files/1/0701/2119/3655/files/gempages_57…" at bounding box center [59, 148] width 74 height 77
click at [392, 211] on img at bounding box center [354, 259] width 133 height 133
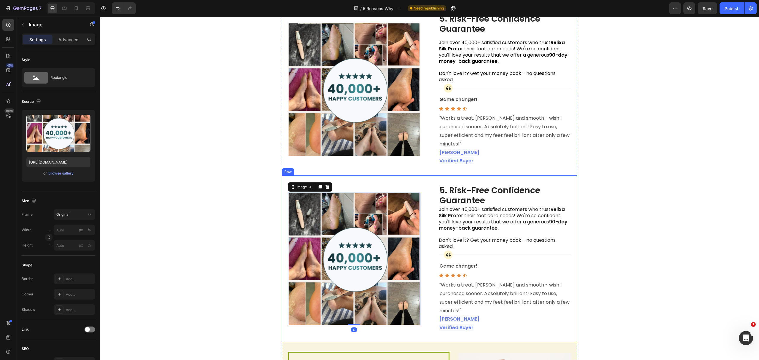
click at [428, 185] on div "Image 0 5. Risk-Free Confidence Guarantee Heading Join over 40,000+ satisfied c…" at bounding box center [429, 259] width 295 height 167
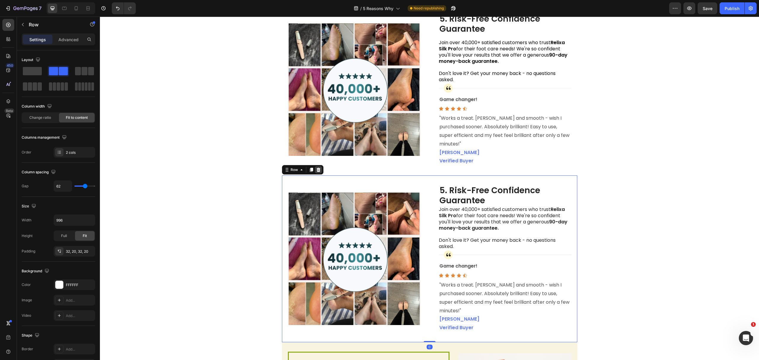
click at [317, 172] on icon at bounding box center [318, 170] width 4 height 4
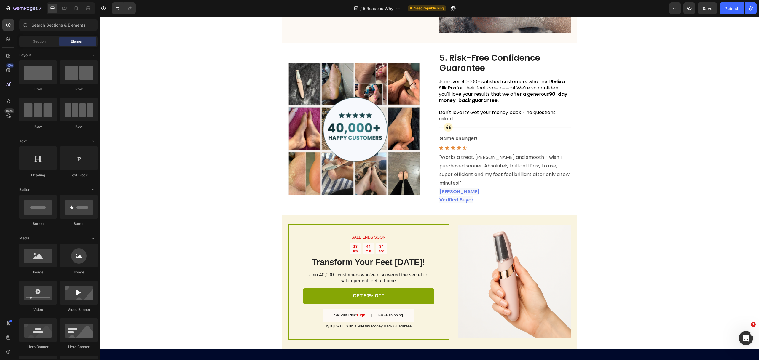
scroll to position [715, 0]
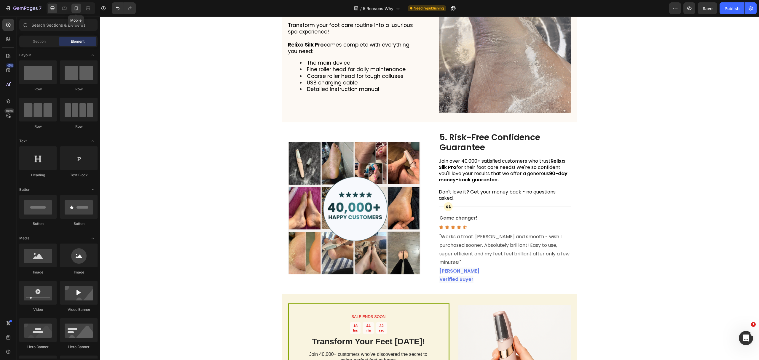
click at [77, 11] on icon at bounding box center [76, 8] width 6 height 6
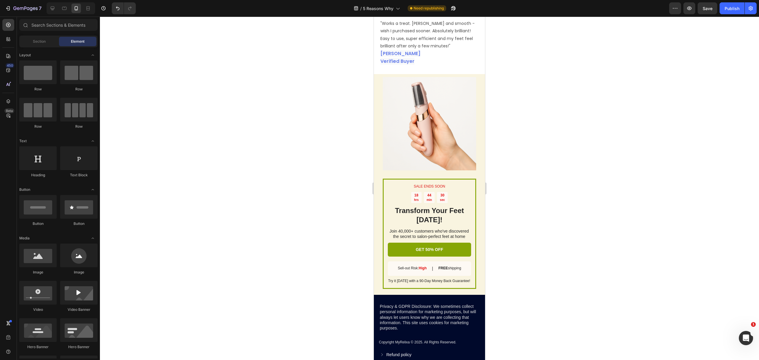
scroll to position [1334, 0]
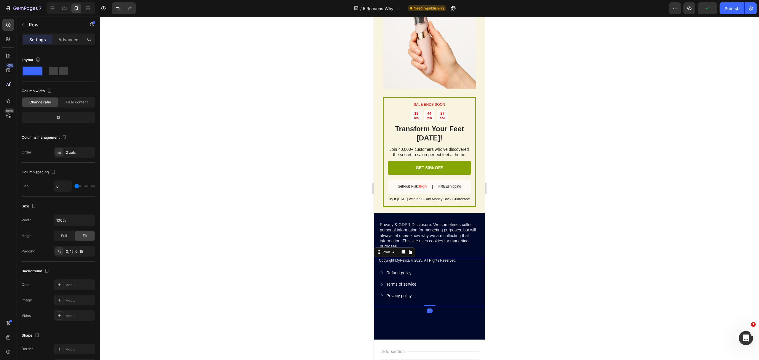
click at [463, 301] on div "Refund policy Button Terms of service Button Privacy policy Button Row" at bounding box center [429, 288] width 102 height 36
click at [453, 311] on div "Privacy & GDPR Disclosure: We sometimes collect personal information for market…" at bounding box center [429, 276] width 111 height 127
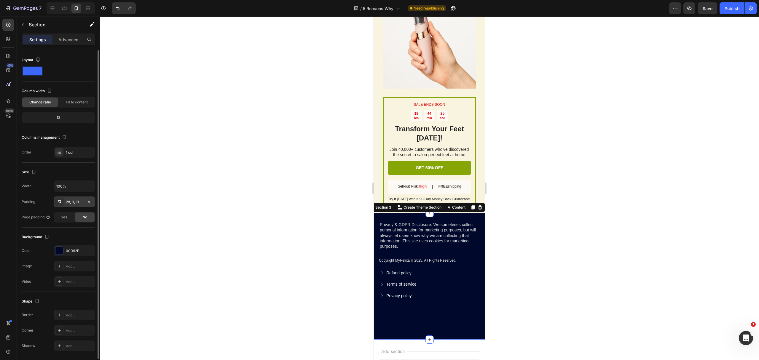
click at [71, 198] on div "28, 0, 113, 0" at bounding box center [75, 202] width 42 height 11
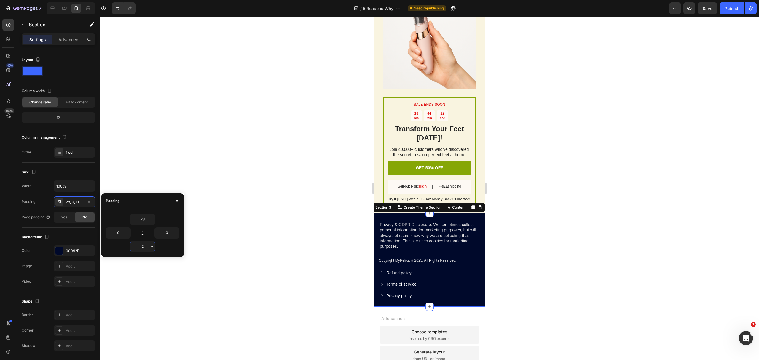
type input "20"
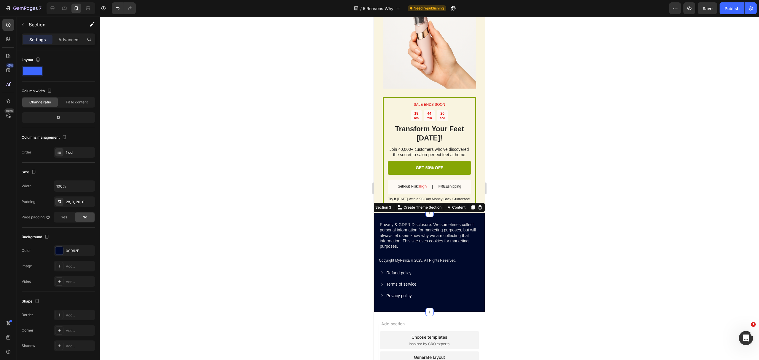
click at [520, 283] on div at bounding box center [429, 189] width 659 height 344
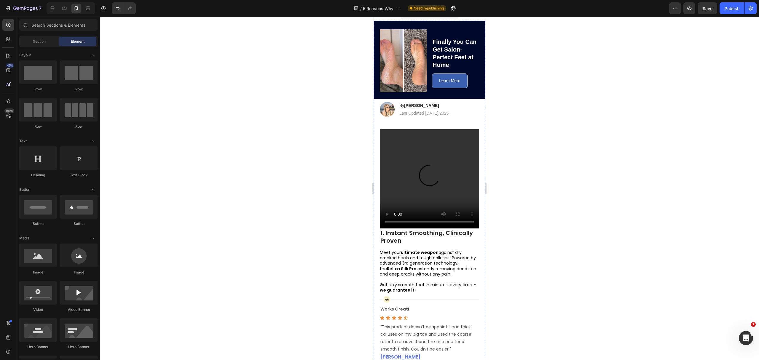
scroll to position [0, 0]
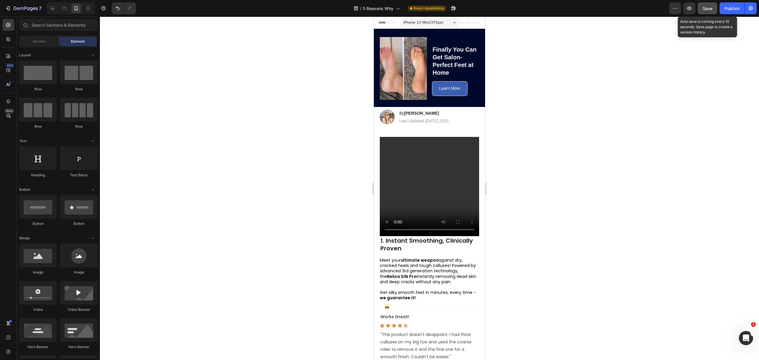
click at [710, 12] on button "Save" at bounding box center [708, 8] width 20 height 12
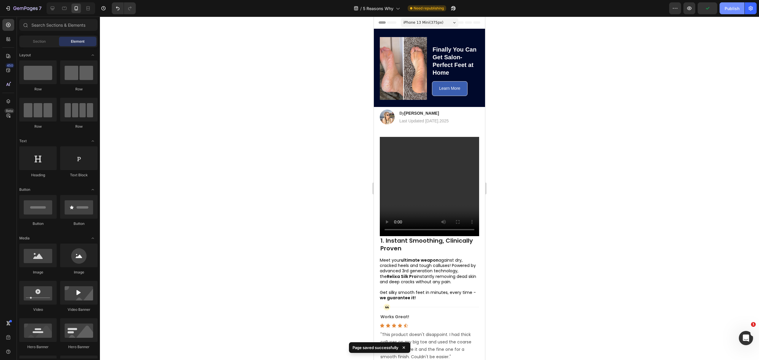
click at [731, 7] on div "Publish" at bounding box center [732, 8] width 15 height 6
click at [693, 13] on button "button" at bounding box center [690, 8] width 12 height 12
click at [21, 12] on button "7" at bounding box center [23, 8] width 42 height 12
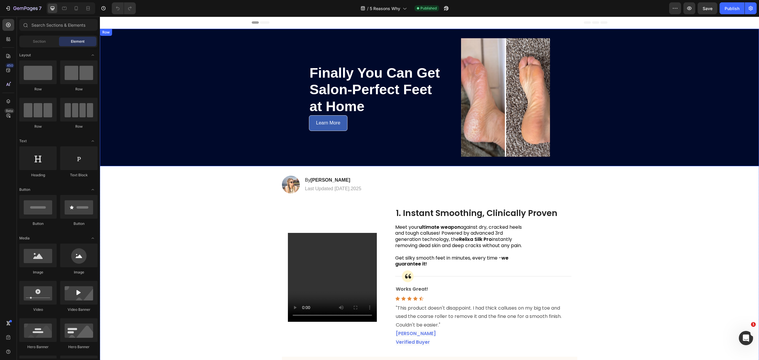
click at [302, 143] on div "Finally You Can Get Salon-Perfect Feet at Home Heading Learn More Button Image …" at bounding box center [429, 98] width 659 height 138
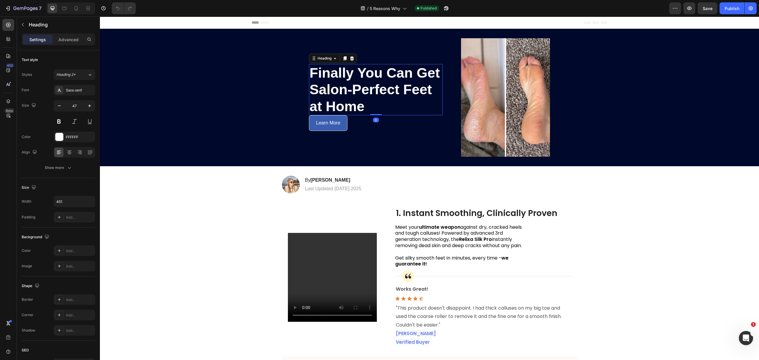
click at [315, 70] on strong "Finally You Can Get Salon-Perfect Feet at Home" at bounding box center [375, 89] width 130 height 49
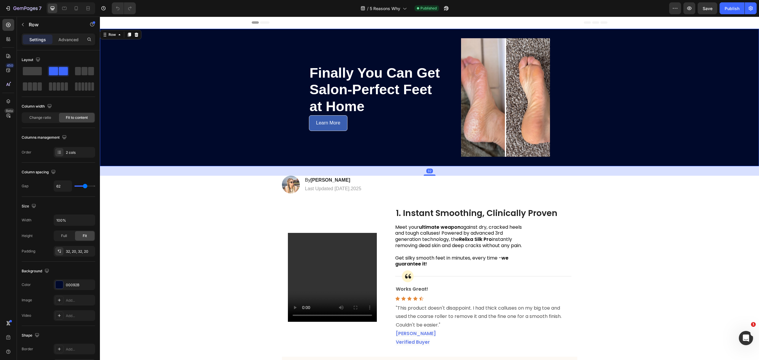
click at [426, 50] on div "Finally You Can Get Salon-Perfect Feet at Home Heading Learn More Button" at bounding box center [376, 97] width 134 height 119
click at [425, 44] on div "Finally You Can Get Salon-Perfect Feet at Home Heading Learn More Button" at bounding box center [376, 97] width 134 height 119
click at [30, 74] on span at bounding box center [32, 71] width 19 height 8
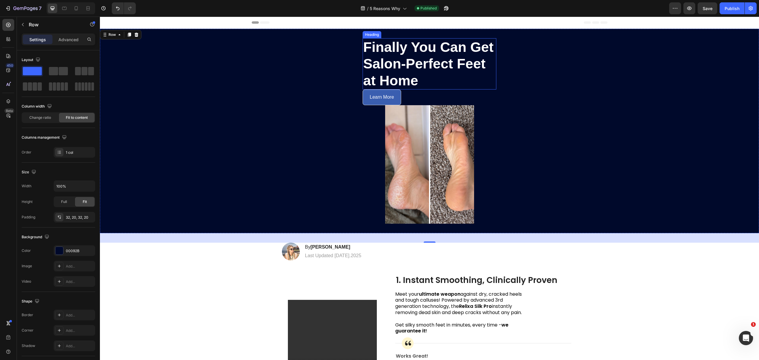
click at [417, 81] on h2 "Finally You Can Get Salon-Perfect Feet at Home" at bounding box center [430, 63] width 134 height 51
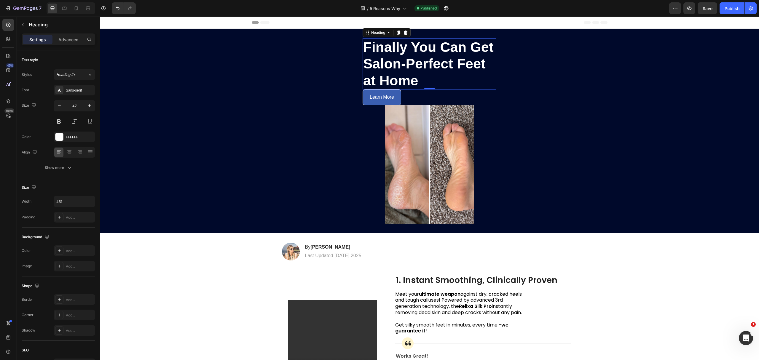
click at [416, 74] on h2 "Finally You Can Get Salon-Perfect Feet at Home" at bounding box center [430, 63] width 134 height 51
click at [416, 74] on p "Finally You Can Get Salon-Perfect Feet at Home" at bounding box center [429, 64] width 133 height 50
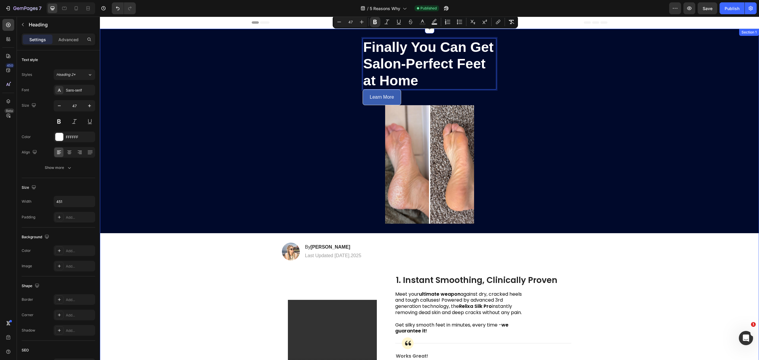
scroll to position [158, 0]
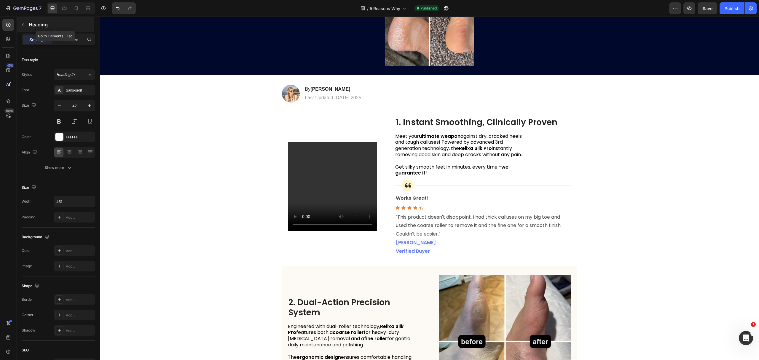
click at [24, 27] on button "button" at bounding box center [22, 24] width 9 height 9
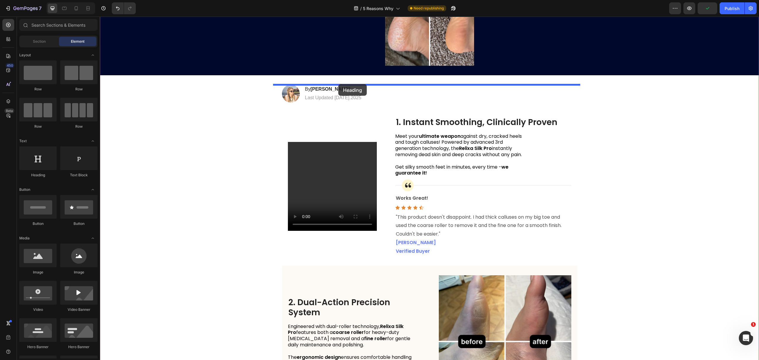
drag, startPoint x: 136, startPoint y: 175, endPoint x: 338, endPoint y: 84, distance: 222.4
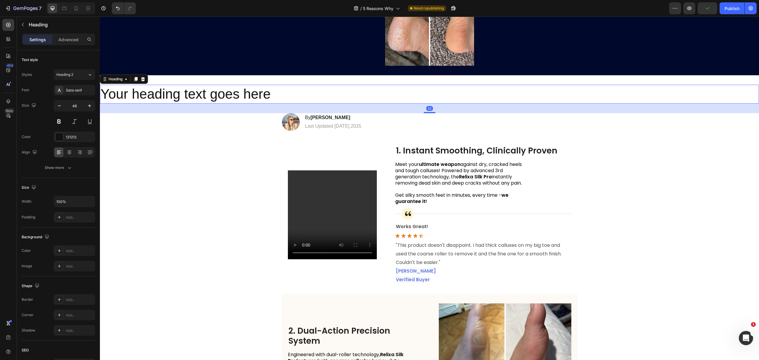
click at [273, 92] on h2 "Your heading text goes here" at bounding box center [429, 94] width 659 height 19
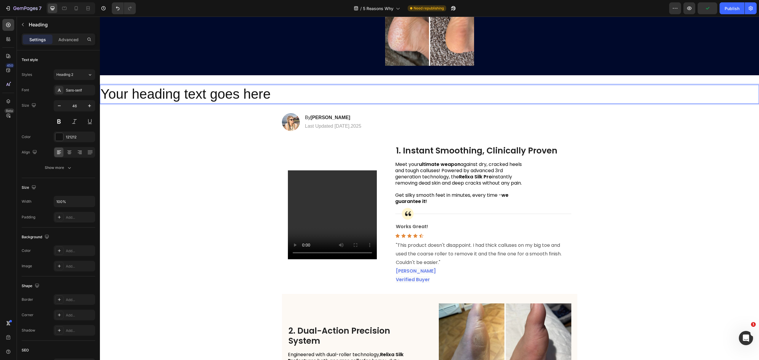
click at [273, 92] on p "Your heading text goes here" at bounding box center [430, 94] width 658 height 18
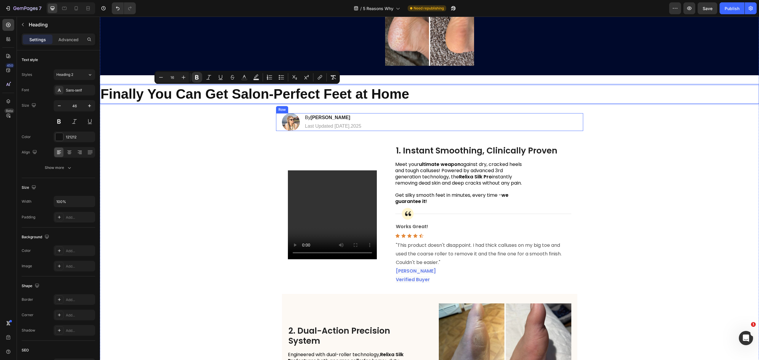
click at [389, 123] on div "Image By [PERSON_NAME] Heading Last Updated [DATE].2025 Text Block Row" at bounding box center [429, 122] width 307 height 18
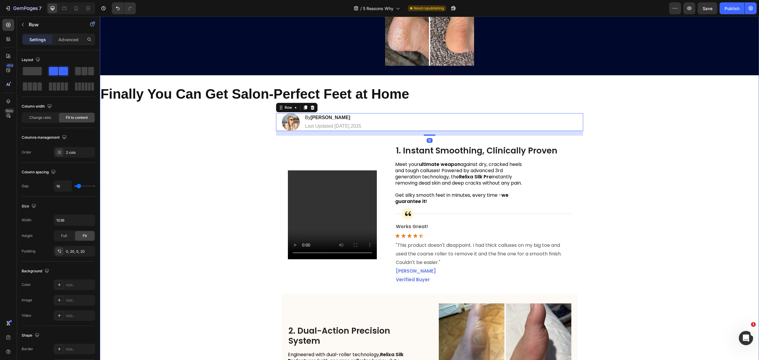
click at [413, 112] on div "⁠⁠⁠⁠⁠⁠⁠ Finally You Can Get Salon-Perfect Feet at Home Heading Learn More Butto…" at bounding box center [429, 323] width 659 height 904
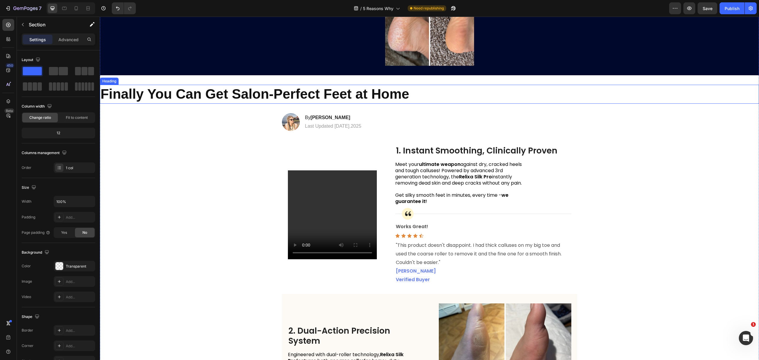
click at [419, 99] on p "⁠⁠⁠⁠⁠⁠⁠ Finally You Can Get Salon-Perfect Feet at Home" at bounding box center [430, 94] width 658 height 18
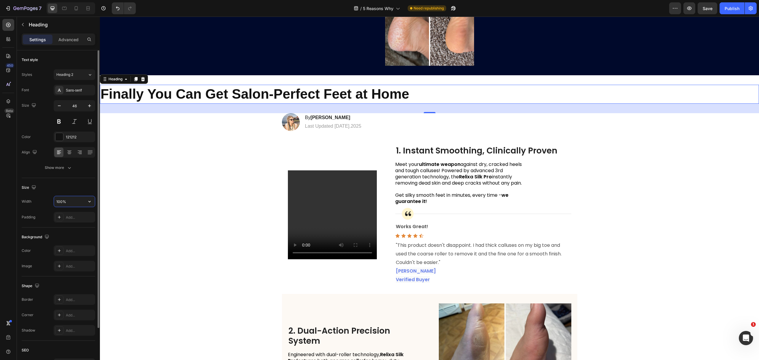
click at [69, 204] on input "100%" at bounding box center [74, 201] width 41 height 11
click at [69, 203] on input "100%" at bounding box center [74, 201] width 41 height 11
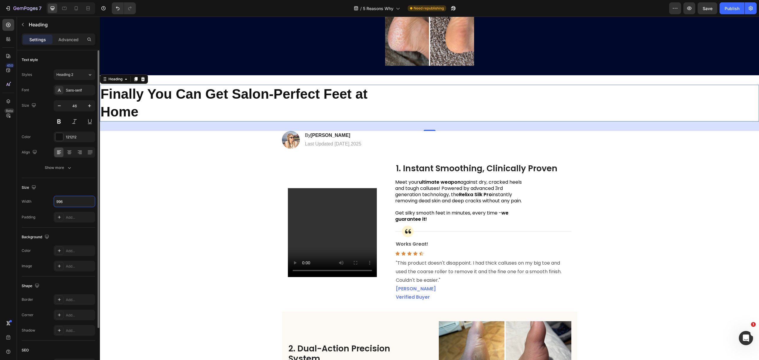
scroll to position [57, 0]
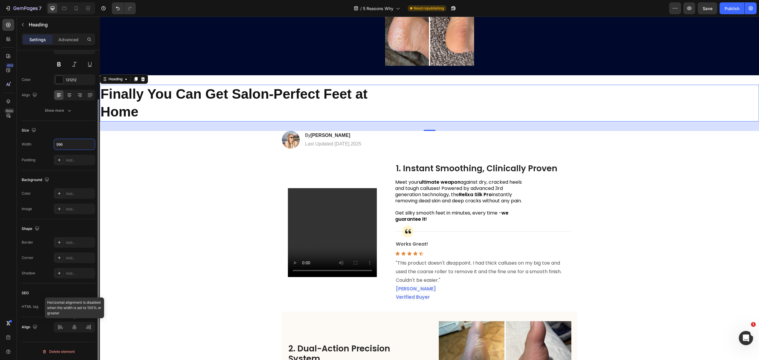
type input "996"
click at [73, 324] on icon at bounding box center [74, 327] width 6 height 6
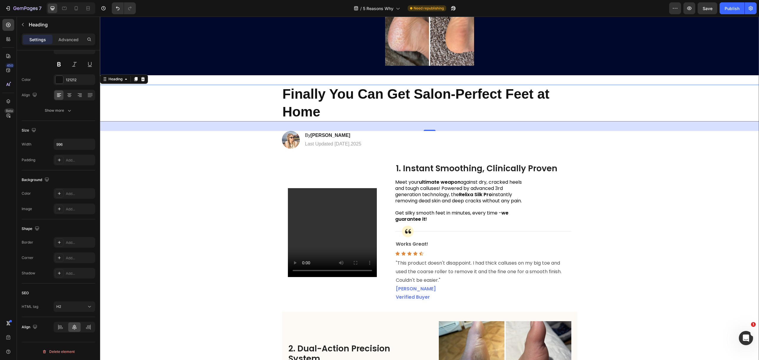
click at [626, 157] on div "⁠⁠⁠⁠⁠⁠⁠ Finally You Can Get Salon-Perfect Feet at Home Heading Learn More Butto…" at bounding box center [429, 332] width 659 height 922
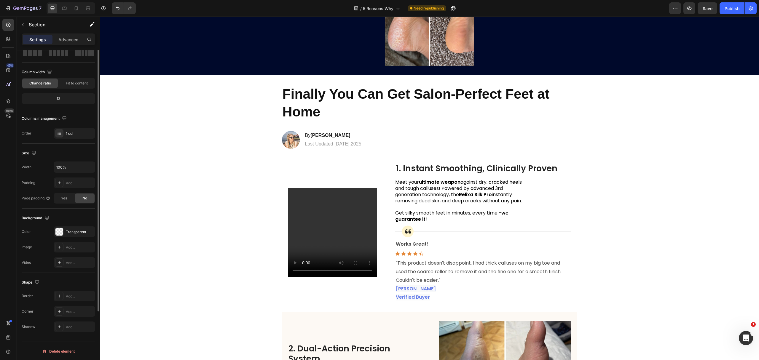
scroll to position [0, 0]
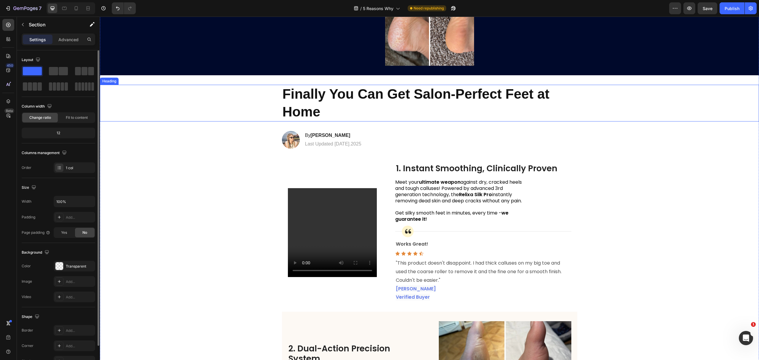
click at [450, 109] on p "⁠⁠⁠⁠⁠⁠⁠ Finally You Can Get Salon-Perfect Feet at Home" at bounding box center [430, 103] width 294 height 36
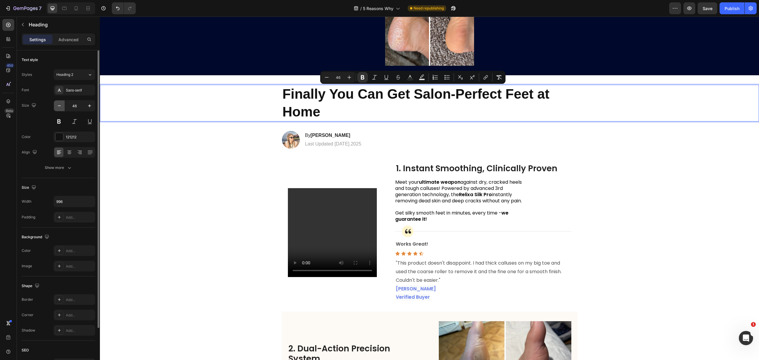
click at [61, 107] on icon "button" at bounding box center [59, 106] width 6 height 6
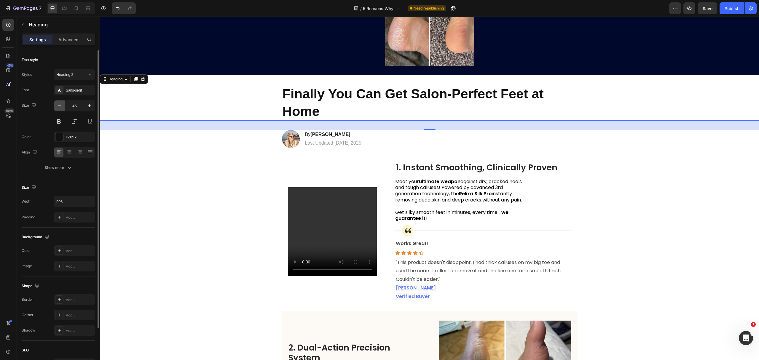
click at [61, 107] on icon "button" at bounding box center [59, 106] width 6 height 6
type input "43"
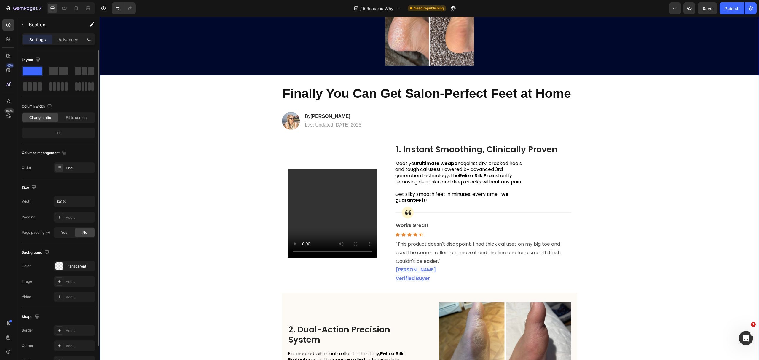
click at [652, 193] on div "⁠⁠⁠⁠⁠⁠⁠ Finally You Can Get Salon-Perfect Feet at Home Heading Learn More Butto…" at bounding box center [429, 322] width 659 height 903
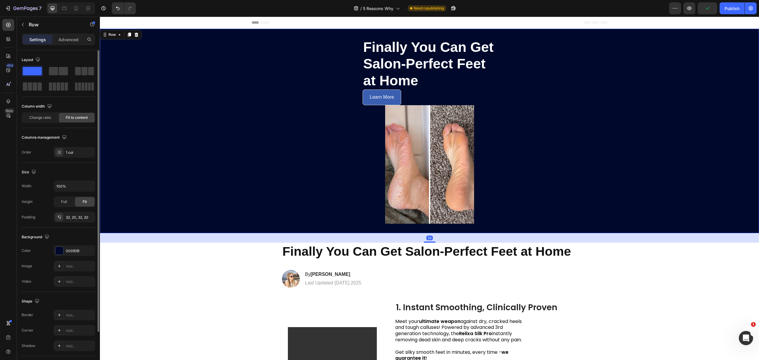
click at [577, 200] on div "⁠⁠⁠⁠⁠⁠⁠ Finally You Can Get Salon-Perfect Feet at Home Heading Learn More Butto…" at bounding box center [429, 131] width 659 height 205
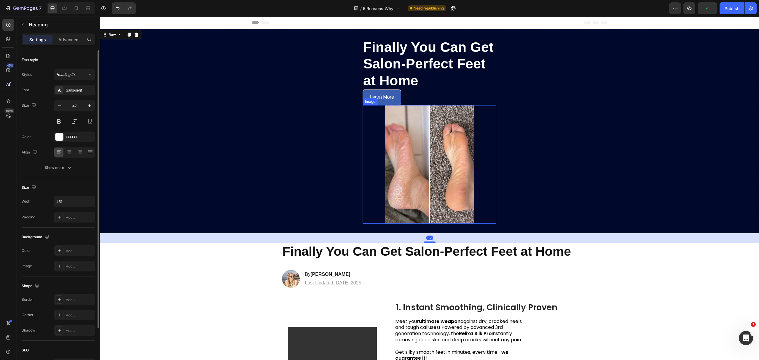
click at [451, 83] on p "⁠⁠⁠⁠⁠⁠⁠ Finally You Can Get Salon-Perfect Feet at Home" at bounding box center [429, 64] width 133 height 50
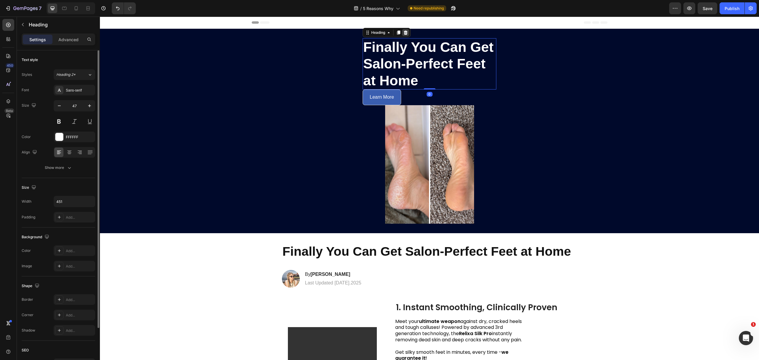
click at [403, 34] on icon at bounding box center [405, 32] width 5 height 5
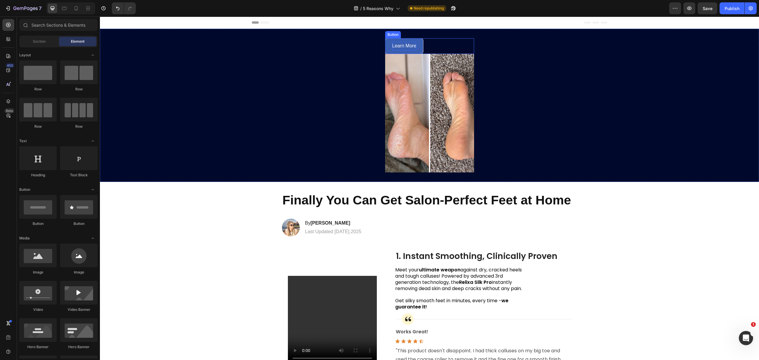
click at [407, 45] on p "Learn More" at bounding box center [404, 46] width 24 height 9
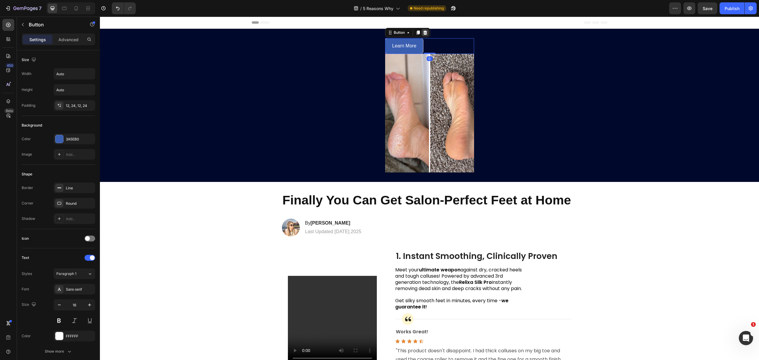
click at [424, 33] on icon at bounding box center [425, 33] width 4 height 4
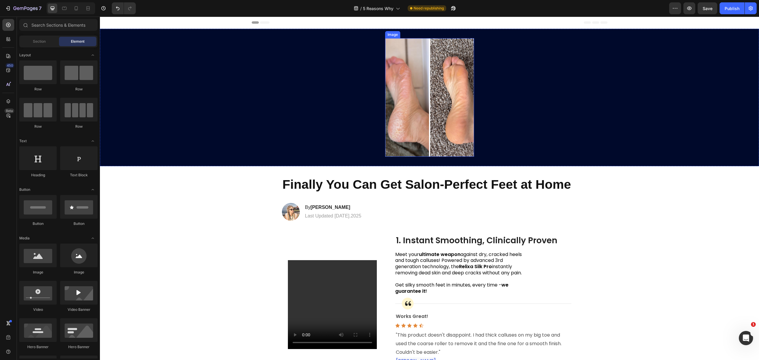
click at [447, 45] on img at bounding box center [429, 97] width 89 height 119
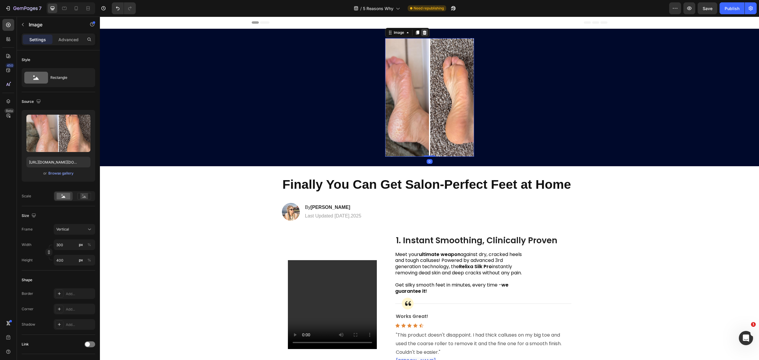
click at [423, 32] on icon at bounding box center [424, 32] width 5 height 5
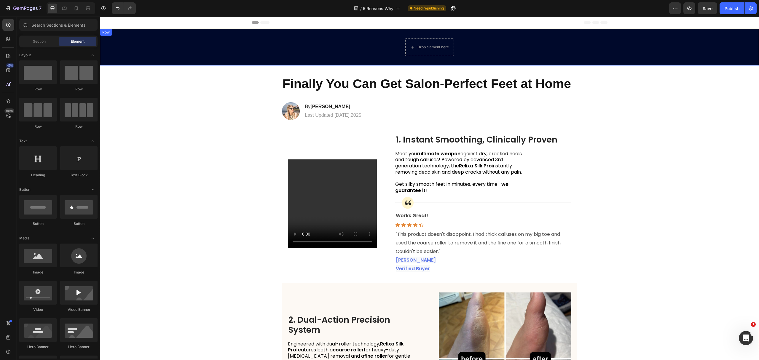
click at [475, 49] on div "Drop element here Row" at bounding box center [429, 47] width 659 height 37
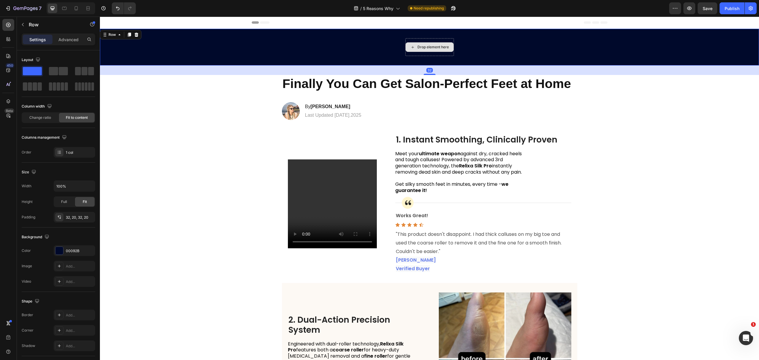
click at [420, 42] on div "Drop element here" at bounding box center [429, 47] width 49 height 18
click at [78, 185] on input "100%" at bounding box center [74, 186] width 41 height 11
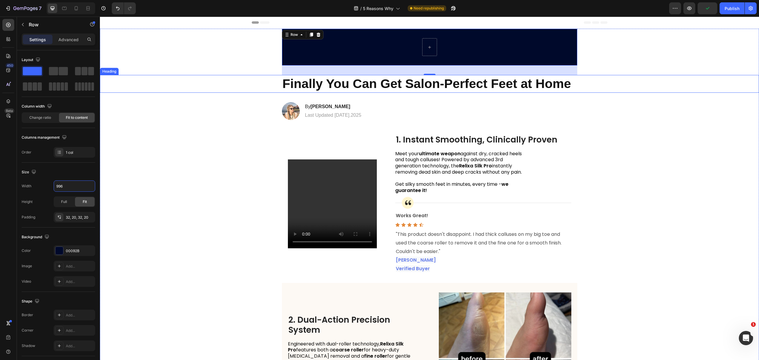
type input "100%"
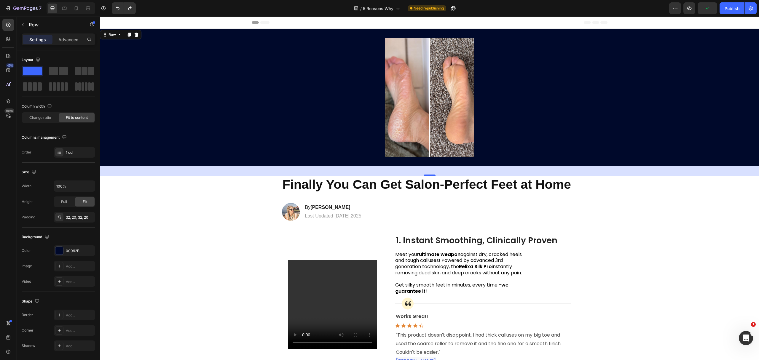
click at [275, 72] on div "Image Row 32" at bounding box center [429, 98] width 659 height 138
click at [423, 83] on img at bounding box center [429, 97] width 89 height 119
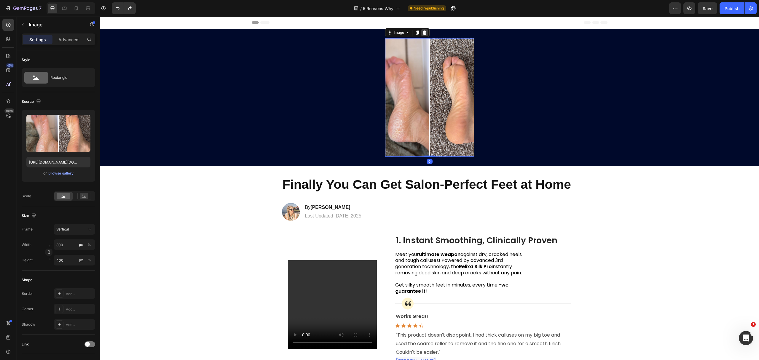
click at [422, 33] on icon at bounding box center [424, 32] width 5 height 5
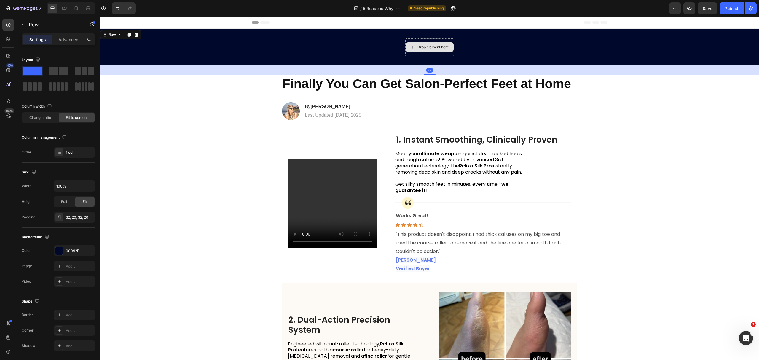
click at [415, 39] on div "Drop element here" at bounding box center [429, 47] width 49 height 18
click at [24, 23] on icon "button" at bounding box center [22, 24] width 5 height 5
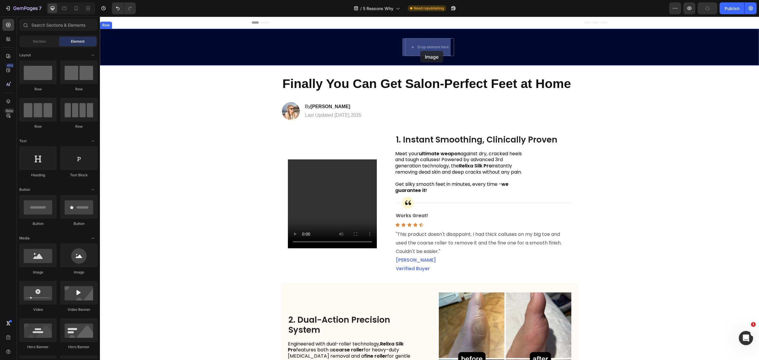
drag, startPoint x: 139, startPoint y: 277, endPoint x: 420, endPoint y: 51, distance: 360.5
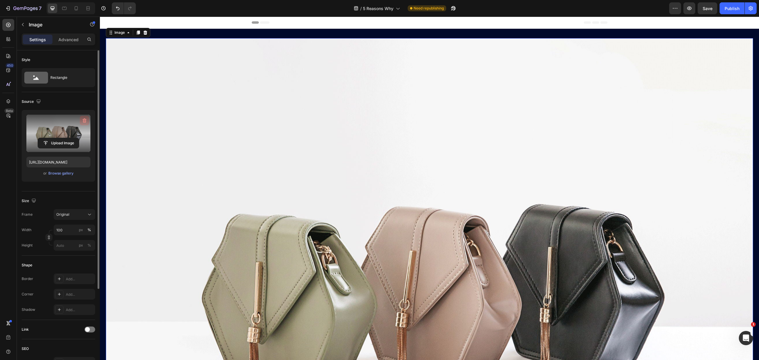
click at [85, 121] on icon "button" at bounding box center [85, 121] width 6 height 6
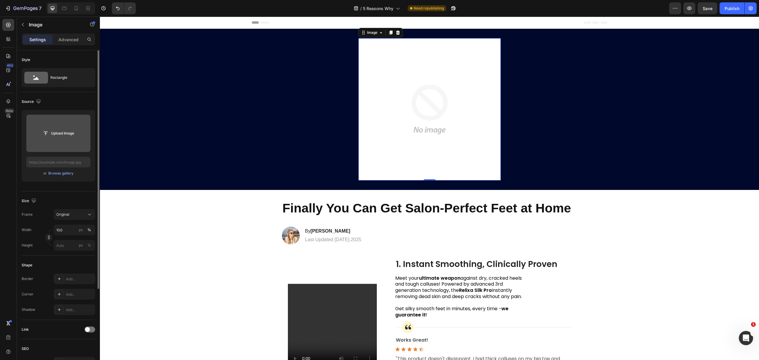
click at [65, 132] on input "file" at bounding box center [58, 133] width 41 height 10
type input "[URL][DOMAIN_NAME]"
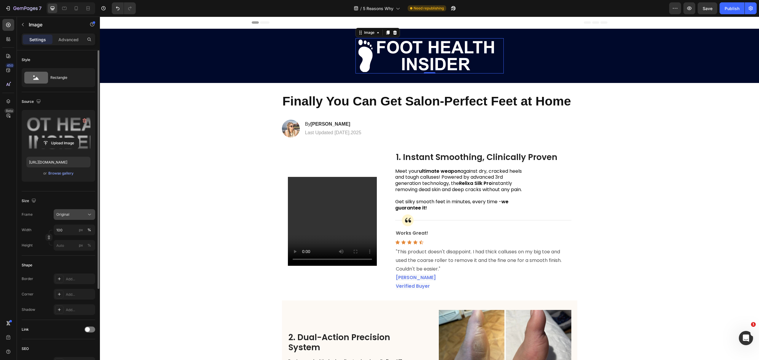
click at [74, 217] on div "Original" at bounding box center [70, 214] width 29 height 5
click at [27, 209] on div "Frame" at bounding box center [27, 214] width 11 height 11
click at [66, 231] on input "100" at bounding box center [75, 230] width 42 height 11
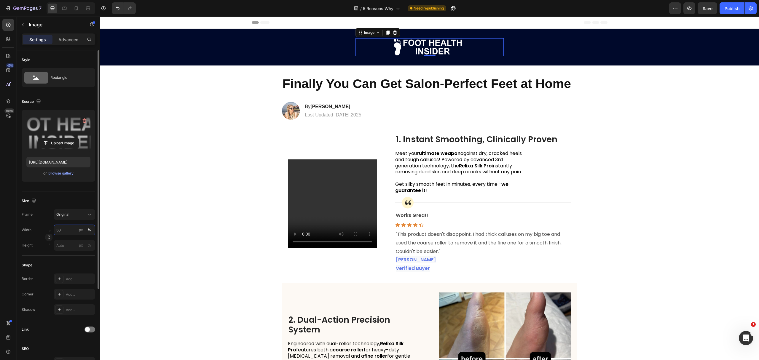
type input "50"
click at [72, 204] on div "Size" at bounding box center [59, 200] width 74 height 9
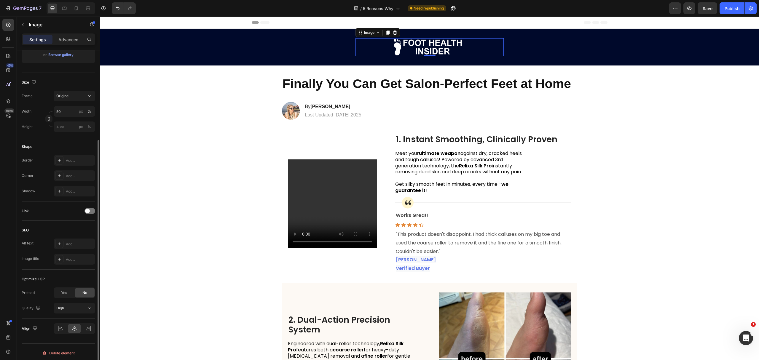
scroll to position [120, 0]
click at [59, 326] on icon at bounding box center [60, 325] width 3 height 1
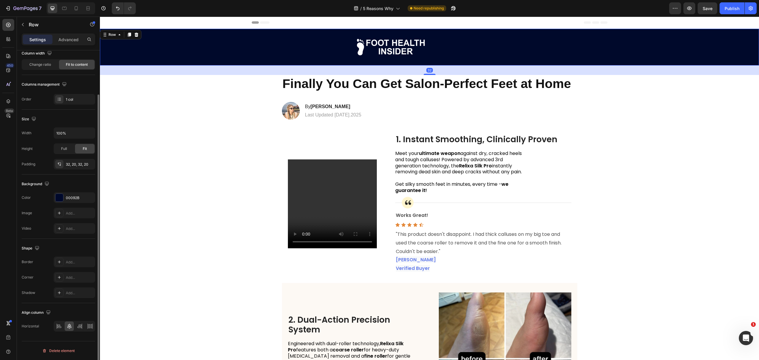
scroll to position [0, 0]
click at [309, 55] on div "Image Row 32" at bounding box center [429, 47] width 659 height 37
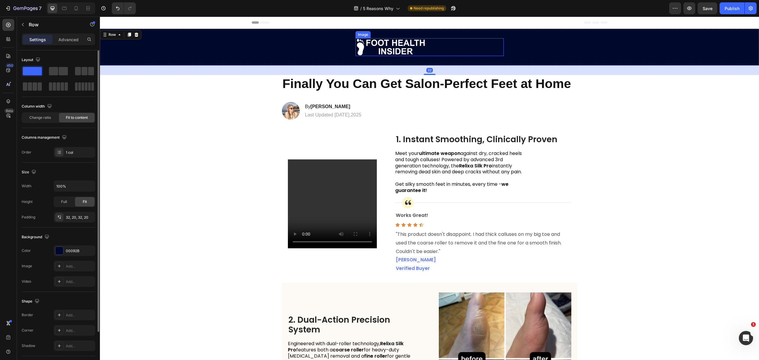
click at [473, 45] on div at bounding box center [430, 47] width 148 height 18
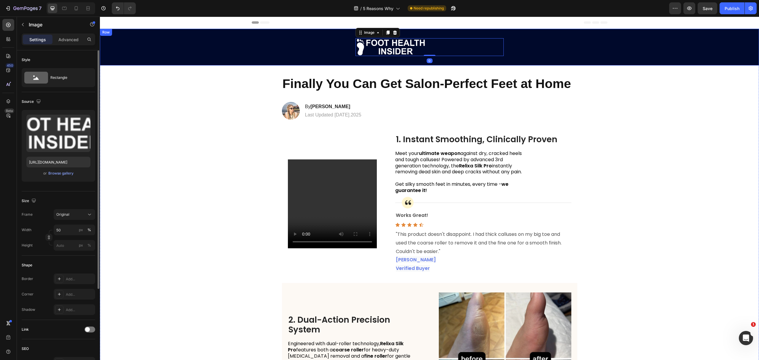
click at [523, 47] on div "Image 0 Row" at bounding box center [429, 47] width 659 height 37
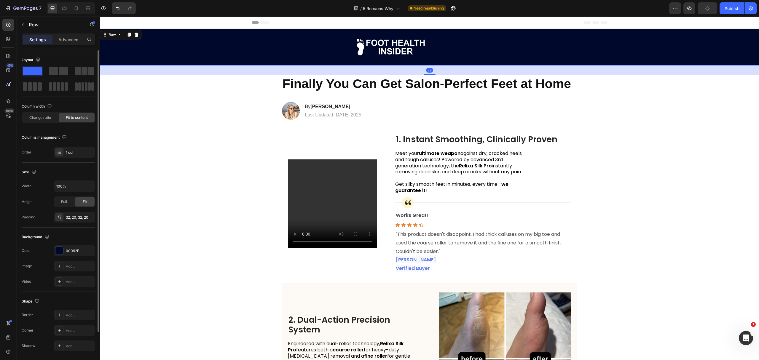
click at [294, 42] on div "Image Row 32" at bounding box center [429, 47] width 659 height 37
click at [22, 25] on icon "button" at bounding box center [22, 24] width 5 height 5
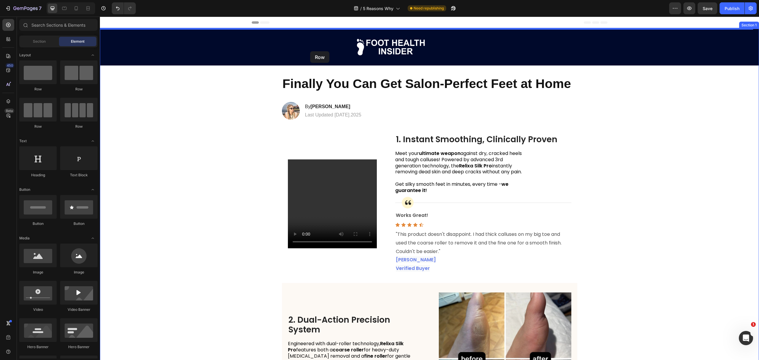
drag, startPoint x: 141, startPoint y: 91, endPoint x: 312, endPoint y: 50, distance: 175.3
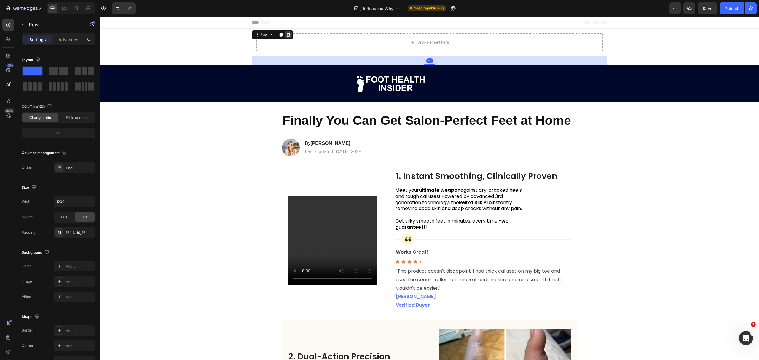
click at [286, 35] on icon at bounding box center [288, 35] width 4 height 4
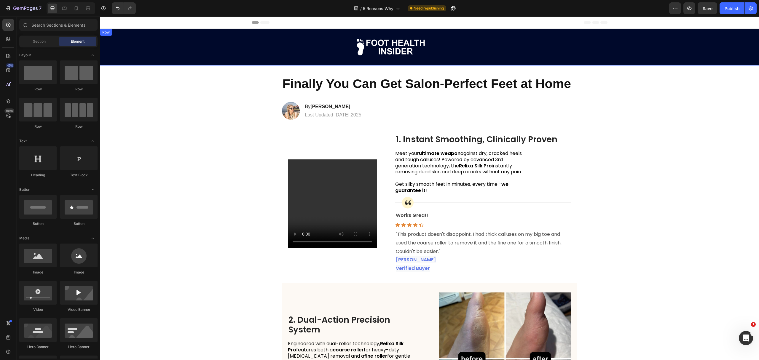
click at [295, 46] on div "Image Row" at bounding box center [429, 47] width 659 height 37
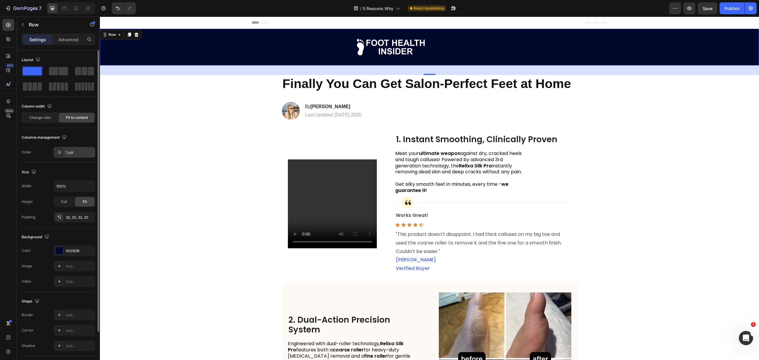
click at [71, 155] on div "1 col" at bounding box center [75, 152] width 42 height 11
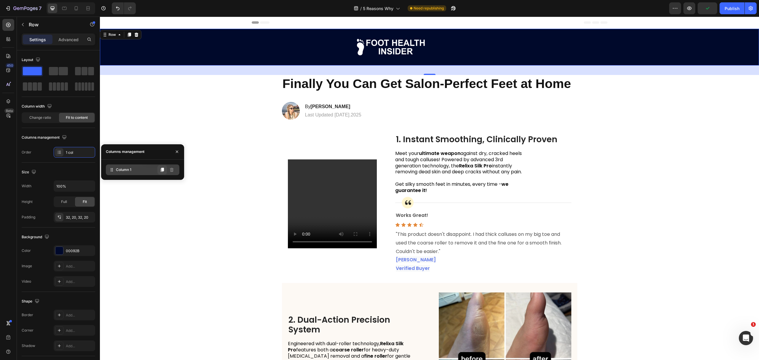
click at [163, 170] on icon at bounding box center [162, 170] width 3 height 4
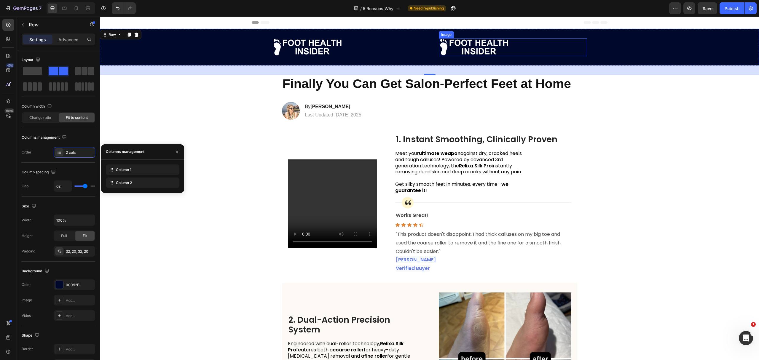
click at [457, 46] on img at bounding box center [476, 47] width 74 height 18
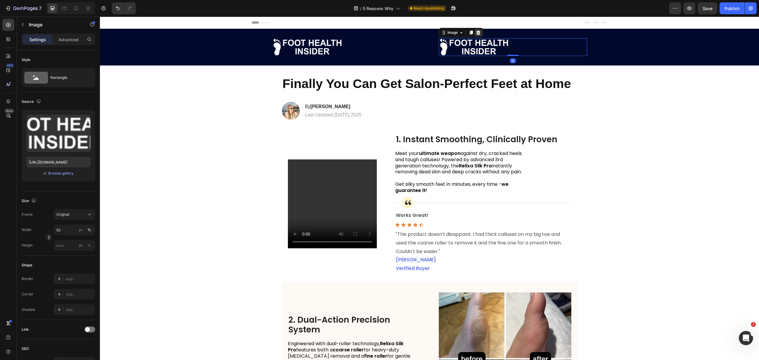
click at [477, 31] on icon at bounding box center [478, 32] width 5 height 5
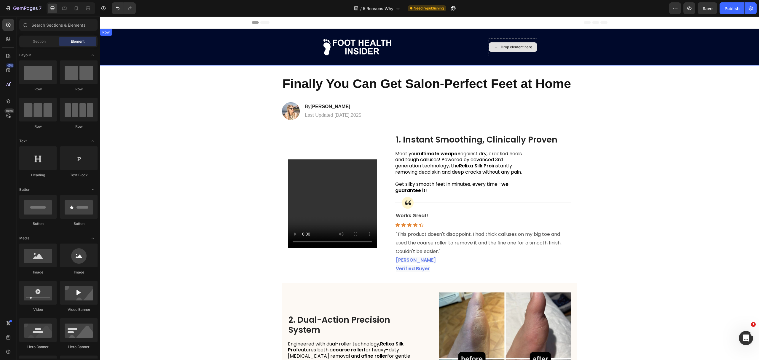
click at [523, 52] on div "Drop element here" at bounding box center [513, 47] width 49 height 18
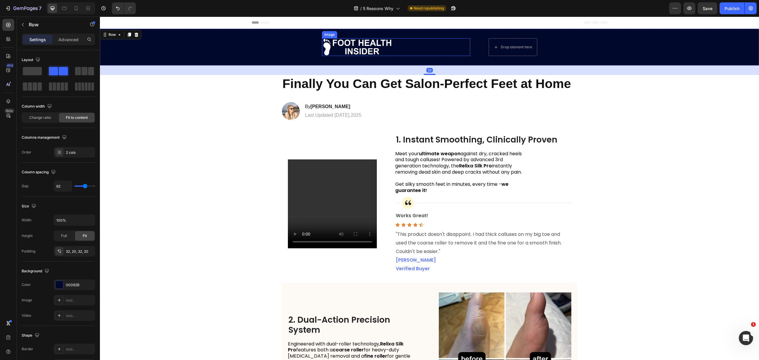
click at [415, 43] on div at bounding box center [396, 47] width 148 height 18
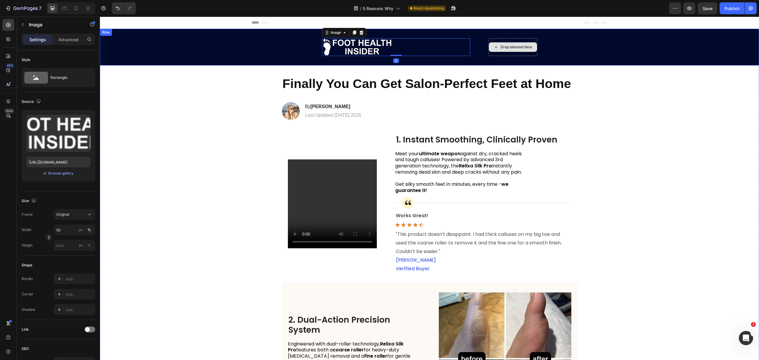
click at [498, 51] on div "Drop element here" at bounding box center [513, 46] width 48 height 9
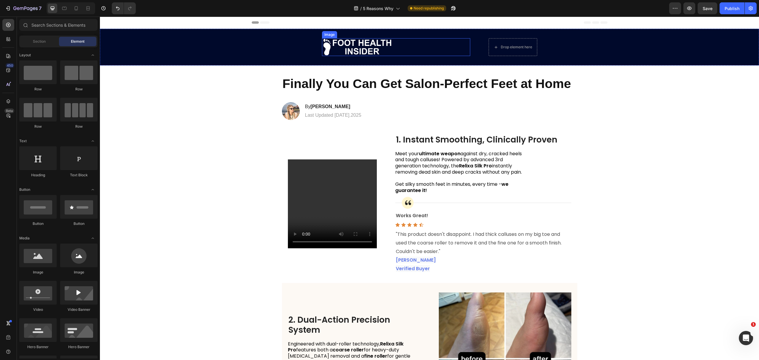
click at [414, 45] on div at bounding box center [396, 47] width 148 height 18
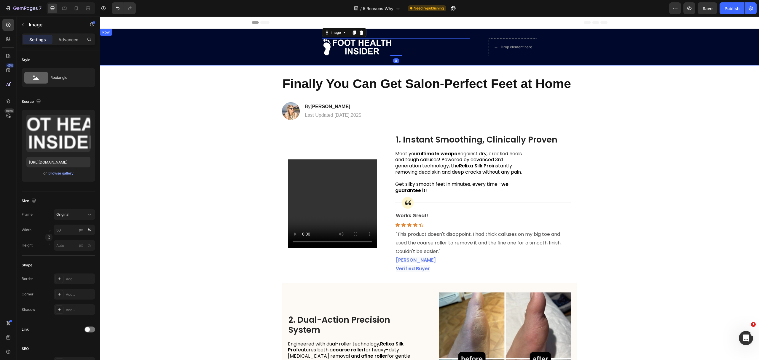
click at [310, 50] on div "Image 0 Drop element here Row" at bounding box center [429, 47] width 659 height 37
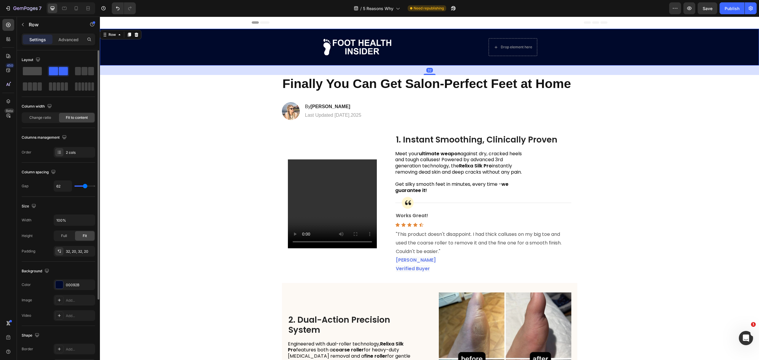
click at [34, 71] on span at bounding box center [32, 71] width 19 height 8
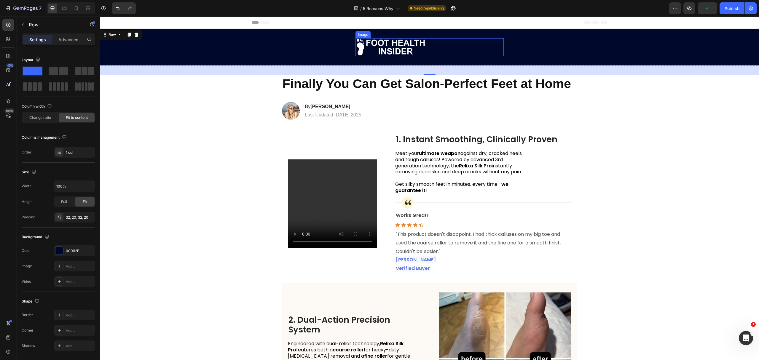
click at [434, 52] on div at bounding box center [430, 47] width 148 height 18
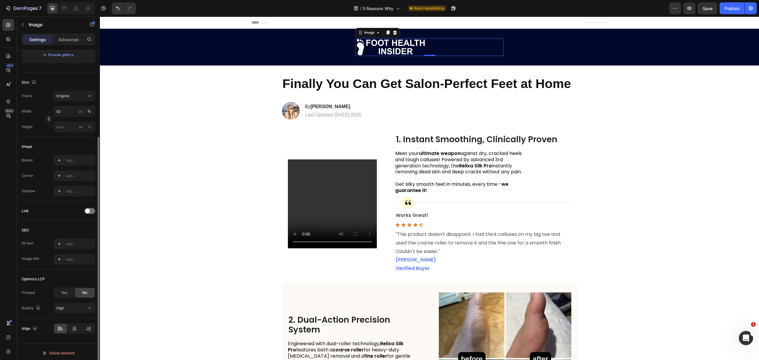
scroll to position [120, 0]
click at [472, 52] on div at bounding box center [430, 47] width 148 height 18
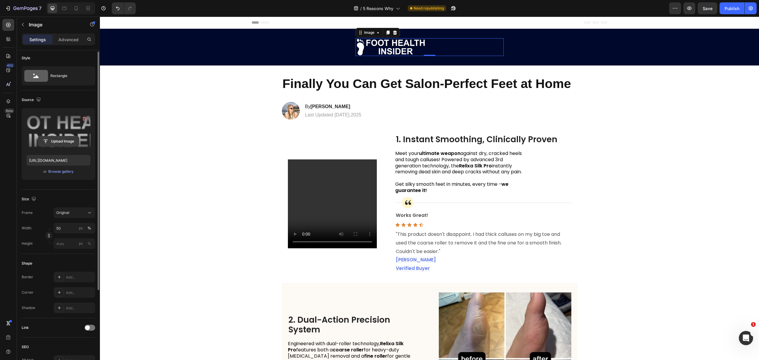
scroll to position [0, 0]
click at [64, 40] on p "Advanced" at bounding box center [68, 39] width 20 height 6
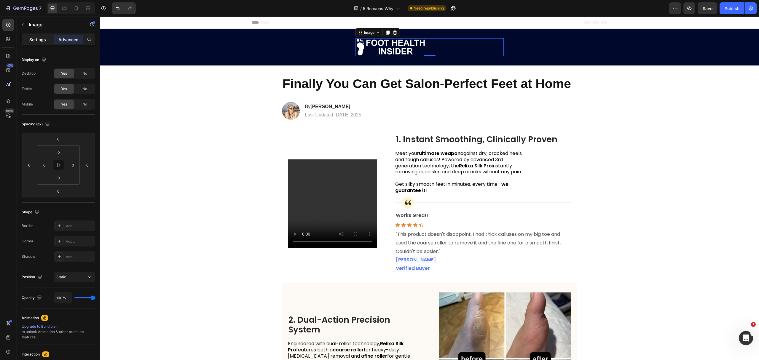
click at [38, 42] on p "Settings" at bounding box center [37, 39] width 17 height 6
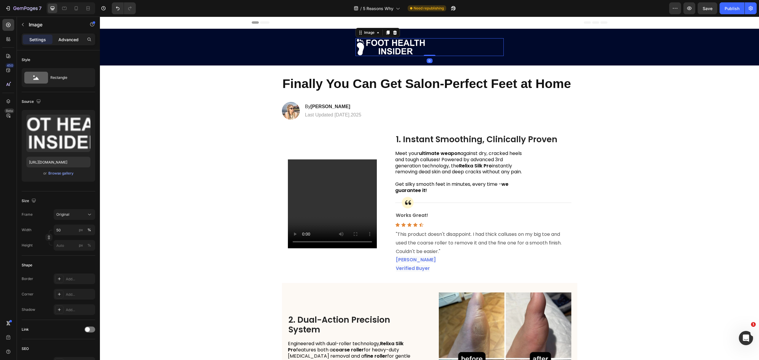
click at [75, 42] on div "Advanced" at bounding box center [69, 39] width 30 height 9
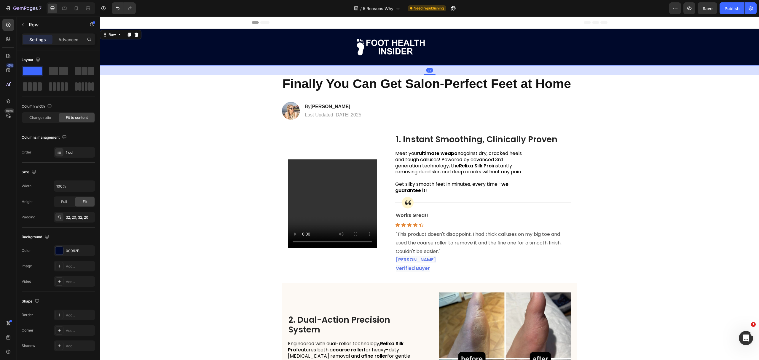
click at [188, 58] on div "Image Row 32" at bounding box center [429, 47] width 659 height 37
click at [47, 120] on div "Change ratio" at bounding box center [40, 117] width 36 height 9
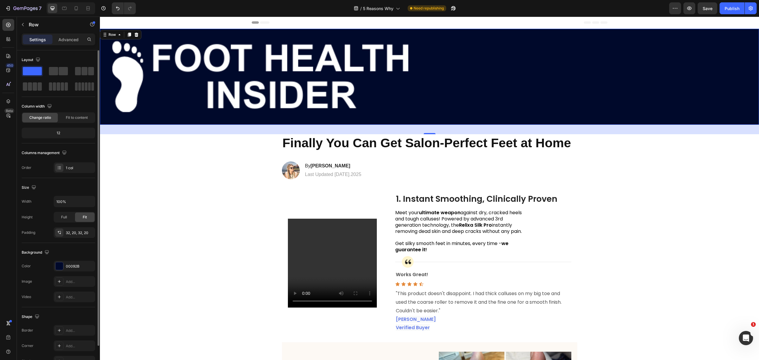
click at [65, 135] on div "12" at bounding box center [58, 133] width 71 height 8
click at [75, 118] on span "Fit to content" at bounding box center [77, 117] width 22 height 5
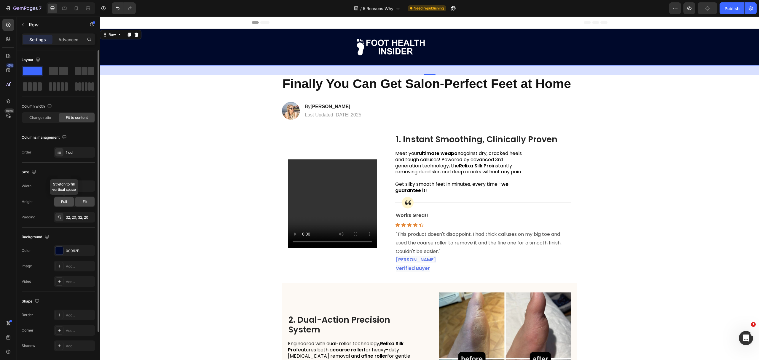
click at [64, 201] on span "Full" at bounding box center [64, 201] width 6 height 5
click at [83, 201] on span "Fit" at bounding box center [85, 201] width 4 height 5
click at [80, 216] on div "32, 20, 32, 20" at bounding box center [74, 217] width 17 height 5
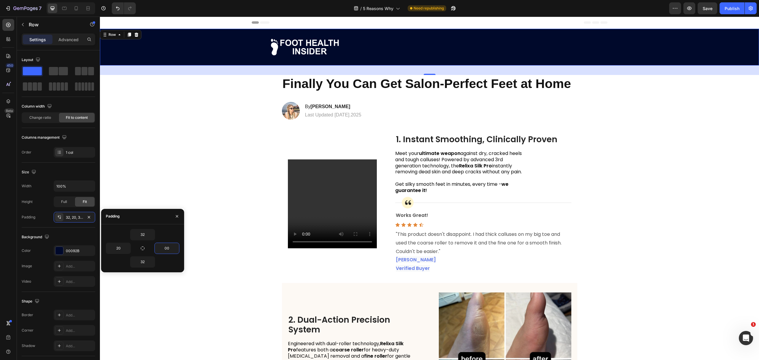
type input "500"
click at [487, 106] on div "Image By [PERSON_NAME] Heading Last Updated [DATE].2025 Text Block Row" at bounding box center [429, 111] width 307 height 18
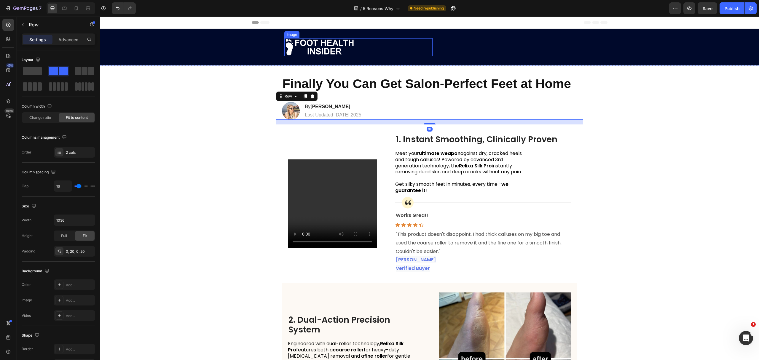
click at [404, 43] on div at bounding box center [358, 47] width 148 height 18
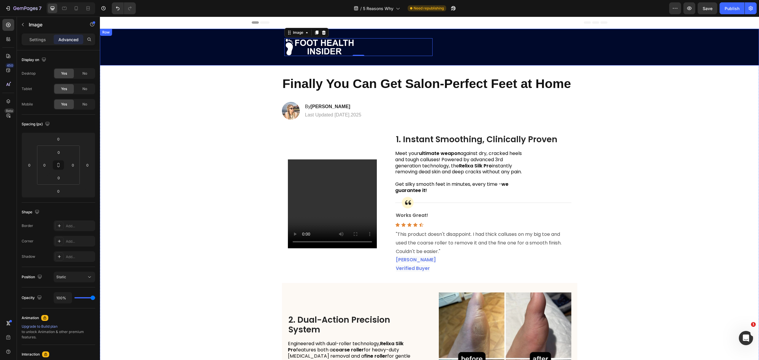
click at [483, 45] on div "Image 0 Row" at bounding box center [429, 47] width 659 height 37
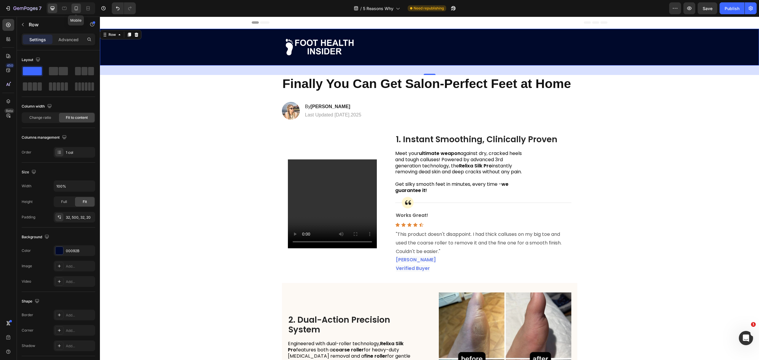
click at [75, 11] on icon at bounding box center [76, 8] width 6 height 6
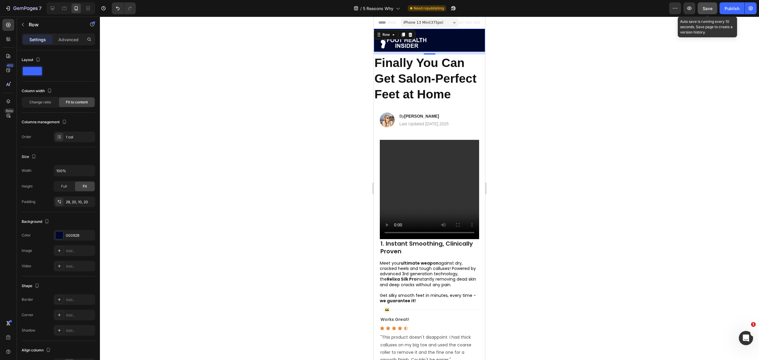
click at [704, 12] on button "Save" at bounding box center [708, 8] width 20 height 12
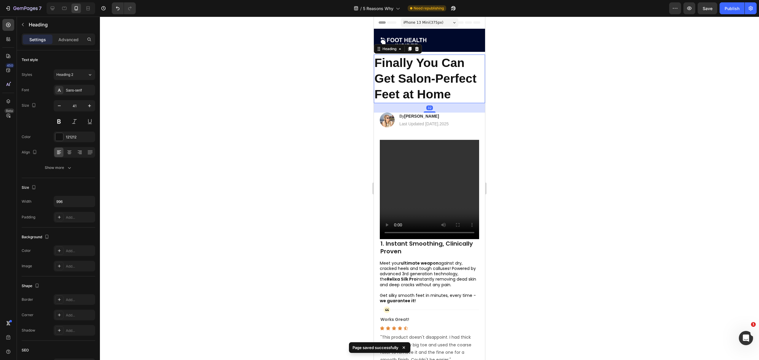
click at [456, 82] on strong "Finally You Can Get Salon-Perfect Feet at Home" at bounding box center [426, 78] width 102 height 45
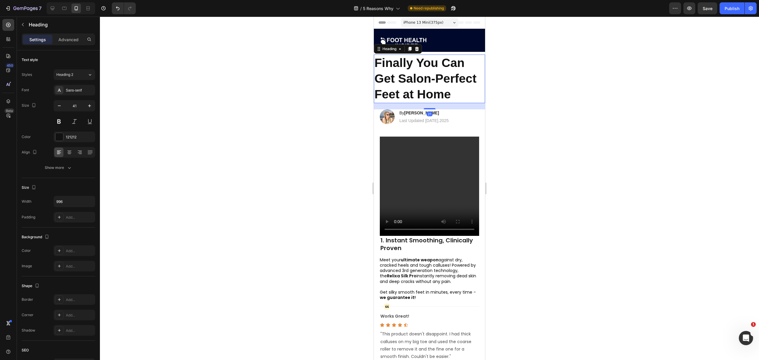
drag, startPoint x: 429, startPoint y: 111, endPoint x: 440, endPoint y: 107, distance: 11.6
click at [440, 103] on div "21" at bounding box center [429, 103] width 111 height 0
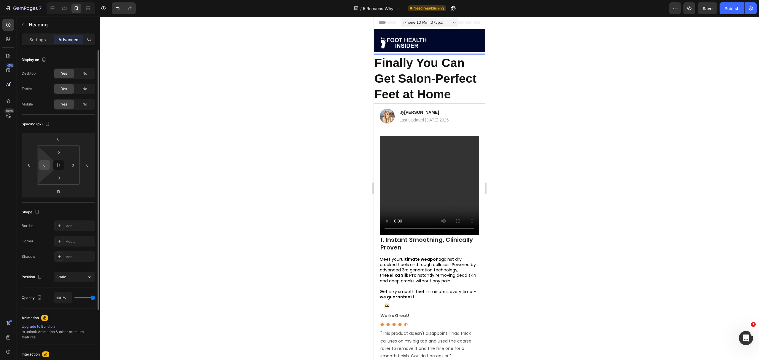
click at [49, 164] on input "0" at bounding box center [44, 165] width 9 height 9
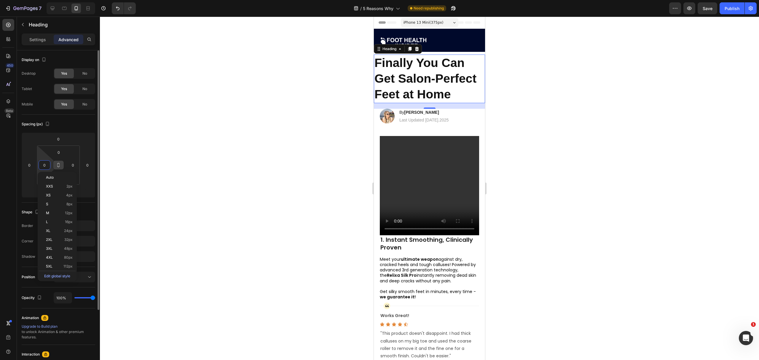
type input "5"
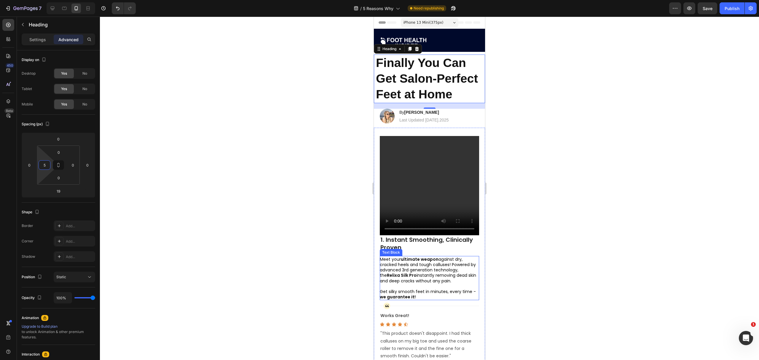
click at [411, 260] on p "Meet your ultimate weapon against dry, cracked heels and tough calluses! Powere…" at bounding box center [429, 270] width 99 height 27
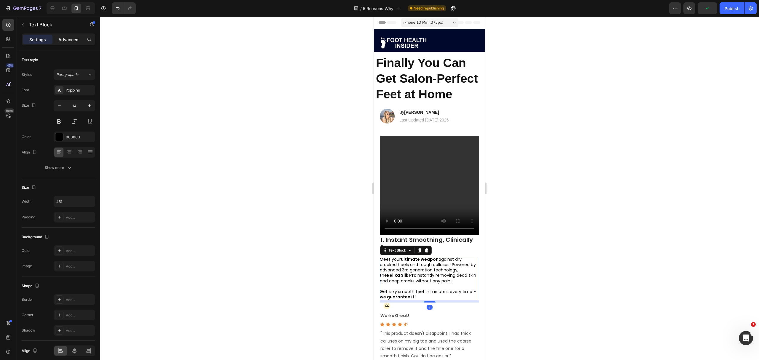
click at [67, 41] on p "Advanced" at bounding box center [68, 39] width 20 height 6
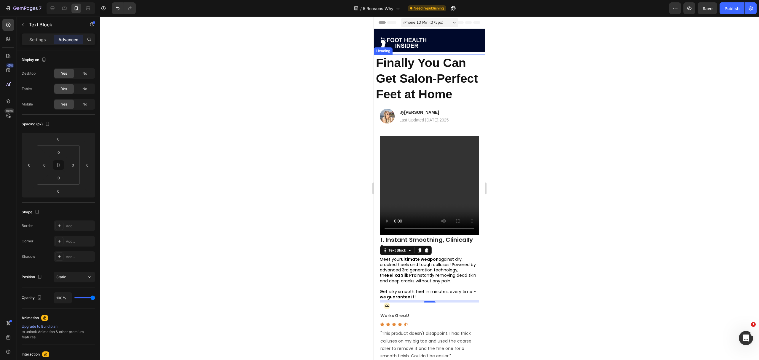
click at [423, 85] on p "⁠⁠⁠⁠⁠⁠⁠ Finally You Can Get Salon-Perfect Feet at Home" at bounding box center [430, 78] width 109 height 47
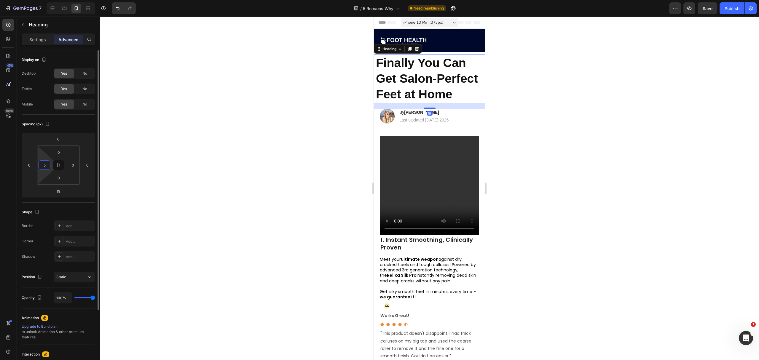
click at [48, 166] on input "5" at bounding box center [44, 165] width 9 height 9
type input "20"
click at [77, 168] on input "0" at bounding box center [73, 165] width 9 height 9
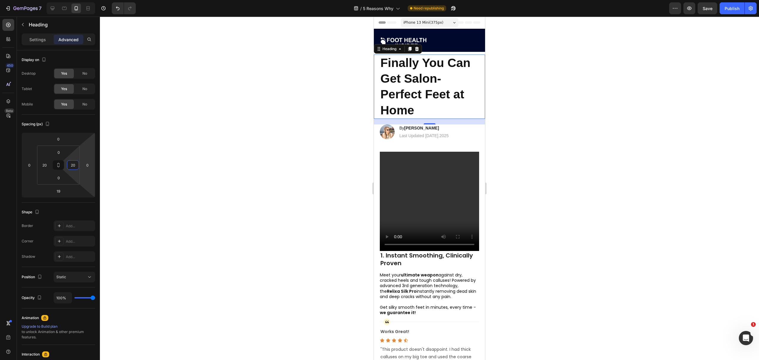
type input "20"
click at [22, 25] on icon "button" at bounding box center [22, 24] width 5 height 5
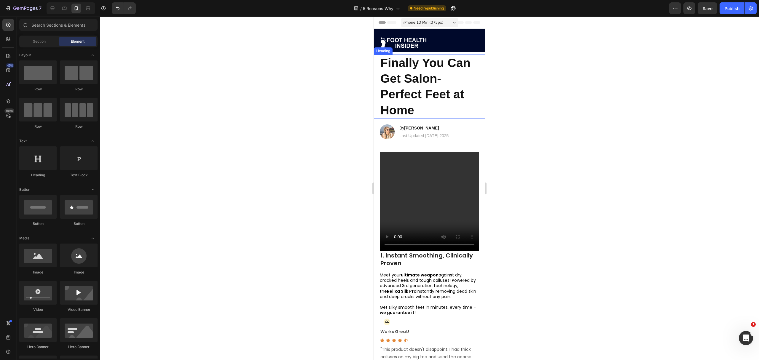
click at [423, 78] on strong "Finally You Can Get Salon-Perfect Feet at Home" at bounding box center [426, 86] width 90 height 61
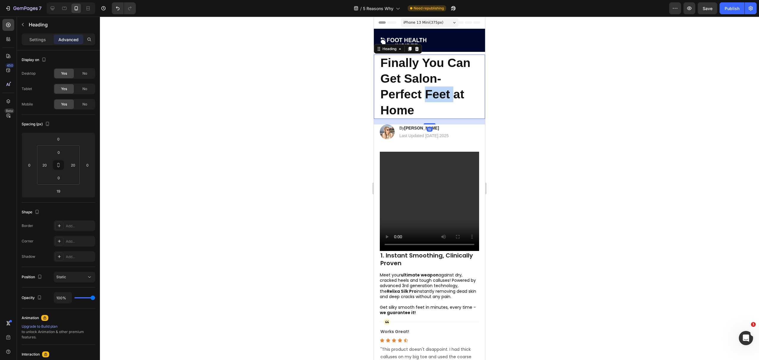
click at [434, 99] on strong "Finally You Can Get Salon-Perfect Feet at Home" at bounding box center [426, 86] width 90 height 61
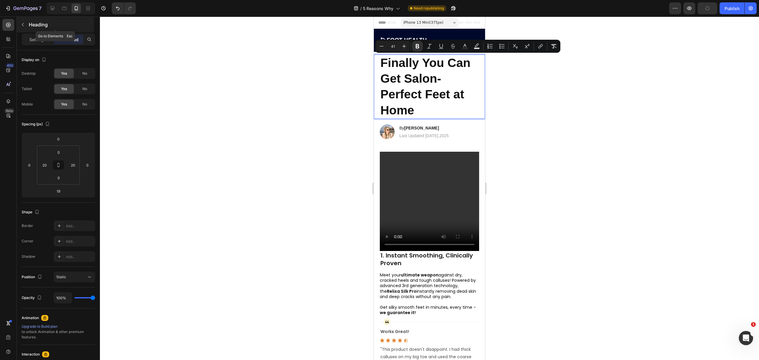
click at [20, 26] on button "button" at bounding box center [22, 24] width 9 height 9
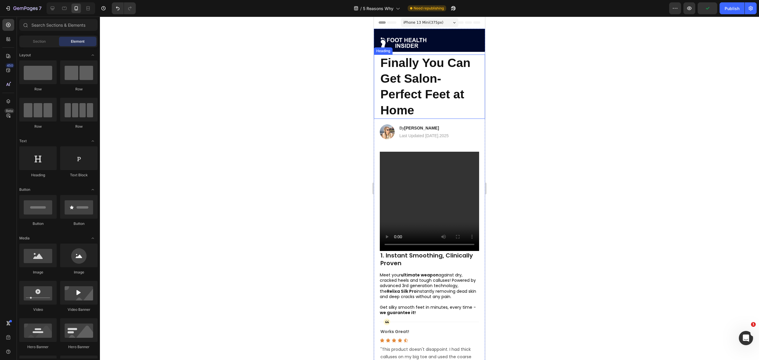
click at [433, 83] on strong "Finally You Can Get Salon-Perfect Feet at Home" at bounding box center [426, 86] width 90 height 61
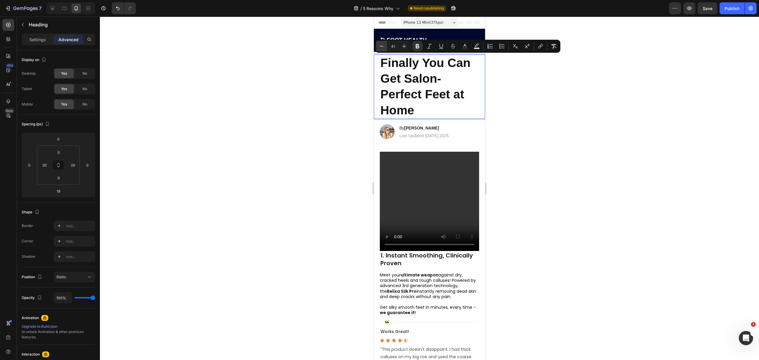
click at [383, 47] on icon "Editor contextual toolbar" at bounding box center [382, 46] width 6 height 6
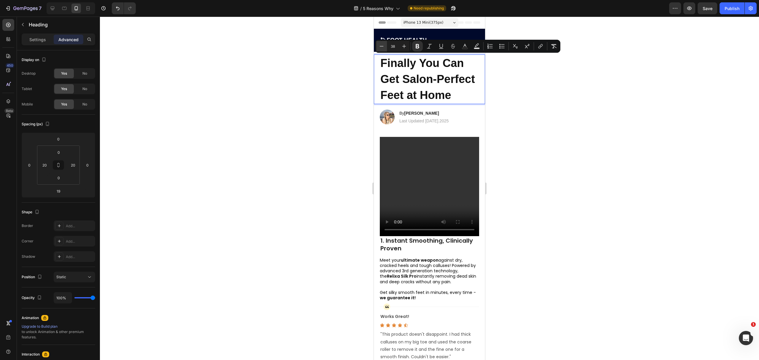
click at [383, 47] on icon "Editor contextual toolbar" at bounding box center [382, 46] width 6 height 6
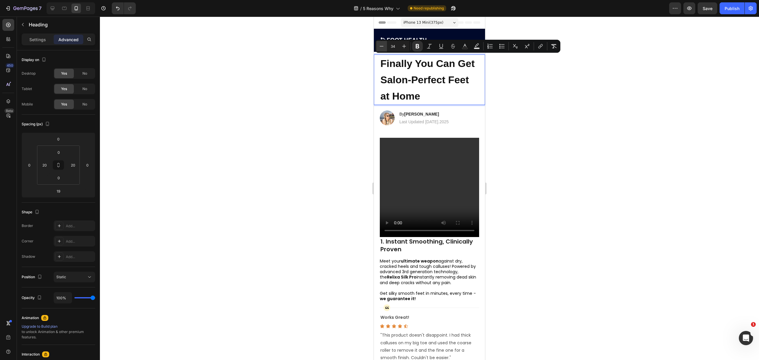
click at [383, 47] on icon "Editor contextual toolbar" at bounding box center [382, 46] width 6 height 6
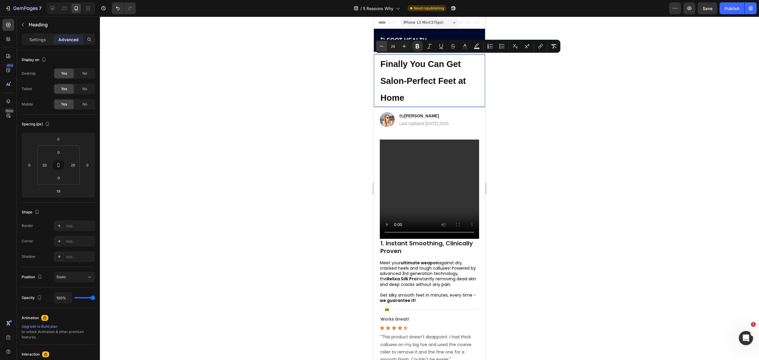
click at [383, 47] on icon "Editor contextual toolbar" at bounding box center [382, 46] width 6 height 6
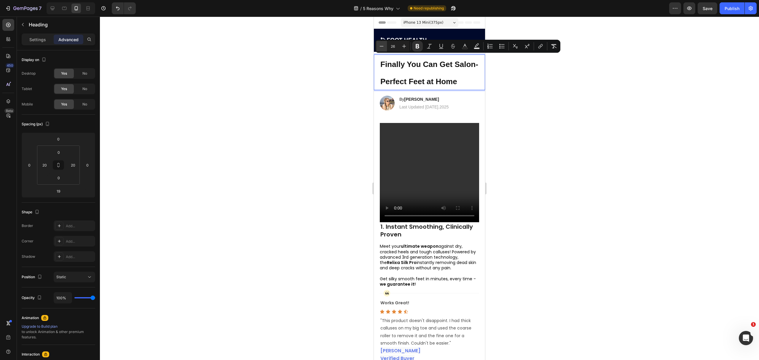
click at [383, 47] on icon "Editor contextual toolbar" at bounding box center [382, 46] width 6 height 6
click at [409, 49] on button "Plus" at bounding box center [404, 46] width 11 height 11
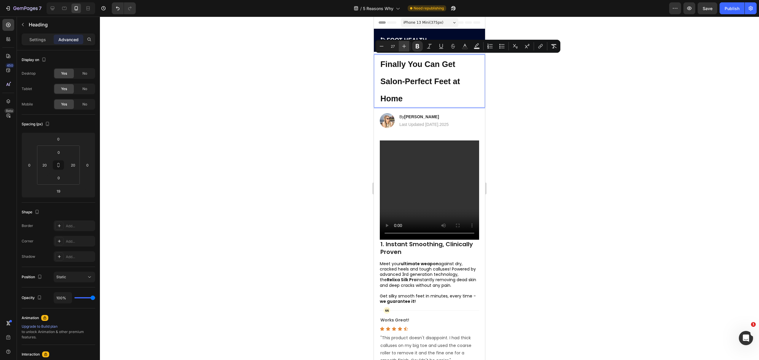
click at [409, 49] on button "Plus" at bounding box center [404, 46] width 11 height 11
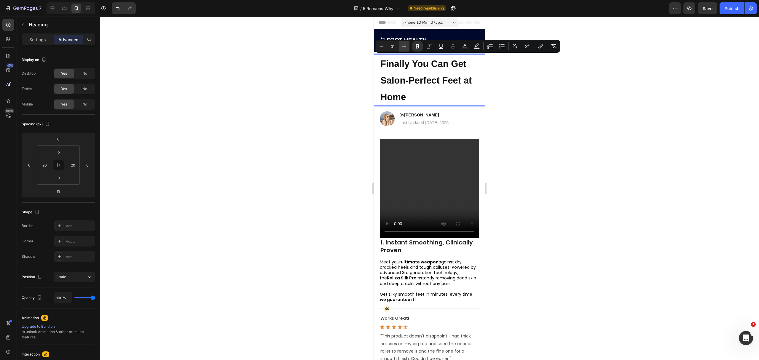
click at [409, 49] on button "Plus" at bounding box center [404, 46] width 11 height 11
type input "34"
click at [549, 100] on div at bounding box center [429, 189] width 659 height 344
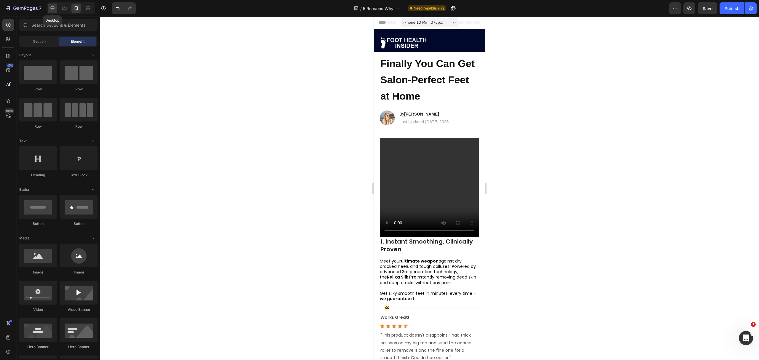
click at [49, 9] on div at bounding box center [52, 8] width 9 height 9
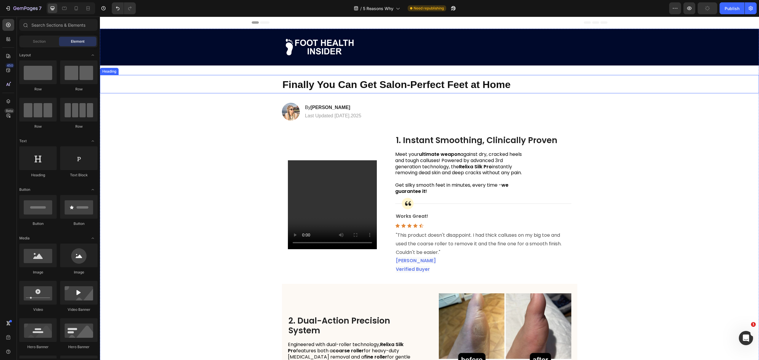
click at [408, 87] on strong "Finally You Can Get Salon-Perfect Feet at Home" at bounding box center [397, 84] width 228 height 11
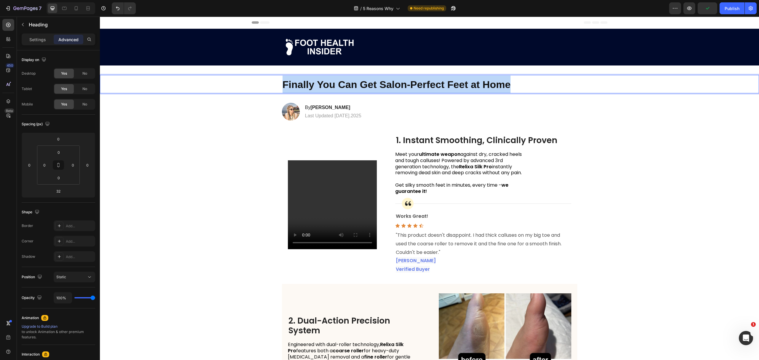
click at [416, 85] on strong "Finally You Can Get Salon-Perfect Feet at Home" at bounding box center [397, 84] width 228 height 11
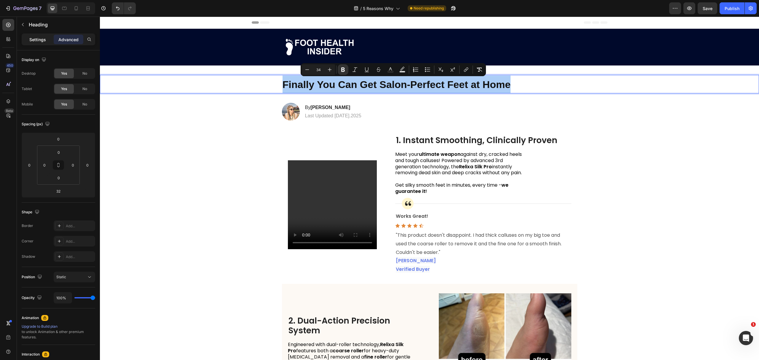
click at [32, 40] on p "Settings" at bounding box center [37, 39] width 17 height 6
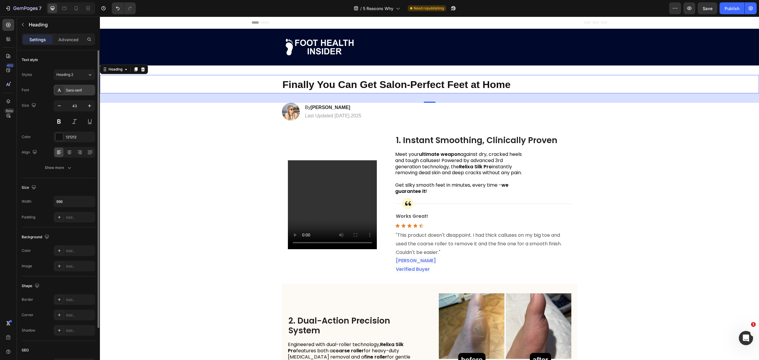
click at [77, 90] on div "Sans-serif" at bounding box center [80, 90] width 28 height 5
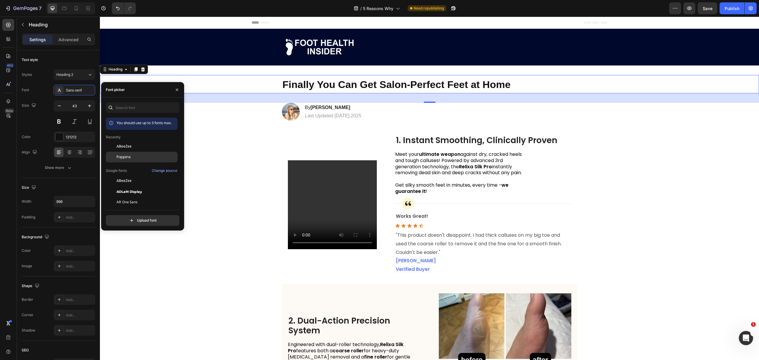
click at [130, 157] on span "Poppins" at bounding box center [124, 157] width 14 height 5
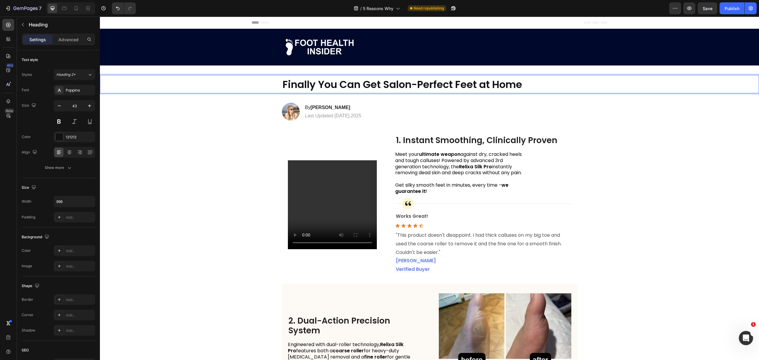
click at [590, 92] on div "Finally You Can Get Salon-Perfect Feet at Home" at bounding box center [429, 84] width 659 height 19
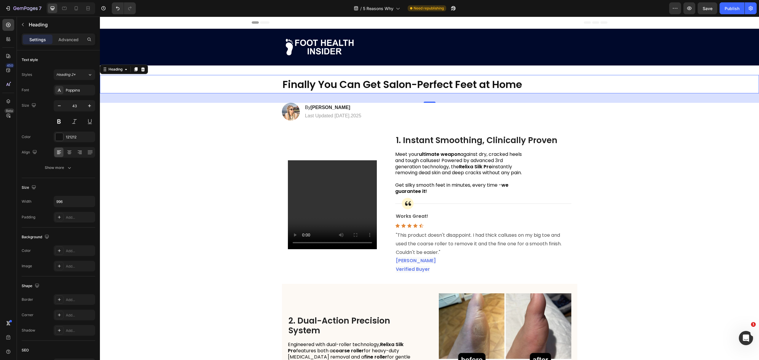
click at [457, 87] on strong "Finally You Can Get Salon-Perfect Feet at Home" at bounding box center [403, 84] width 240 height 14
click at [89, 105] on icon "button" at bounding box center [89, 105] width 3 height 3
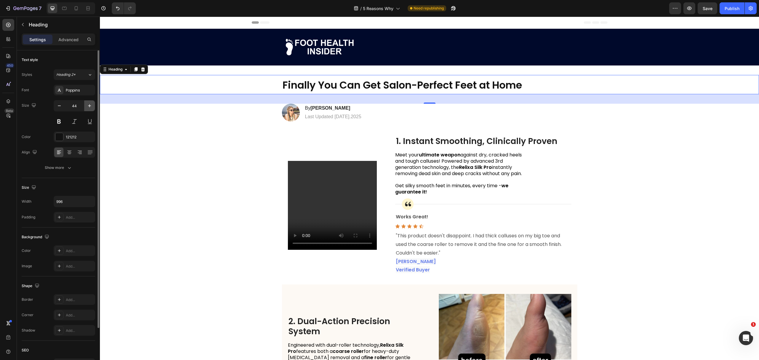
click at [90, 107] on icon "button" at bounding box center [90, 106] width 6 height 6
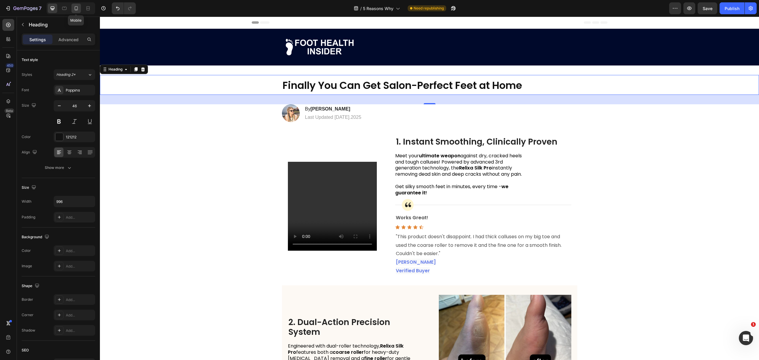
click at [75, 7] on icon at bounding box center [76, 8] width 3 height 4
type input "41"
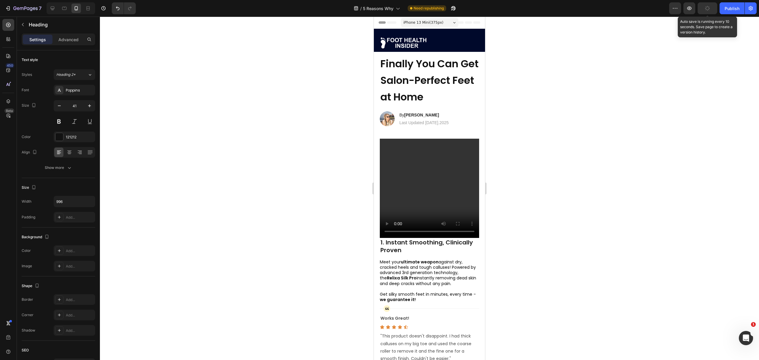
click at [707, 10] on icon "button" at bounding box center [707, 8] width 7 height 7
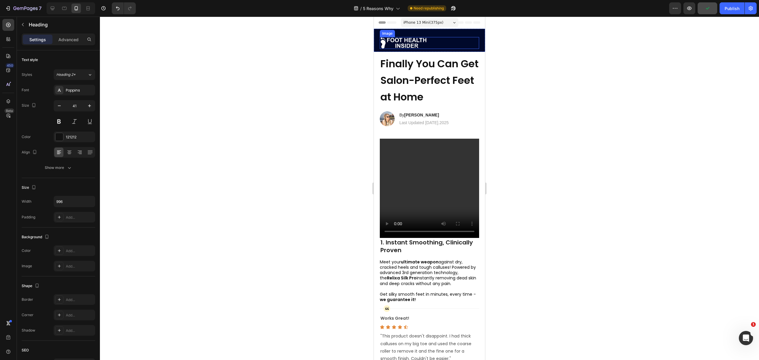
click at [448, 37] on div at bounding box center [429, 43] width 99 height 12
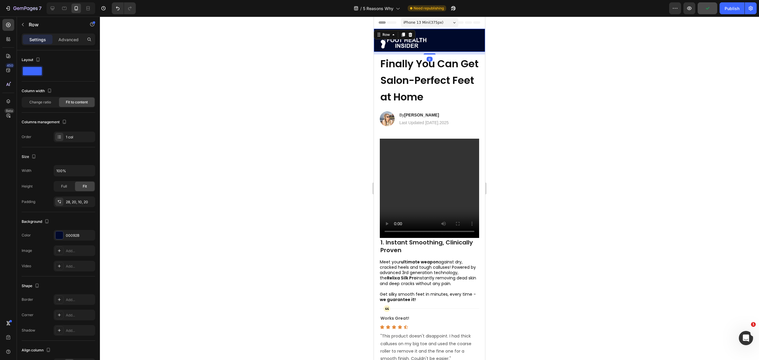
click at [452, 33] on div "Image Row 9" at bounding box center [429, 40] width 111 height 23
click at [71, 203] on div "28, 20, 10, 20" at bounding box center [74, 202] width 17 height 5
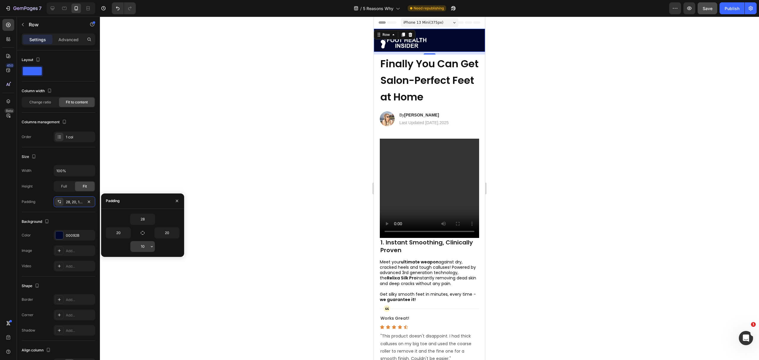
click at [144, 246] on input "10" at bounding box center [142, 246] width 24 height 11
type input "20"
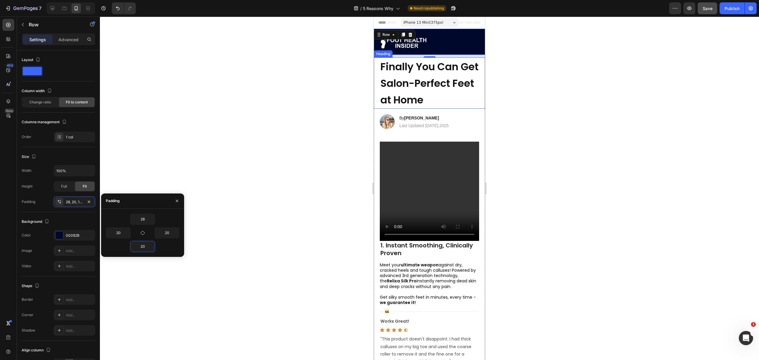
click at [457, 92] on h2 "Finally You Can Get Salon-Perfect Feet at Home" at bounding box center [429, 83] width 99 height 51
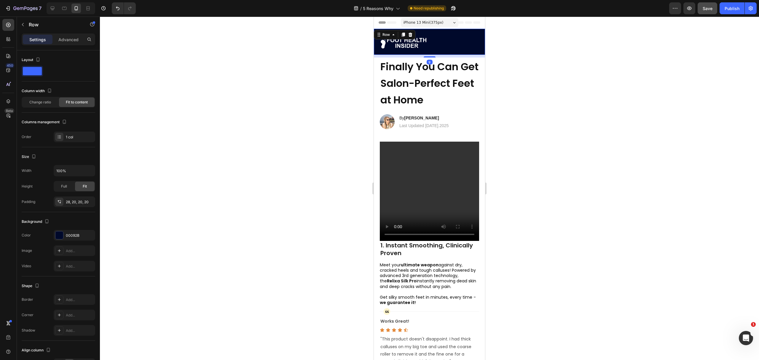
drag, startPoint x: 450, startPoint y: 35, endPoint x: 910, endPoint y: 57, distance: 460.2
click at [450, 35] on div "Image Row 9" at bounding box center [429, 42] width 111 height 26
click at [703, 12] on button "Save" at bounding box center [708, 8] width 20 height 12
click at [50, 10] on icon at bounding box center [53, 8] width 6 height 6
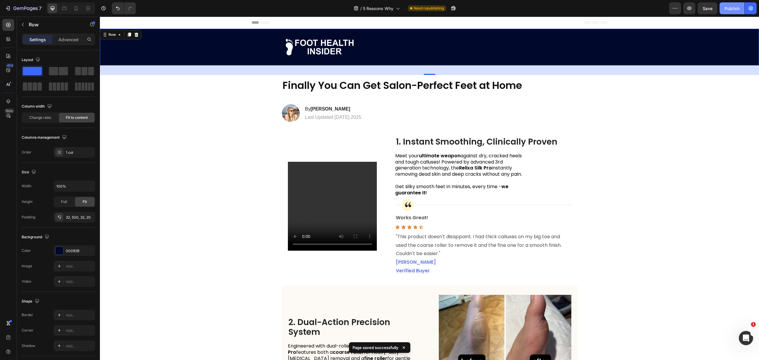
click at [737, 5] on div "Publish" at bounding box center [732, 8] width 15 height 6
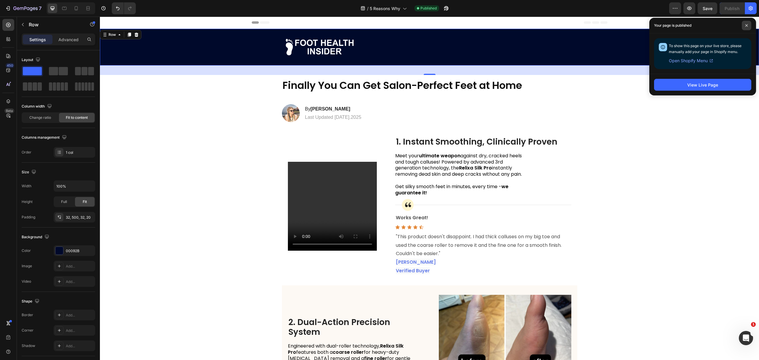
click at [746, 25] on icon at bounding box center [746, 25] width 3 height 3
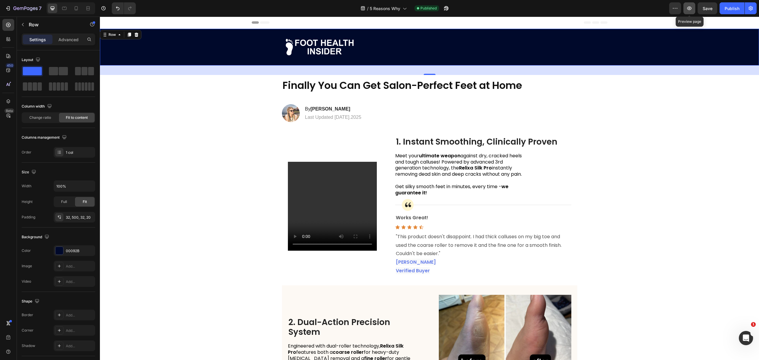
click at [690, 10] on icon "button" at bounding box center [689, 9] width 4 height 4
